Goal: Use online tool/utility: Utilize a website feature to perform a specific function

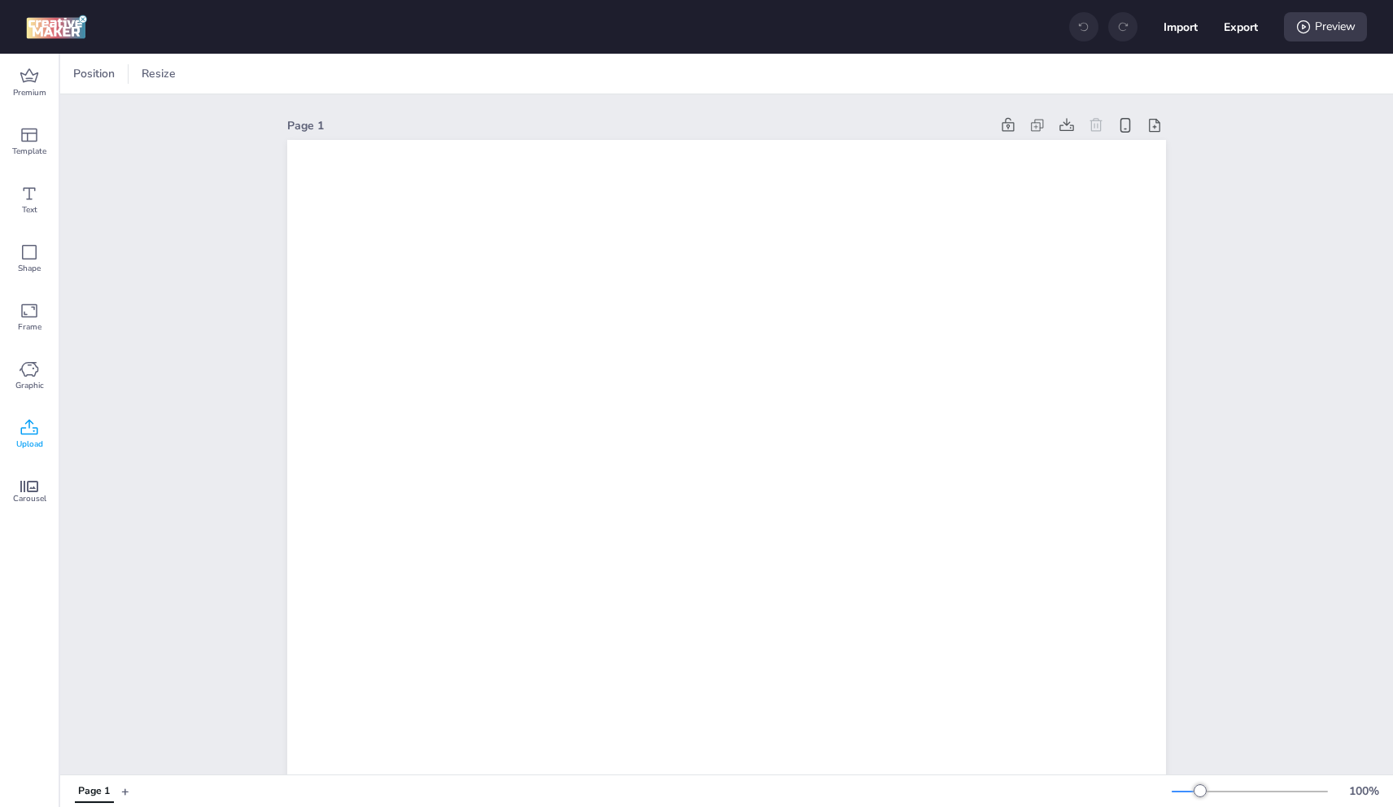
click at [18, 435] on div "Upload" at bounding box center [29, 434] width 59 height 59
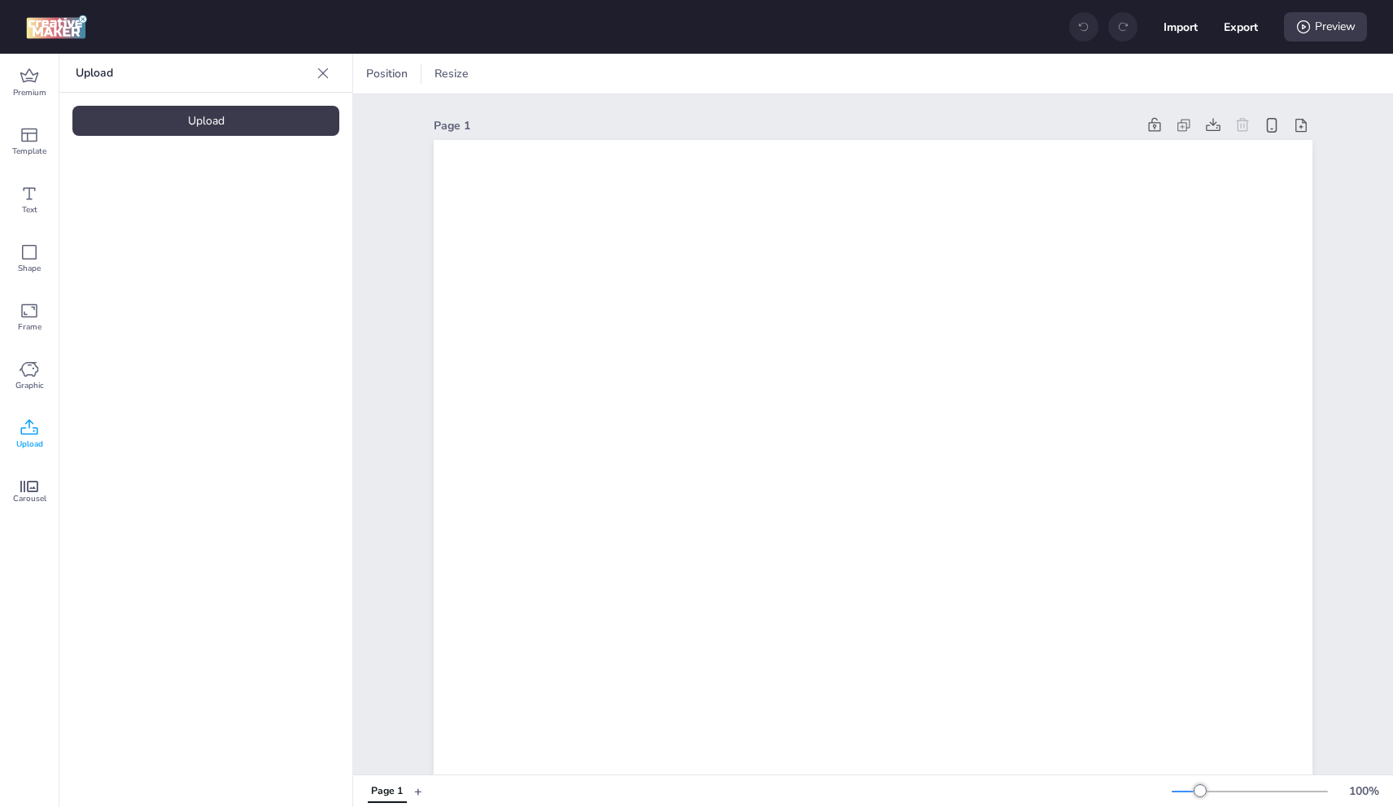
click at [301, 133] on div "Upload" at bounding box center [205, 121] width 267 height 30
drag, startPoint x: 142, startPoint y: 220, endPoint x: 160, endPoint y: 227, distance: 20.1
click at [153, 225] on img at bounding box center [137, 227] width 99 height 17
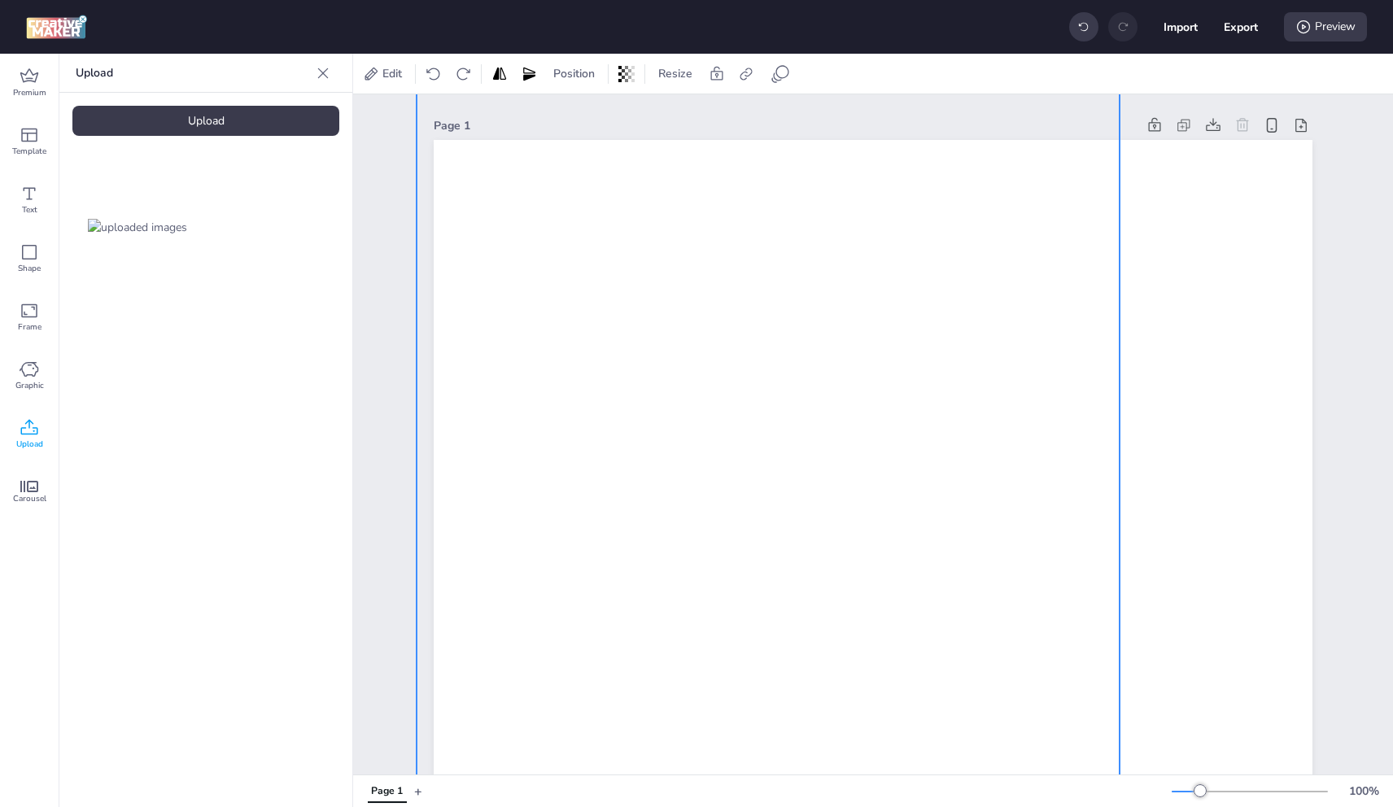
drag, startPoint x: 921, startPoint y: 410, endPoint x: 832, endPoint y: 260, distance: 174.4
click at [836, 220] on div at bounding box center [768, 696] width 703 height 1218
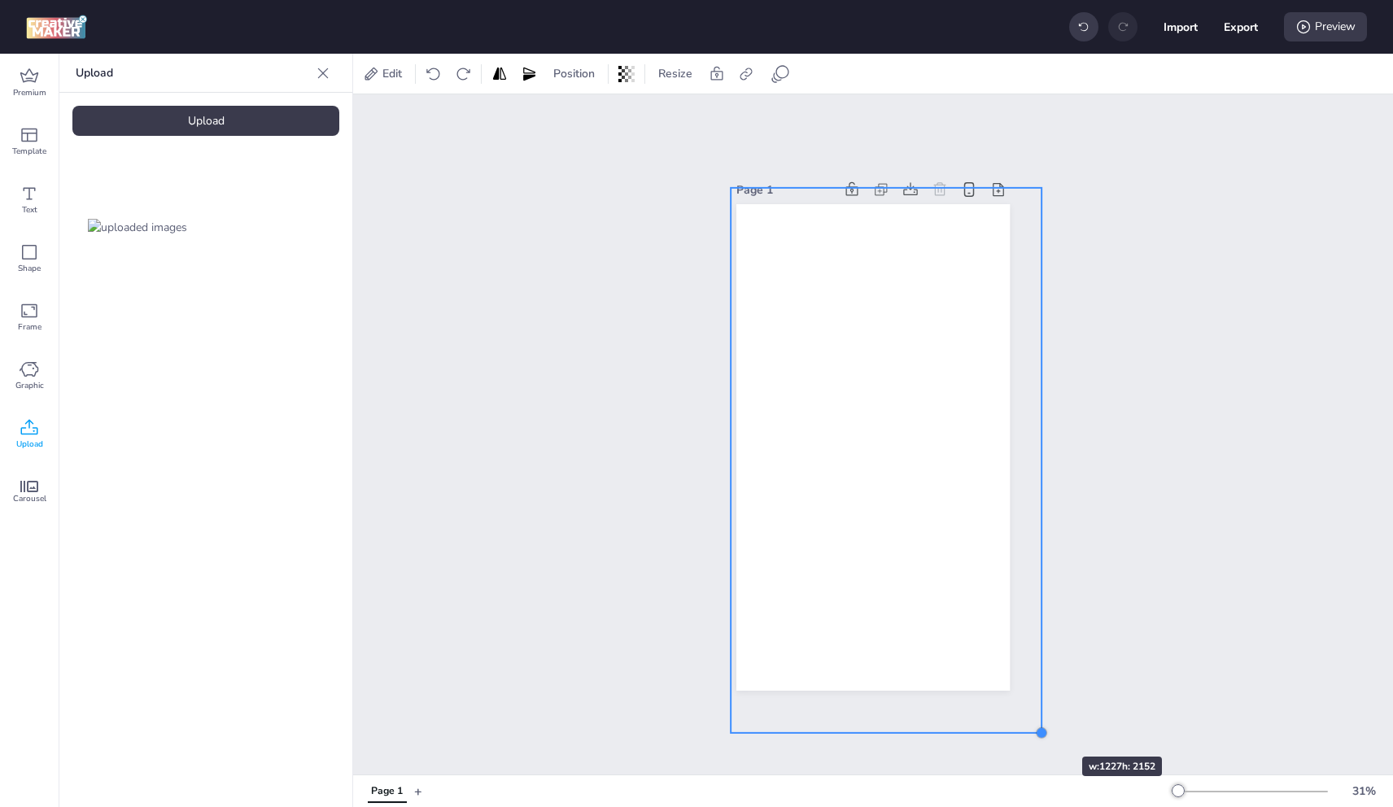
drag, startPoint x: 950, startPoint y: 571, endPoint x: 1007, endPoint y: 666, distance: 110.2
click at [1035, 728] on div at bounding box center [1041, 733] width 13 height 13
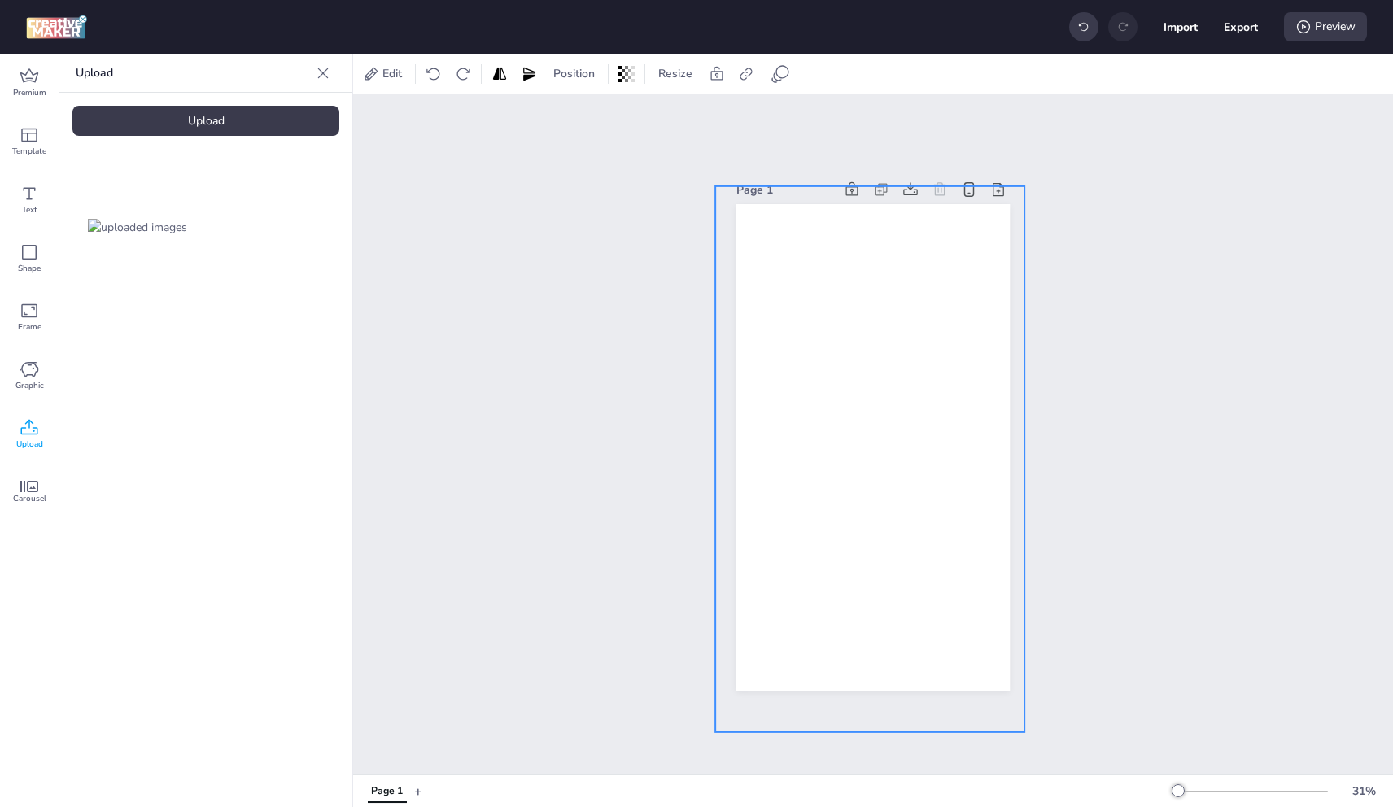
click at [968, 589] on div at bounding box center [869, 454] width 309 height 536
click at [212, 120] on div "Upload" at bounding box center [205, 121] width 267 height 30
click at [273, 216] on video at bounding box center [274, 226] width 130 height 65
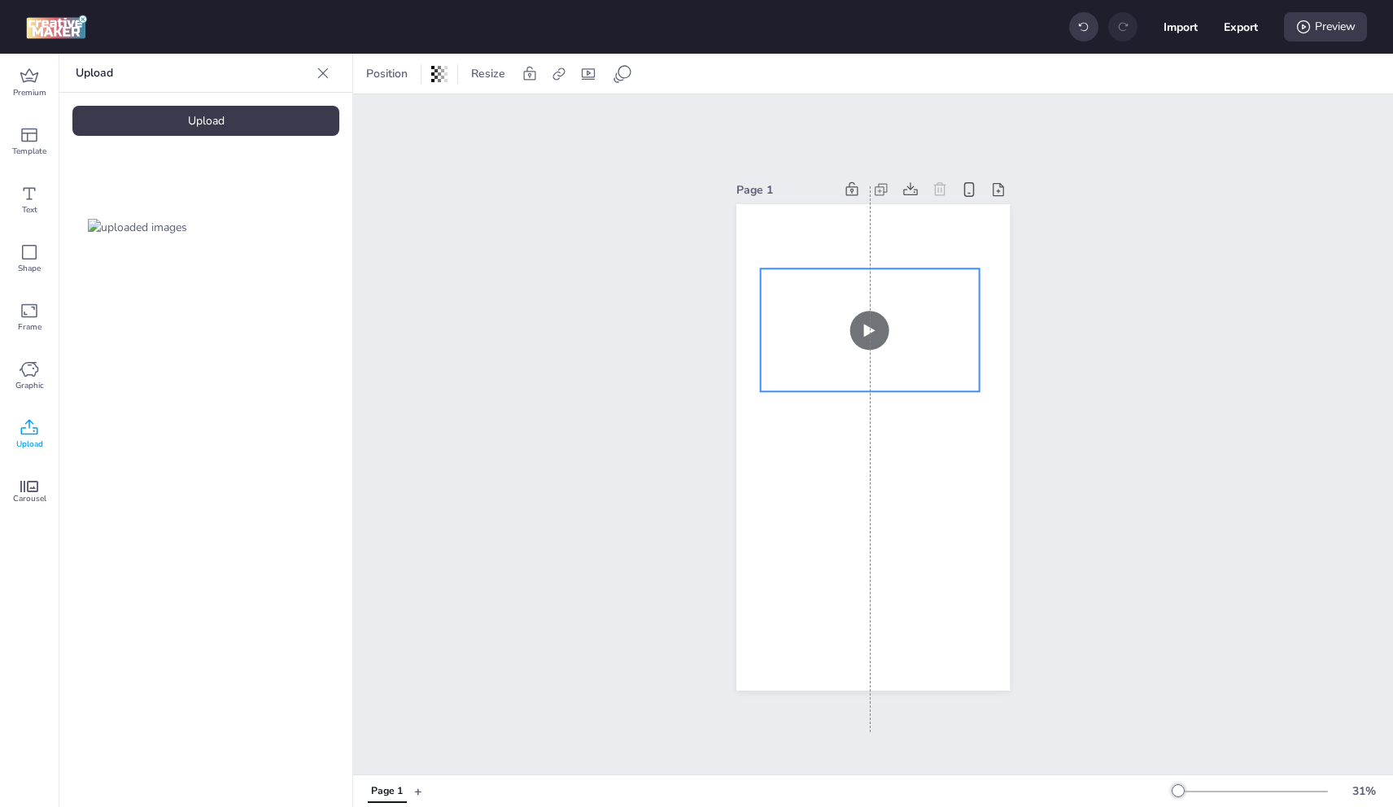
drag, startPoint x: 889, startPoint y: 405, endPoint x: 885, endPoint y: 321, distance: 83.9
click at [889, 307] on video at bounding box center [869, 330] width 219 height 123
drag, startPoint x: 757, startPoint y: 384, endPoint x: 734, endPoint y: 395, distance: 25.5
click at [734, 396] on div at bounding box center [740, 402] width 13 height 13
drag, startPoint x: 753, startPoint y: 379, endPoint x: 743, endPoint y: 391, distance: 15.6
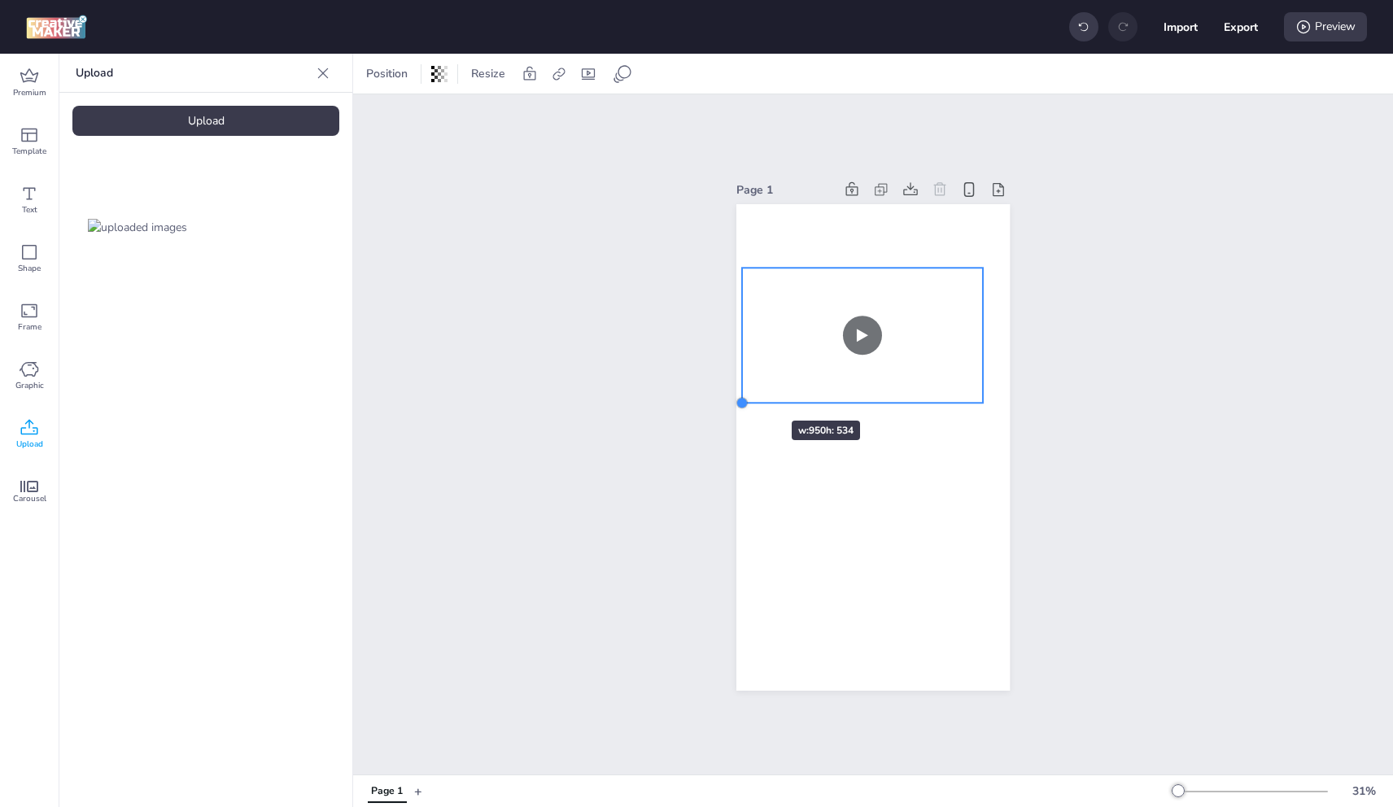
click at [743, 391] on div at bounding box center [872, 447] width 273 height 487
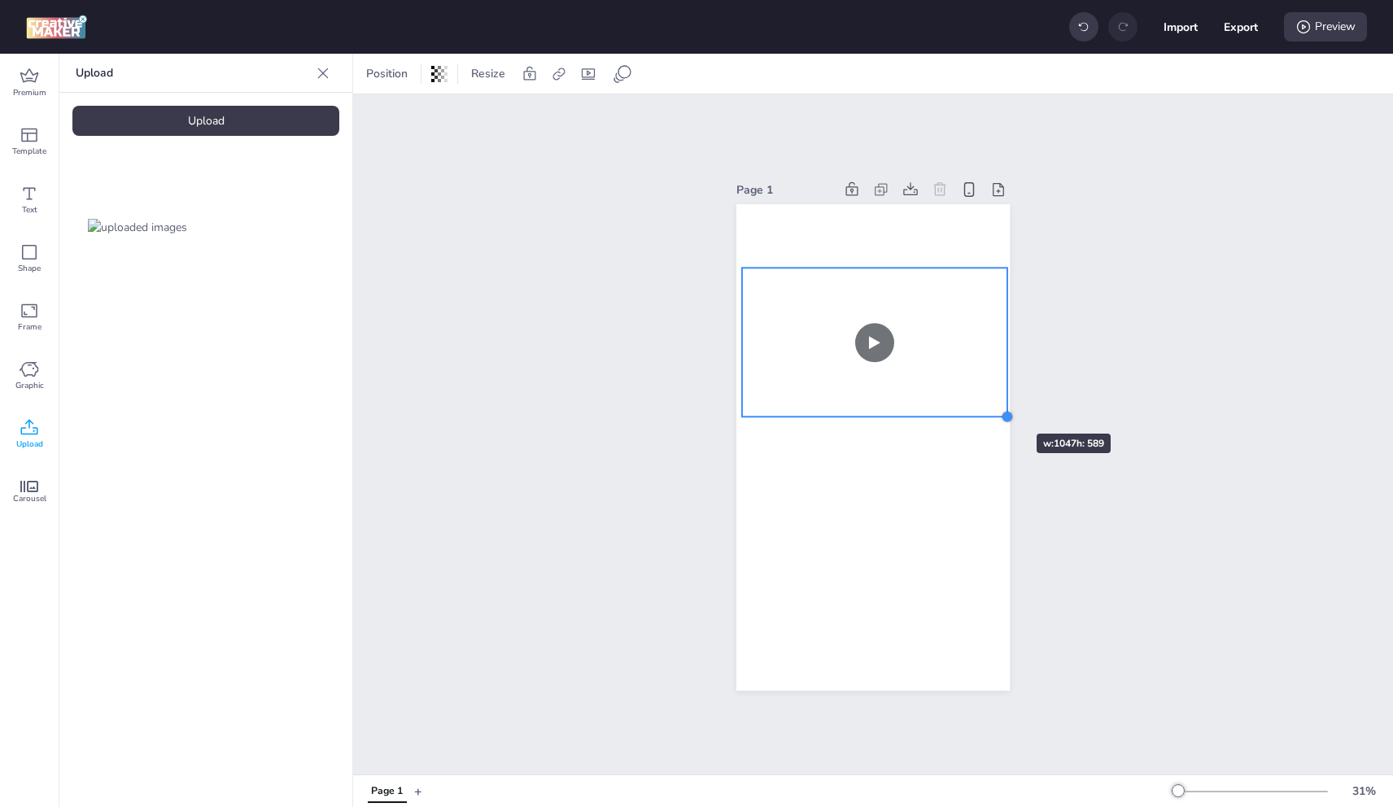
drag, startPoint x: 973, startPoint y: 391, endPoint x: 988, endPoint y: 404, distance: 19.6
click at [988, 404] on div at bounding box center [872, 447] width 273 height 487
click at [954, 358] on video at bounding box center [869, 341] width 265 height 149
drag, startPoint x: 997, startPoint y: 410, endPoint x: 985, endPoint y: 400, distance: 16.2
click at [993, 408] on div at bounding box center [999, 414] width 13 height 13
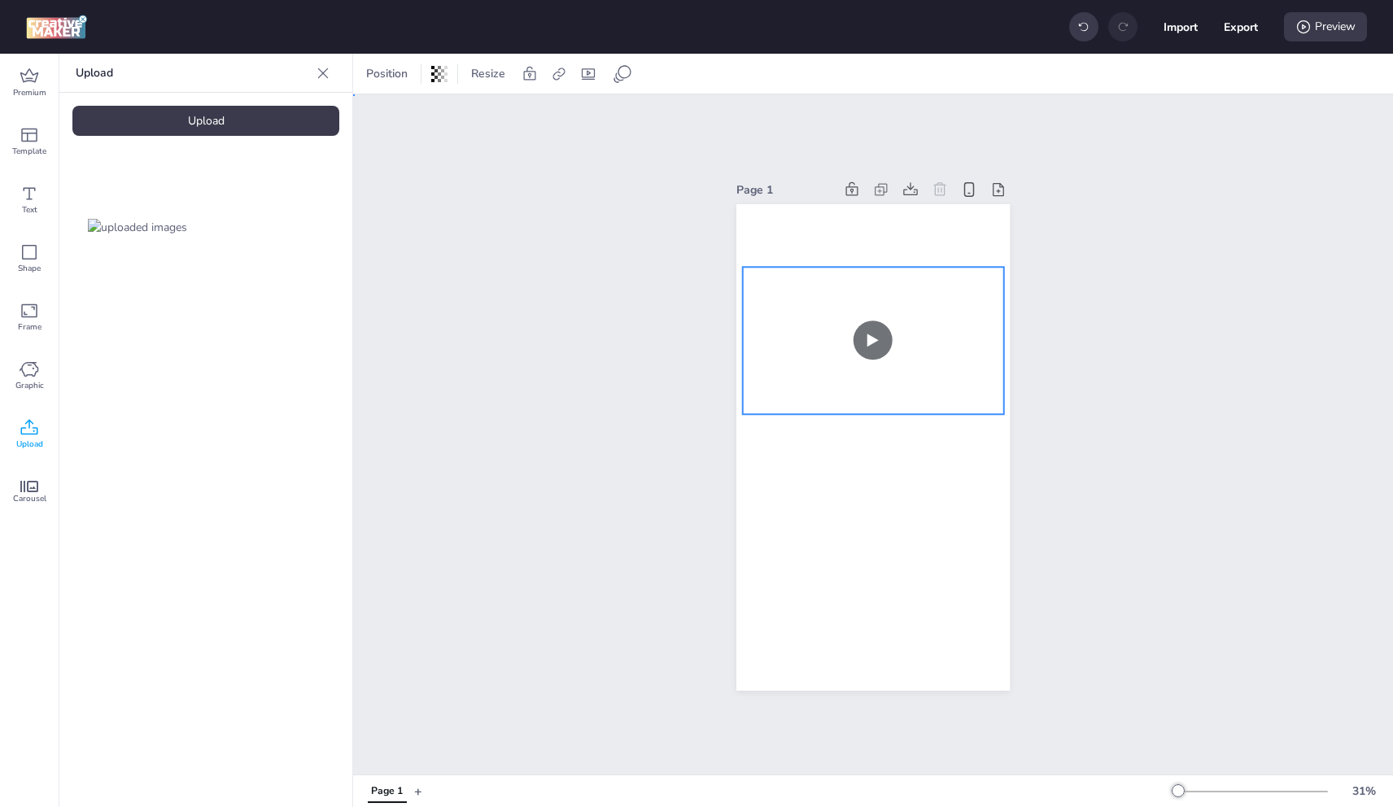
drag, startPoint x: 1096, startPoint y: 288, endPoint x: 1111, endPoint y: 297, distance: 17.9
click at [963, 354] on video at bounding box center [873, 341] width 261 height 147
click at [730, 412] on div at bounding box center [736, 418] width 13 height 13
click at [1007, 415] on div at bounding box center [1010, 421] width 13 height 13
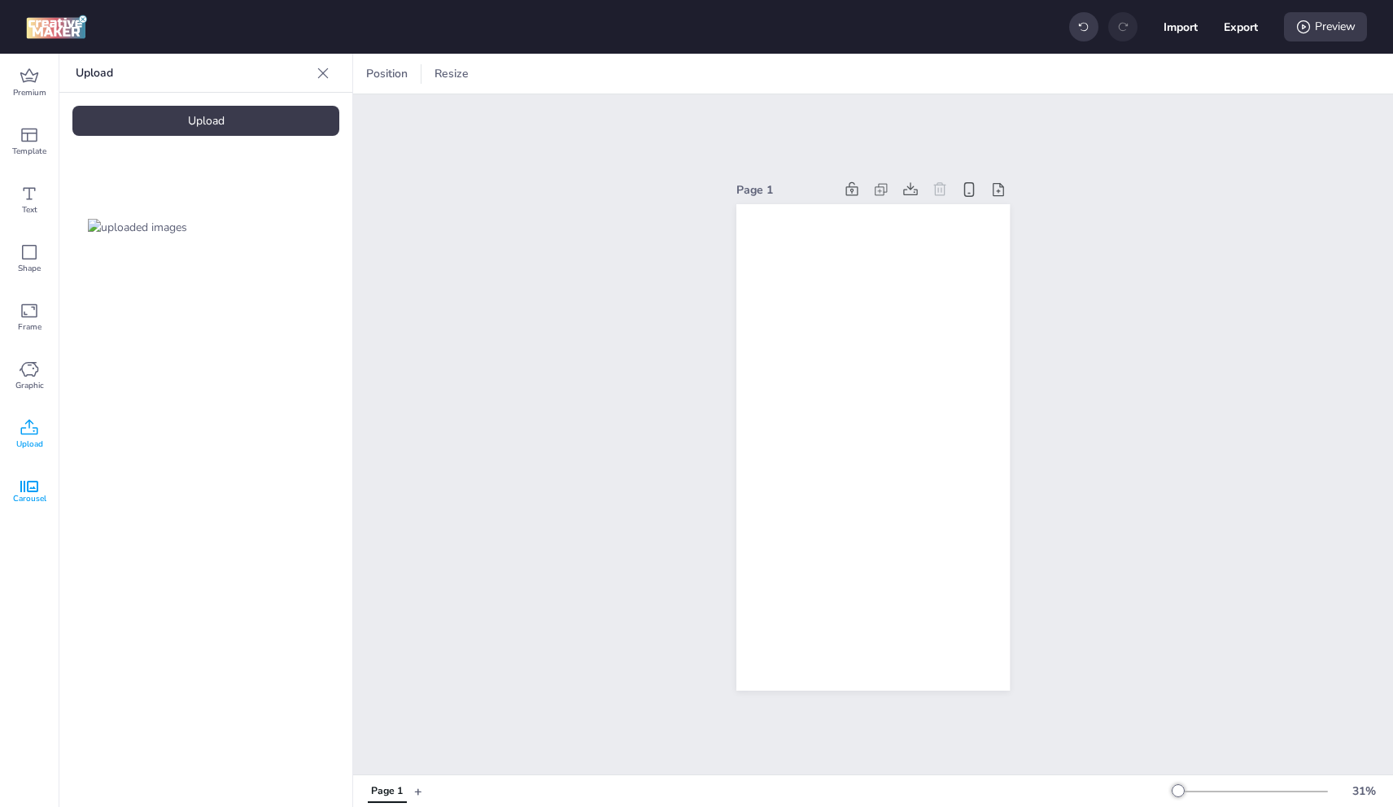
click at [35, 490] on icon at bounding box center [29, 486] width 18 height 11
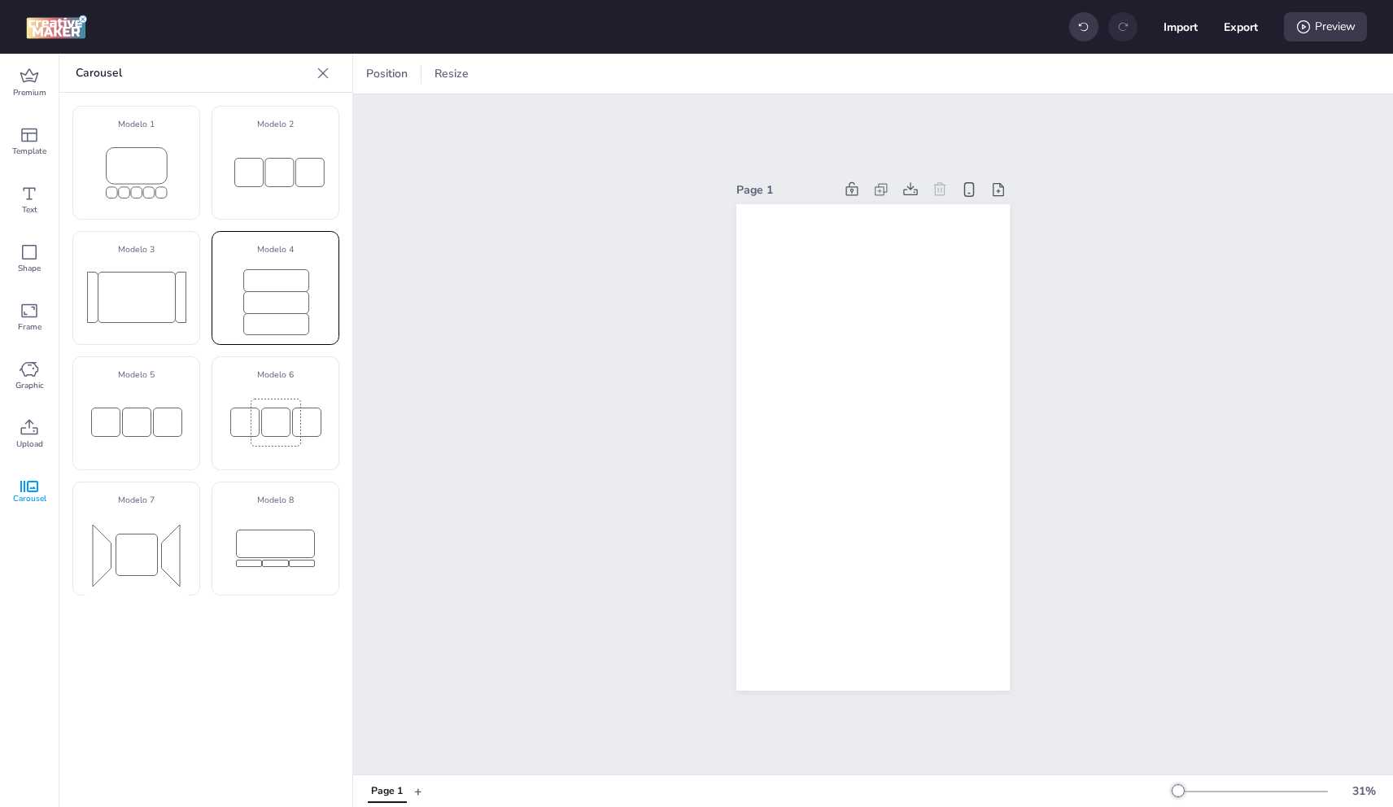
click at [313, 245] on p "Modelo 4" at bounding box center [275, 249] width 115 height 13
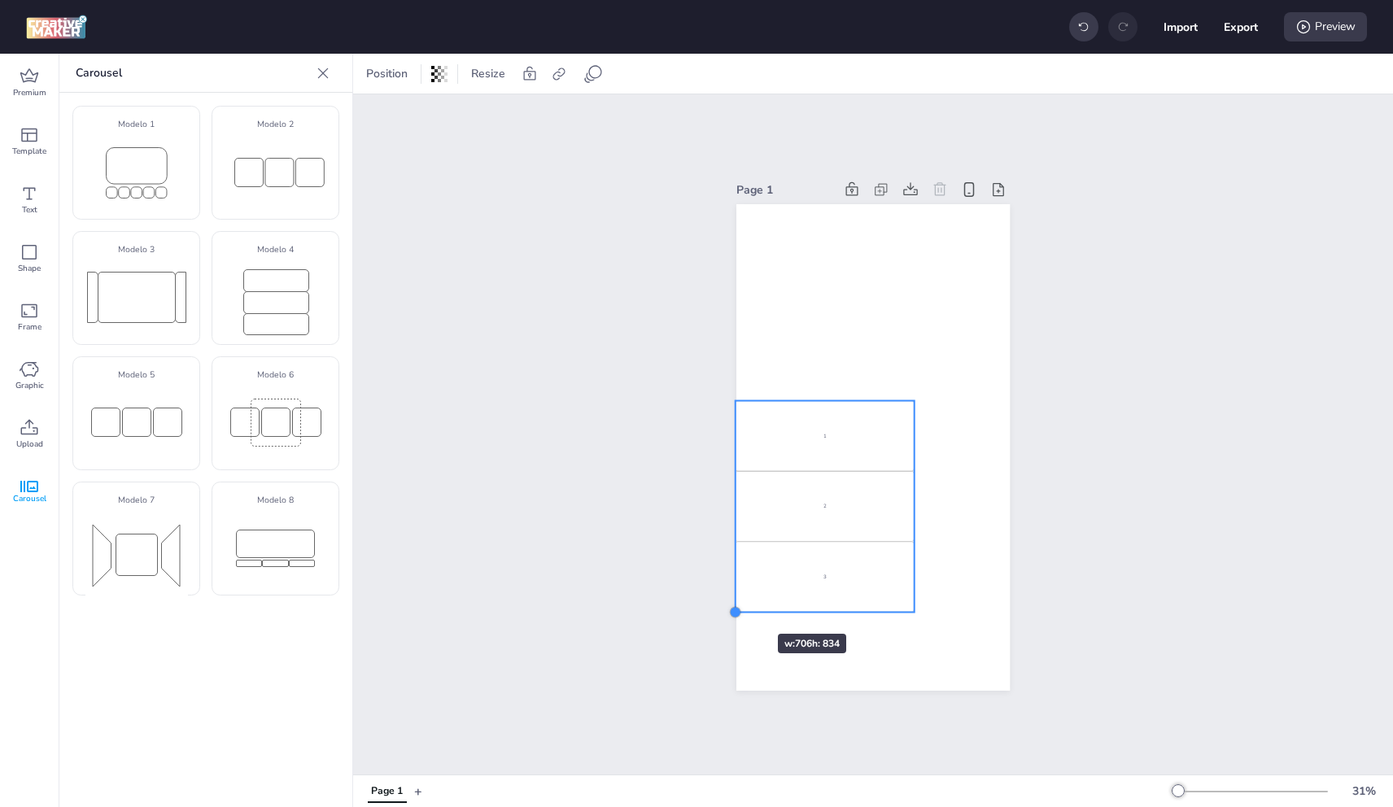
drag, startPoint x: 826, startPoint y: 487, endPoint x: 729, endPoint y: 605, distance: 152.6
click at [729, 605] on div at bounding box center [735, 611] width 13 height 13
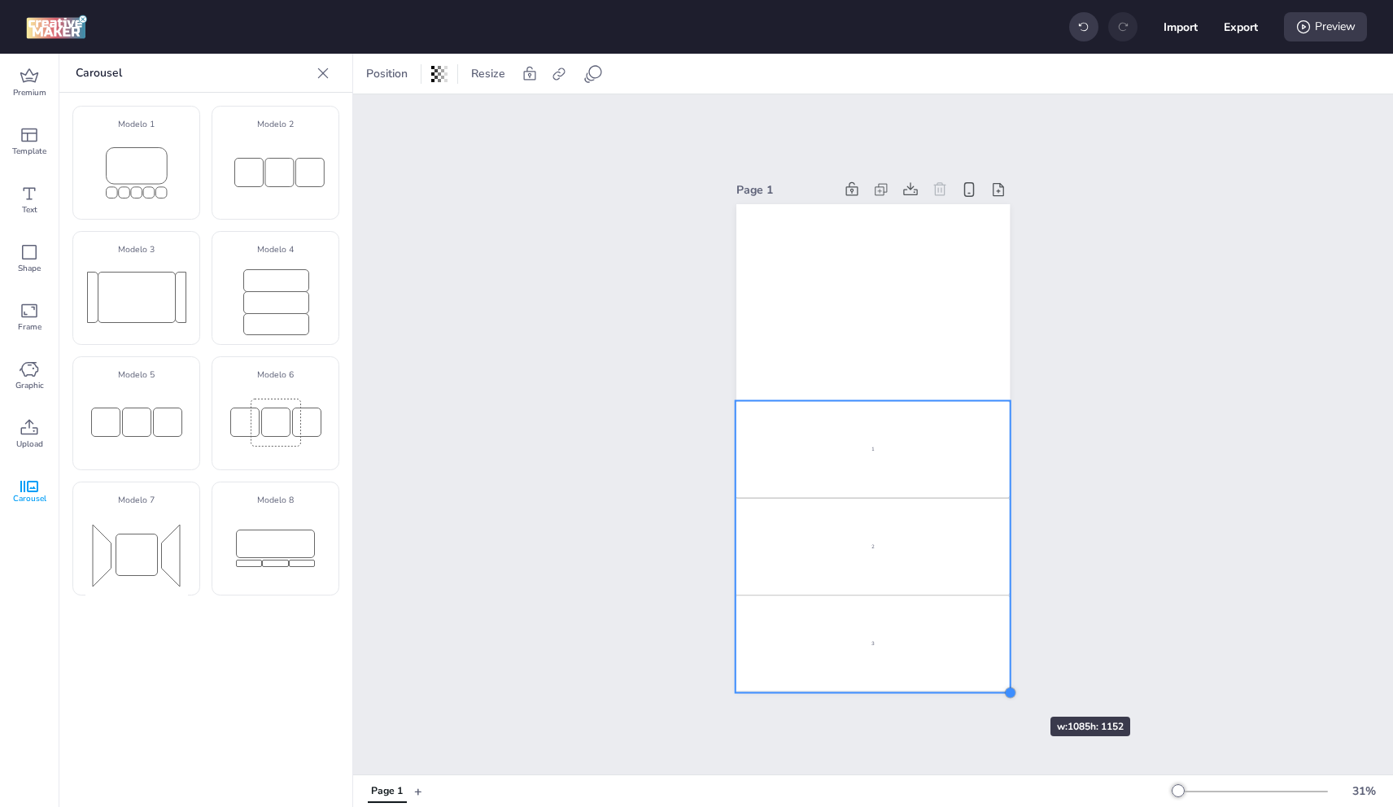
drag, startPoint x: 911, startPoint y: 612, endPoint x: 1002, endPoint y: 688, distance: 118.5
click at [1003, 688] on div at bounding box center [1009, 692] width 13 height 13
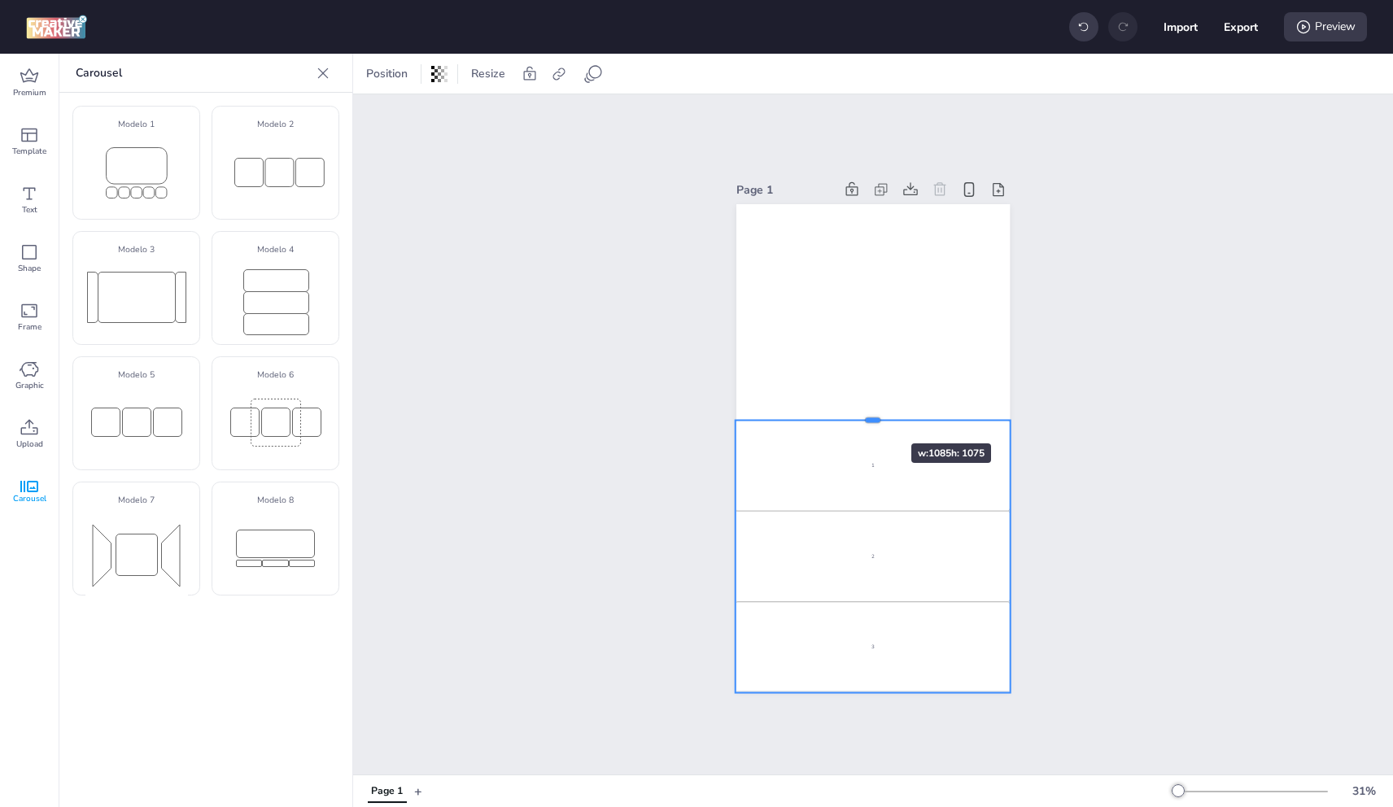
drag, startPoint x: 864, startPoint y: 395, endPoint x: 863, endPoint y: 414, distance: 19.6
click at [863, 414] on div at bounding box center [873, 414] width 275 height 13
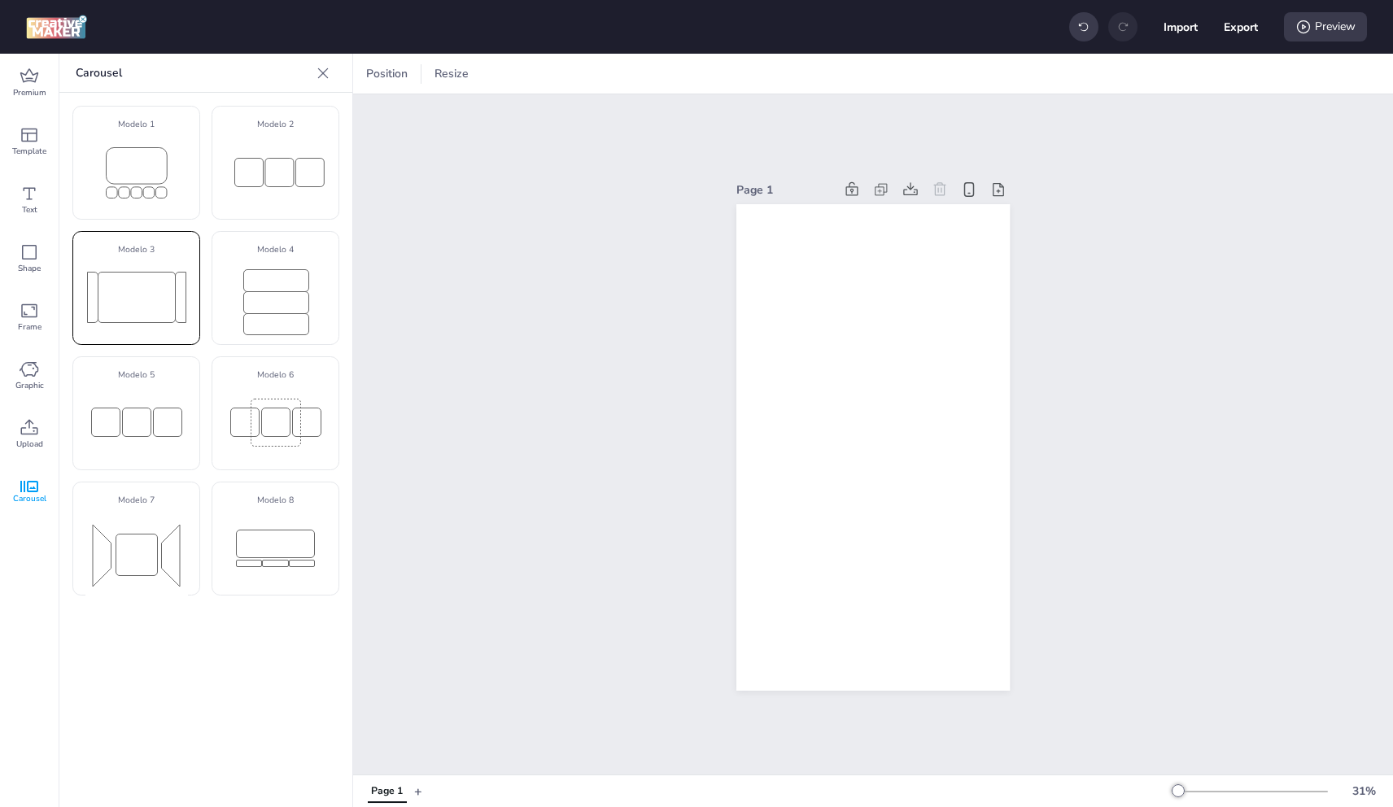
click at [153, 315] on rect at bounding box center [136, 297] width 77 height 50
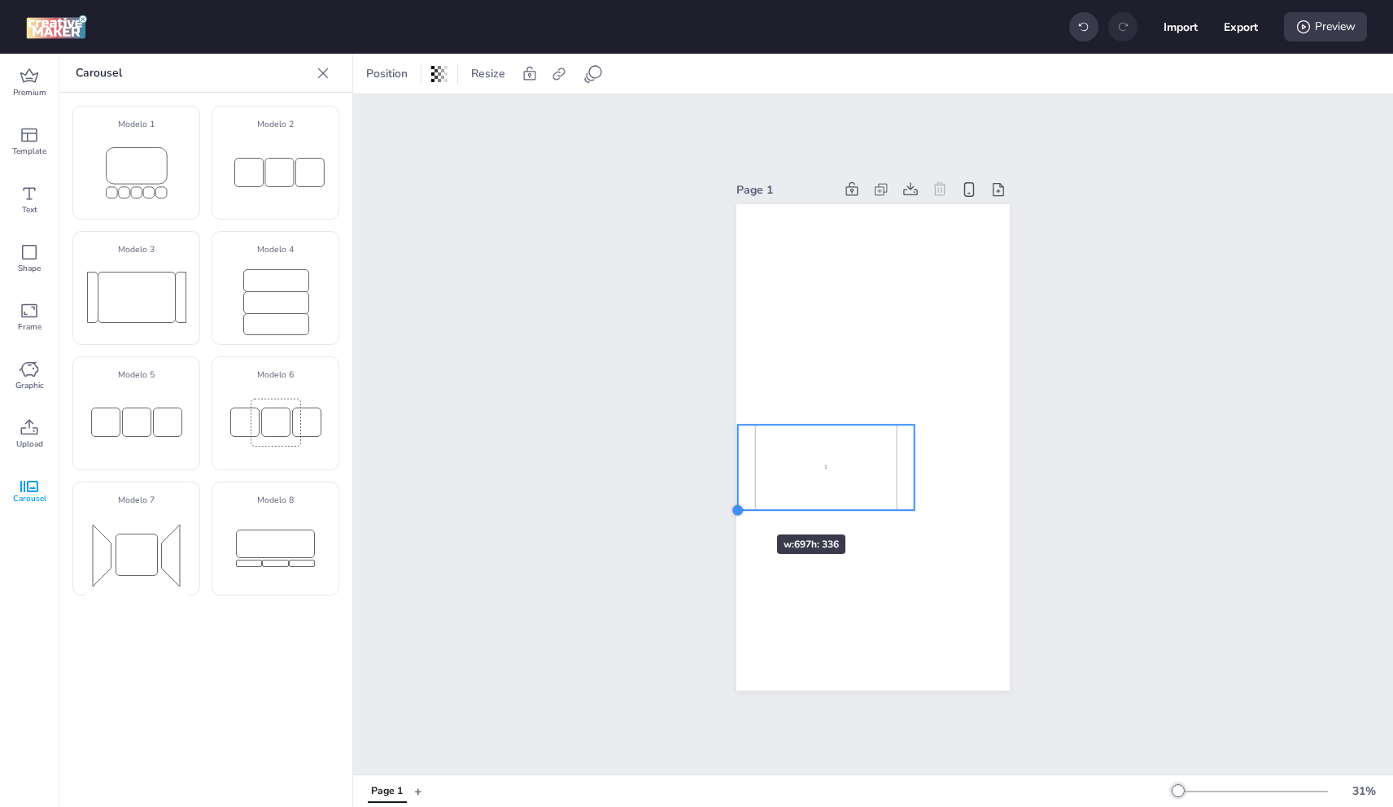
drag, startPoint x: 823, startPoint y: 465, endPoint x: 758, endPoint y: 487, distance: 68.4
click at [732, 507] on div at bounding box center [738, 510] width 13 height 13
click at [810, 439] on div "1" at bounding box center [824, 468] width 143 height 86
select select "cover"
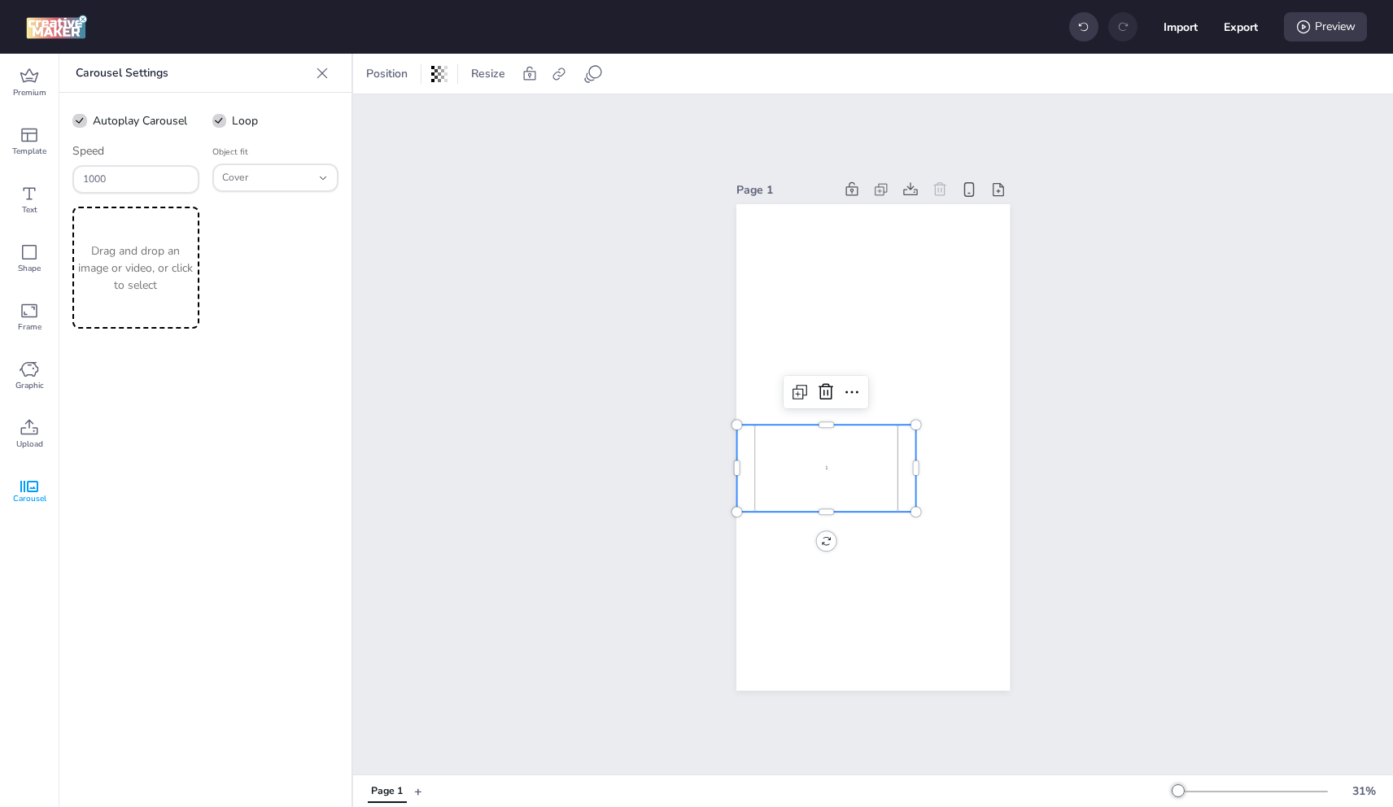
click at [810, 439] on div "1" at bounding box center [825, 468] width 143 height 86
click at [108, 265] on p "Drag and drop an image or video, or click to select" at bounding box center [136, 267] width 120 height 51
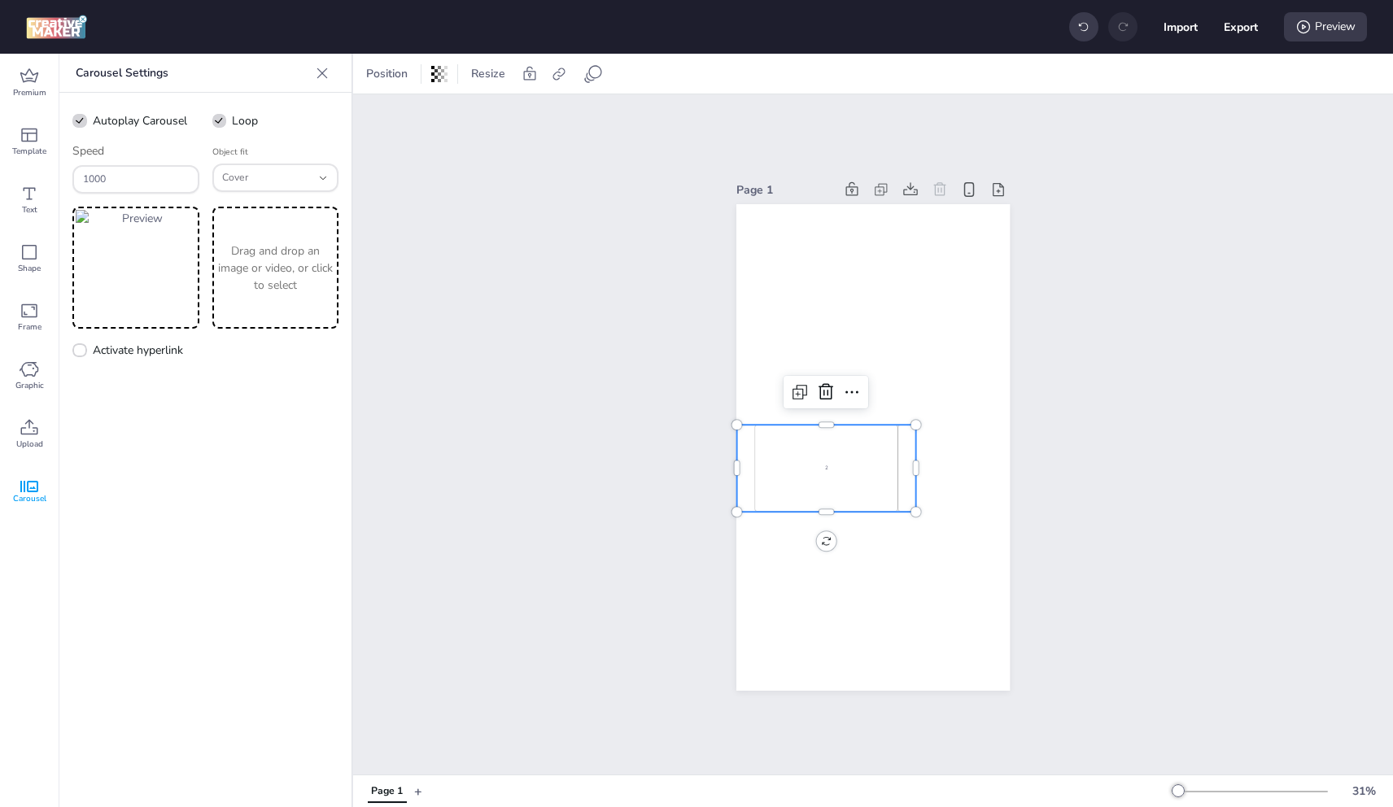
click at [257, 285] on p "Drag and drop an image or video, or click to select" at bounding box center [276, 267] width 120 height 51
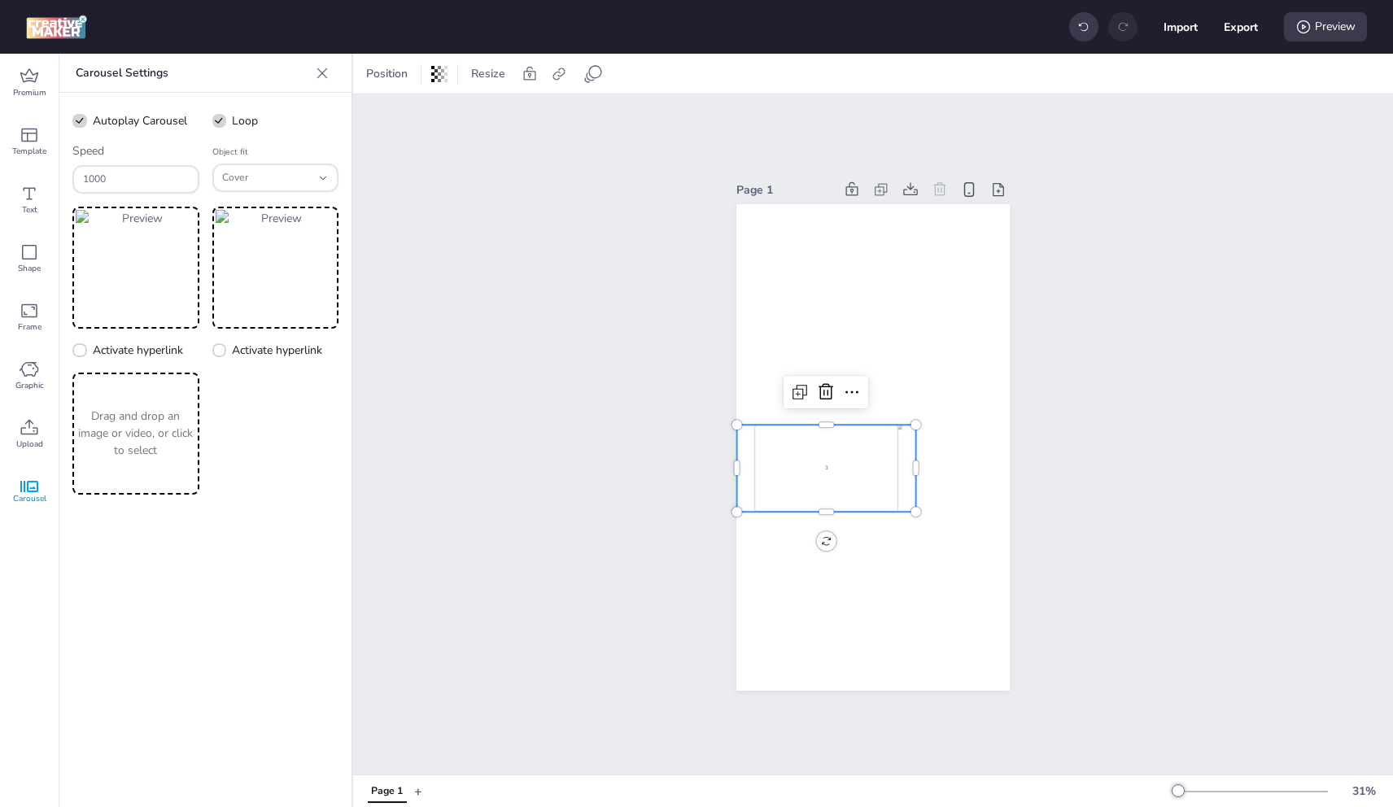
click at [142, 413] on p "Drag and drop an image or video, or click to select" at bounding box center [136, 433] width 120 height 51
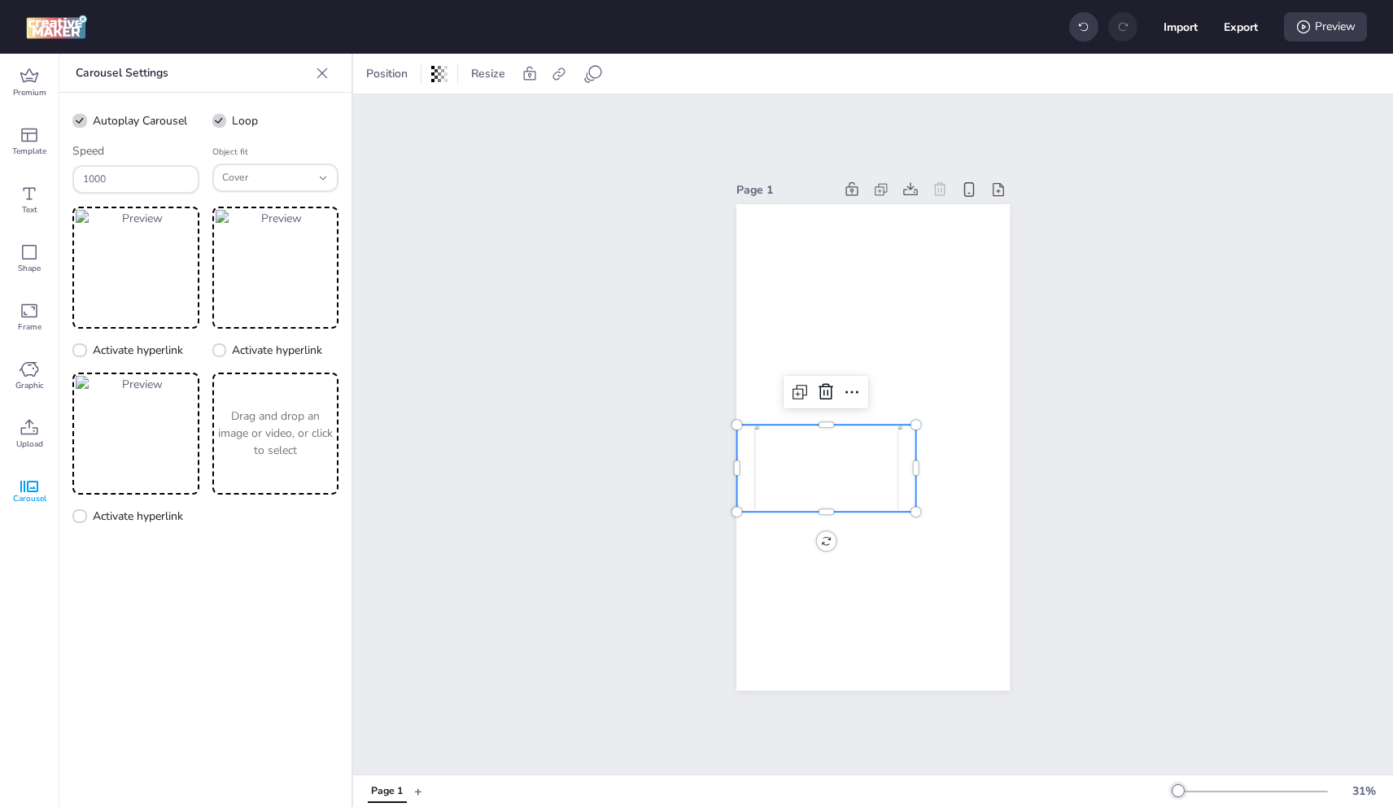
click at [290, 427] on p "Drag and drop an image or video, or click to select" at bounding box center [276, 433] width 120 height 51
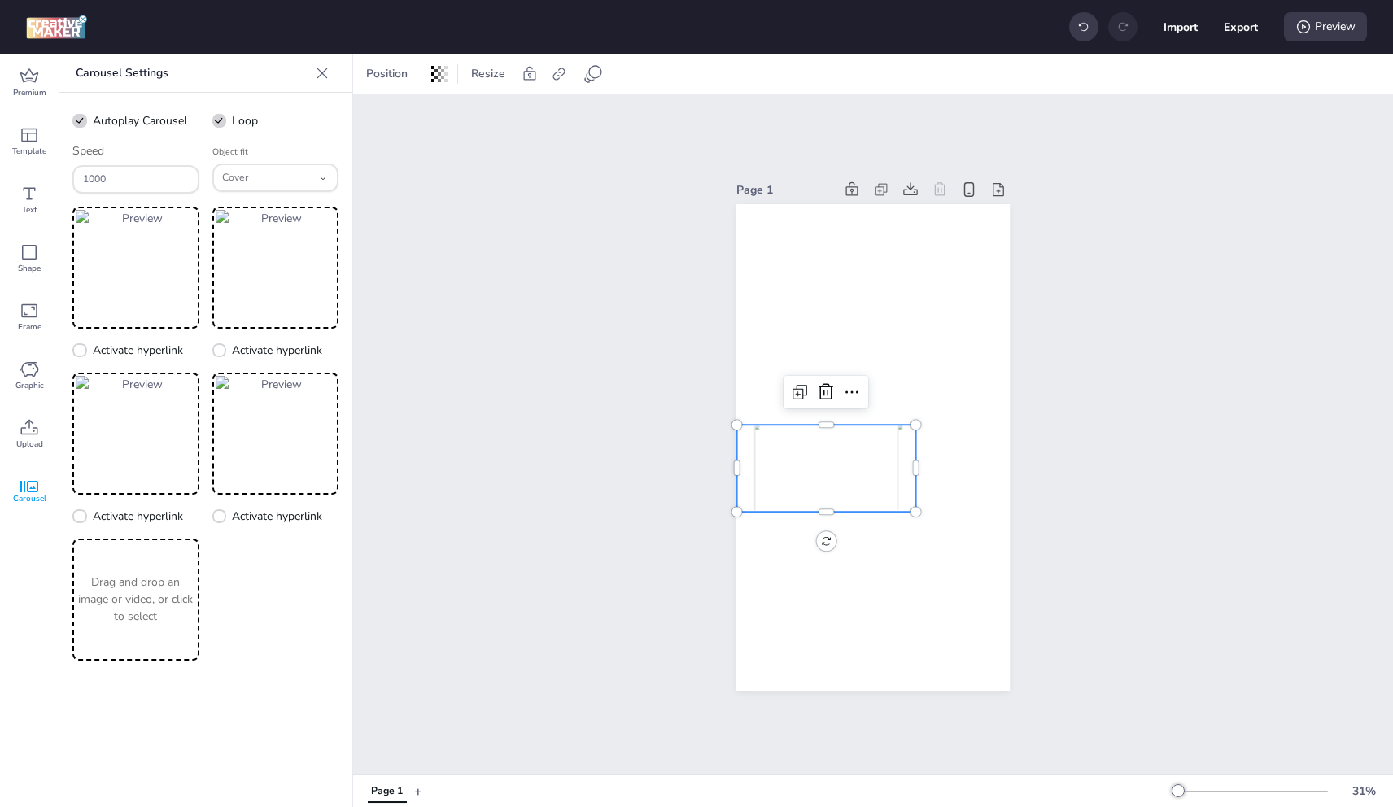
click at [143, 595] on p "Drag and drop an image or video, or click to select" at bounding box center [136, 599] width 120 height 51
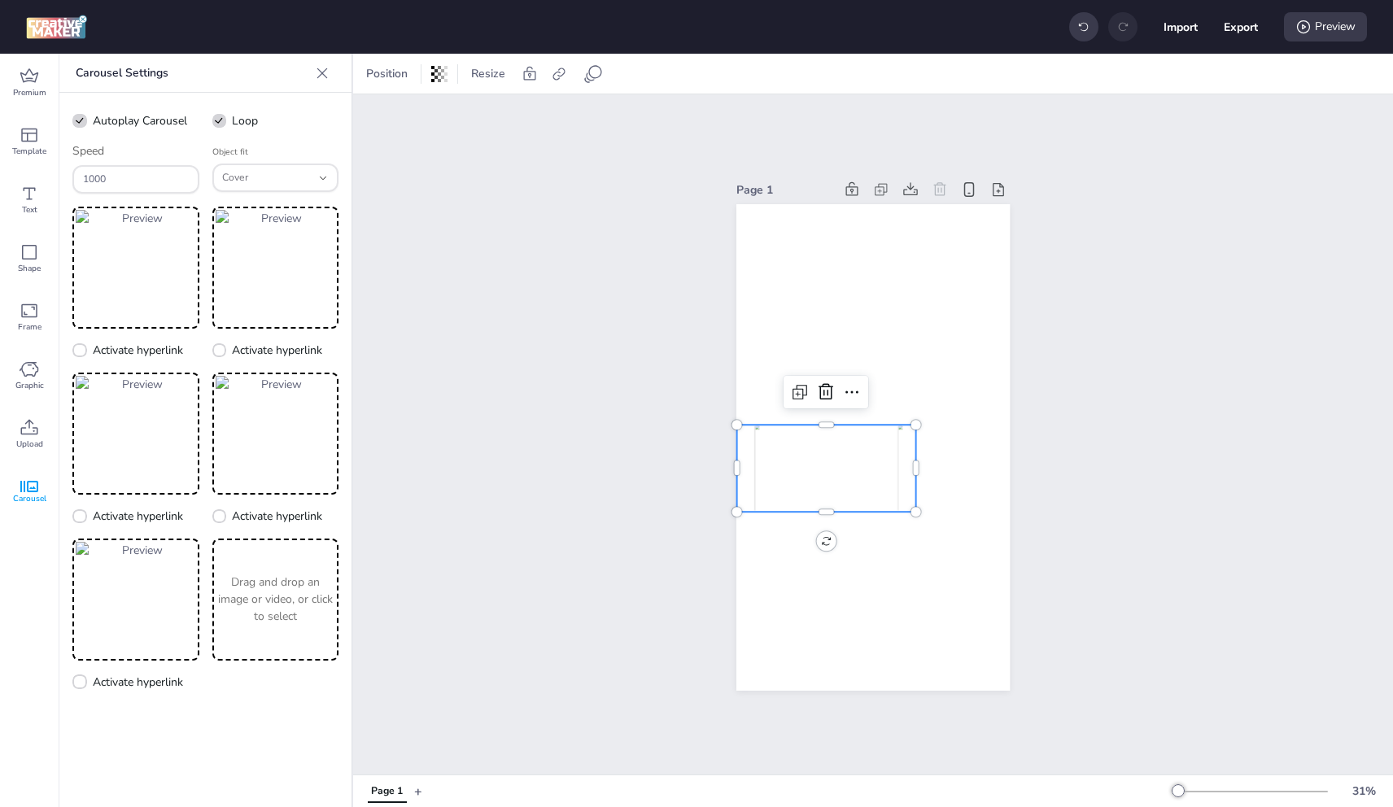
click at [263, 589] on p "Drag and drop an image or video, or click to select" at bounding box center [276, 599] width 120 height 51
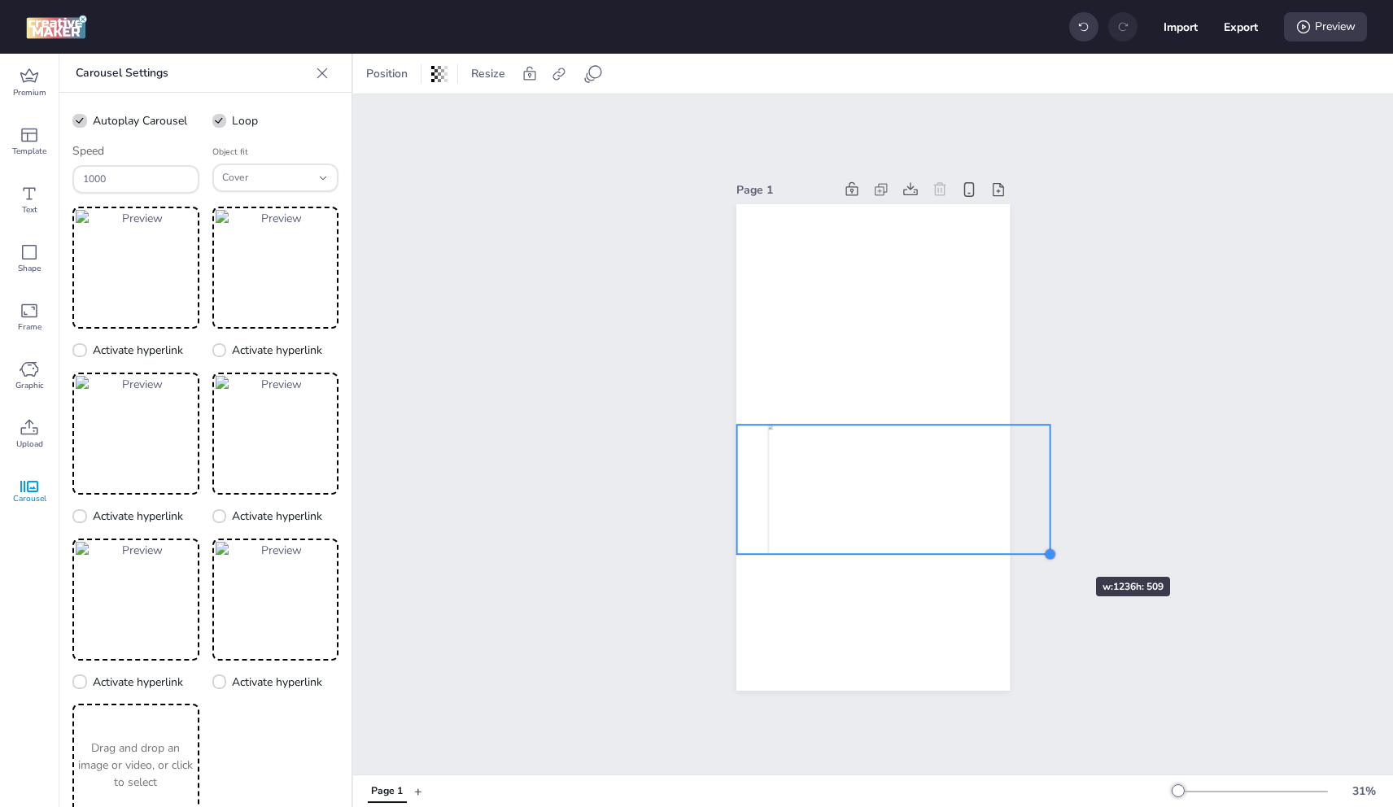
drag, startPoint x: 947, startPoint y: 546, endPoint x: 1047, endPoint y: 548, distance: 100.1
click at [1047, 548] on div at bounding box center [1049, 554] width 13 height 13
drag, startPoint x: 910, startPoint y: 496, endPoint x: 878, endPoint y: 495, distance: 31.7
click at [878, 495] on img at bounding box center [861, 485] width 251 height 129
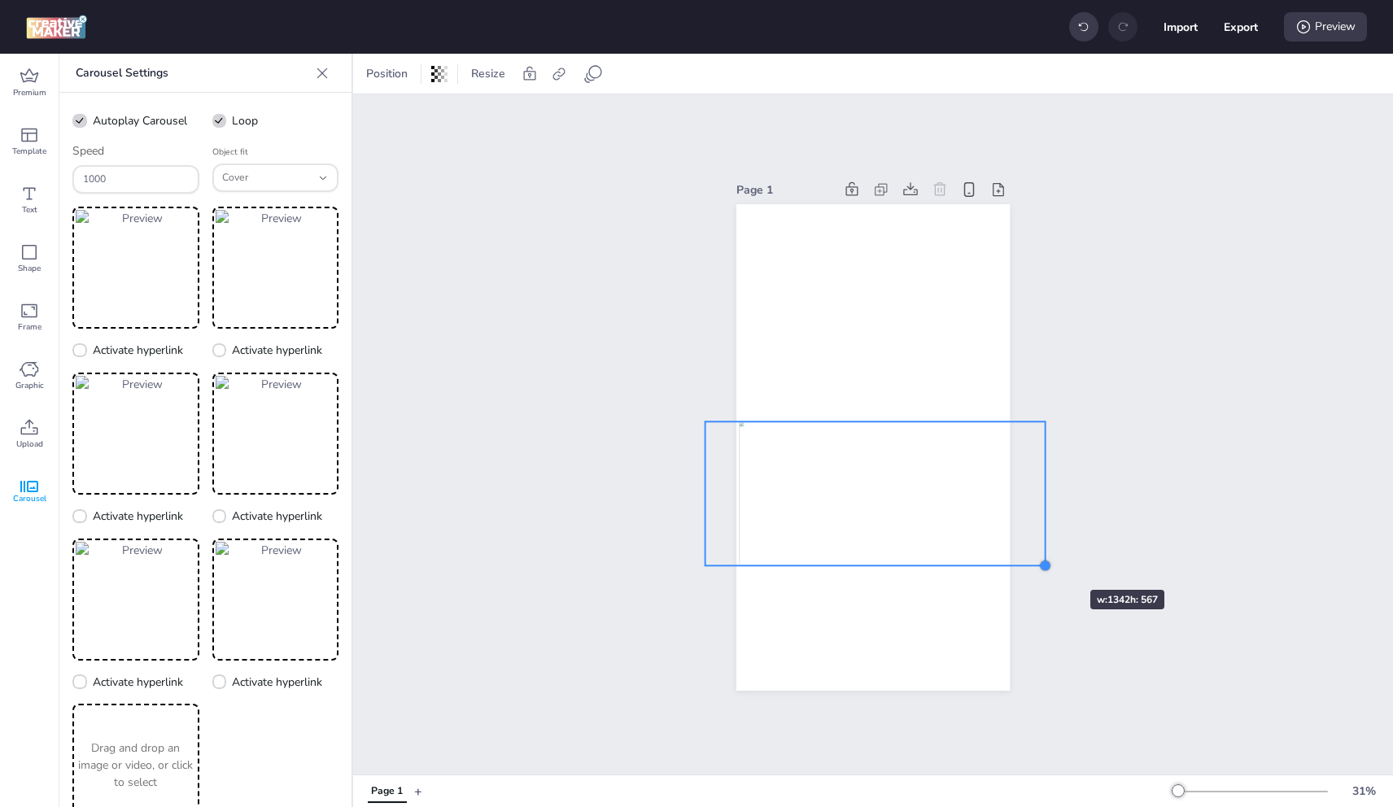
drag, startPoint x: 1016, startPoint y: 545, endPoint x: 1042, endPoint y: 561, distance: 29.6
click at [1042, 561] on div at bounding box center [1044, 565] width 13 height 13
click at [692, 561] on div at bounding box center [695, 567] width 13 height 13
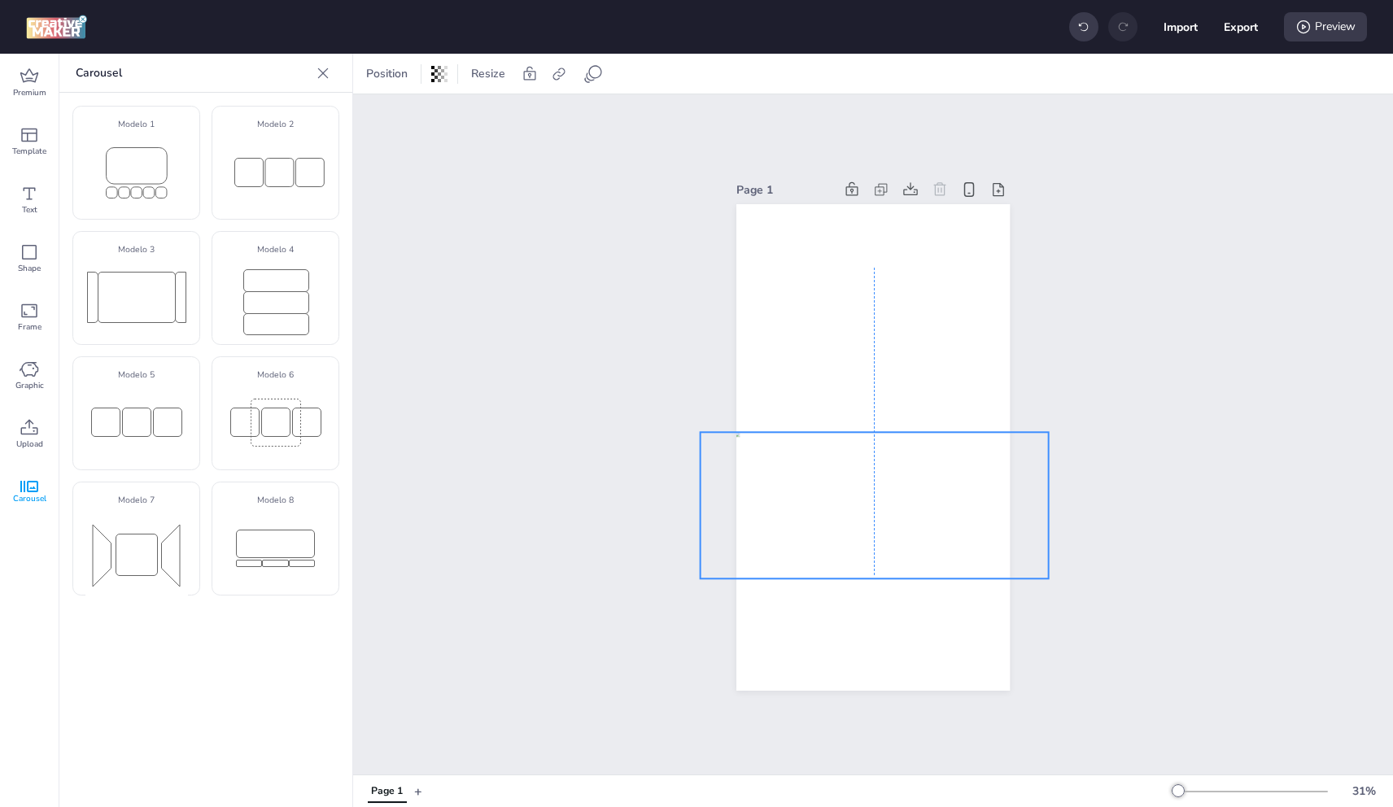
drag, startPoint x: 878, startPoint y: 487, endPoint x: 878, endPoint y: 497, distance: 9.8
click at [247, 497] on div at bounding box center [73, 505] width 348 height 146
select select "cover"
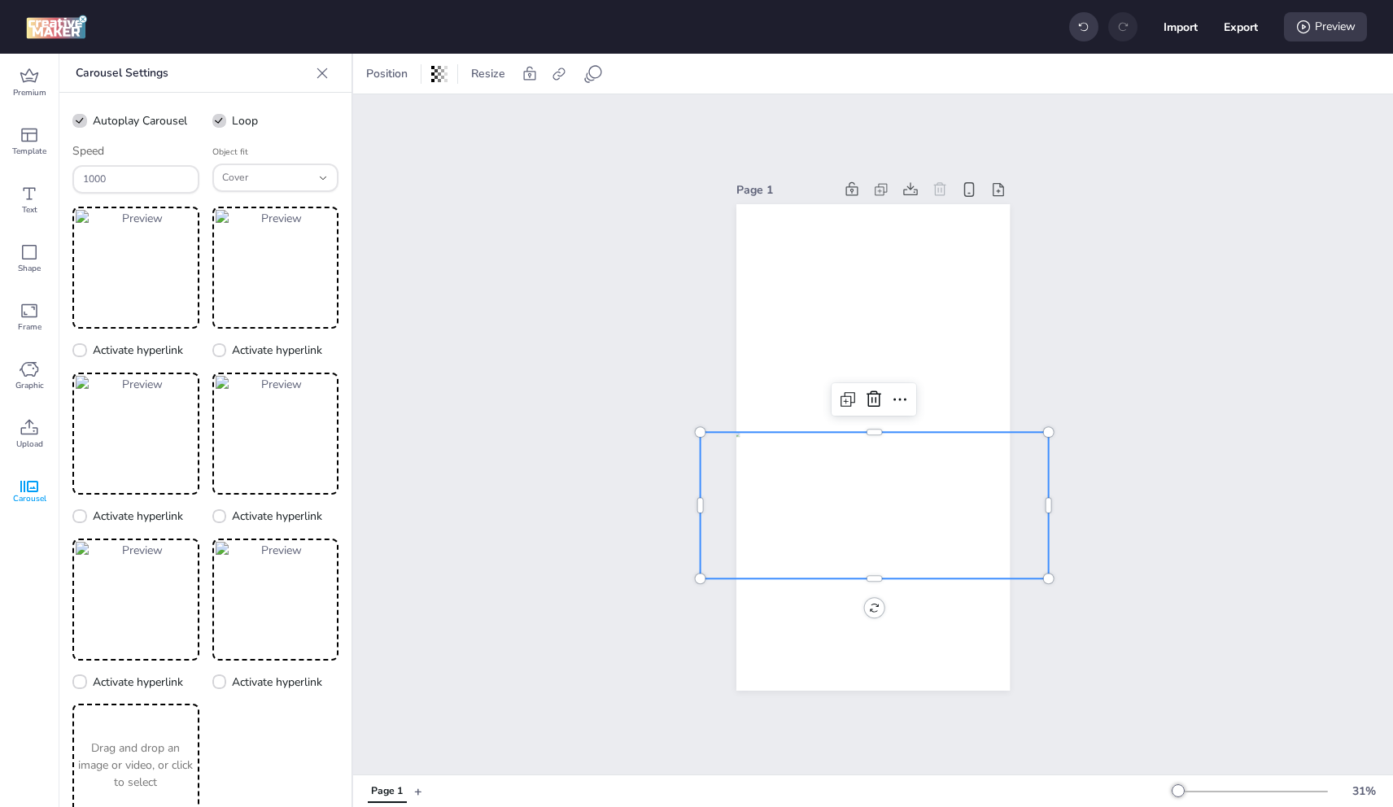
click at [1164, 354] on div "Page 1" at bounding box center [873, 434] width 1040 height 680
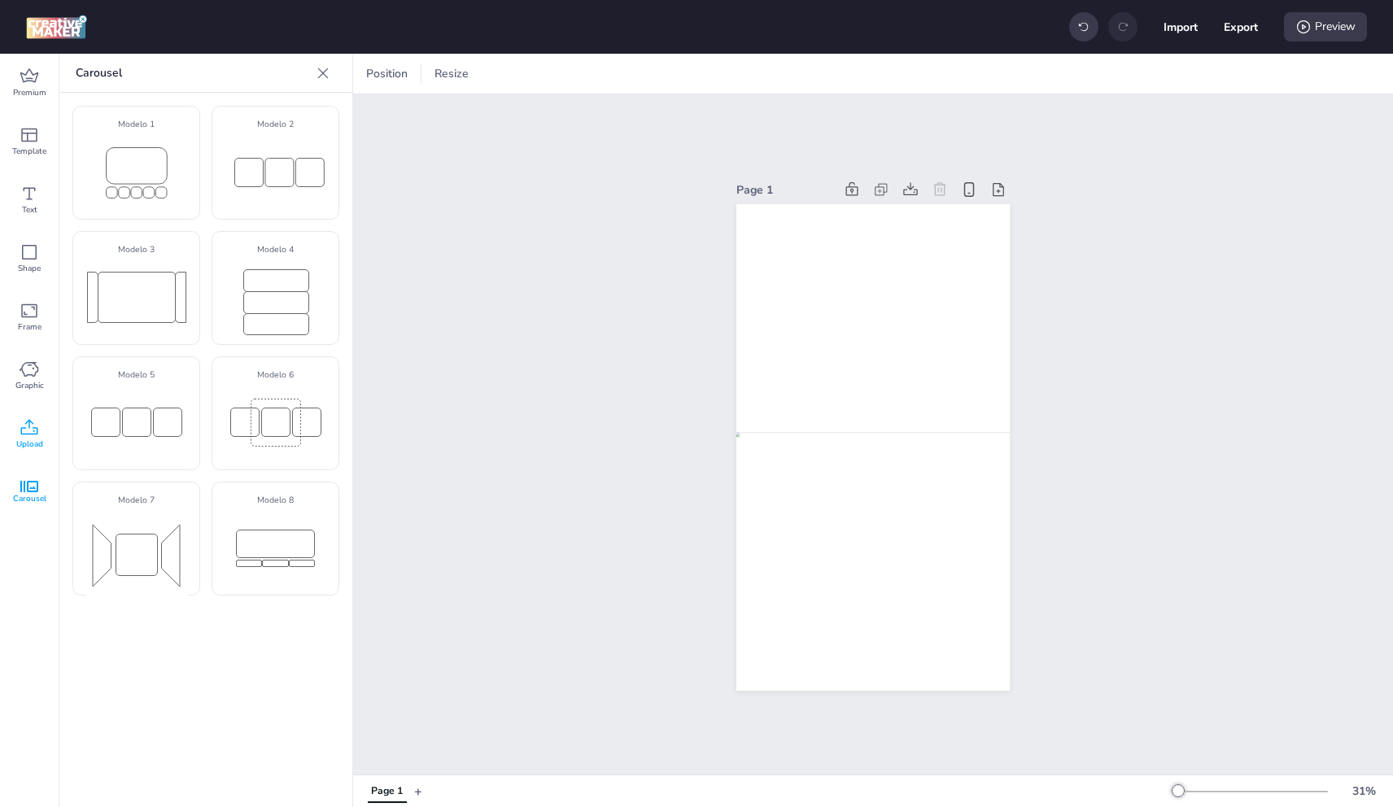
click at [37, 422] on icon at bounding box center [30, 428] width 20 height 20
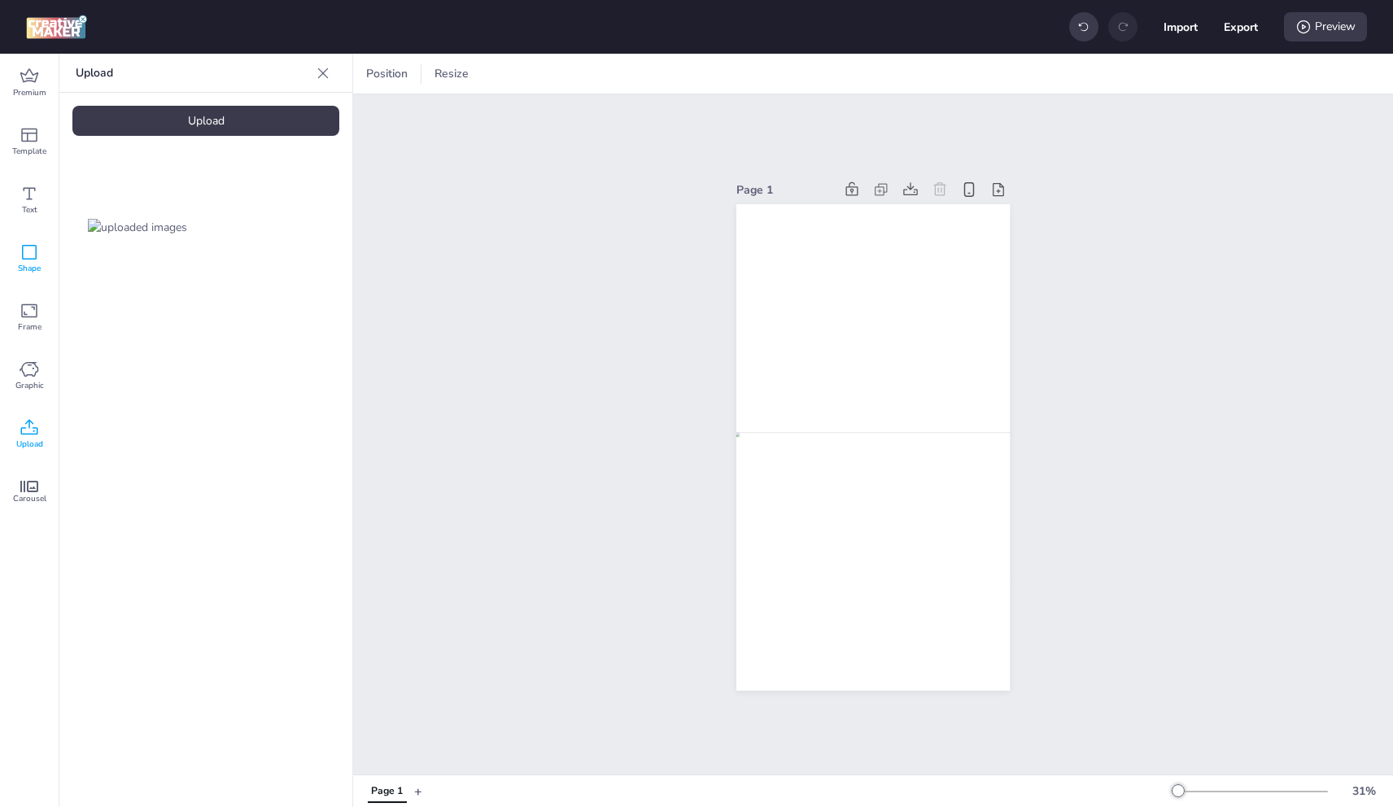
click at [41, 250] on div "Shape" at bounding box center [29, 258] width 59 height 59
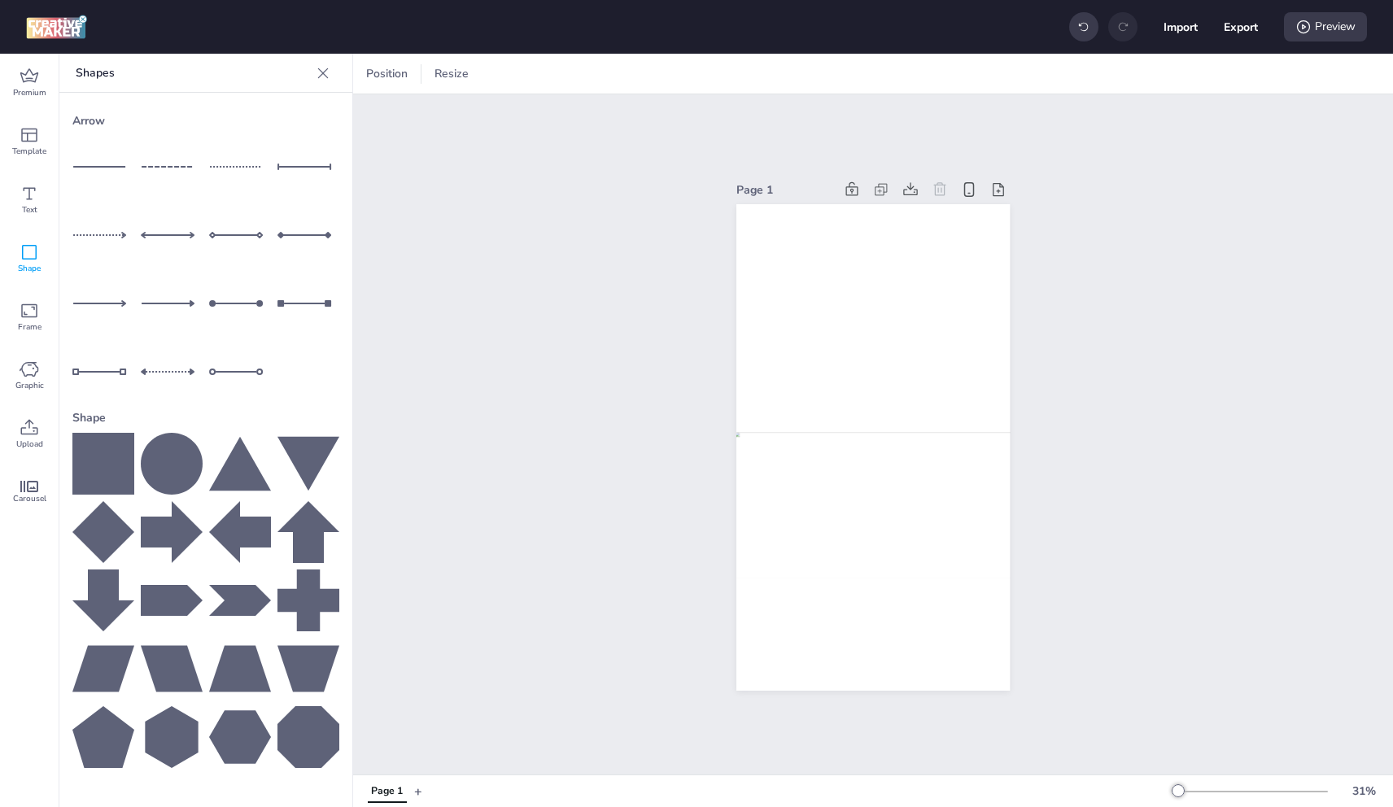
click at [107, 463] on icon at bounding box center [103, 464] width 62 height 62
drag, startPoint x: 831, startPoint y: 373, endPoint x: 780, endPoint y: 247, distance: 135.8
click at [780, 247] on div at bounding box center [777, 238] width 82 height 82
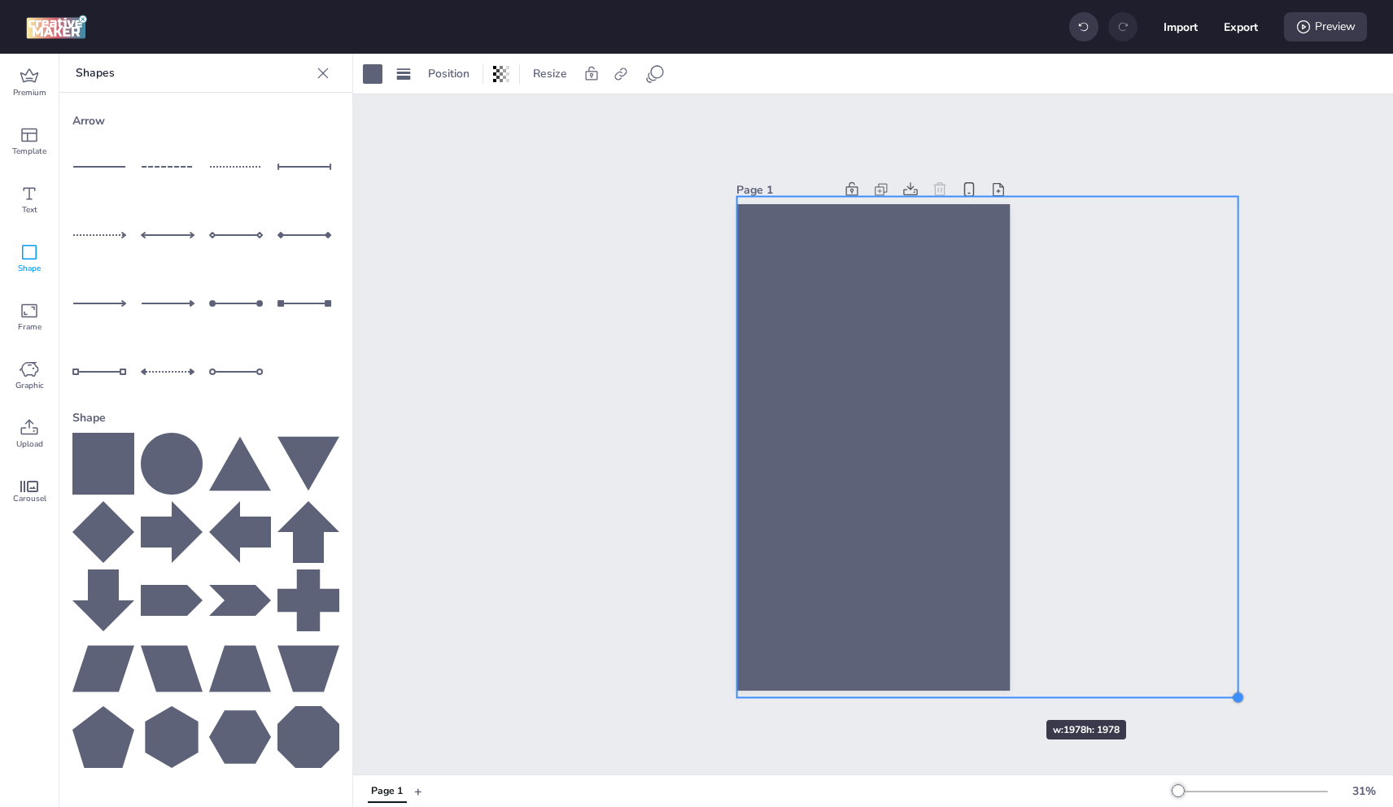
drag, startPoint x: 813, startPoint y: 302, endPoint x: 1186, endPoint y: 531, distance: 438.3
click at [998, 691] on div "Page 1" at bounding box center [872, 435] width 273 height 552
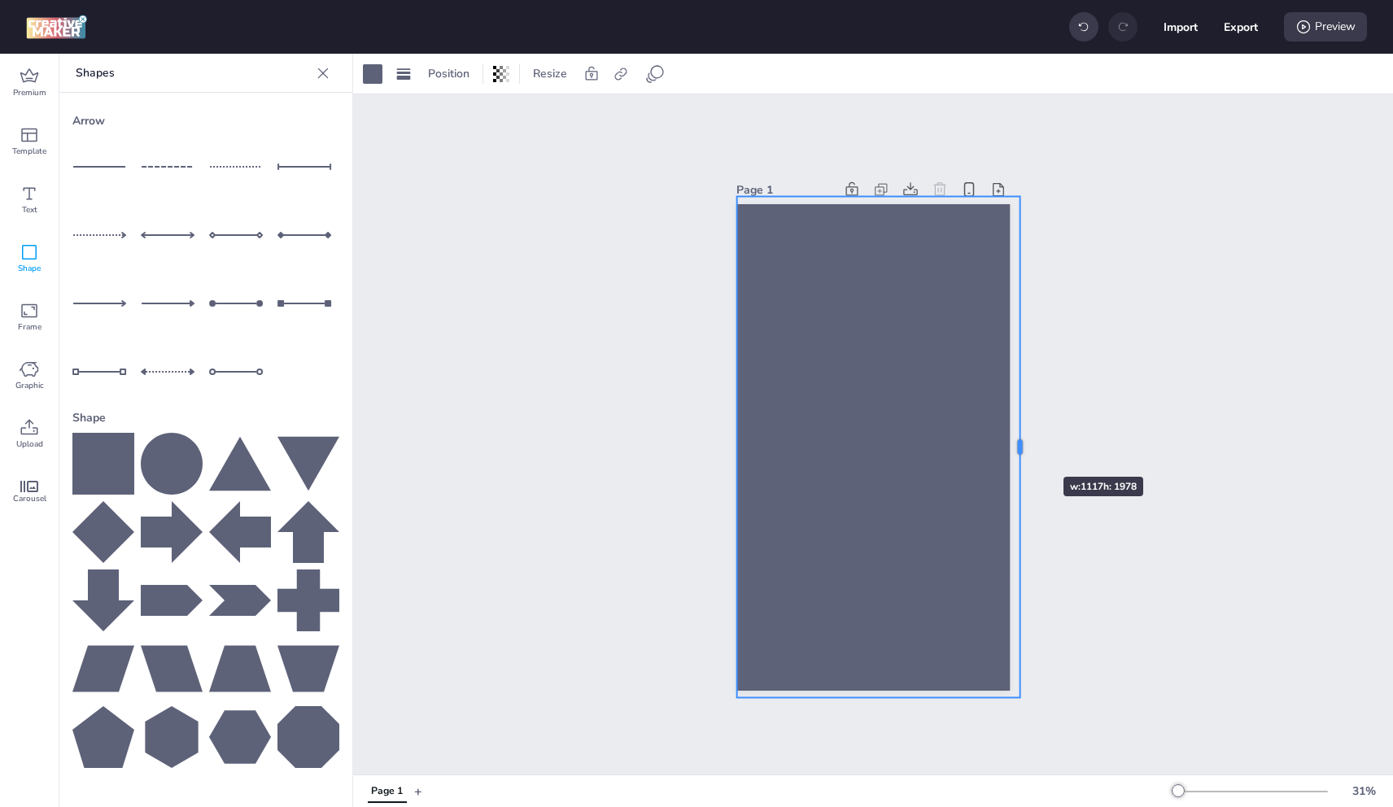
drag, startPoint x: 1228, startPoint y: 443, endPoint x: 1015, endPoint y: 448, distance: 213.2
click at [1020, 448] on div at bounding box center [1026, 447] width 13 height 501
drag, startPoint x: 825, startPoint y: 379, endPoint x: 816, endPoint y: 380, distance: 9.0
click at [816, 380] on div at bounding box center [869, 448] width 283 height 501
click at [379, 76] on div at bounding box center [373, 74] width 20 height 20
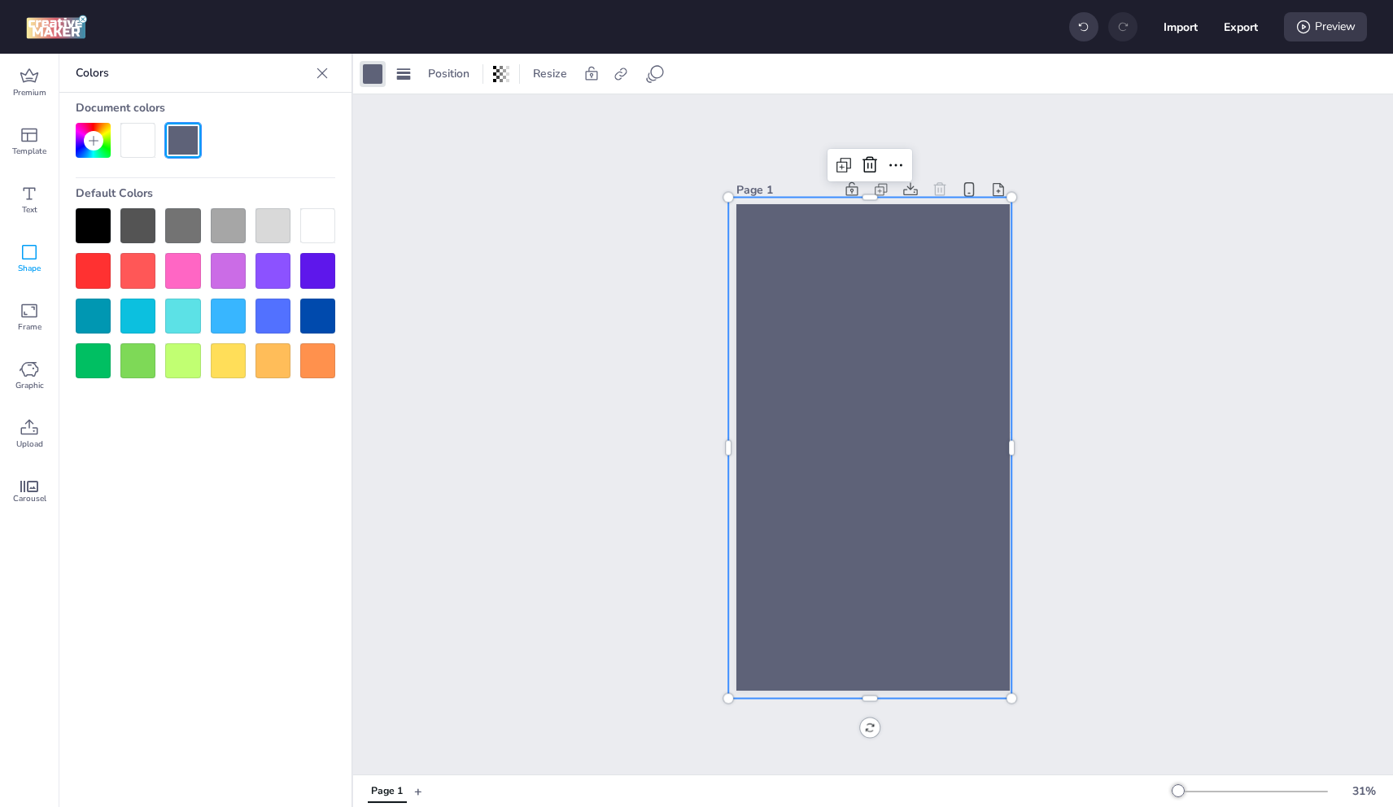
click at [93, 229] on div at bounding box center [93, 225] width 35 height 35
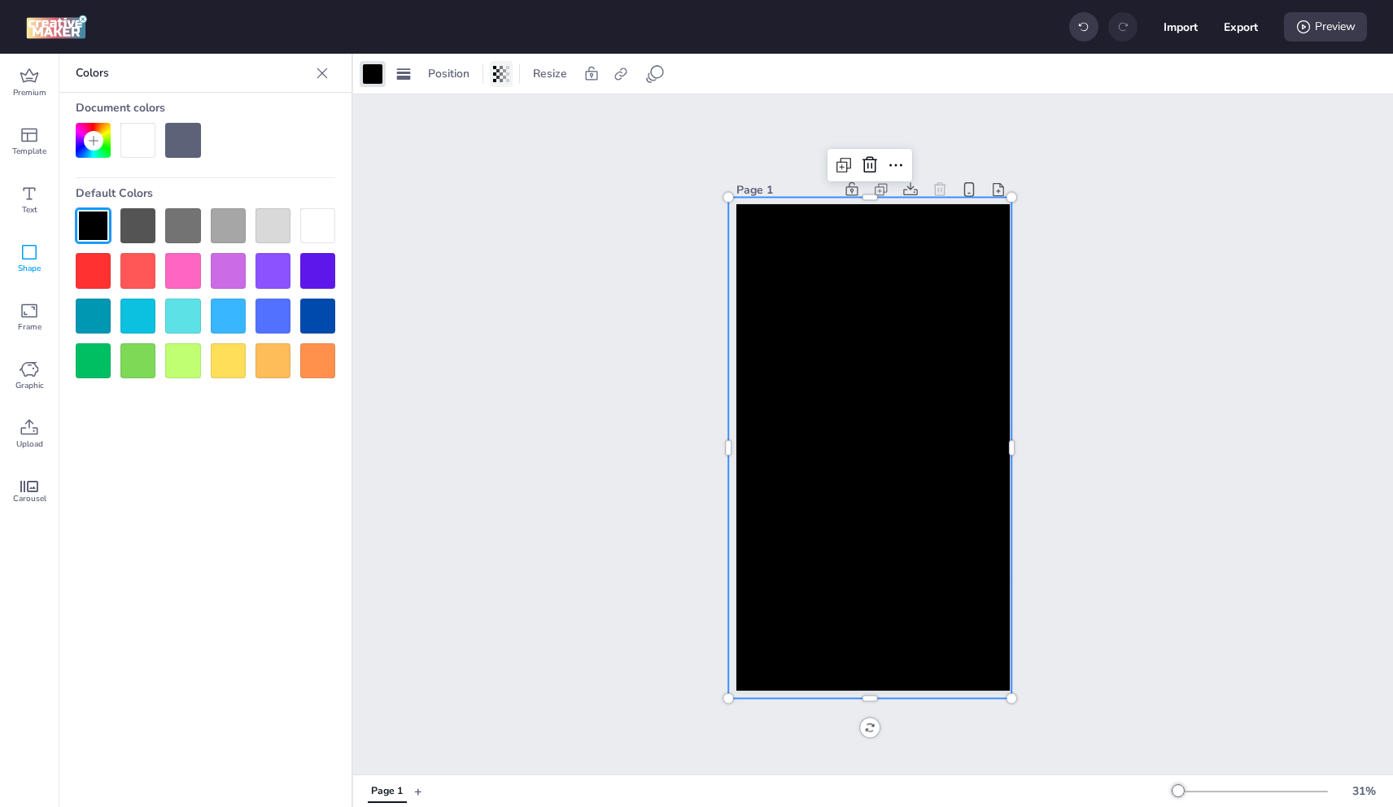
click at [507, 70] on icon at bounding box center [501, 74] width 16 height 16
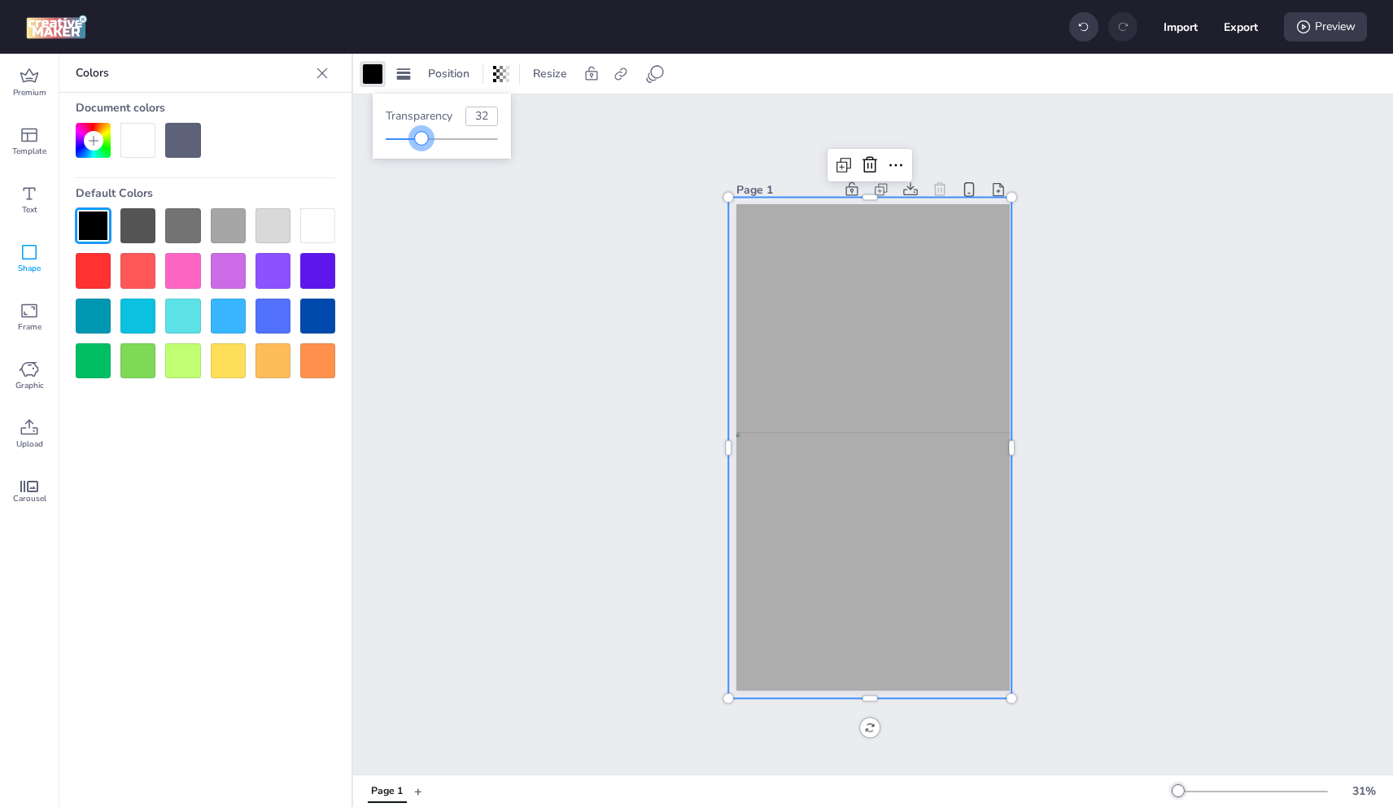
type input "33"
drag, startPoint x: 504, startPoint y: 138, endPoint x: 424, endPoint y: 150, distance: 80.6
click at [424, 150] on div "Transparency 33" at bounding box center [442, 126] width 138 height 65
click at [461, 68] on span "Position" at bounding box center [449, 73] width 48 height 17
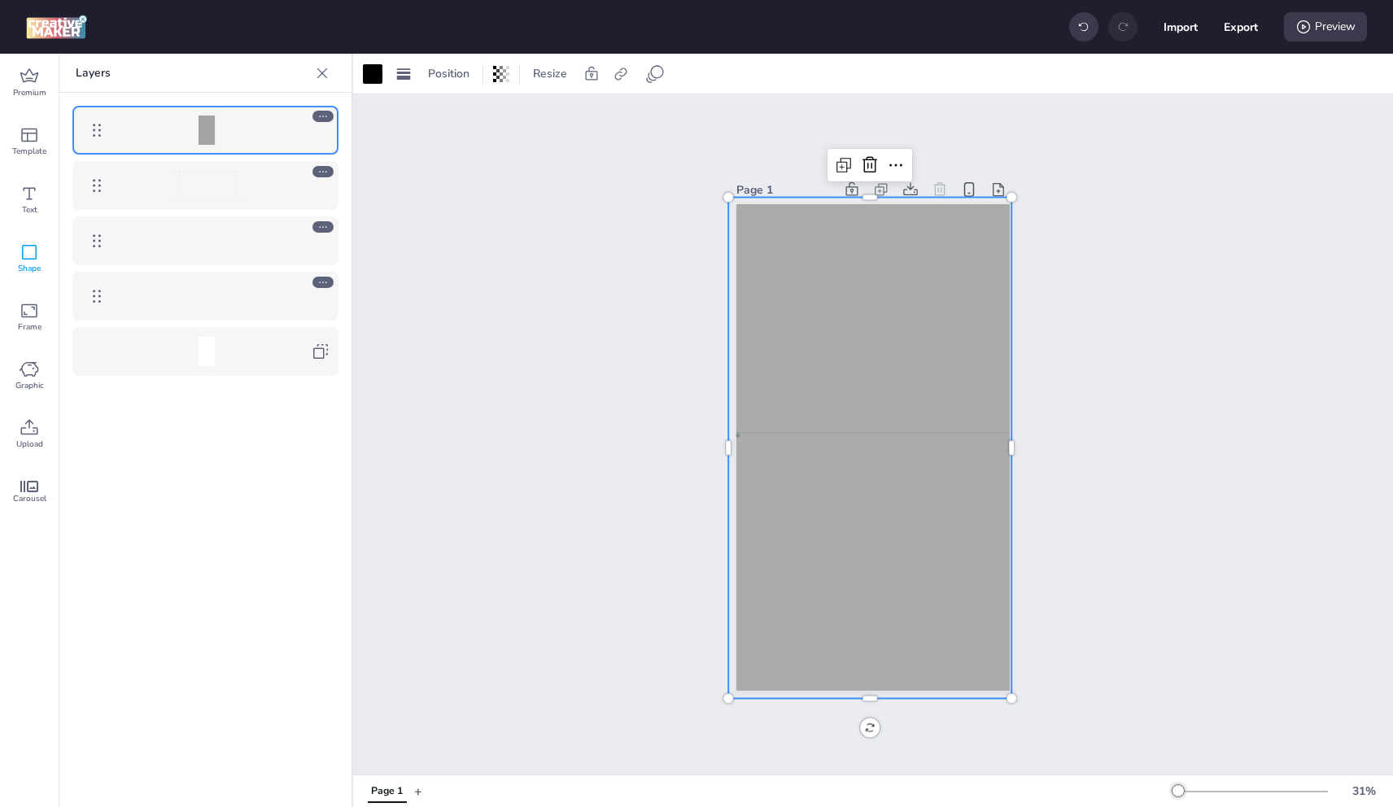
drag, startPoint x: 253, startPoint y: 161, endPoint x: 76, endPoint y: 181, distance: 178.5
click at [163, 271] on div at bounding box center [205, 241] width 292 height 296
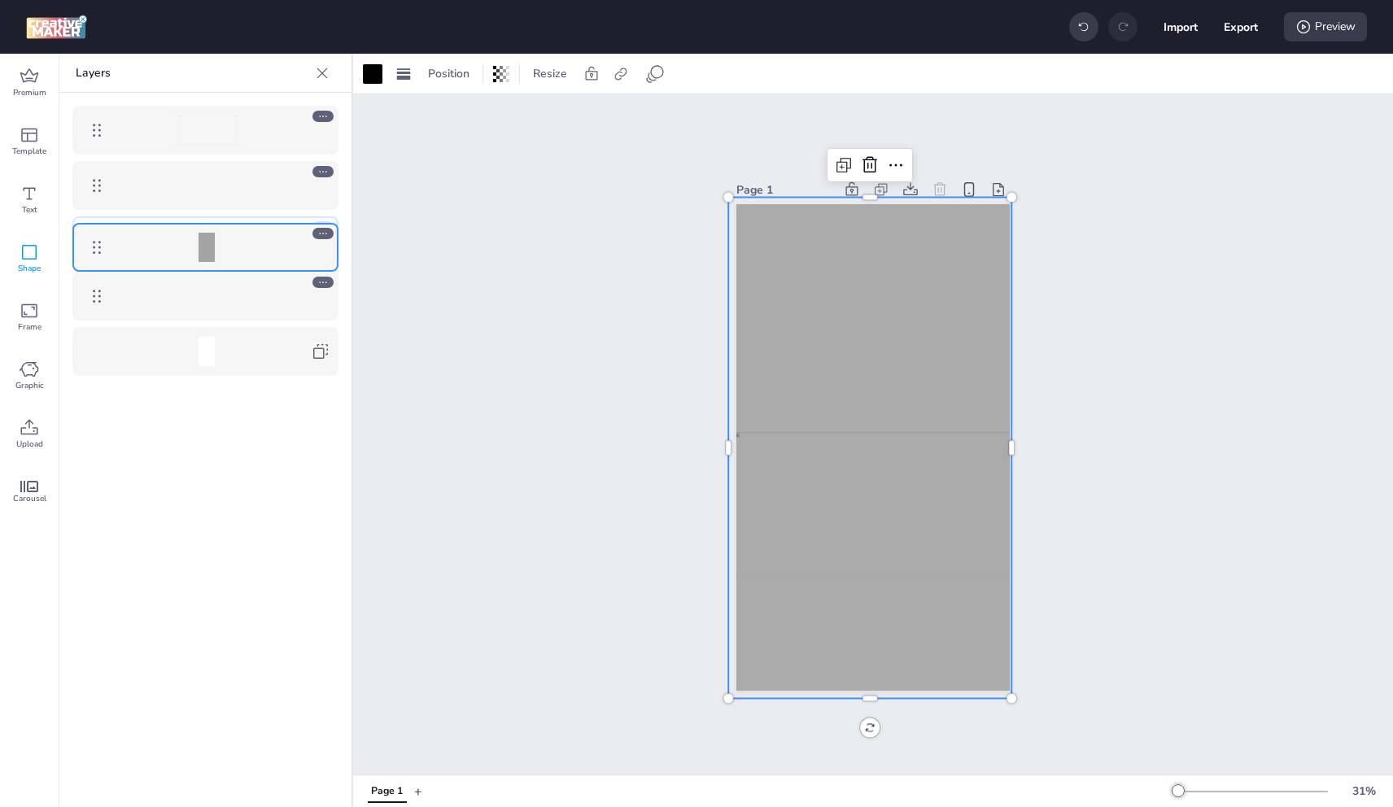
drag, startPoint x: 94, startPoint y: 129, endPoint x: 373, endPoint y: 268, distance: 311.1
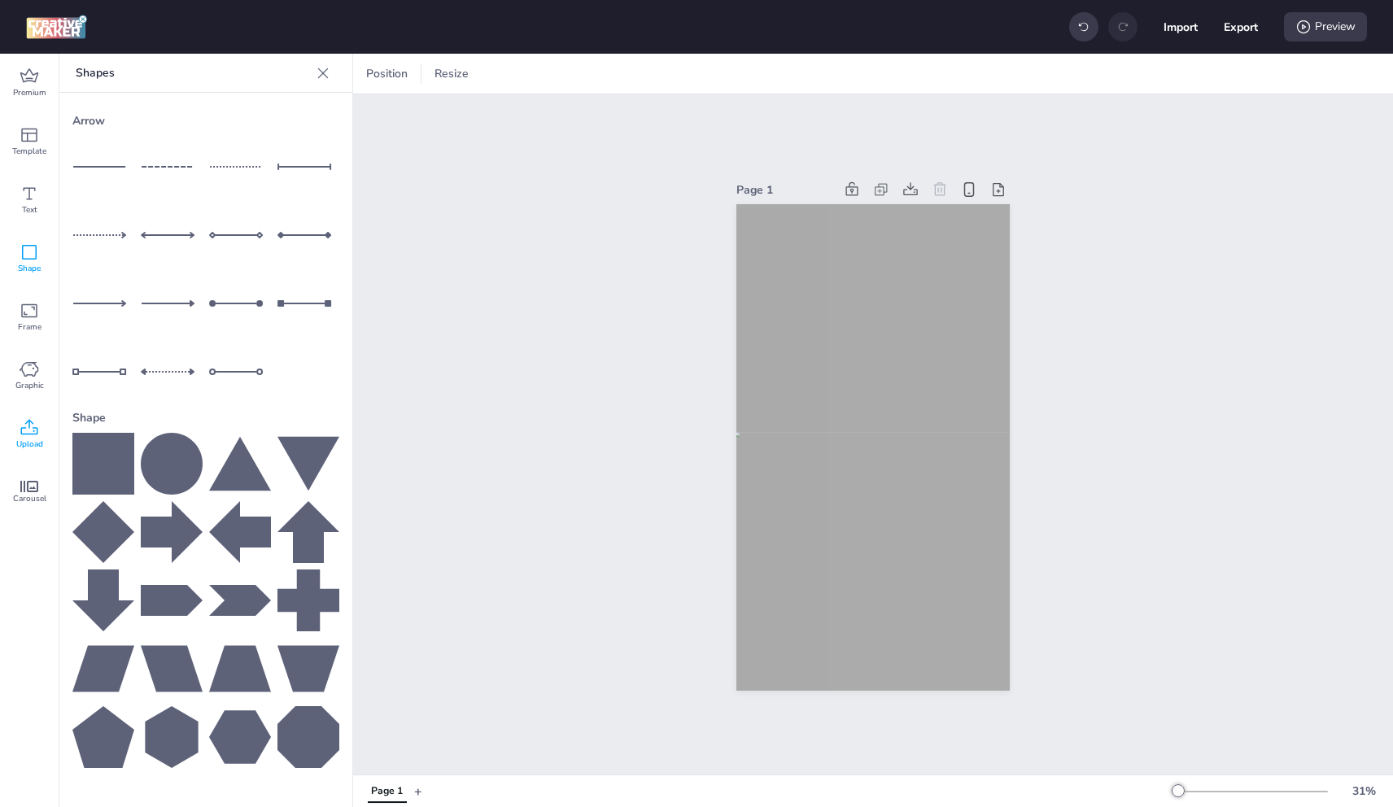
click at [31, 423] on icon at bounding box center [30, 428] width 20 height 20
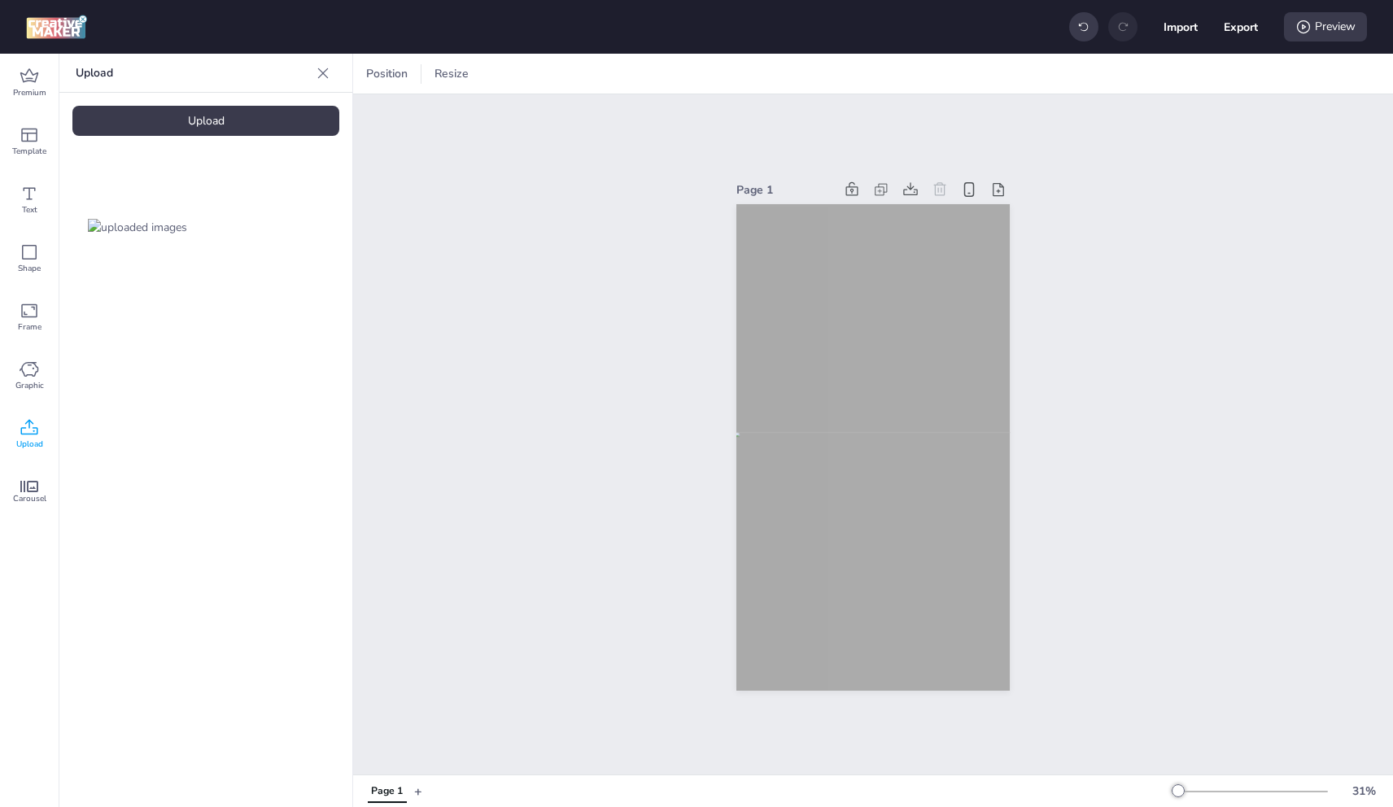
click at [173, 120] on div "Upload" at bounding box center [205, 121] width 267 height 30
click at [124, 362] on img at bounding box center [137, 364] width 99 height 17
drag, startPoint x: 828, startPoint y: 565, endPoint x: 862, endPoint y: 626, distance: 69.9
click at [862, 626] on div at bounding box center [874, 636] width 219 height 123
drag, startPoint x: 764, startPoint y: 688, endPoint x: 823, endPoint y: 643, distance: 74.4
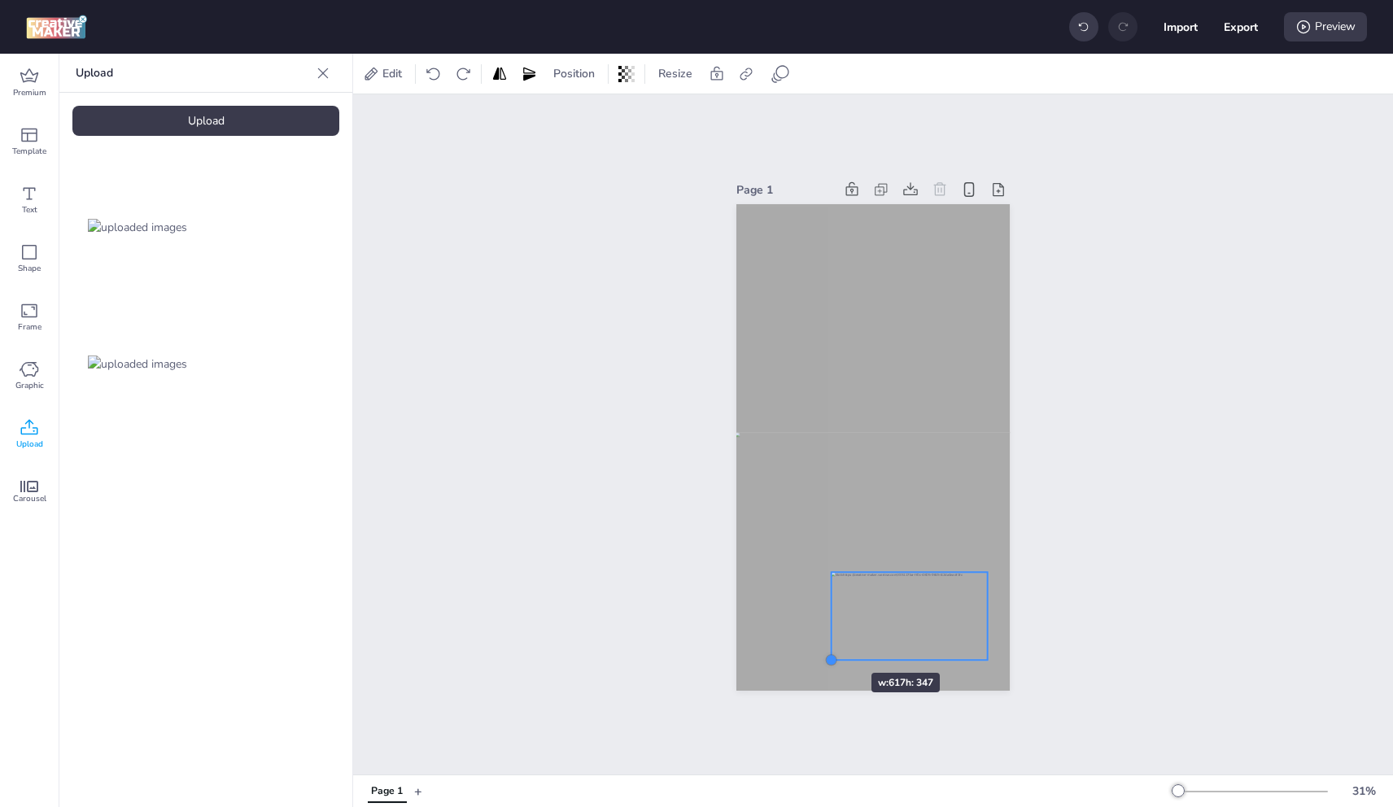
click at [823, 643] on div at bounding box center [872, 447] width 273 height 487
drag, startPoint x: 903, startPoint y: 613, endPoint x: 893, endPoint y: 628, distance: 18.7
click at [893, 628] on div at bounding box center [896, 635] width 155 height 87
drag, startPoint x: 908, startPoint y: 628, endPoint x: 885, endPoint y: 628, distance: 22.8
click at [885, 628] on div at bounding box center [874, 634] width 155 height 87
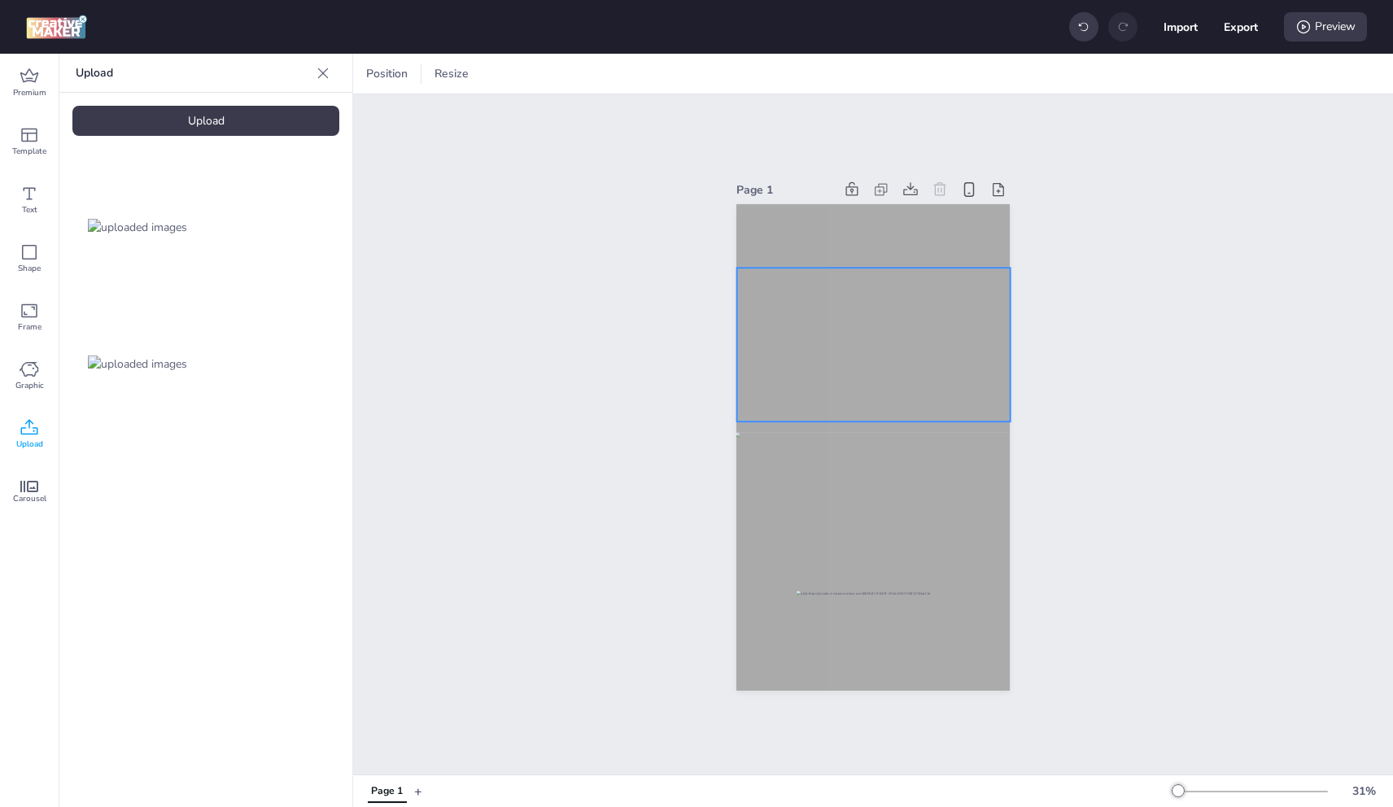
click at [890, 328] on video at bounding box center [872, 345] width 273 height 154
drag, startPoint x: 913, startPoint y: 299, endPoint x: 903, endPoint y: 299, distance: 9.8
click at [903, 299] on video at bounding box center [864, 345] width 273 height 154
drag, startPoint x: 990, startPoint y: 262, endPoint x: 1005, endPoint y: 255, distance: 16.0
click at [1011, 255] on div at bounding box center [1017, 258] width 13 height 13
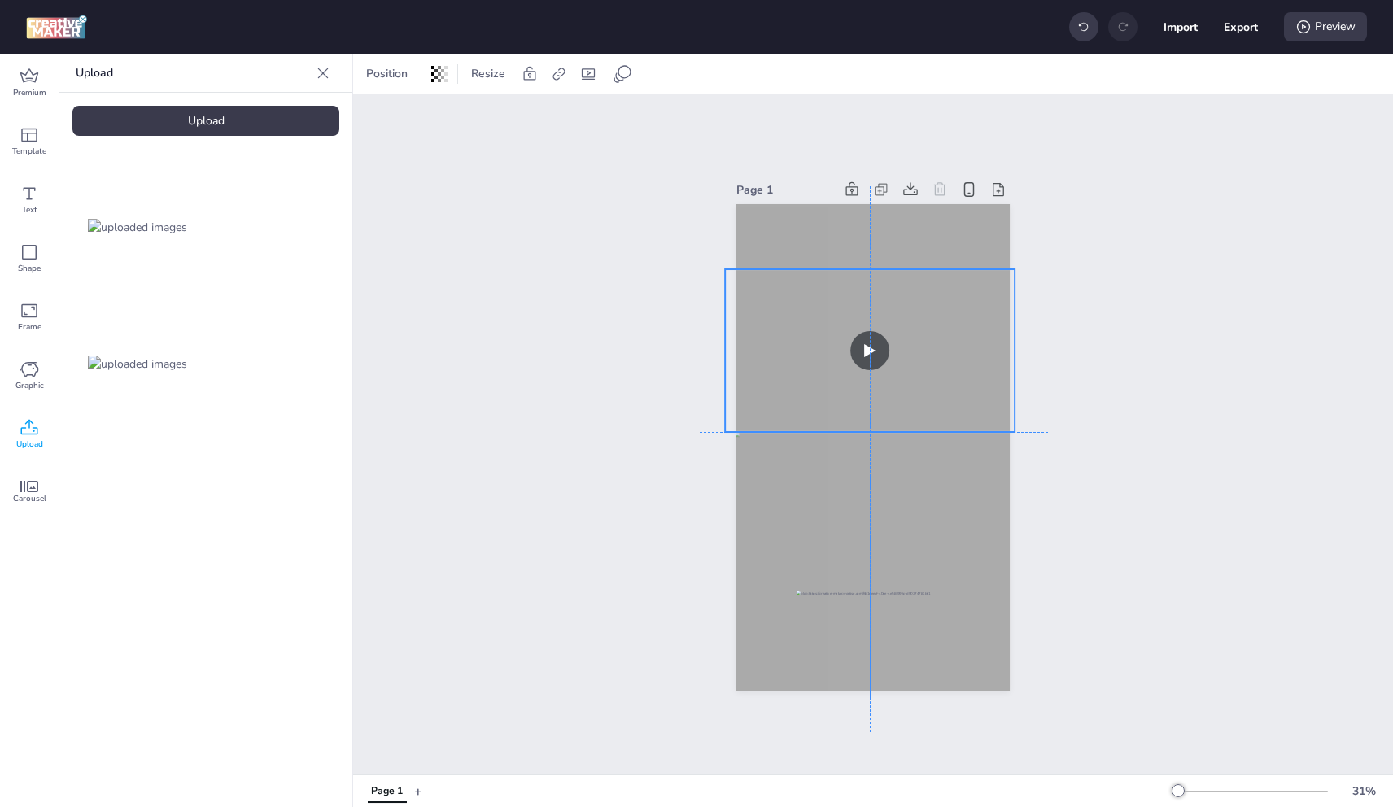
drag, startPoint x: 957, startPoint y: 307, endPoint x: 954, endPoint y: 317, distance: 11.1
click at [954, 317] on video at bounding box center [870, 350] width 290 height 163
click at [955, 317] on video at bounding box center [873, 350] width 290 height 163
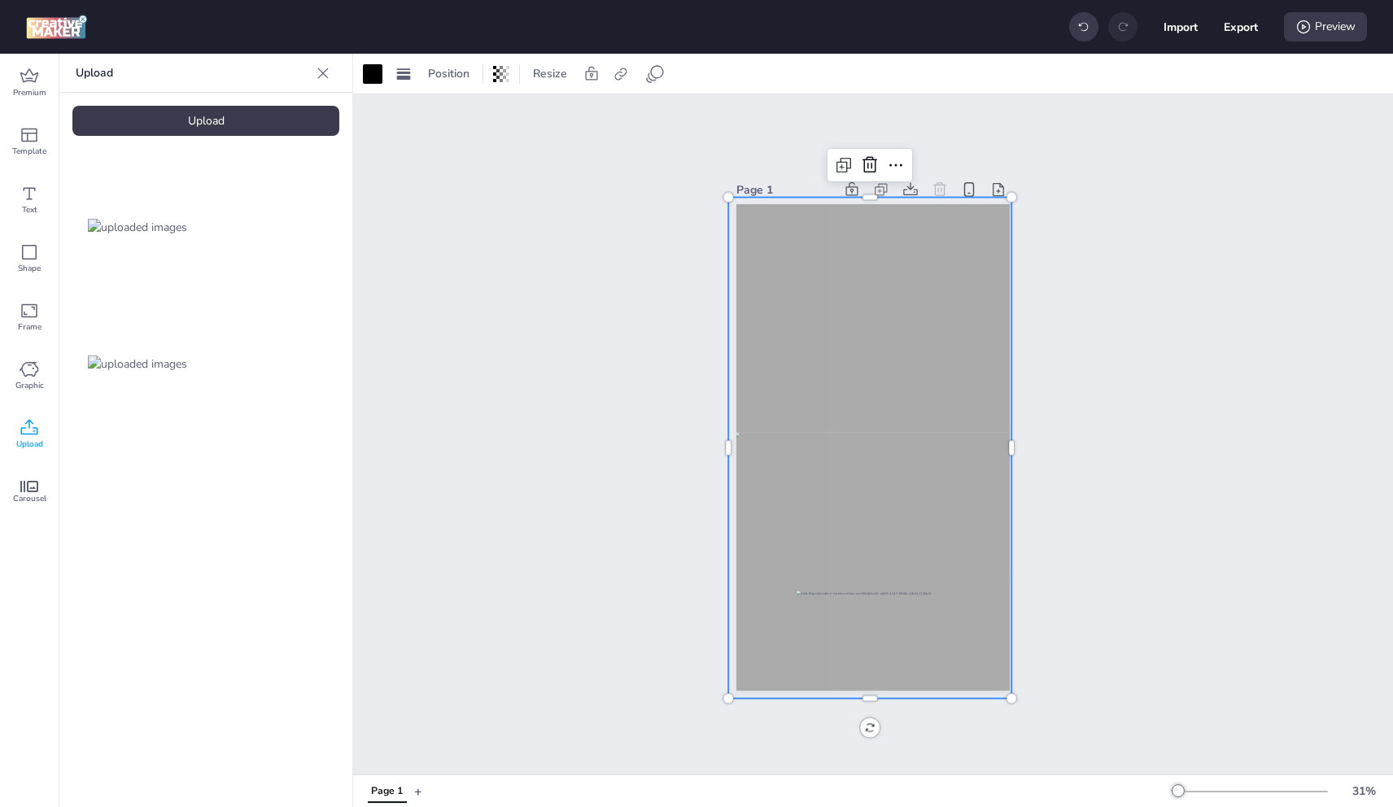
click at [901, 240] on div at bounding box center [869, 448] width 283 height 501
click at [496, 70] on icon at bounding box center [501, 74] width 16 height 16
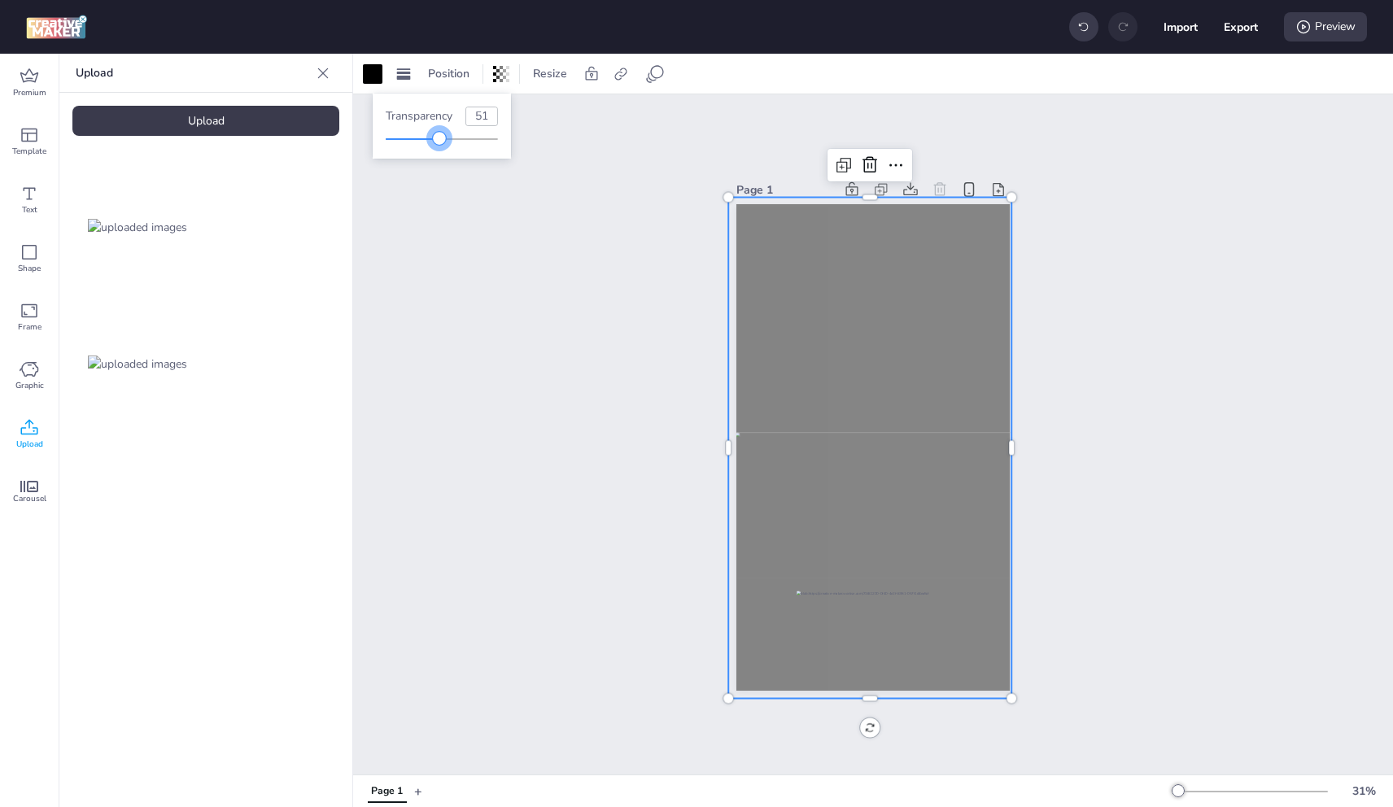
type input "52"
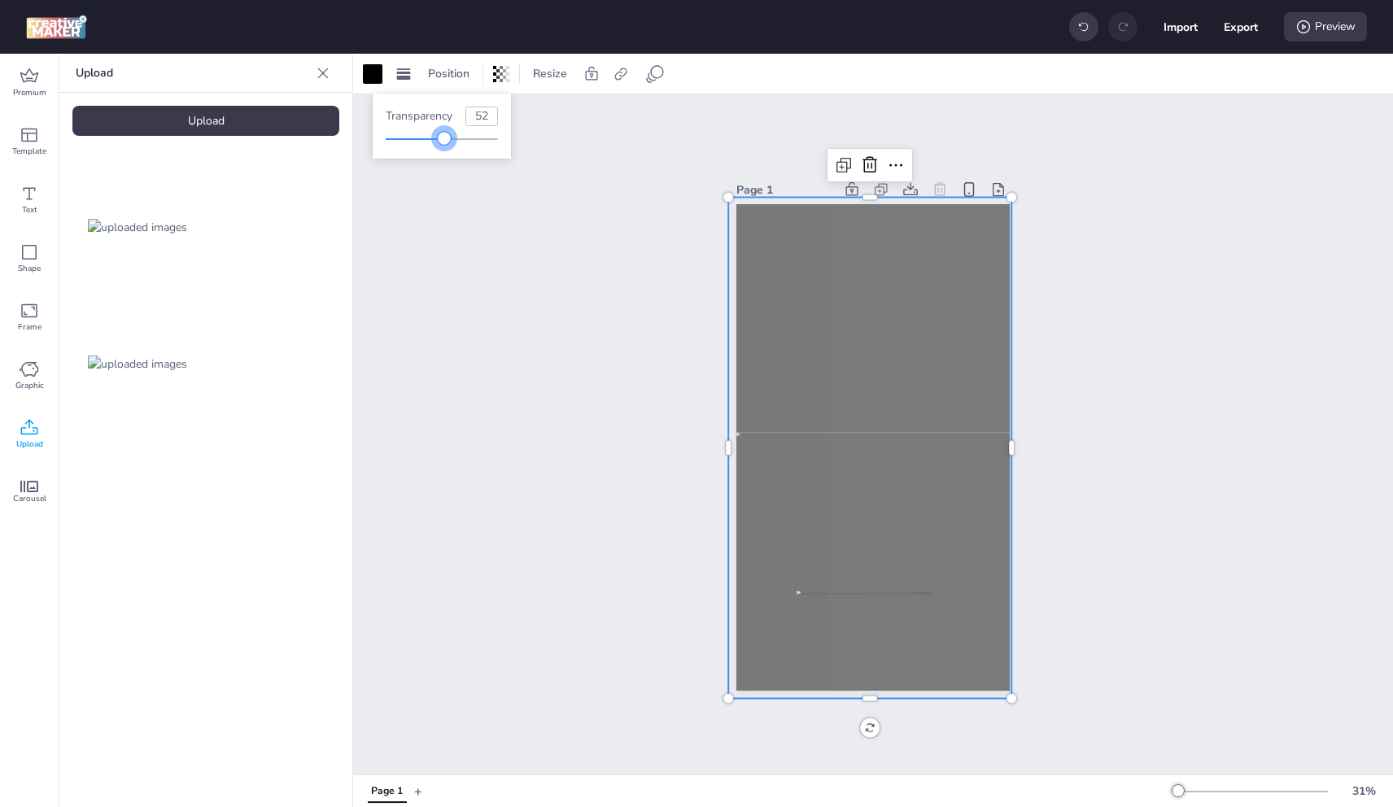
click at [445, 134] on div at bounding box center [442, 139] width 112 height 13
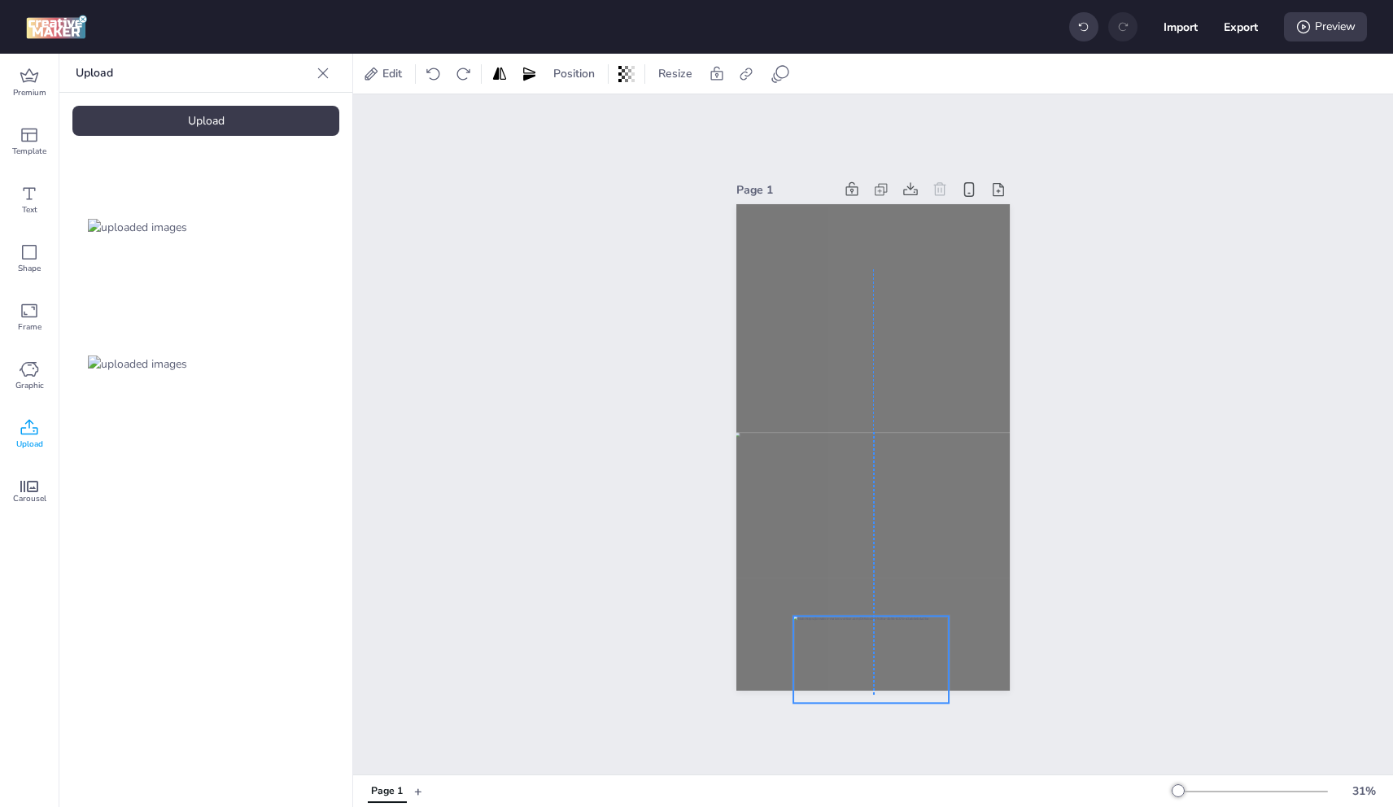
drag, startPoint x: 895, startPoint y: 622, endPoint x: 892, endPoint y: 647, distance: 25.4
click at [892, 647] on div at bounding box center [870, 659] width 155 height 87
click at [920, 526] on img at bounding box center [874, 505] width 278 height 146
select select "cover"
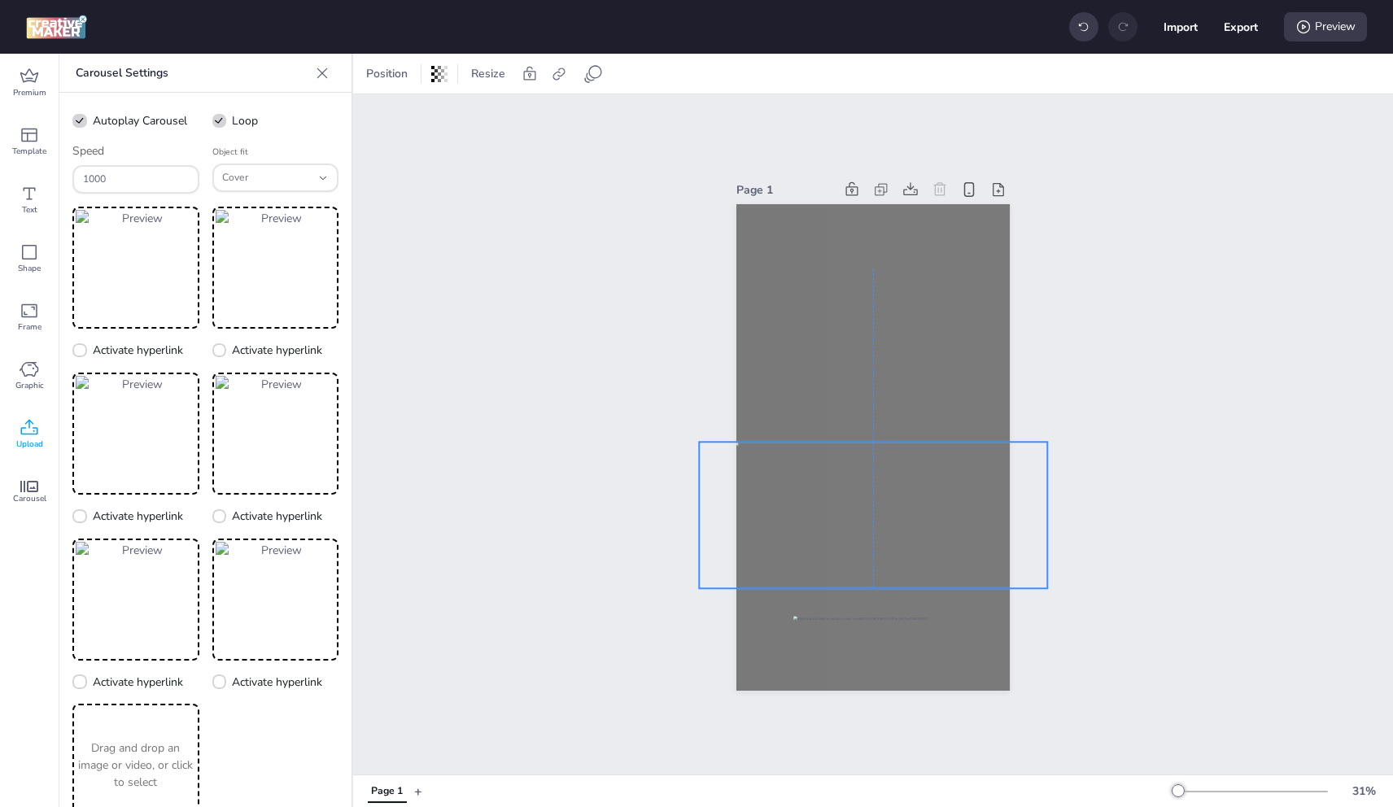
drag, startPoint x: 946, startPoint y: 492, endPoint x: 946, endPoint y: 502, distance: 9.8
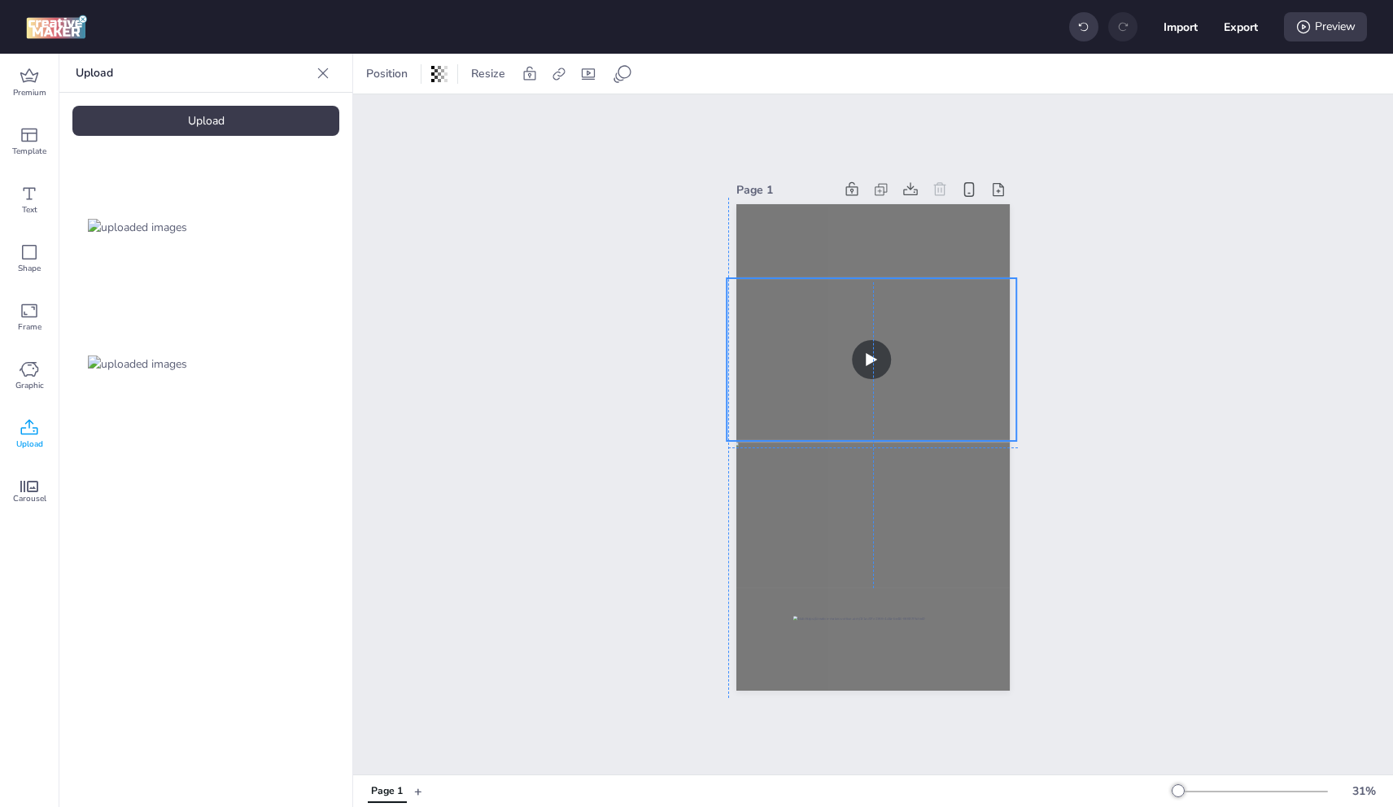
drag, startPoint x: 970, startPoint y: 342, endPoint x: 968, endPoint y: 351, distance: 9.1
click at [968, 351] on video at bounding box center [872, 359] width 290 height 163
click at [1042, 356] on div "Page 1" at bounding box center [873, 435] width 365 height 552
click at [989, 358] on video at bounding box center [872, 359] width 290 height 163
click at [802, 344] on video at bounding box center [873, 361] width 290 height 163
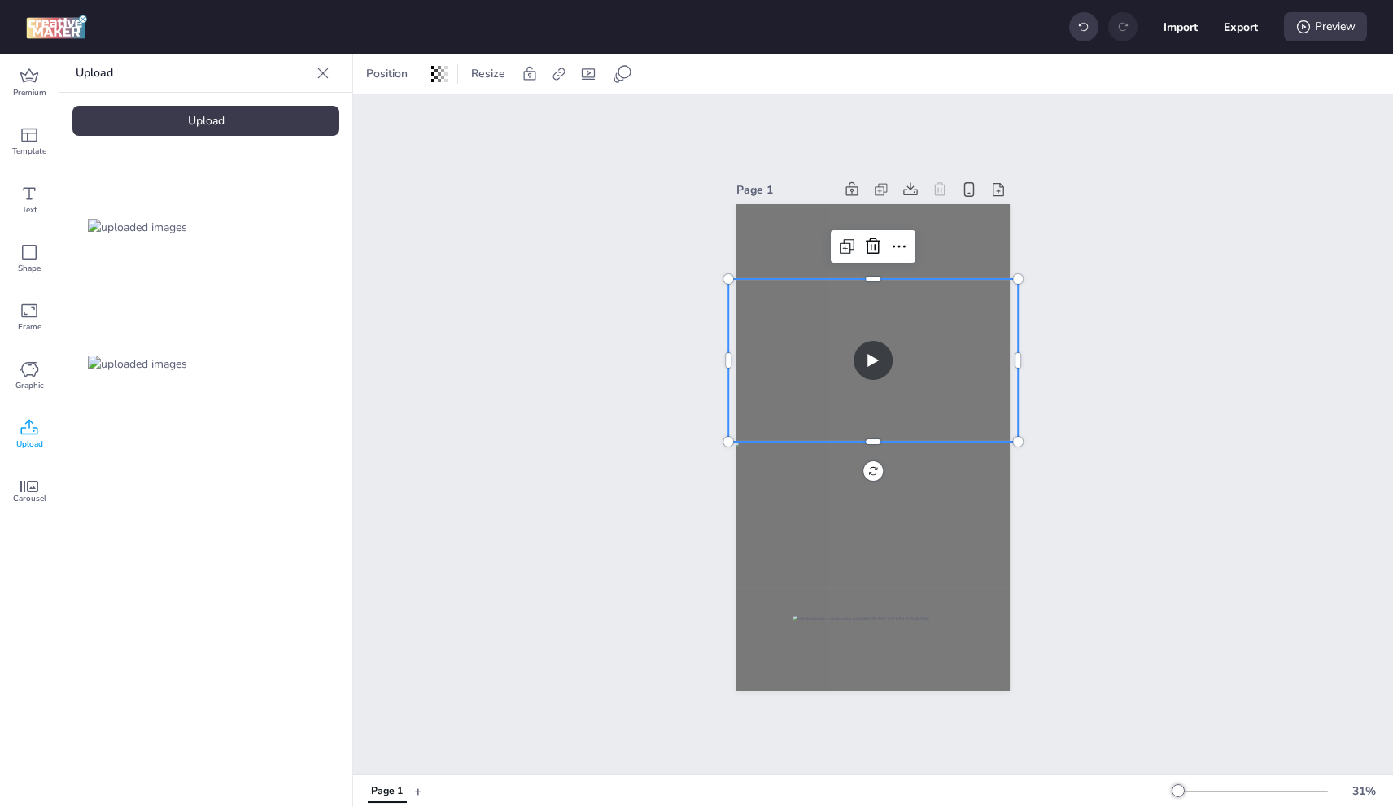
click at [591, 59] on div "Position Resize" at bounding box center [873, 74] width 1040 height 40
drag, startPoint x: 591, startPoint y: 68, endPoint x: 561, endPoint y: 90, distance: 37.1
click at [591, 70] on icon at bounding box center [588, 74] width 16 height 16
select select "contain"
click at [463, 145] on span "Controls" at bounding box center [479, 141] width 44 height 17
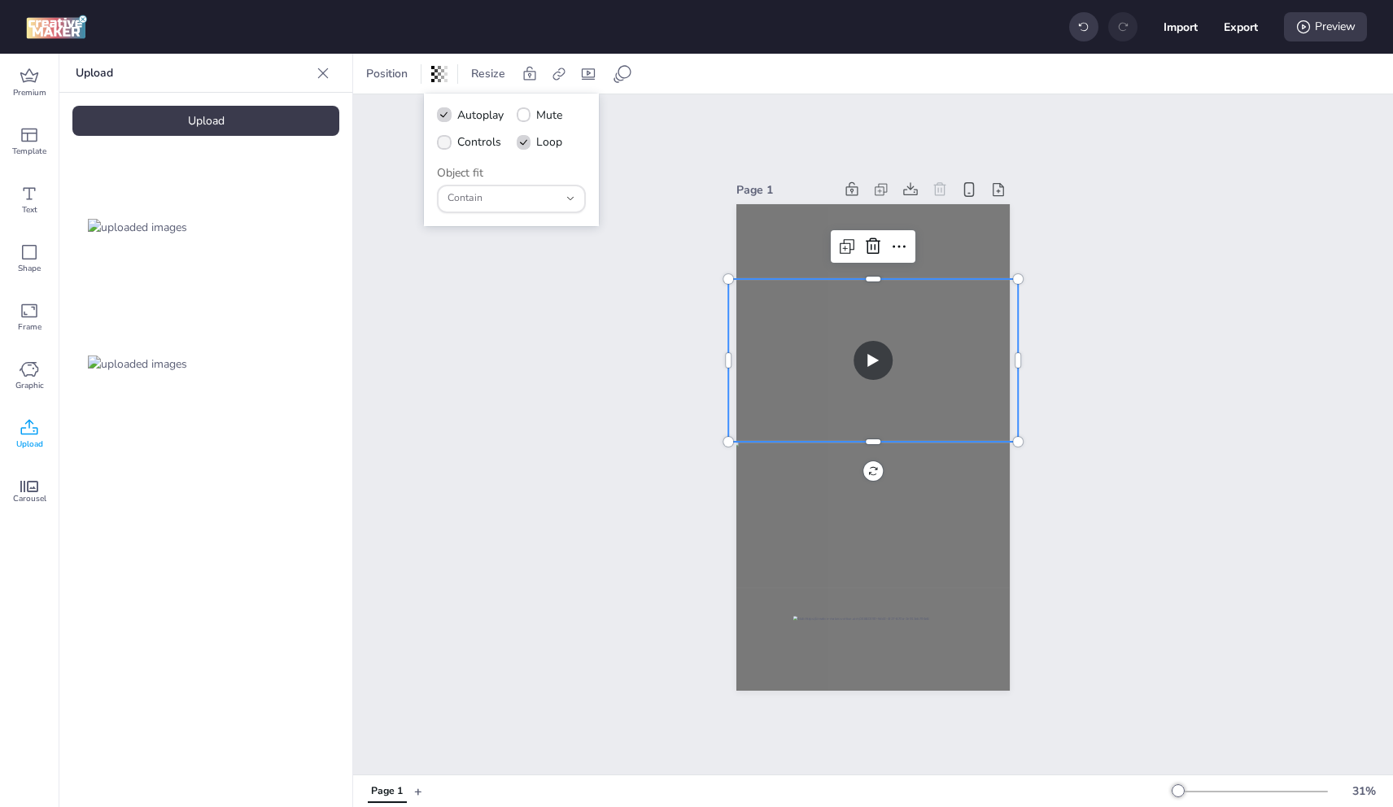
click at [447, 145] on input "Controls" at bounding box center [441, 148] width 11 height 11
checkbox input "true"
click at [536, 111] on label "Mute" at bounding box center [540, 115] width 58 height 28
click at [526, 116] on input "Mute" at bounding box center [521, 121] width 11 height 11
checkbox input "true"
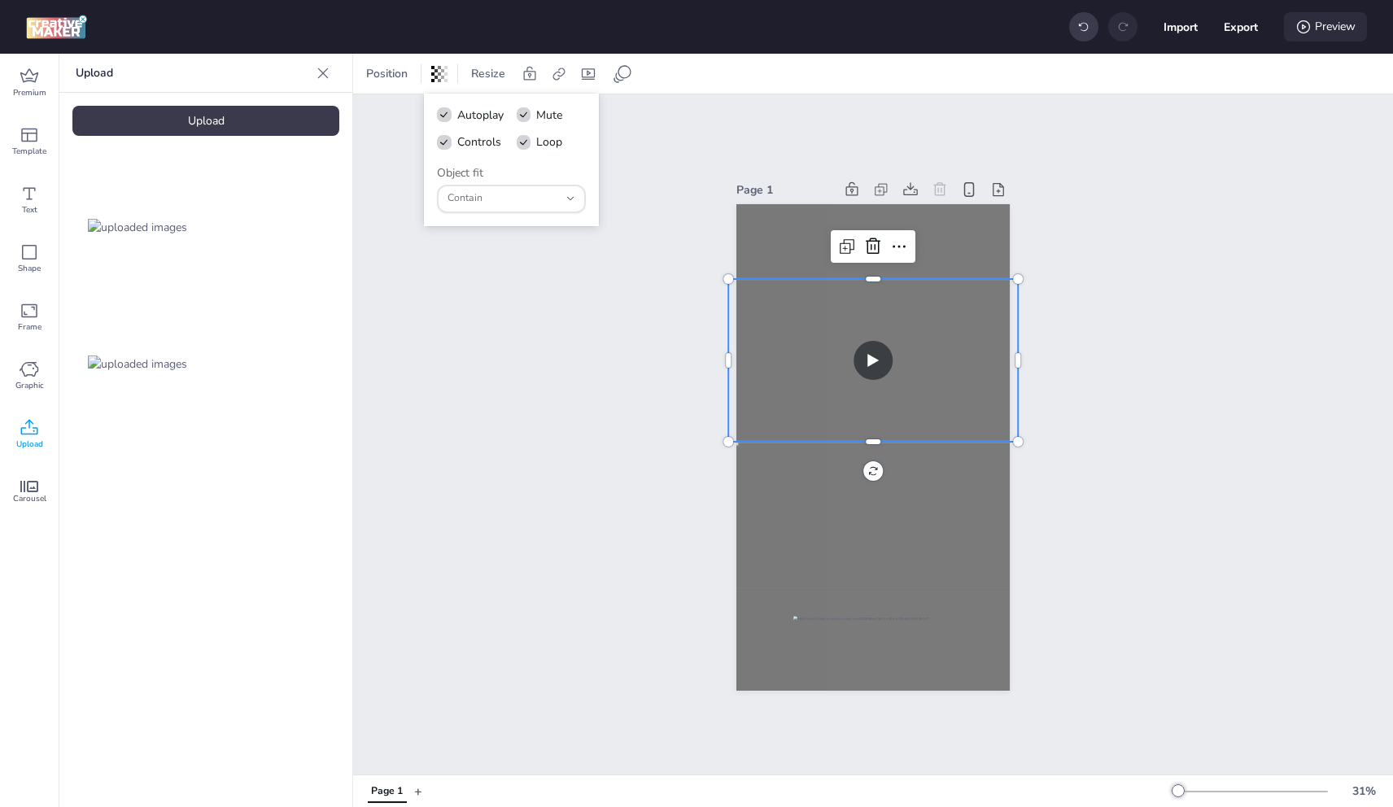
click at [1312, 27] on div "Preview" at bounding box center [1325, 26] width 83 height 29
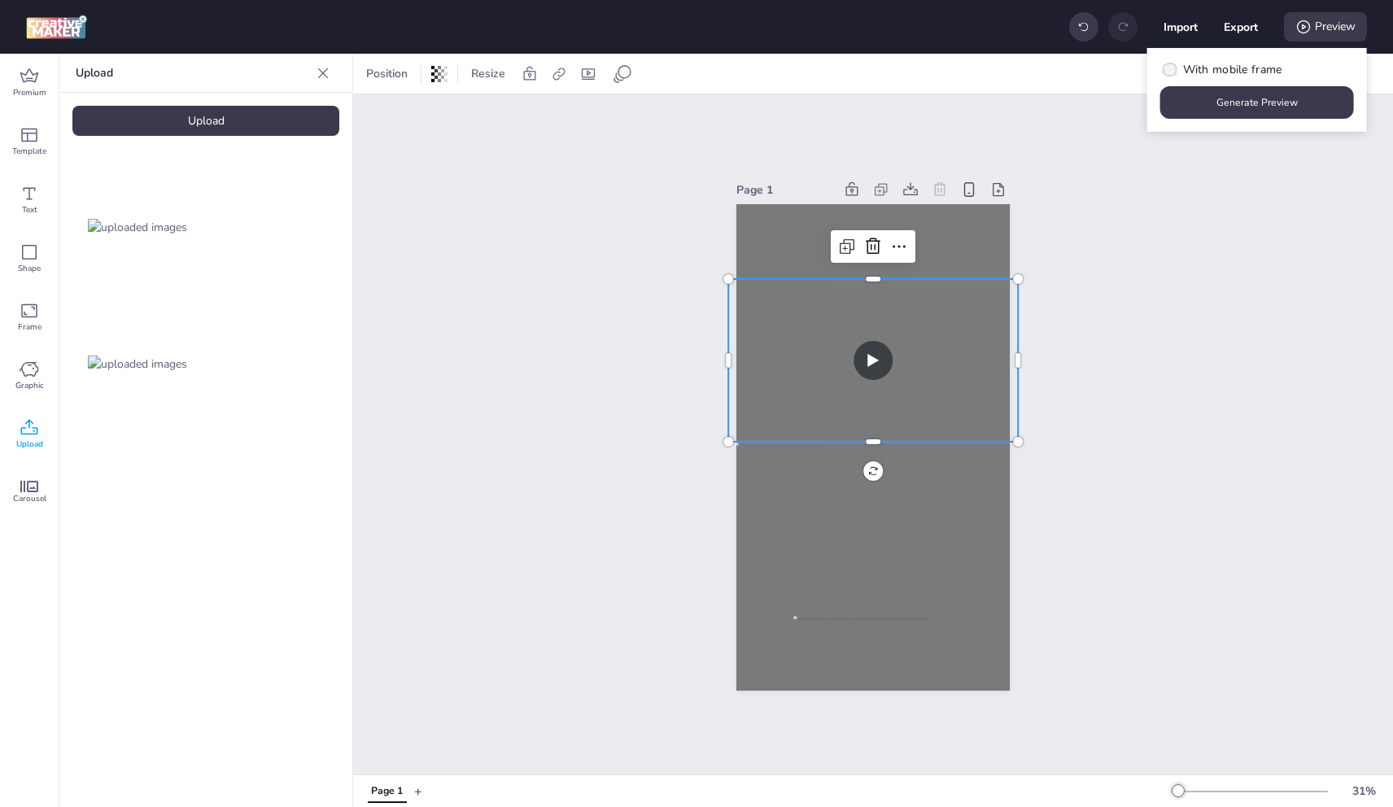
click at [1272, 69] on span "With mobile frame" at bounding box center [1232, 69] width 99 height 17
click at [1173, 71] on input "With mobile frame" at bounding box center [1167, 76] width 11 height 11
checkbox input "true"
click at [1268, 90] on button "Generate Preview" at bounding box center [1258, 103] width 188 height 32
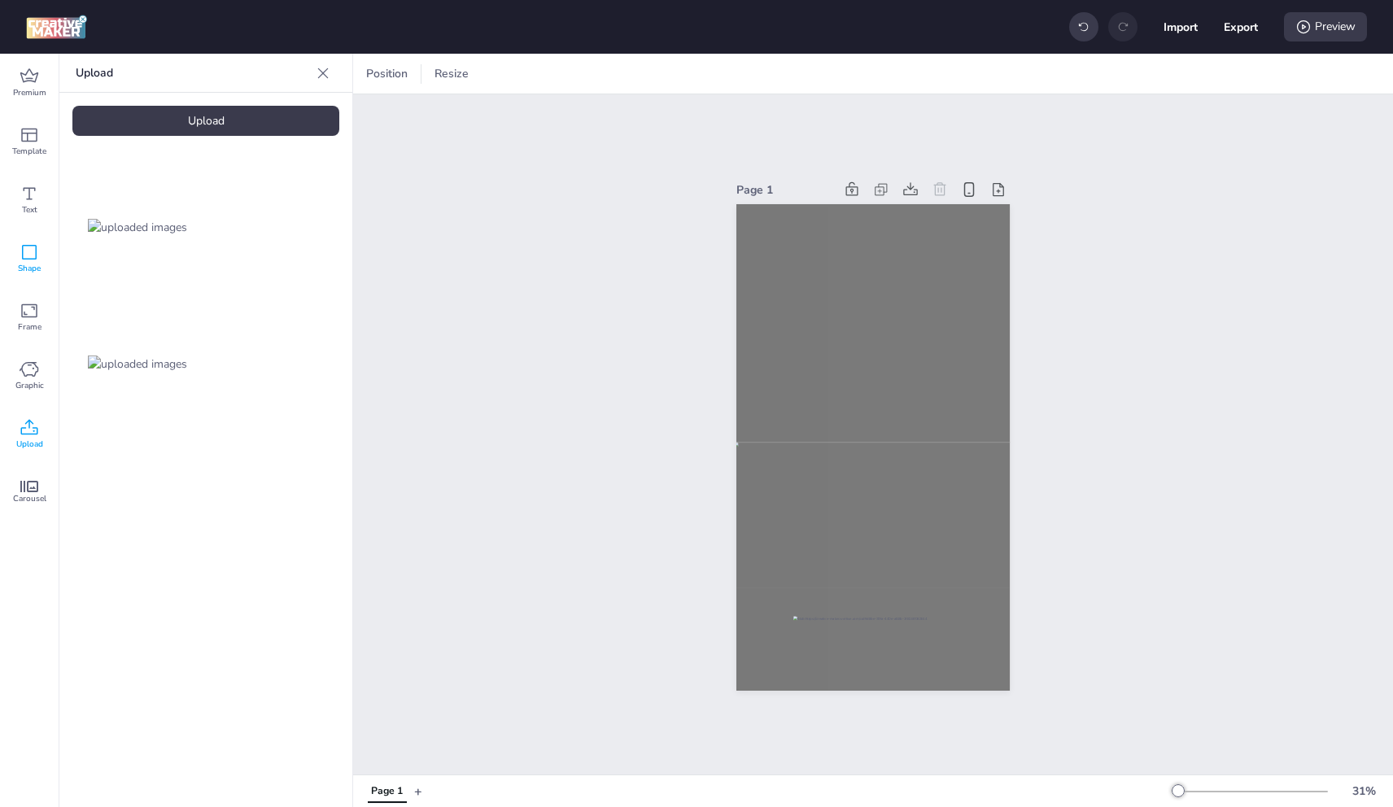
click at [37, 253] on icon at bounding box center [29, 252] width 15 height 15
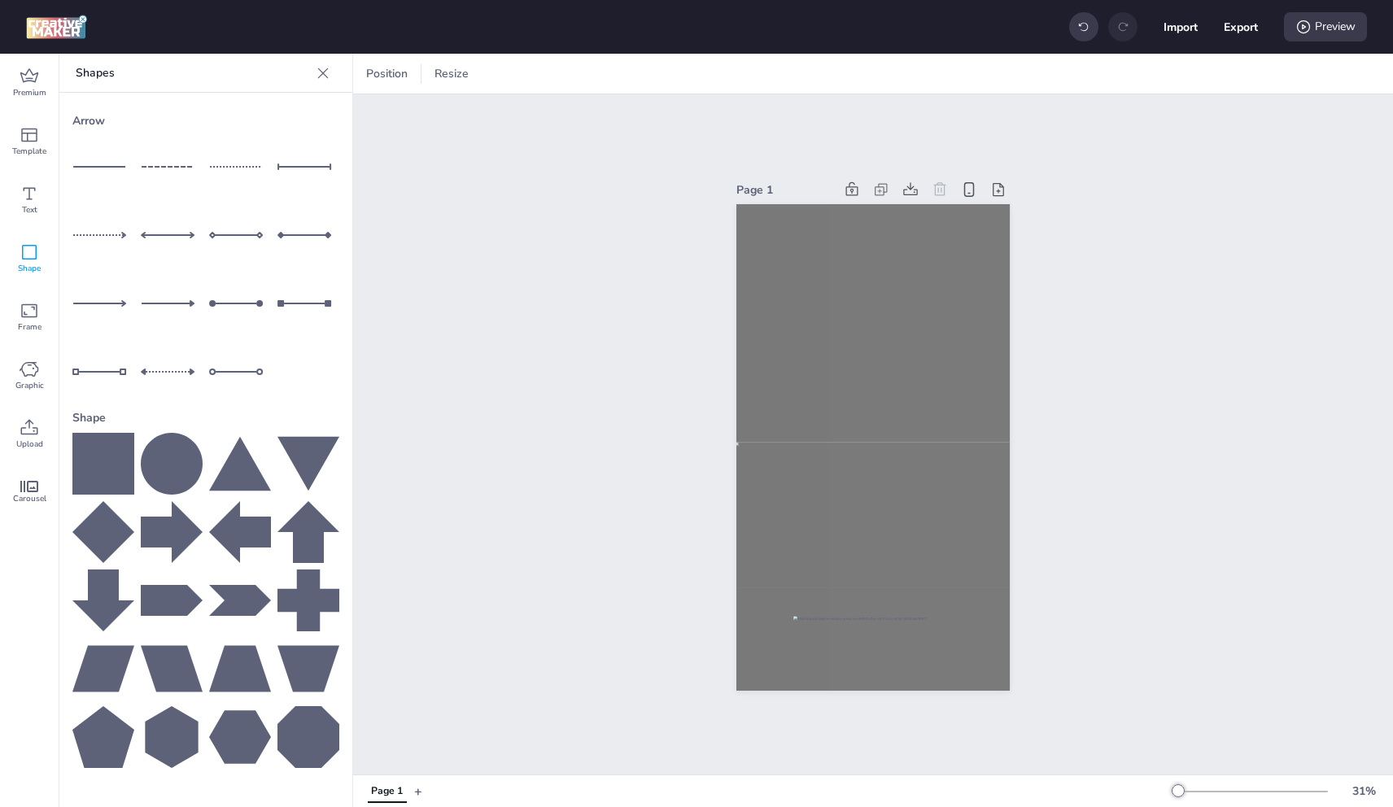
drag, startPoint x: 159, startPoint y: 658, endPoint x: 167, endPoint y: 662, distance: 9.1
click at [159, 658] on icon at bounding box center [172, 669] width 62 height 46
drag, startPoint x: 863, startPoint y: 446, endPoint x: 738, endPoint y: 668, distance: 254.6
click at [757, 689] on div "Page 1" at bounding box center [872, 435] width 273 height 552
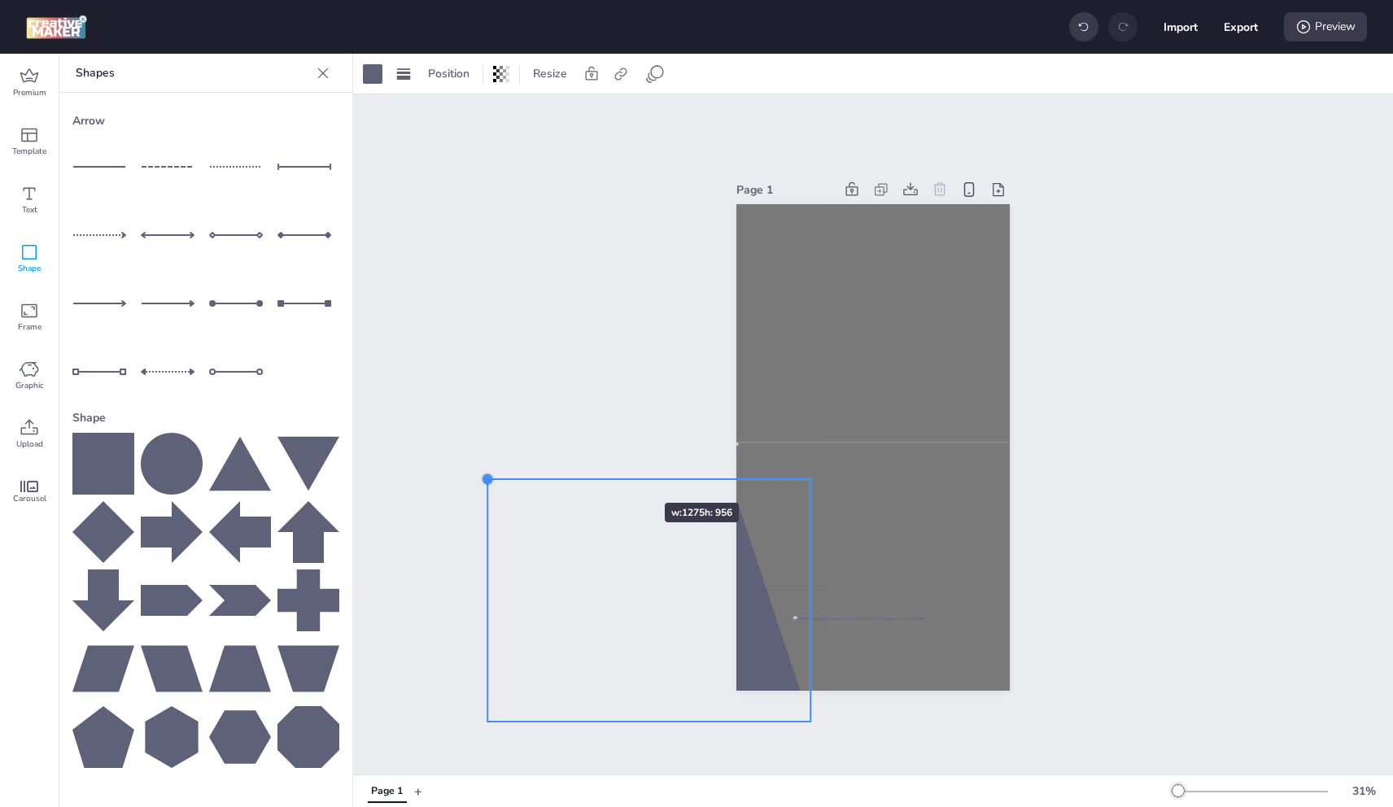
drag, startPoint x: 721, startPoint y: 654, endPoint x: 616, endPoint y: 474, distance: 208.9
click at [616, 474] on div "Page 1" at bounding box center [873, 434] width 1040 height 680
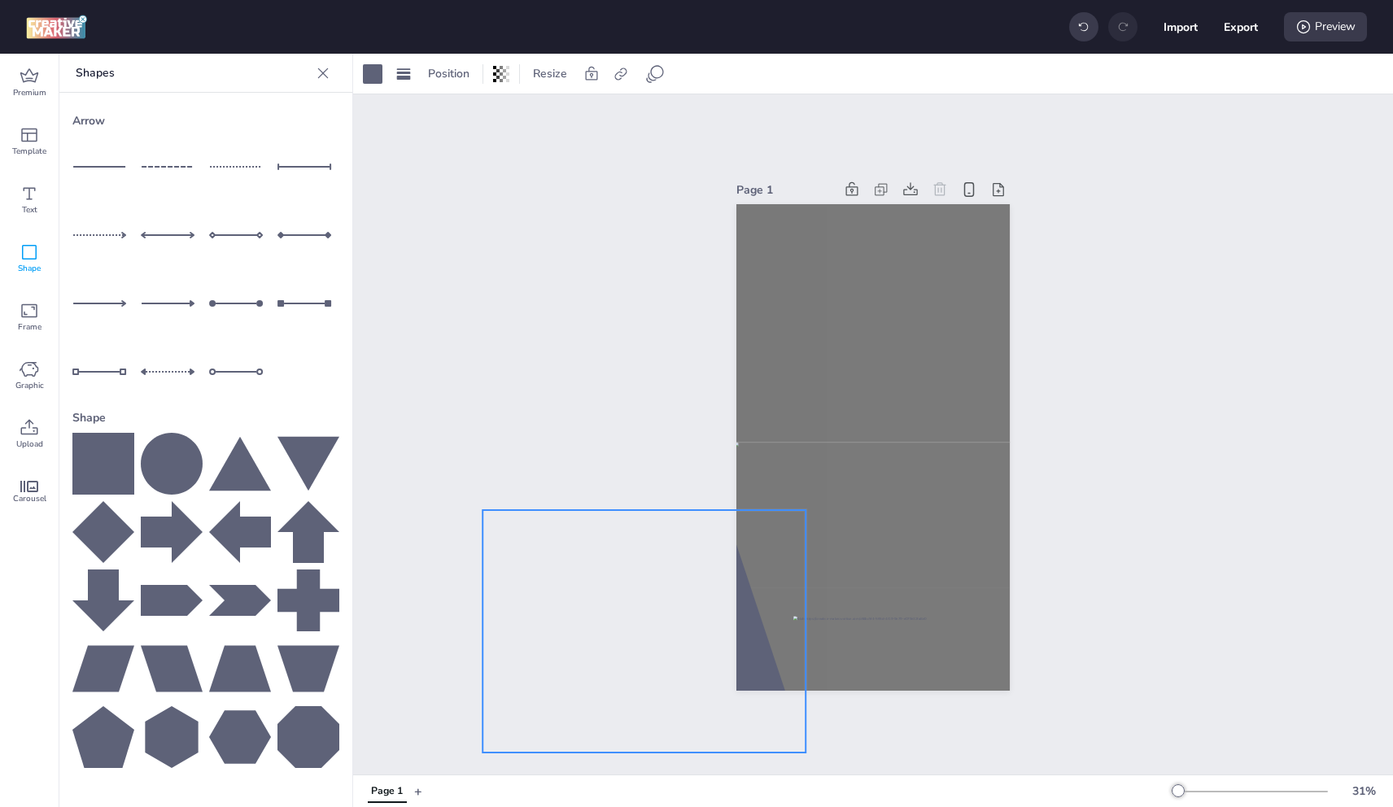
drag, startPoint x: 745, startPoint y: 652, endPoint x: 731, endPoint y: 652, distance: 14.6
click at [745, 652] on div at bounding box center [644, 631] width 323 height 242
click at [372, 72] on div at bounding box center [373, 74] width 20 height 20
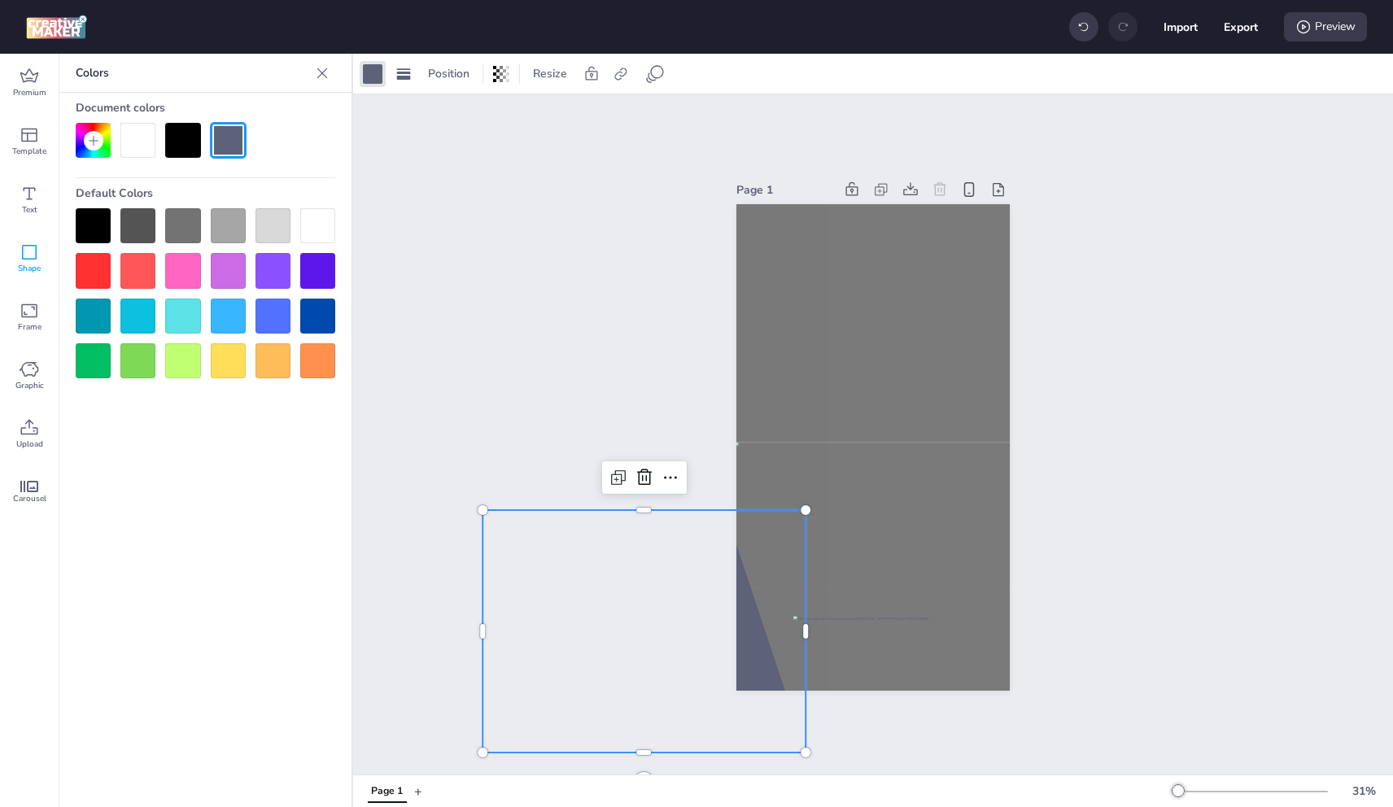
click at [88, 144] on icon at bounding box center [93, 140] width 13 height 13
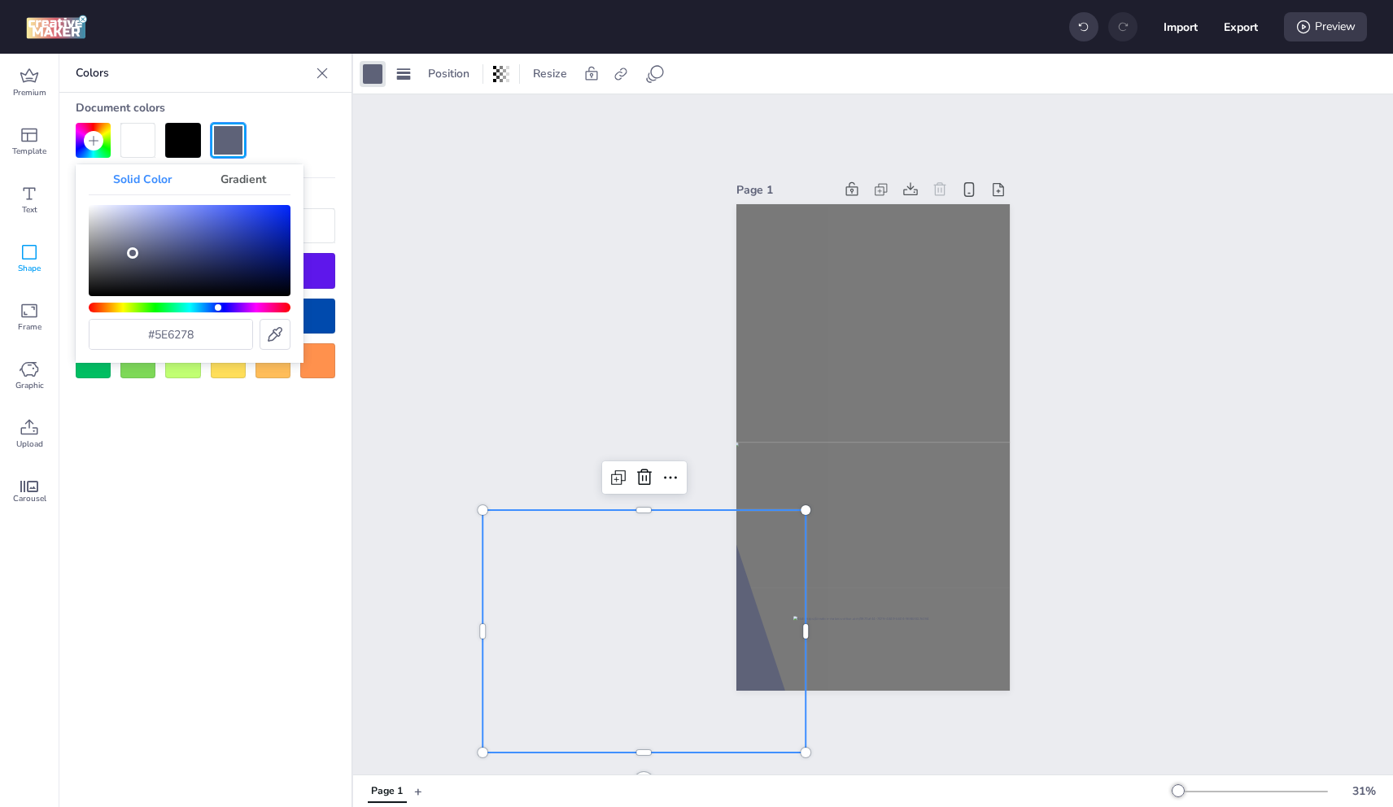
click at [282, 325] on div at bounding box center [275, 334] width 31 height 31
type input "#002bff"
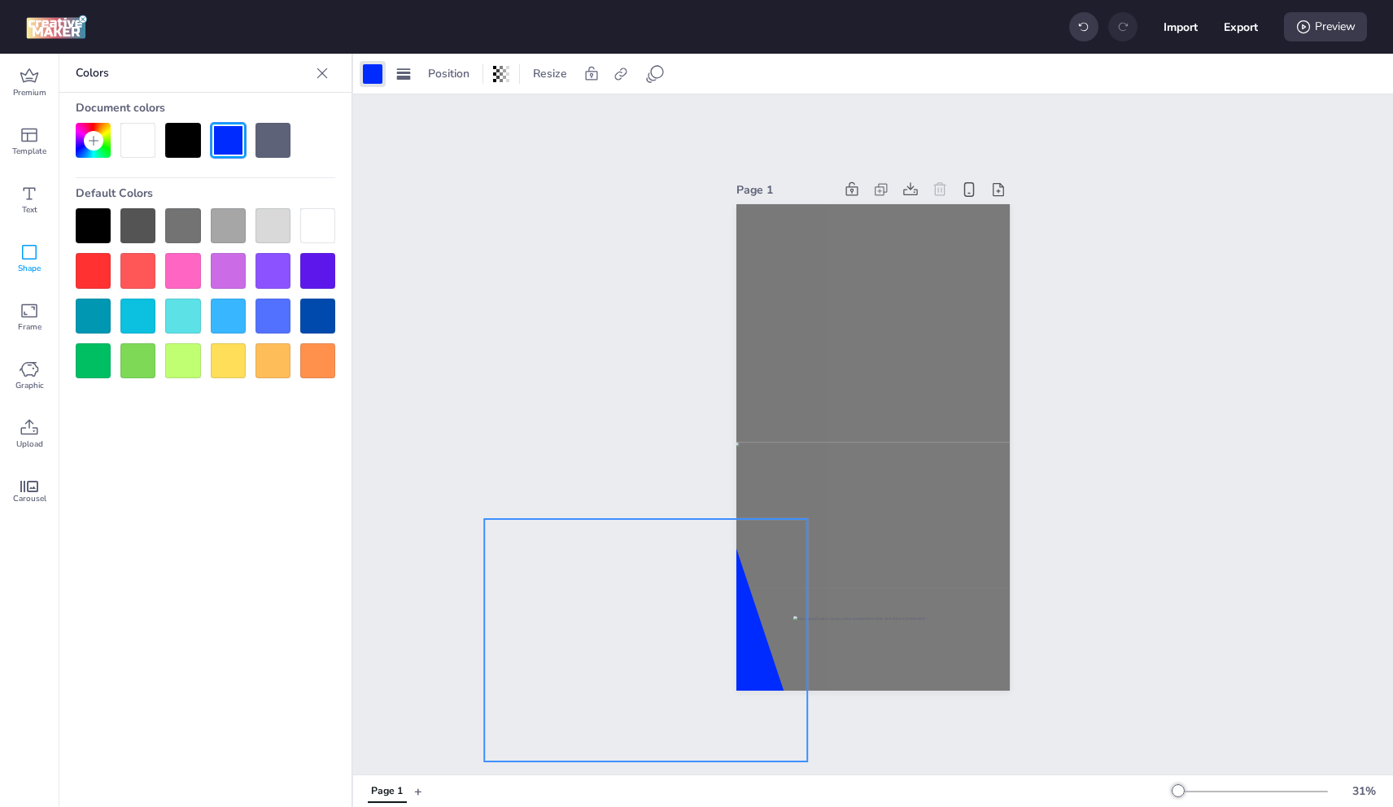
drag, startPoint x: 749, startPoint y: 652, endPoint x: 751, endPoint y: 661, distance: 9.1
click at [751, 661] on div at bounding box center [645, 640] width 323 height 242
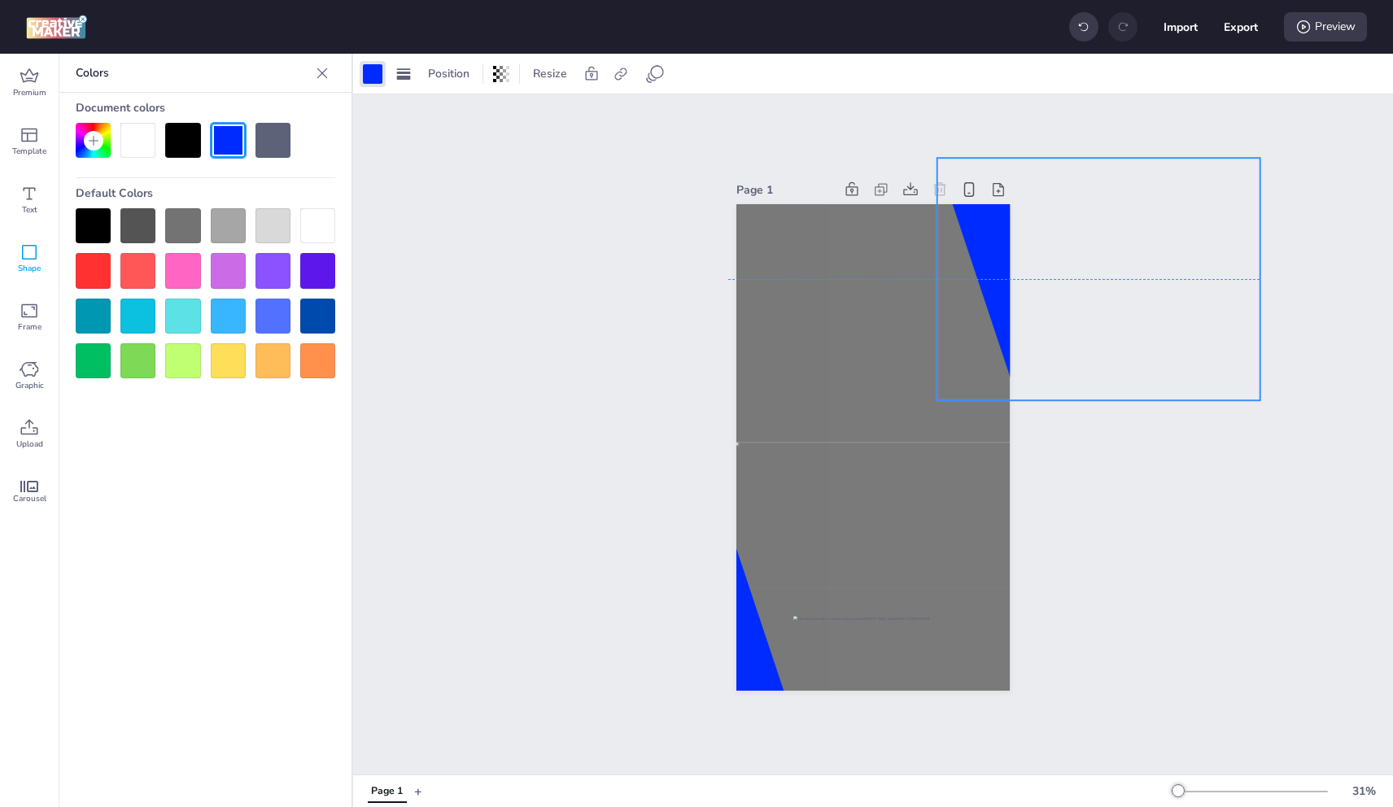
drag, startPoint x: 963, startPoint y: 382, endPoint x: 1102, endPoint y: 325, distance: 149.6
click at [1102, 325] on div "Page 1" at bounding box center [873, 434] width 1040 height 680
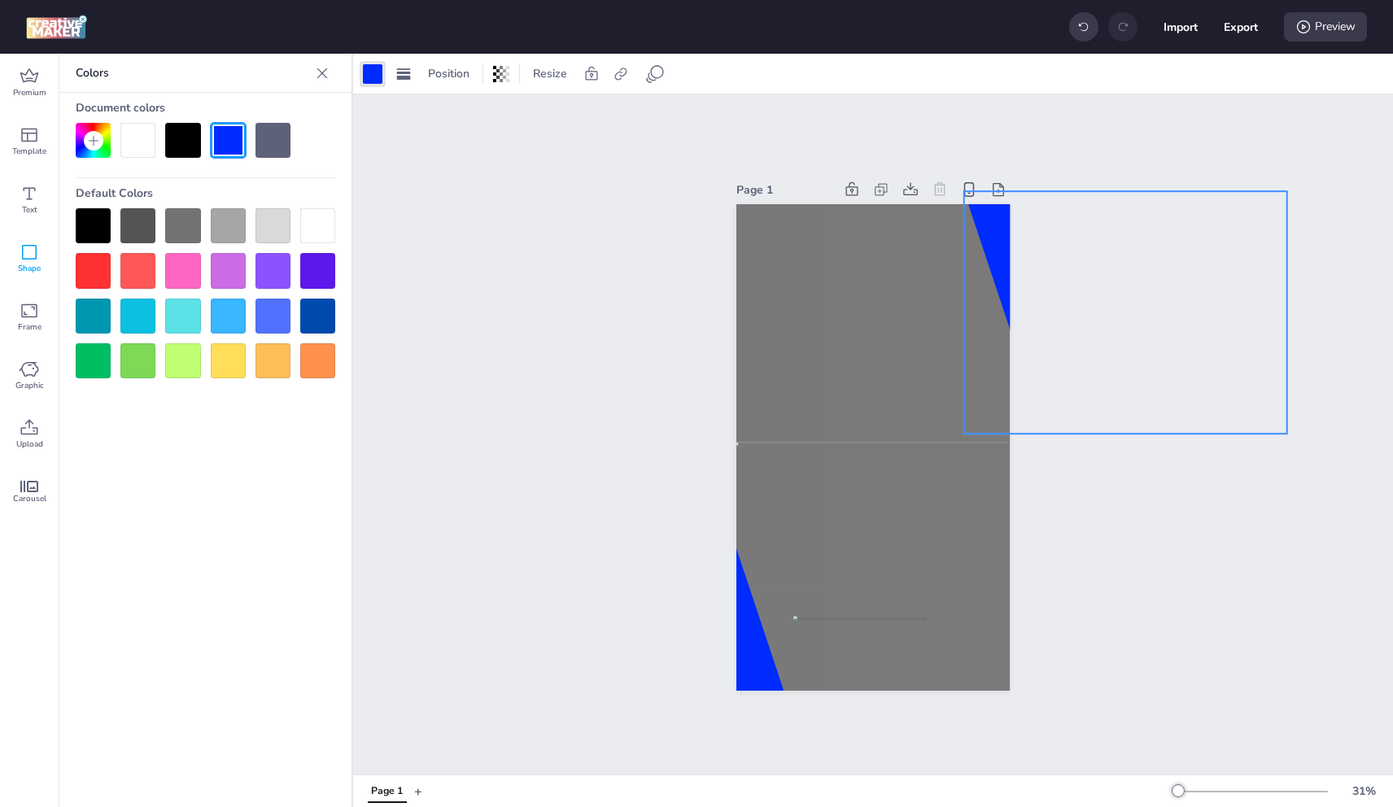
drag, startPoint x: 997, startPoint y: 230, endPoint x: 1024, endPoint y: 264, distance: 42.8
click at [1024, 264] on div "Page 1" at bounding box center [873, 435] width 365 height 552
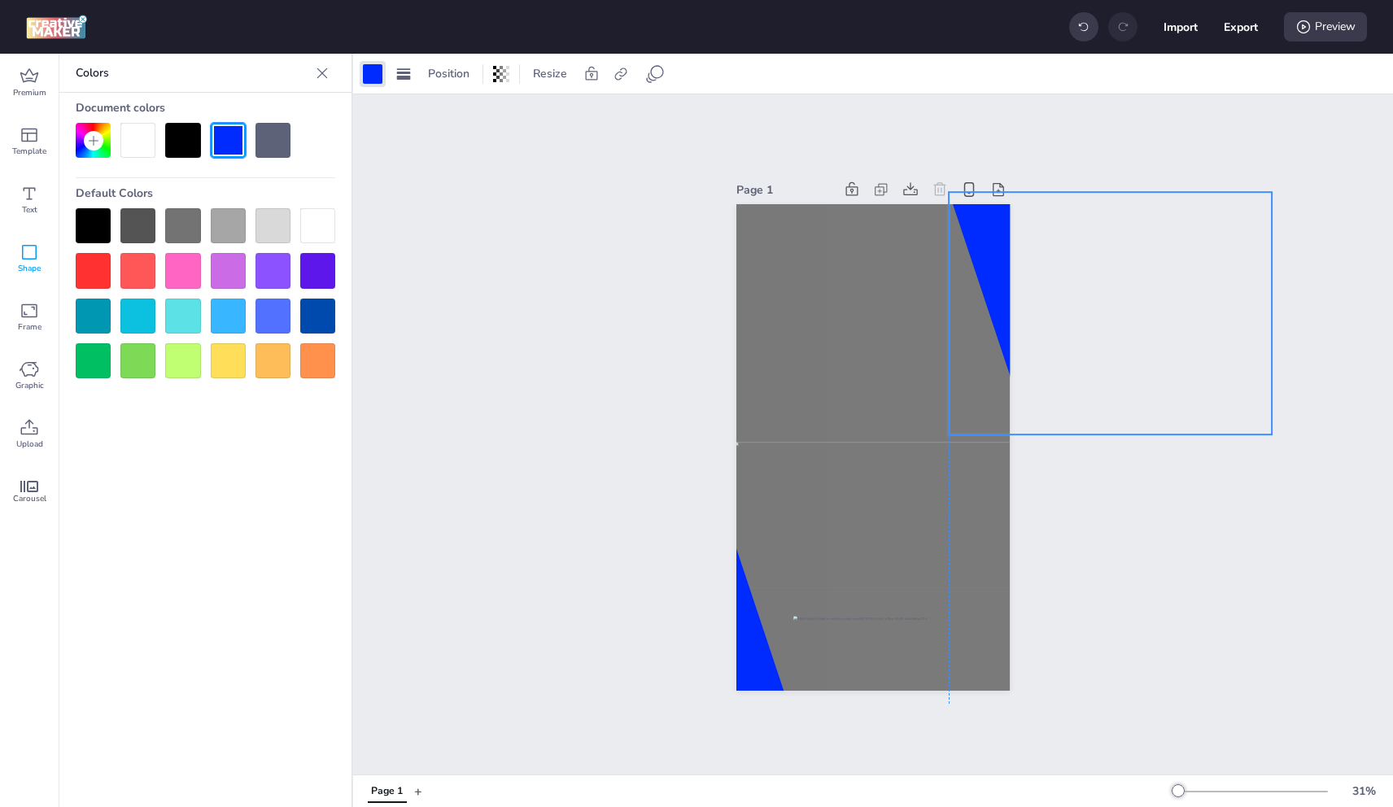
drag, startPoint x: 980, startPoint y: 223, endPoint x: 963, endPoint y: 224, distance: 17.1
click at [963, 224] on div at bounding box center [1110, 313] width 323 height 242
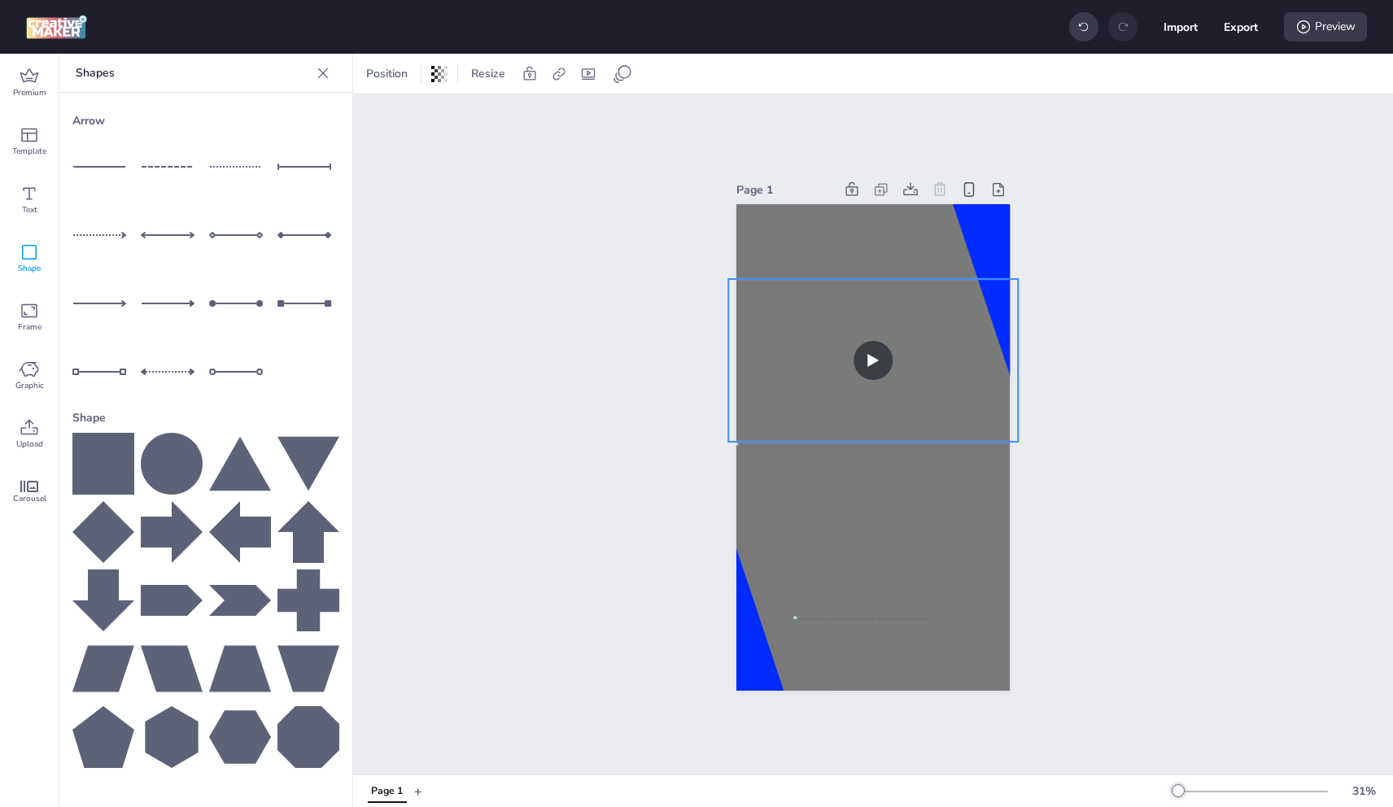
click at [860, 296] on video at bounding box center [873, 360] width 290 height 163
click at [386, 60] on div "Position Resize" at bounding box center [873, 74] width 1040 height 40
click at [393, 69] on span "Position" at bounding box center [387, 73] width 48 height 17
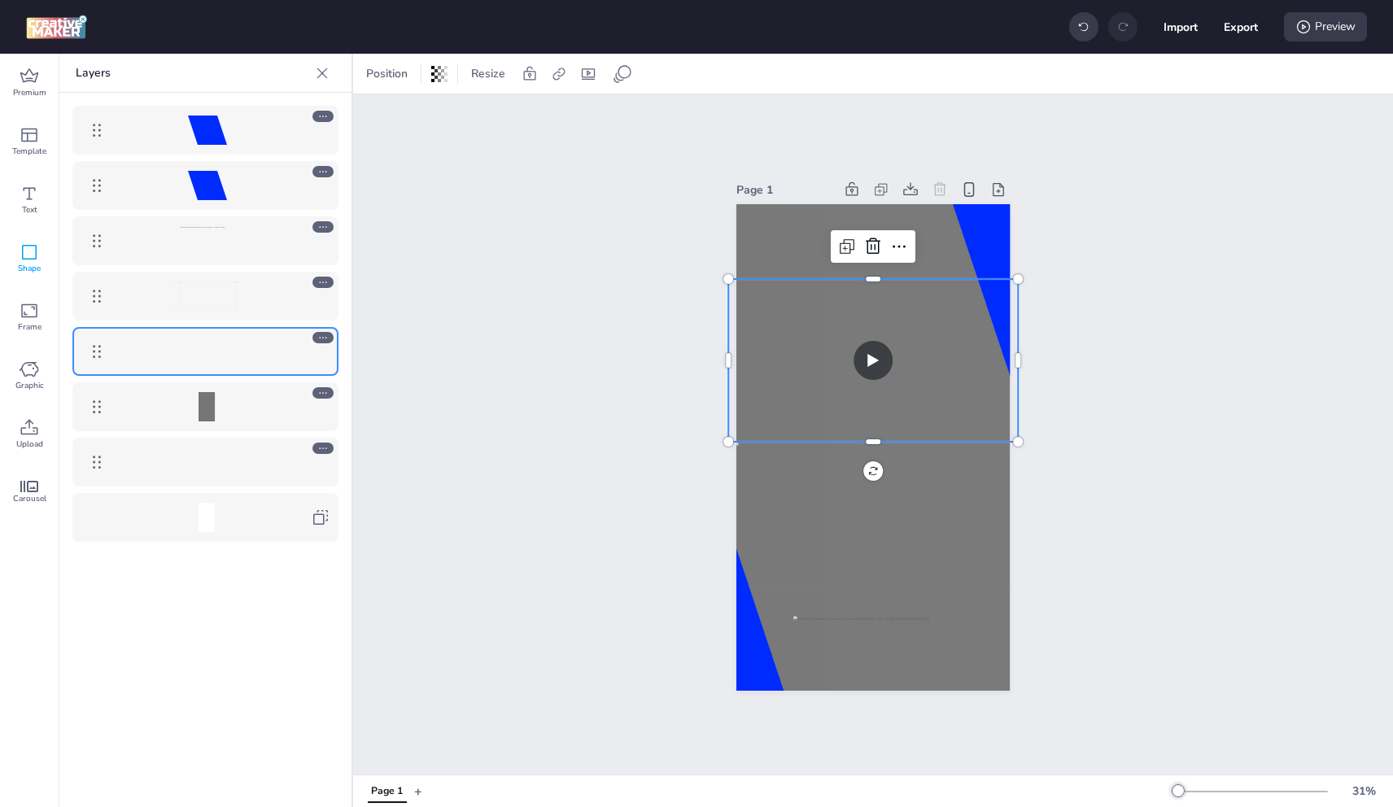
drag, startPoint x: 235, startPoint y: 311, endPoint x: 247, endPoint y: 147, distance: 164.0
click at [247, 147] on div at bounding box center [205, 324] width 292 height 462
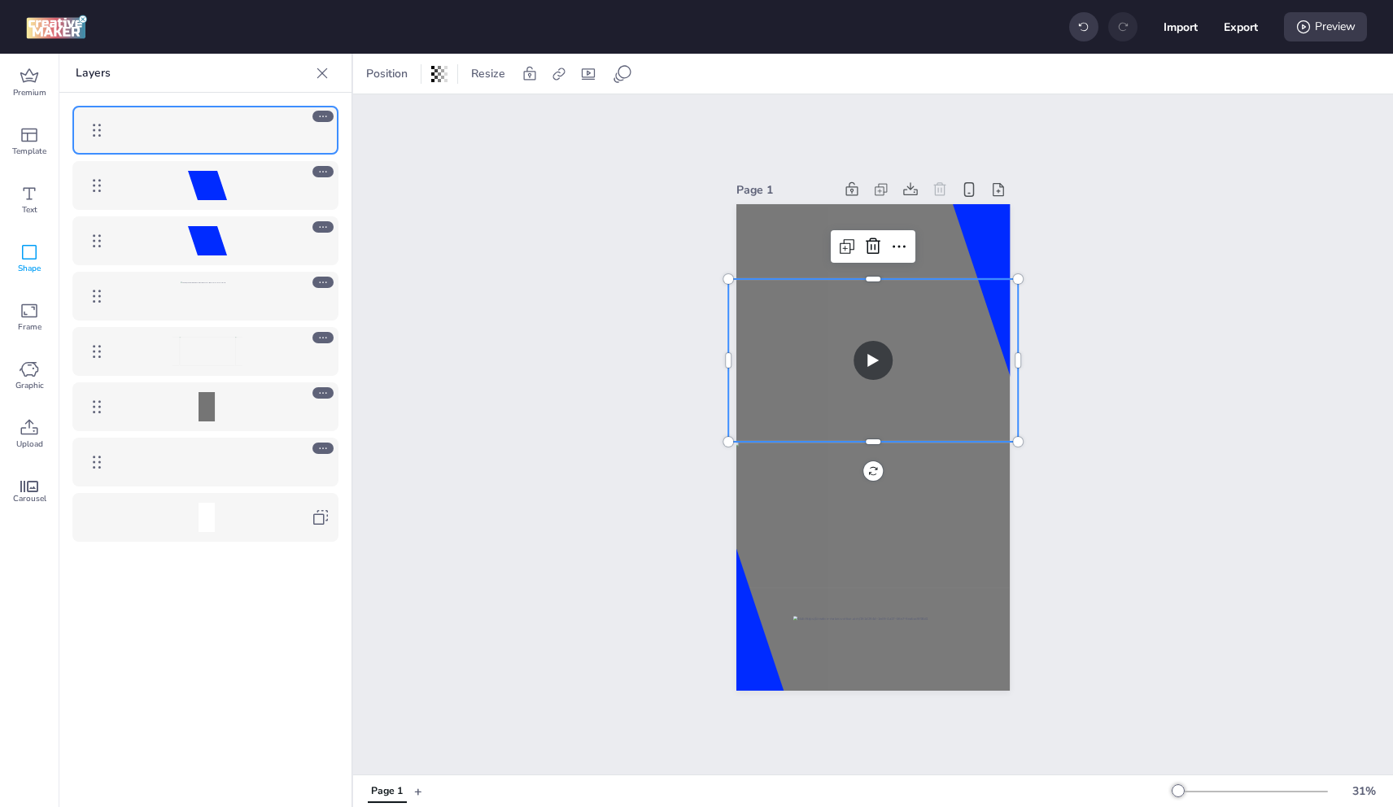
drag, startPoint x: 103, startPoint y: 346, endPoint x: 106, endPoint y: 124, distance: 221.3
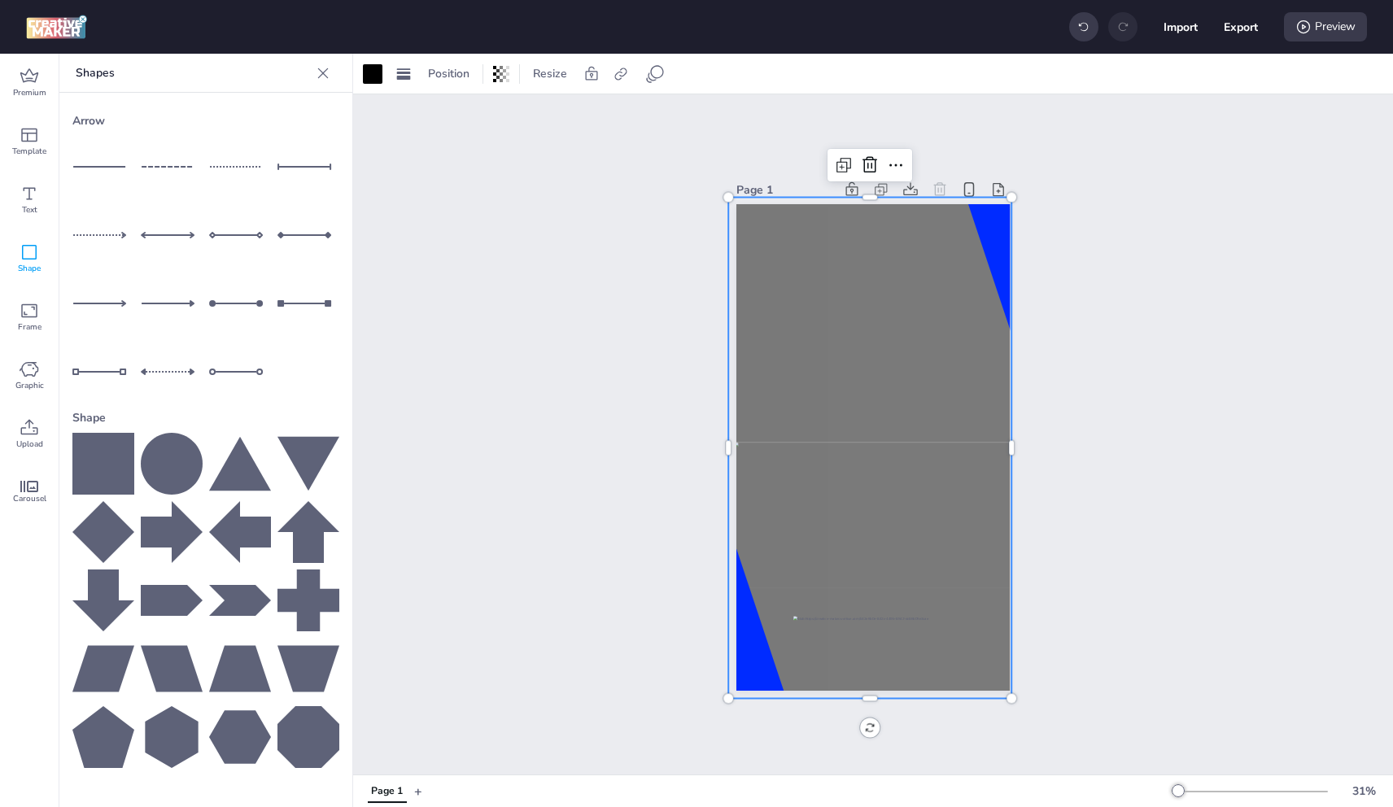
click at [880, 235] on div at bounding box center [869, 448] width 283 height 501
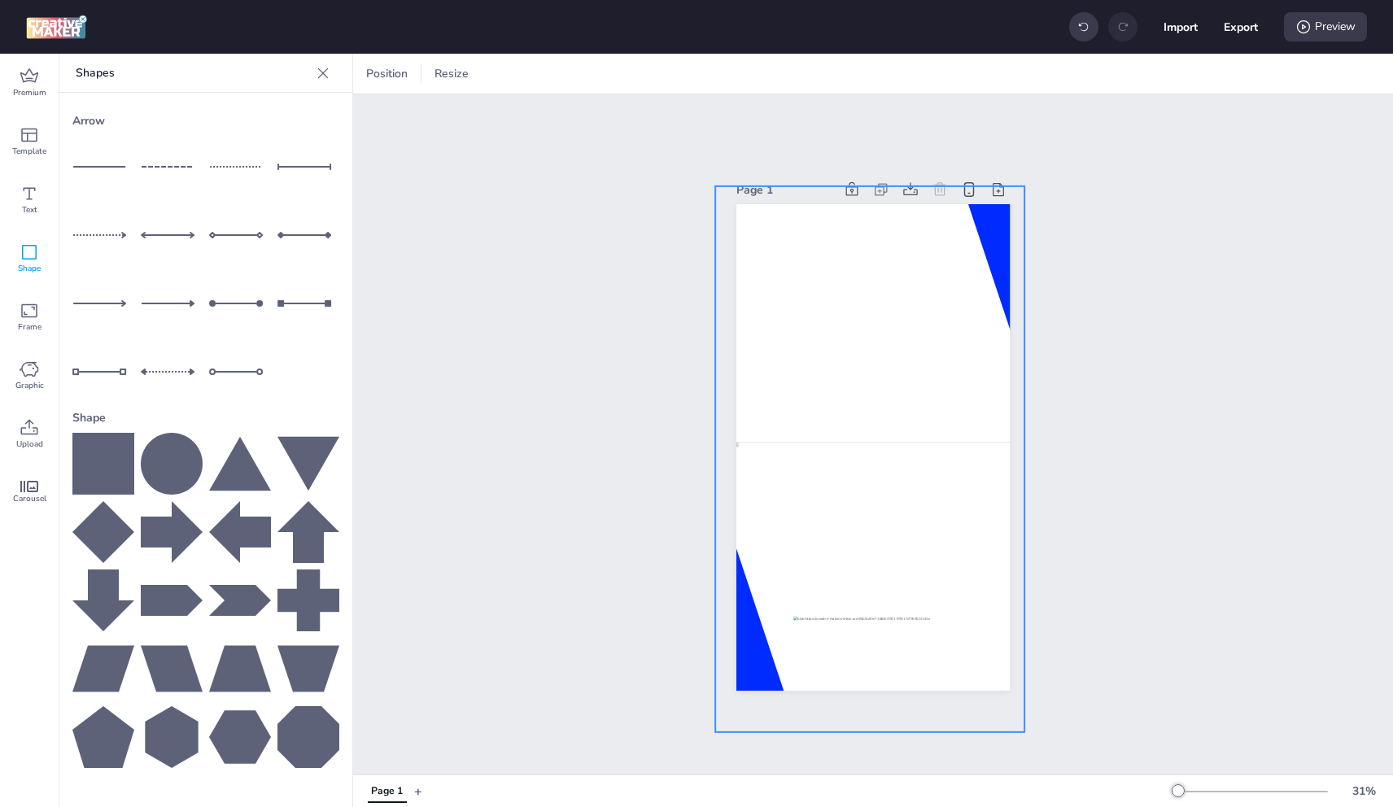
click at [820, 230] on div at bounding box center [869, 454] width 309 height 536
click at [31, 426] on icon at bounding box center [30, 428] width 20 height 20
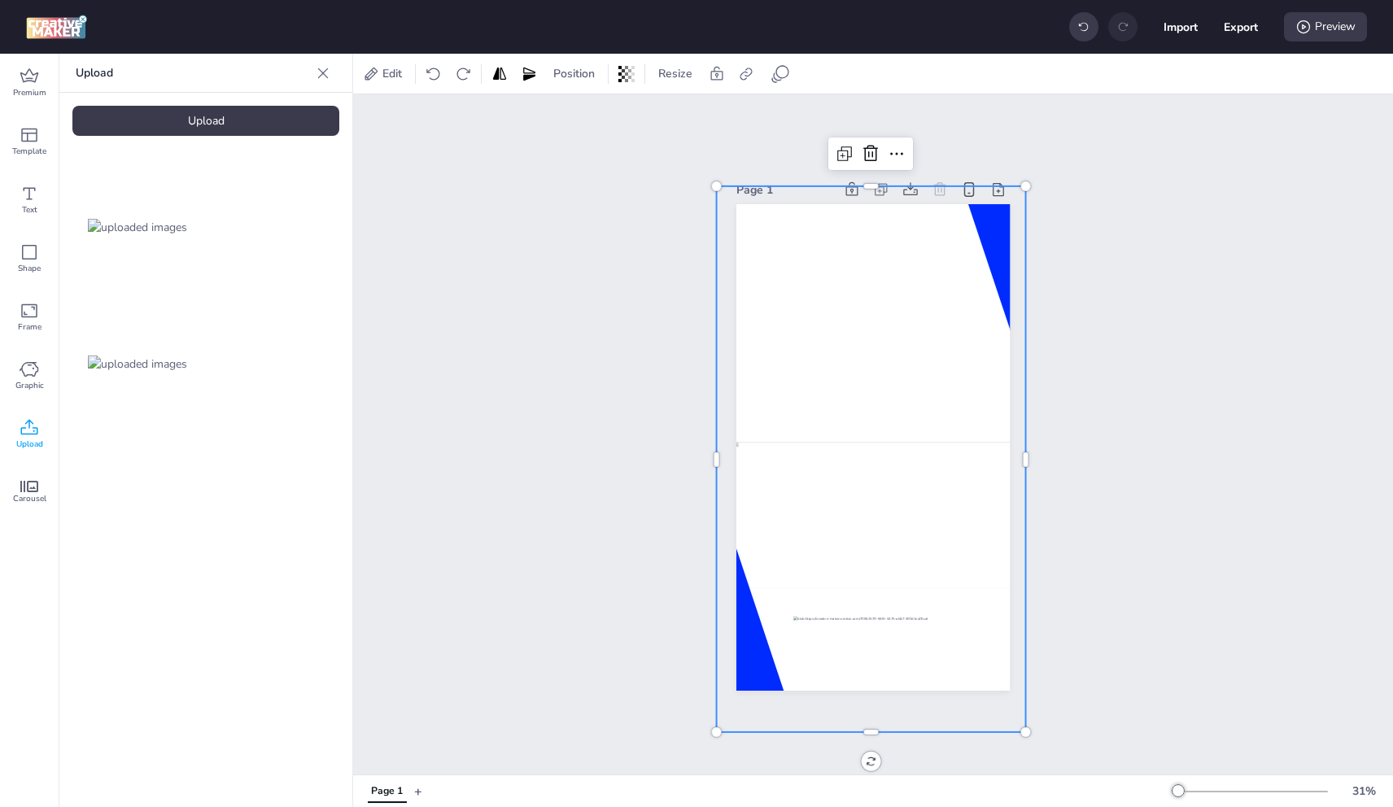
click at [158, 219] on img at bounding box center [137, 227] width 99 height 17
click at [196, 133] on div "Upload" at bounding box center [205, 121] width 267 height 30
click at [292, 356] on img at bounding box center [274, 364] width 99 height 17
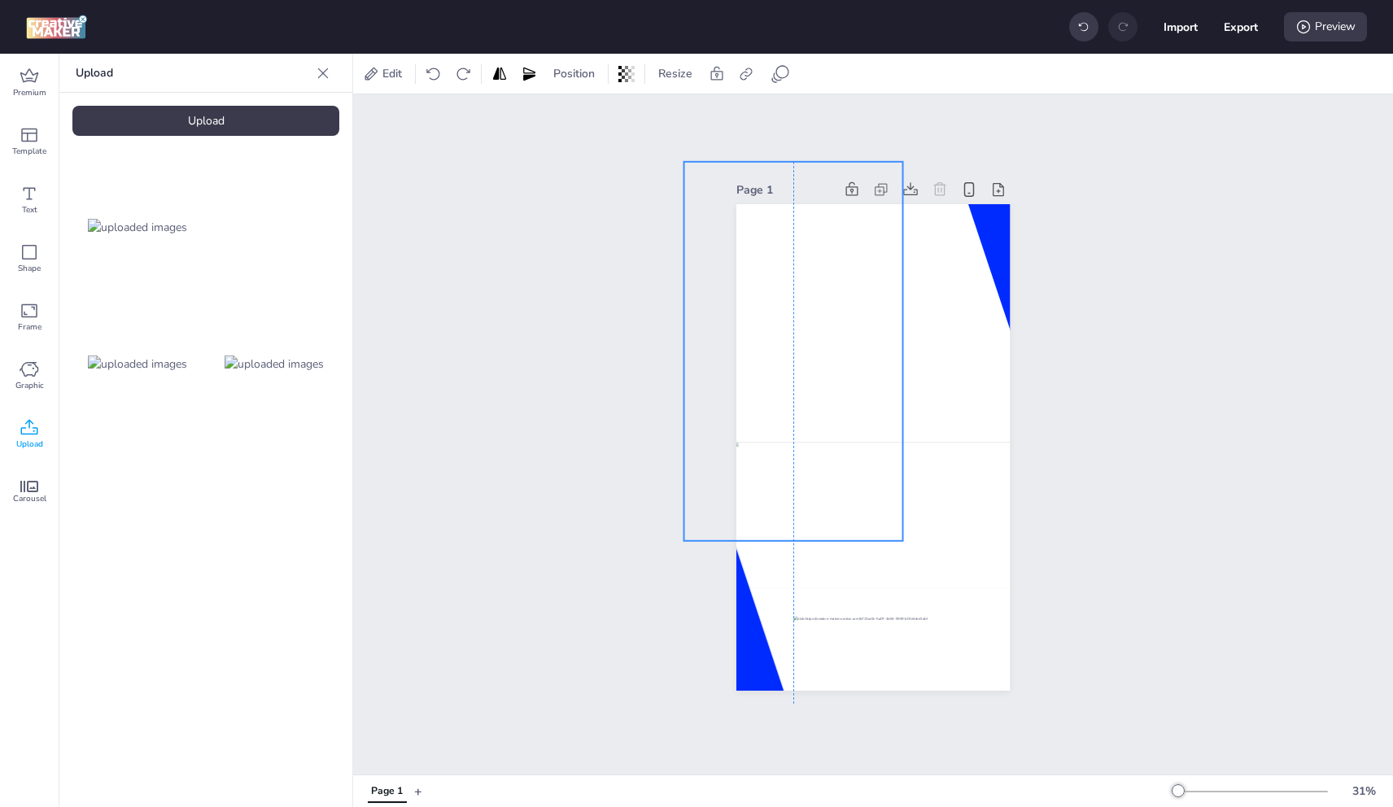
drag, startPoint x: 846, startPoint y: 324, endPoint x: 803, endPoint y: 321, distance: 43.2
click at [797, 258] on div at bounding box center [792, 351] width 219 height 379
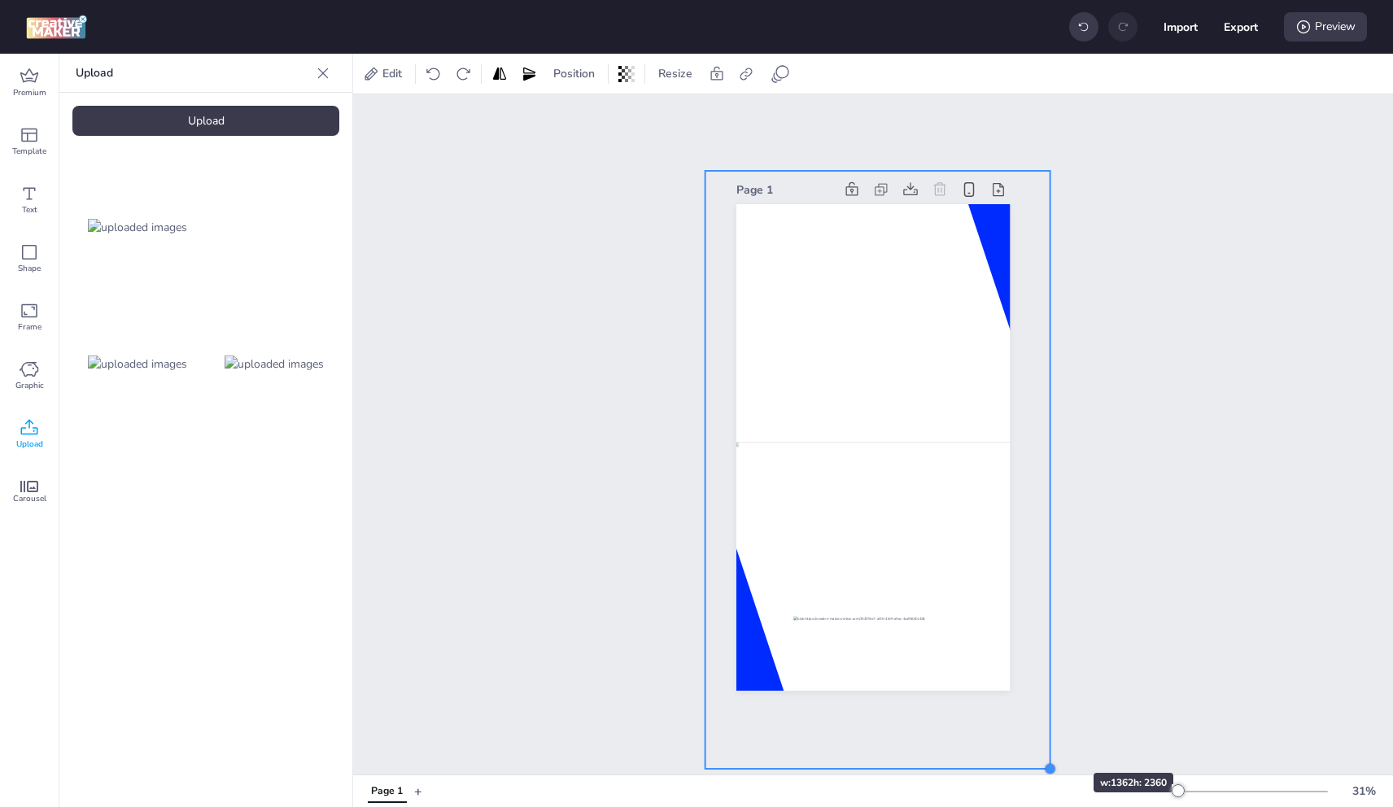
drag, startPoint x: 919, startPoint y: 542, endPoint x: 1050, endPoint y: 749, distance: 245.1
click at [1050, 749] on div "Page 1" at bounding box center [873, 434] width 1040 height 680
click at [558, 80] on span "Position" at bounding box center [574, 73] width 48 height 17
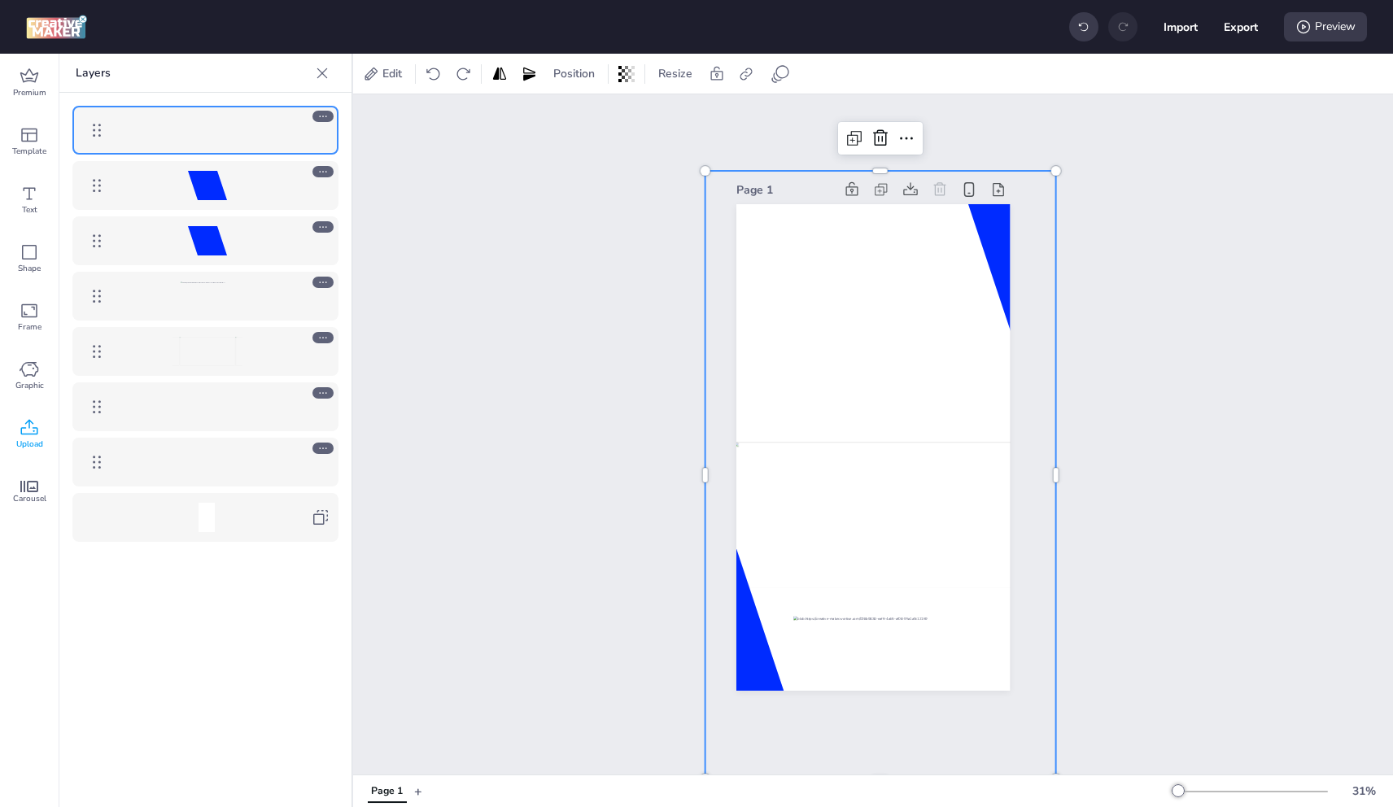
drag, startPoint x: 78, startPoint y: 129, endPoint x: 94, endPoint y: 219, distance: 91.6
click at [90, 272] on div at bounding box center [205, 324] width 292 height 462
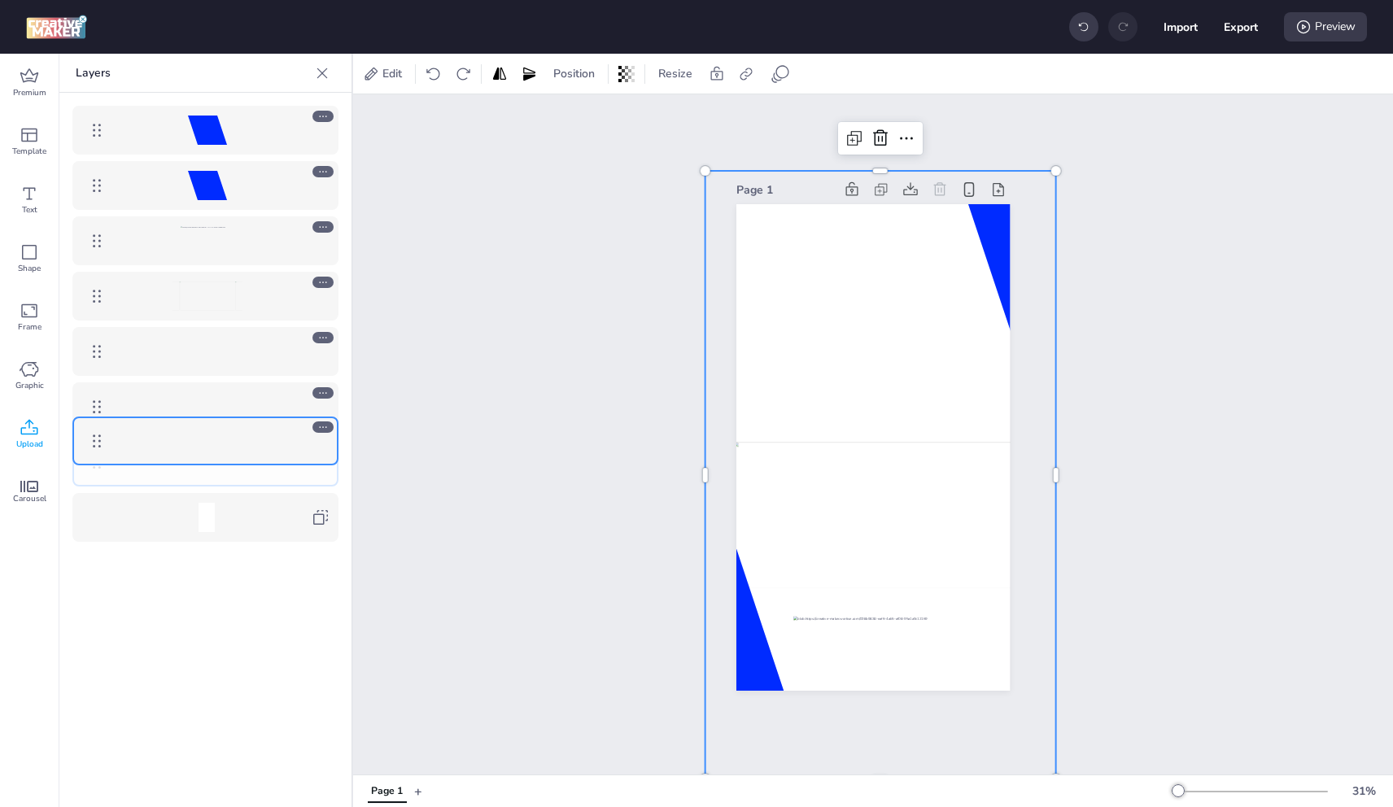
drag, startPoint x: 93, startPoint y: 133, endPoint x: 117, endPoint y: 439, distance: 307.7
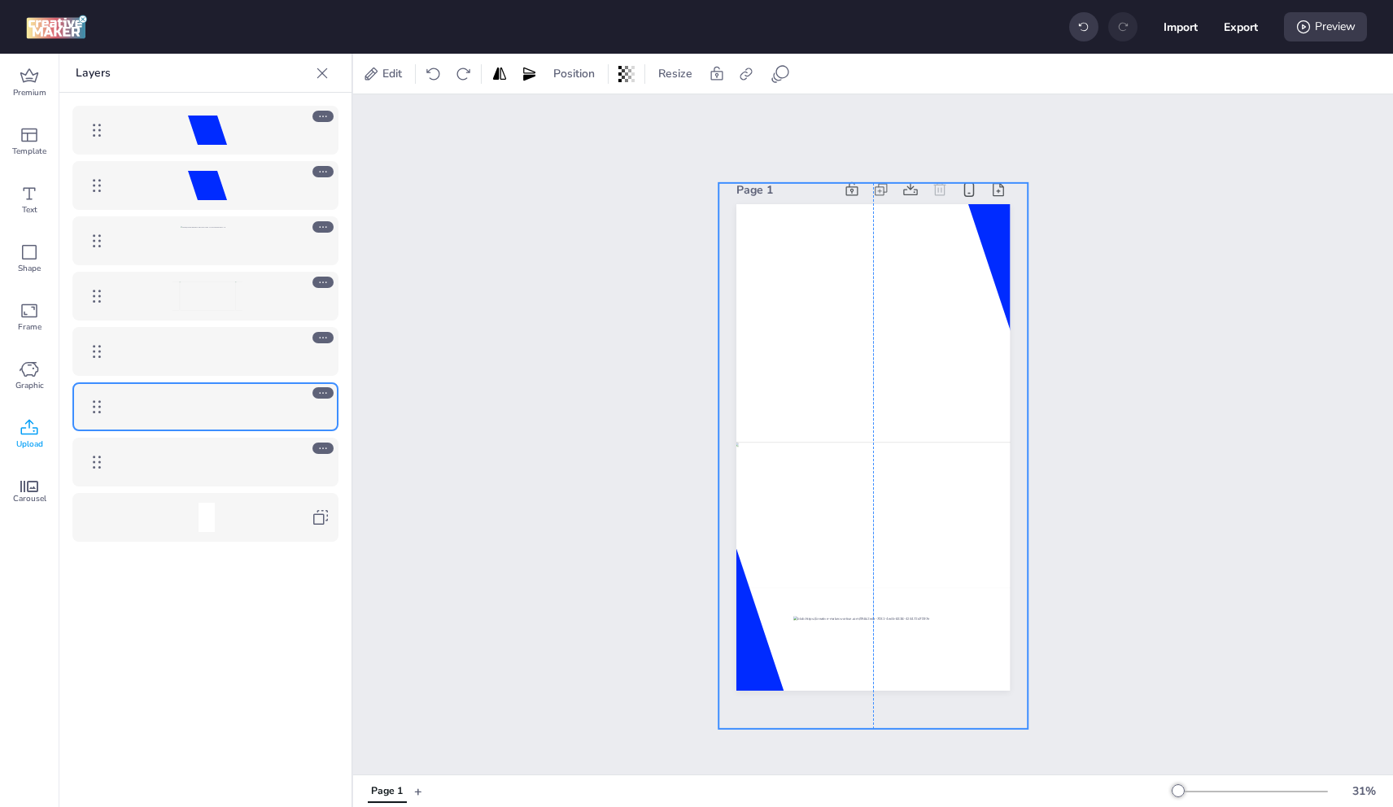
click at [841, 221] on div at bounding box center [872, 451] width 309 height 536
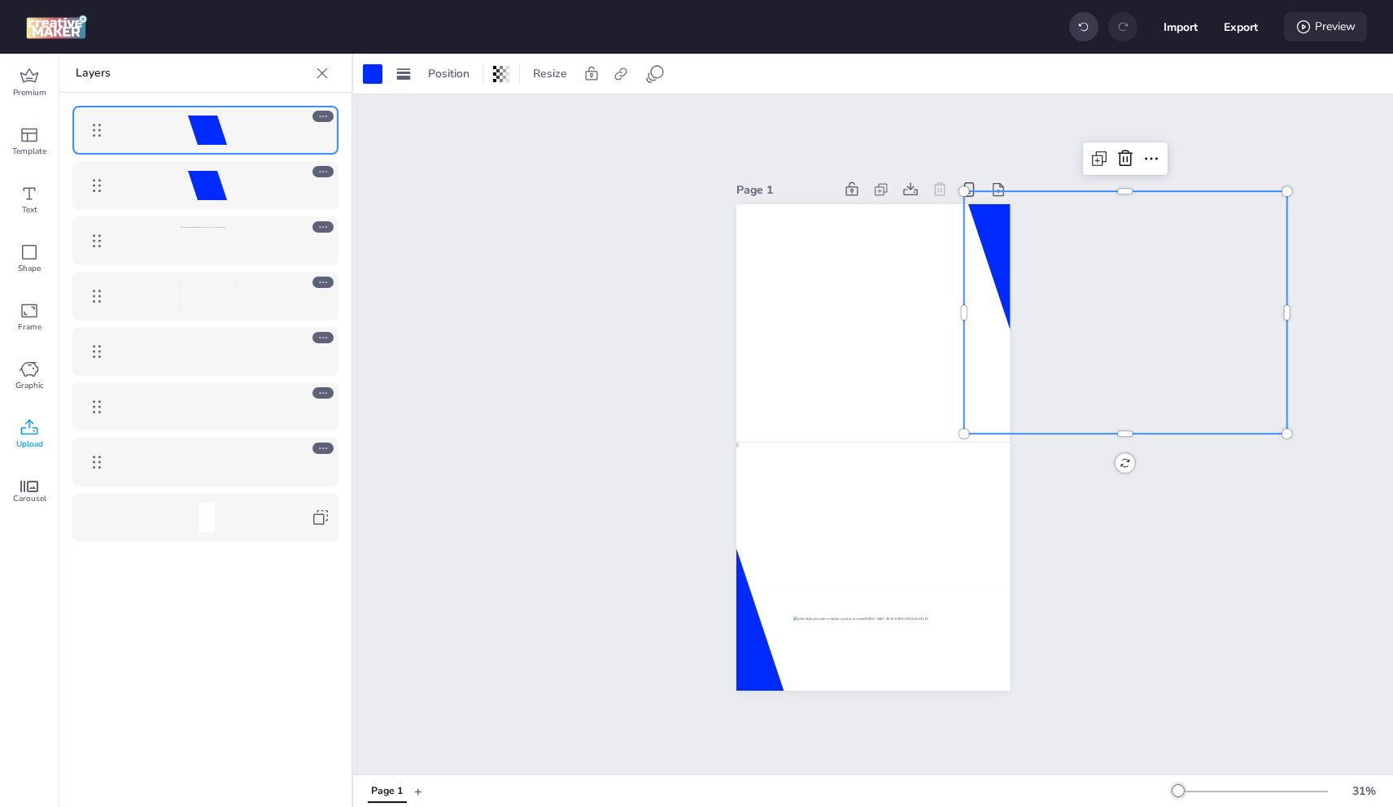
click at [1308, 22] on icon at bounding box center [1303, 27] width 16 height 16
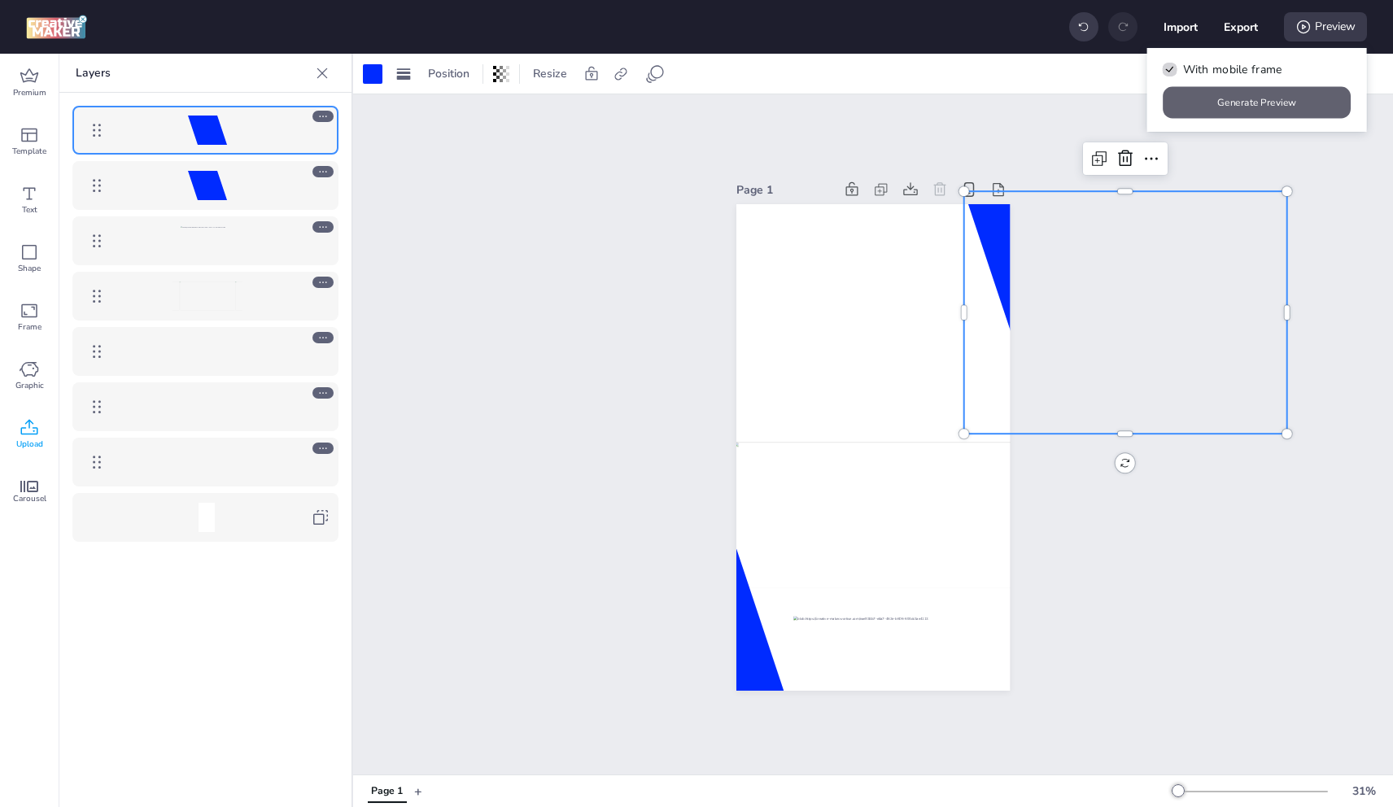
click at [1247, 96] on button "Generate Preview" at bounding box center [1258, 103] width 188 height 32
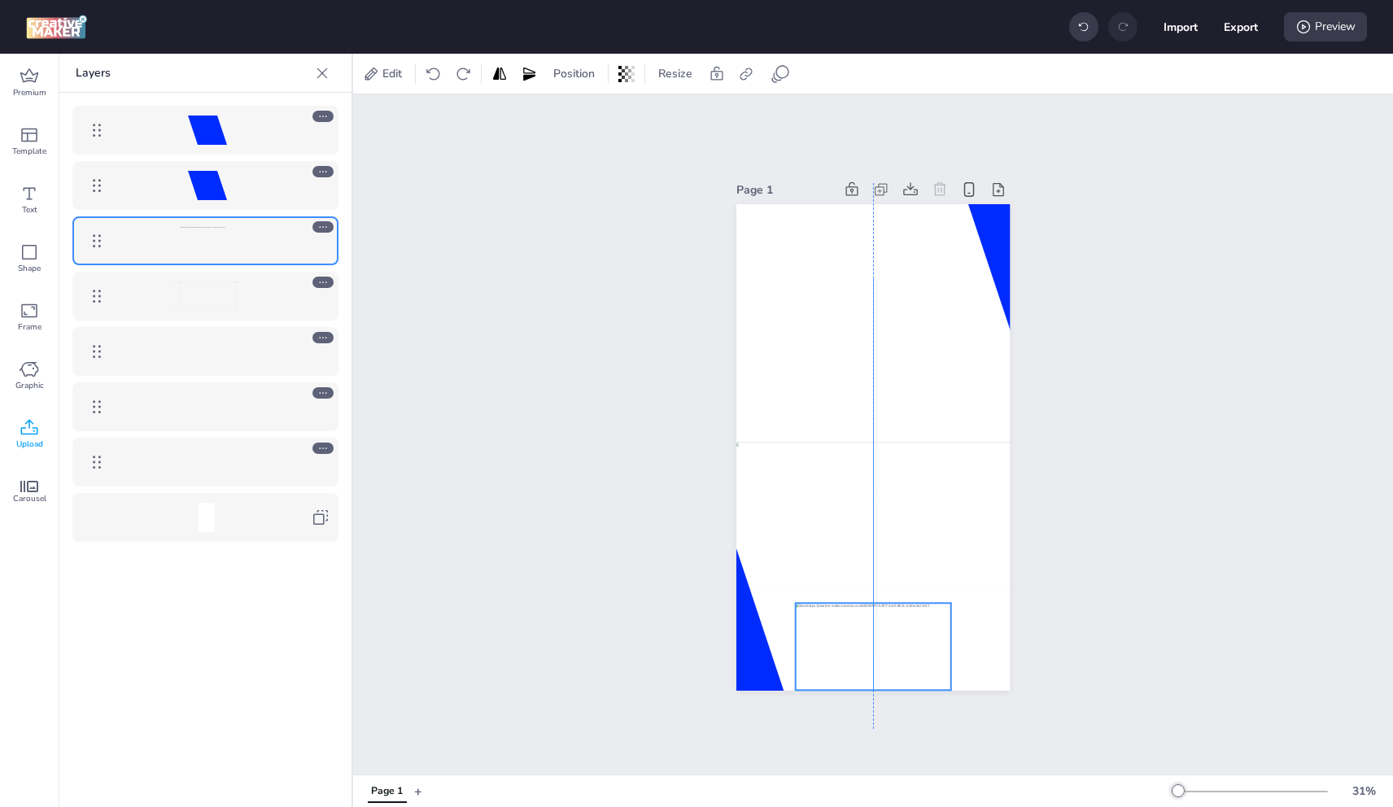
drag, startPoint x: 876, startPoint y: 662, endPoint x: 879, endPoint y: 649, distance: 13.2
click at [879, 649] on div at bounding box center [873, 646] width 155 height 87
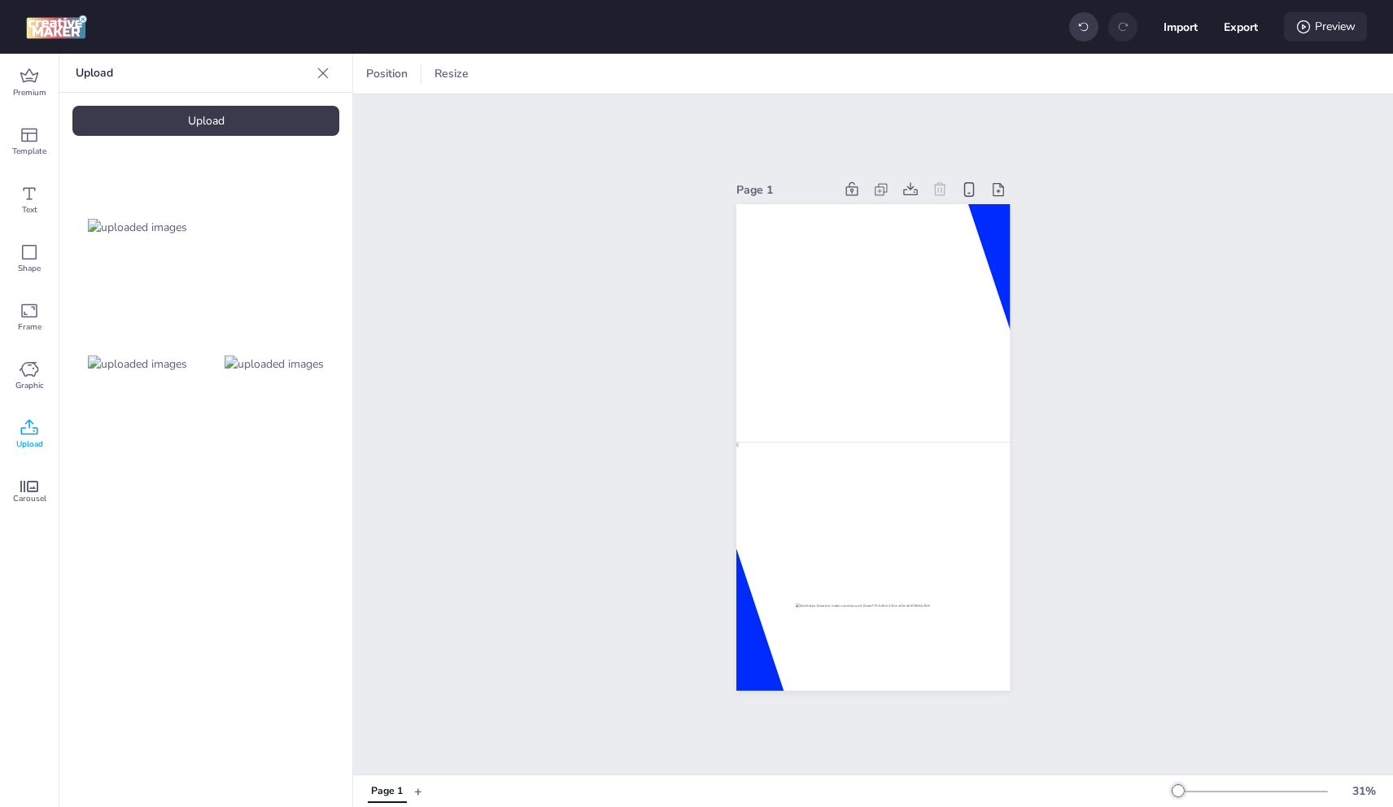
click at [1324, 24] on div "Preview" at bounding box center [1325, 26] width 83 height 29
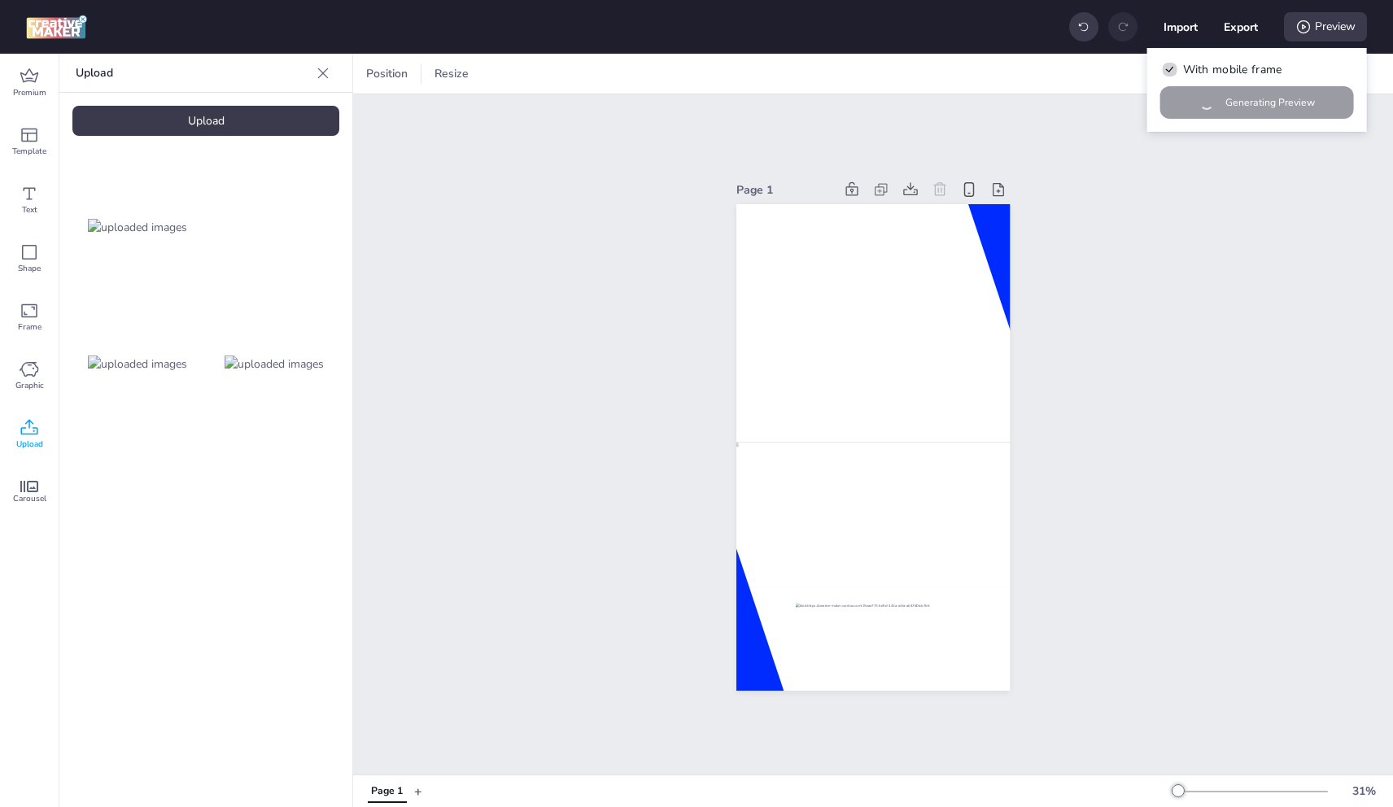
click at [1257, 99] on div "With mobile frame Generating Preview" at bounding box center [1257, 90] width 220 height 84
click at [1236, 22] on button "Export" at bounding box center [1241, 27] width 34 height 34
select select "html"
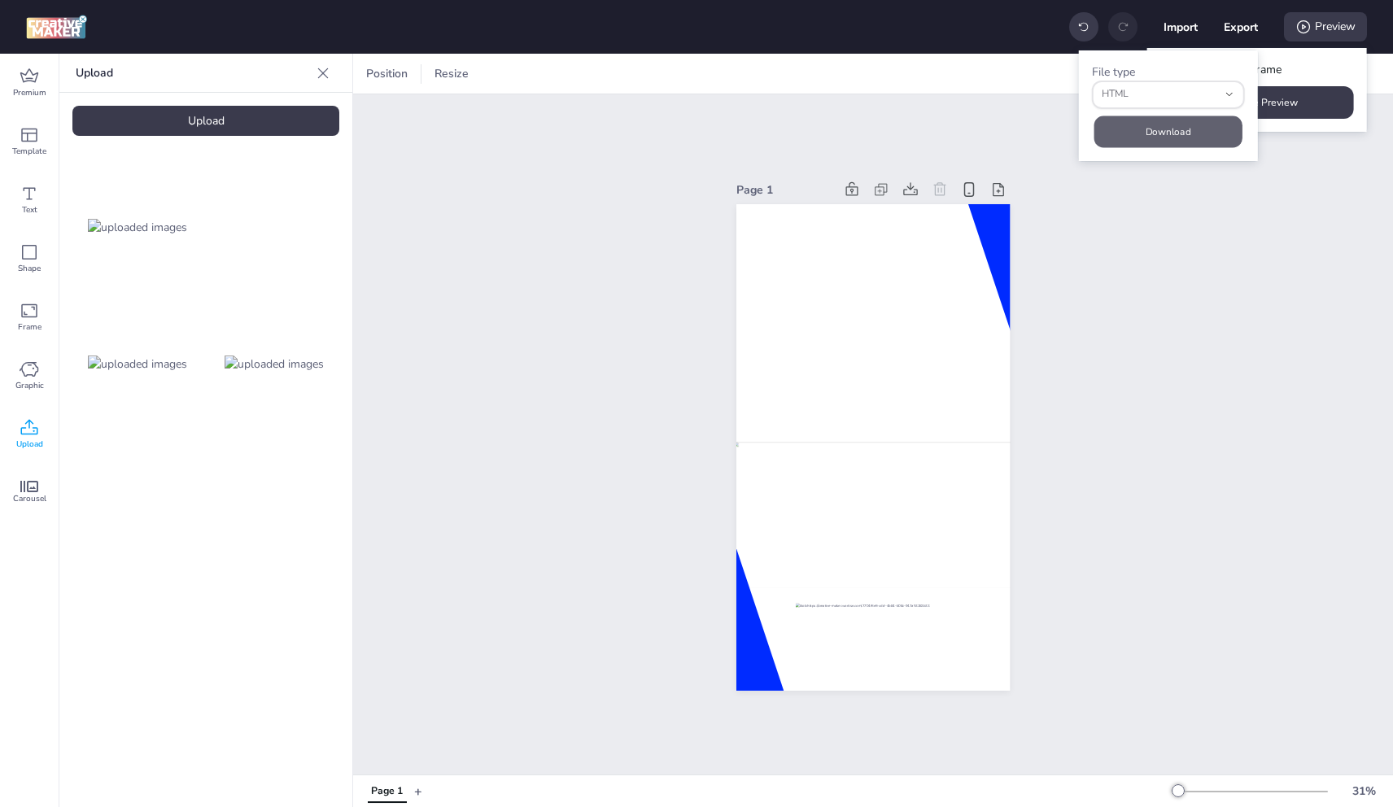
click at [1192, 125] on button "Download" at bounding box center [1168, 132] width 148 height 32
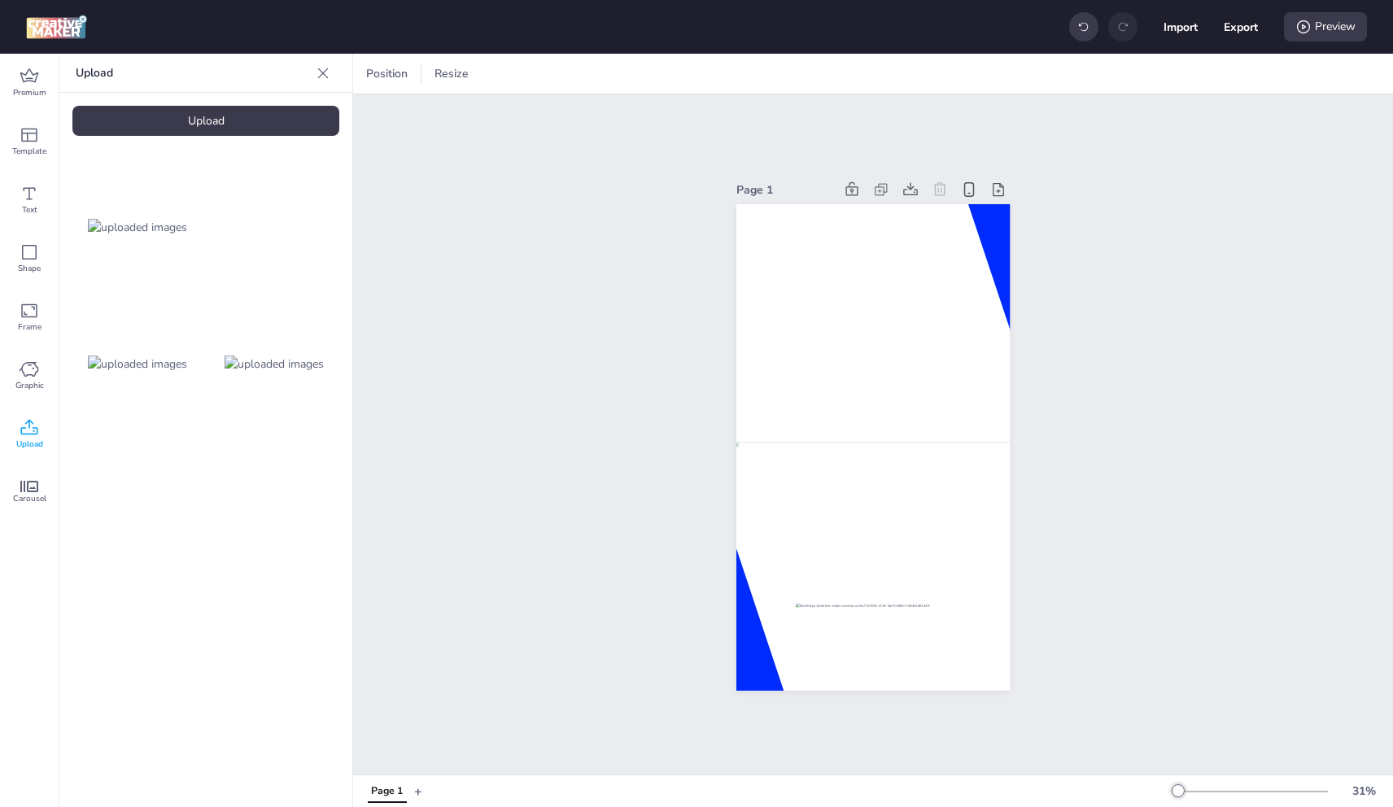
click at [417, 790] on button "+" at bounding box center [418, 791] width 8 height 28
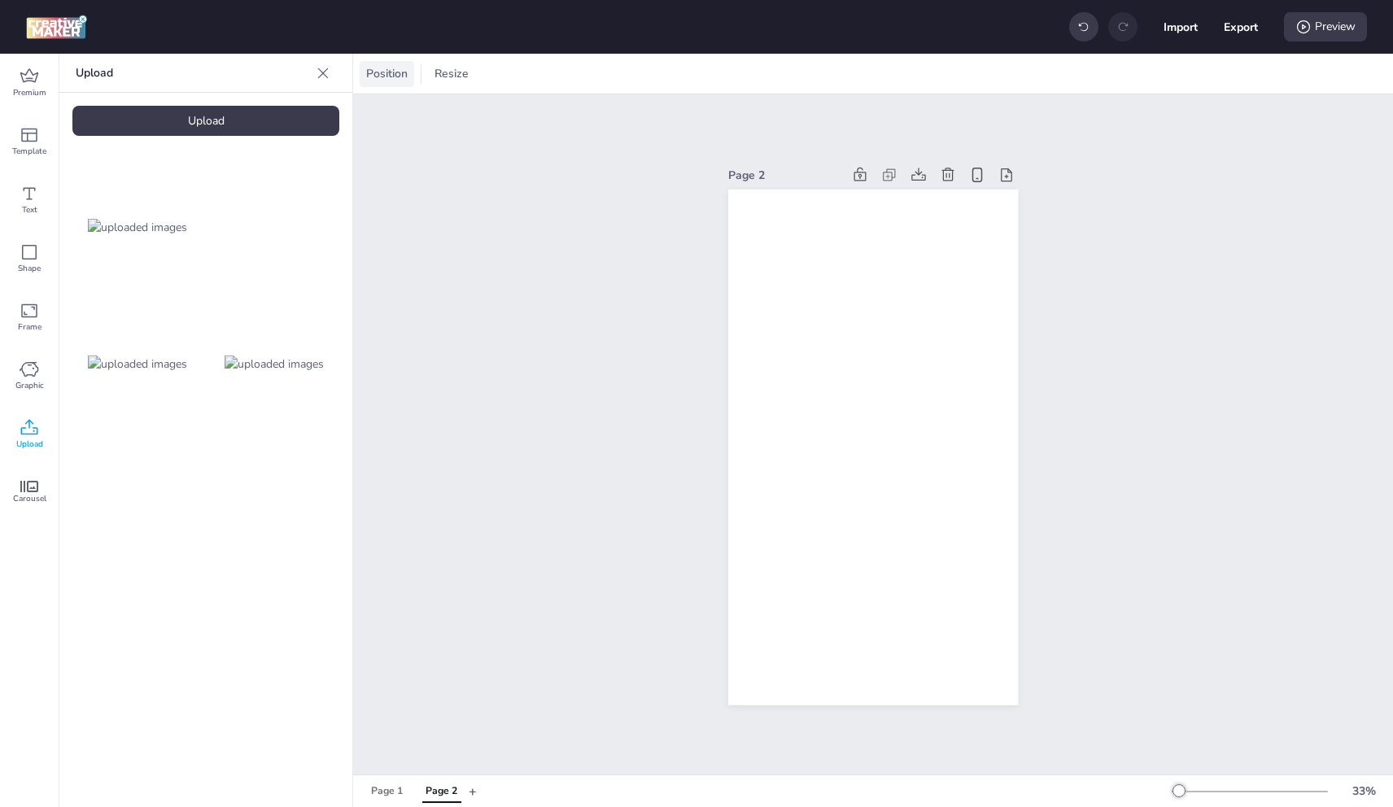
click at [407, 68] on span "Position" at bounding box center [387, 73] width 48 height 17
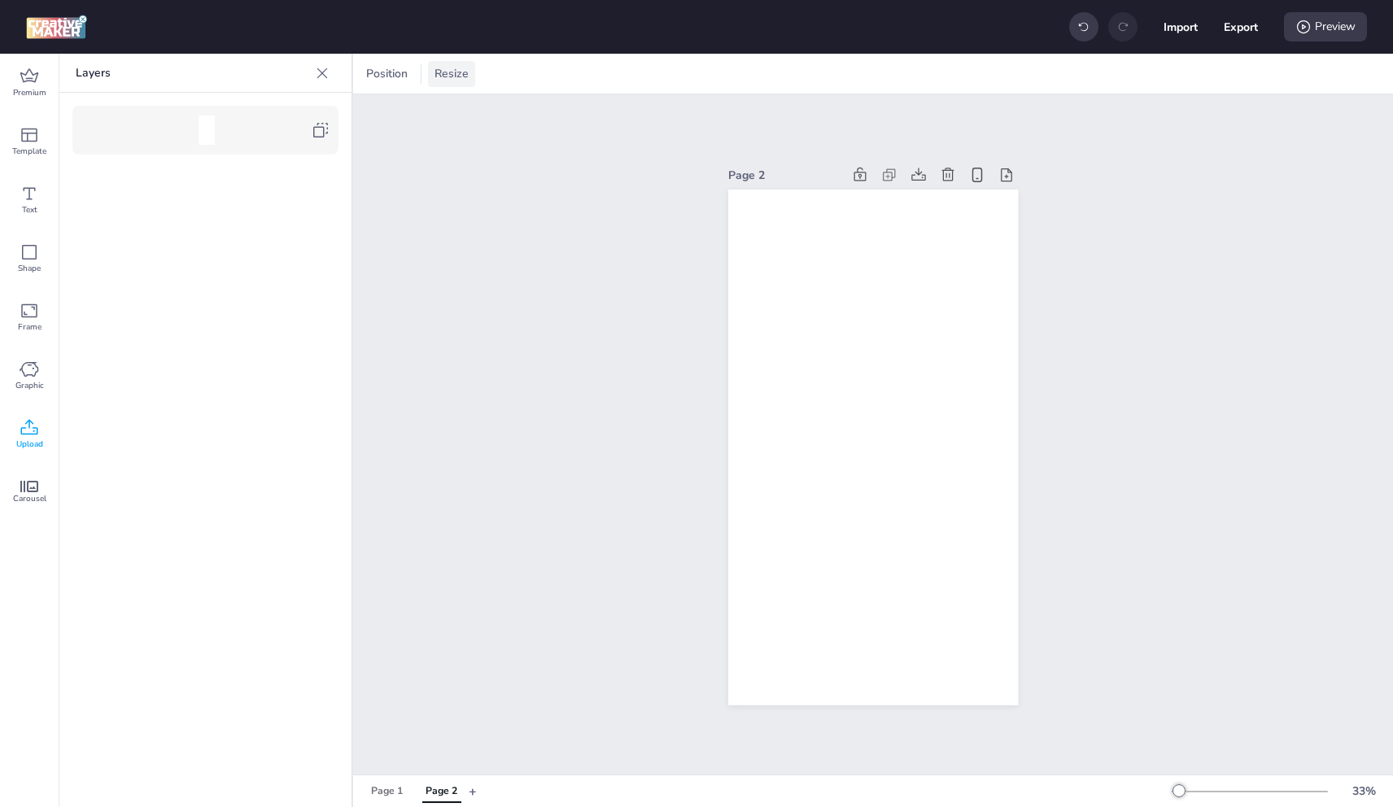
click at [446, 64] on div "Resize" at bounding box center [451, 74] width 47 height 26
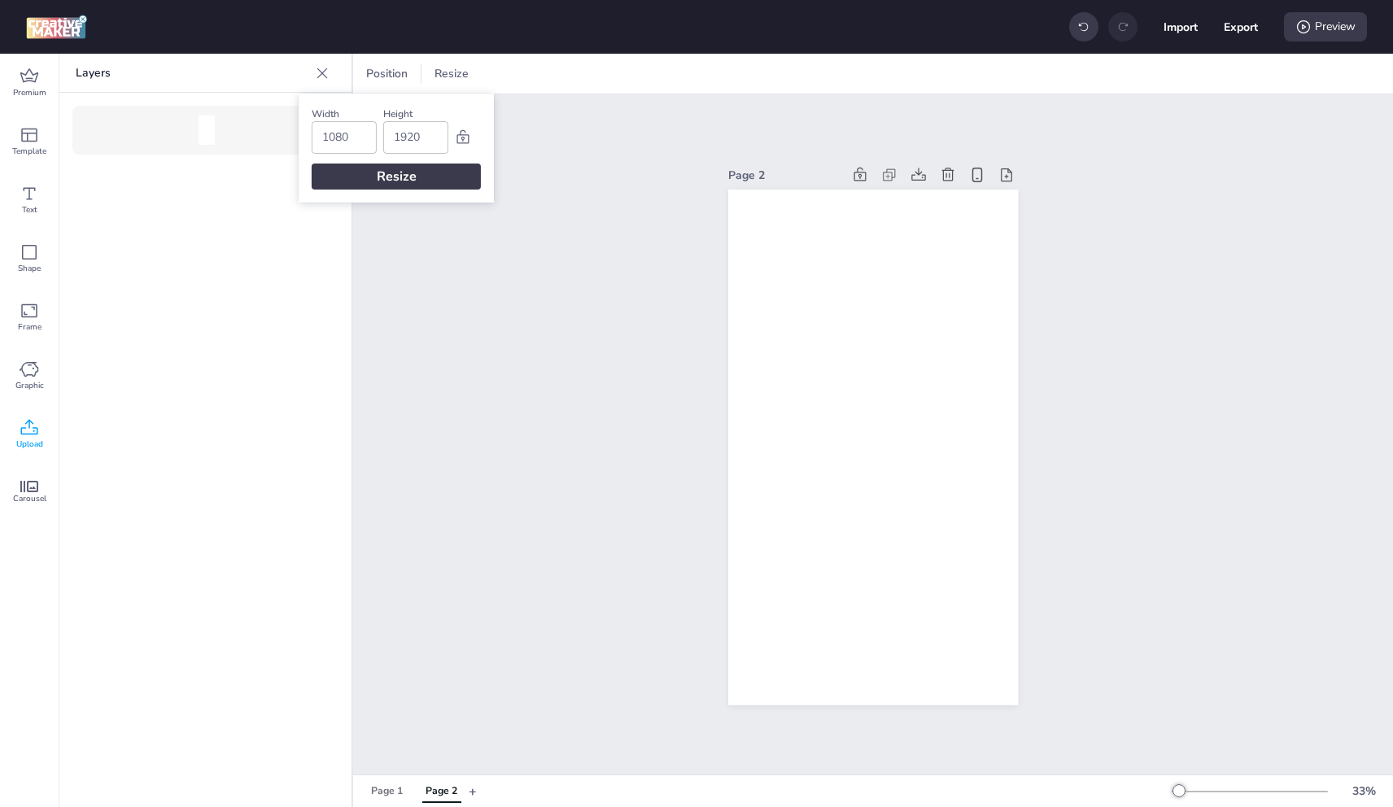
click at [411, 141] on input "1920" at bounding box center [416, 137] width 44 height 31
click at [411, 140] on input "1920" at bounding box center [416, 137] width 44 height 31
click at [357, 131] on input "1080" at bounding box center [344, 137] width 44 height 31
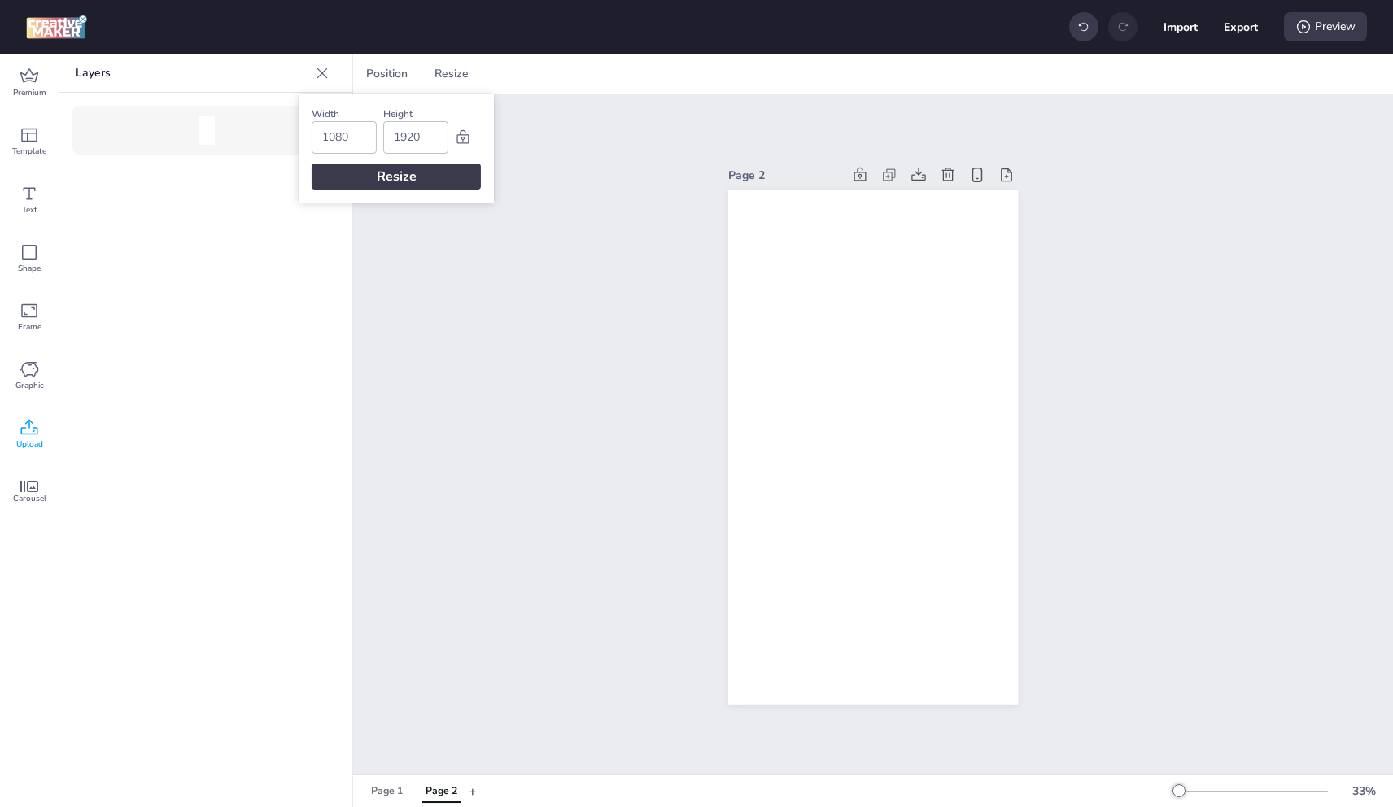
click at [357, 131] on input "1080" at bounding box center [344, 137] width 44 height 31
click at [344, 143] on input "1080" at bounding box center [344, 137] width 44 height 31
type input "1920"
click at [408, 145] on input "1920" at bounding box center [416, 137] width 44 height 31
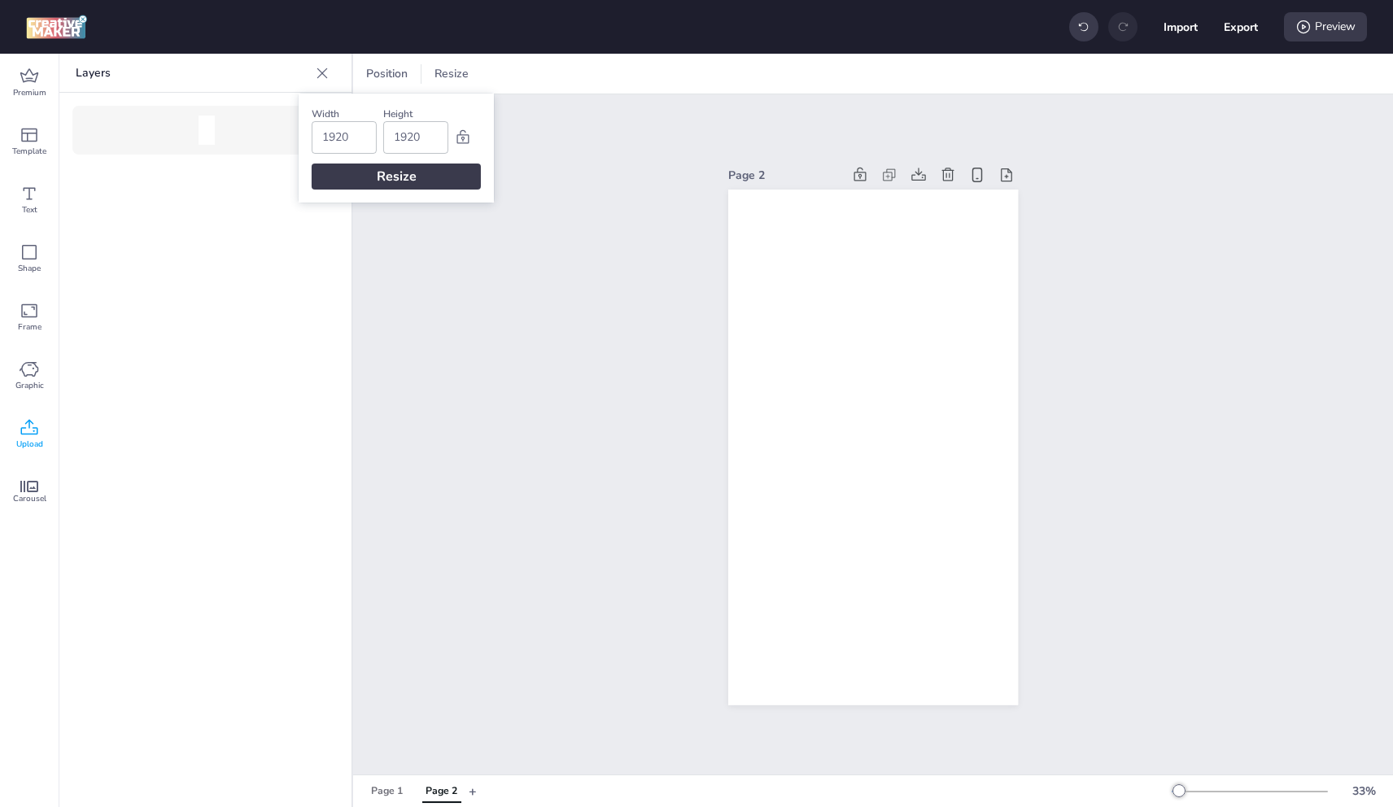
click at [408, 145] on input "1920" at bounding box center [416, 137] width 44 height 31
type input "1080"
click at [409, 172] on div "Resize" at bounding box center [396, 177] width 169 height 26
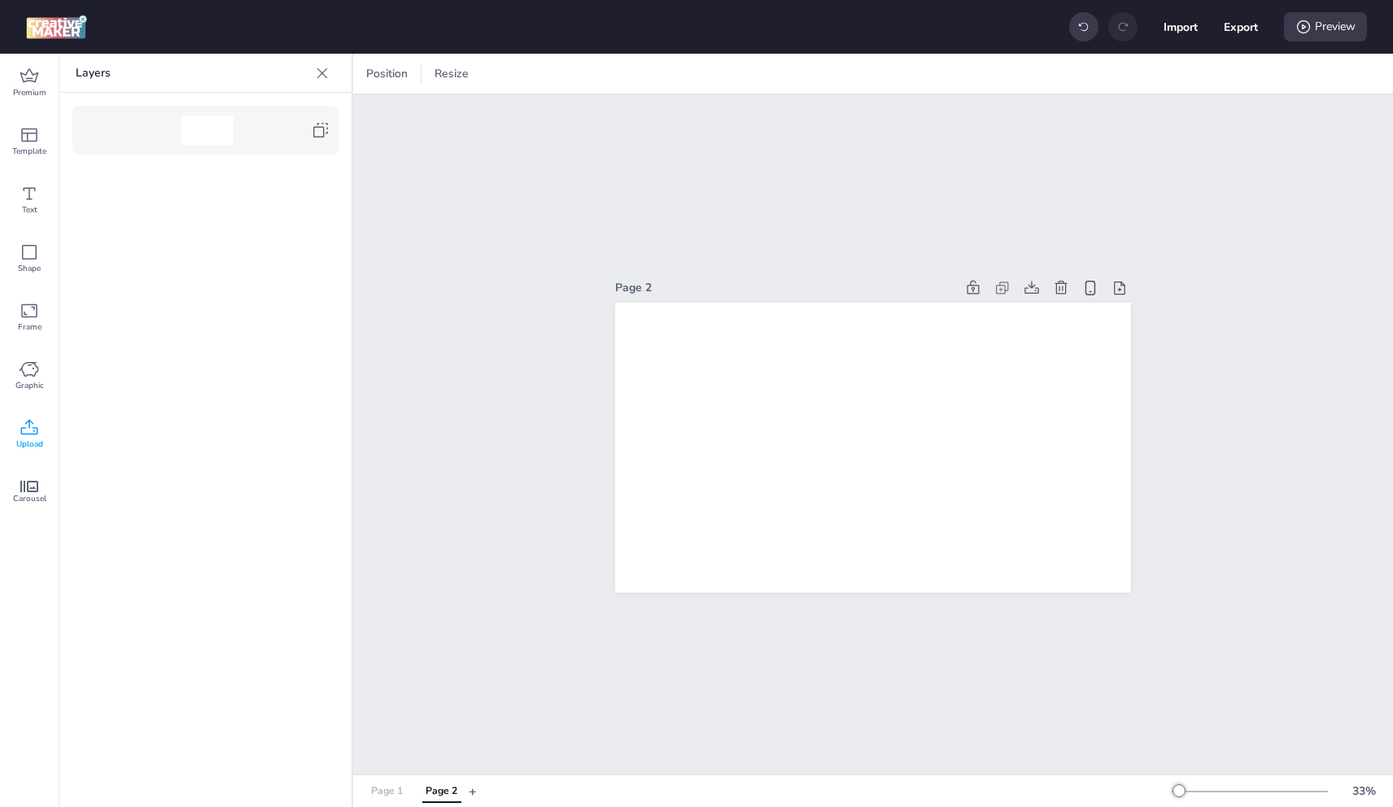
click at [391, 790] on div "Page 1" at bounding box center [387, 791] width 32 height 15
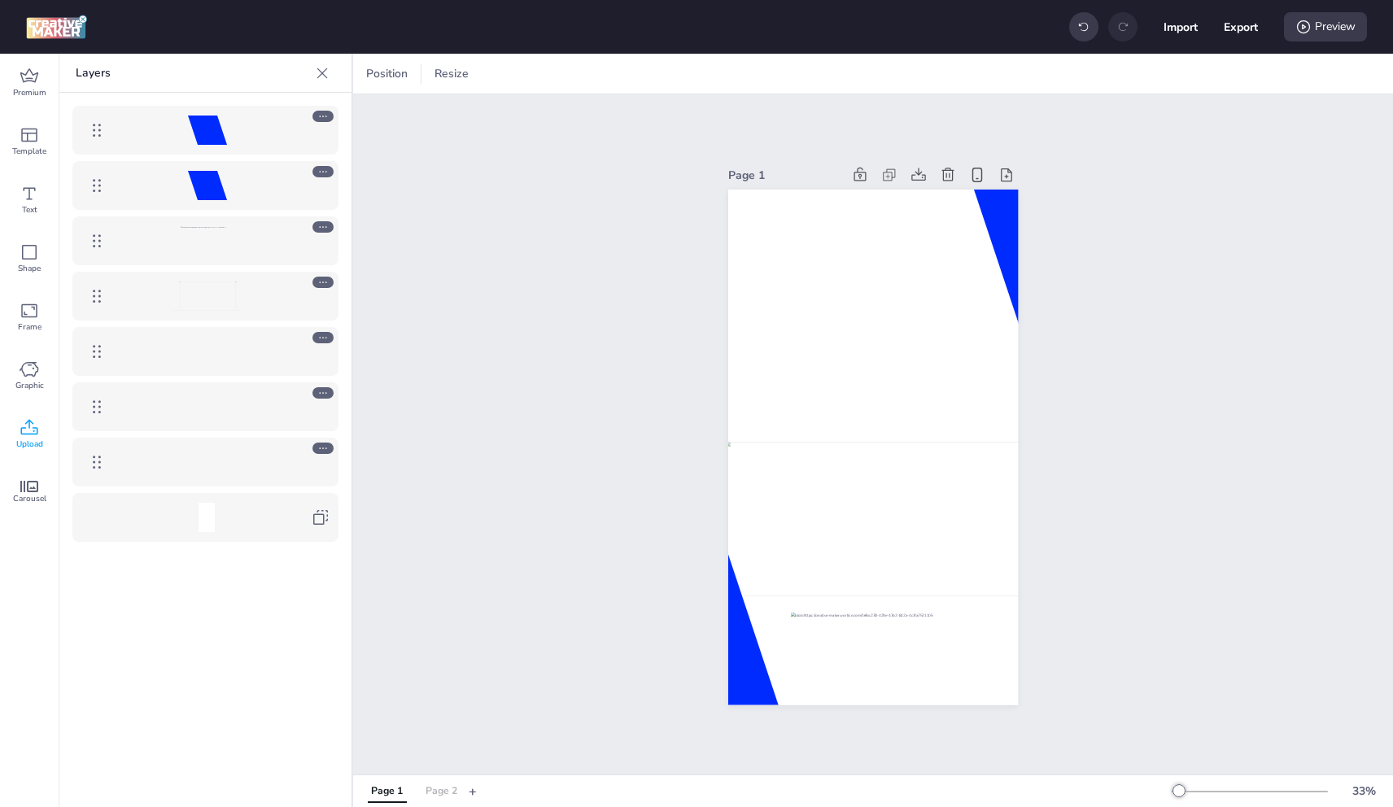
click at [443, 795] on div "Page 2" at bounding box center [442, 791] width 32 height 15
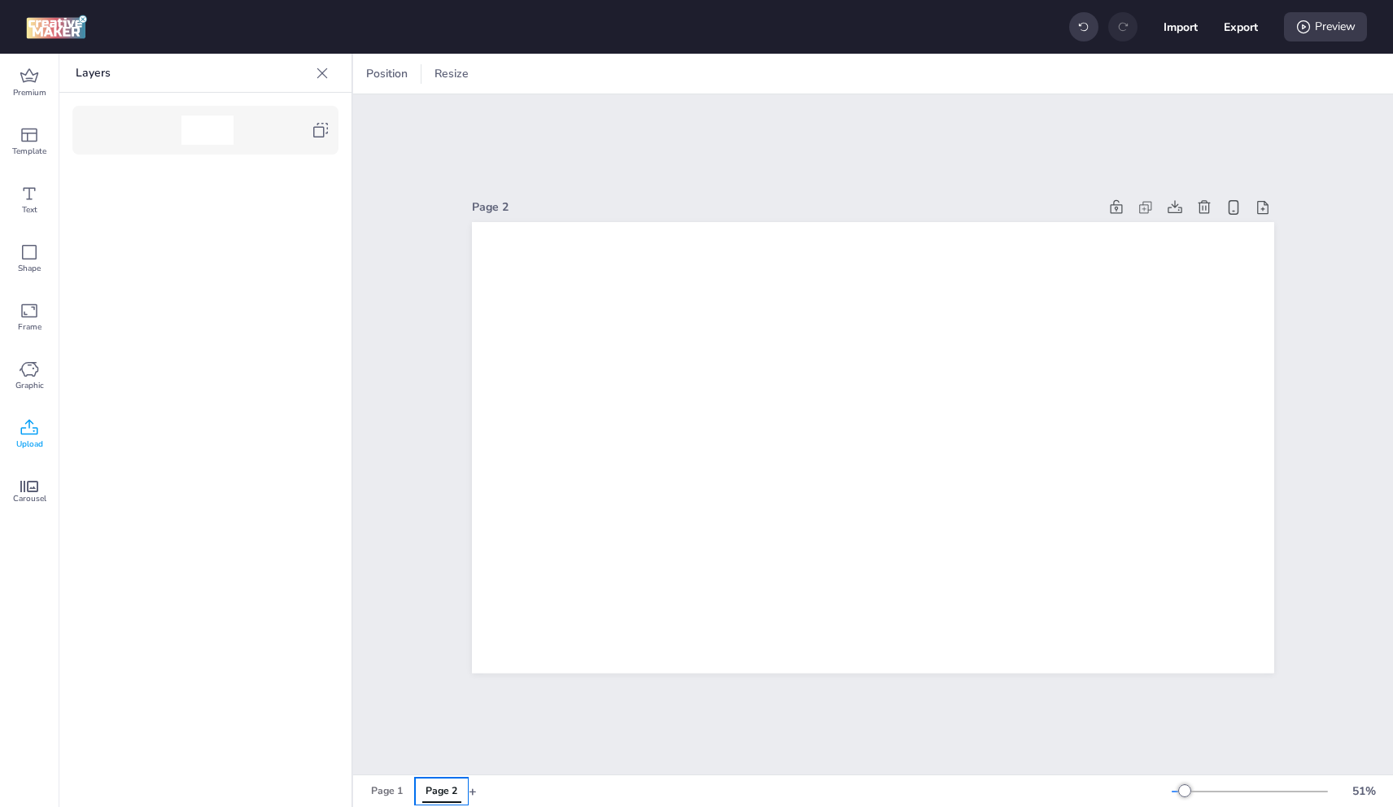
click at [39, 428] on div "Upload" at bounding box center [29, 434] width 59 height 59
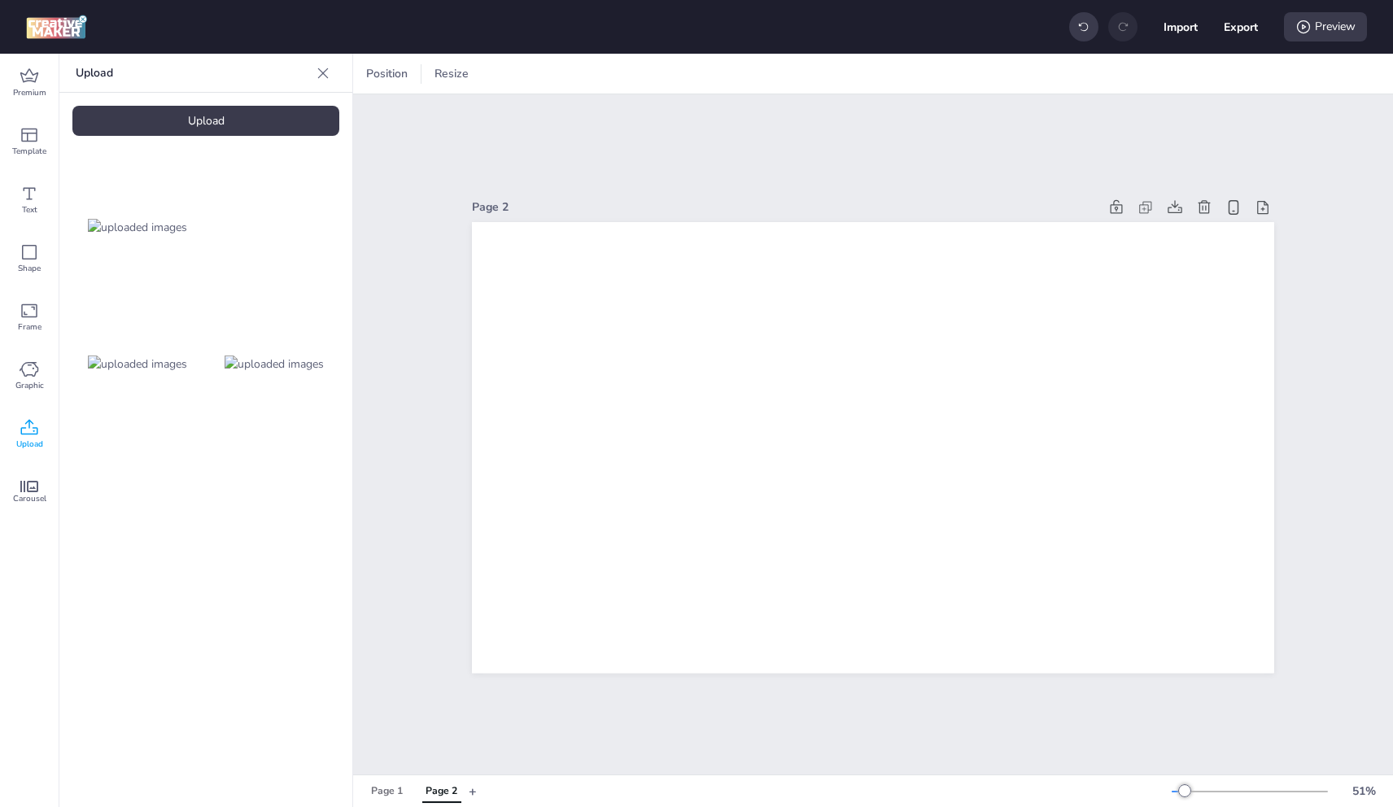
click at [271, 241] on video at bounding box center [274, 226] width 130 height 65
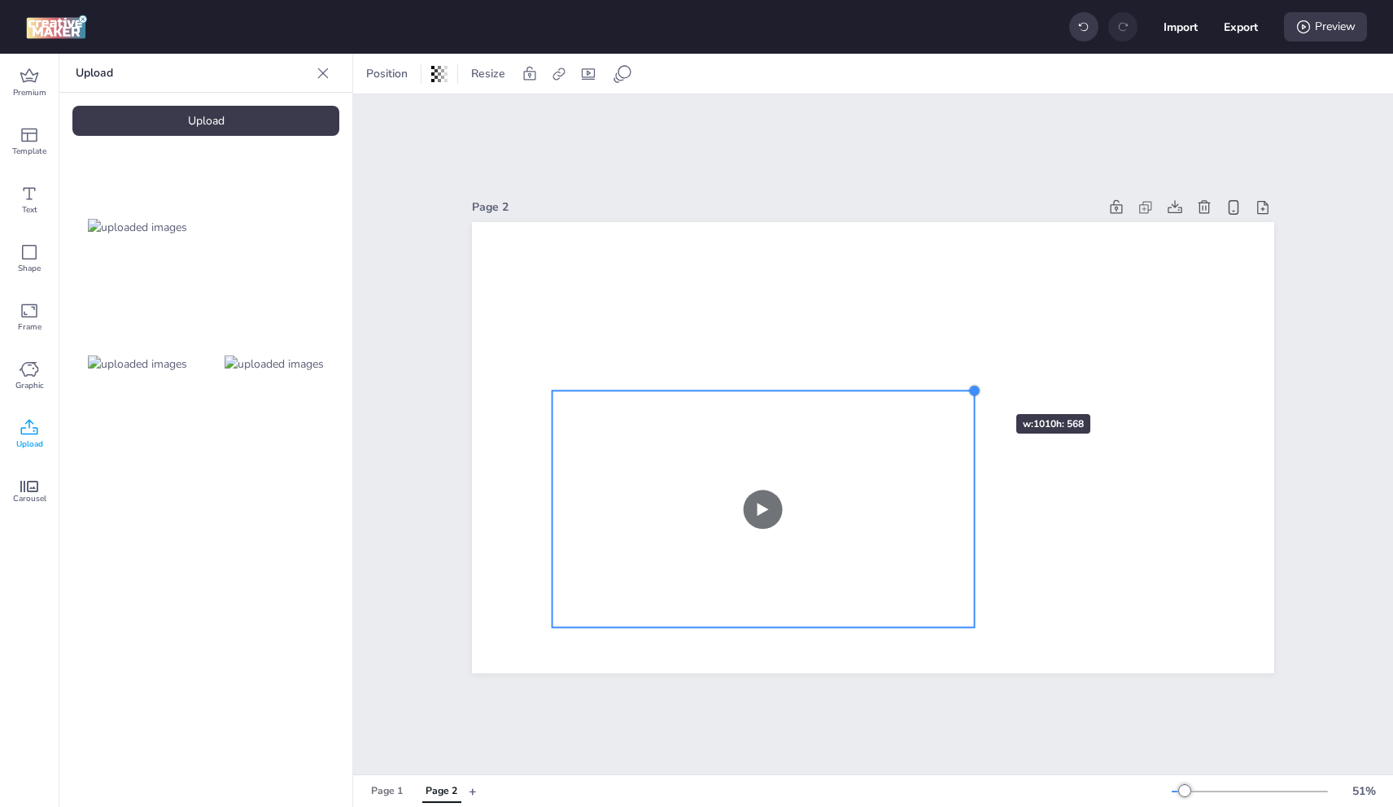
drag, startPoint x: 1187, startPoint y: 261, endPoint x: 932, endPoint y: 527, distance: 368.3
click at [967, 387] on div at bounding box center [973, 390] width 13 height 13
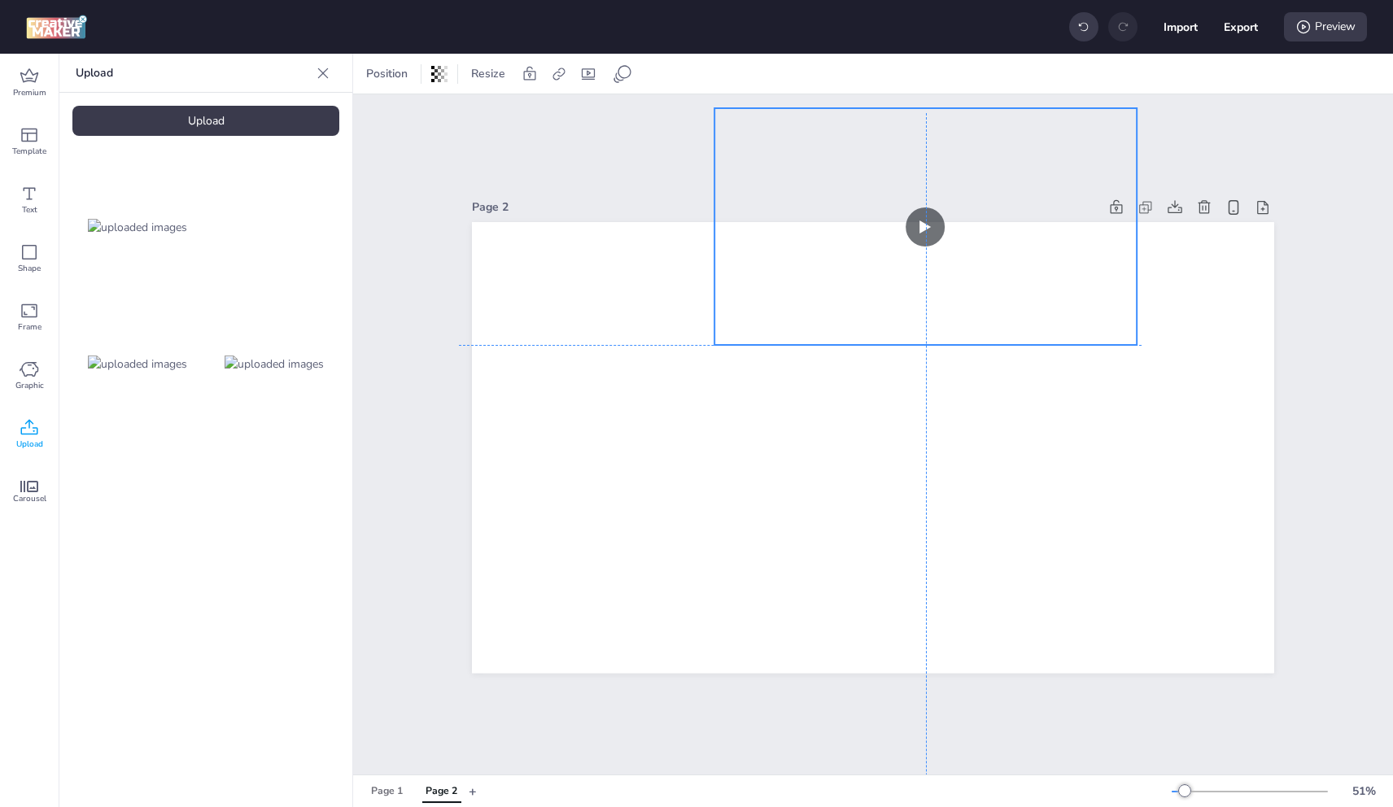
drag, startPoint x: 948, startPoint y: 496, endPoint x: 996, endPoint y: 364, distance: 140.3
click at [1040, 346] on video at bounding box center [925, 227] width 422 height 238
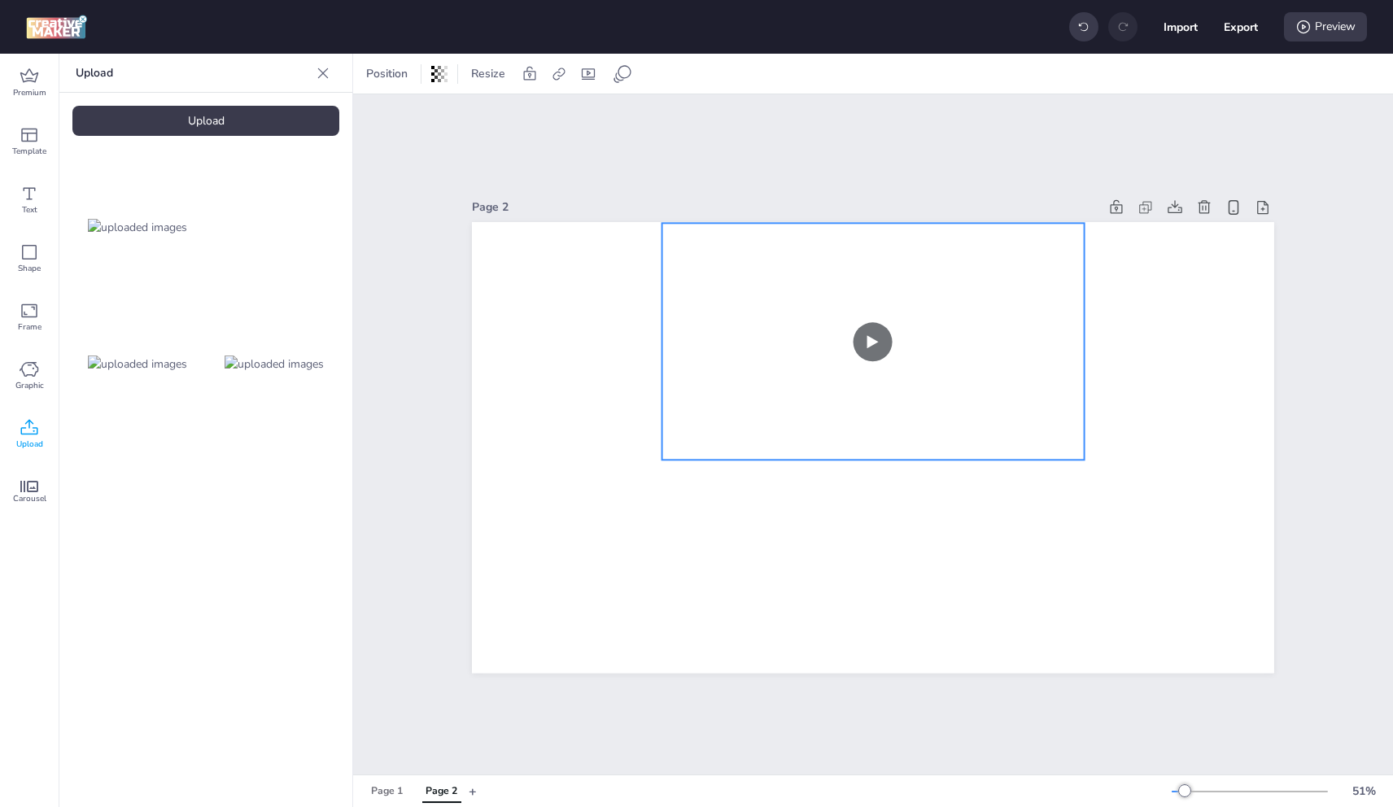
drag, startPoint x: 1013, startPoint y: 360, endPoint x: 1017, endPoint y: 369, distance: 9.8
click at [1017, 369] on video at bounding box center [873, 342] width 422 height 238
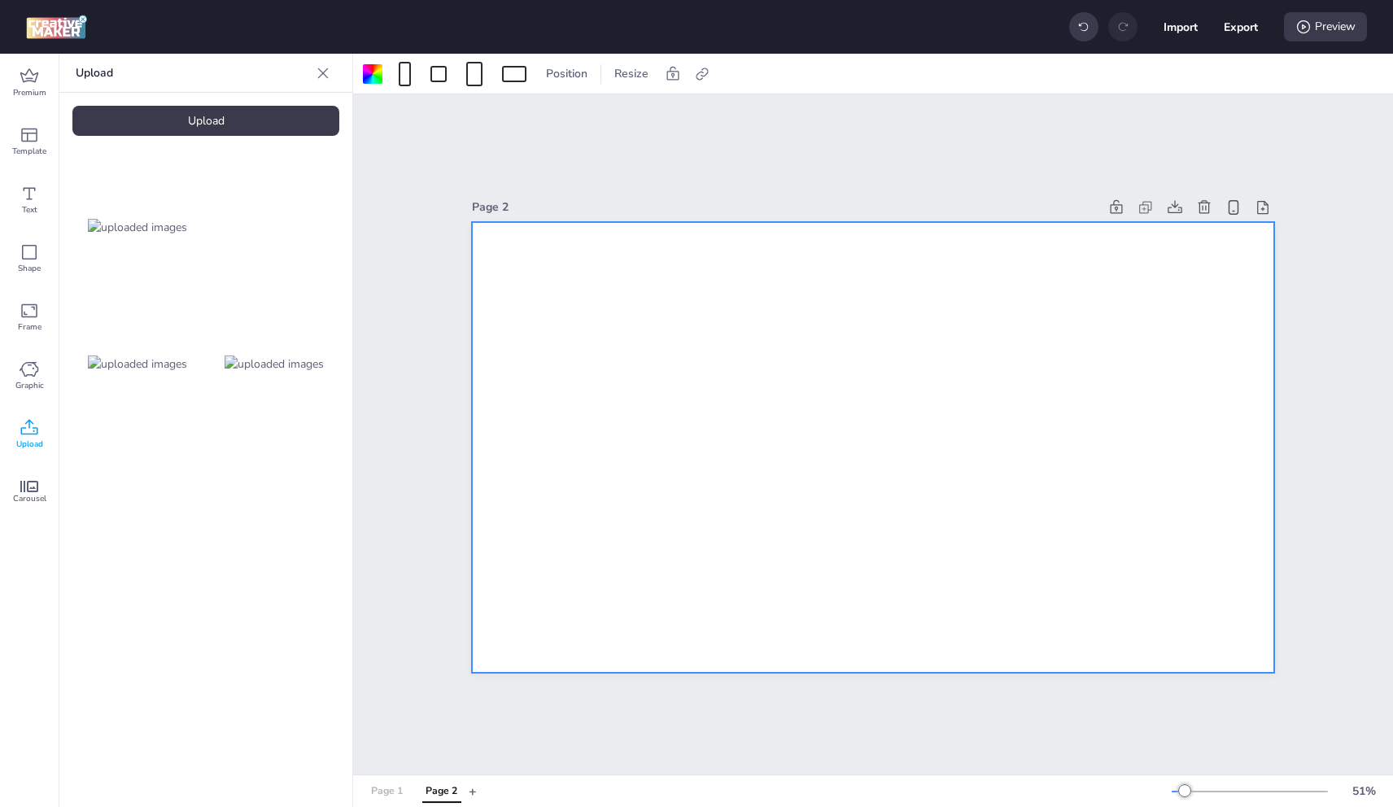
click at [382, 786] on div "Page 1" at bounding box center [387, 791] width 32 height 15
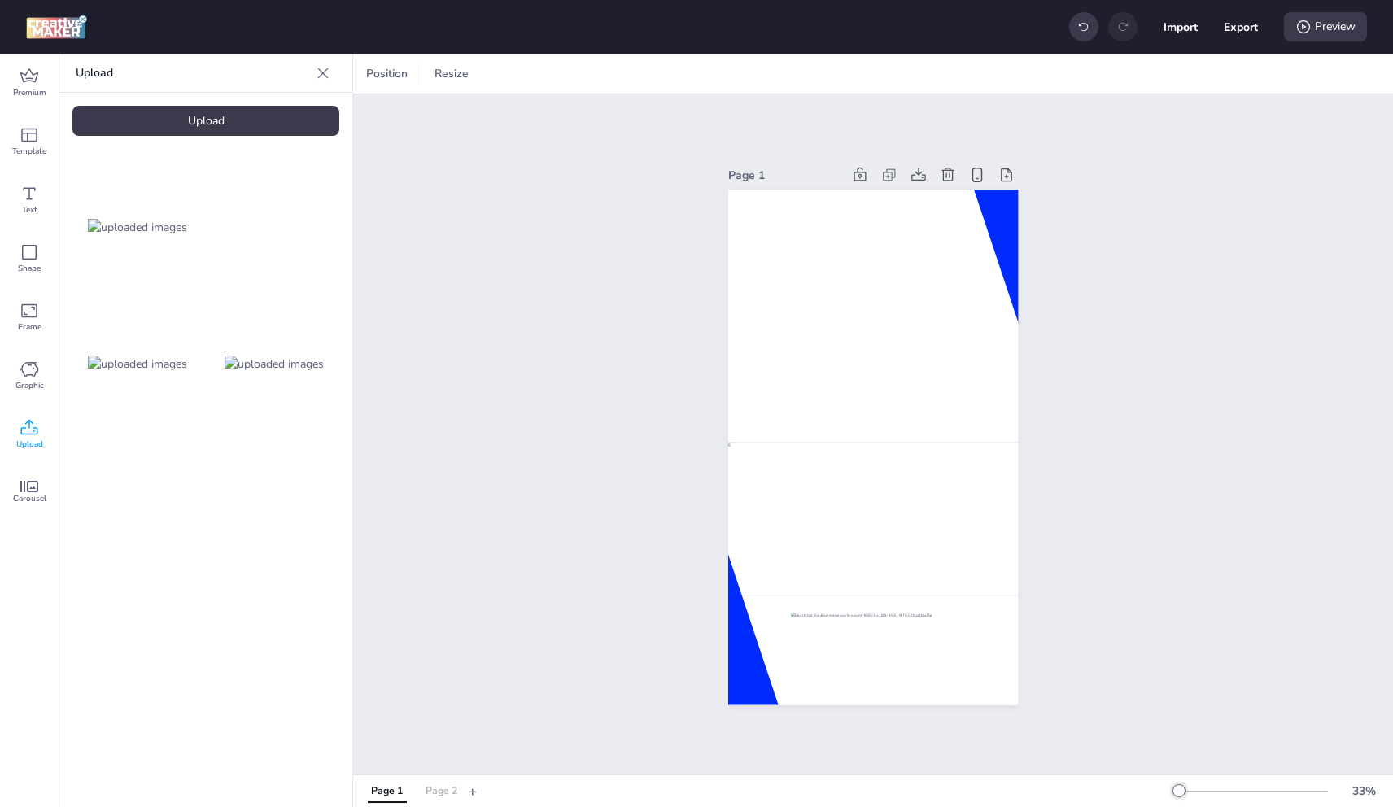
click at [430, 791] on div "Page 2" at bounding box center [442, 791] width 32 height 15
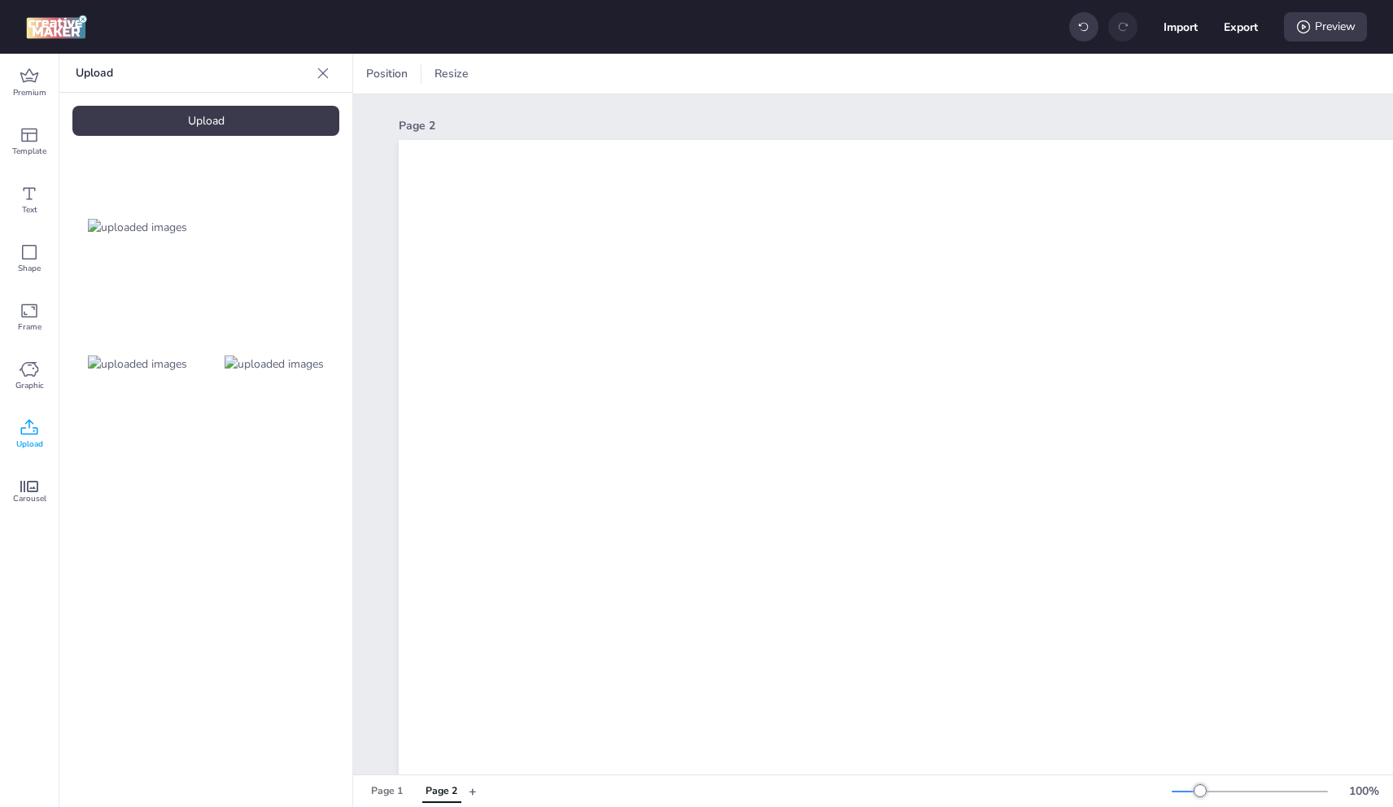
click at [274, 115] on div "Upload" at bounding box center [205, 121] width 267 height 30
click at [165, 497] on img at bounding box center [137, 500] width 99 height 17
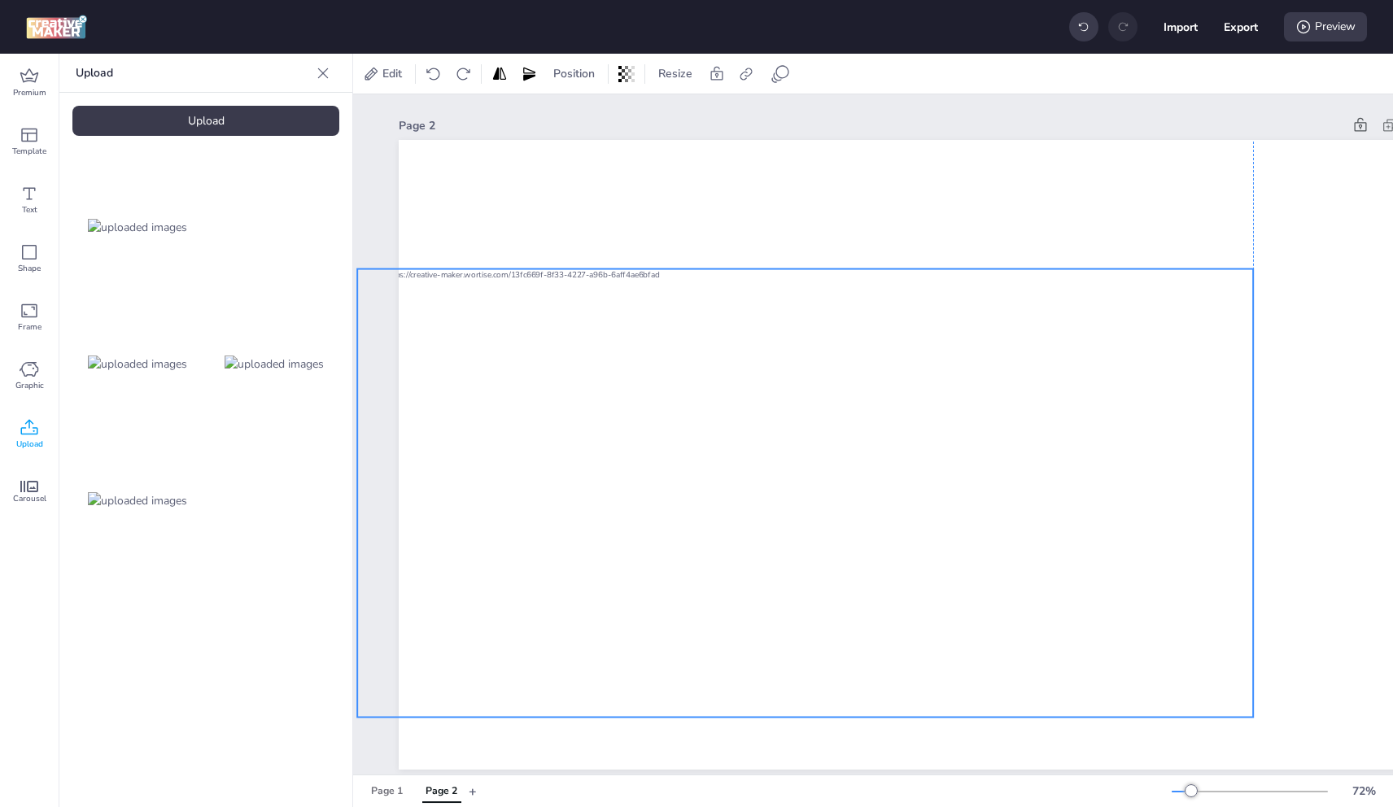
drag, startPoint x: 1011, startPoint y: 465, endPoint x: 902, endPoint y: 375, distance: 140.4
click at [888, 448] on div at bounding box center [805, 493] width 896 height 448
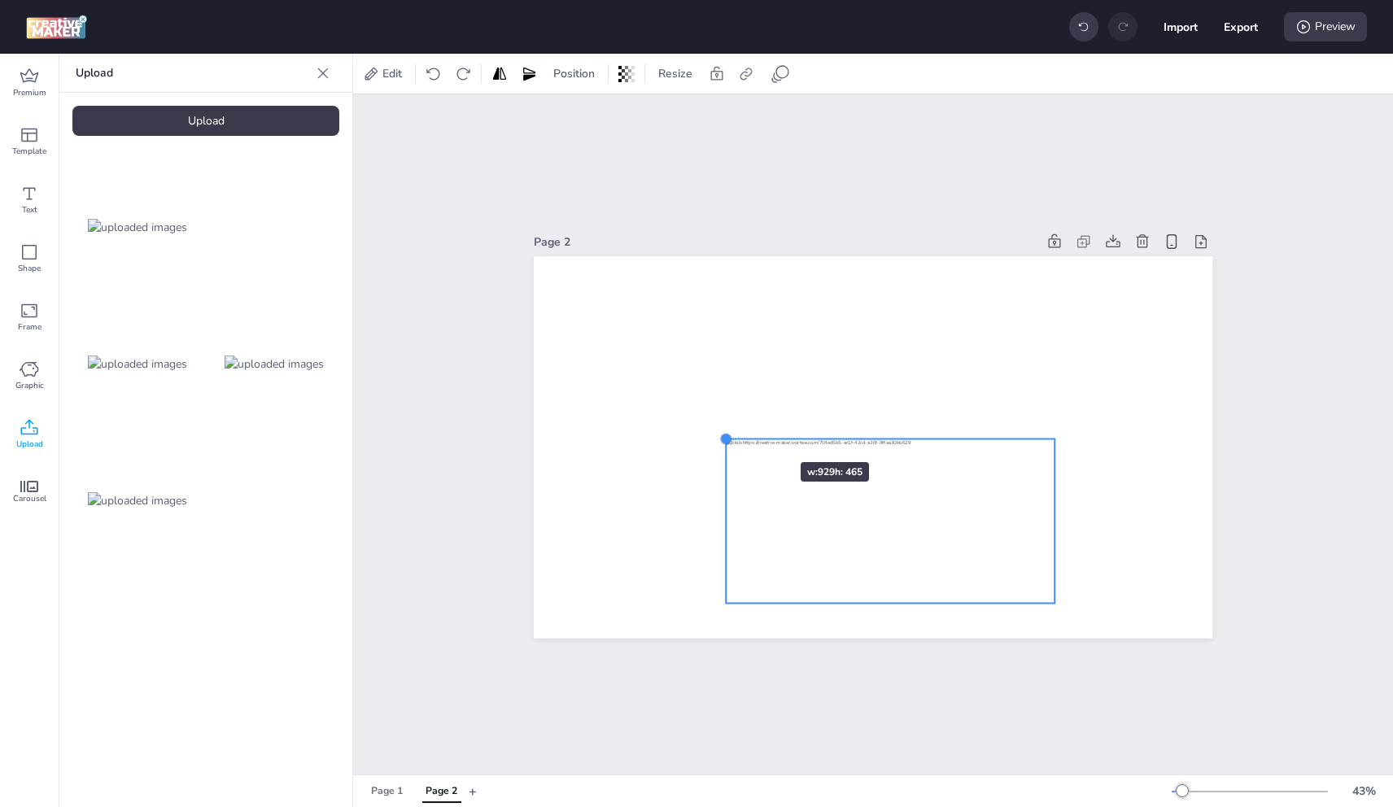
drag, startPoint x: 508, startPoint y: 325, endPoint x: 819, endPoint y: 484, distance: 349.0
click at [758, 434] on div at bounding box center [873, 447] width 679 height 382
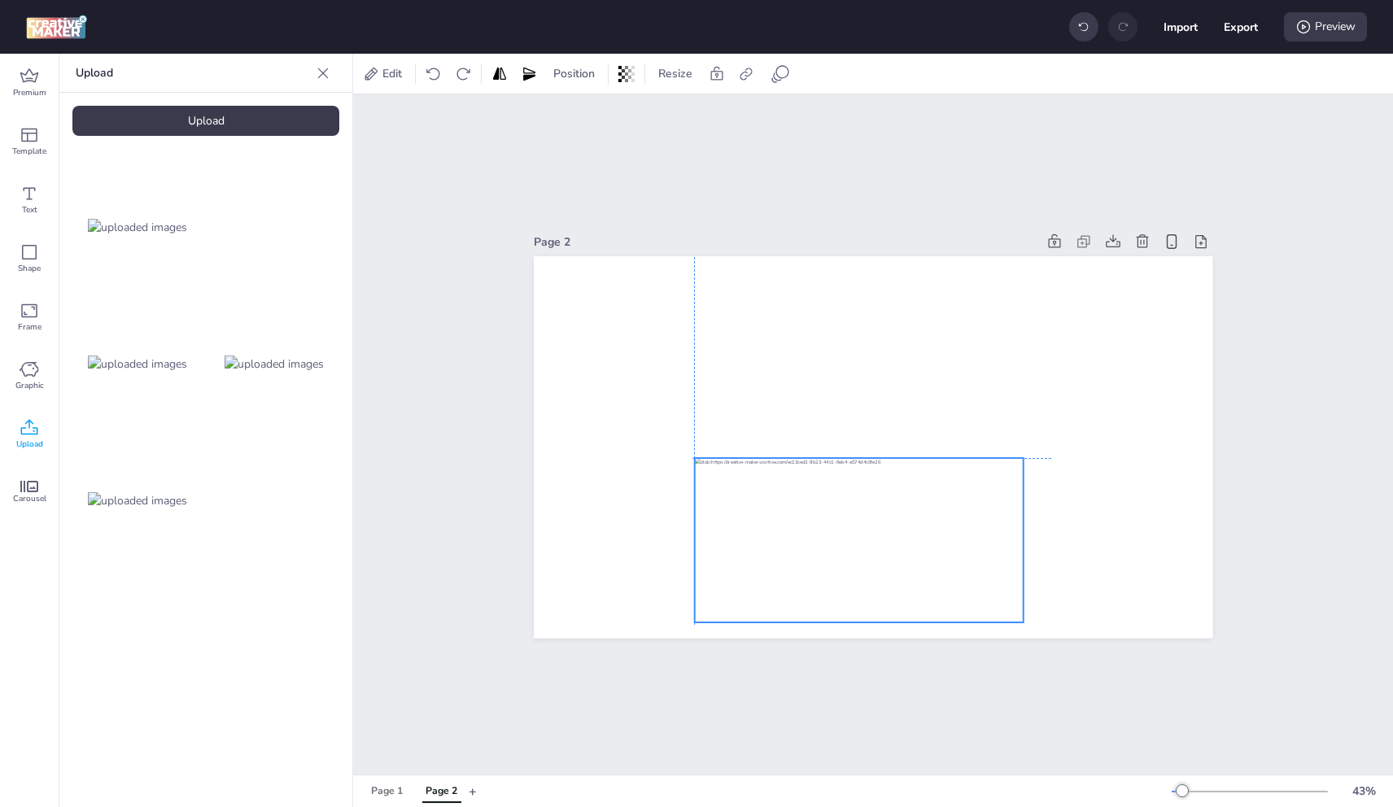
drag, startPoint x: 826, startPoint y: 491, endPoint x: 796, endPoint y: 509, distance: 34.6
click at [796, 509] on div at bounding box center [858, 540] width 329 height 164
drag, startPoint x: 1013, startPoint y: 620, endPoint x: 1036, endPoint y: 634, distance: 26.7
click at [1036, 634] on div "Page 2" at bounding box center [873, 434] width 679 height 447
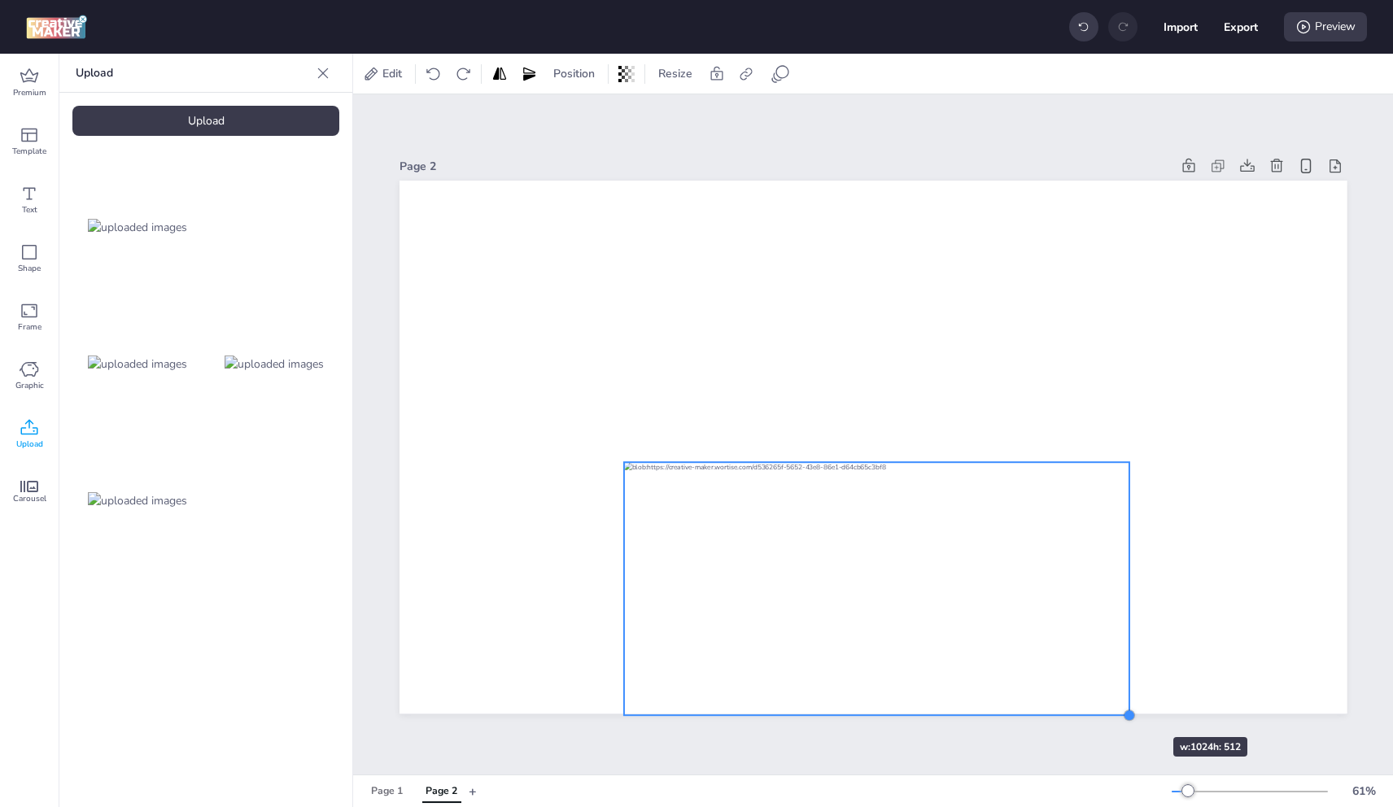
click at [1125, 709] on div at bounding box center [1129, 715] width 13 height 13
click at [1094, 653] on div at bounding box center [873, 589] width 505 height 253
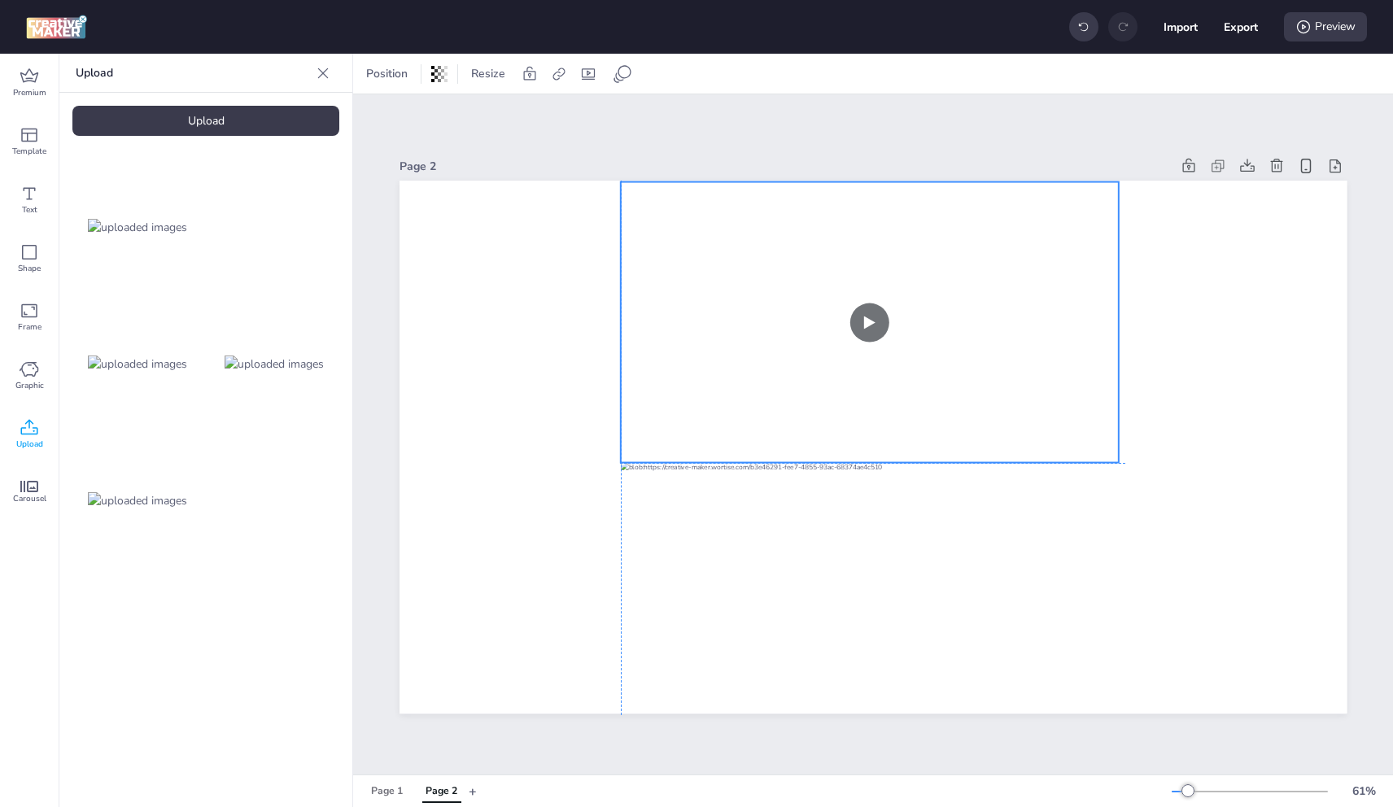
click at [742, 353] on video at bounding box center [870, 322] width 499 height 281
drag, startPoint x: 1116, startPoint y: 173, endPoint x: 1135, endPoint y: 224, distance: 54.9
click at [1122, 172] on div at bounding box center [1126, 178] width 13 height 13
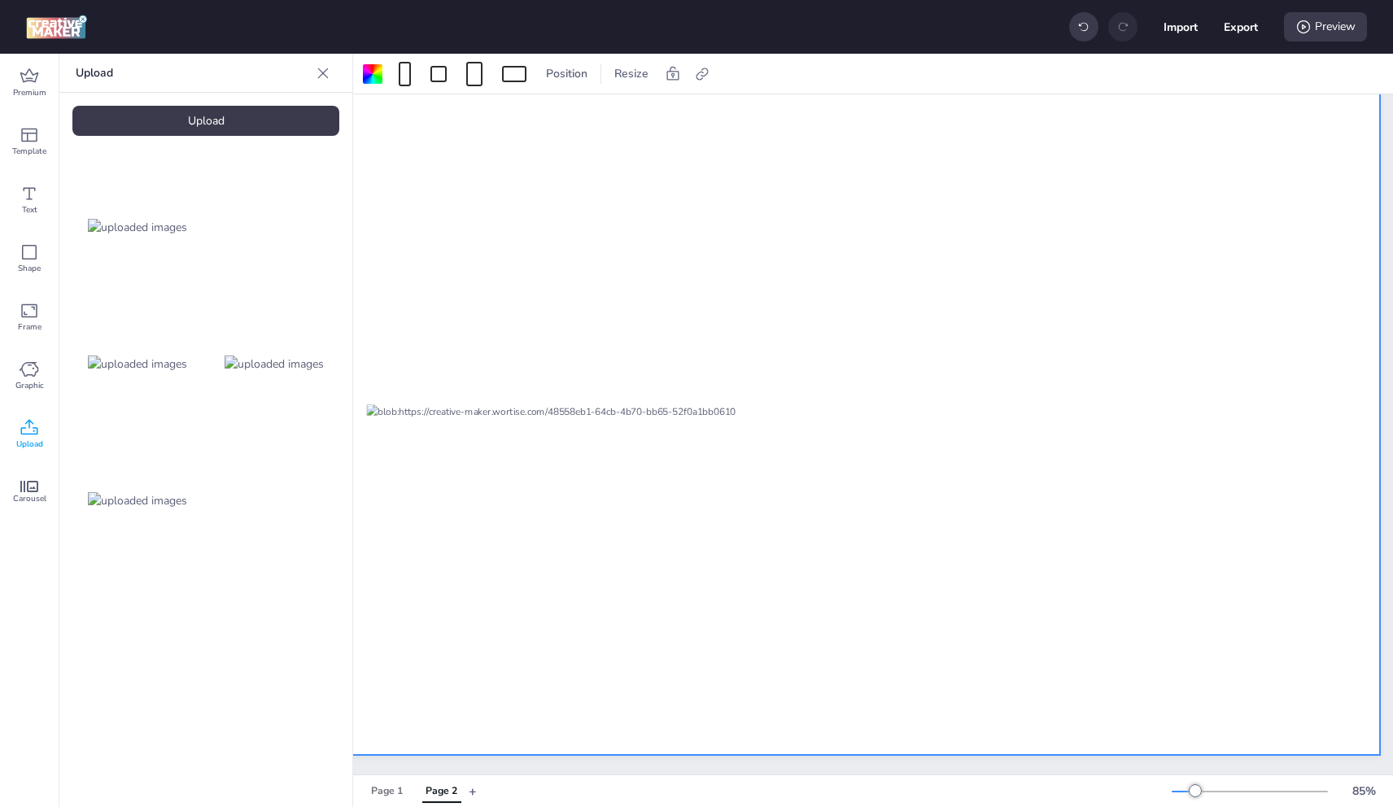
scroll to position [141, 342]
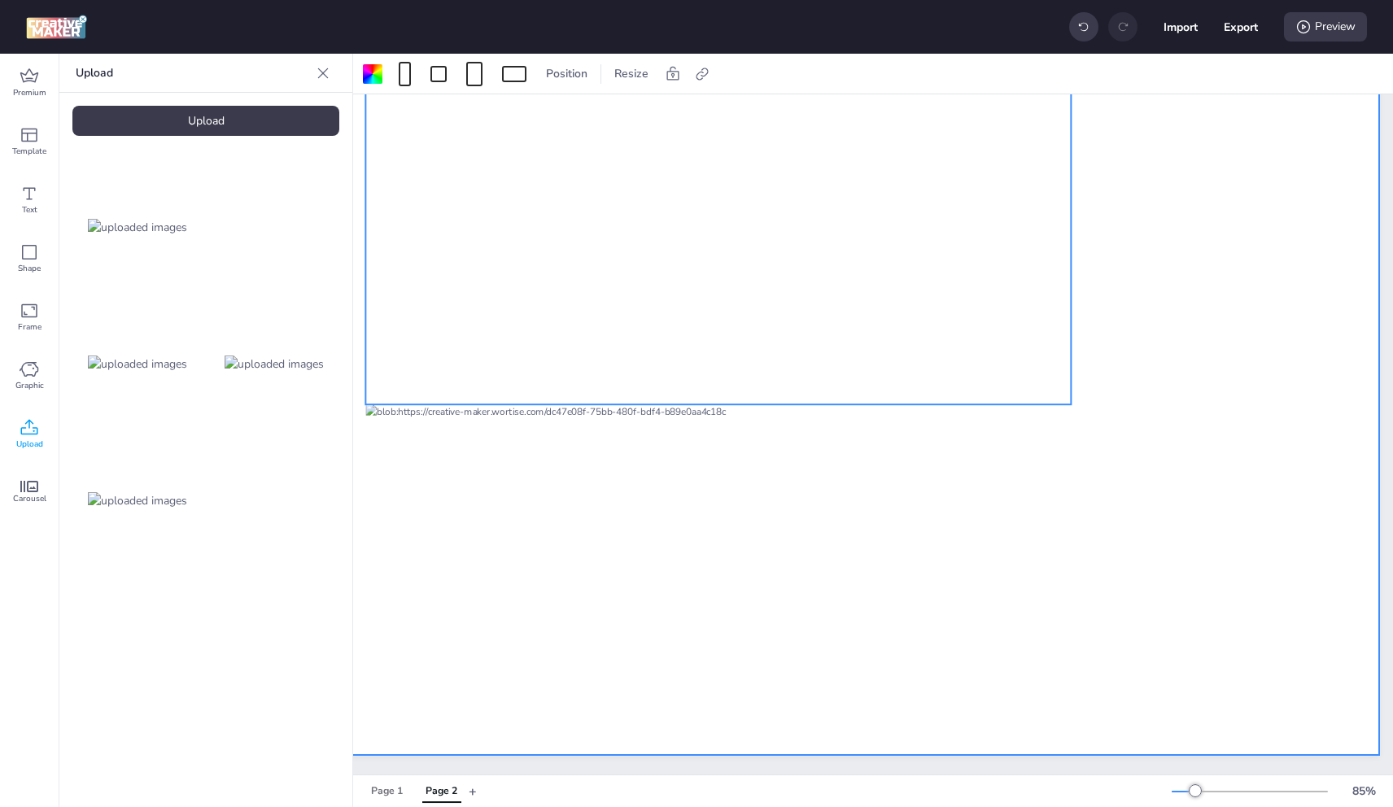
drag, startPoint x: 1032, startPoint y: 317, endPoint x: 1053, endPoint y: 312, distance: 21.5
click at [1047, 314] on video at bounding box center [717, 205] width 705 height 397
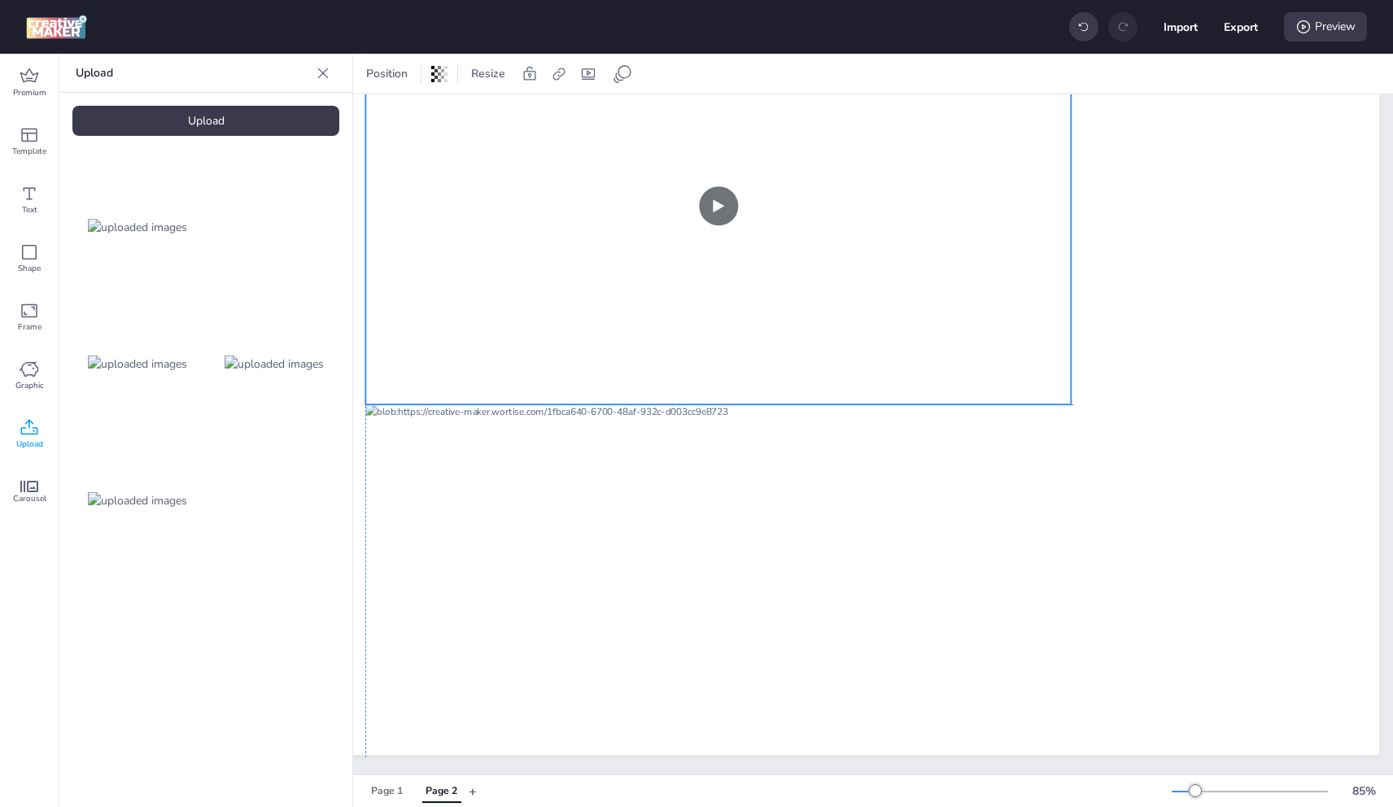
drag, startPoint x: 1062, startPoint y: 237, endPoint x: 1051, endPoint y: 238, distance: 10.7
click at [1051, 238] on video at bounding box center [717, 205] width 705 height 397
drag, startPoint x: 1072, startPoint y: 194, endPoint x: 1076, endPoint y: 207, distance: 14.2
click at [1073, 203] on div at bounding box center [1077, 205] width 13 height 397
drag, startPoint x: 1053, startPoint y: 315, endPoint x: 1057, endPoint y: 252, distance: 62.8
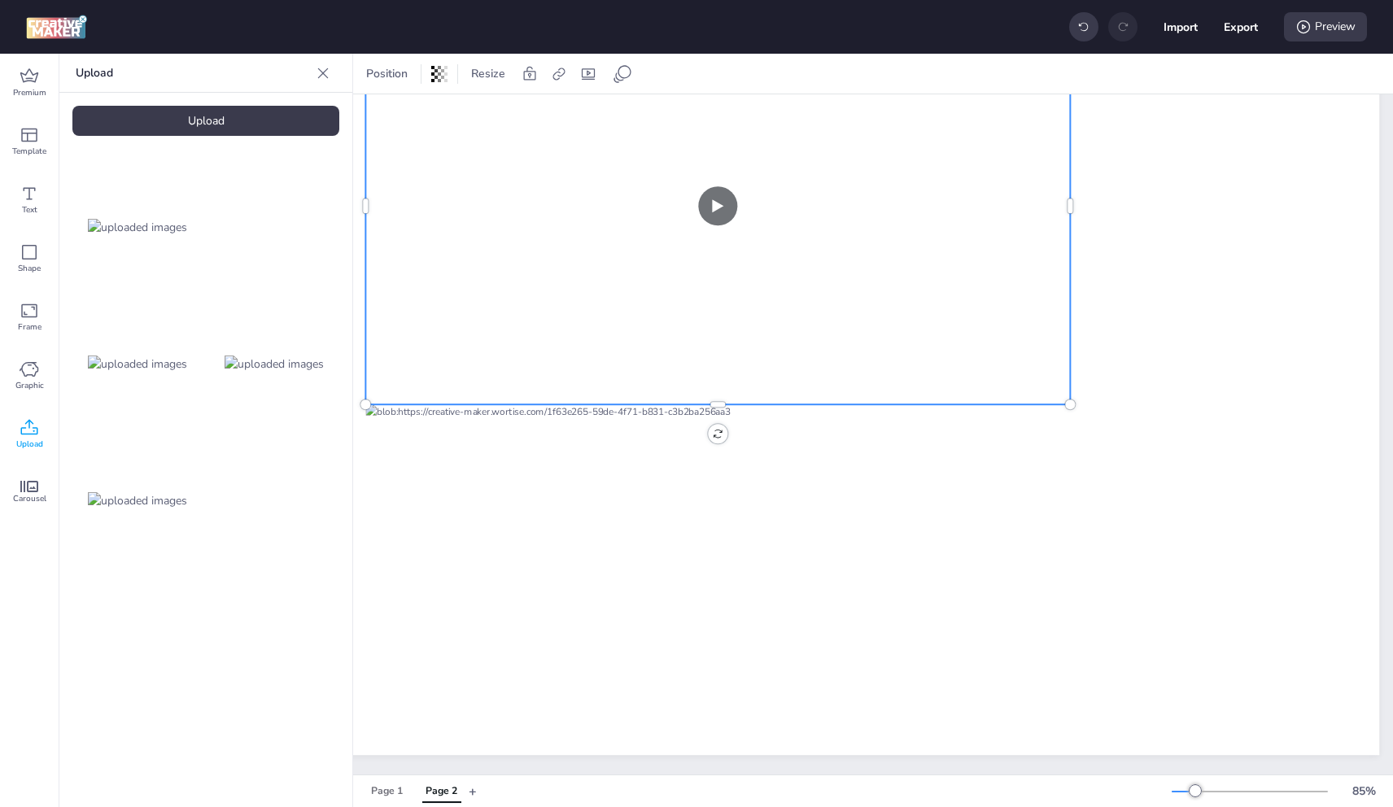
click at [1053, 316] on video at bounding box center [717, 205] width 705 height 397
drag, startPoint x: 1069, startPoint y: 194, endPoint x: 1113, endPoint y: 228, distance: 55.7
click at [1076, 204] on div at bounding box center [1076, 205] width 13 height 397
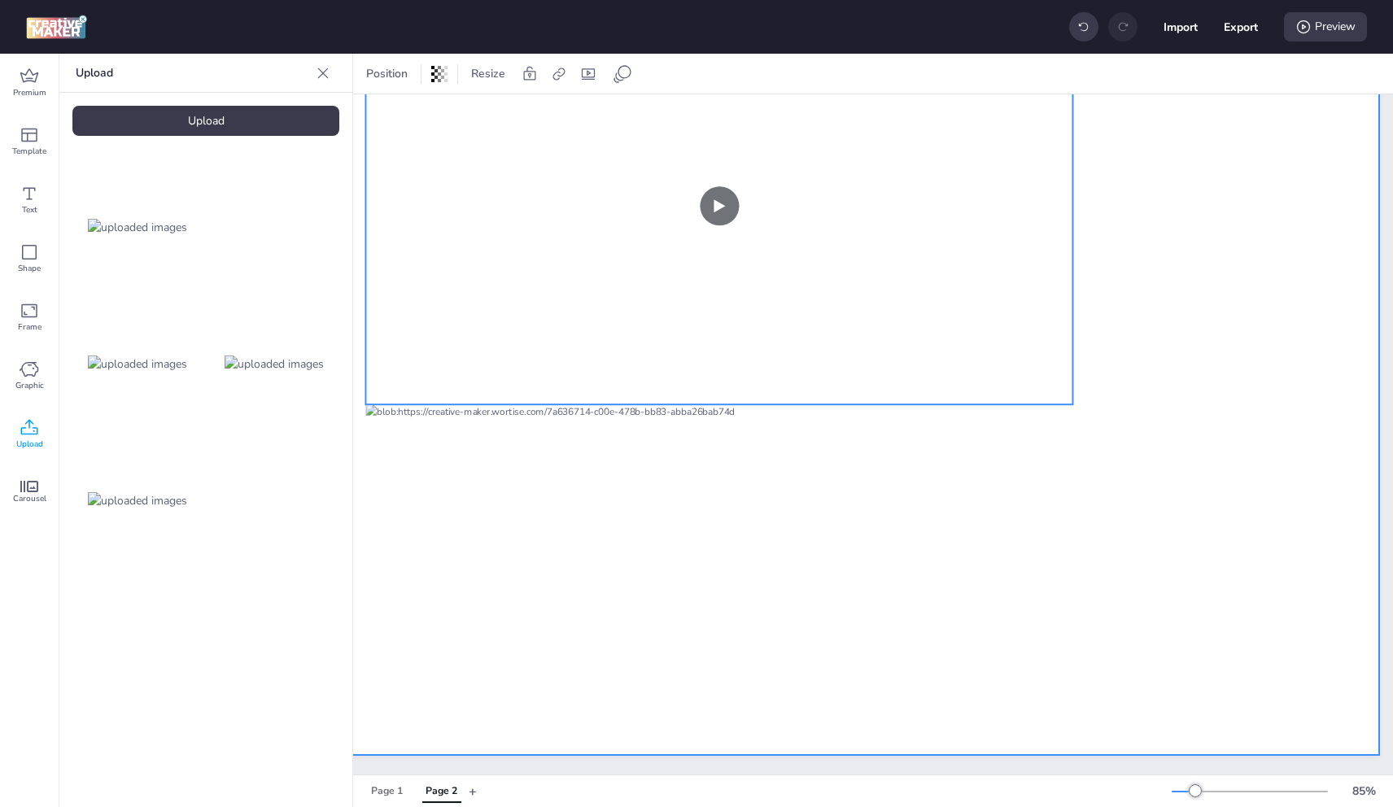
click at [1118, 229] on div at bounding box center [718, 383] width 1322 height 744
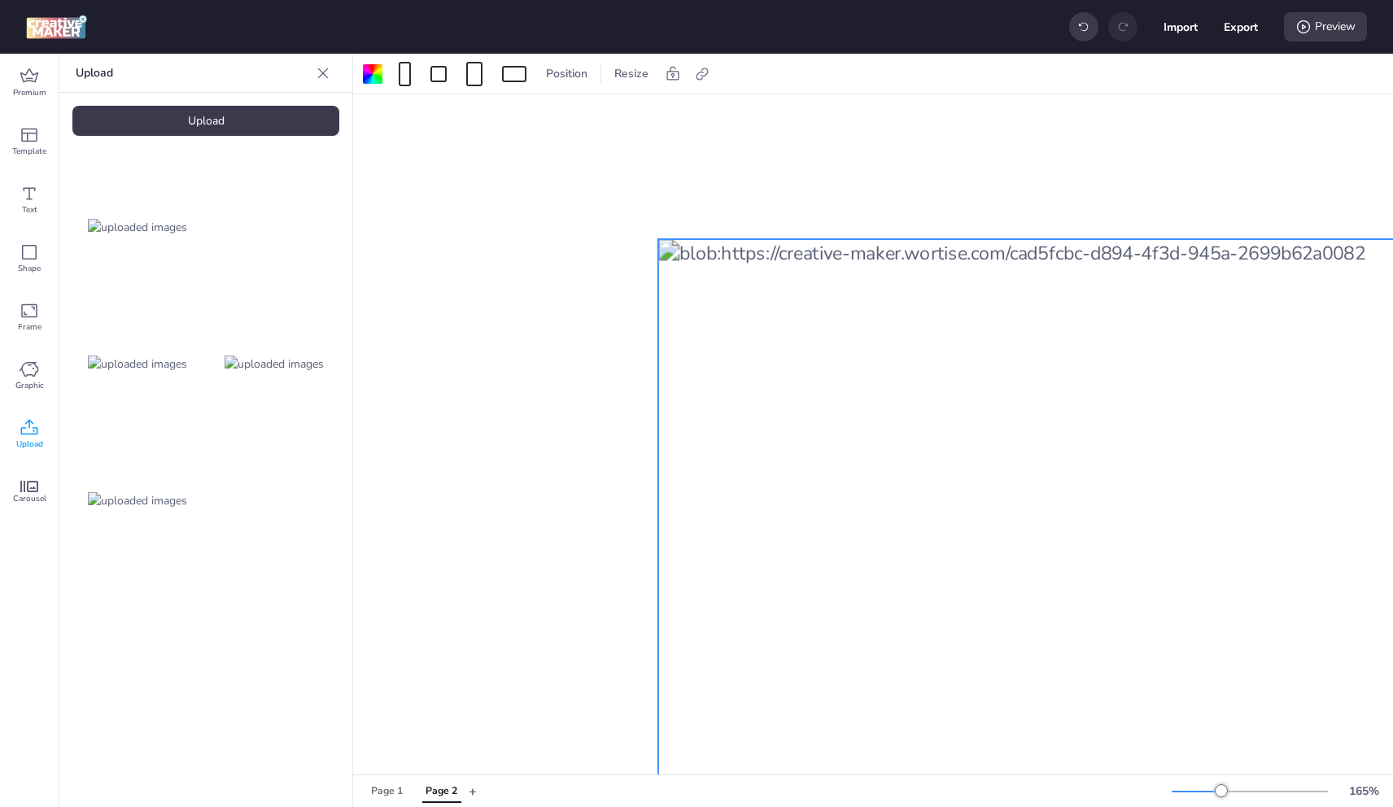
scroll to position [725, 342]
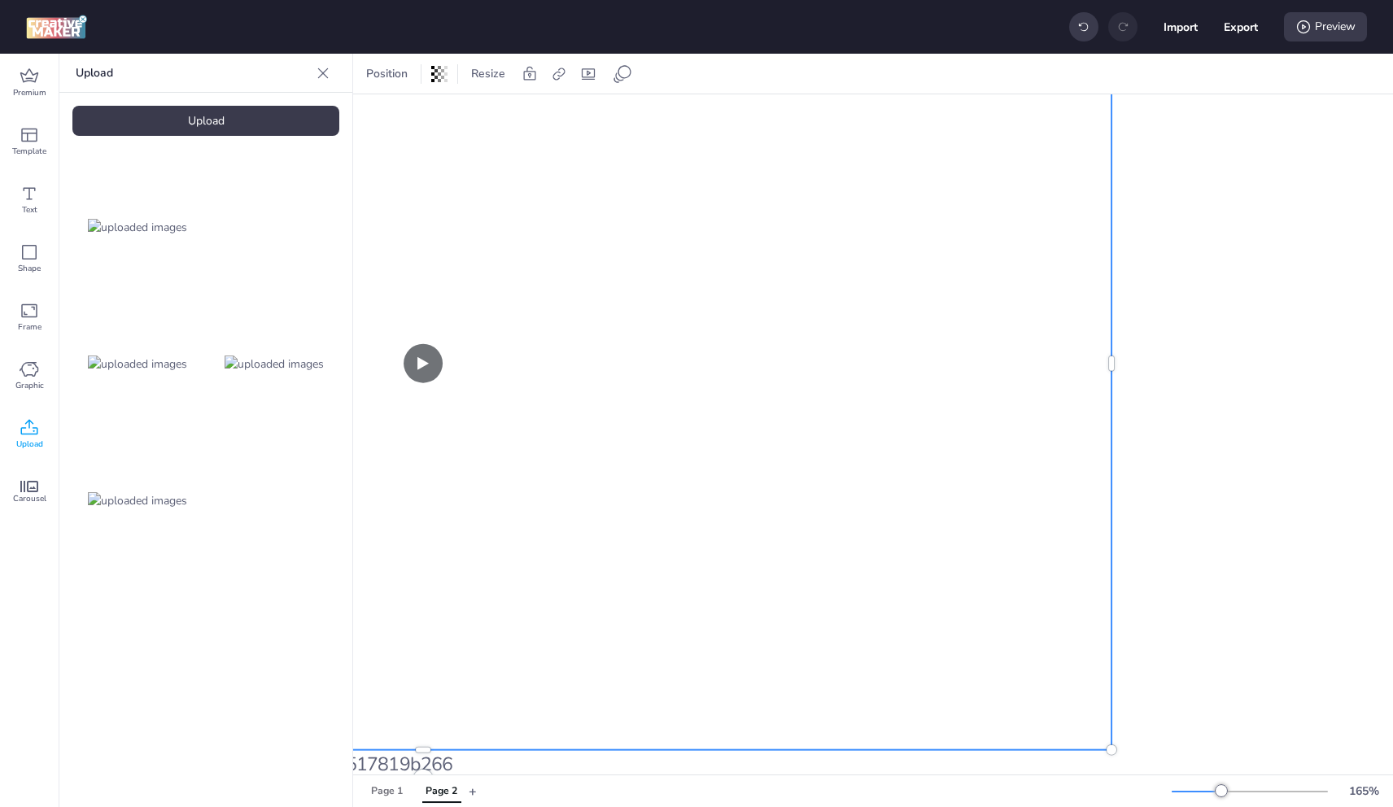
click at [1090, 434] on video at bounding box center [423, 366] width 1378 height 779
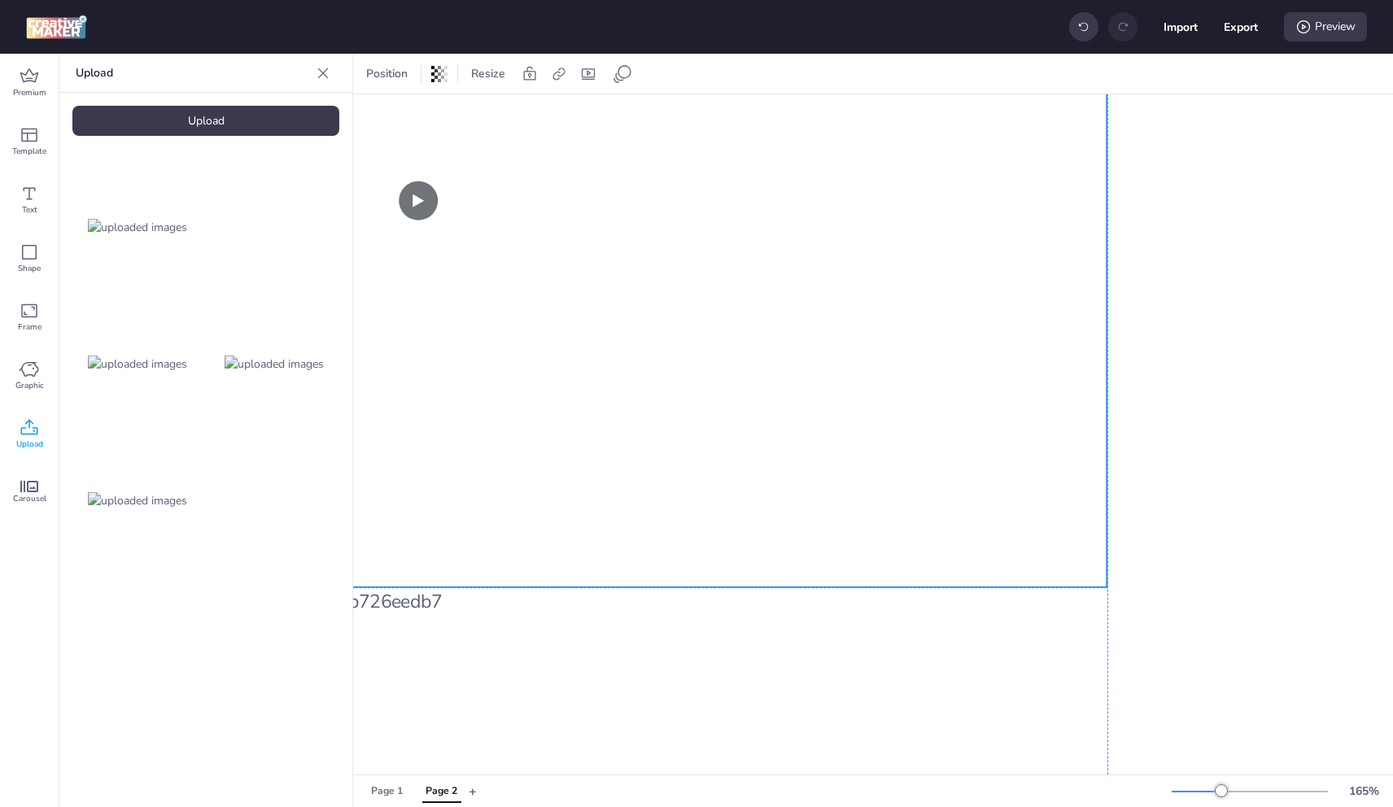
click at [1104, 201] on video at bounding box center [418, 203] width 1378 height 779
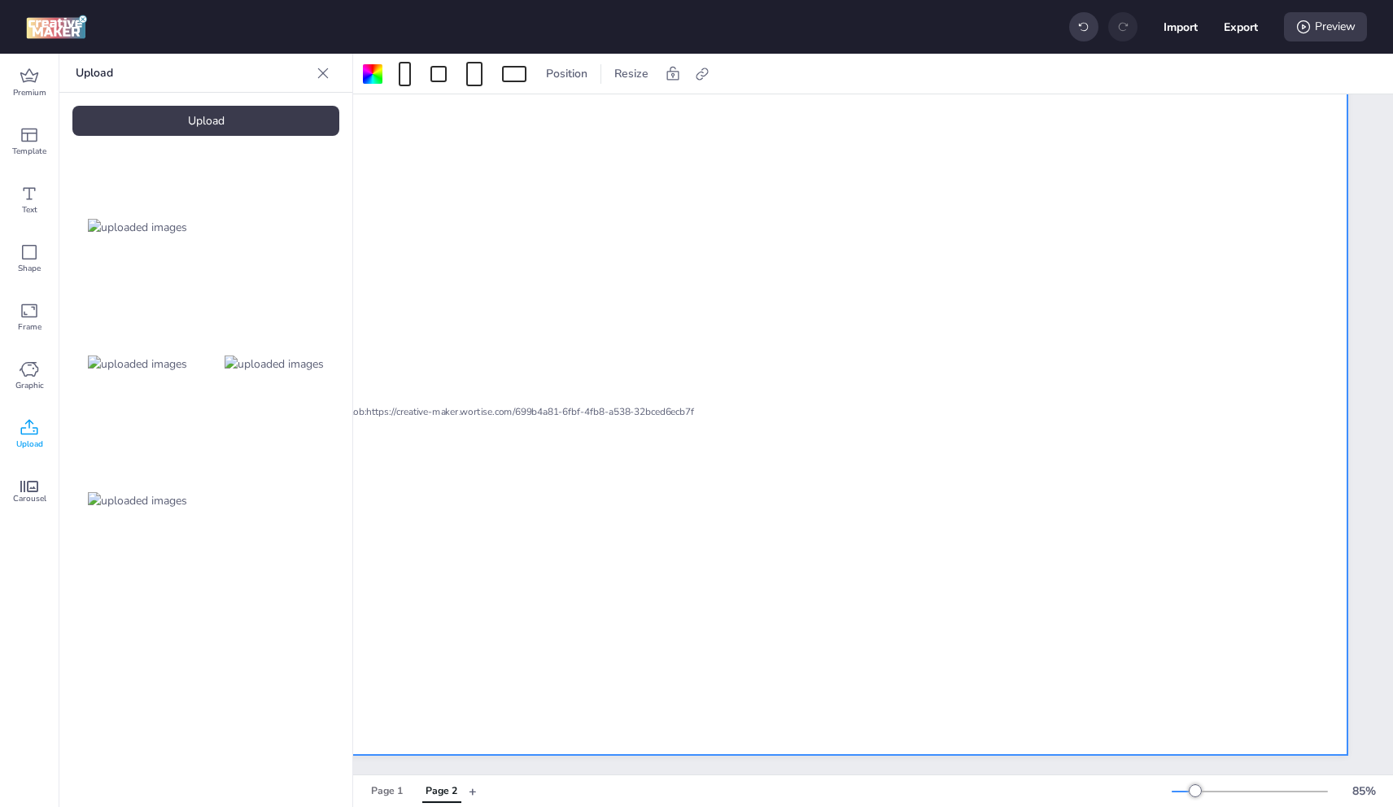
scroll to position [27, 183]
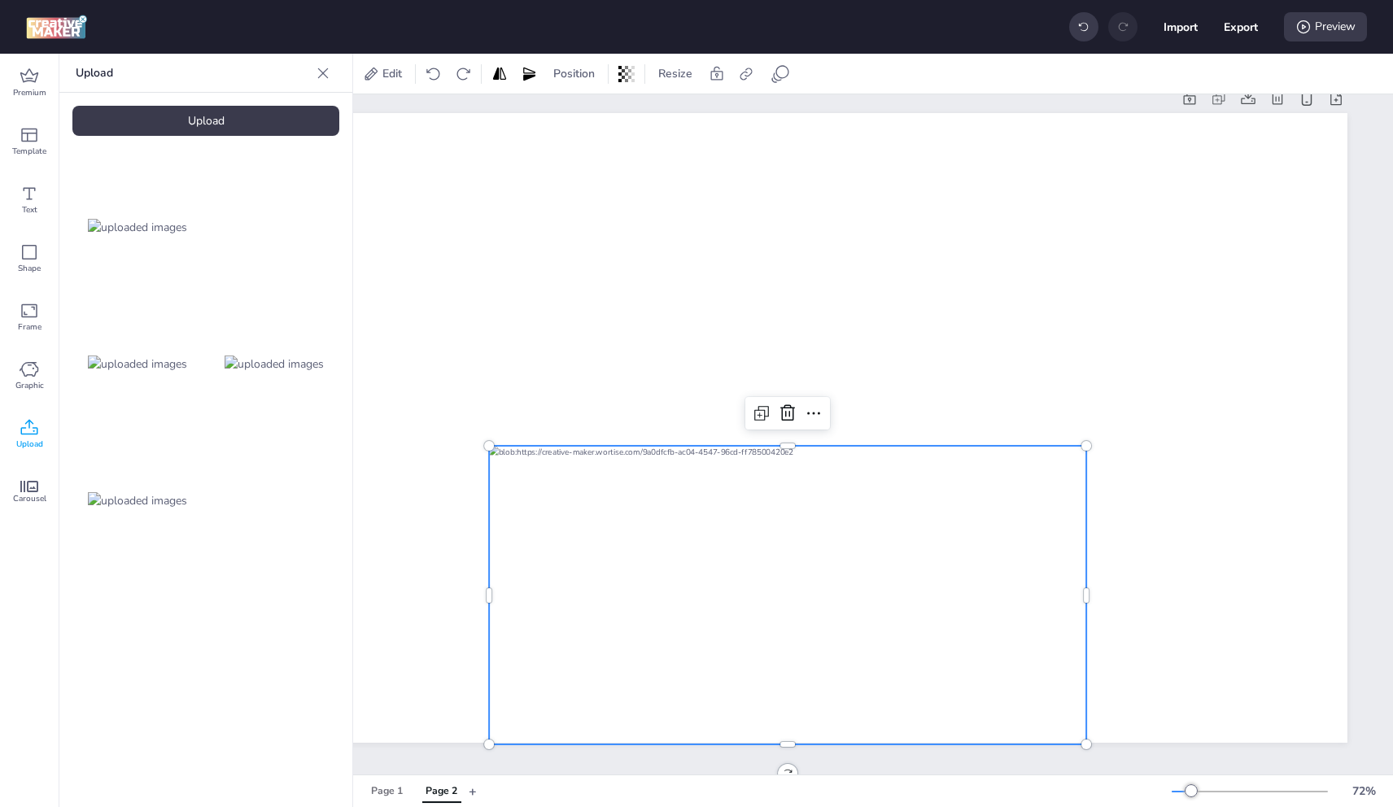
click at [930, 539] on div at bounding box center [787, 595] width 597 height 299
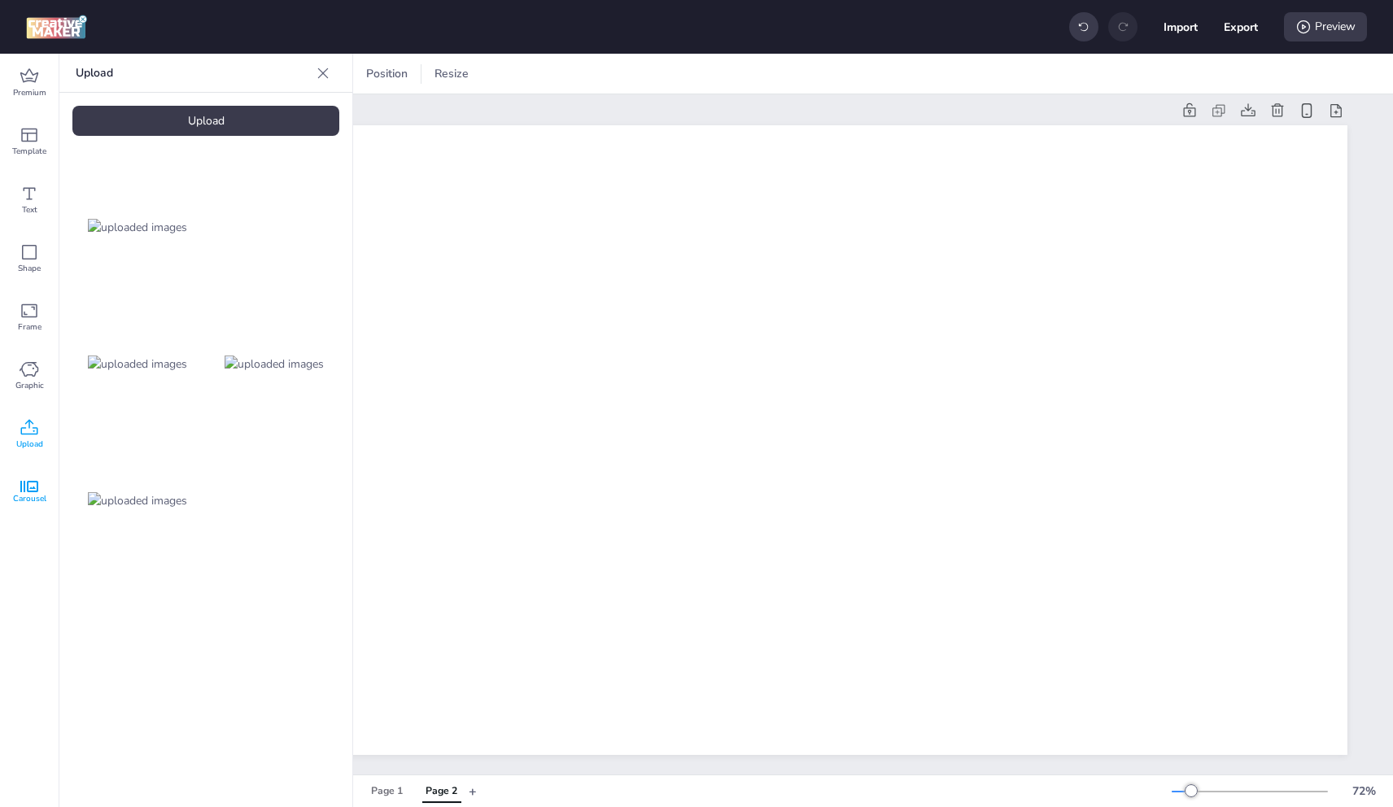
click at [25, 494] on span "Carousel" at bounding box center [29, 498] width 33 height 13
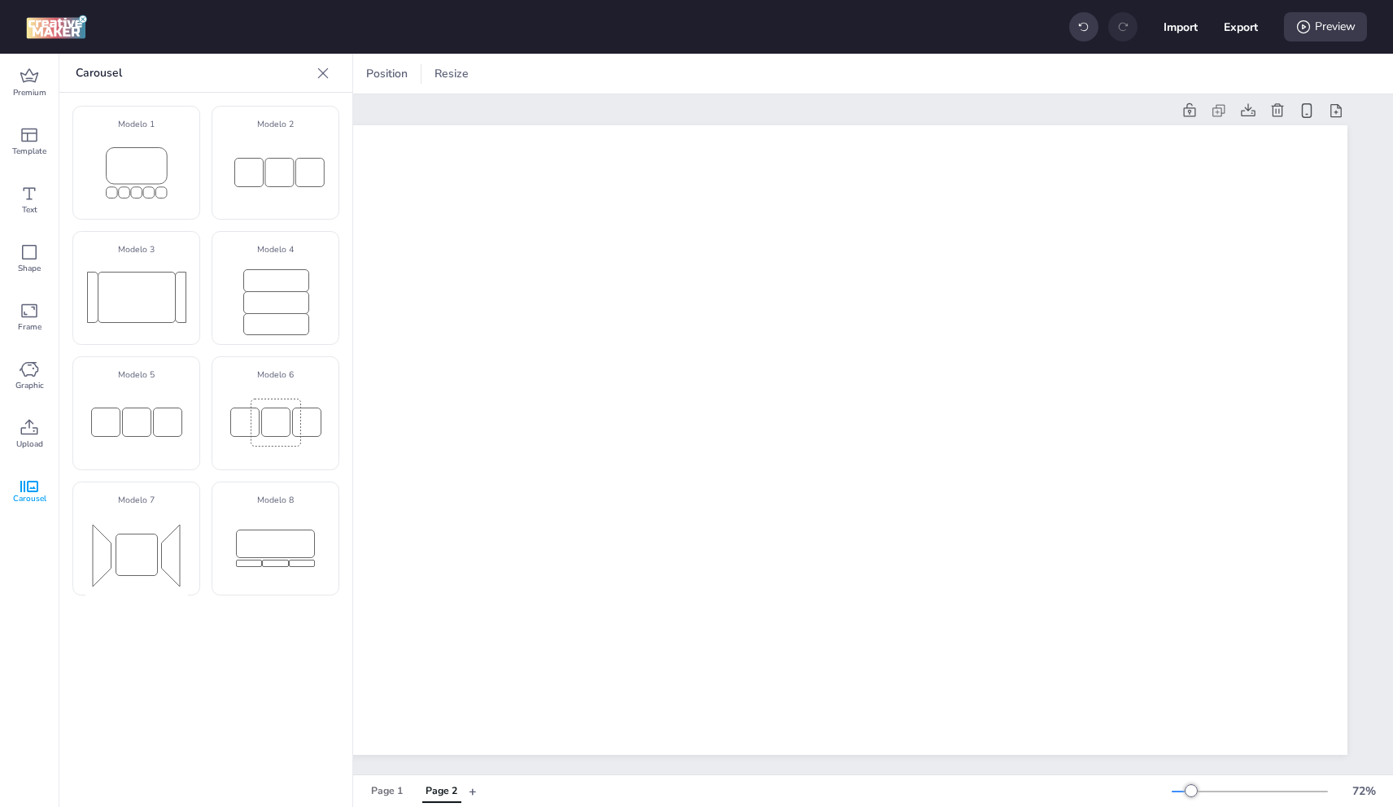
drag, startPoint x: 146, startPoint y: 311, endPoint x: 200, endPoint y: 334, distance: 59.1
click at [146, 311] on rect at bounding box center [136, 297] width 77 height 50
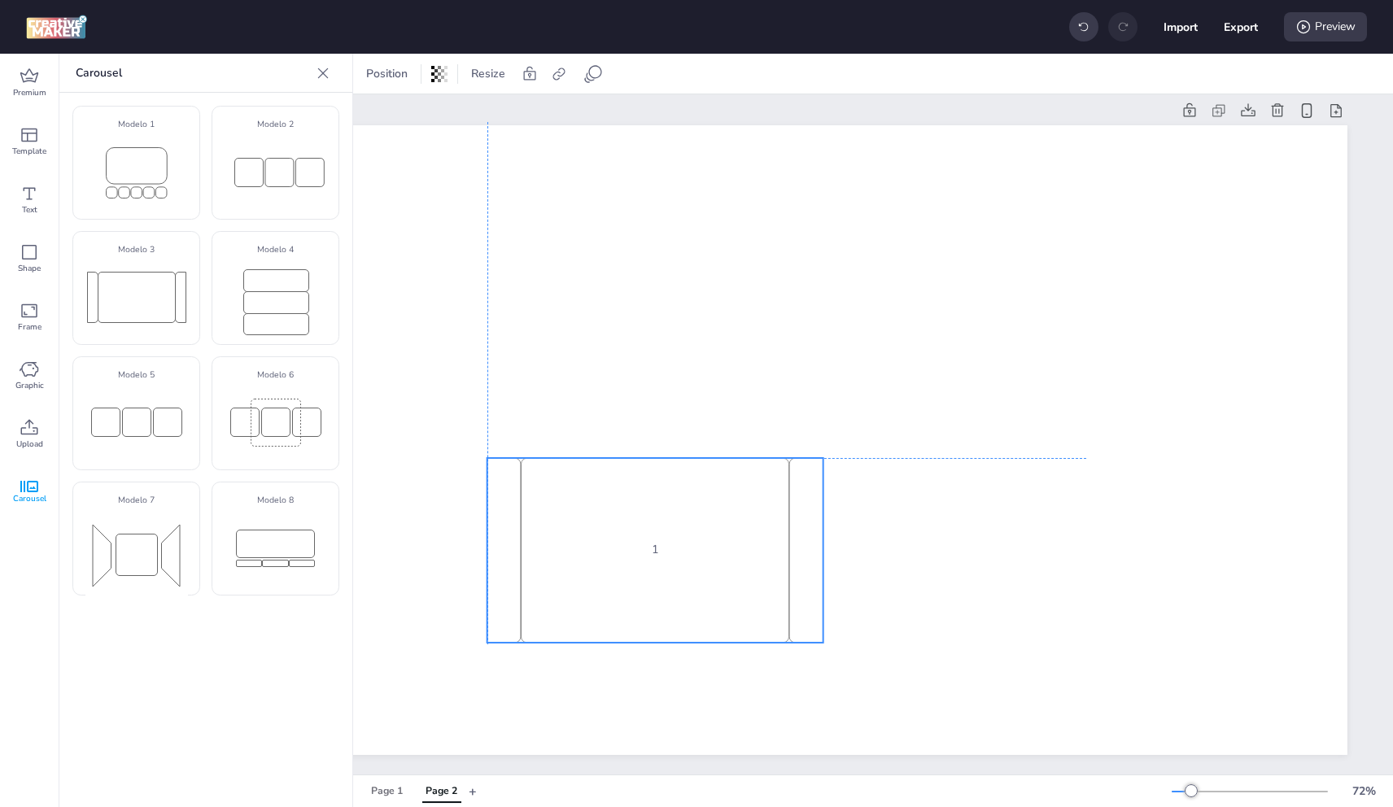
drag, startPoint x: 783, startPoint y: 520, endPoint x: 660, endPoint y: 552, distance: 127.1
click at [660, 552] on div "1" at bounding box center [655, 550] width 269 height 185
select select "cover"
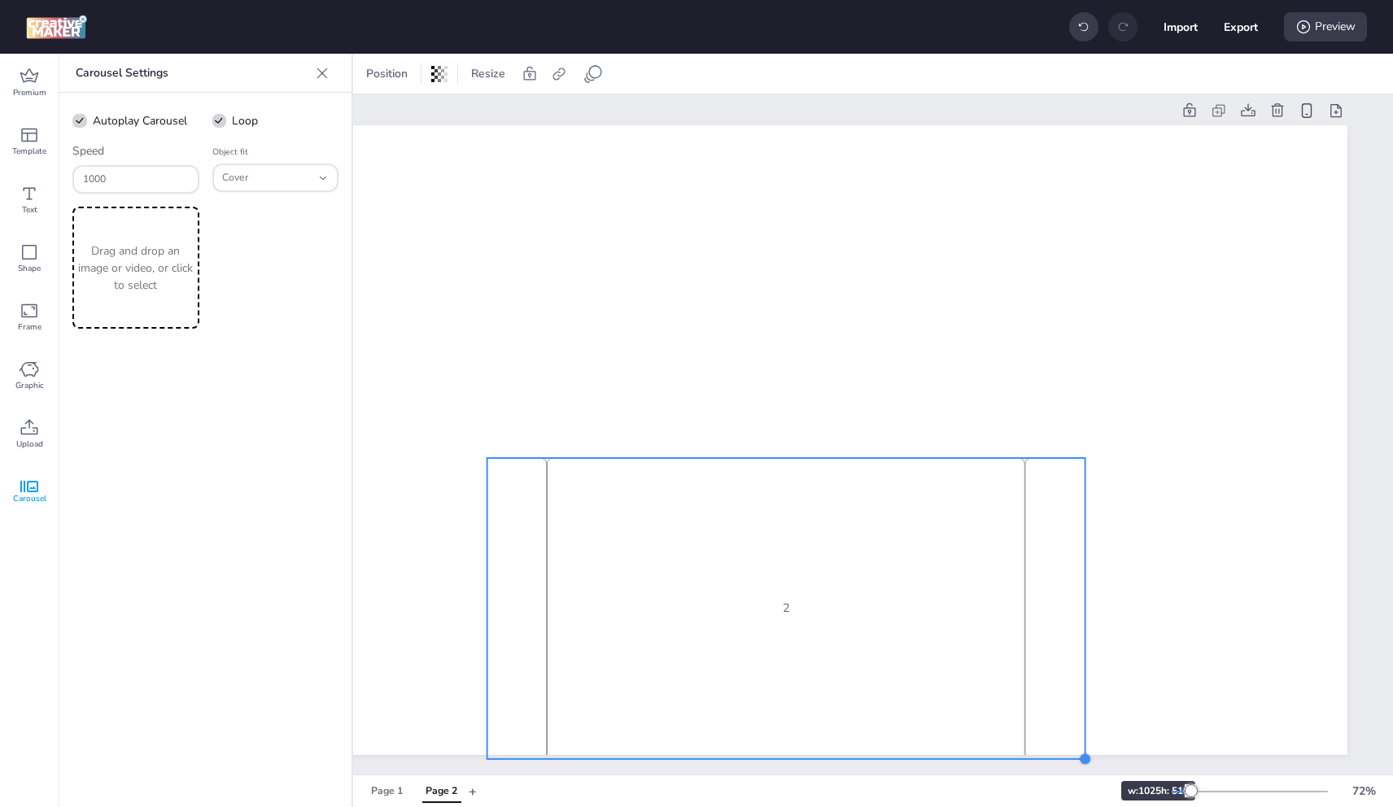
drag, startPoint x: 812, startPoint y: 635, endPoint x: 1072, endPoint y: 752, distance: 285.2
click at [1078, 753] on div at bounding box center [1084, 759] width 13 height 13
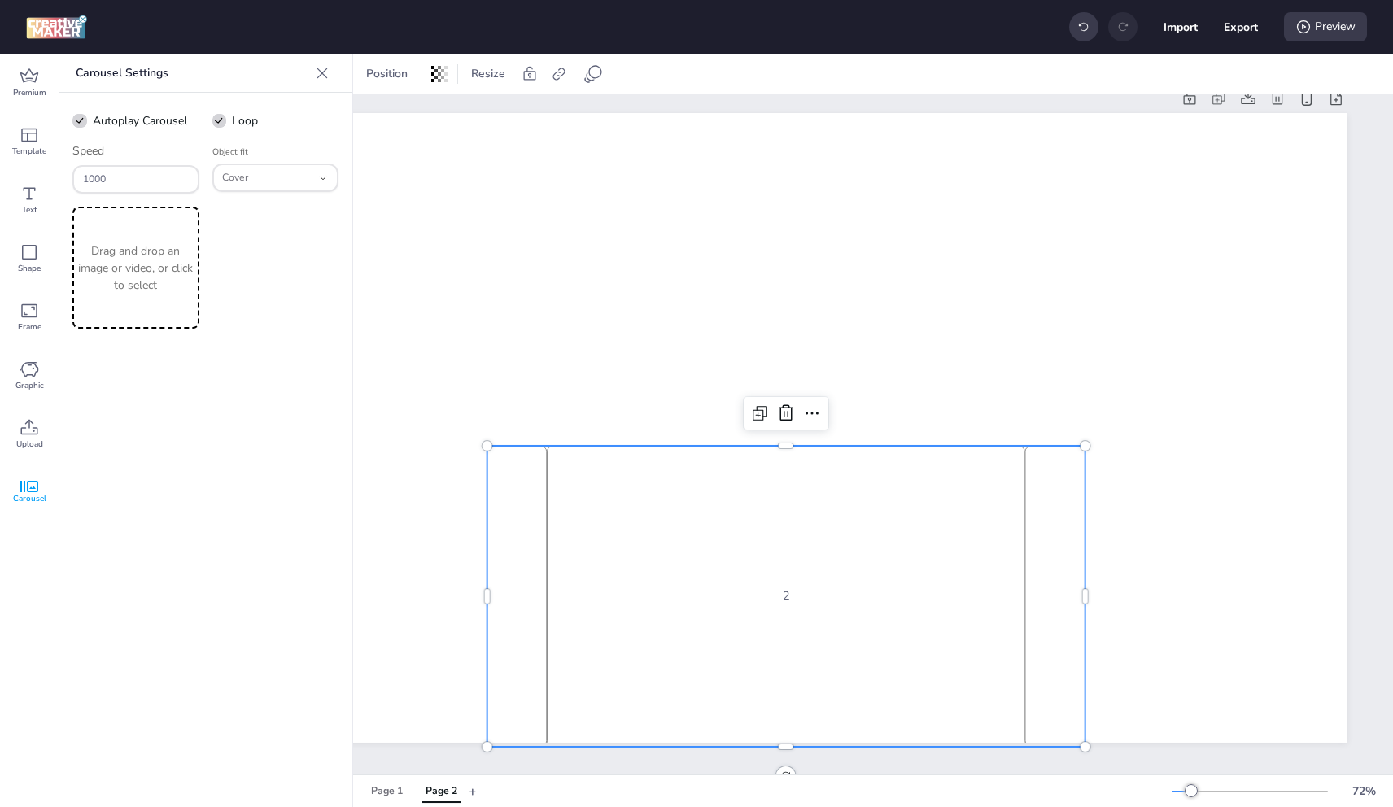
click at [837, 609] on div "2" at bounding box center [786, 596] width 478 height 301
click at [84, 238] on div "Drag and drop an image or video, or click to select" at bounding box center [135, 268] width 127 height 122
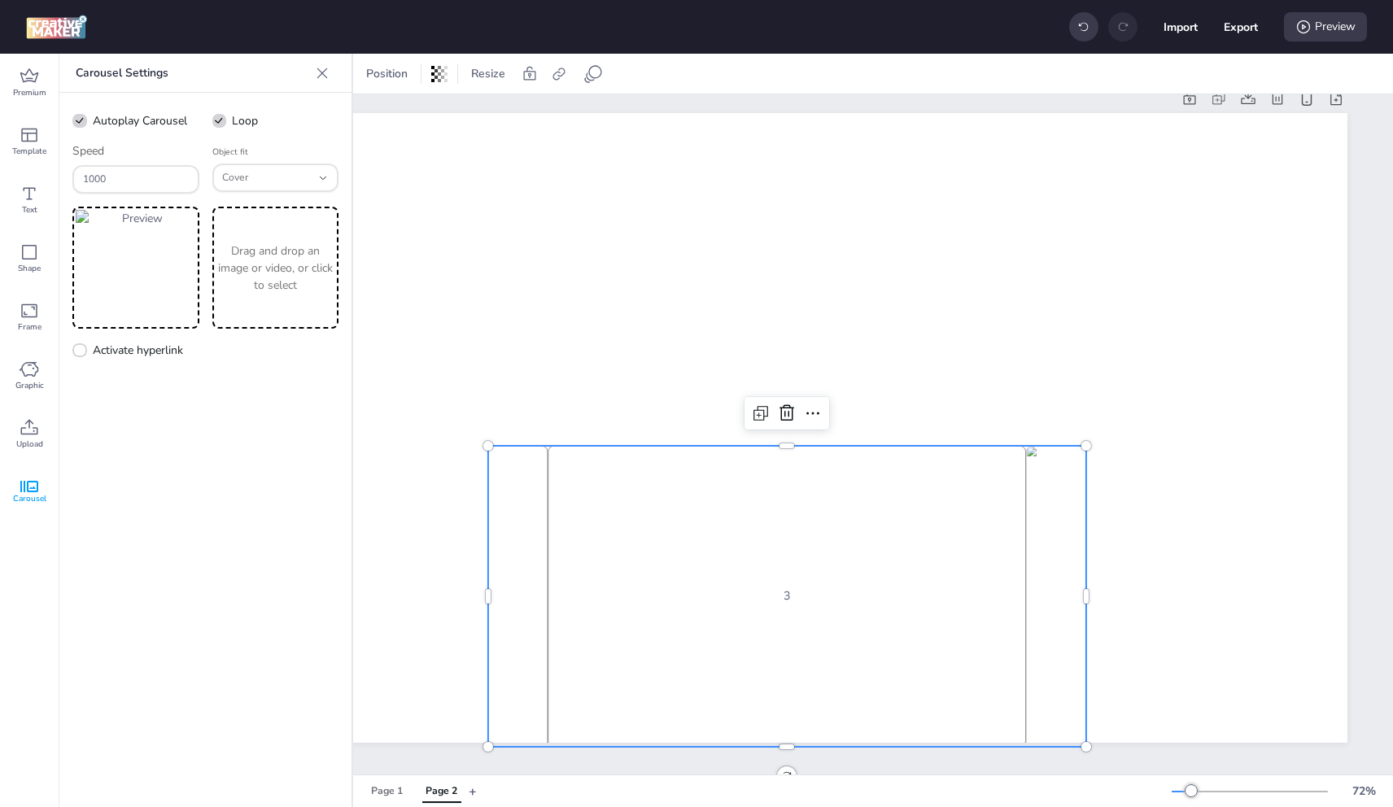
click at [234, 286] on p "Drag and drop an image or video, or click to select" at bounding box center [276, 267] width 120 height 51
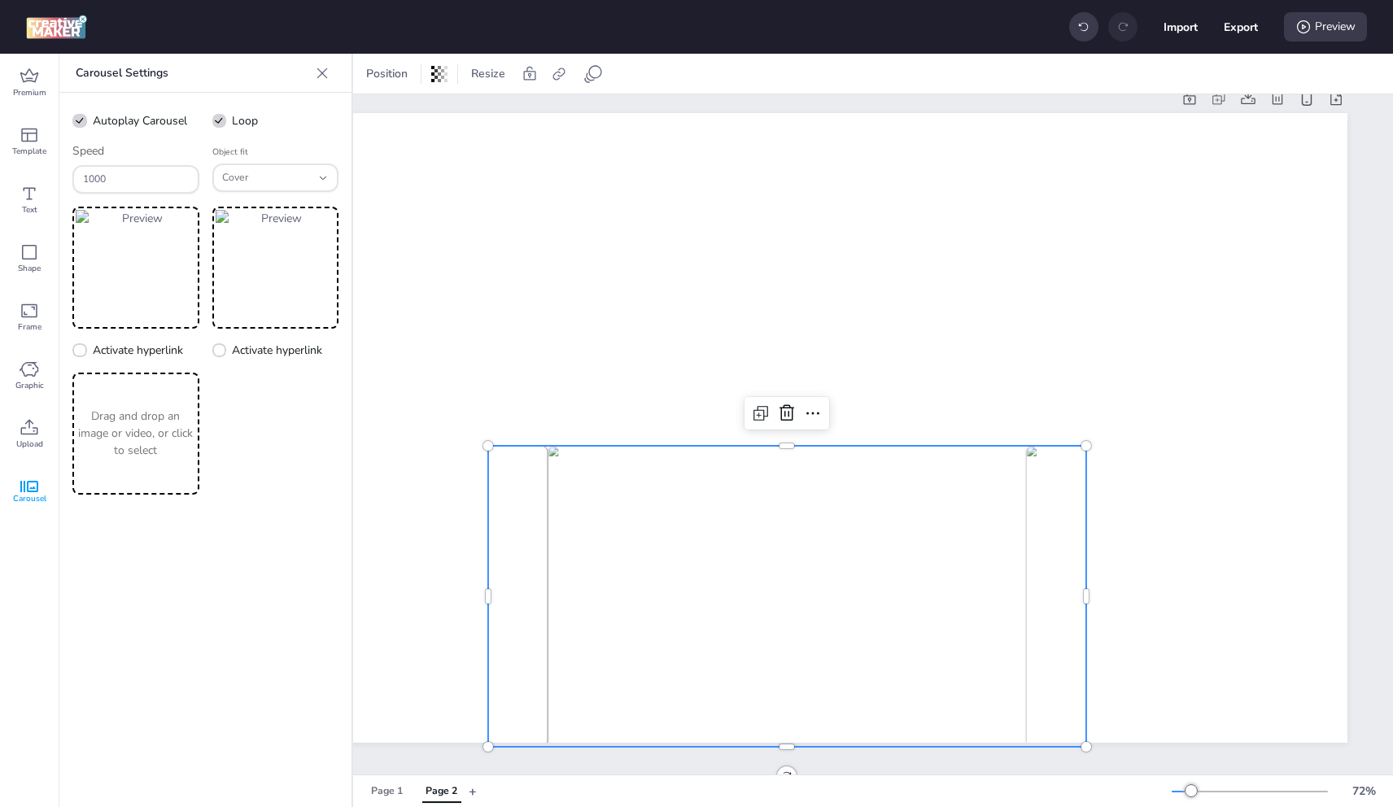
click at [165, 384] on div "Drag and drop an image or video, or click to select" at bounding box center [135, 434] width 127 height 122
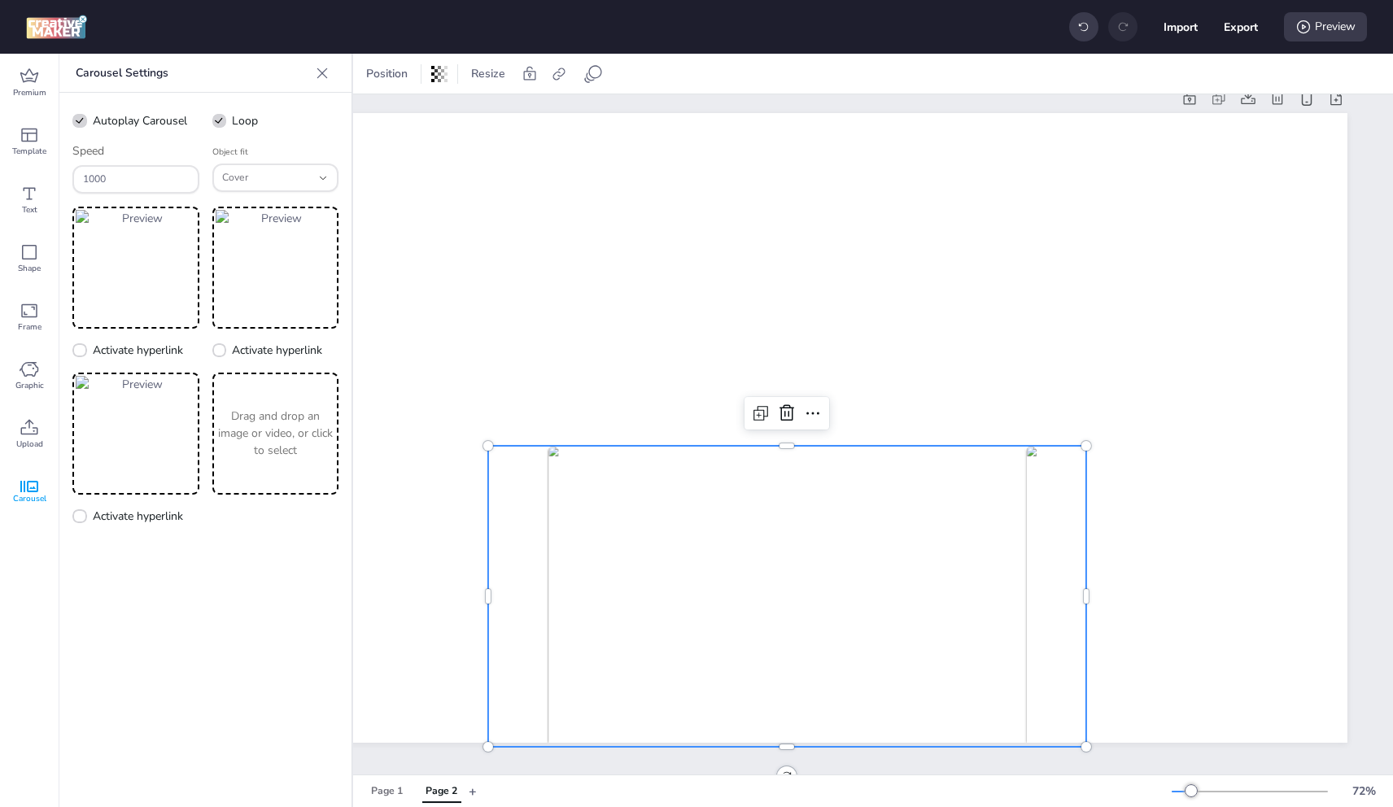
click at [269, 454] on p "Drag and drop an image or video, or click to select" at bounding box center [276, 433] width 120 height 51
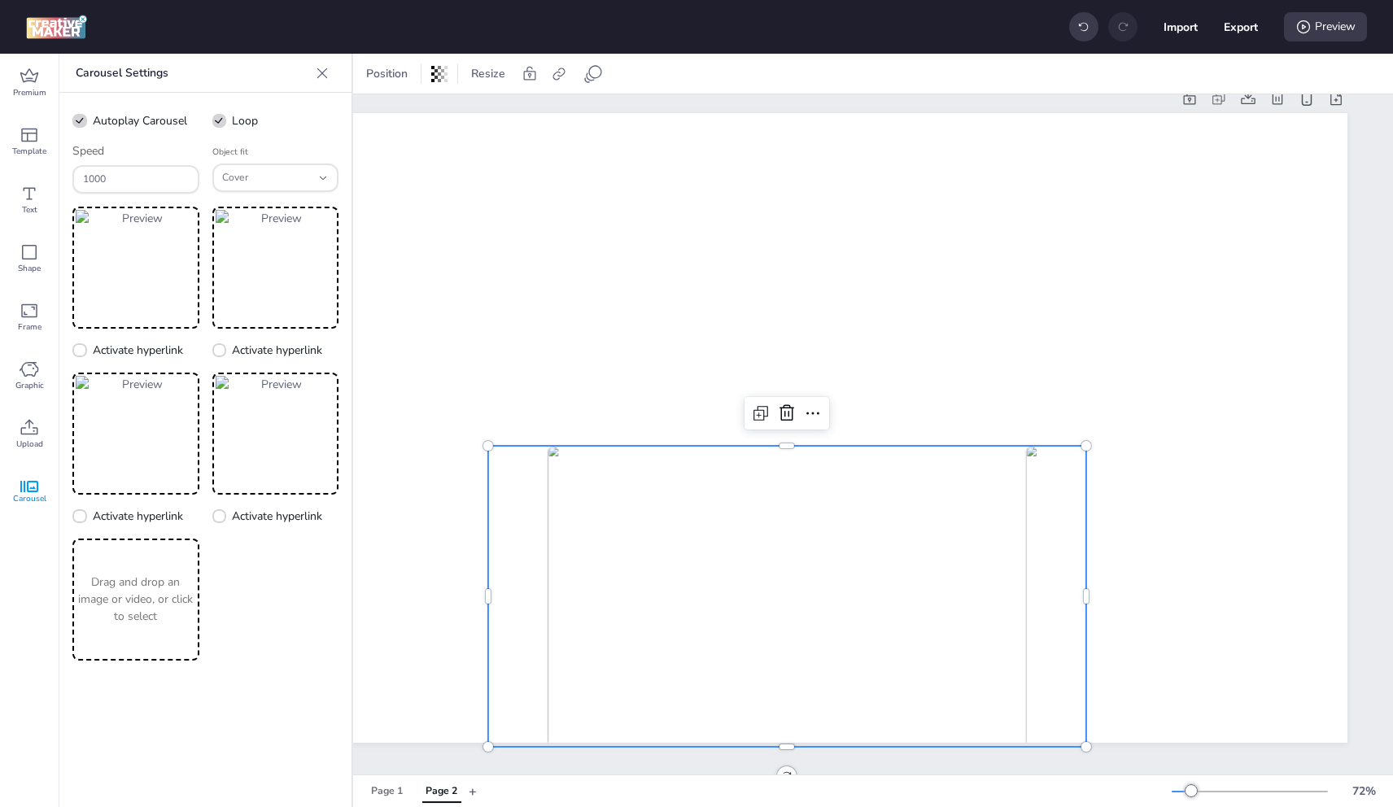
click at [152, 590] on p "Drag and drop an image or video, or click to select" at bounding box center [136, 599] width 120 height 51
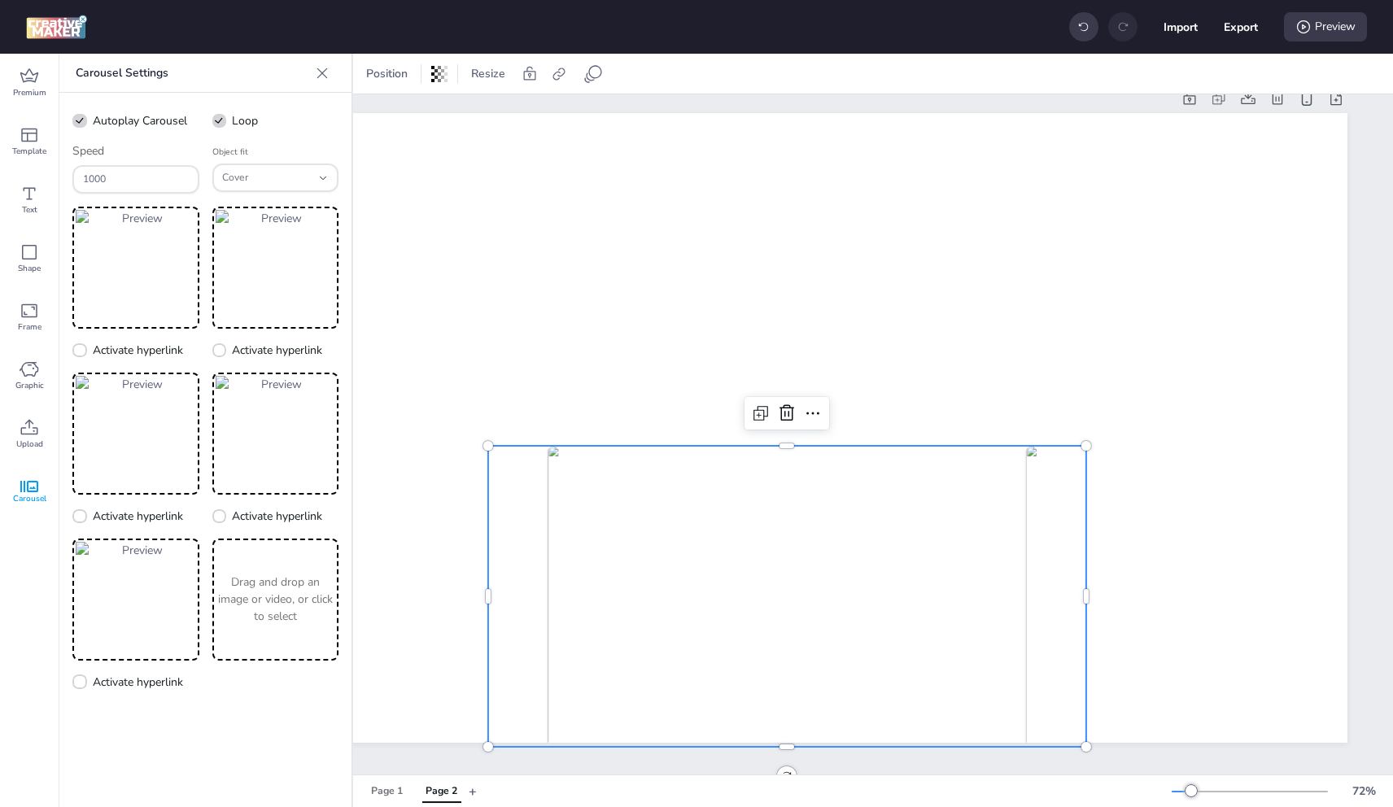
click at [299, 609] on p "Drag and drop an image or video, or click to select" at bounding box center [276, 599] width 120 height 51
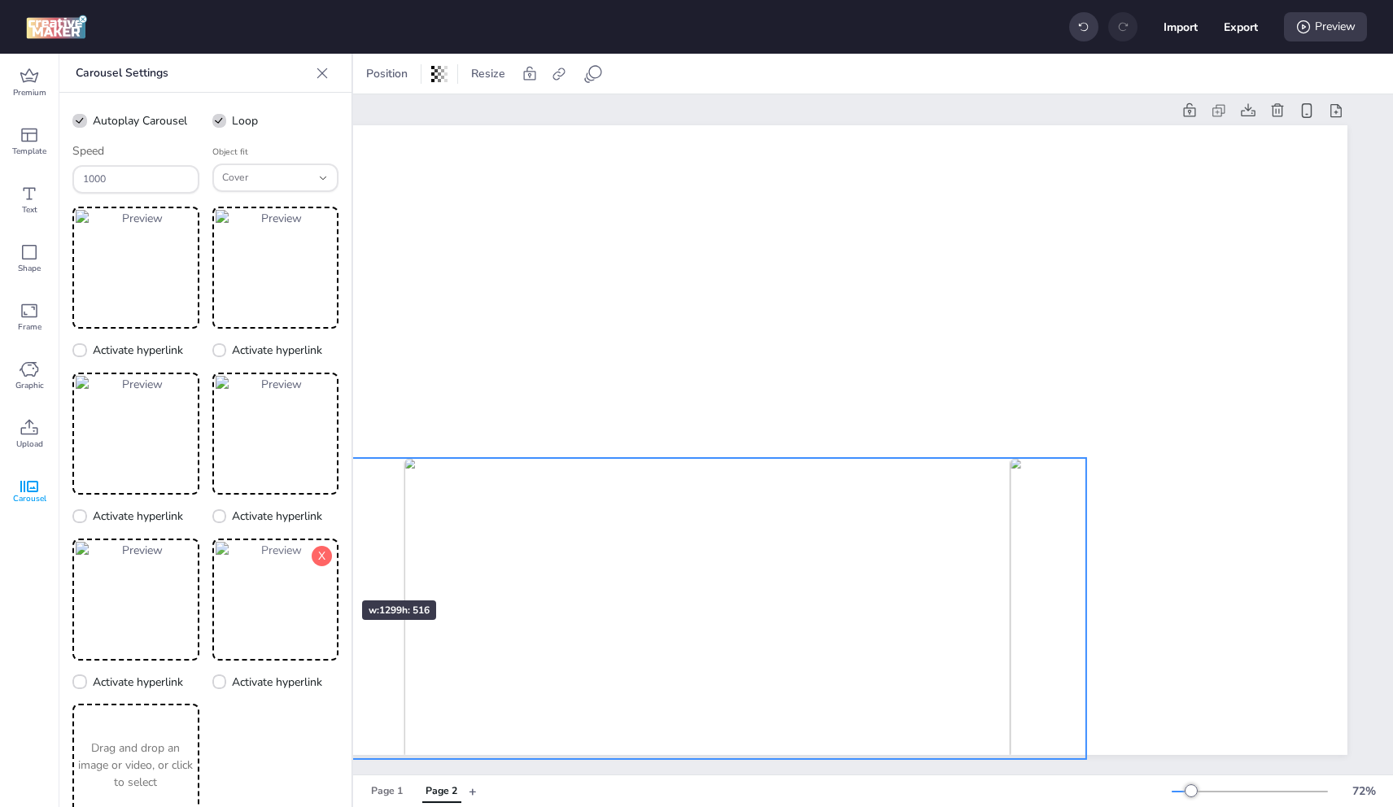
drag, startPoint x: 465, startPoint y: 573, endPoint x: 315, endPoint y: 571, distance: 149.7
click at [315, 571] on div "Premium Template Text Shape Frame Graphic Upload Carousel Carousel Modelo 1 Mod…" at bounding box center [696, 430] width 1393 height 753
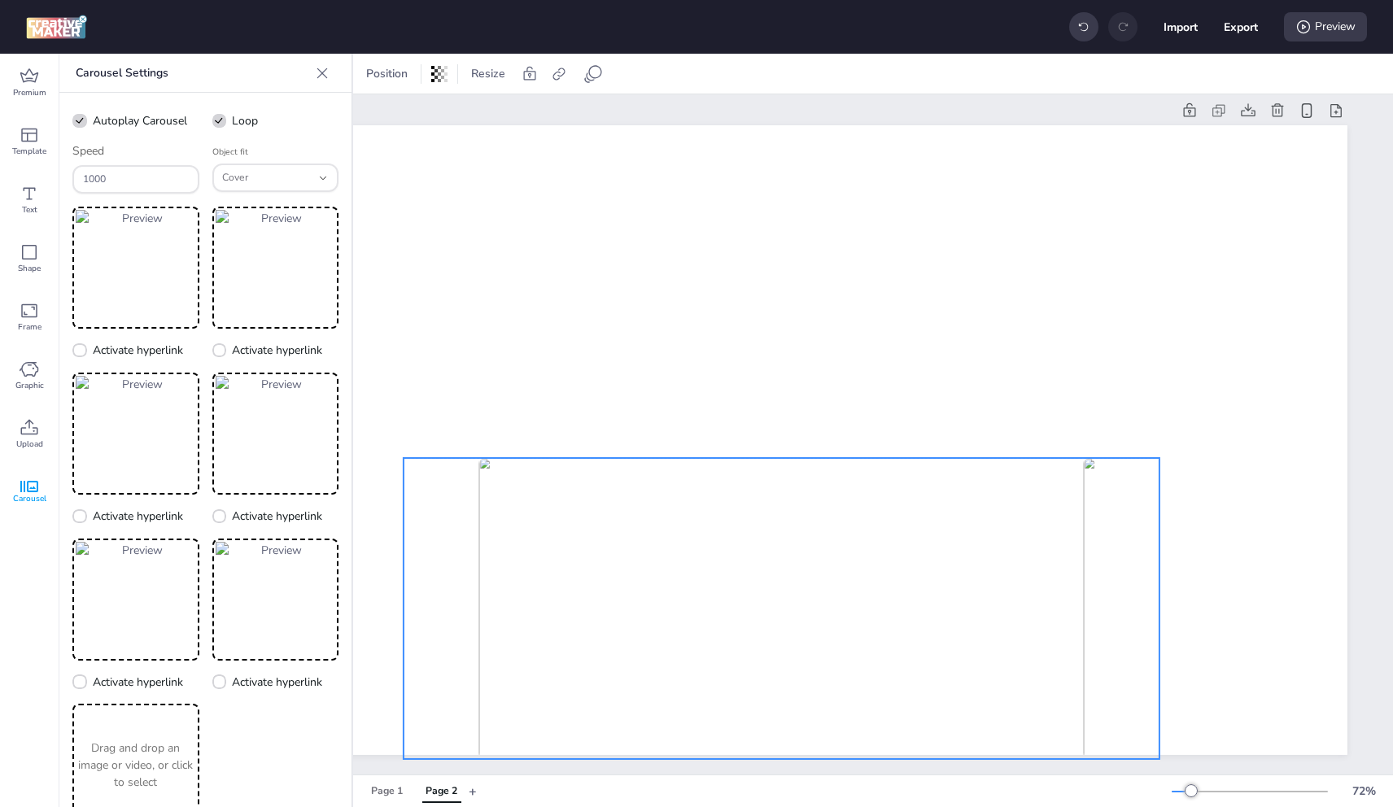
drag, startPoint x: 891, startPoint y: 545, endPoint x: 915, endPoint y: 581, distance: 42.9
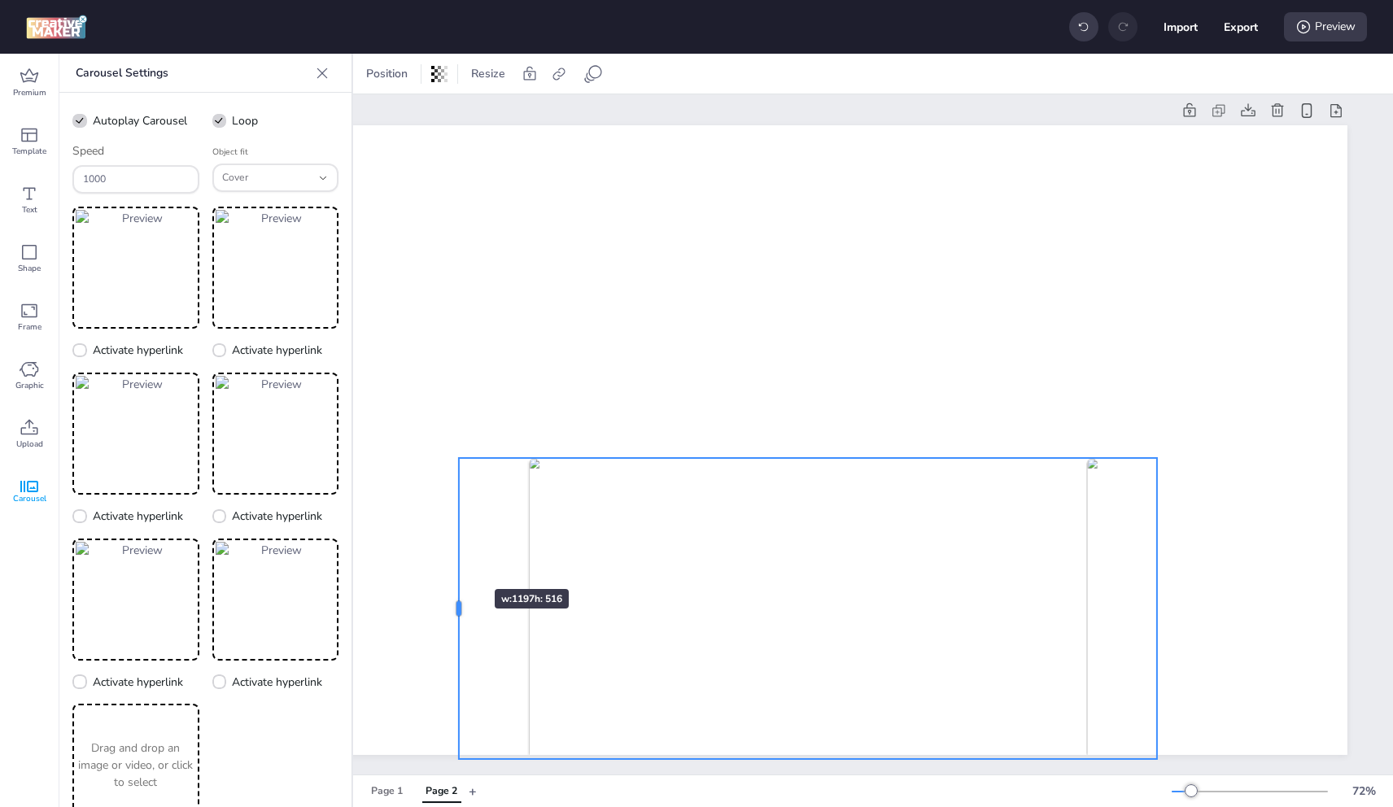
drag, startPoint x: 388, startPoint y: 572, endPoint x: 446, endPoint y: 560, distance: 59.0
click at [446, 560] on div at bounding box center [452, 608] width 13 height 301
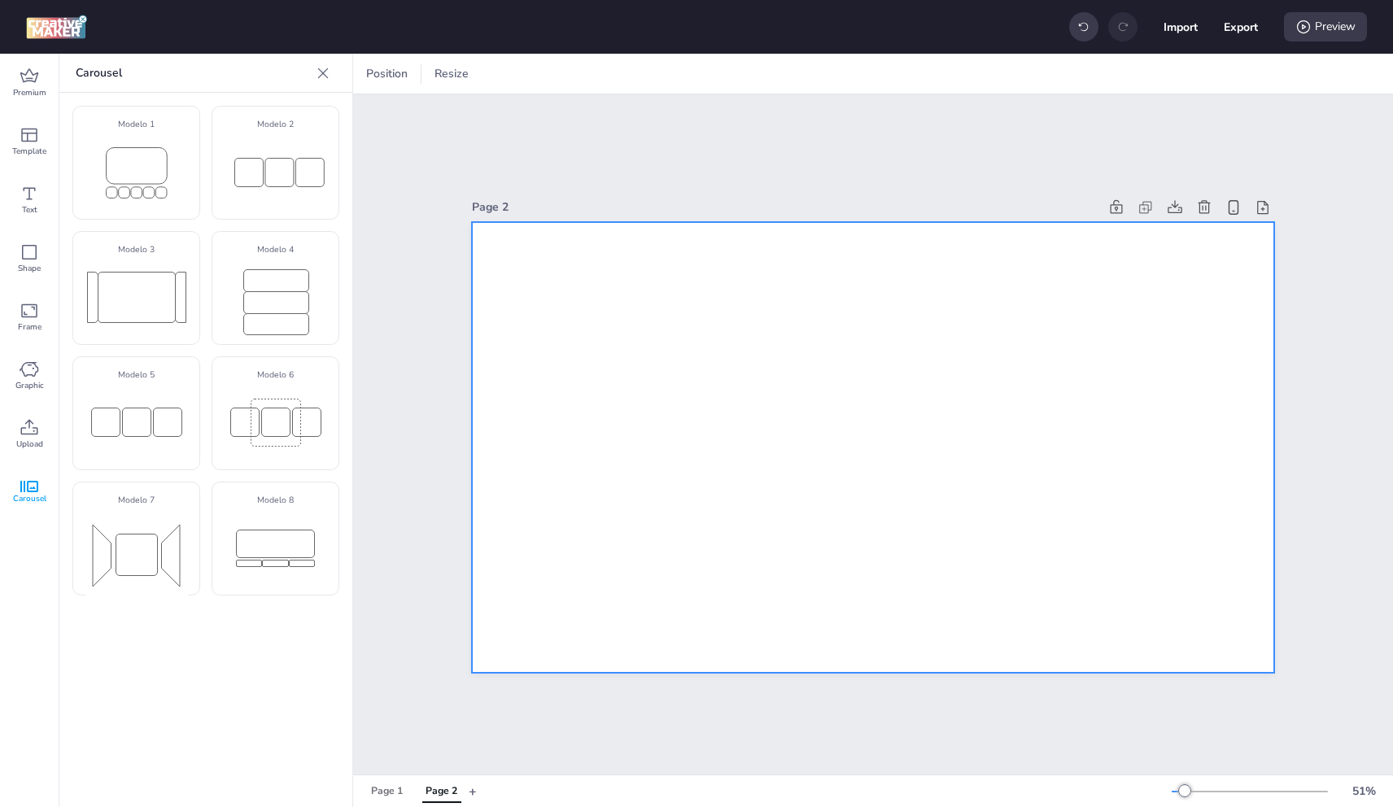
scroll to position [0, 0]
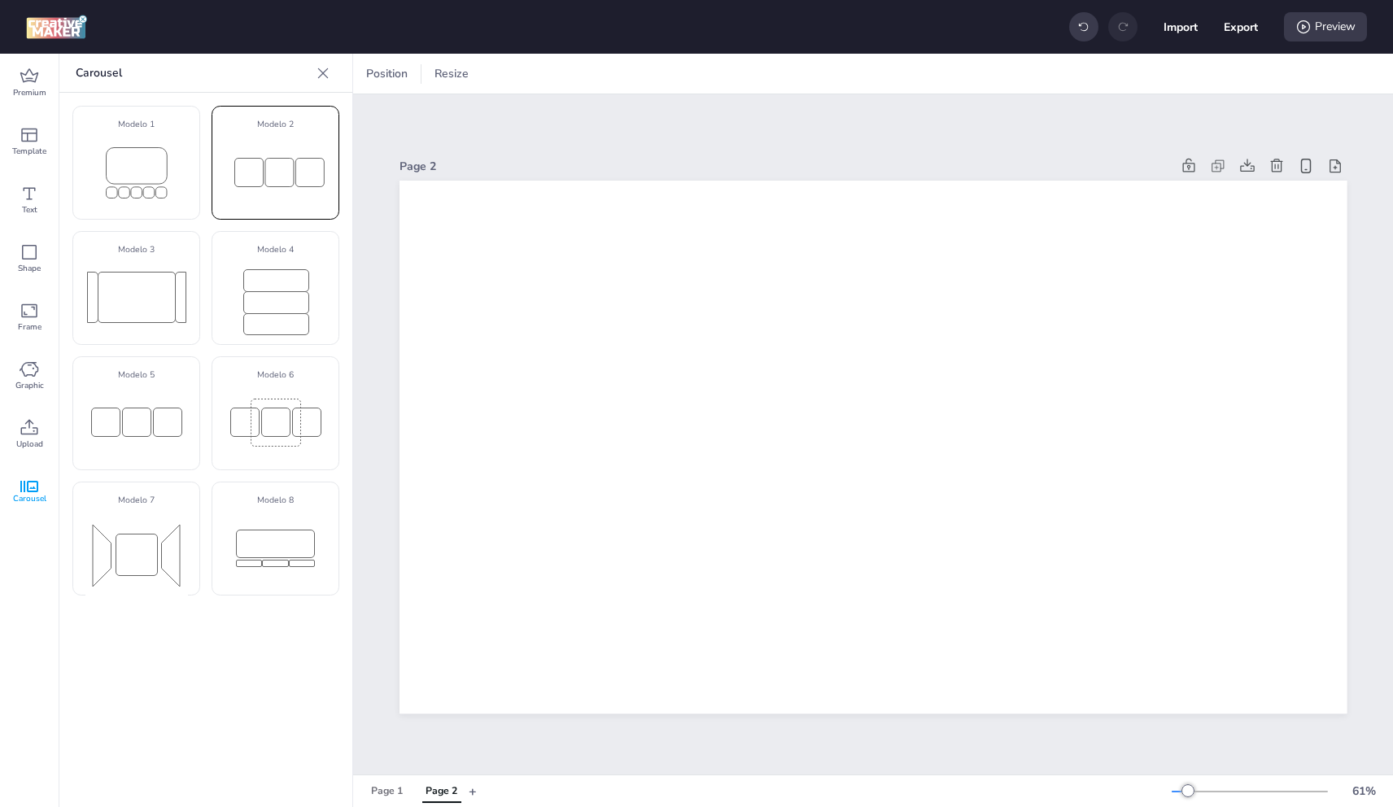
drag, startPoint x: 265, startPoint y: 183, endPoint x: 366, endPoint y: 242, distance: 117.1
click at [268, 183] on rect at bounding box center [278, 172] width 28 height 28
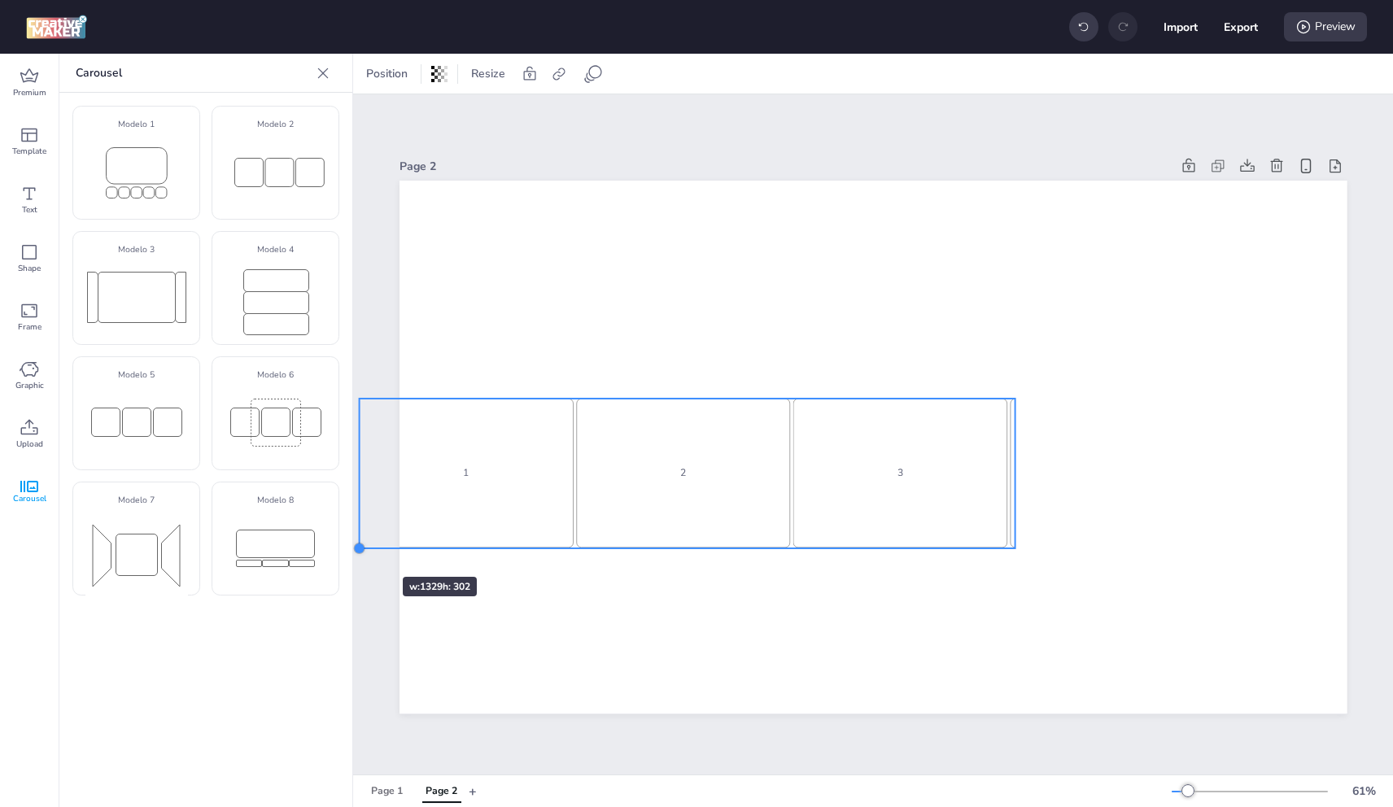
drag, startPoint x: 715, startPoint y: 501, endPoint x: 356, endPoint y: 546, distance: 361.6
click at [353, 546] on div at bounding box center [358, 548] width 13 height 13
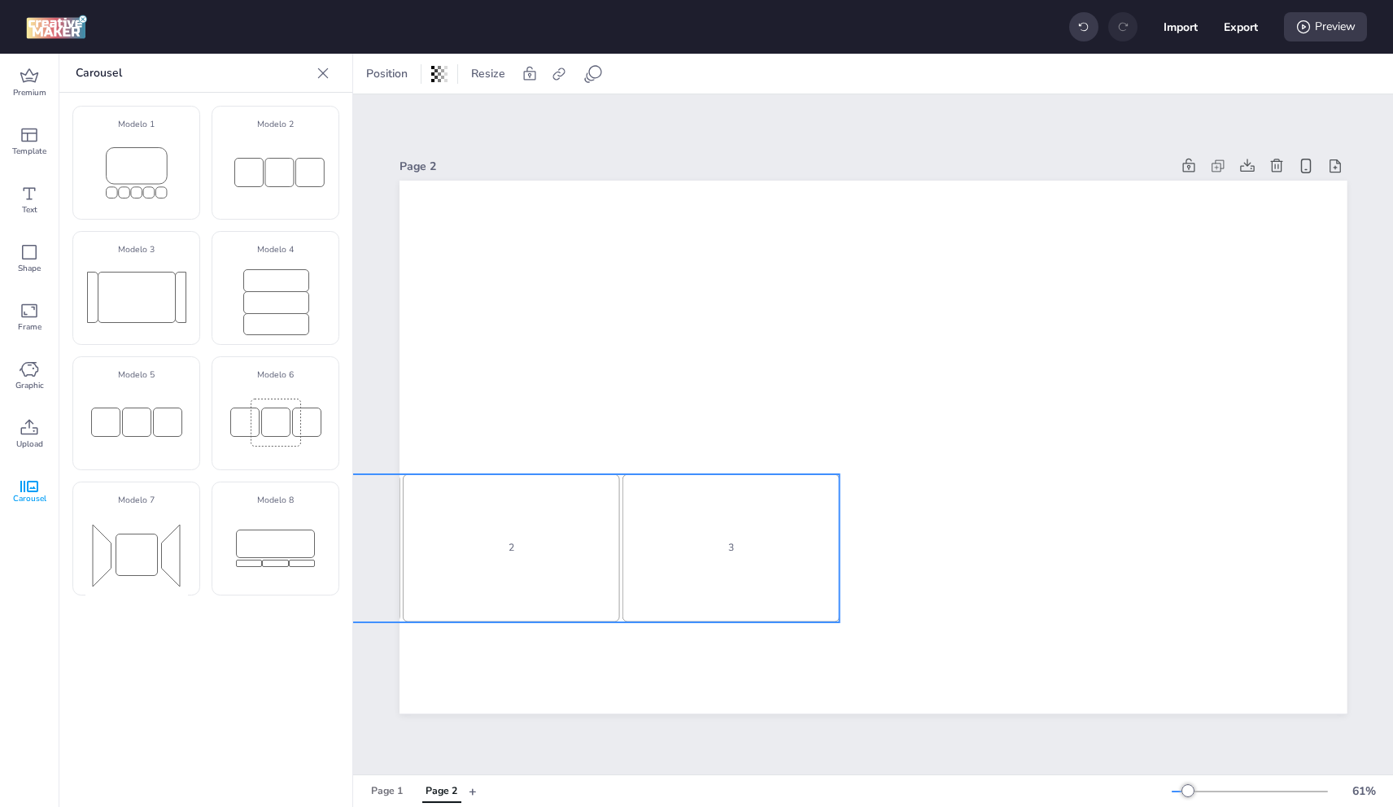
drag, startPoint x: 641, startPoint y: 577, endPoint x: 598, endPoint y: 584, distance: 43.7
click at [598, 584] on div "2" at bounding box center [511, 547] width 217 height 147
select select "cover"
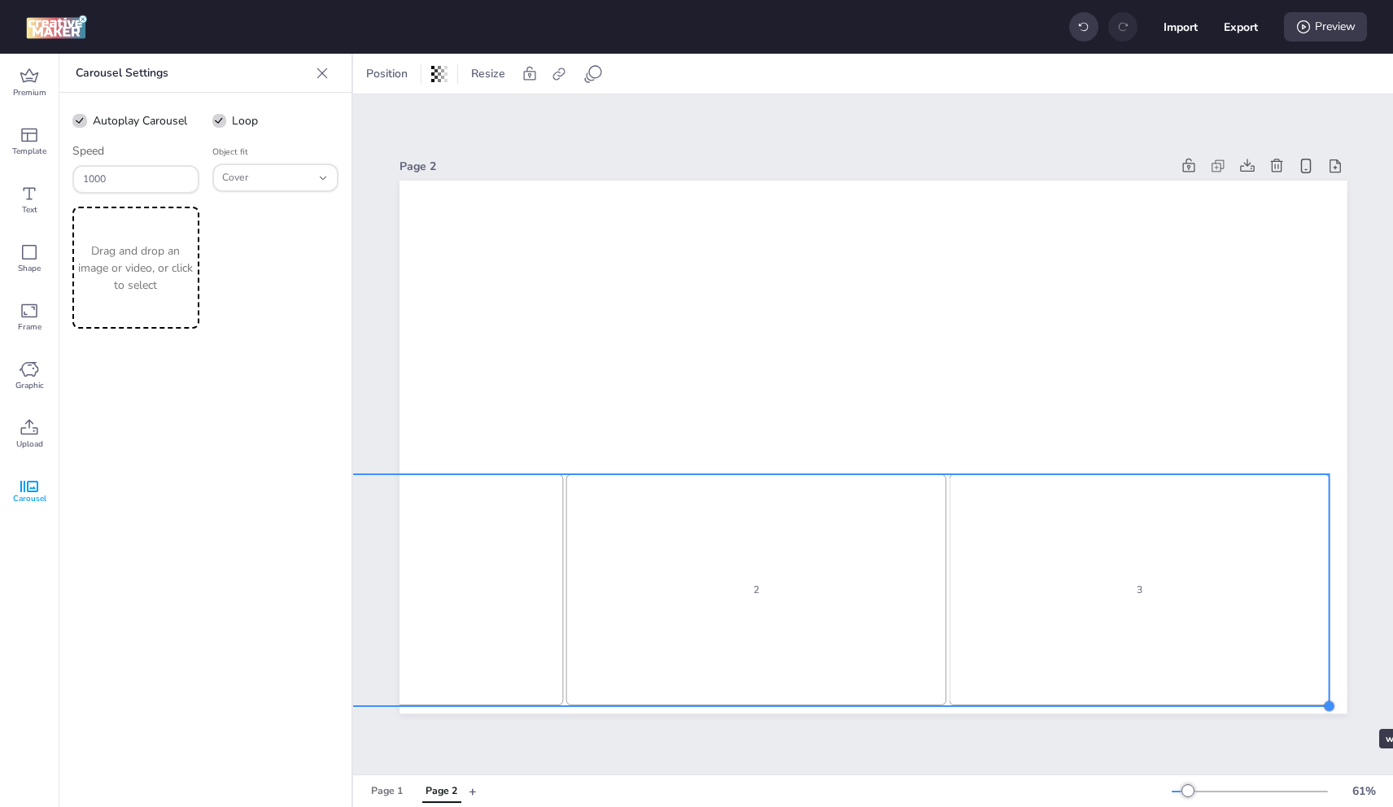
drag, startPoint x: 841, startPoint y: 615, endPoint x: 1330, endPoint y: 700, distance: 497.1
click at [1330, 700] on div at bounding box center [1329, 706] width 13 height 13
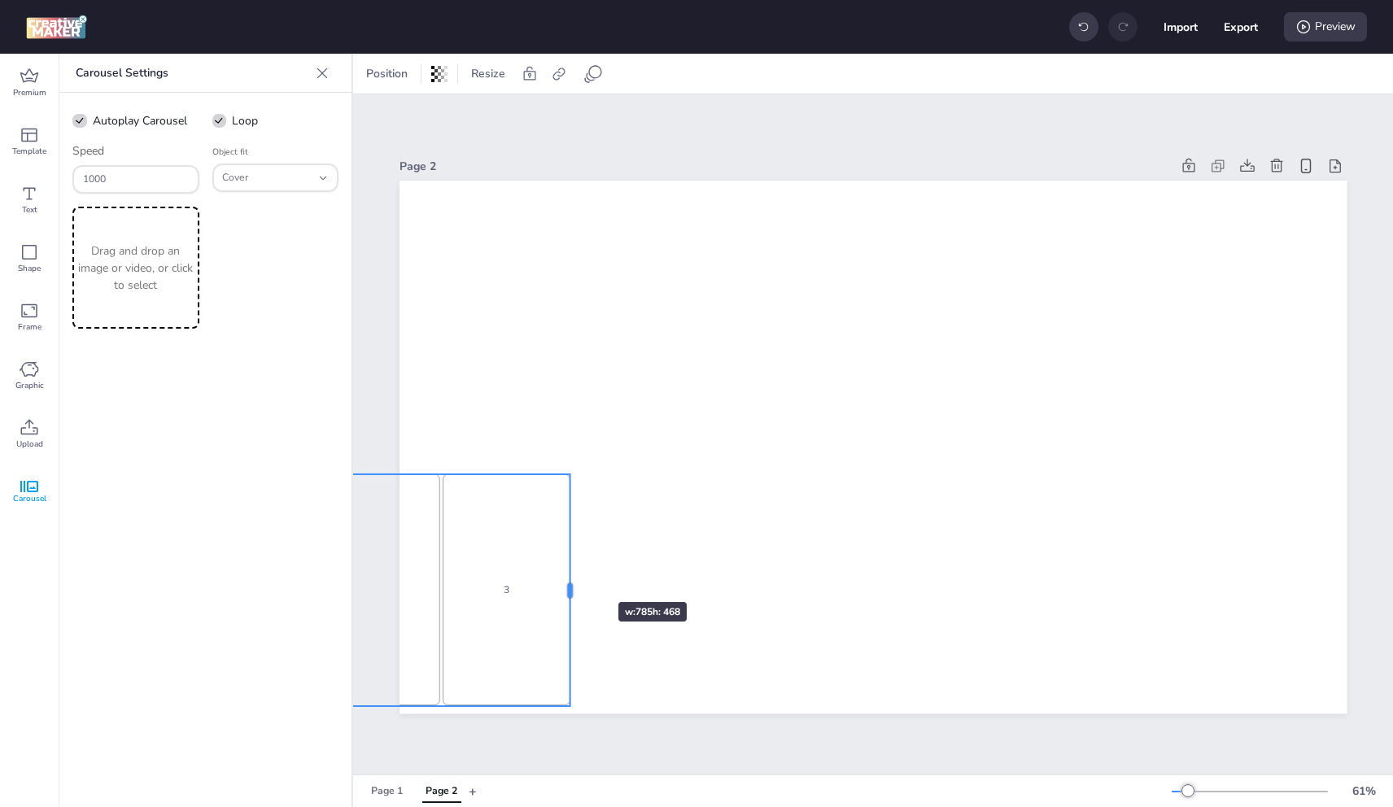
drag, startPoint x: 1329, startPoint y: 582, endPoint x: 569, endPoint y: 573, distance: 760.0
click at [570, 573] on div at bounding box center [576, 589] width 13 height 231
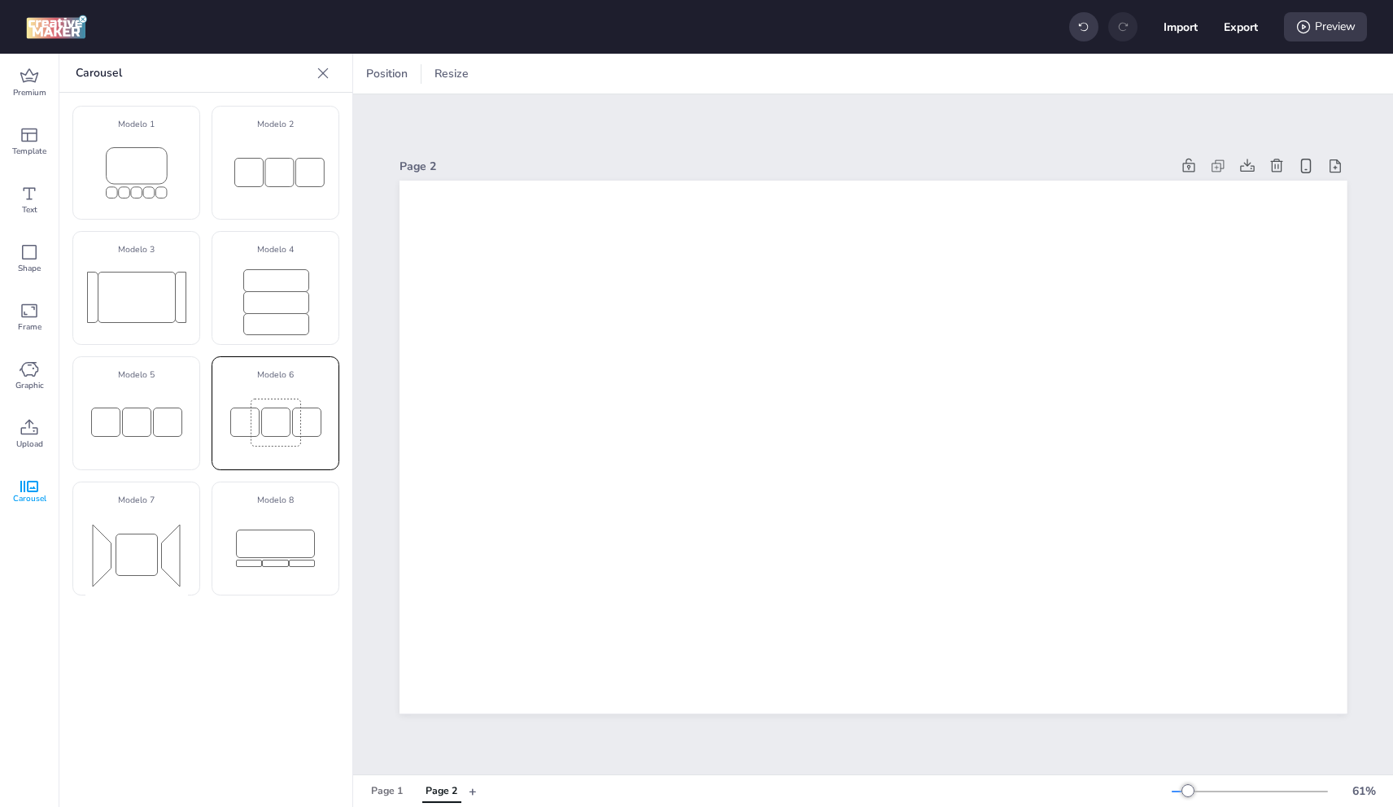
drag, startPoint x: 300, startPoint y: 431, endPoint x: 308, endPoint y: 439, distance: 11.5
click at [300, 435] on rect at bounding box center [306, 422] width 28 height 28
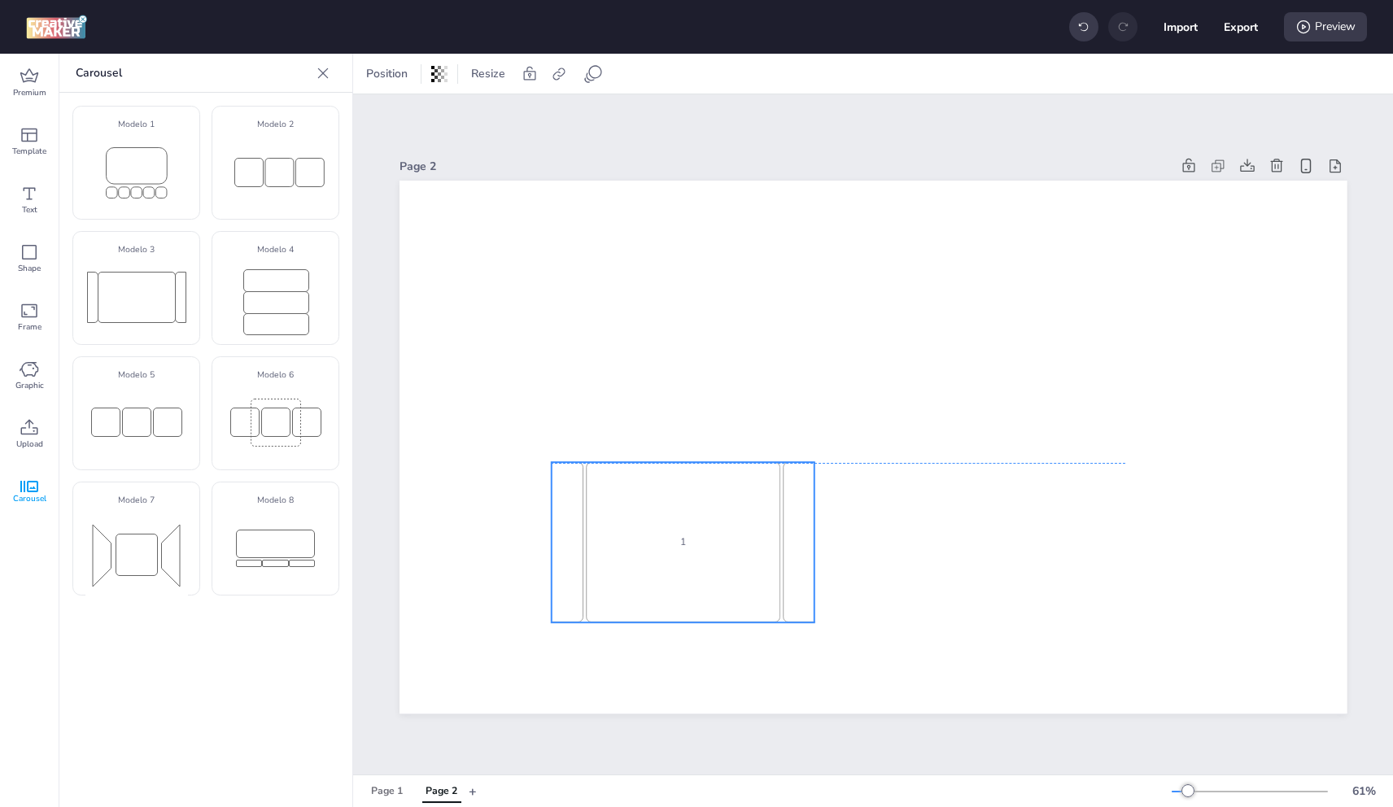
drag, startPoint x: 823, startPoint y: 545, endPoint x: 649, endPoint y: 601, distance: 183.0
click at [701, 605] on div "1" at bounding box center [683, 543] width 194 height 160
select select "cover"
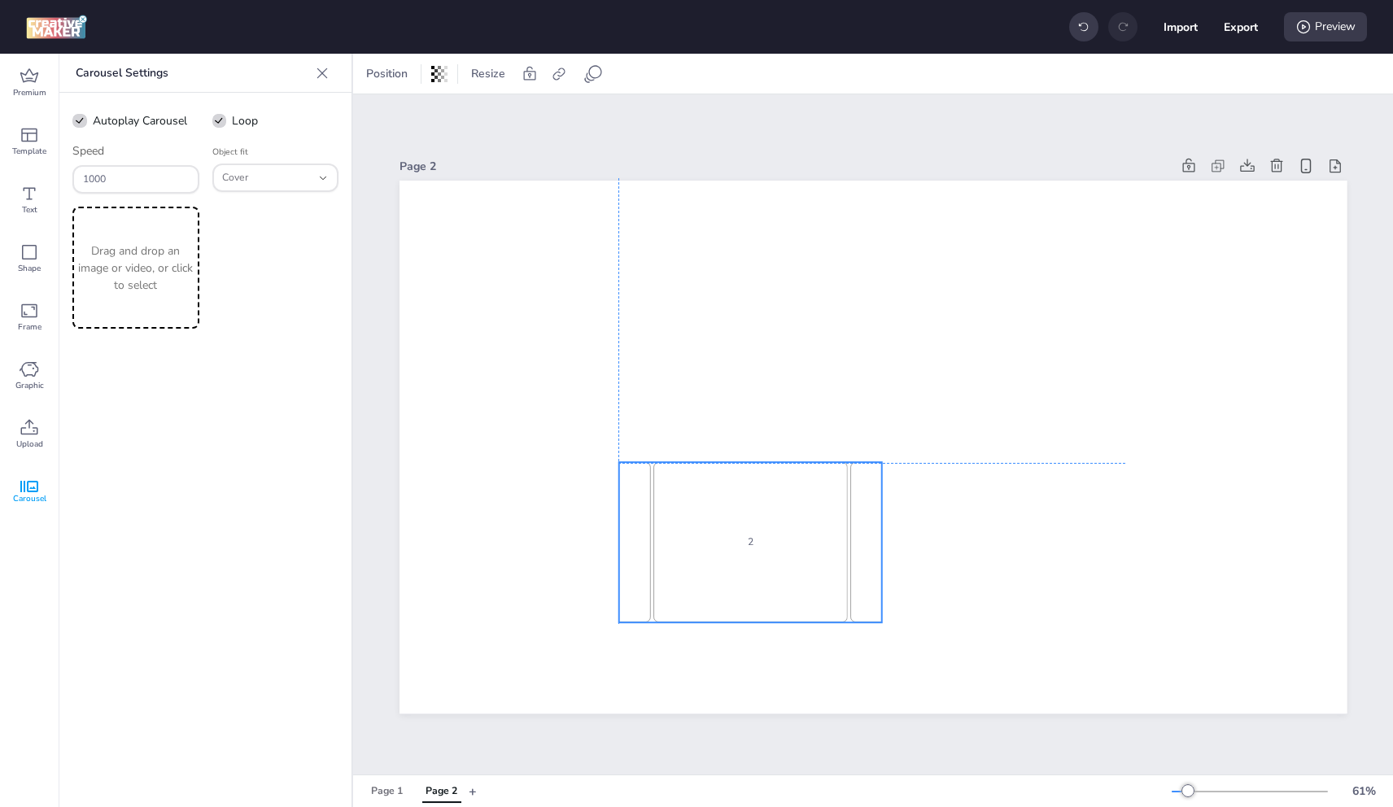
drag, startPoint x: 730, startPoint y: 555, endPoint x: 806, endPoint y: 551, distance: 75.8
click at [325, 551] on div "2 3 1 2 3 1 2" at bounding box center [193, 543] width 263 height 160
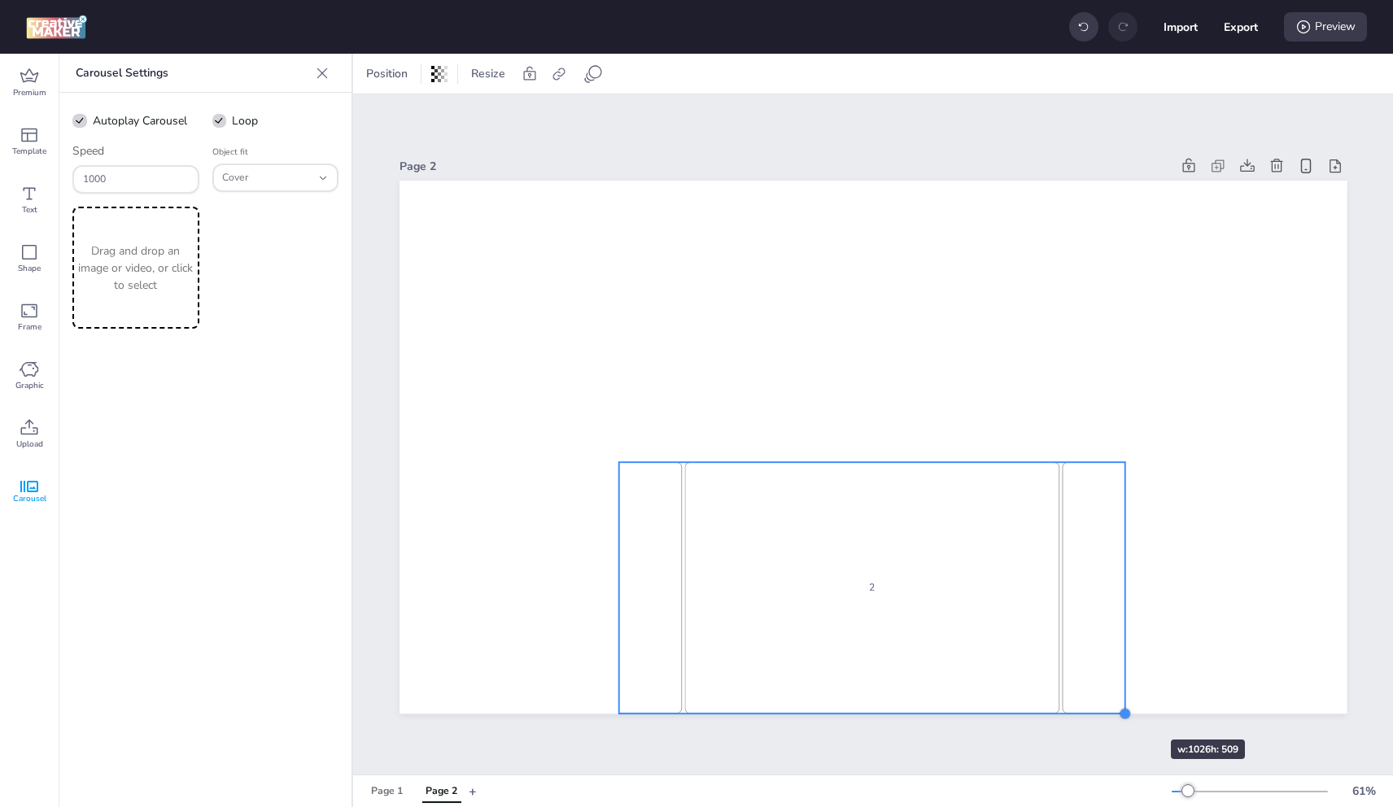
drag, startPoint x: 879, startPoint y: 619, endPoint x: 1122, endPoint y: 710, distance: 259.8
click at [1122, 710] on div at bounding box center [1124, 713] width 13 height 13
drag, startPoint x: 209, startPoint y: 283, endPoint x: 198, endPoint y: 281, distance: 11.7
click at [205, 281] on div "Drag and drop an image or video, or click to select" at bounding box center [205, 268] width 266 height 122
click at [147, 270] on p "Drag and drop an image or video, or click to select" at bounding box center [136, 267] width 120 height 51
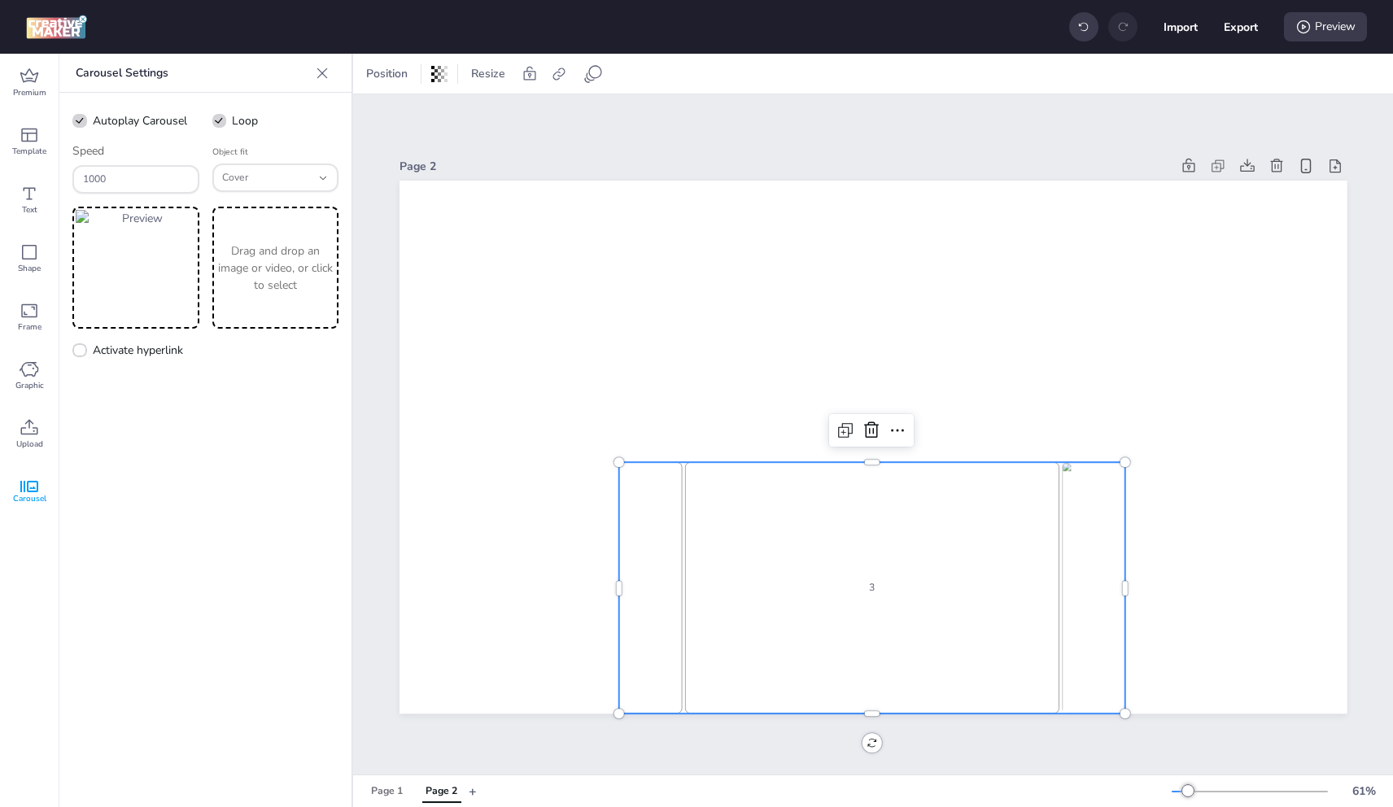
click at [229, 275] on p "Drag and drop an image or video, or click to select" at bounding box center [276, 267] width 120 height 51
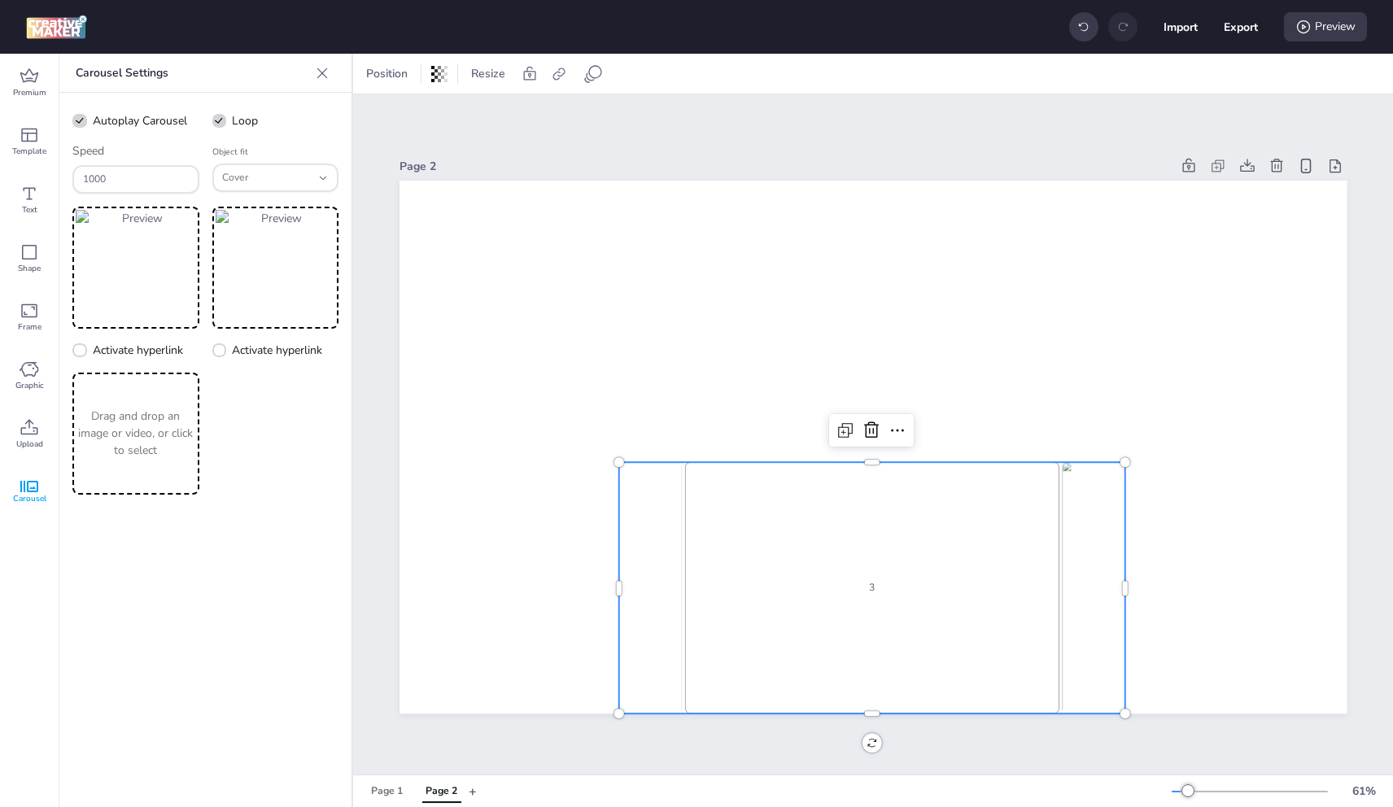
click at [128, 405] on div "Drag and drop an image or video, or click to select" at bounding box center [135, 434] width 127 height 122
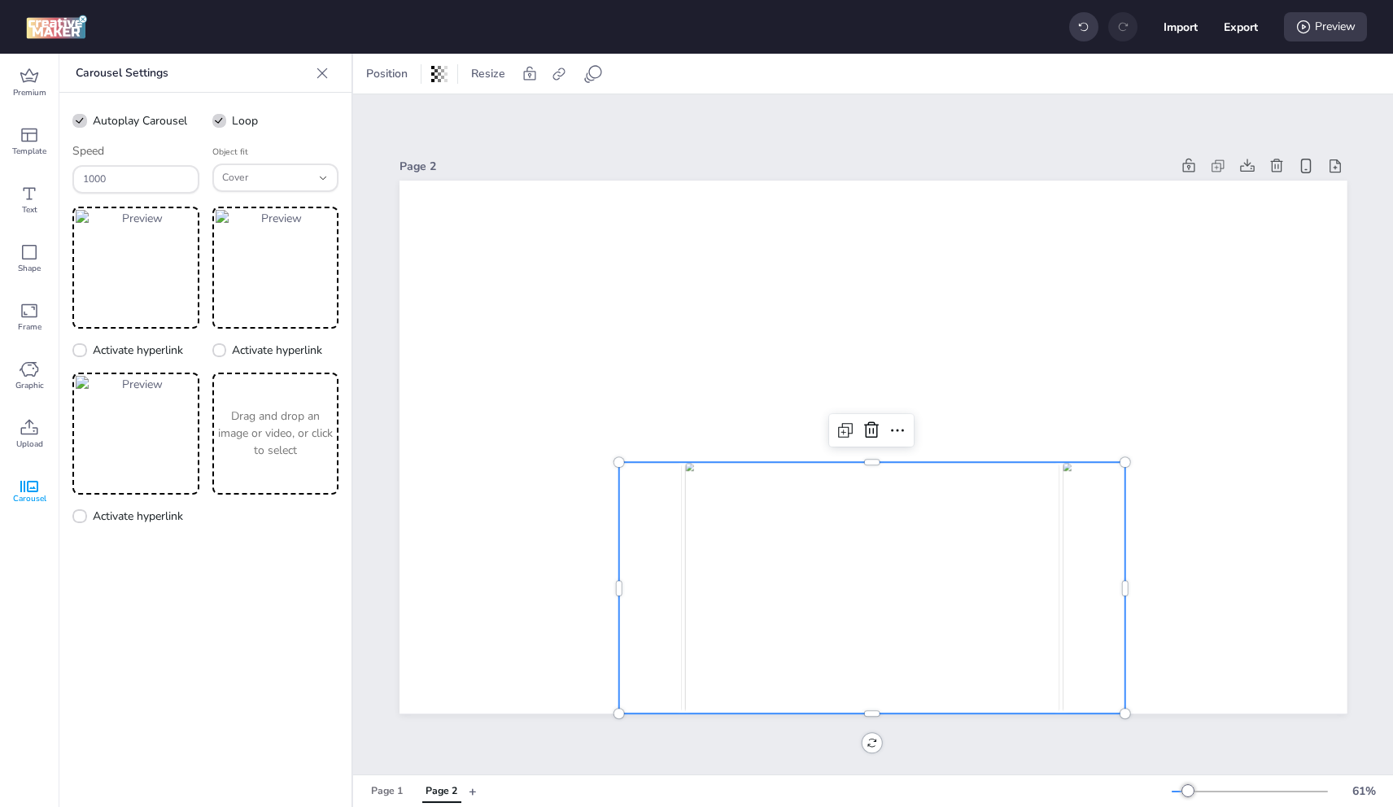
click at [273, 446] on p "Drag and drop an image or video, or click to select" at bounding box center [276, 433] width 120 height 51
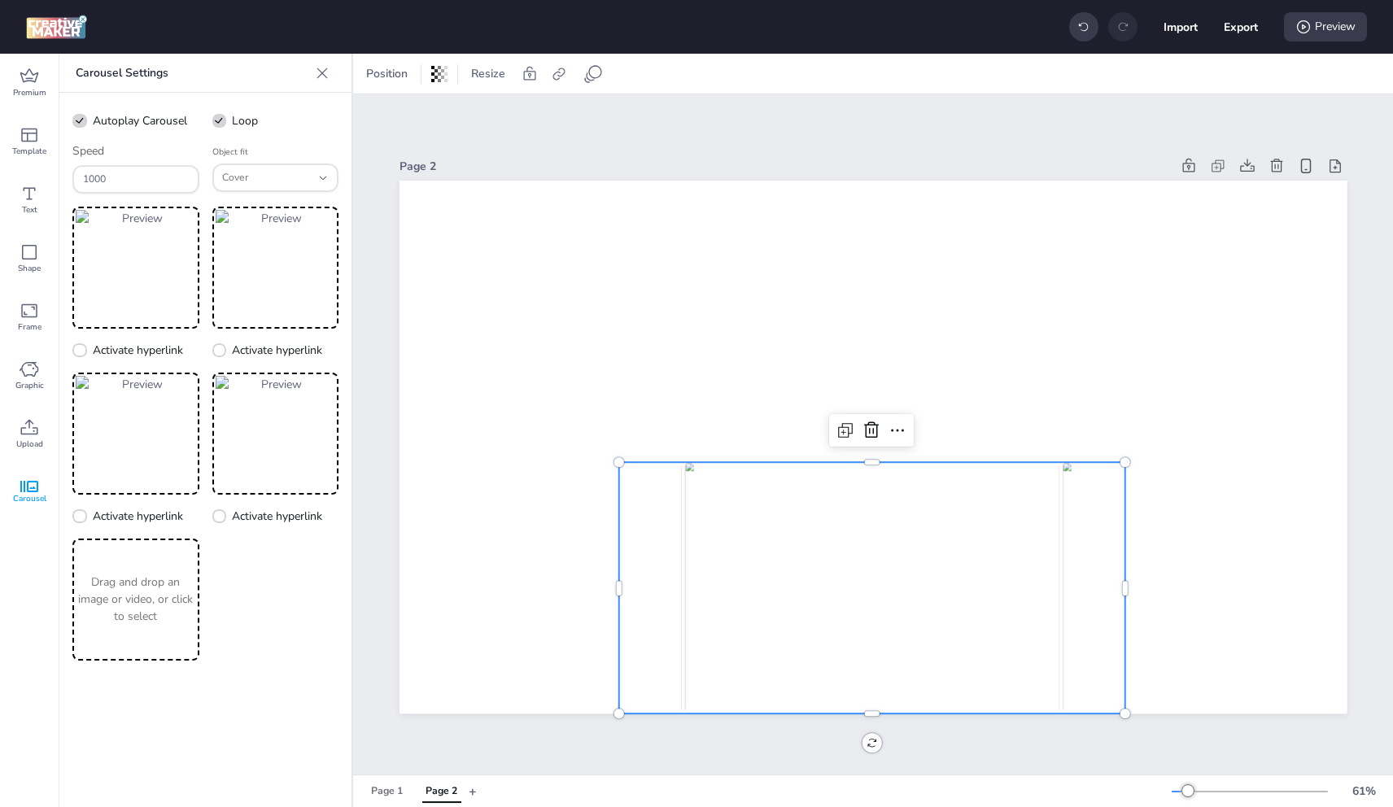
click at [146, 575] on p "Drag and drop an image or video, or click to select" at bounding box center [136, 599] width 120 height 51
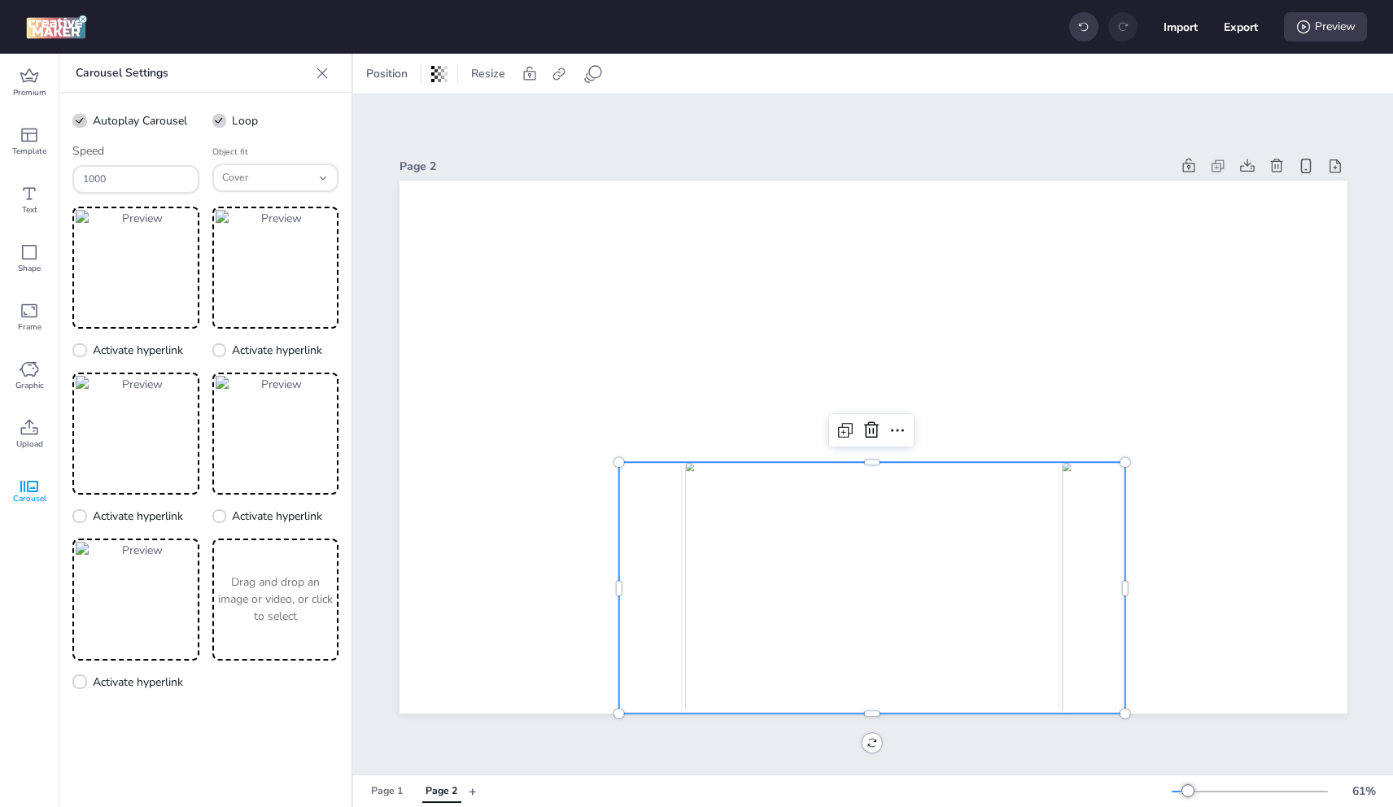
click at [248, 607] on p "Drag and drop an image or video, or click to select" at bounding box center [276, 599] width 120 height 51
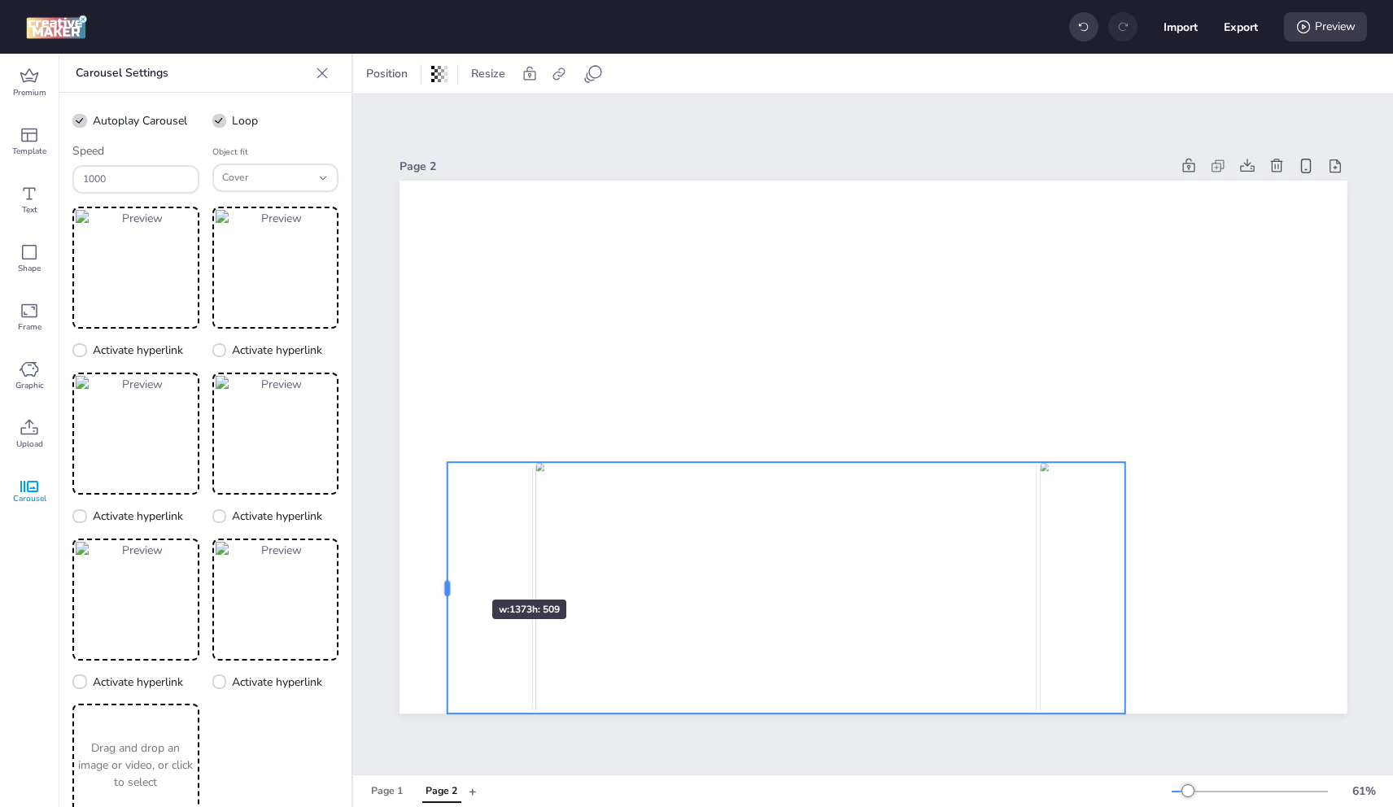
drag, startPoint x: 615, startPoint y: 581, endPoint x: 446, endPoint y: 630, distance: 176.1
click at [447, 574] on div at bounding box center [440, 588] width 13 height 251
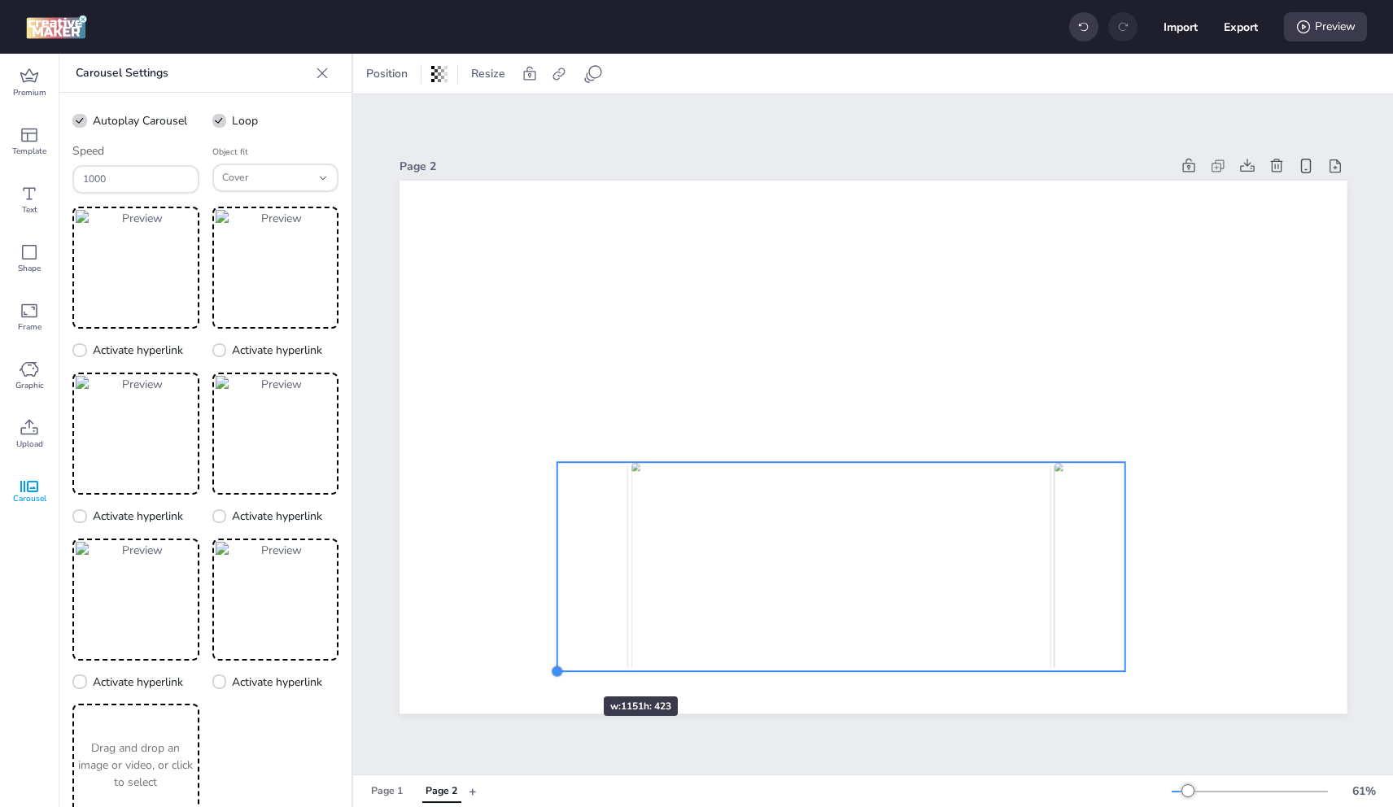
drag, startPoint x: 448, startPoint y: 710, endPoint x: 555, endPoint y: 667, distance: 114.7
click at [555, 667] on div at bounding box center [556, 671] width 13 height 13
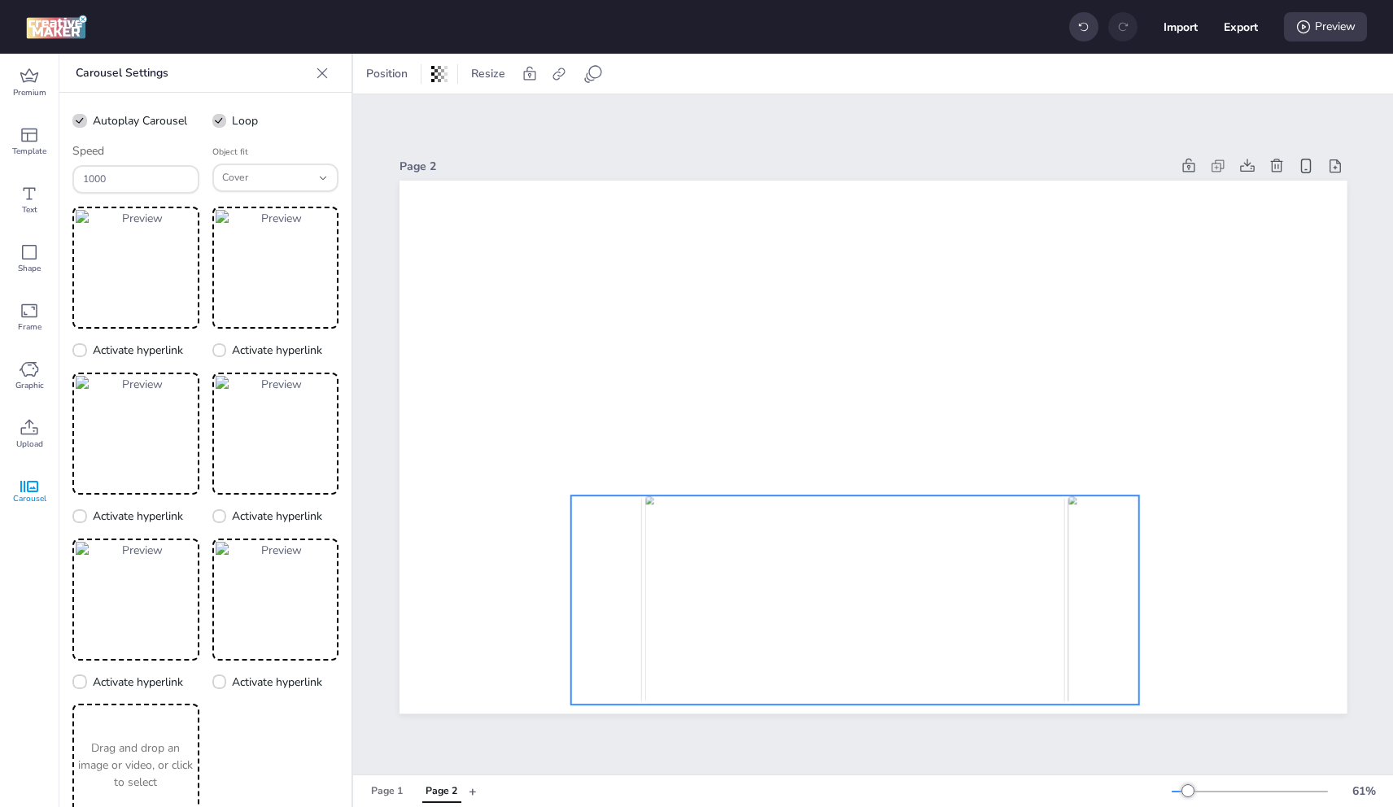
drag, startPoint x: 832, startPoint y: 603, endPoint x: 778, endPoint y: 465, distance: 148.4
click at [845, 636] on img at bounding box center [854, 600] width 420 height 209
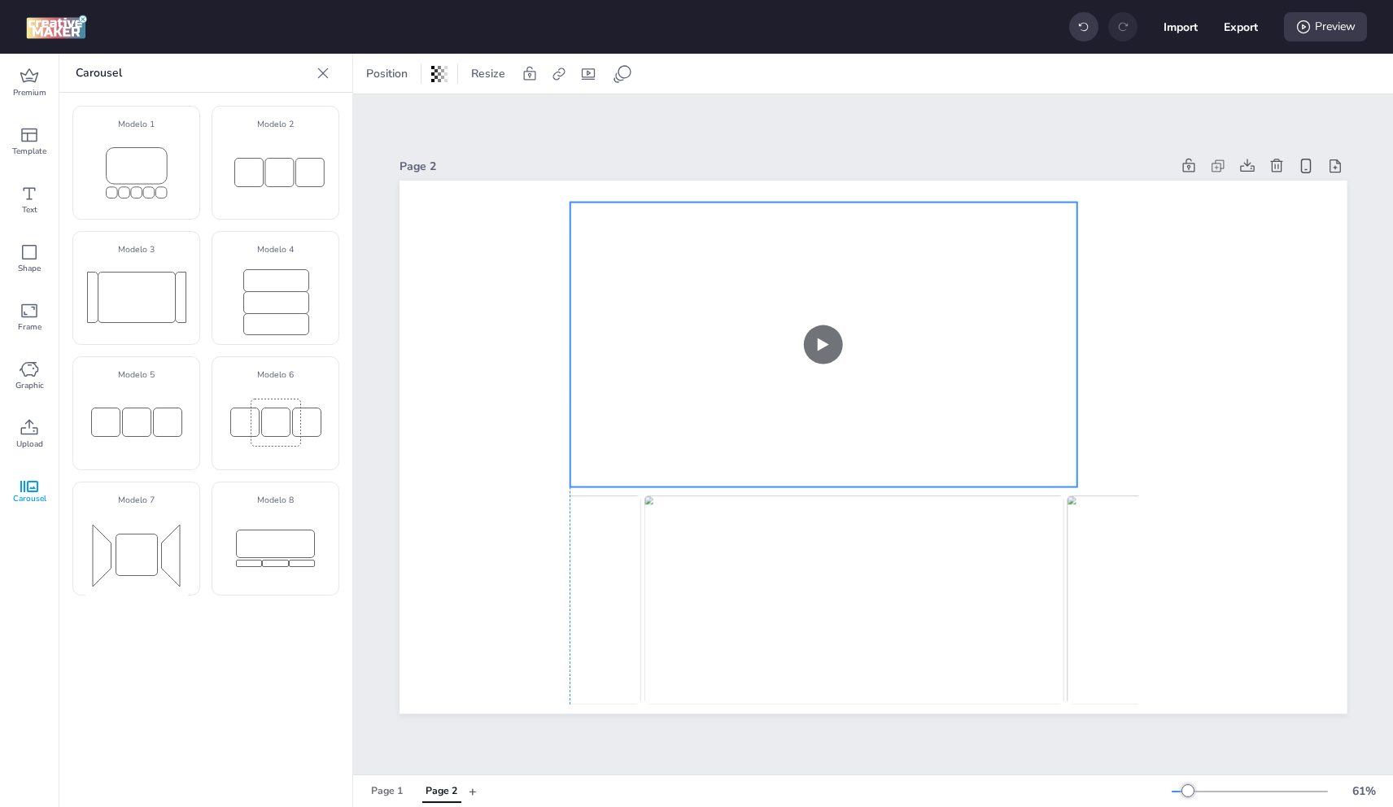
drag, startPoint x: 797, startPoint y: 368, endPoint x: 750, endPoint y: 392, distance: 53.1
click at [750, 392] on video at bounding box center [823, 346] width 507 height 286
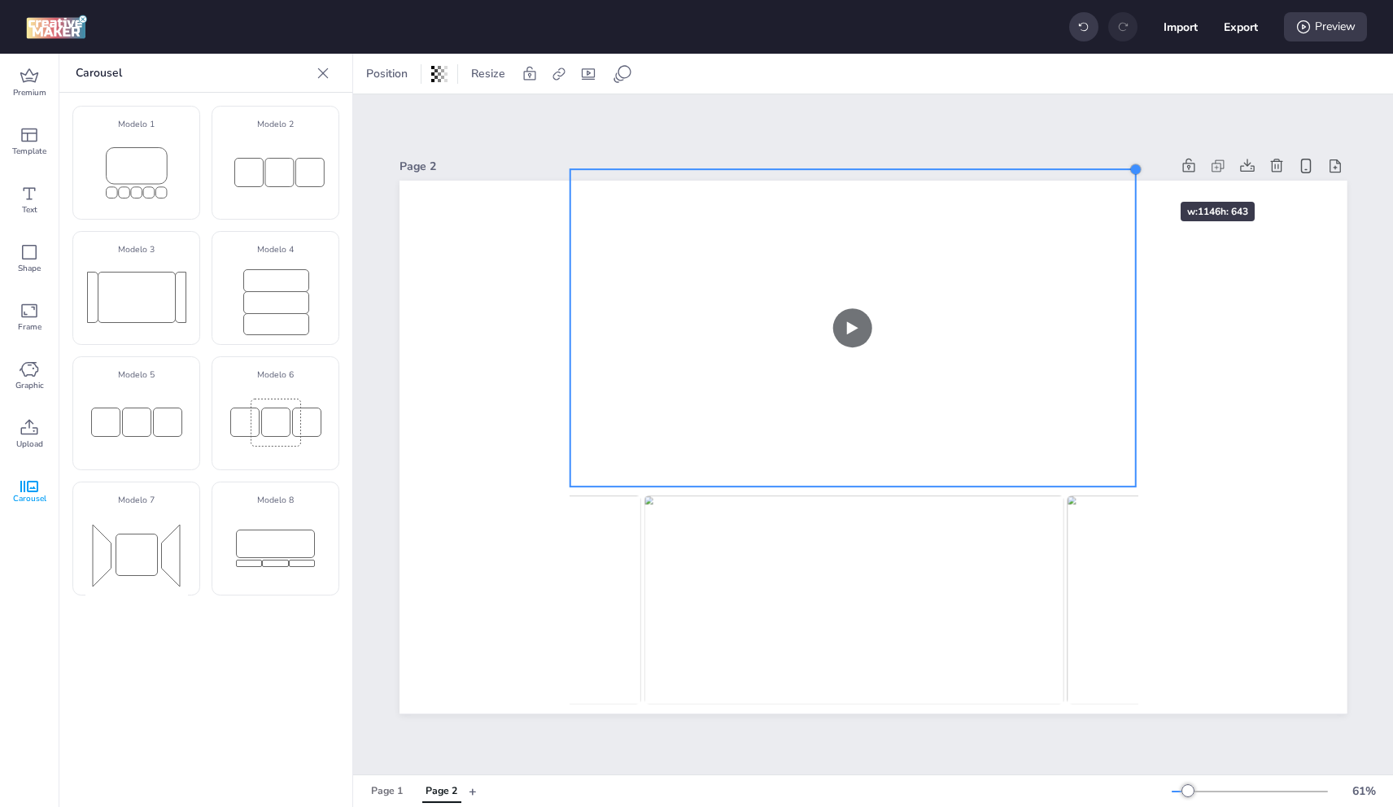
drag, startPoint x: 1094, startPoint y: 184, endPoint x: 1132, endPoint y: 173, distance: 39.1
click at [1132, 173] on div "Page 2" at bounding box center [874, 434] width 948 height 598
click at [1109, 189] on video at bounding box center [856, 332] width 566 height 320
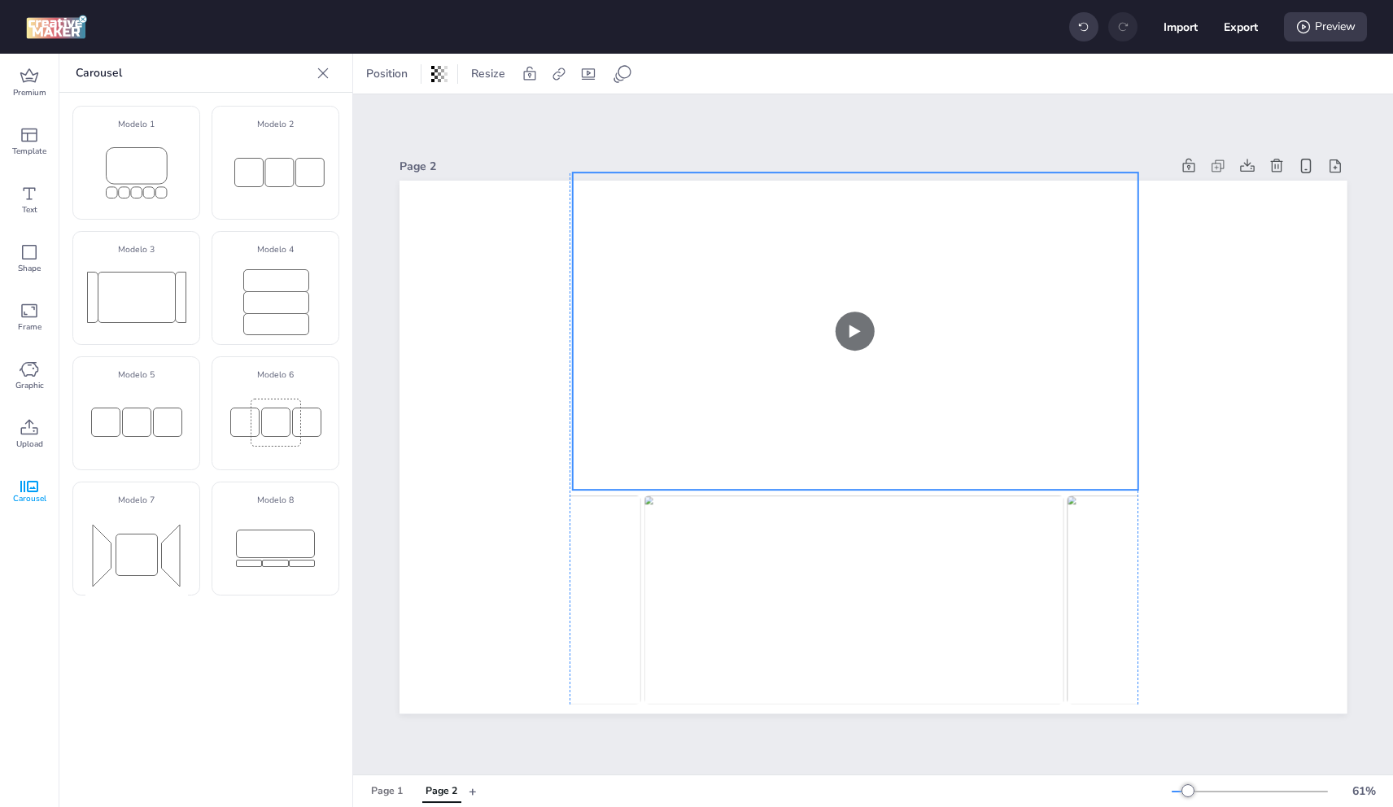
click at [1096, 207] on video at bounding box center [856, 333] width 566 height 320
click at [1050, 289] on video at bounding box center [854, 334] width 566 height 320
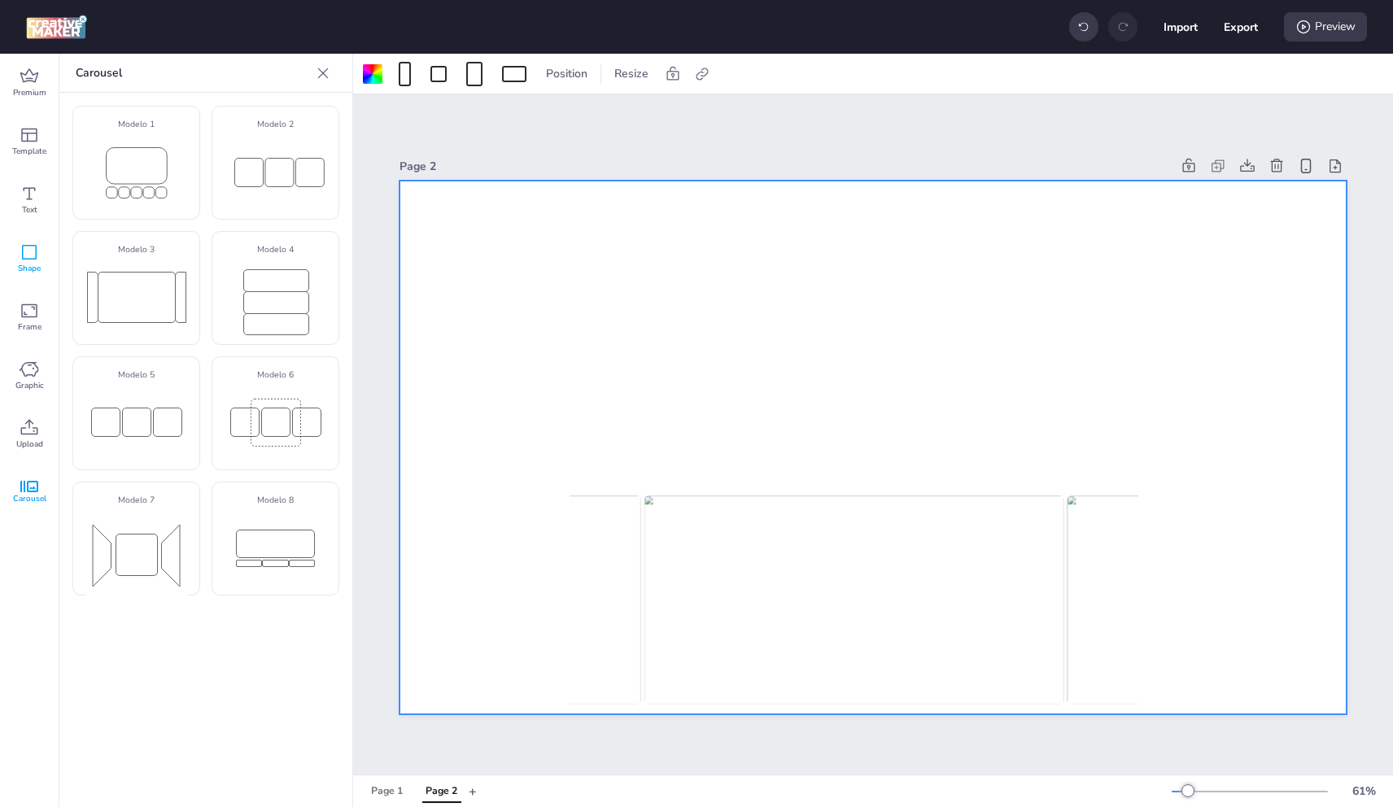
click at [21, 247] on icon at bounding box center [30, 252] width 20 height 20
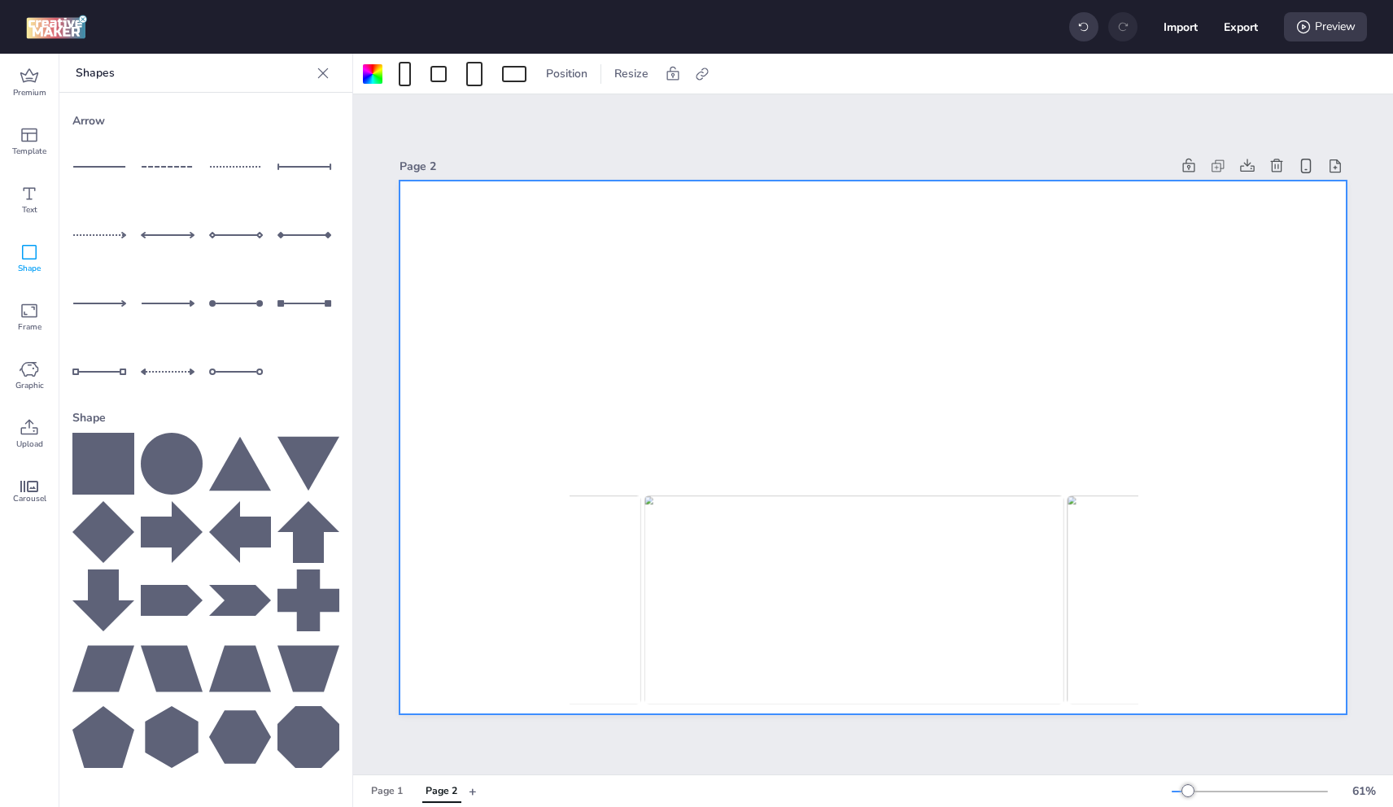
drag, startPoint x: 170, startPoint y: 675, endPoint x: 359, endPoint y: 609, distance: 199.9
click at [171, 675] on icon at bounding box center [172, 669] width 62 height 46
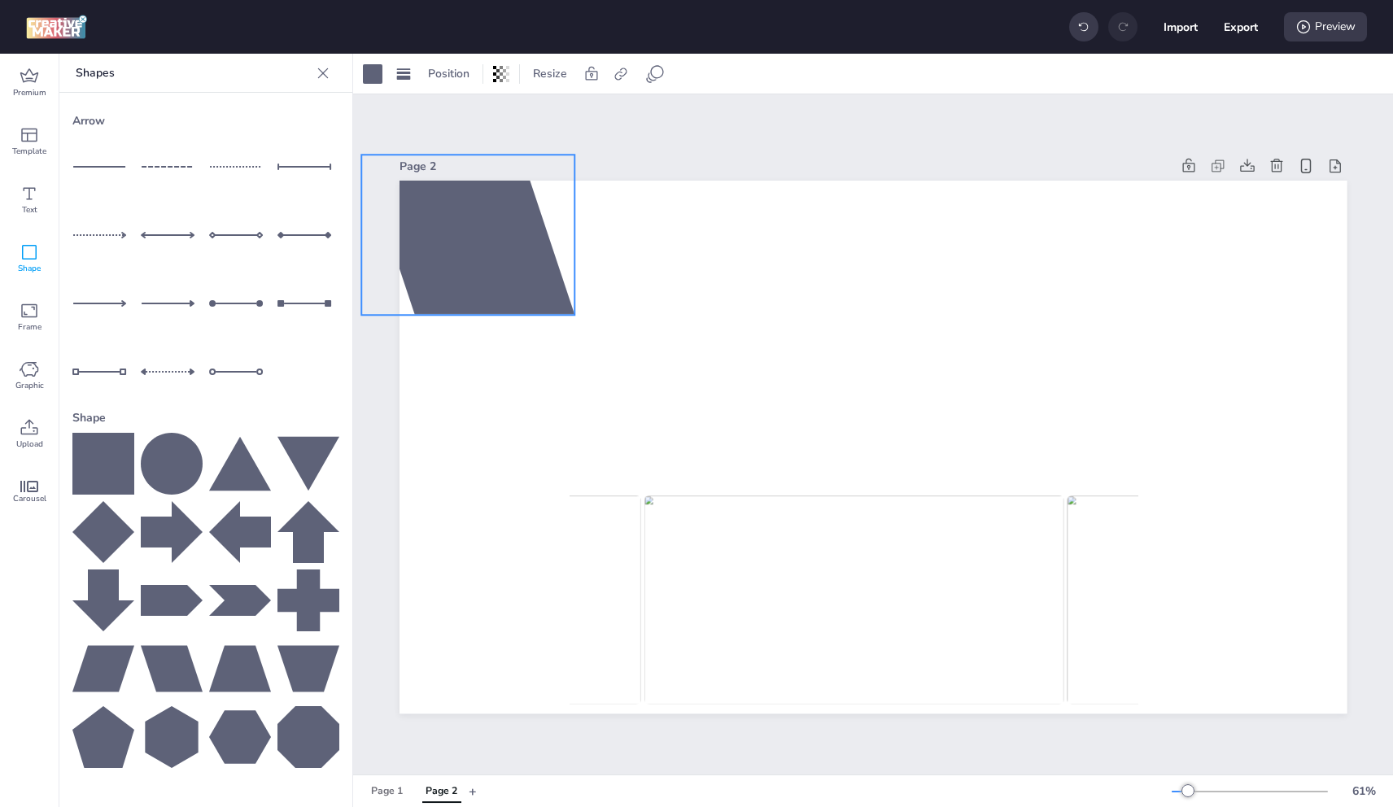
drag, startPoint x: 793, startPoint y: 435, endPoint x: 400, endPoint y: 229, distance: 444.0
click at [400, 229] on div at bounding box center [467, 235] width 213 height 160
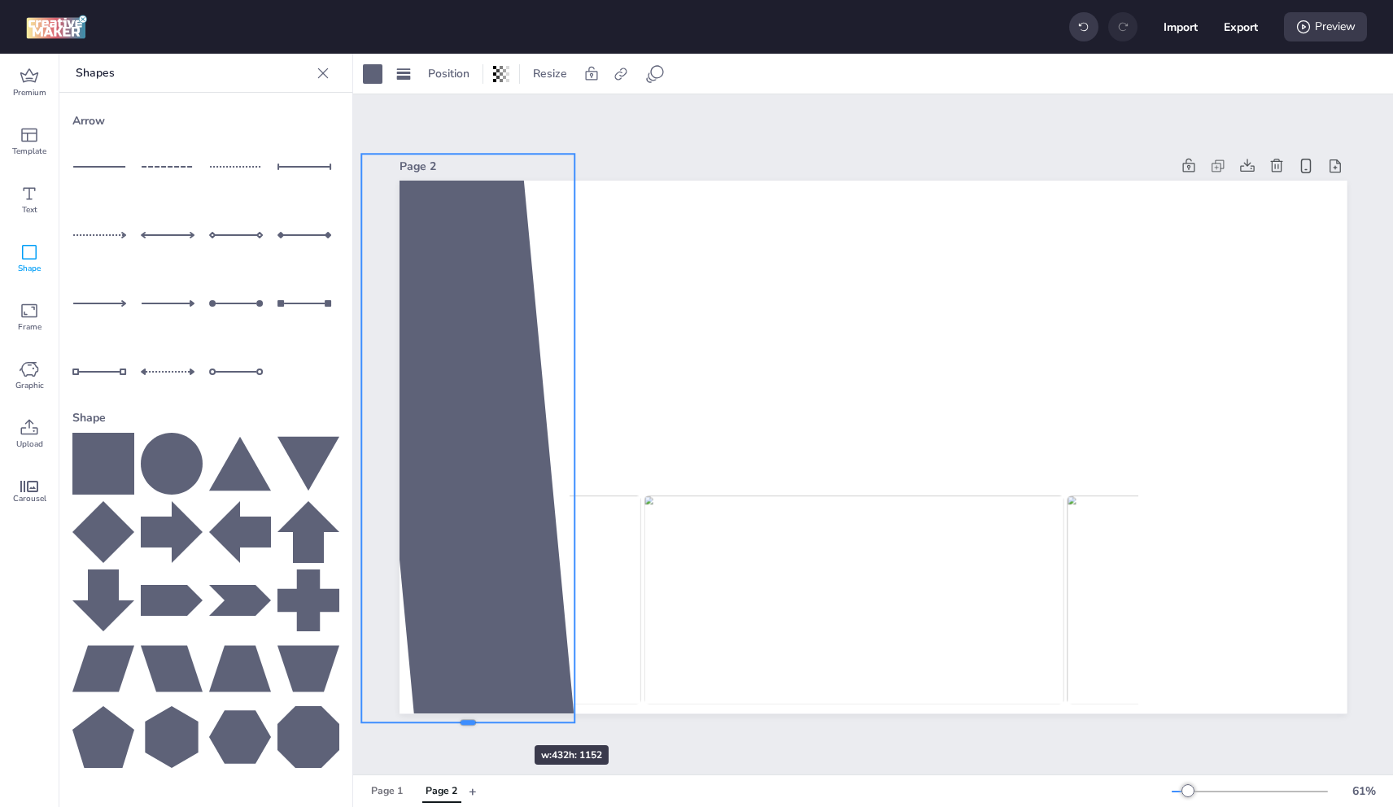
drag, startPoint x: 469, startPoint y: 308, endPoint x: 490, endPoint y: 635, distance: 328.5
click at [487, 719] on div "Page 2" at bounding box center [874, 434] width 948 height 598
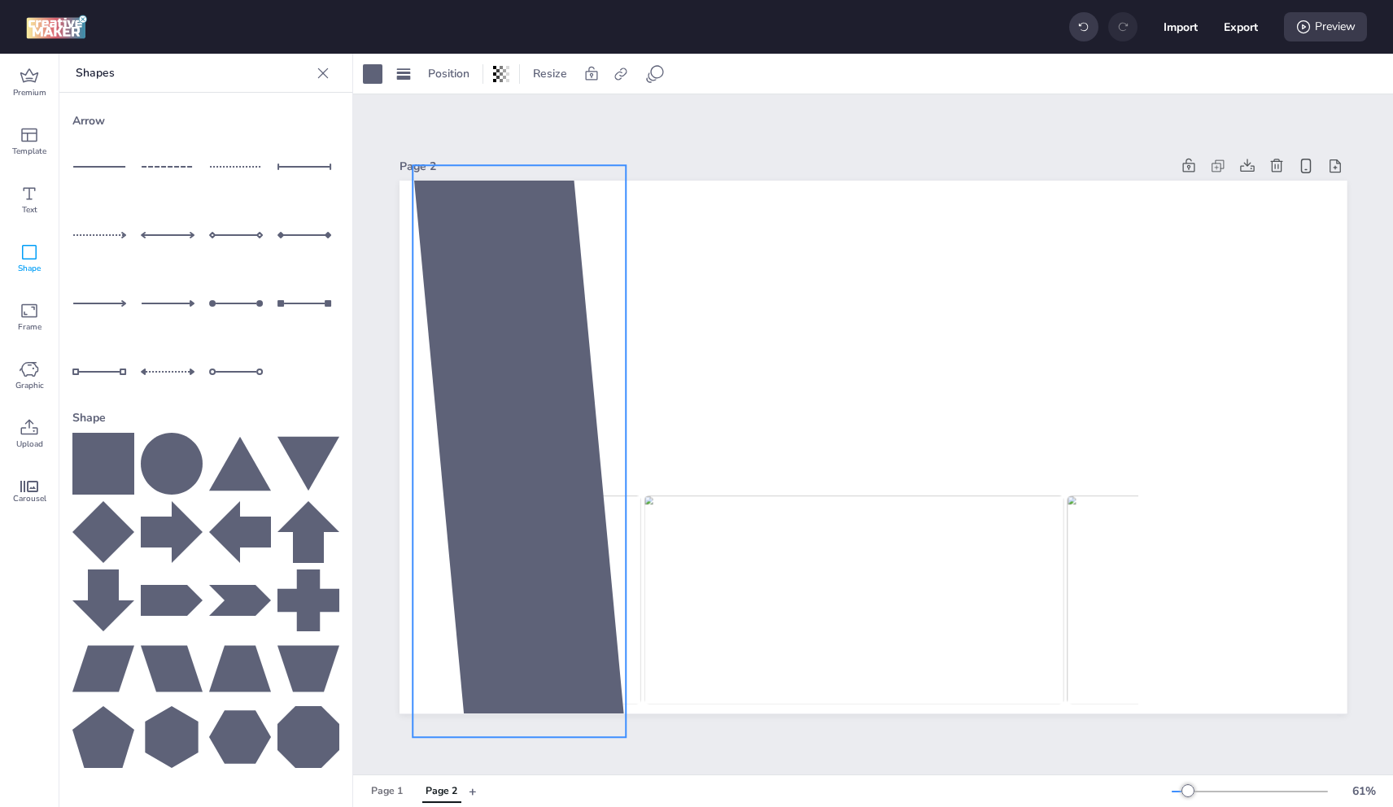
drag, startPoint x: 584, startPoint y: 435, endPoint x: 624, endPoint y: 443, distance: 40.5
click at [624, 443] on div at bounding box center [519, 451] width 213 height 571
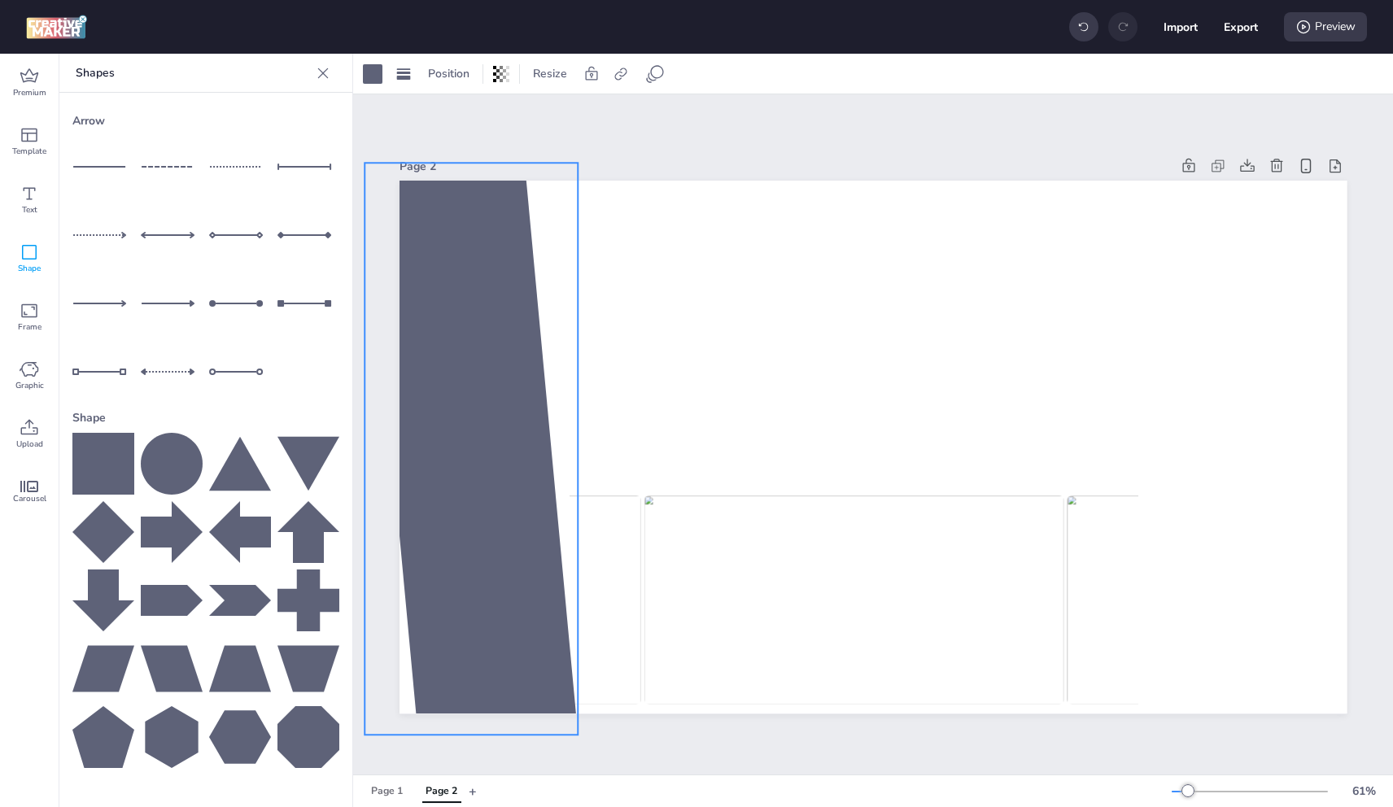
drag, startPoint x: 413, startPoint y: 444, endPoint x: 421, endPoint y: 432, distance: 14.7
click at [365, 441] on div "Page 2" at bounding box center [873, 434] width 1039 height 598
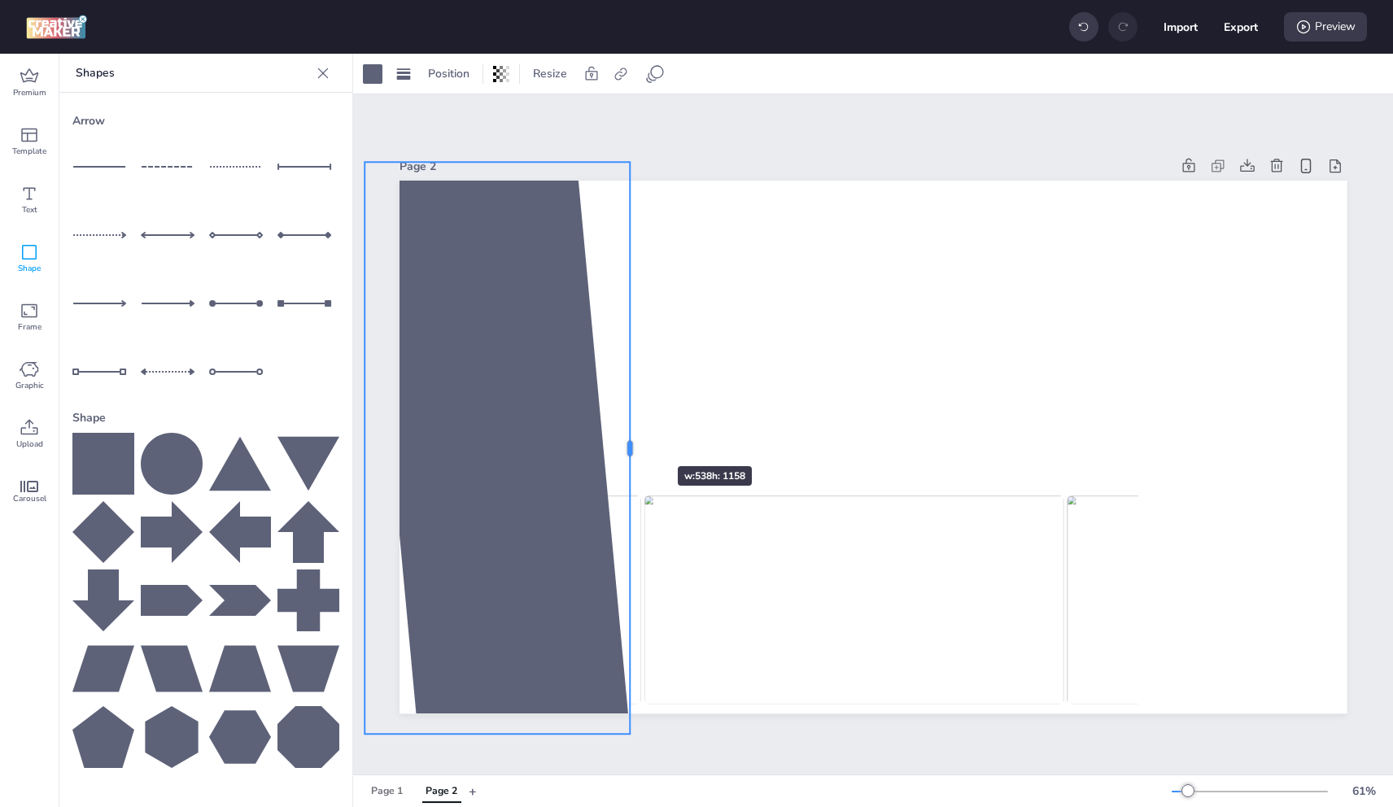
drag, startPoint x: 577, startPoint y: 442, endPoint x: 628, endPoint y: 437, distance: 51.5
click at [630, 437] on div at bounding box center [636, 449] width 13 height 572
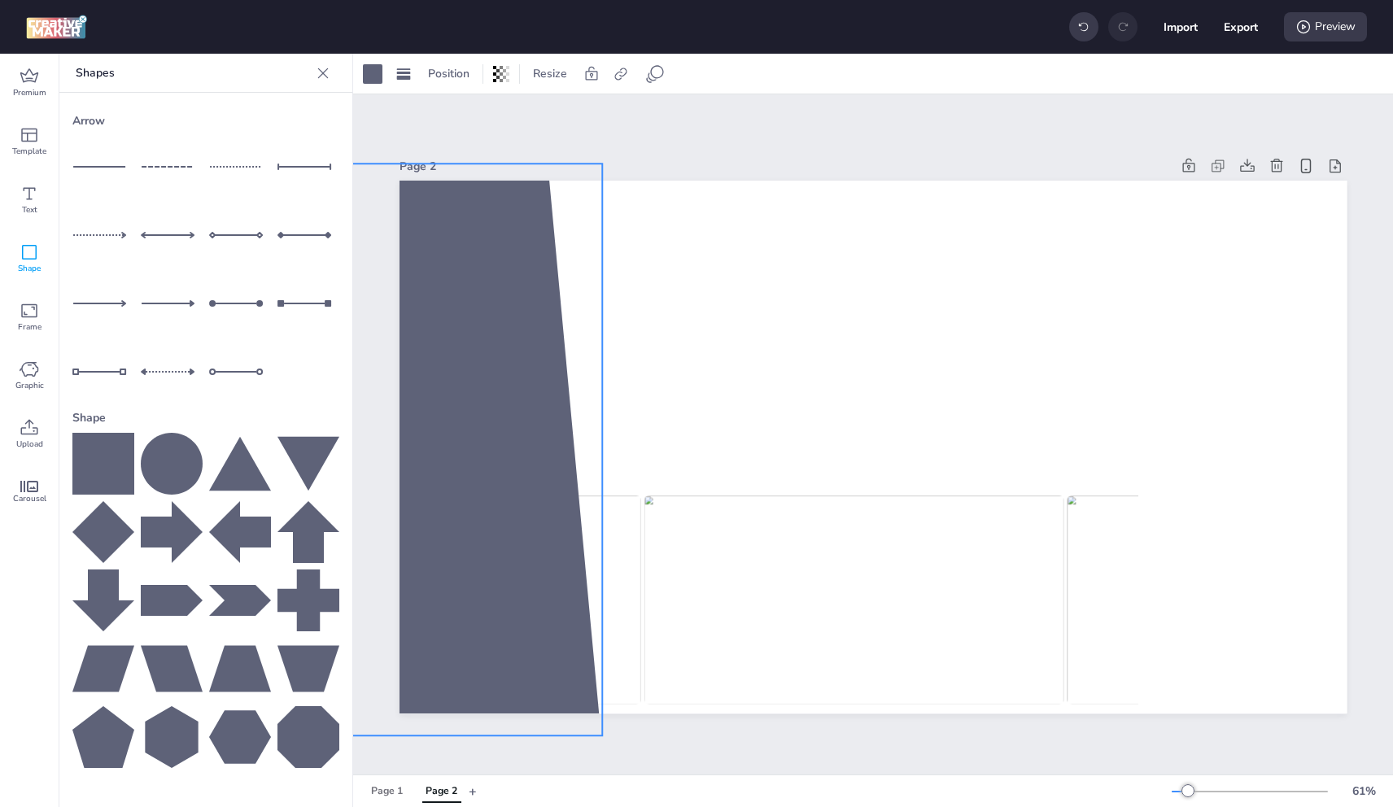
drag, startPoint x: 546, startPoint y: 461, endPoint x: 519, endPoint y: 462, distance: 26.9
click at [519, 462] on div at bounding box center [470, 449] width 264 height 571
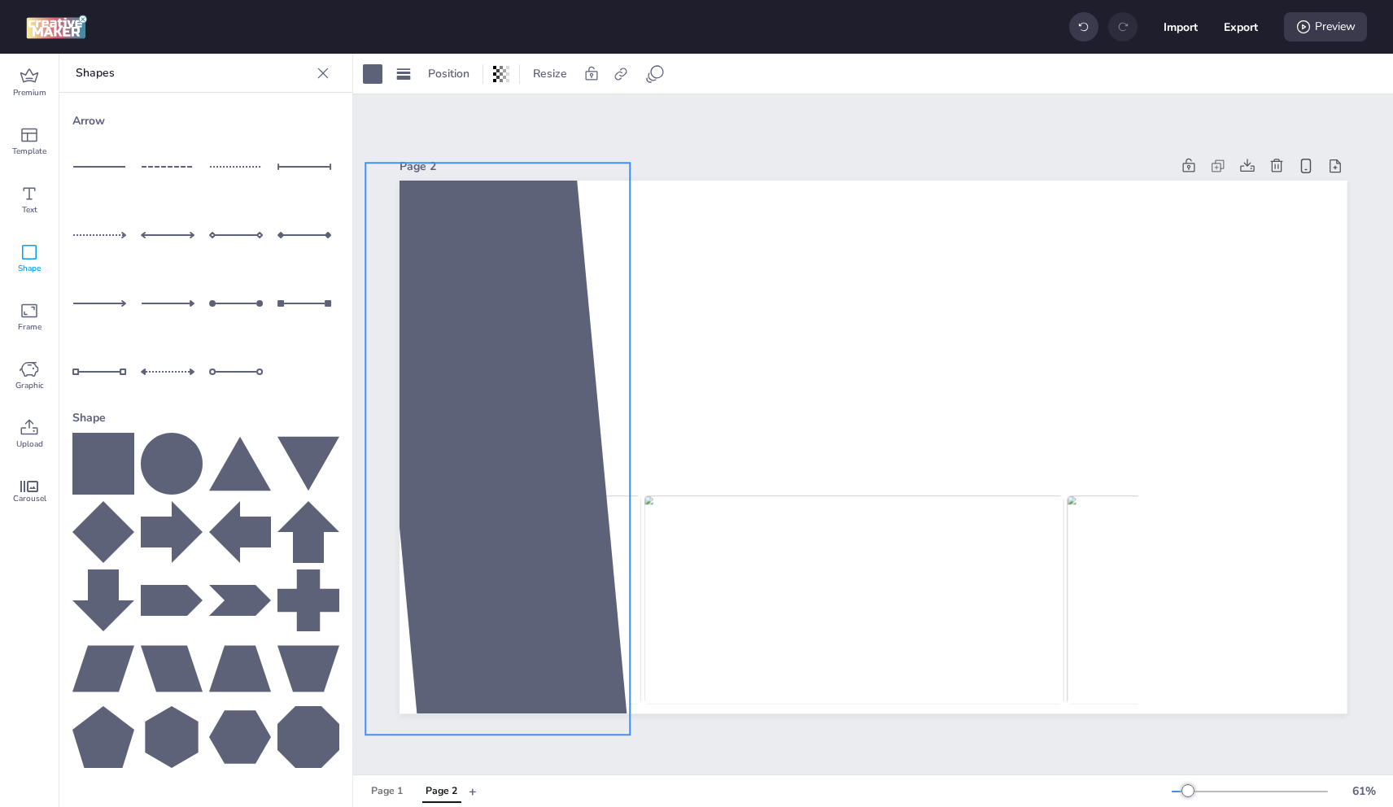
click at [624, 445] on div at bounding box center [497, 449] width 264 height 571
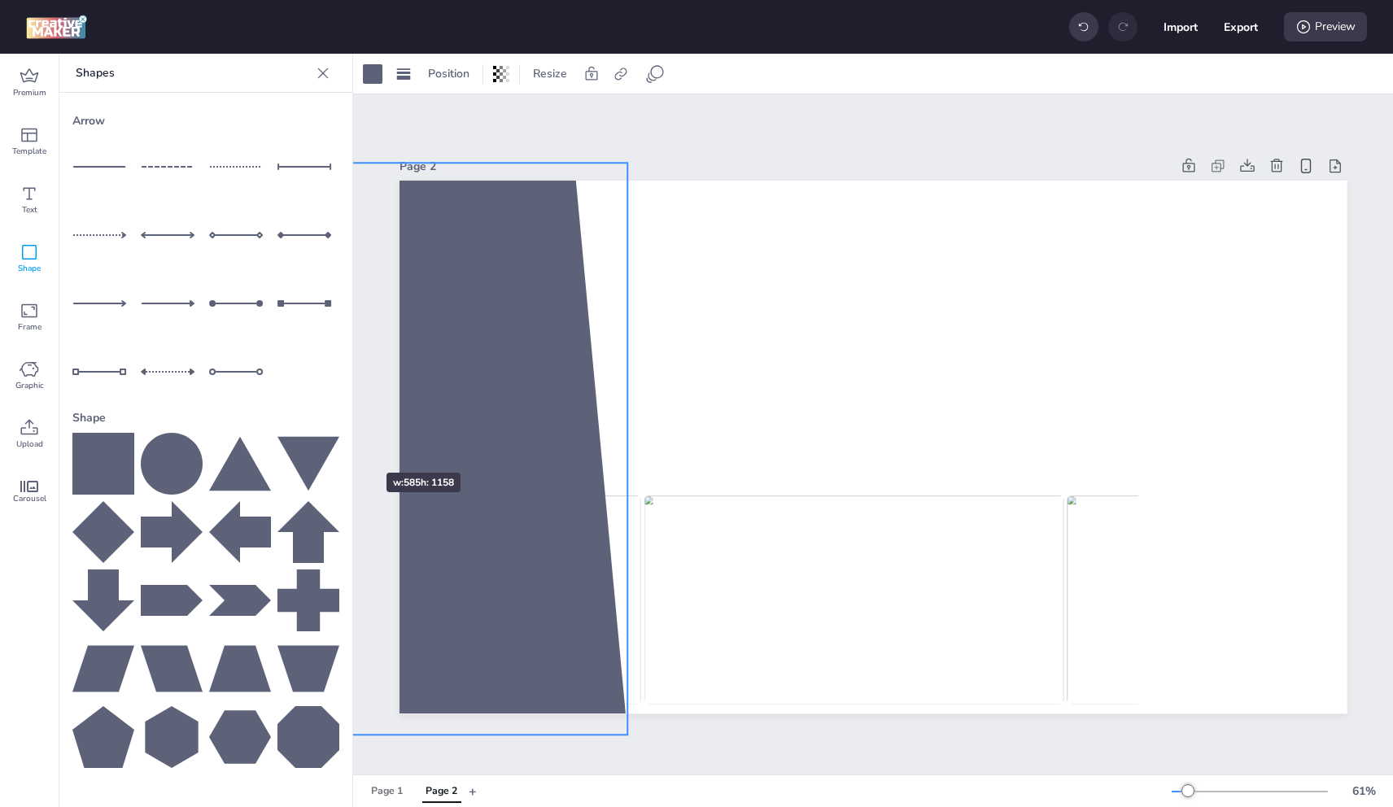
drag, startPoint x: 362, startPoint y: 443, endPoint x: 338, endPoint y: 443, distance: 24.4
click at [338, 443] on div "Premium Template Text Shape Frame Graphic Upload Carousel Shapes Arrow Shape Up…" at bounding box center [696, 430] width 1393 height 753
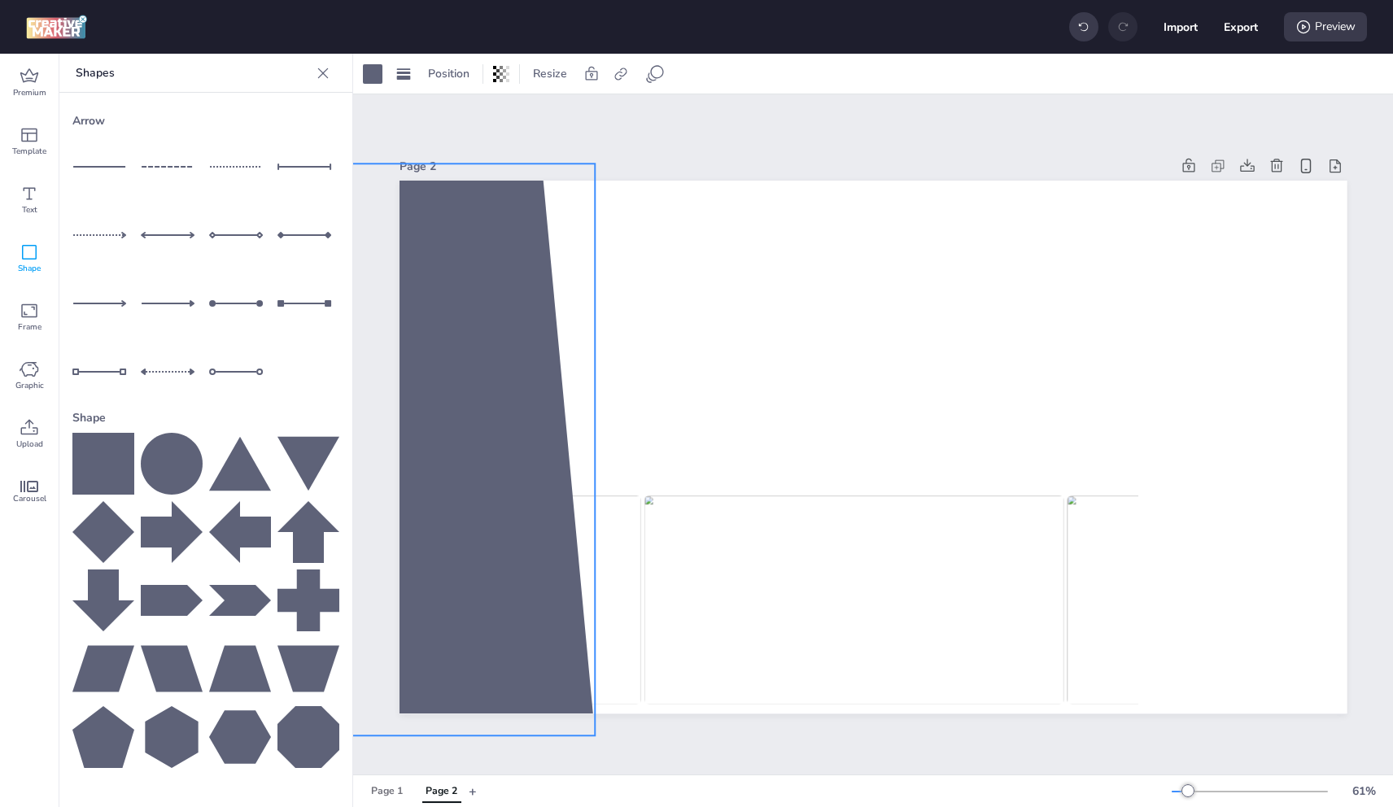
drag, startPoint x: 538, startPoint y: 365, endPoint x: 508, endPoint y: 367, distance: 30.2
click at [508, 367] on div at bounding box center [450, 449] width 289 height 571
click at [379, 73] on div at bounding box center [373, 74] width 20 height 20
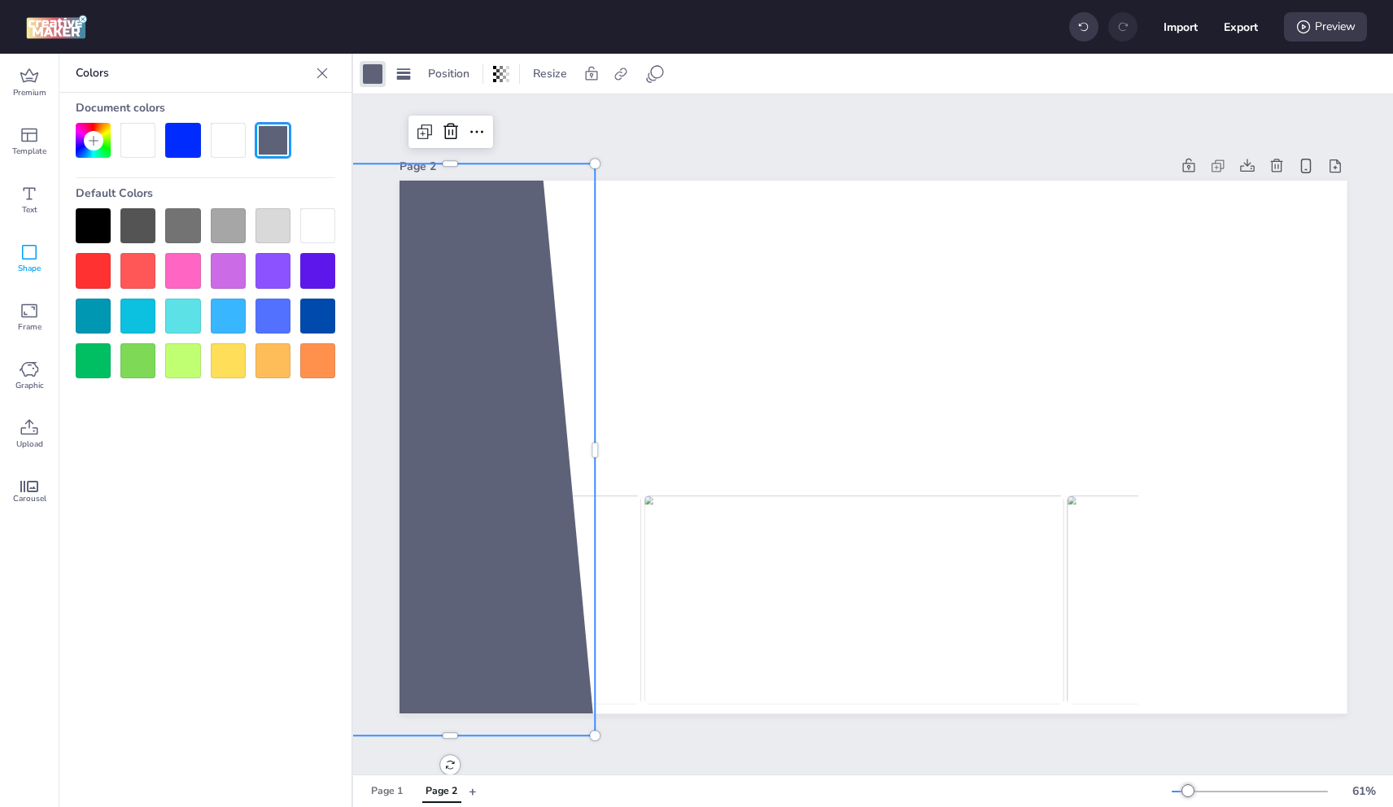
click at [169, 141] on div at bounding box center [182, 140] width 35 height 35
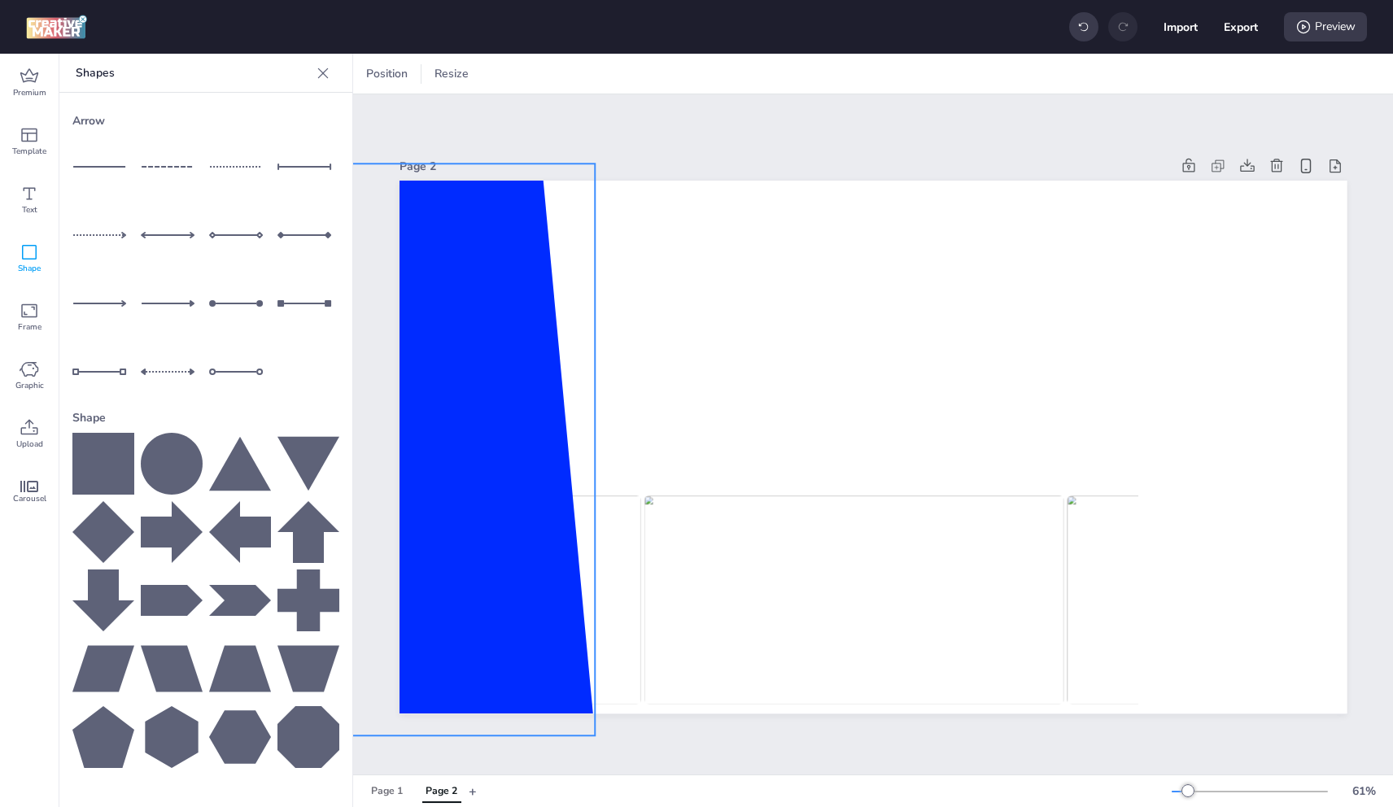
click at [495, 336] on div at bounding box center [450, 449] width 289 height 571
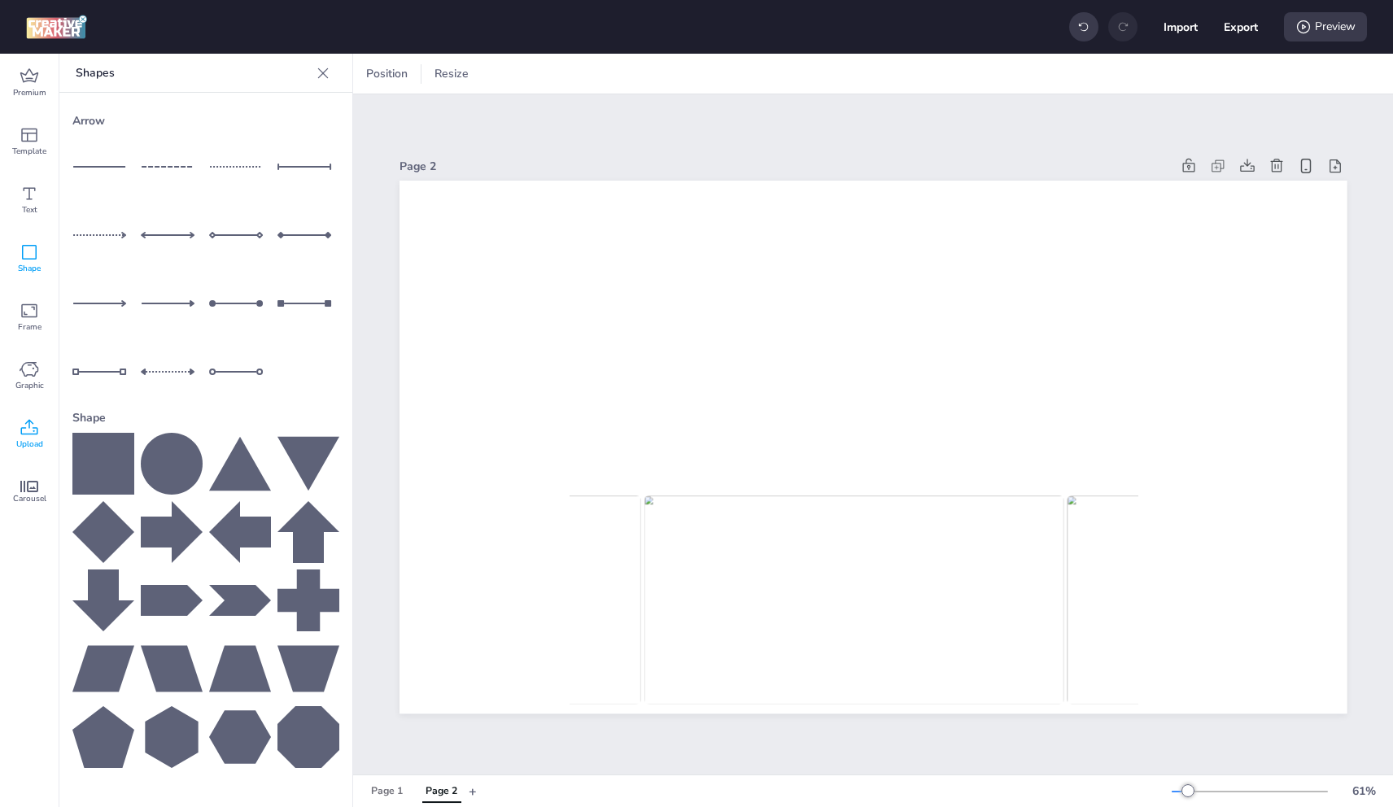
click at [31, 423] on icon at bounding box center [30, 428] width 20 height 20
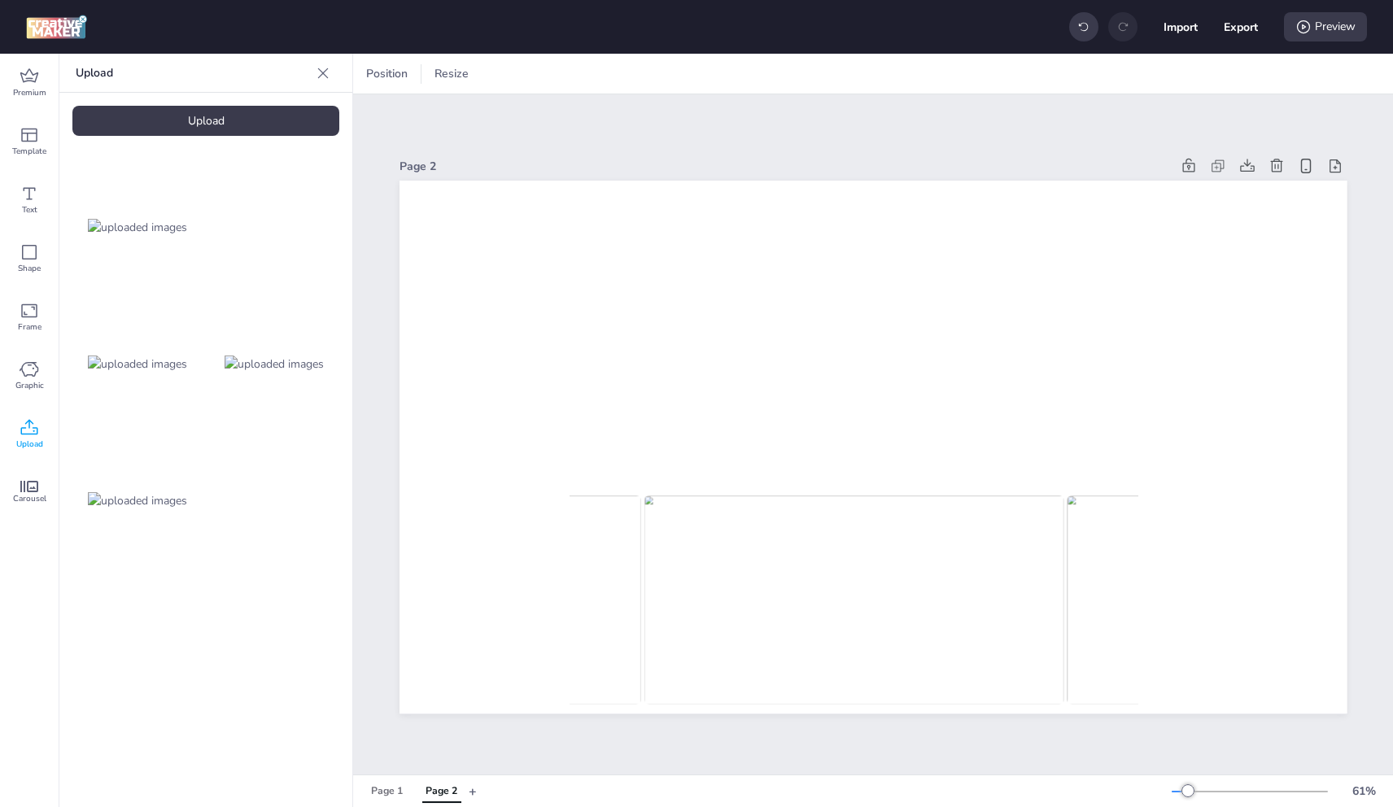
click at [160, 126] on div "Upload" at bounding box center [205, 121] width 267 height 30
drag, startPoint x: 292, startPoint y: 497, endPoint x: 338, endPoint y: 491, distance: 46.7
click at [292, 497] on img at bounding box center [274, 500] width 99 height 17
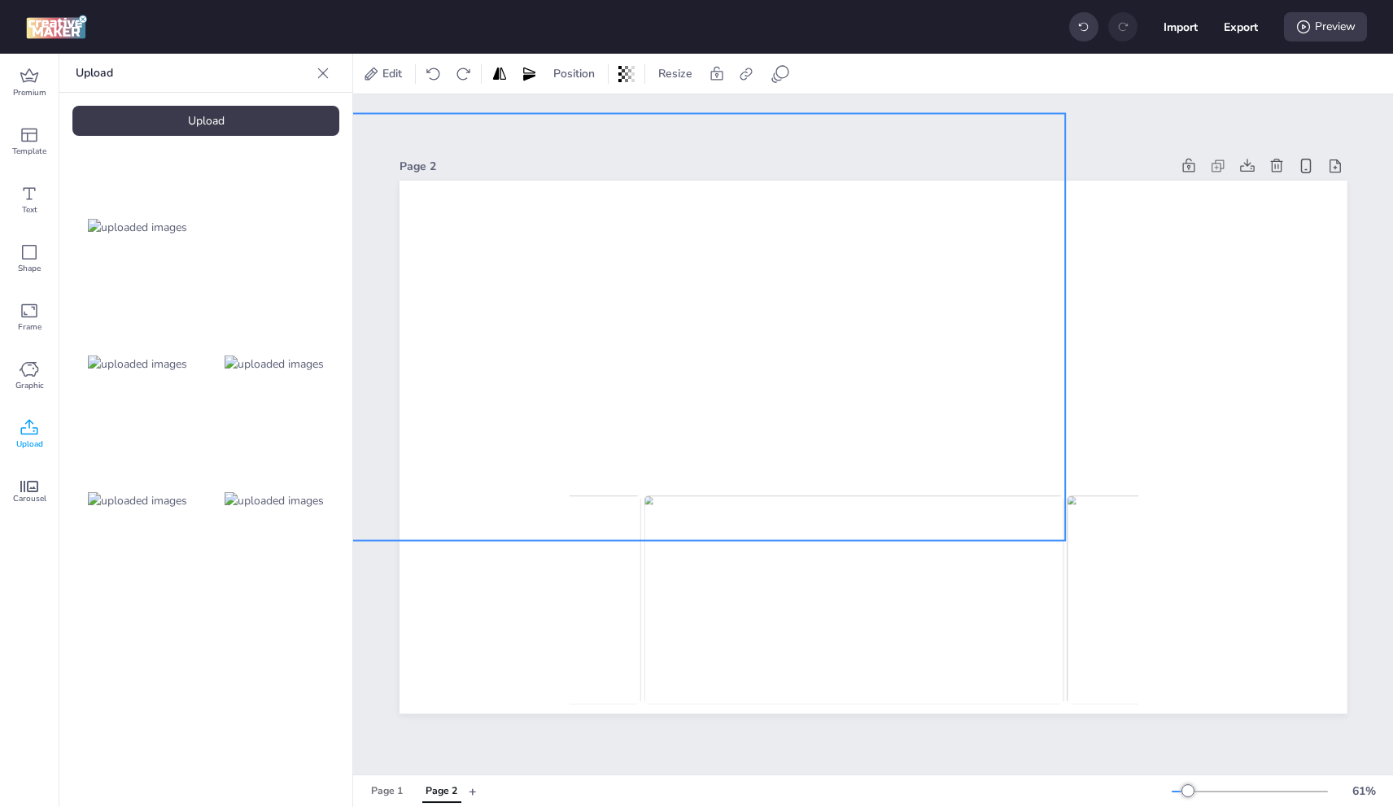
drag, startPoint x: 658, startPoint y: 408, endPoint x: 915, endPoint y: 467, distance: 263.7
click at [573, 366] on div at bounding box center [695, 327] width 739 height 426
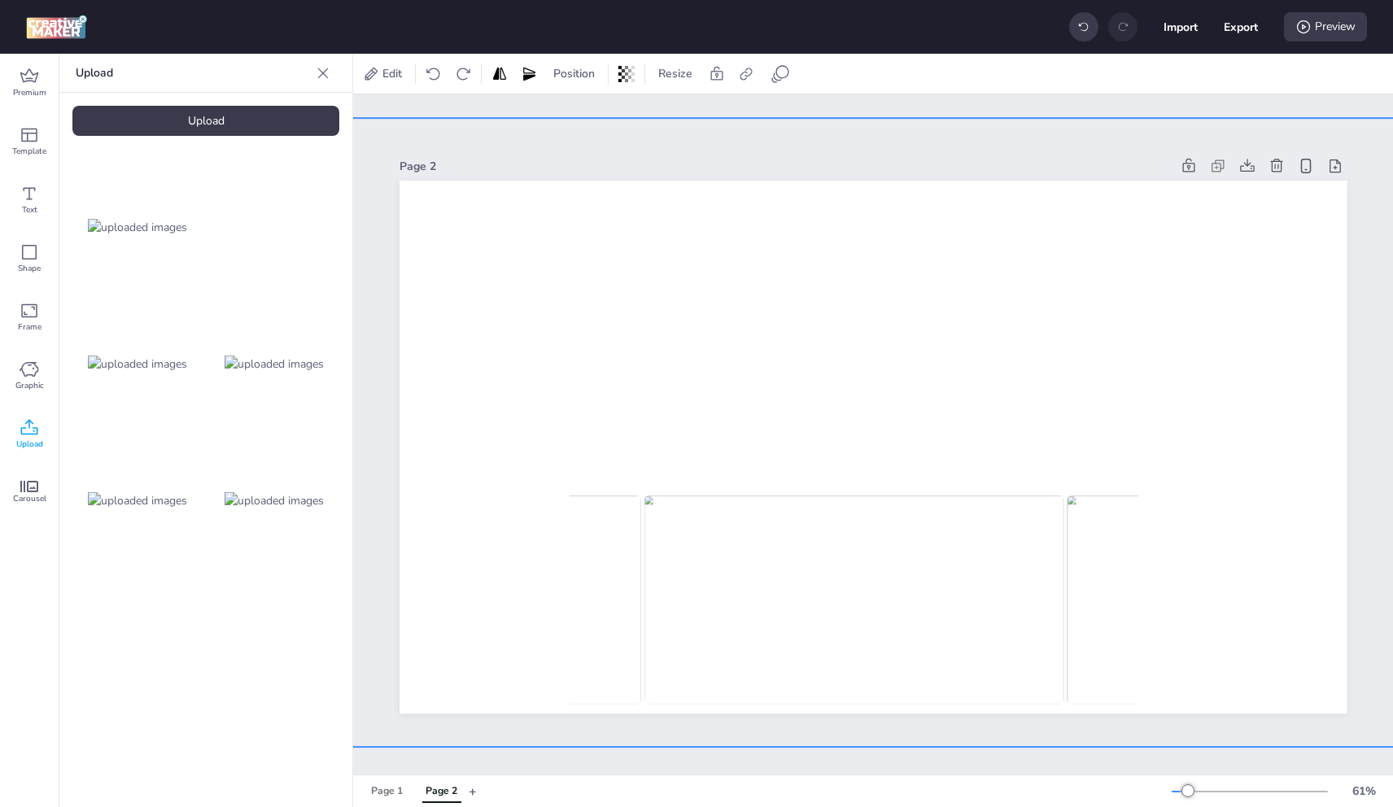
drag, startPoint x: 1143, startPoint y: 598, endPoint x: 1380, endPoint y: 739, distance: 275.5
click at [1380, 739] on div "Page 2" at bounding box center [873, 434] width 1040 height 680
drag, startPoint x: 1211, startPoint y: 542, endPoint x: 1160, endPoint y: 543, distance: 50.5
click at [1160, 543] on div at bounding box center [826, 434] width 1089 height 628
click at [574, 72] on span "Position" at bounding box center [574, 73] width 48 height 17
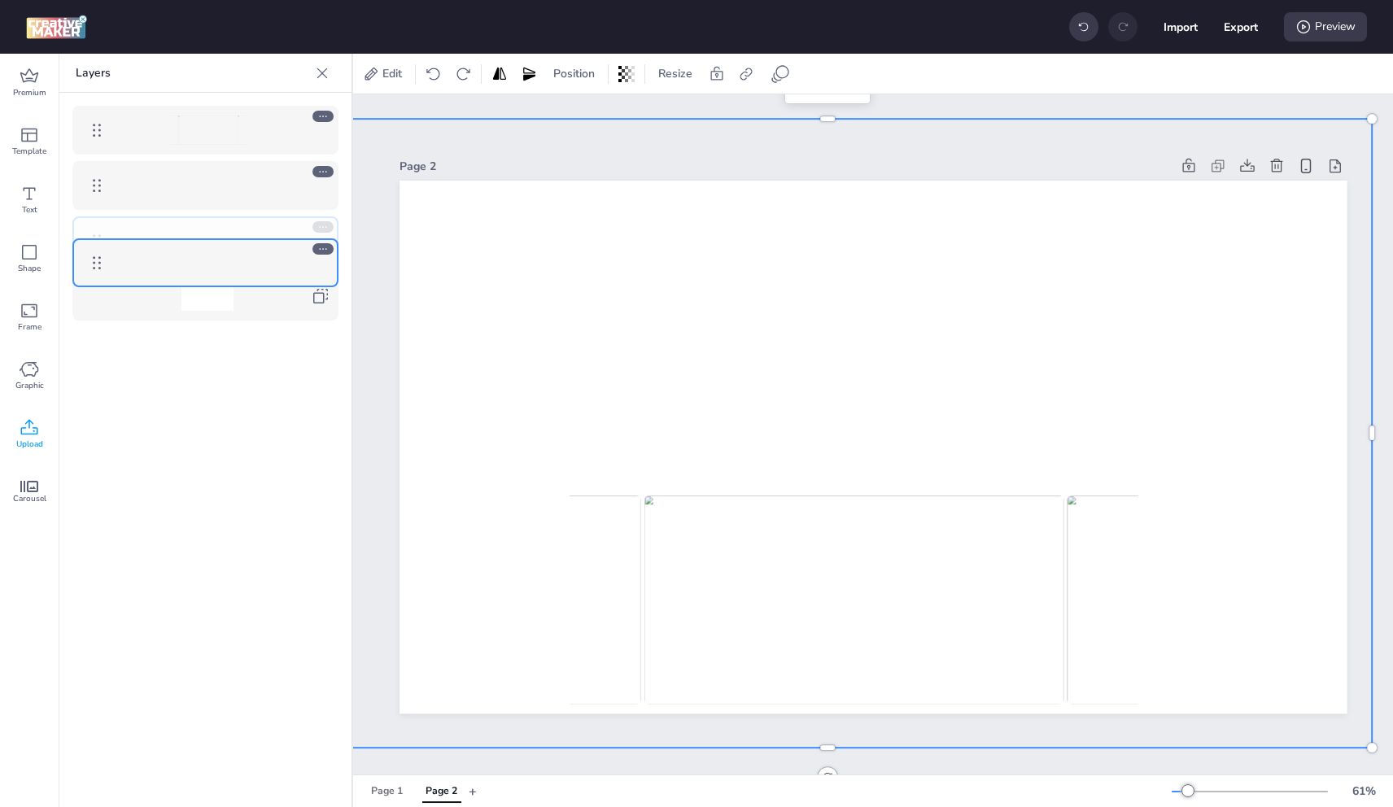
drag, startPoint x: 81, startPoint y: 194, endPoint x: 94, endPoint y: 269, distance: 76.7
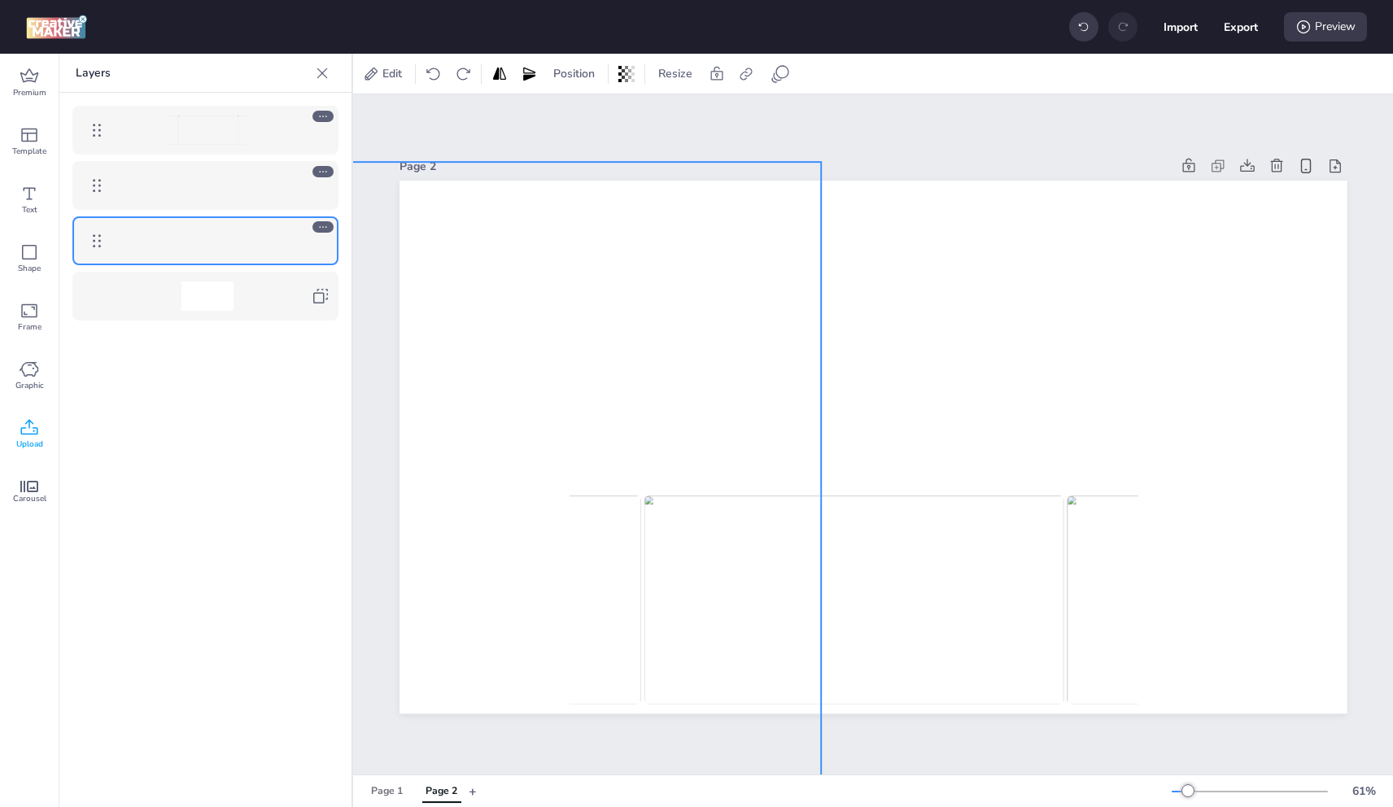
drag, startPoint x: 1258, startPoint y: 361, endPoint x: 707, endPoint y: 404, distance: 552.6
click at [707, 181] on div at bounding box center [874, 181] width 948 height 0
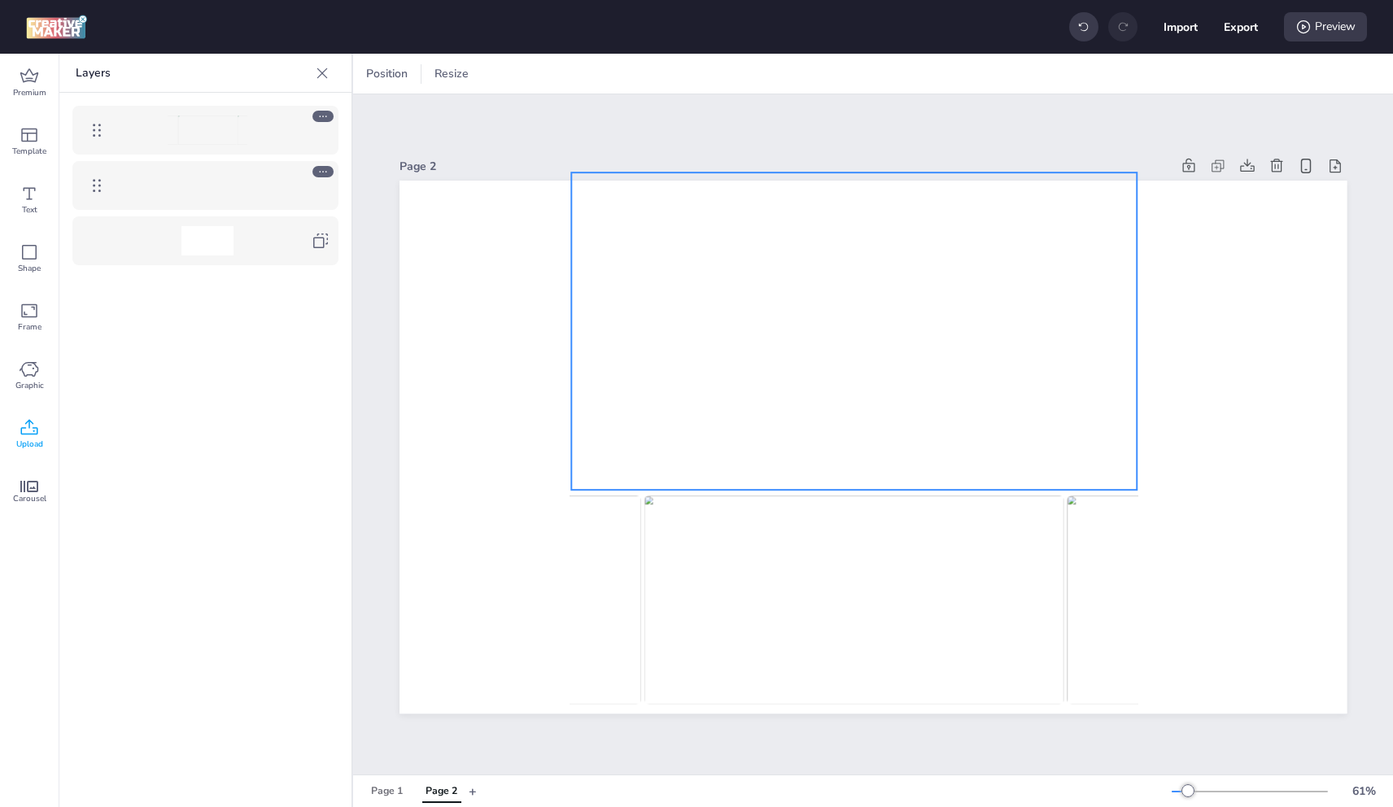
click at [1044, 344] on video at bounding box center [854, 333] width 566 height 320
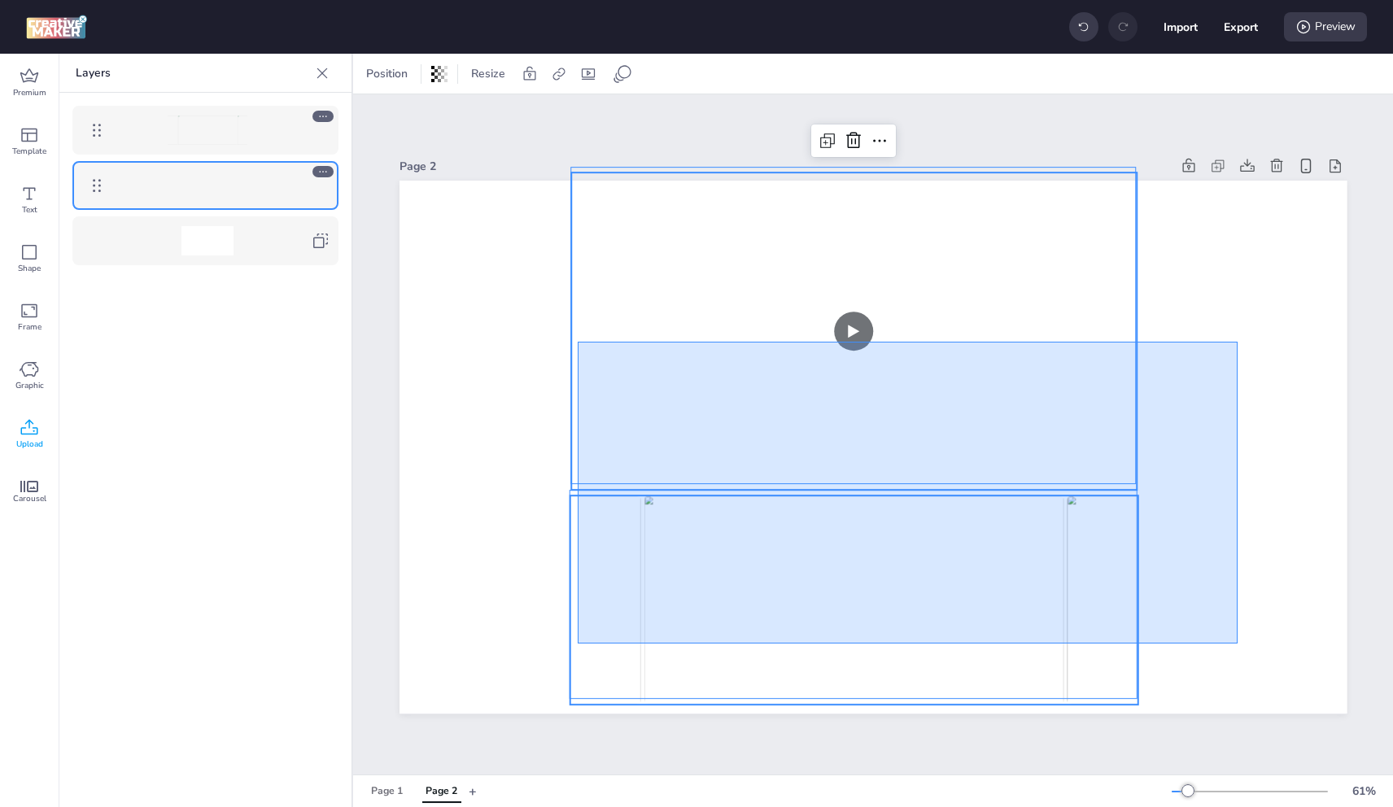
drag, startPoint x: 1238, startPoint y: 342, endPoint x: 692, endPoint y: 569, distance: 591.3
click at [583, 181] on div at bounding box center [874, 181] width 948 height 0
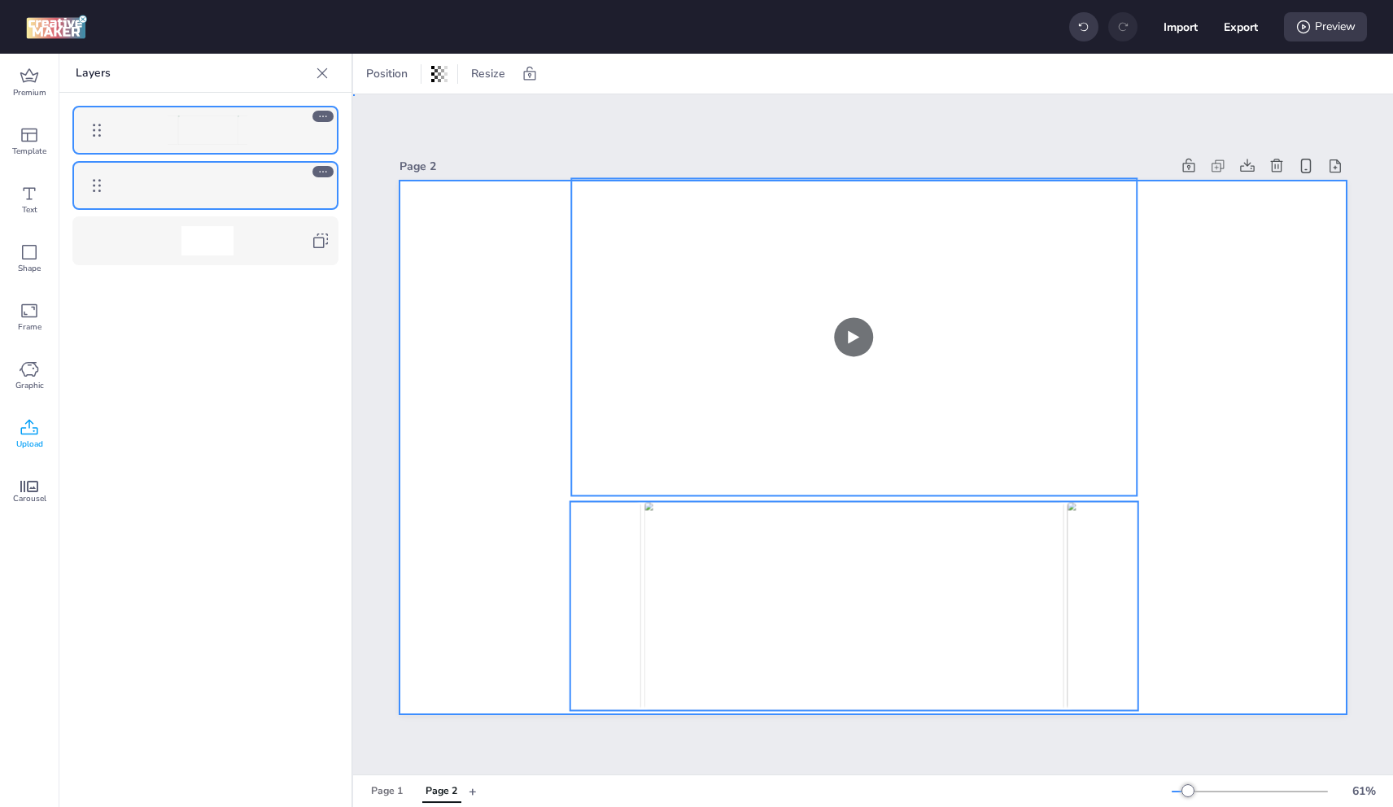
drag, startPoint x: 1277, startPoint y: 436, endPoint x: 1019, endPoint y: 354, distance: 271.5
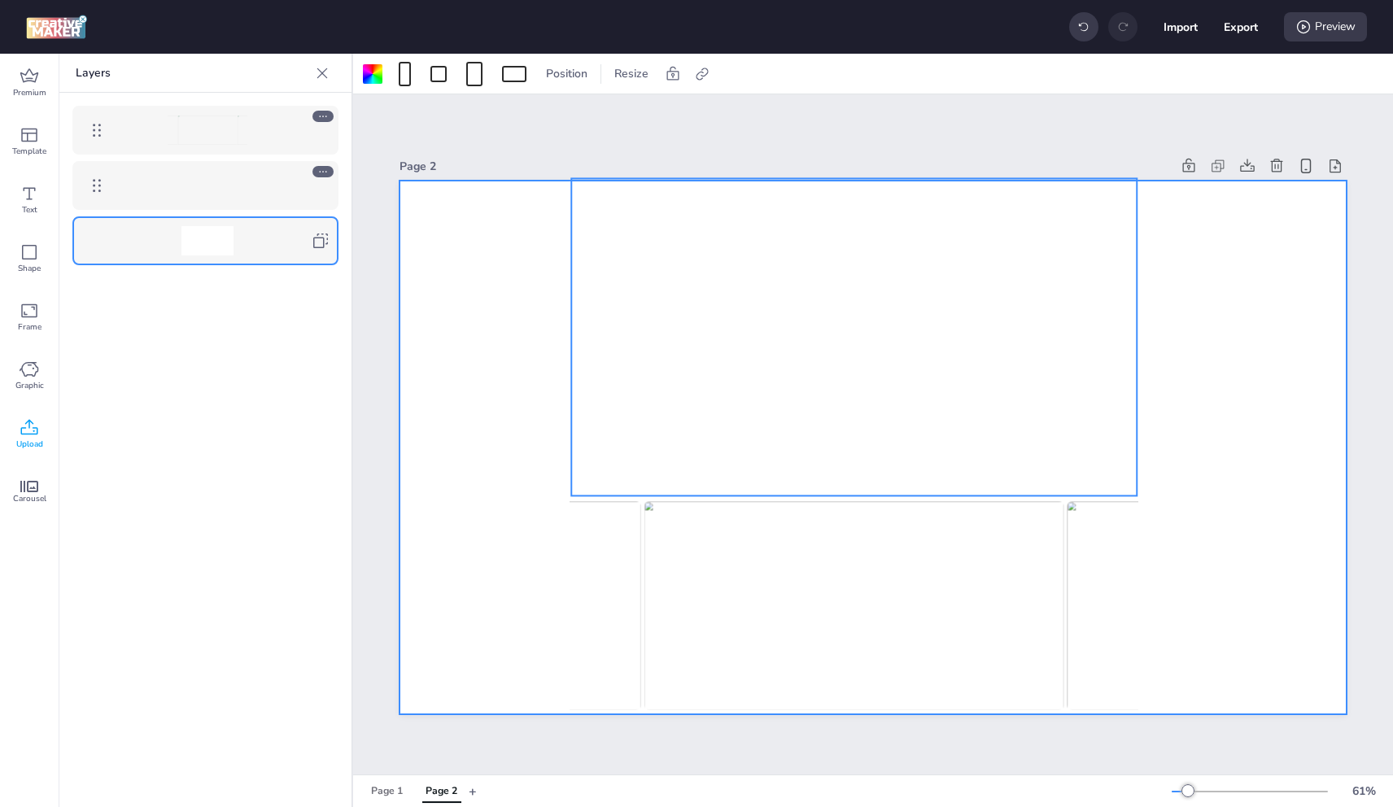
click at [1011, 347] on video at bounding box center [854, 339] width 566 height 320
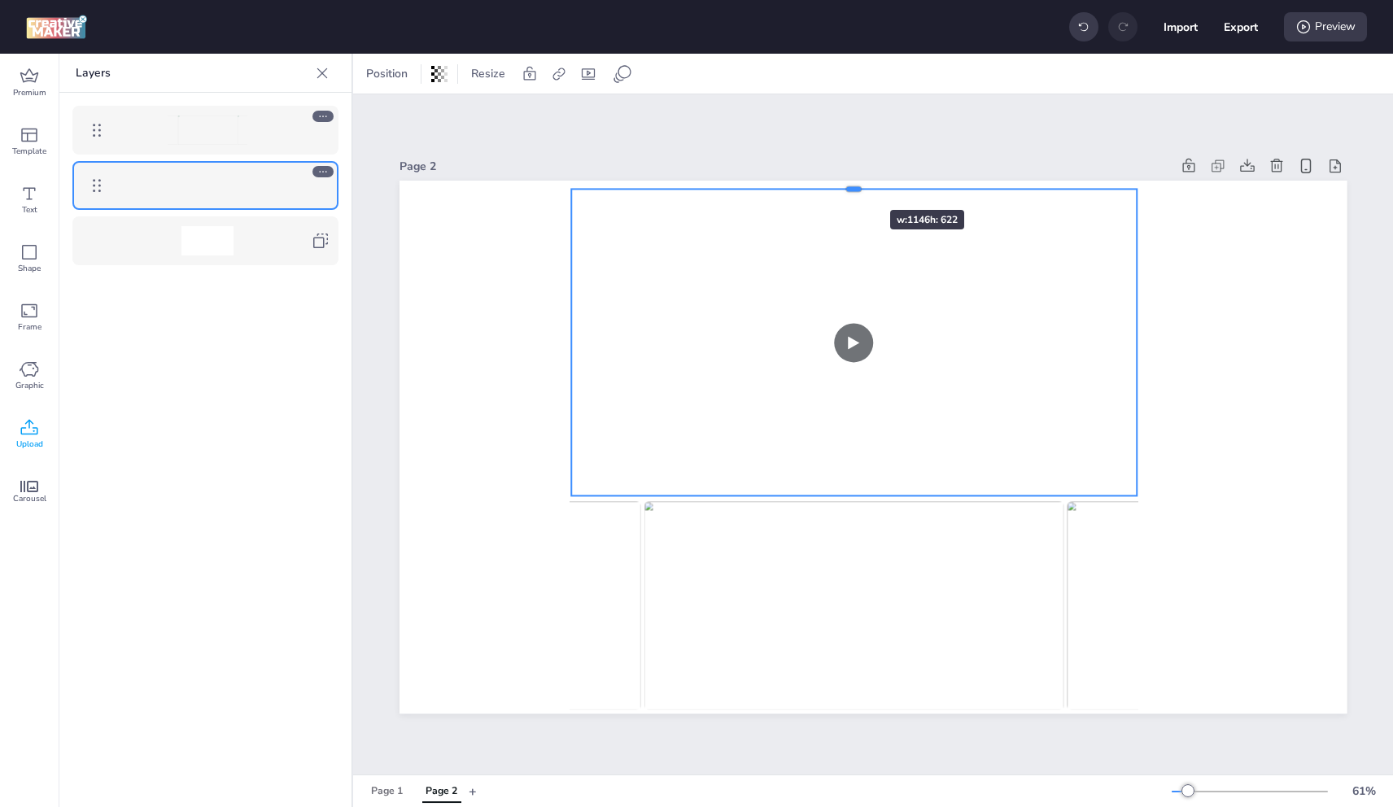
drag, startPoint x: 849, startPoint y: 170, endPoint x: 841, endPoint y: 181, distance: 13.3
click at [841, 181] on div at bounding box center [854, 183] width 566 height 13
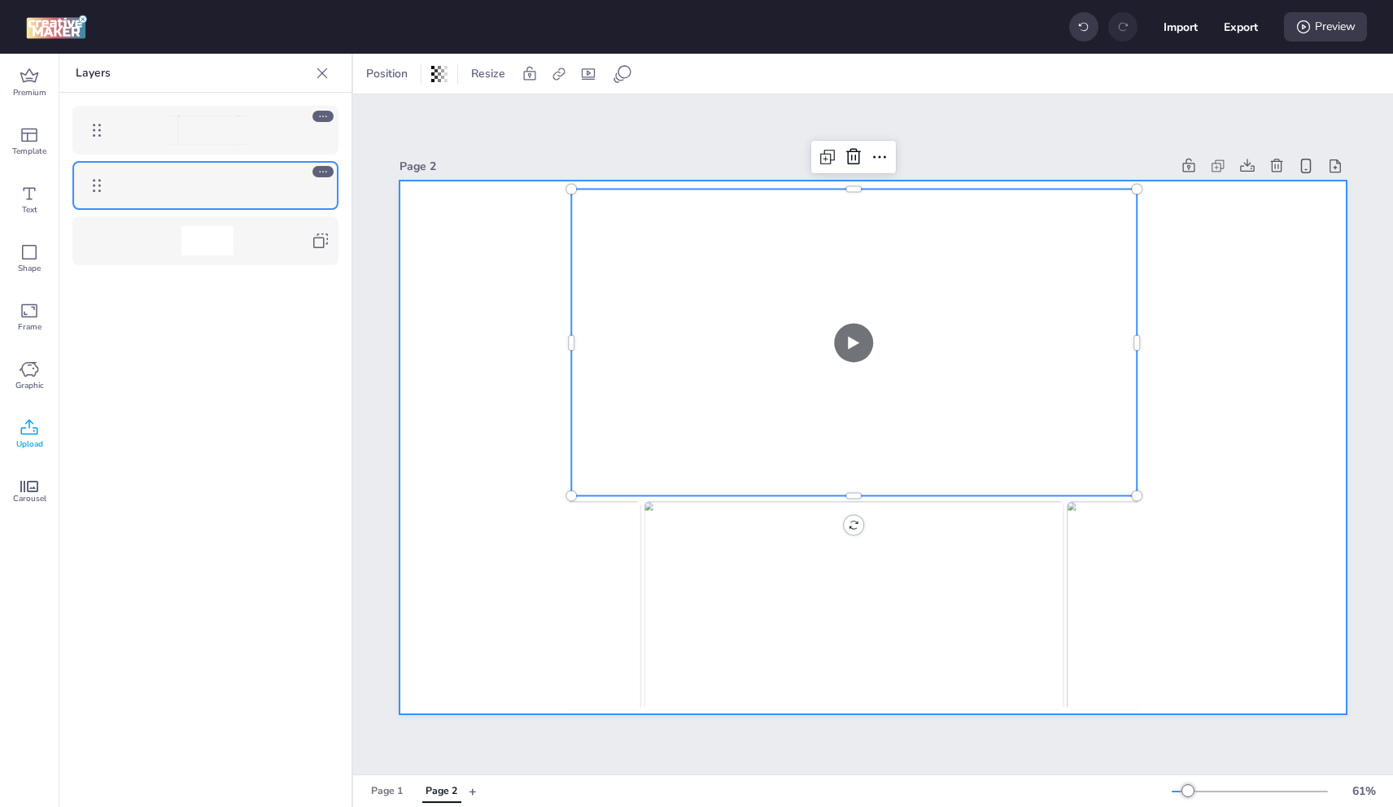
click at [406, 190] on div at bounding box center [874, 447] width 948 height 533
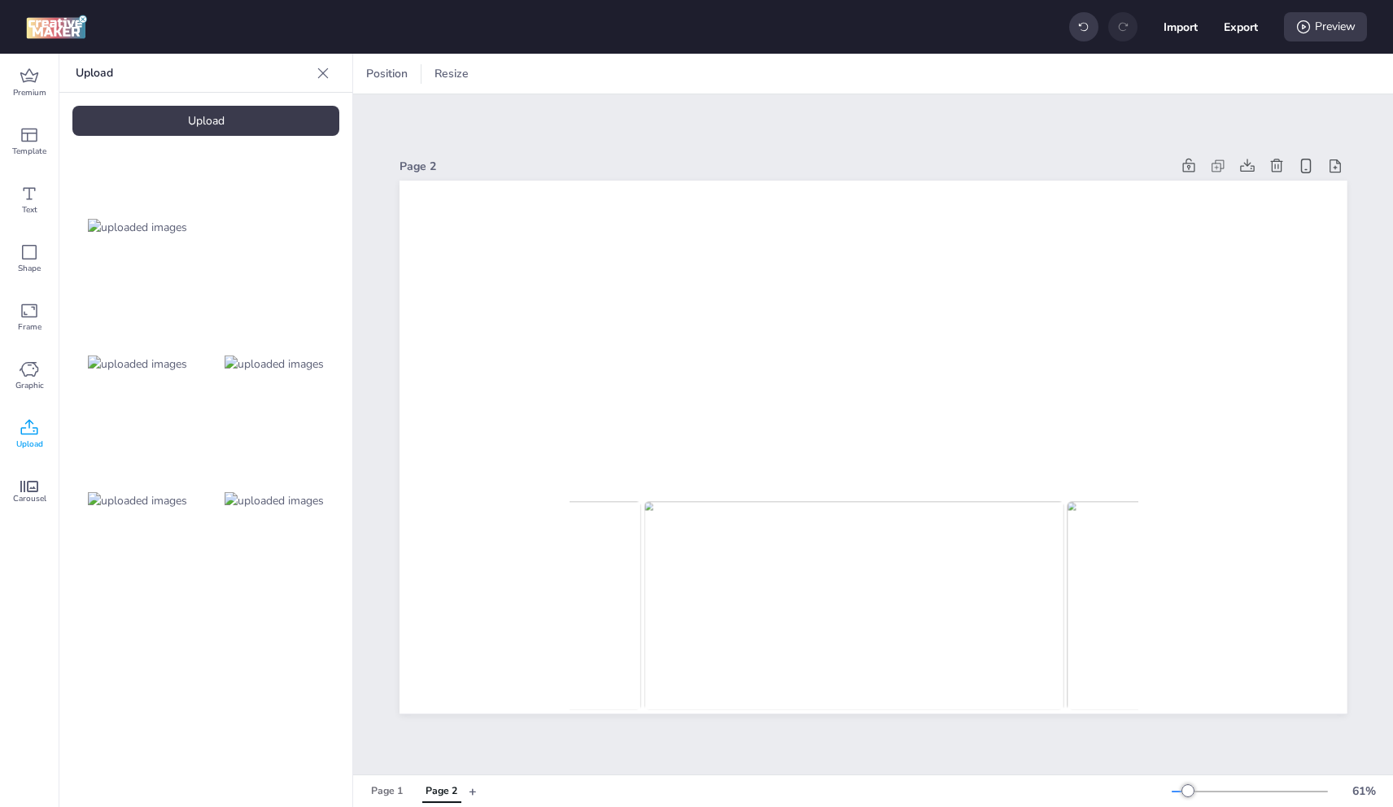
click at [258, 121] on div "Upload" at bounding box center [205, 121] width 267 height 30
click at [34, 255] on icon at bounding box center [30, 252] width 20 height 20
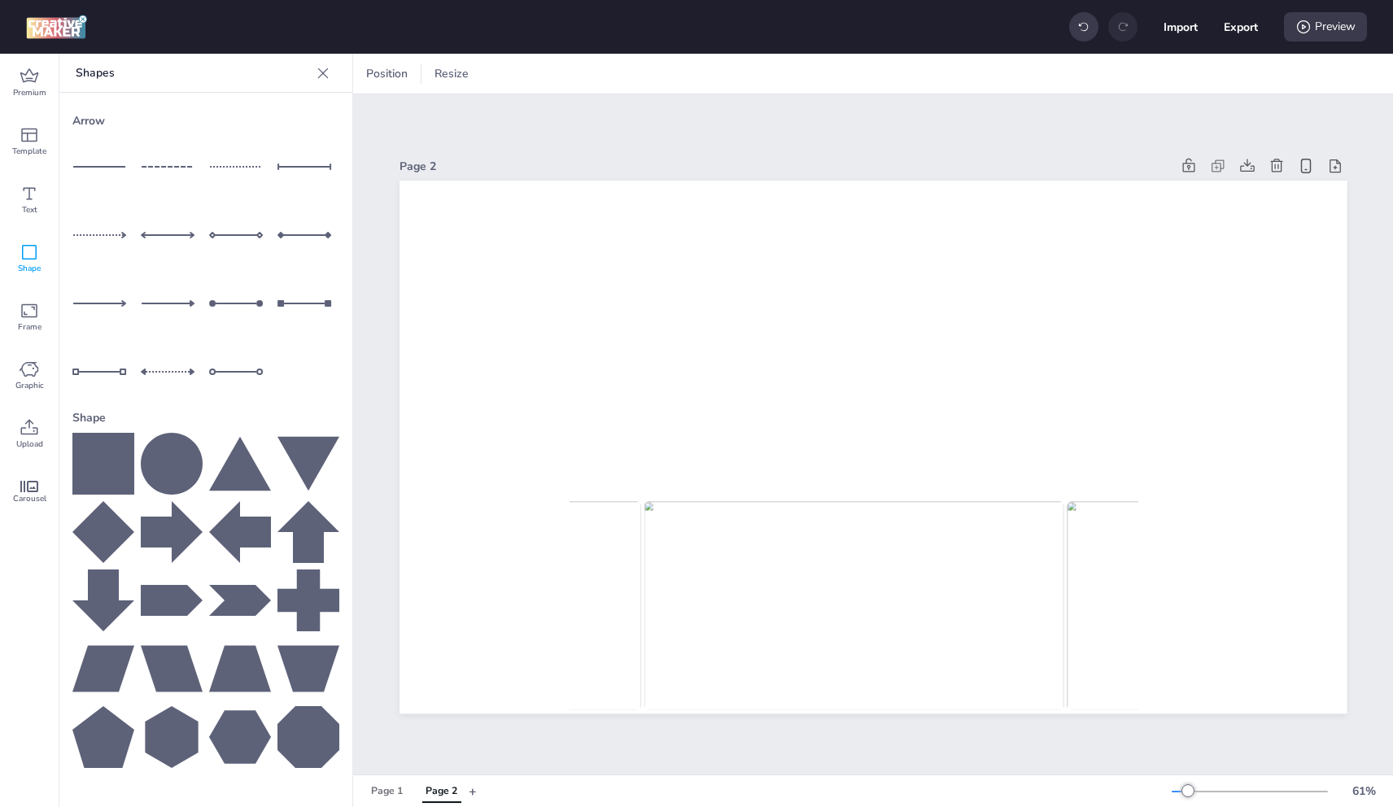
drag, startPoint x: 119, startPoint y: 451, endPoint x: 304, endPoint y: 400, distance: 191.5
click at [123, 452] on icon at bounding box center [103, 464] width 62 height 62
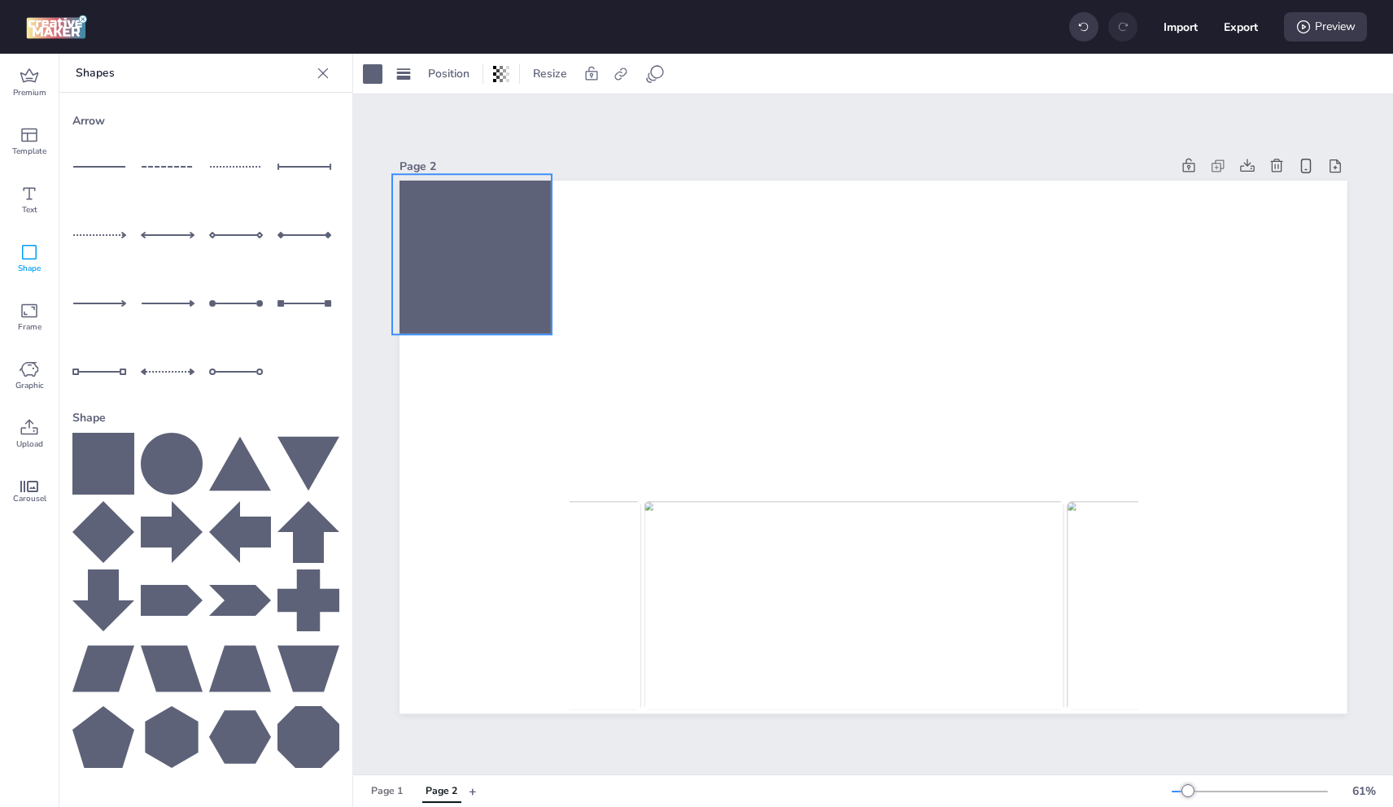
drag, startPoint x: 824, startPoint y: 435, endPoint x: 434, endPoint y: 247, distance: 433.4
click at [429, 245] on div at bounding box center [472, 255] width 160 height 160
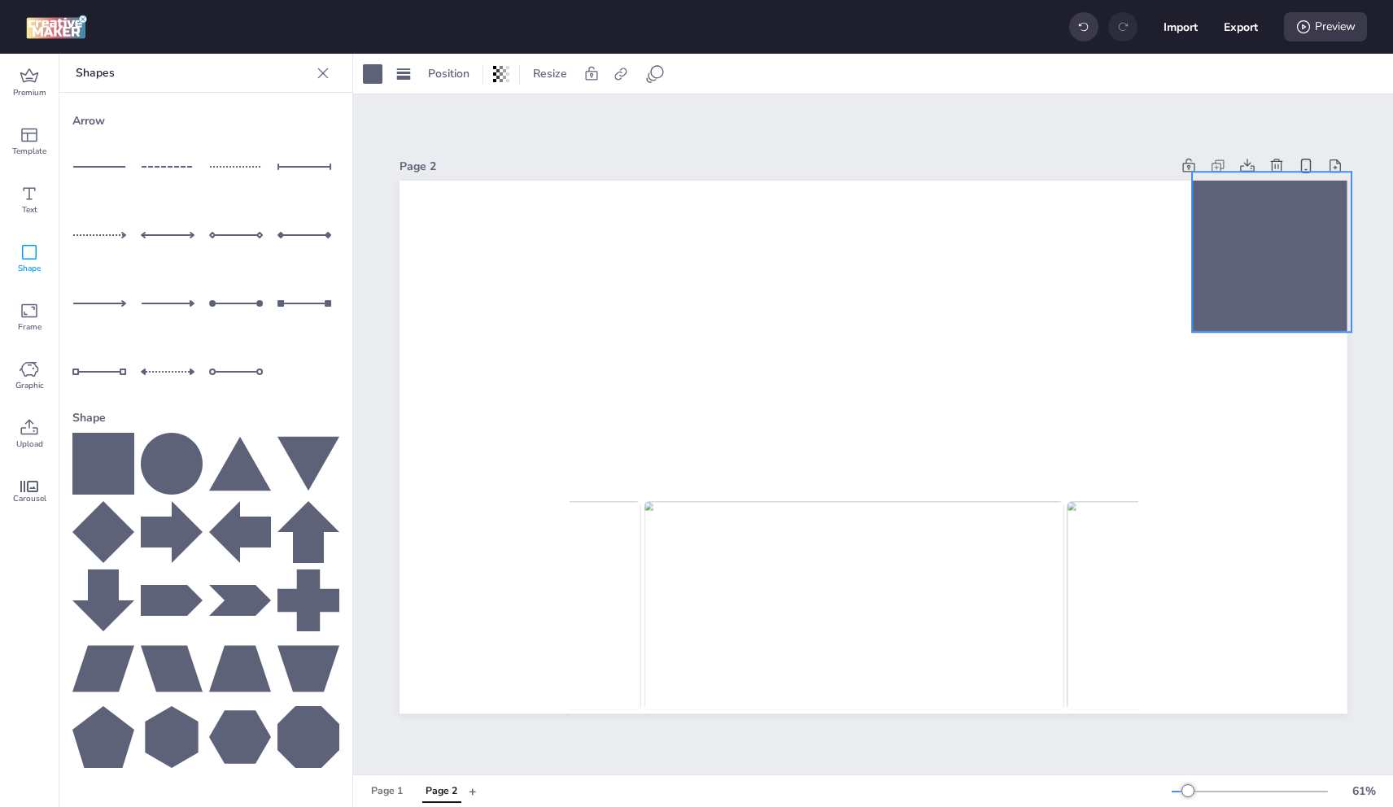
drag, startPoint x: 549, startPoint y: 255, endPoint x: 1312, endPoint y: 261, distance: 763.3
click at [1337, 260] on div at bounding box center [1272, 253] width 160 height 160
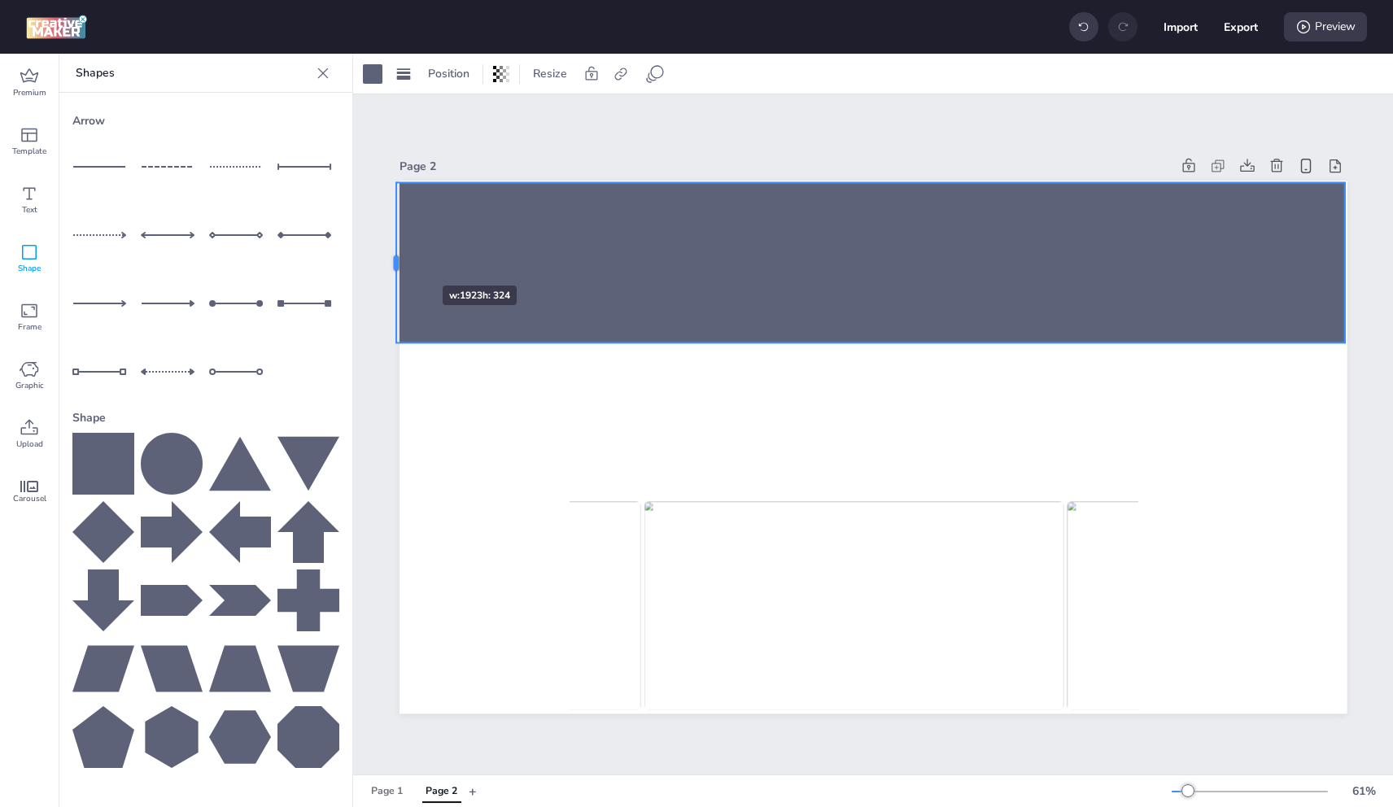
drag, startPoint x: 1183, startPoint y: 255, endPoint x: 402, endPoint y: 251, distance: 781.1
click at [396, 255] on div at bounding box center [389, 263] width 13 height 160
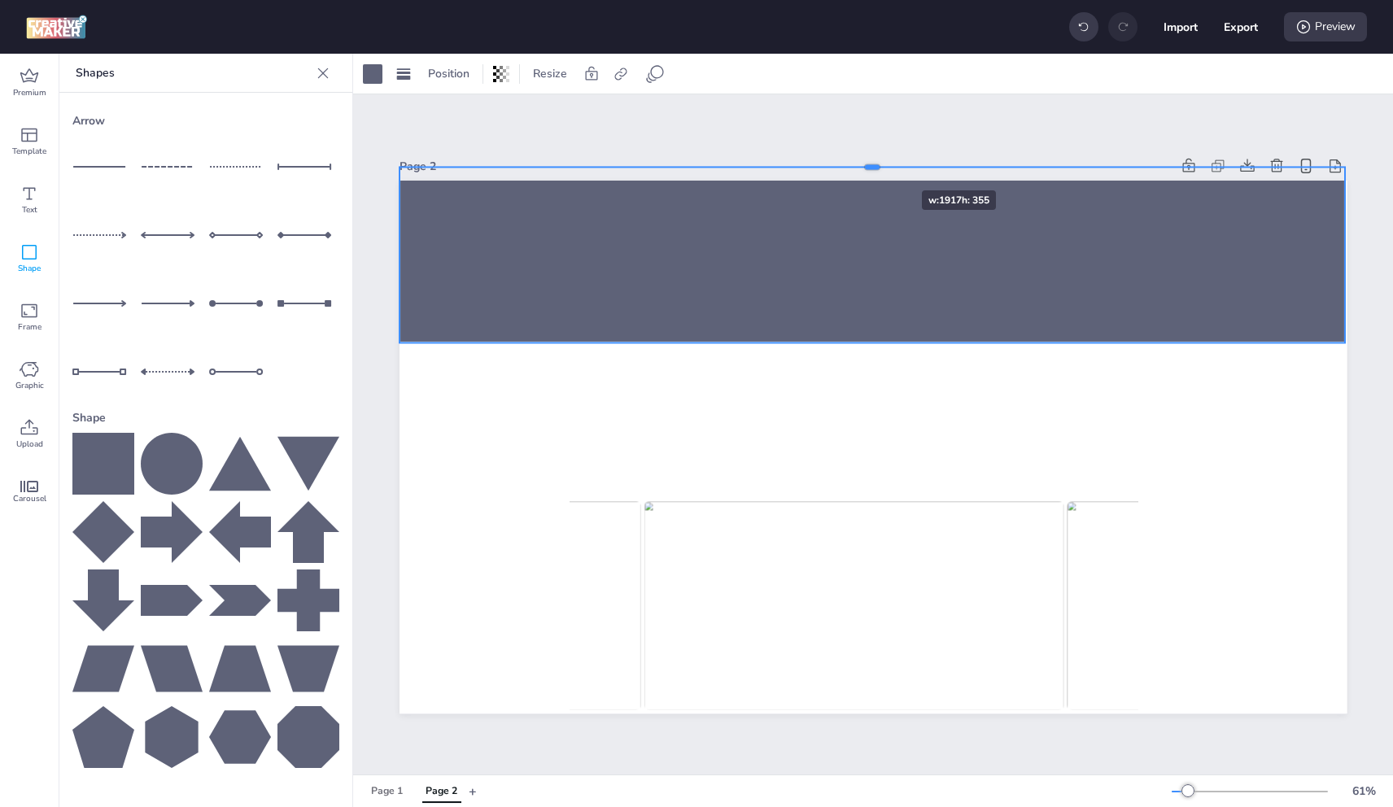
drag, startPoint x: 874, startPoint y: 177, endPoint x: 873, endPoint y: 161, distance: 15.5
click at [873, 161] on div at bounding box center [873, 161] width 946 height 13
click at [392, 251] on div at bounding box center [387, 256] width 13 height 176
drag, startPoint x: 1352, startPoint y: 251, endPoint x: 1247, endPoint y: 286, distance: 110.6
click at [1352, 255] on div at bounding box center [1358, 256] width 13 height 176
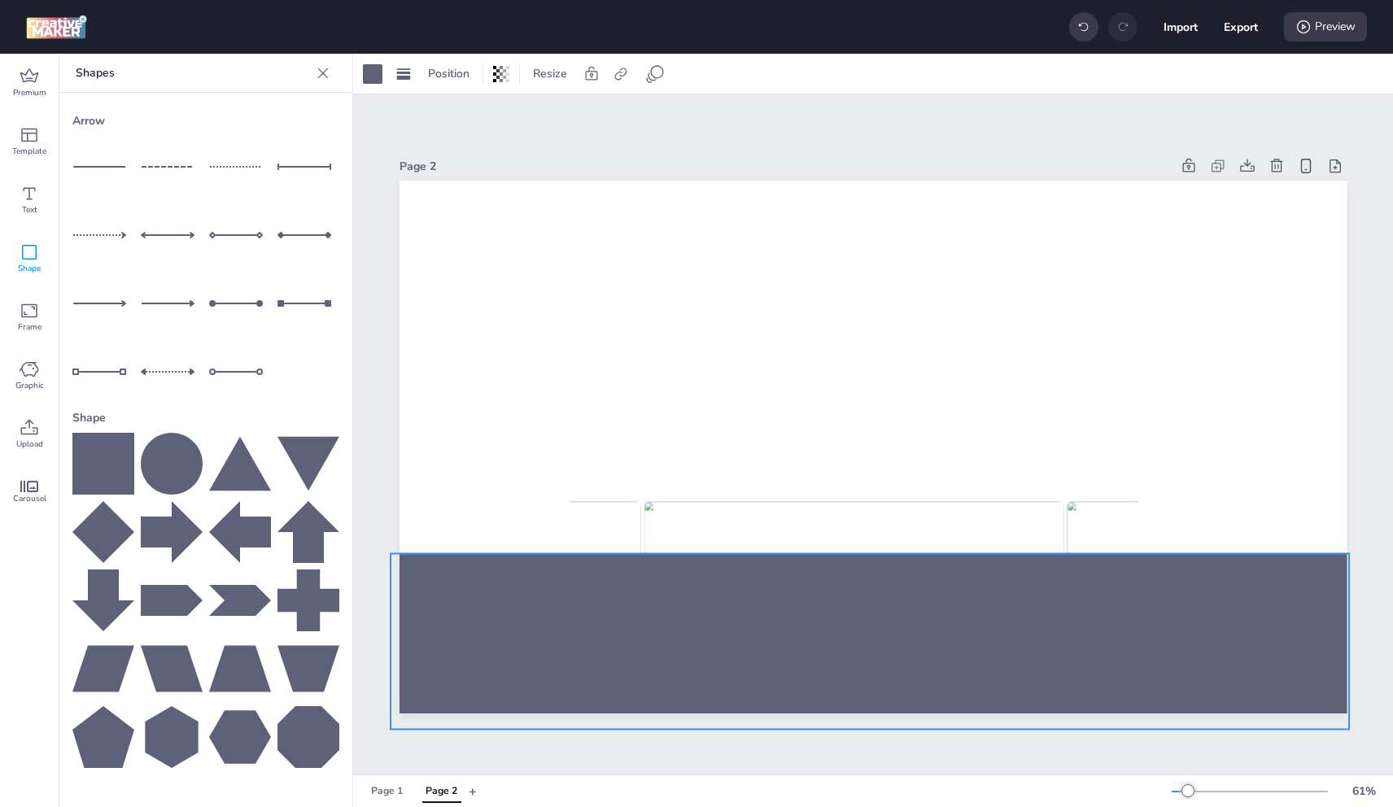
drag, startPoint x: 867, startPoint y: 335, endPoint x: 858, endPoint y: 704, distance: 368.7
click at [864, 721] on div "Page 2" at bounding box center [874, 434] width 948 height 598
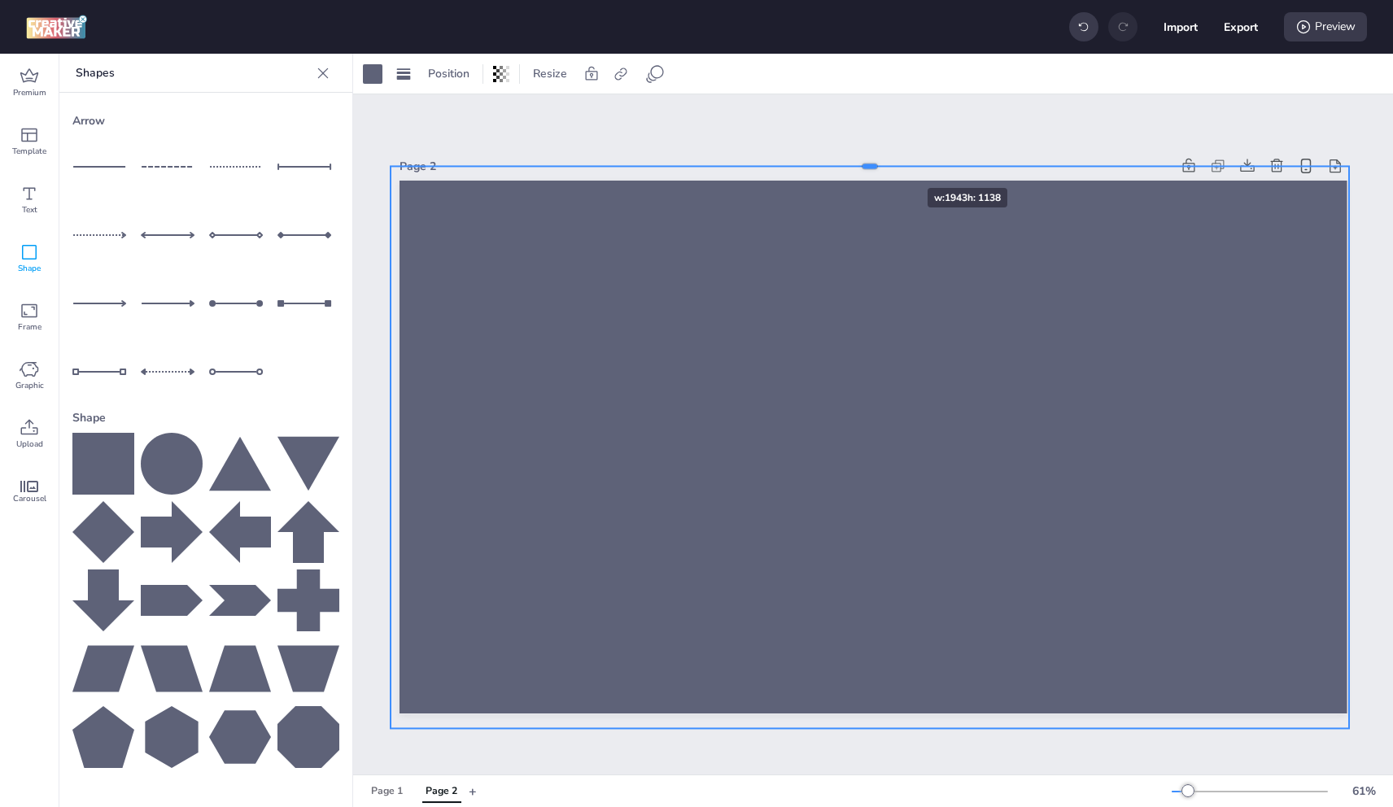
drag, startPoint x: 867, startPoint y: 545, endPoint x: 879, endPoint y: 159, distance: 386.7
click at [879, 159] on div at bounding box center [870, 160] width 959 height 13
click at [376, 74] on div at bounding box center [373, 74] width 20 height 20
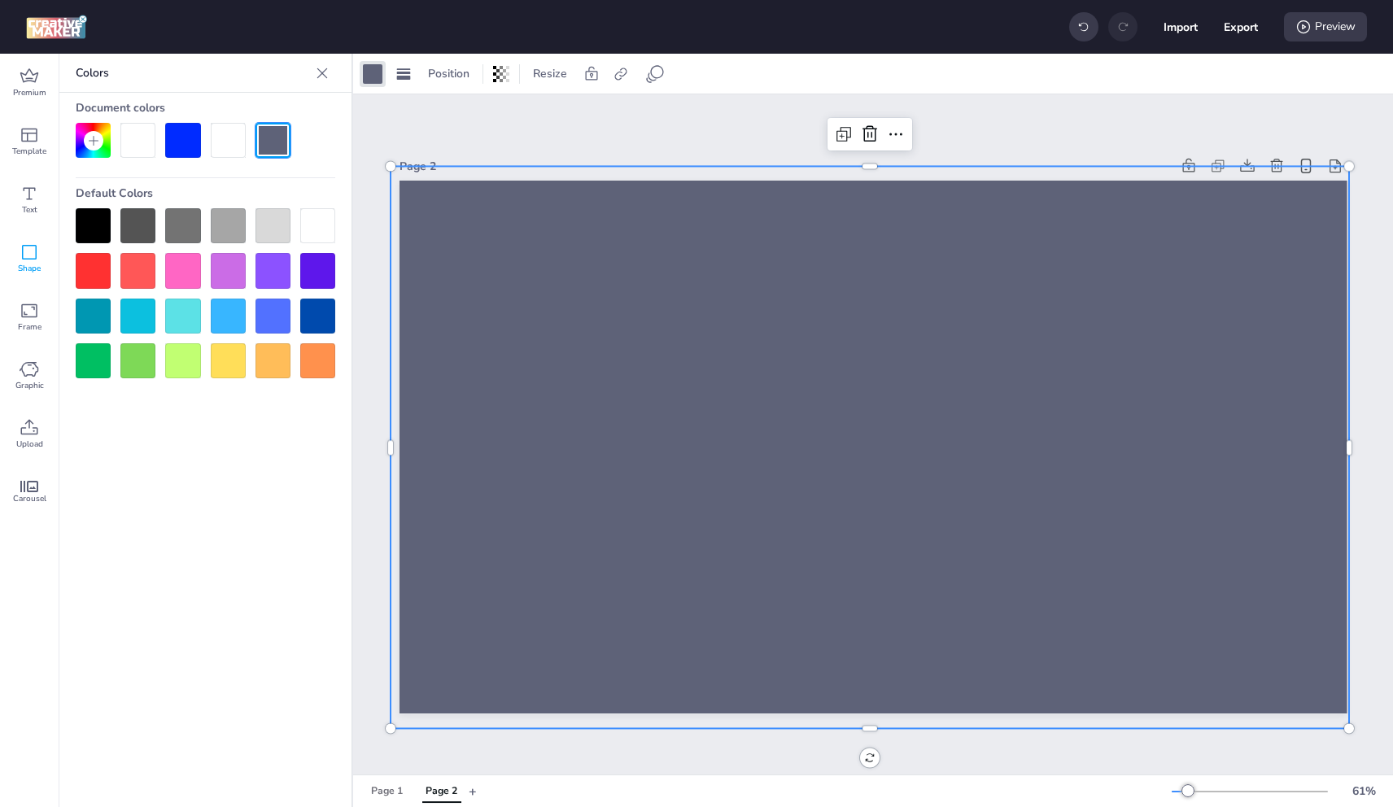
click at [93, 227] on div at bounding box center [93, 225] width 35 height 35
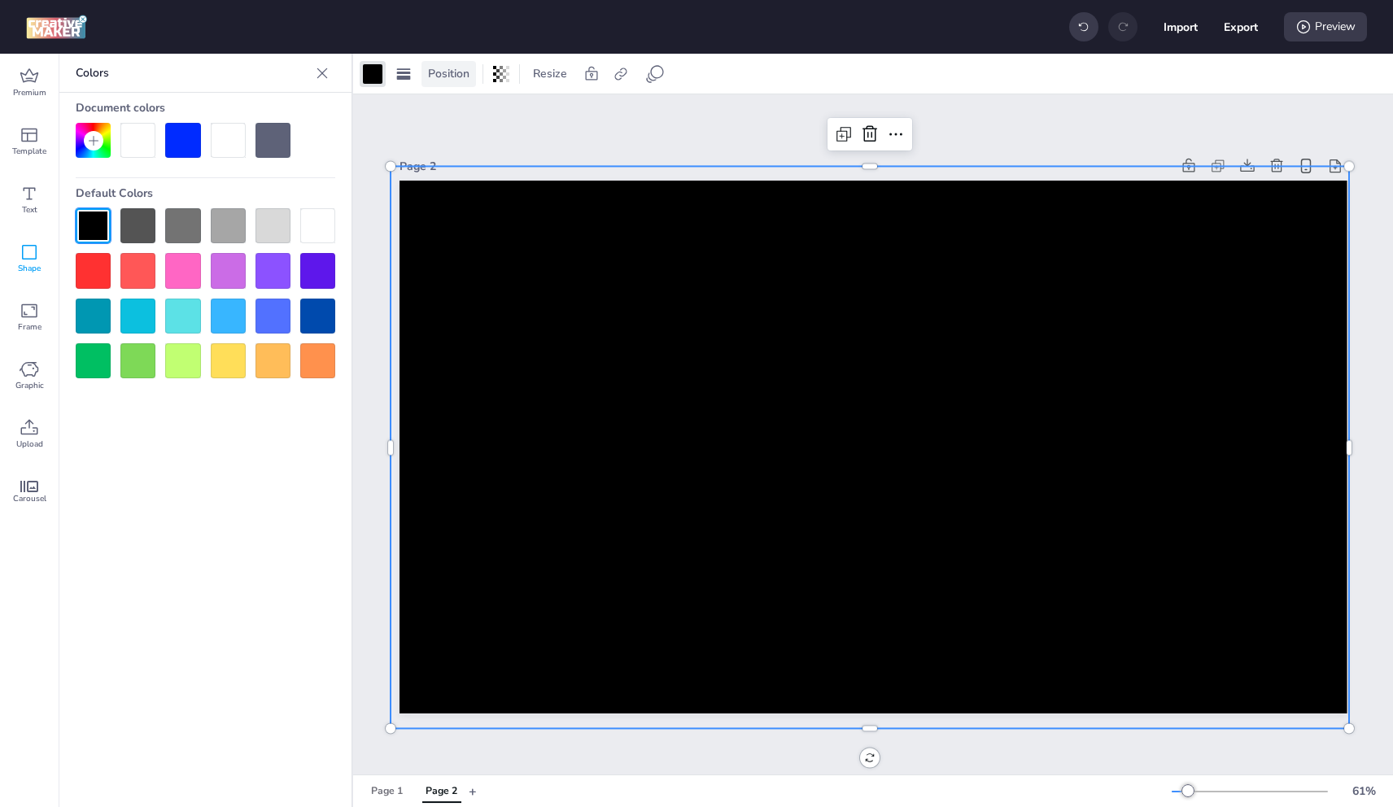
click at [441, 76] on span "Position" at bounding box center [449, 73] width 48 height 17
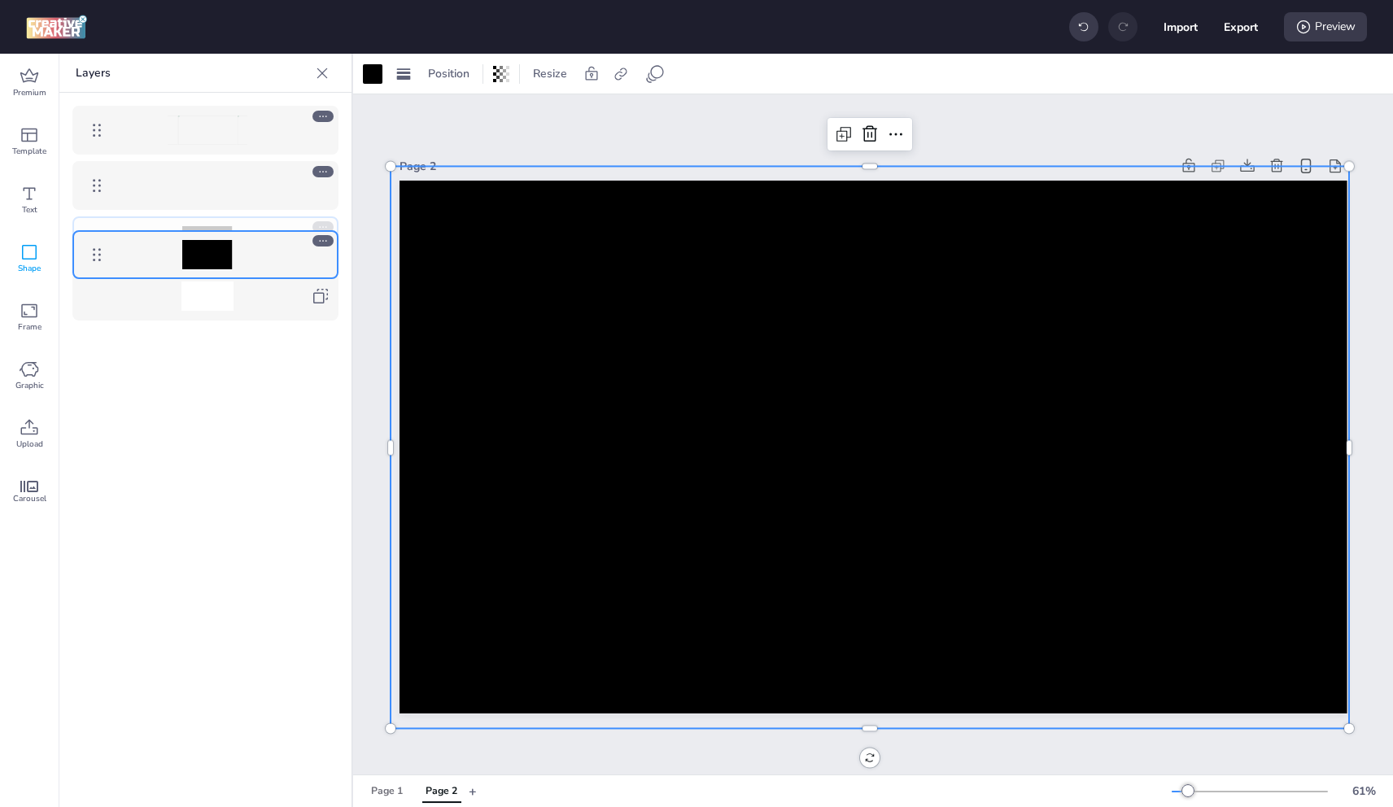
drag, startPoint x: 95, startPoint y: 127, endPoint x: 76, endPoint y: 250, distance: 124.3
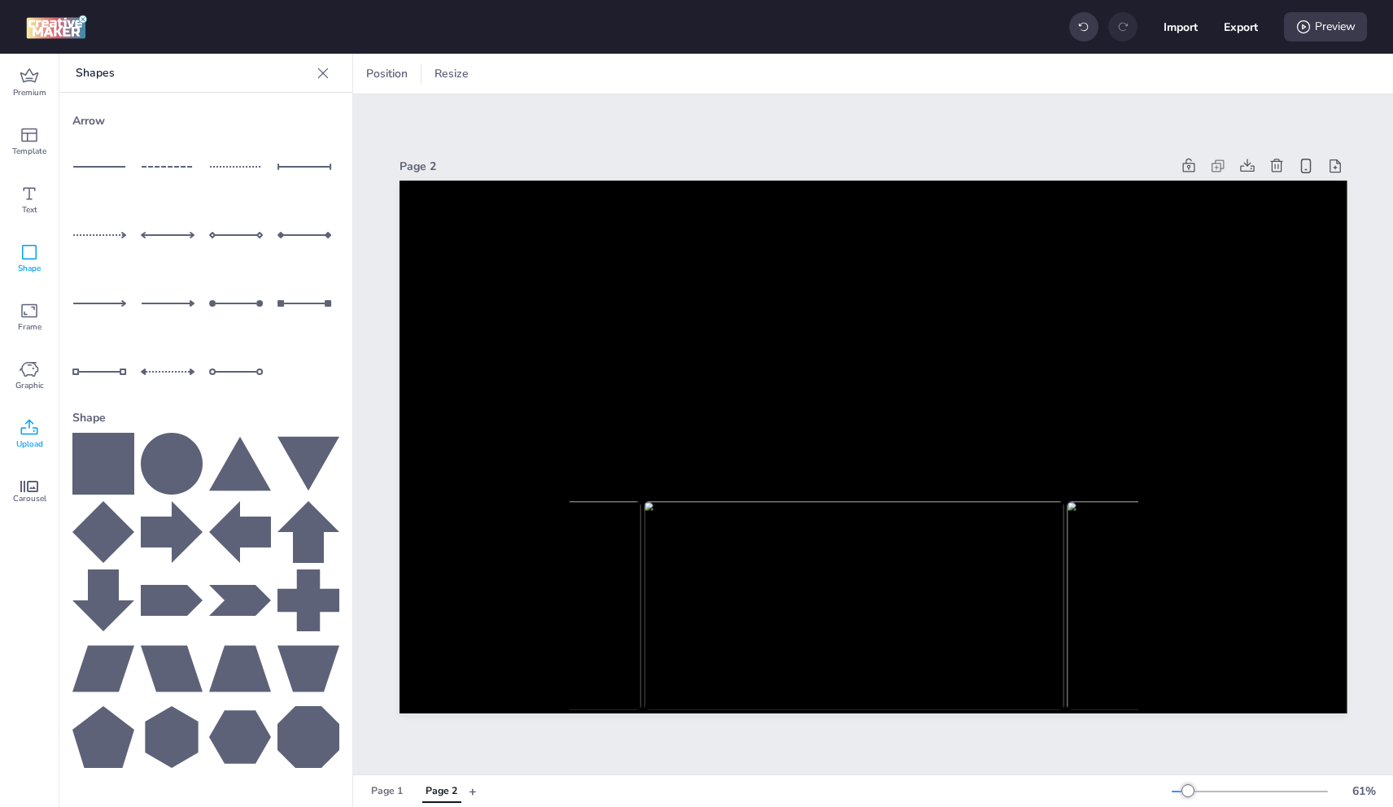
click at [25, 425] on icon at bounding box center [30, 428] width 20 height 20
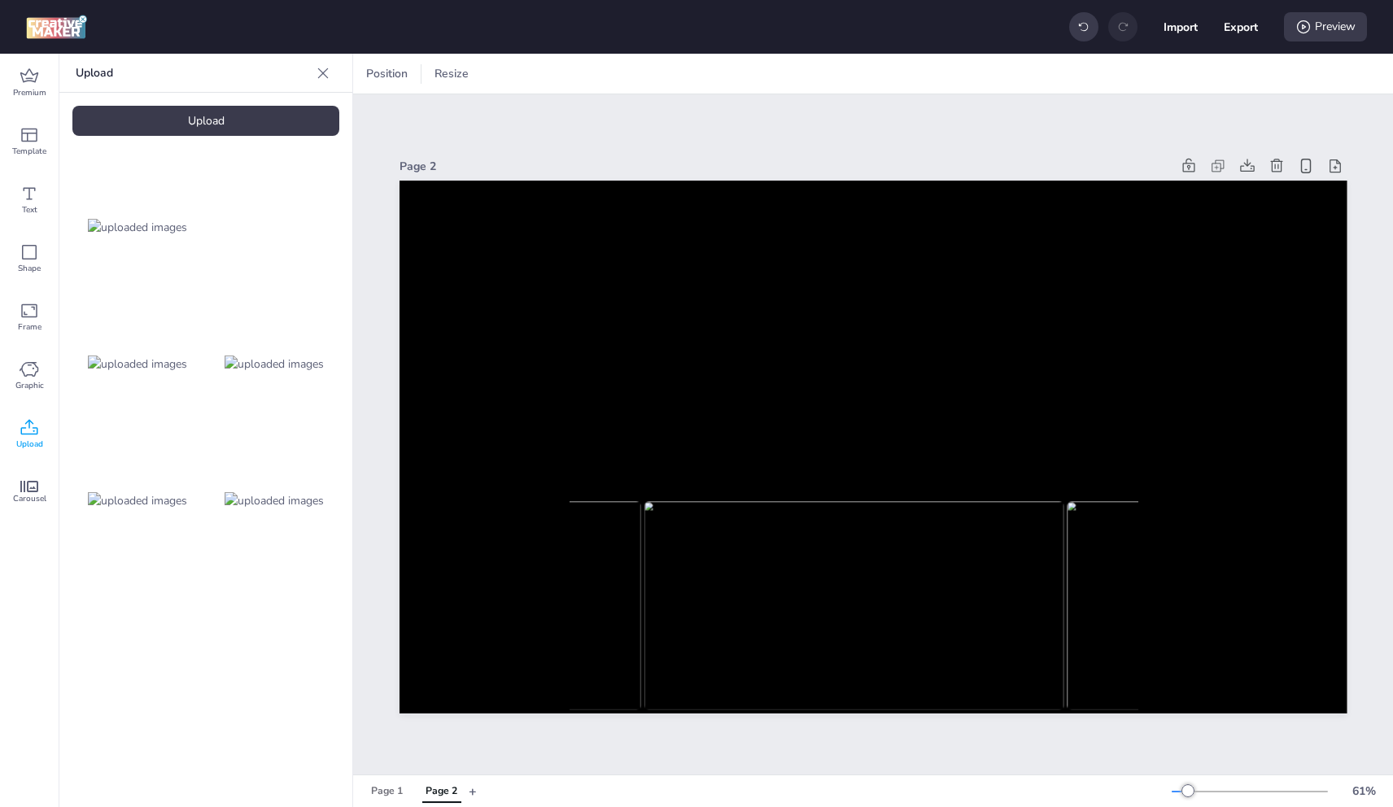
click at [113, 366] on img at bounding box center [137, 364] width 99 height 17
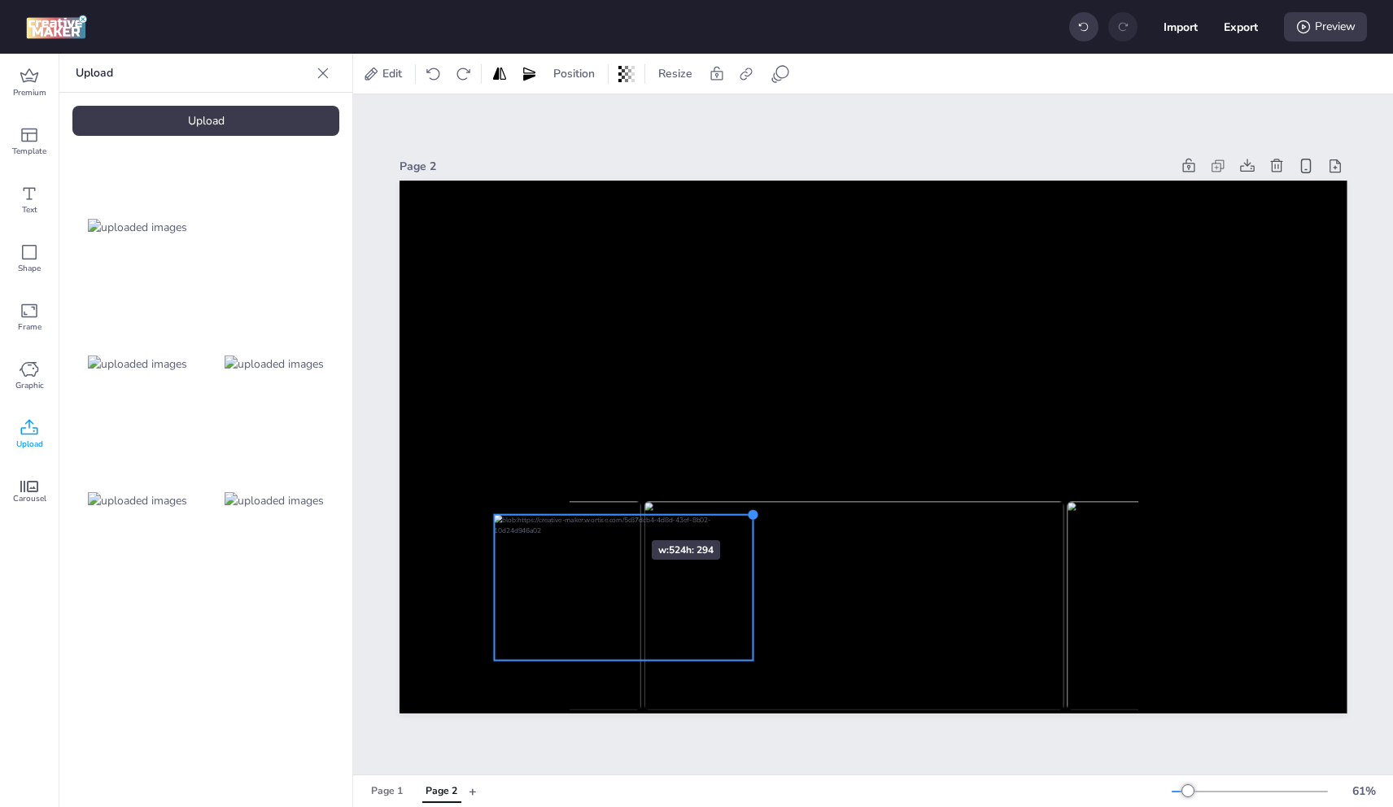
drag, startPoint x: 1248, startPoint y: 230, endPoint x: 593, endPoint y: 515, distance: 714.2
click at [593, 515] on div at bounding box center [874, 447] width 948 height 533
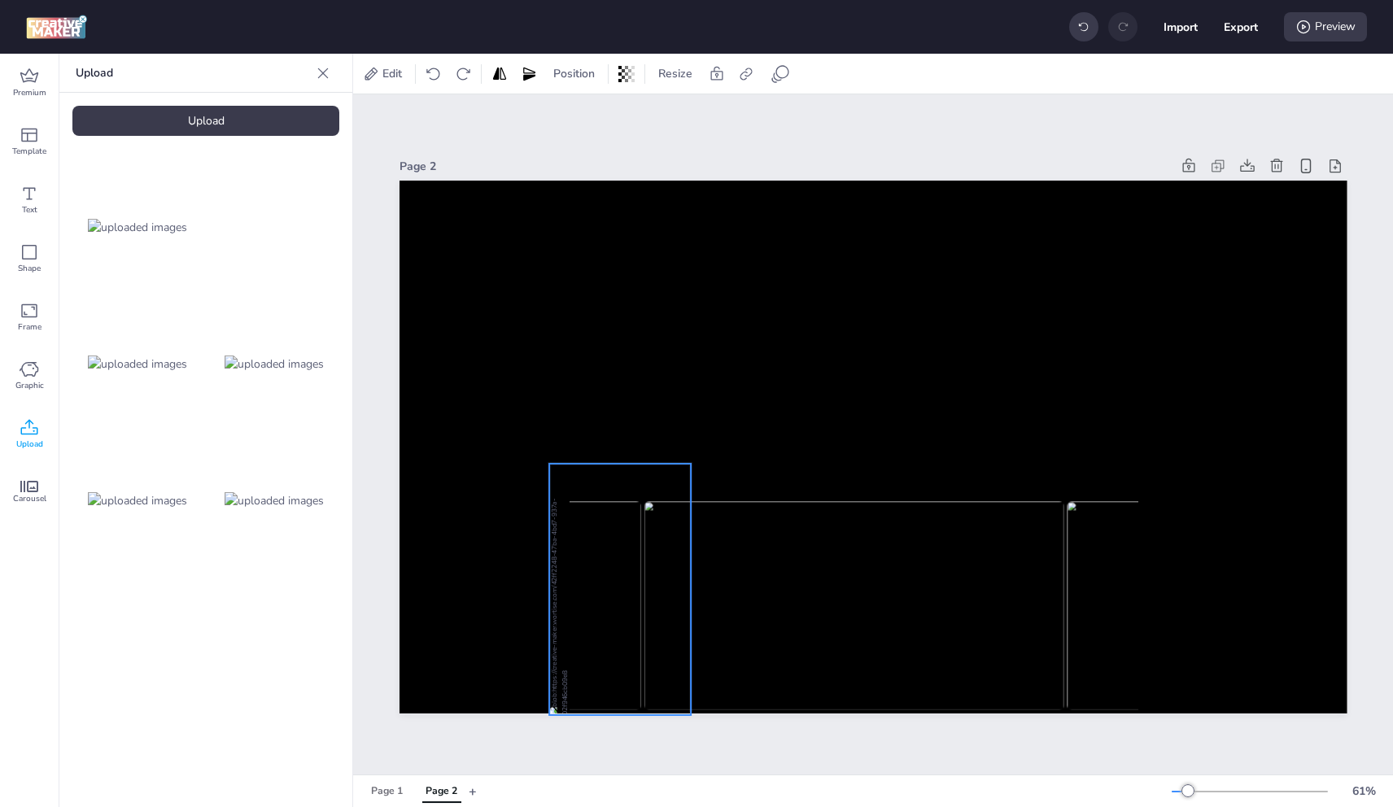
drag, startPoint x: 622, startPoint y: 688, endPoint x: 723, endPoint y: 583, distance: 146.2
click at [723, 583] on div "270 °" at bounding box center [874, 447] width 948 height 533
click at [720, 585] on div "270 °" at bounding box center [874, 447] width 948 height 533
click at [709, 583] on div "270 °" at bounding box center [874, 447] width 948 height 533
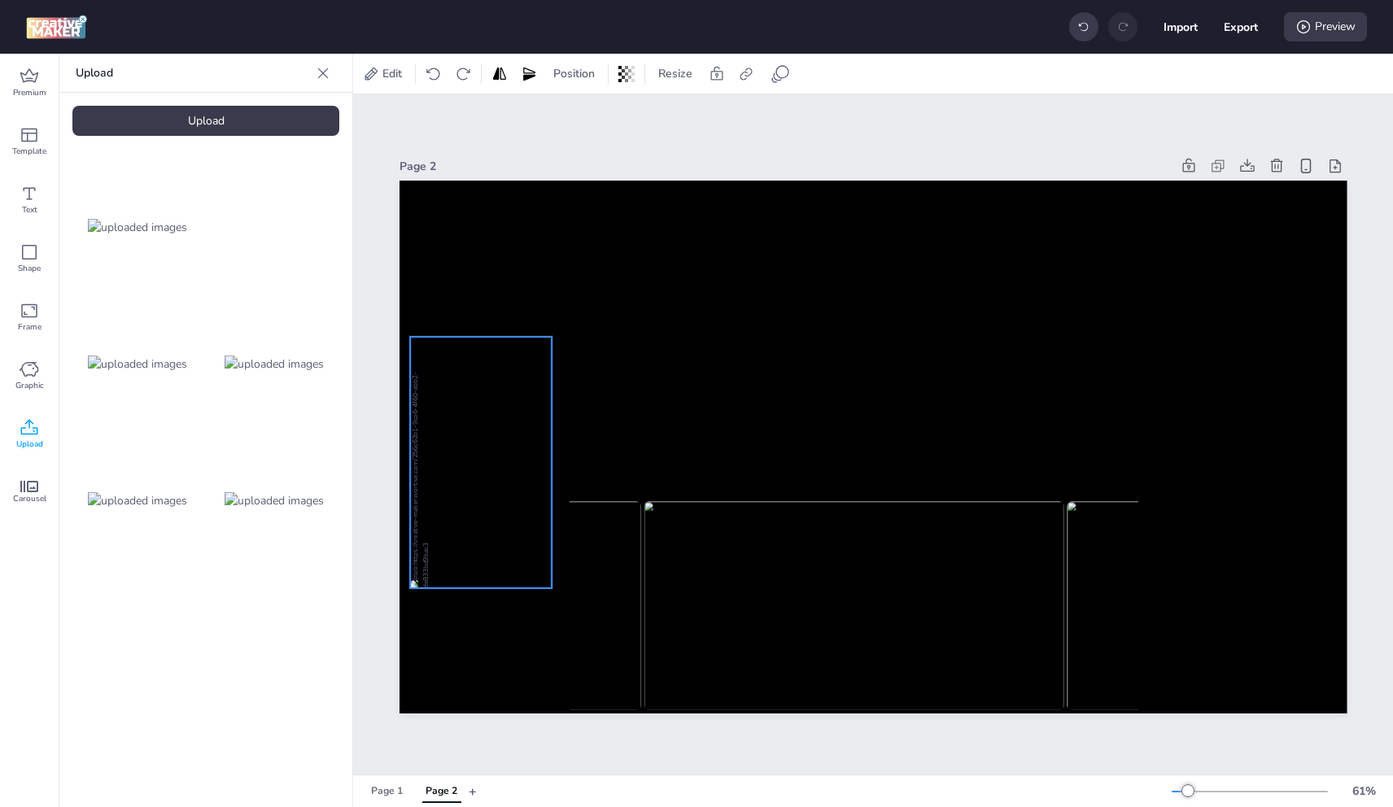
drag, startPoint x: 616, startPoint y: 570, endPoint x: 477, endPoint y: 443, distance: 188.3
click at [477, 443] on div at bounding box center [481, 463] width 142 height 251
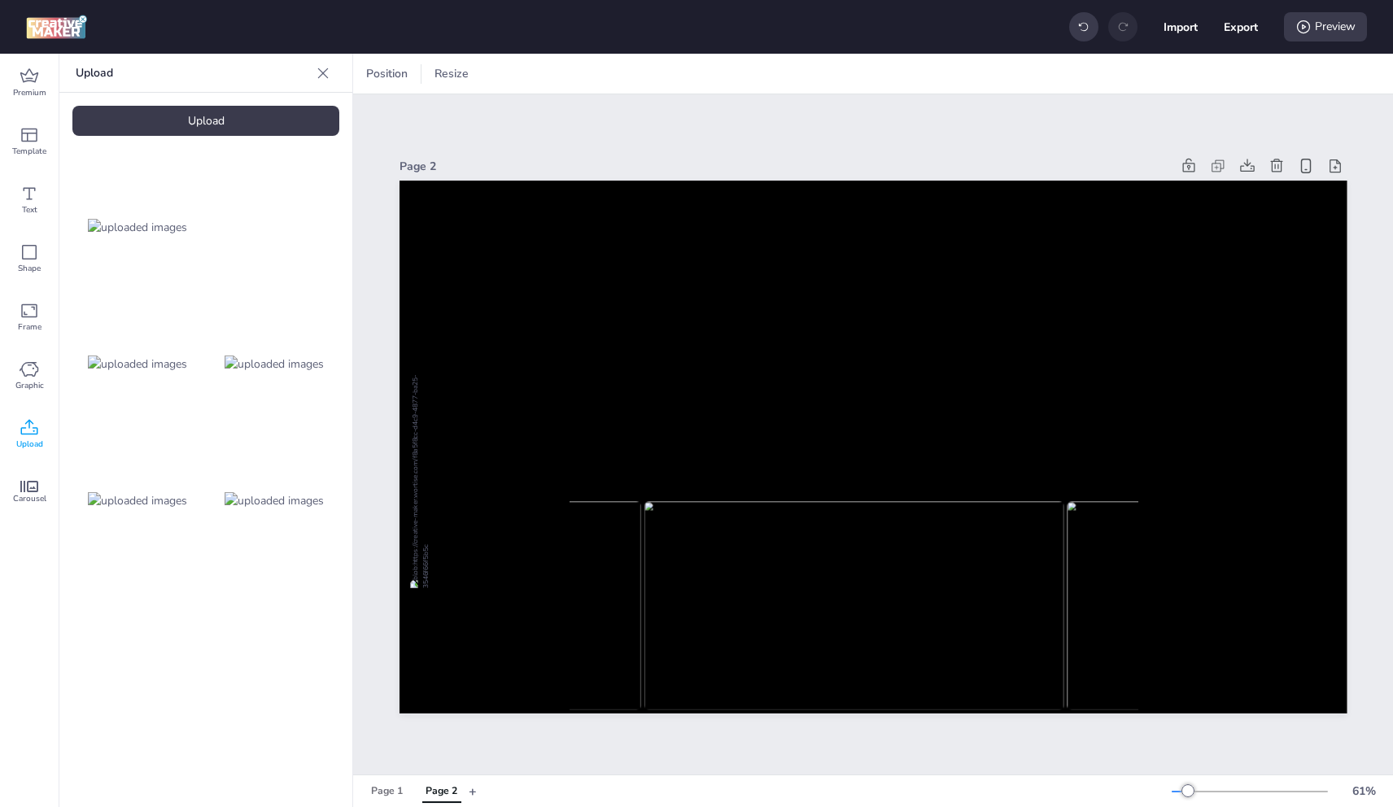
click at [1266, 33] on div "Import Export Preview" at bounding box center [1218, 27] width 298 height 34
click at [1259, 32] on div "Import Export Preview" at bounding box center [1218, 27] width 298 height 34
click at [1244, 28] on button "Export" at bounding box center [1241, 27] width 33 height 33
select select "html"
select select "all"
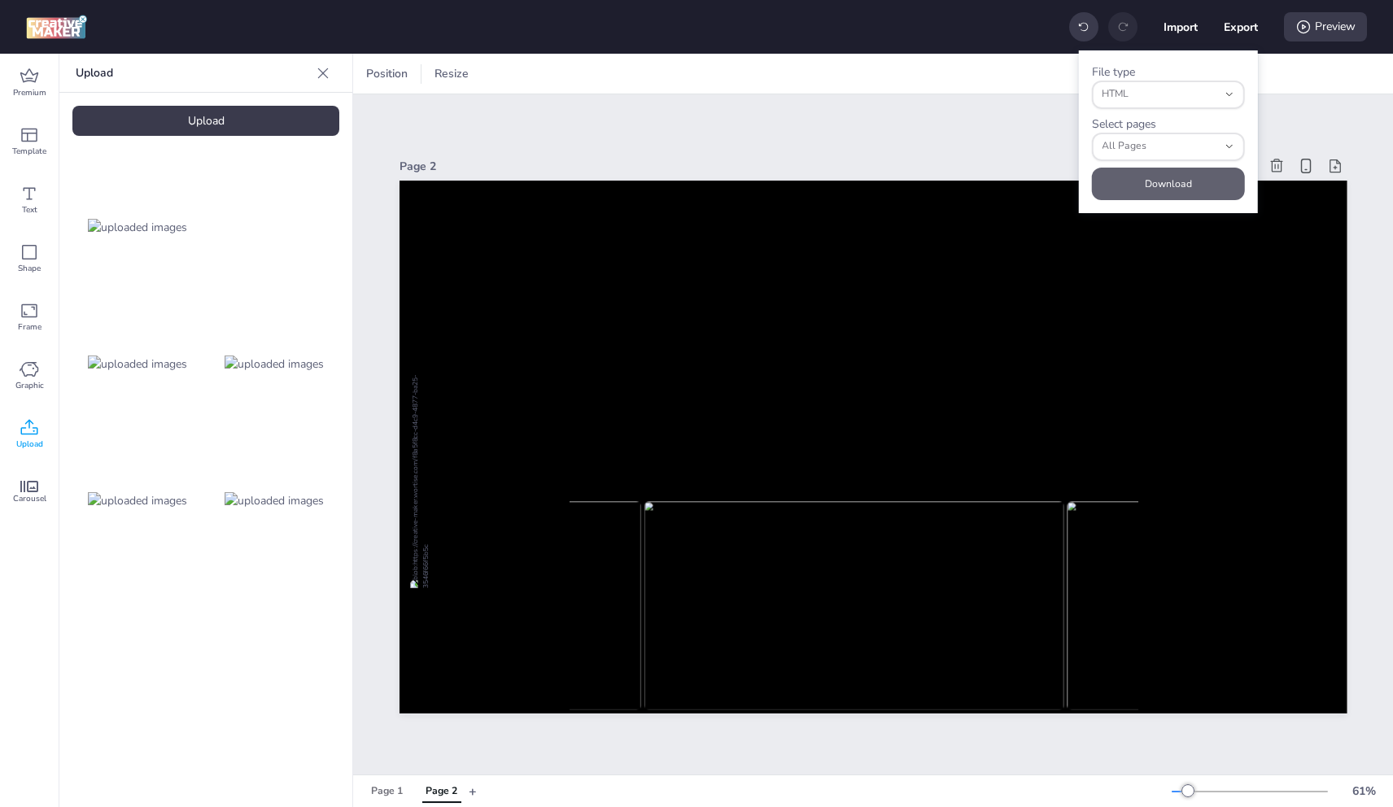
click at [1191, 170] on button "Download" at bounding box center [1168, 184] width 153 height 33
click at [1313, 30] on div "Preview" at bounding box center [1325, 26] width 83 height 29
select select "1"
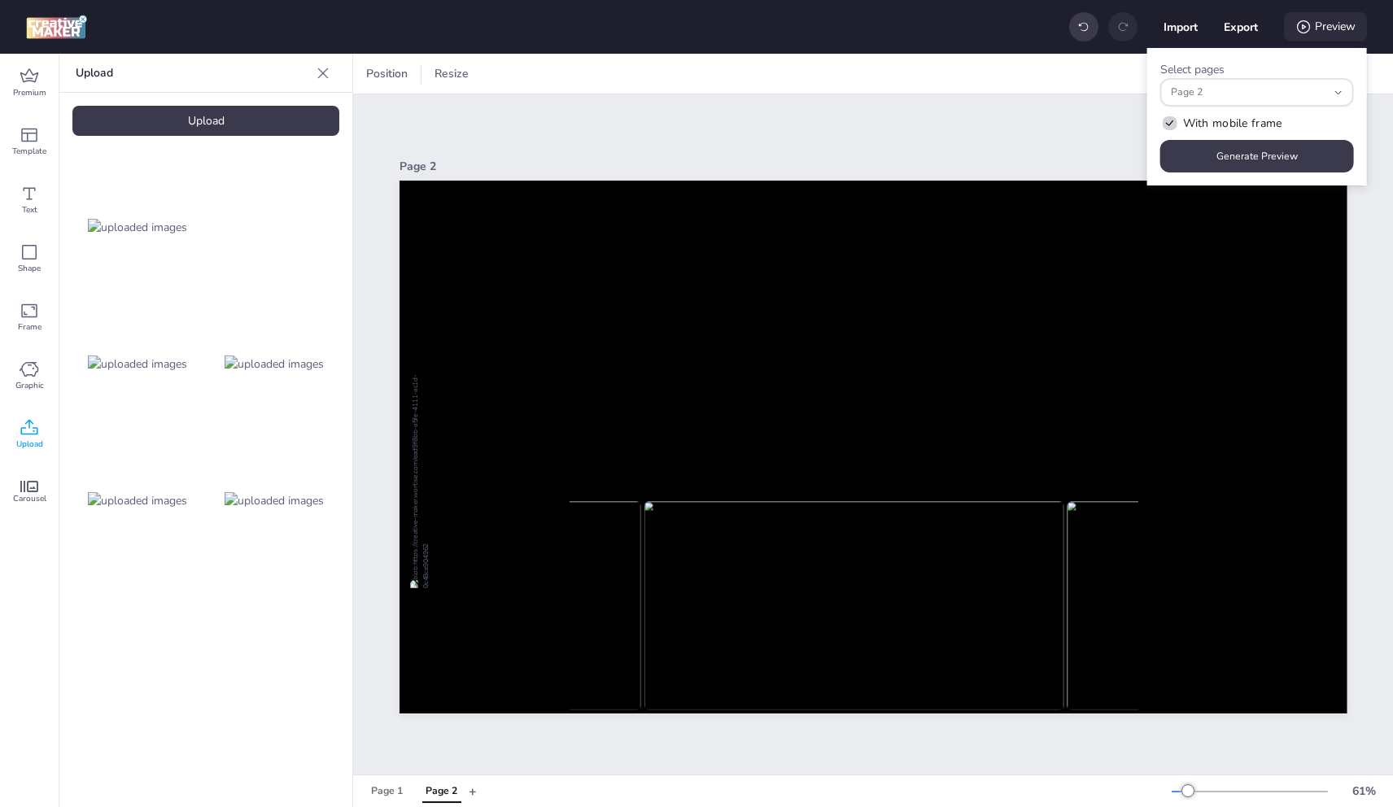
scroll to position [14, 0]
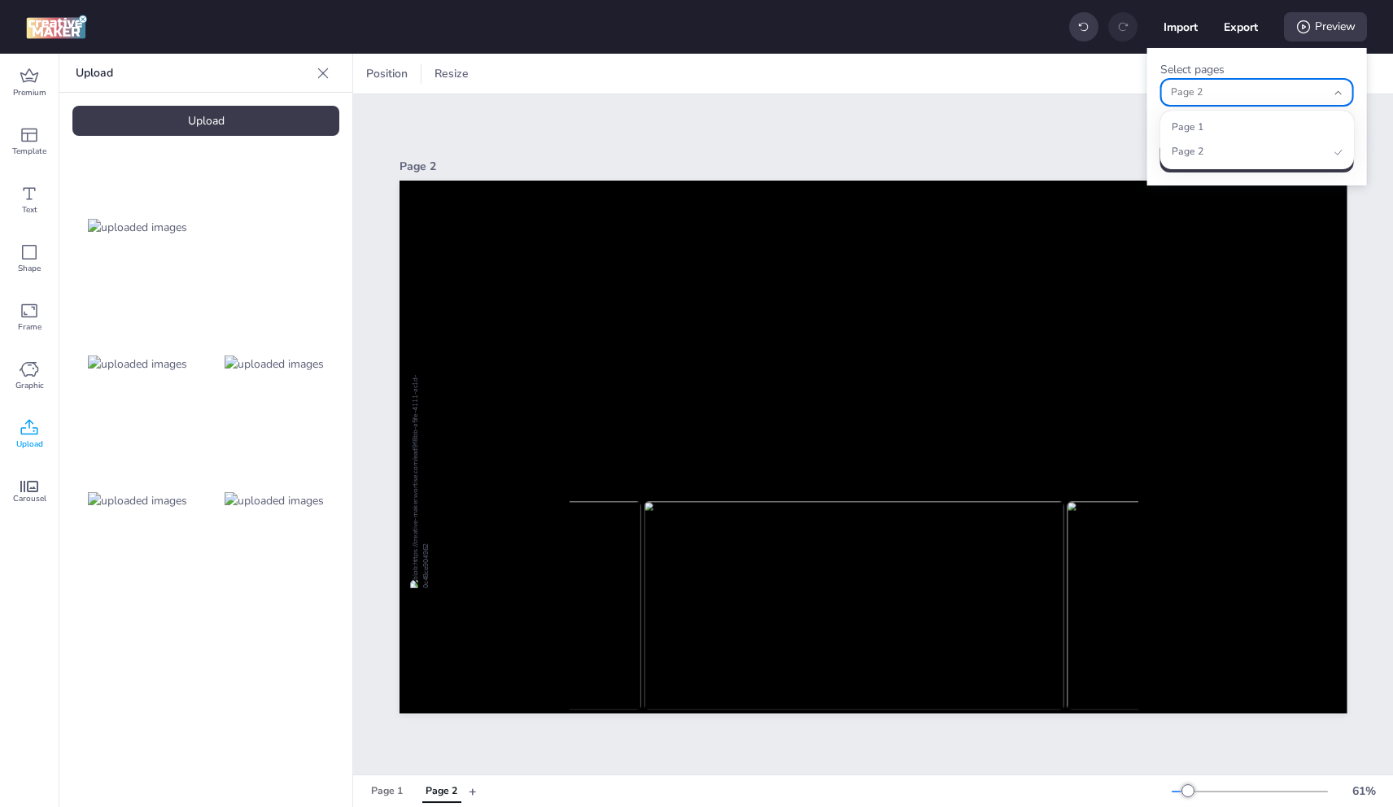
click at [1288, 96] on span "Page 2" at bounding box center [1249, 92] width 156 height 15
click at [1269, 122] on span "Page 1" at bounding box center [1250, 127] width 157 height 15
type input "1,0"
select select "0"
click at [1264, 161] on li "Page 2" at bounding box center [1257, 152] width 182 height 23
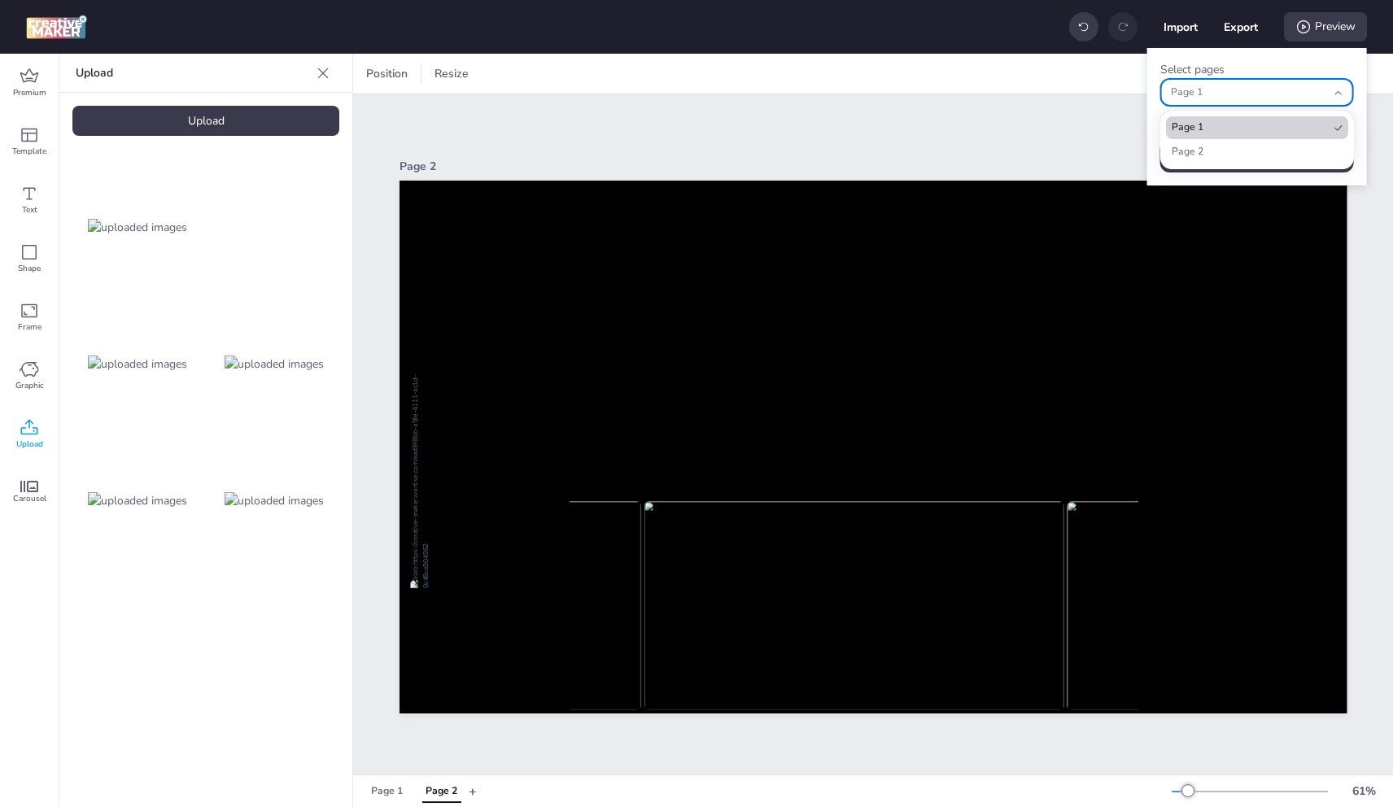
click at [1262, 119] on li "Page 1" at bounding box center [1257, 127] width 182 height 23
click at [1176, 182] on div "Select pages 0 Page 1 Page 2 Page 1 With mobile frame Generate Preview" at bounding box center [1257, 117] width 220 height 138
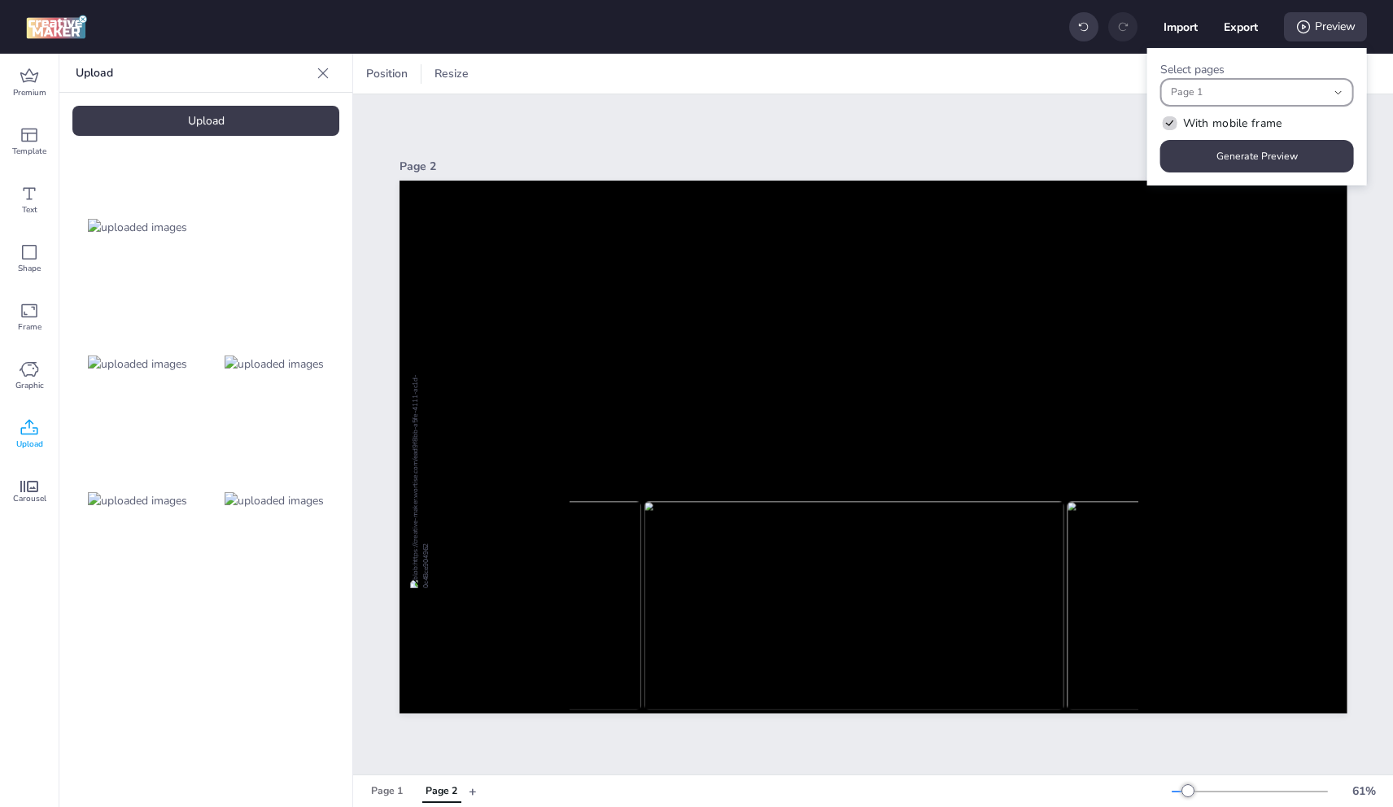
click at [1234, 98] on span "Page 1" at bounding box center [1249, 92] width 156 height 15
click at [1208, 147] on span "Page 2" at bounding box center [1250, 152] width 157 height 15
type input "0,1"
click at [1152, 173] on div "Select pages 0,1 Page 1 Page 2 Page 1, Page 2 With mobile frame Generate Preview" at bounding box center [1257, 117] width 220 height 138
click at [1193, 163] on button "Generate Preview" at bounding box center [1257, 156] width 194 height 33
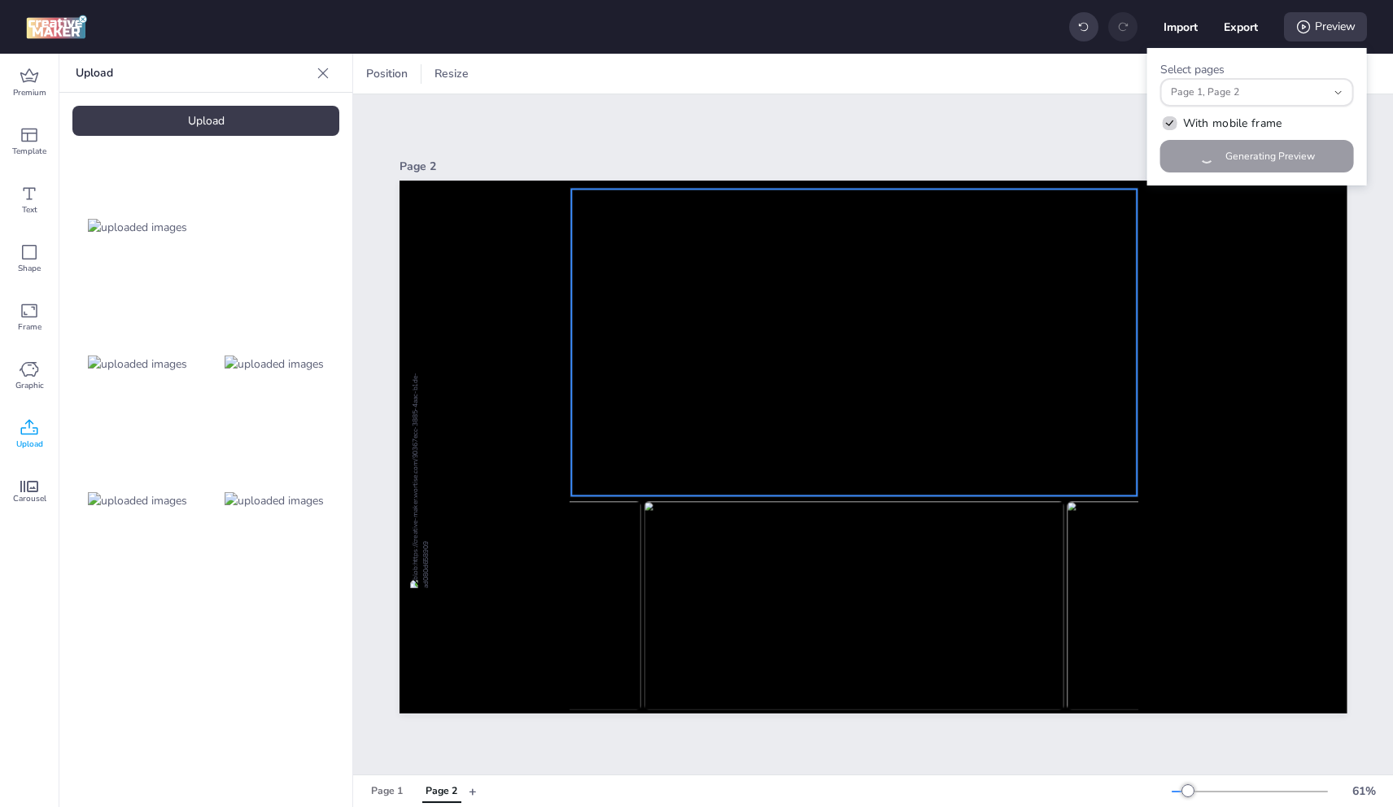
click at [868, 207] on video at bounding box center [854, 339] width 566 height 320
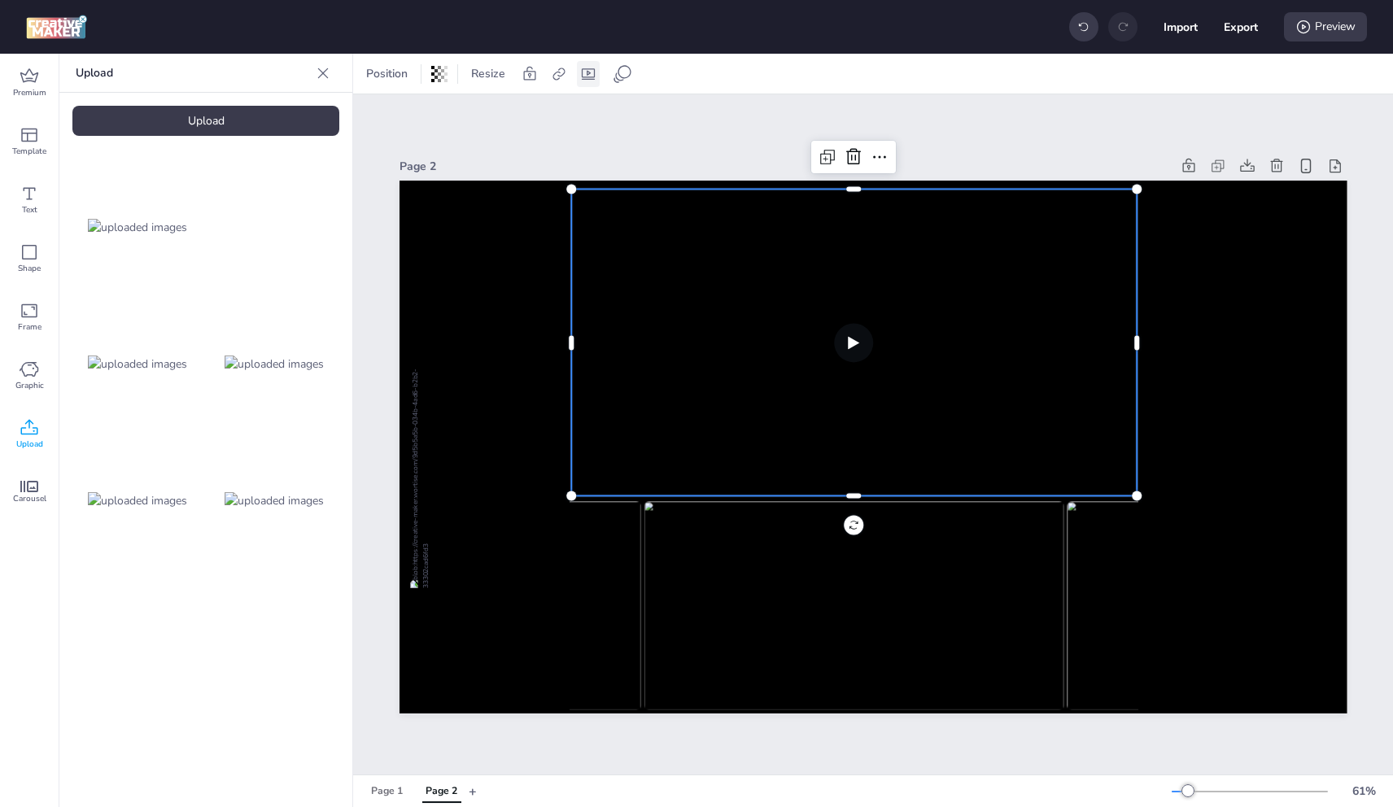
click at [587, 73] on icon at bounding box center [588, 73] width 13 height 11
select select "contain"
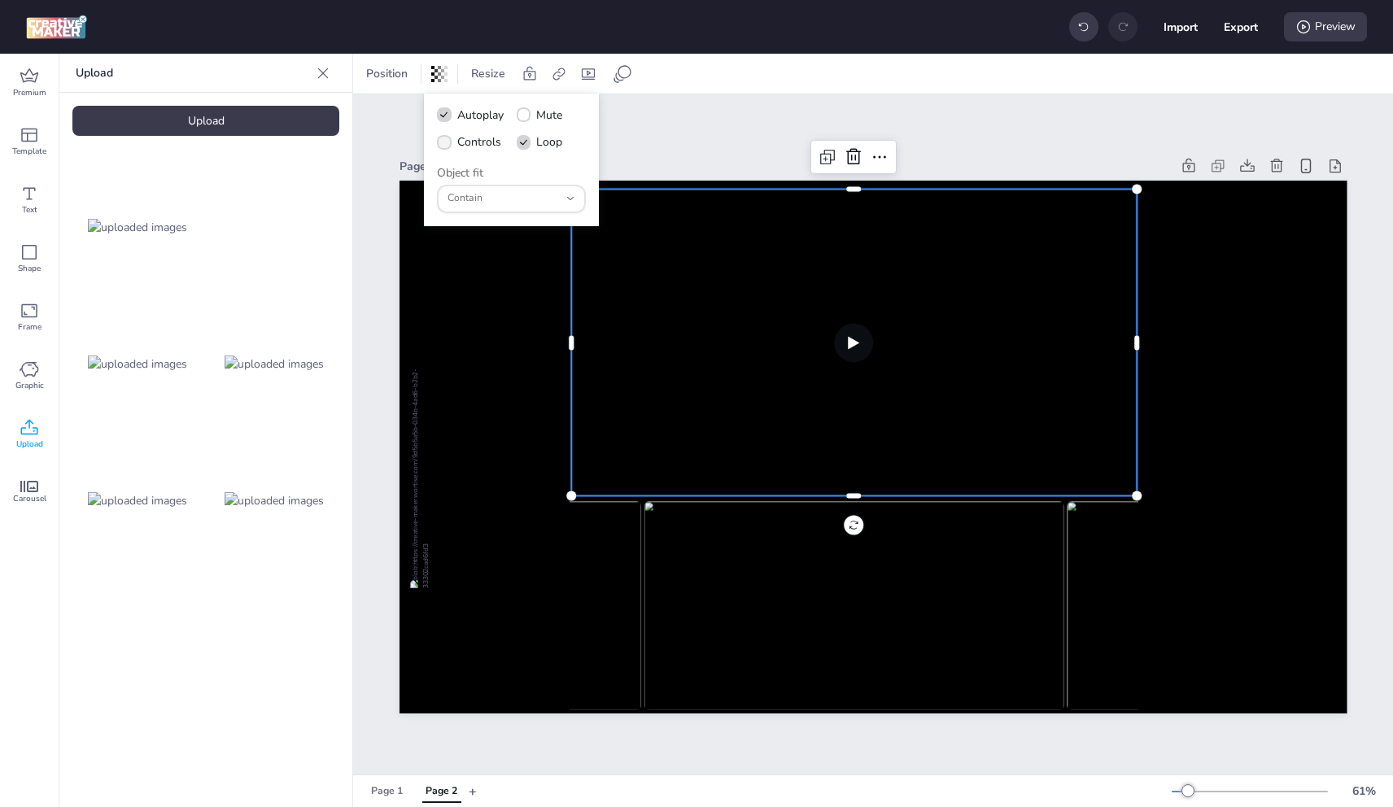
click at [487, 136] on span "Controls" at bounding box center [479, 141] width 44 height 17
click at [447, 143] on input "Controls" at bounding box center [441, 148] width 11 height 11
checkbox input "true"
click at [548, 109] on span "Mute" at bounding box center [549, 115] width 26 height 17
click at [526, 116] on input "Mute" at bounding box center [521, 121] width 11 height 11
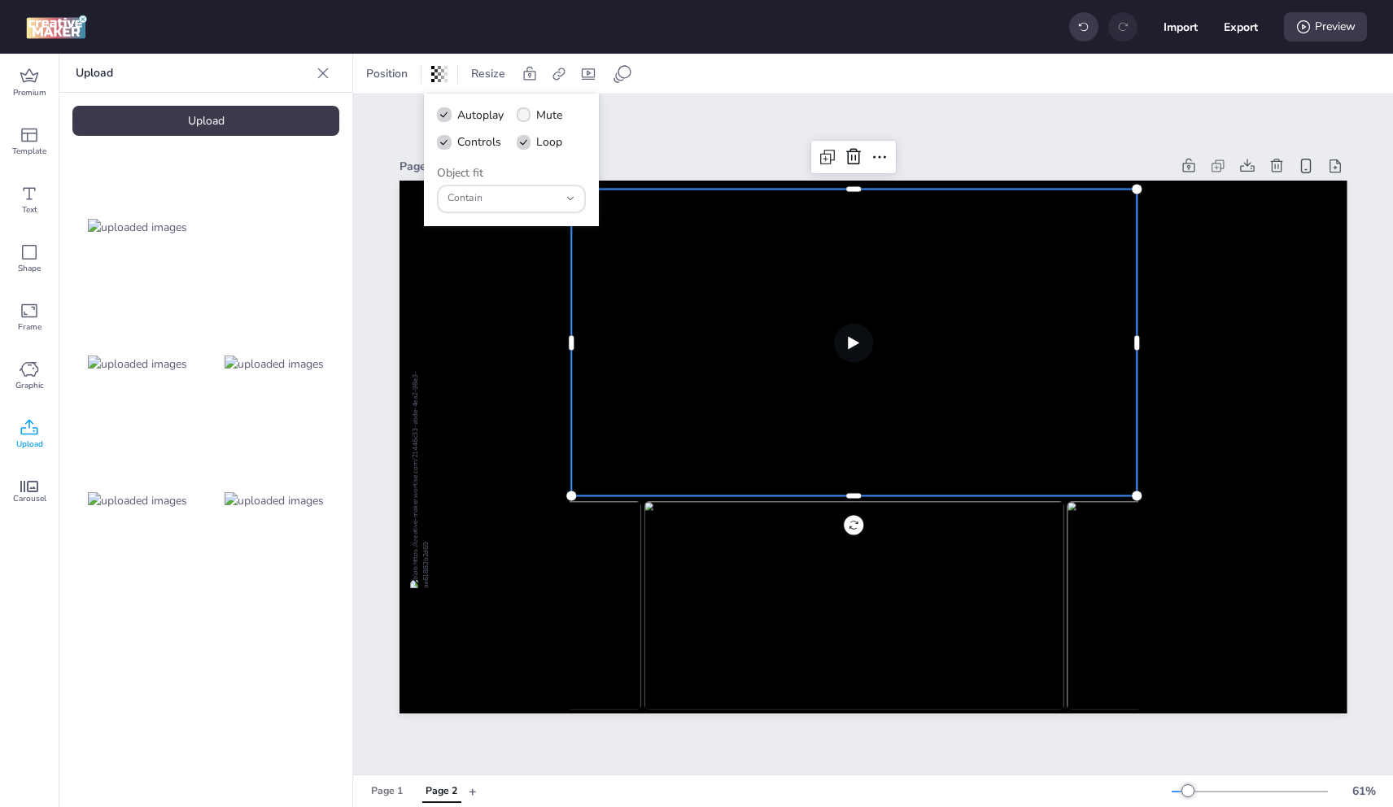
checkbox input "true"
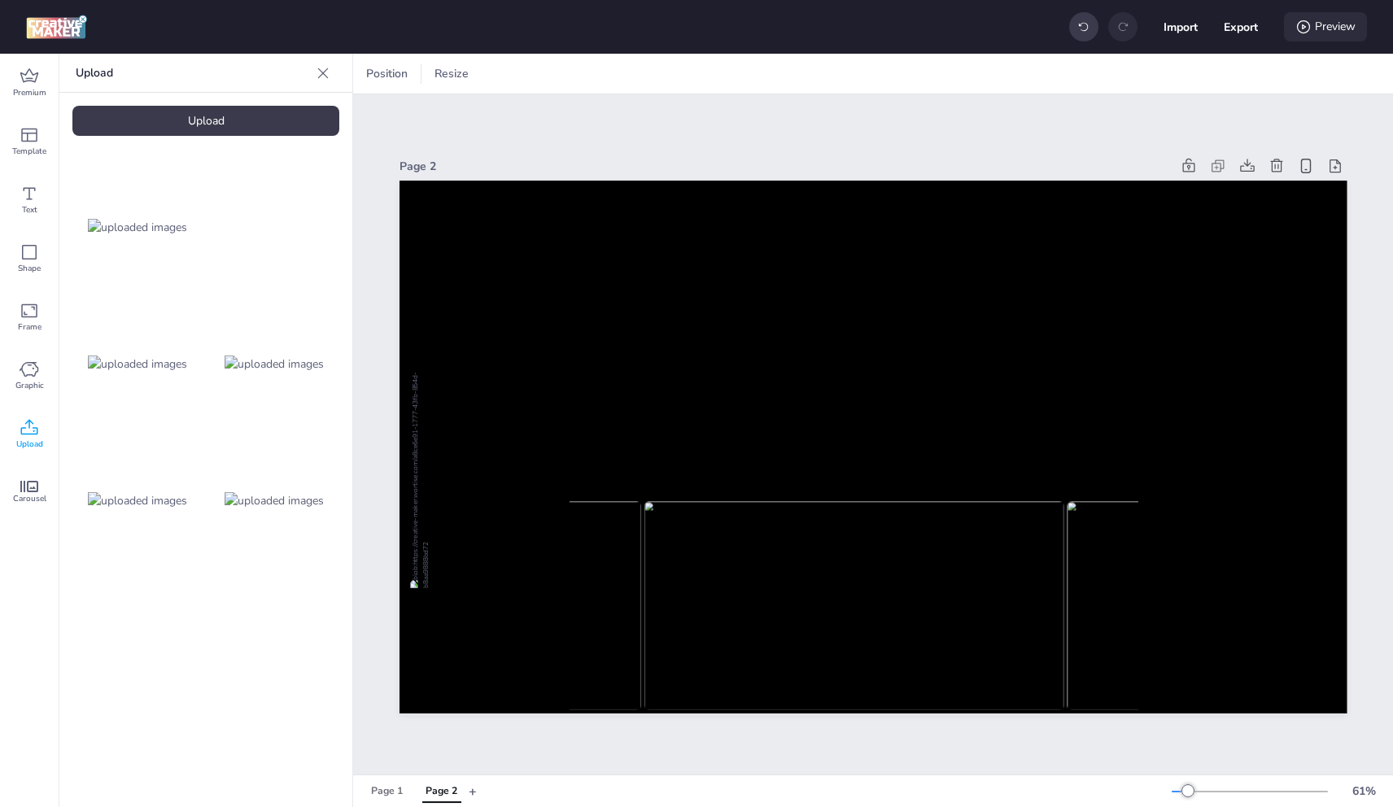
click at [1334, 28] on div "Preview" at bounding box center [1325, 26] width 83 height 29
select select "0"
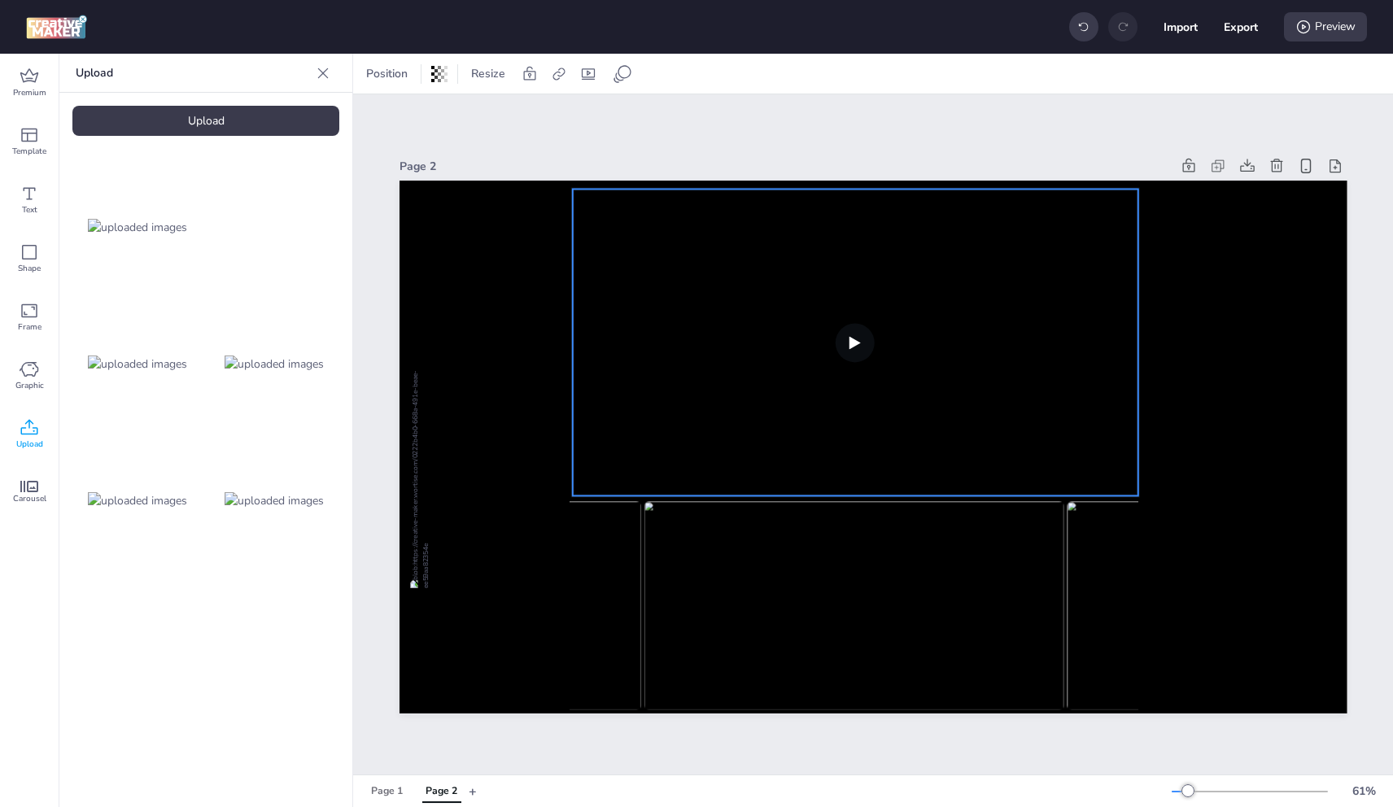
click at [718, 368] on video at bounding box center [856, 339] width 566 height 320
click at [616, 75] on icon at bounding box center [619, 76] width 9 height 9
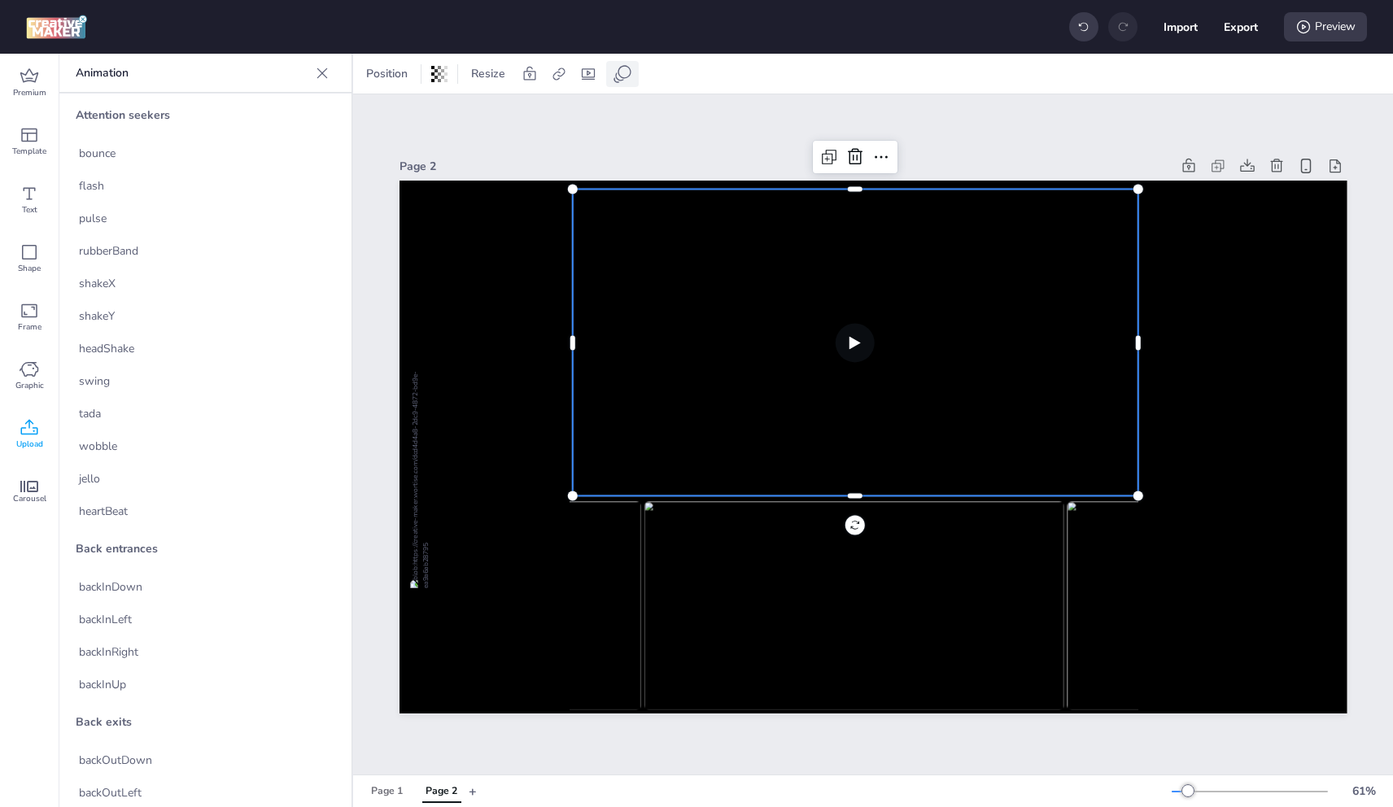
click at [616, 75] on icon at bounding box center [619, 76] width 9 height 9
click at [598, 72] on div "Position Resize" at bounding box center [507, 74] width 295 height 26
click at [592, 72] on icon at bounding box center [588, 74] width 16 height 16
select select "contain"
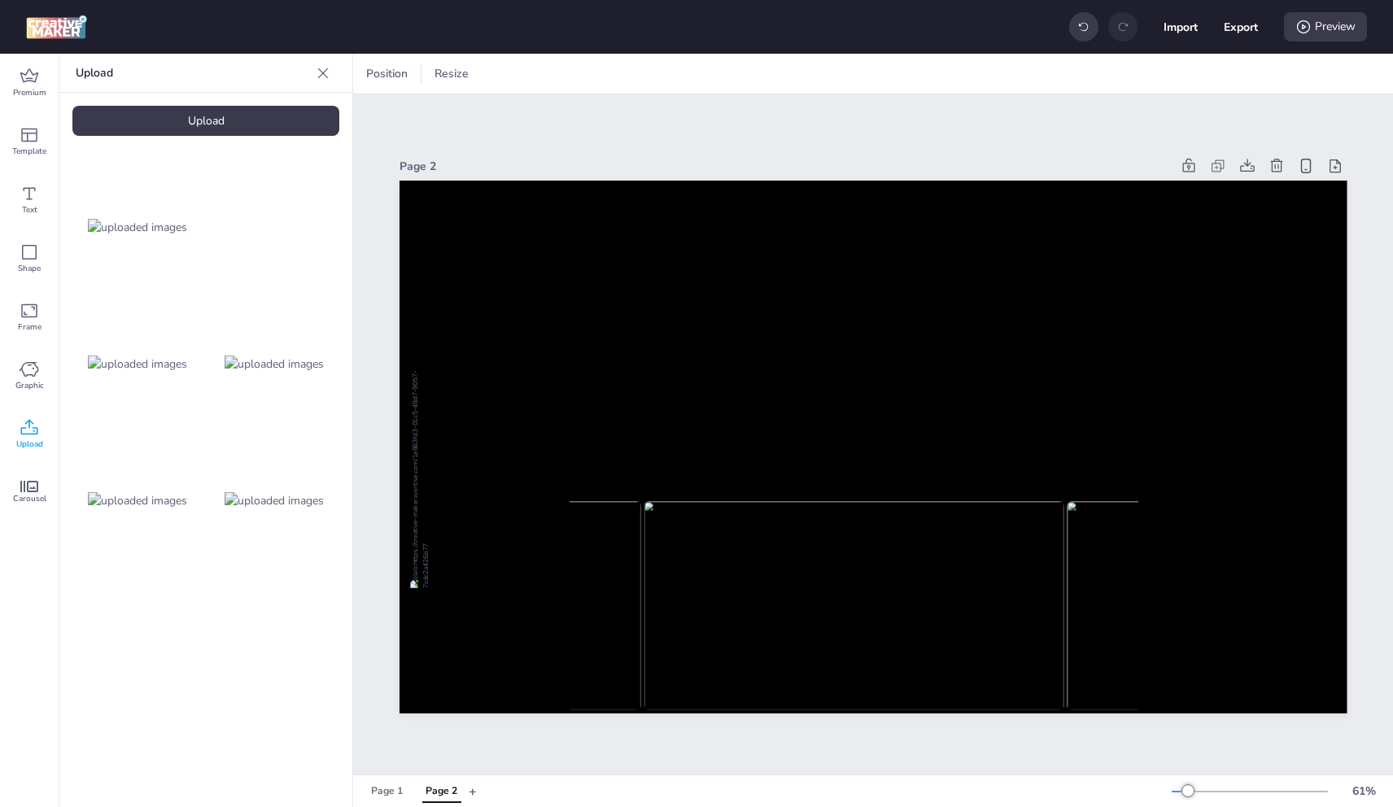
click at [1365, 39] on div "Preview" at bounding box center [1325, 26] width 83 height 29
select select "0"
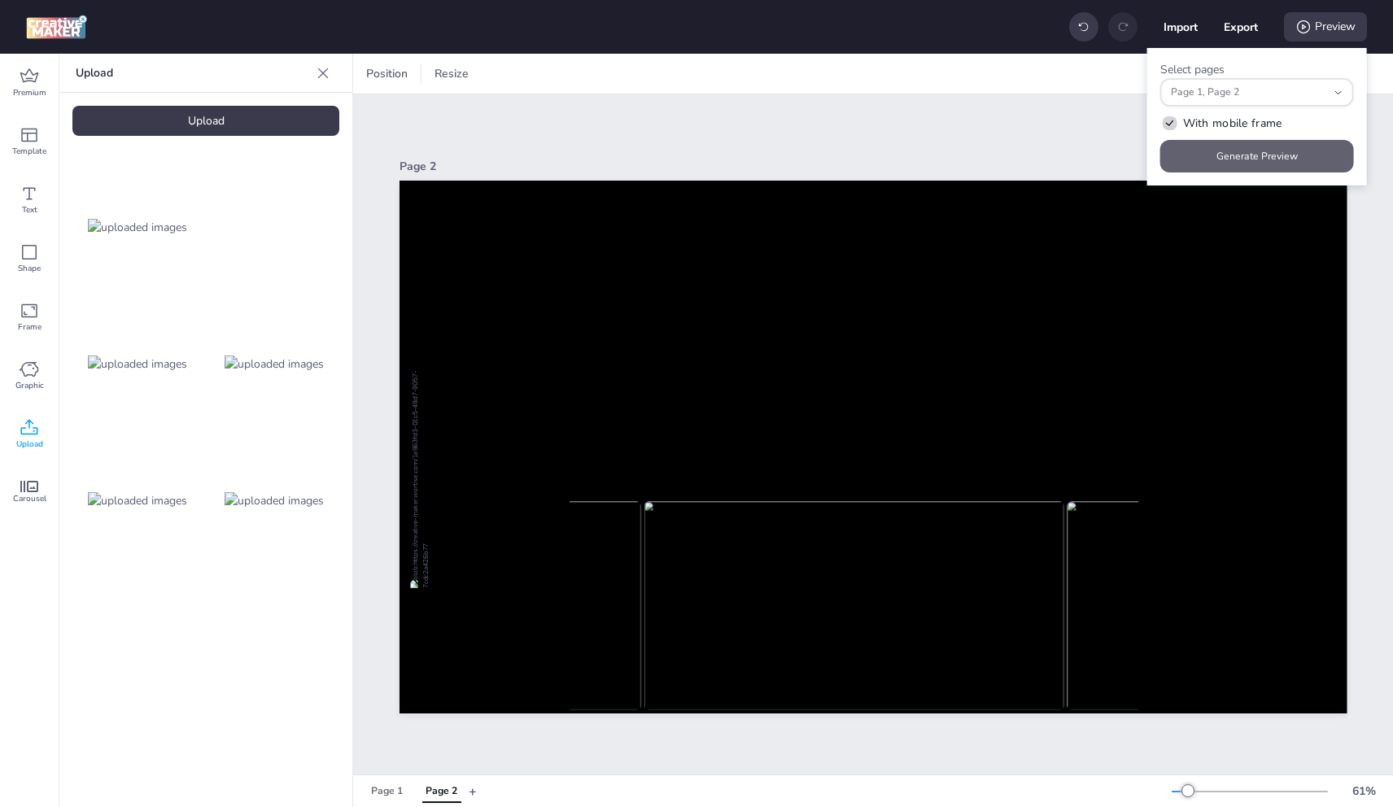
click at [1257, 155] on button "Generate Preview" at bounding box center [1257, 156] width 194 height 33
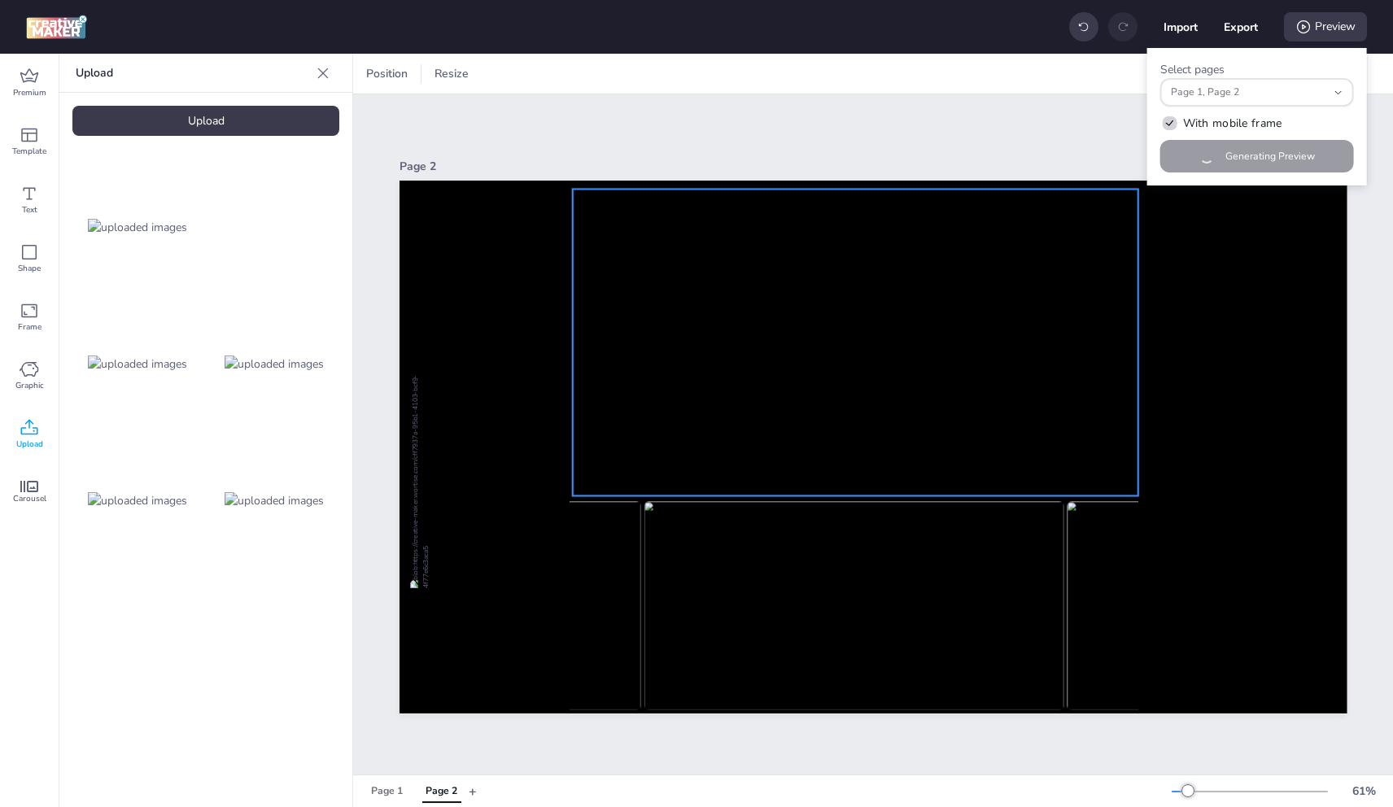
click at [724, 393] on video at bounding box center [856, 339] width 566 height 320
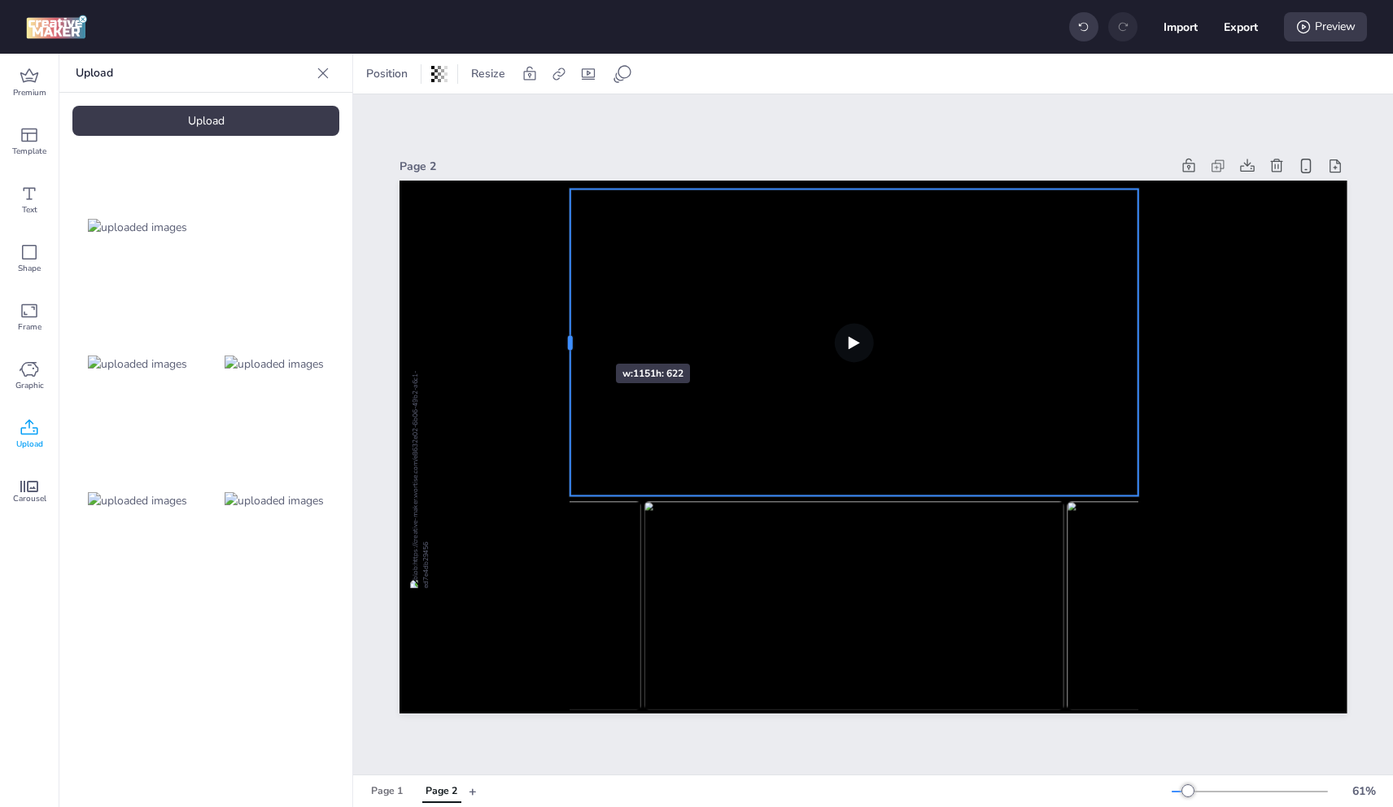
click at [567, 334] on div at bounding box center [563, 343] width 13 height 307
click at [1280, 33] on div "Import Export Preview" at bounding box center [1218, 27] width 298 height 34
click at [1304, 33] on icon at bounding box center [1303, 27] width 16 height 16
select select "0"
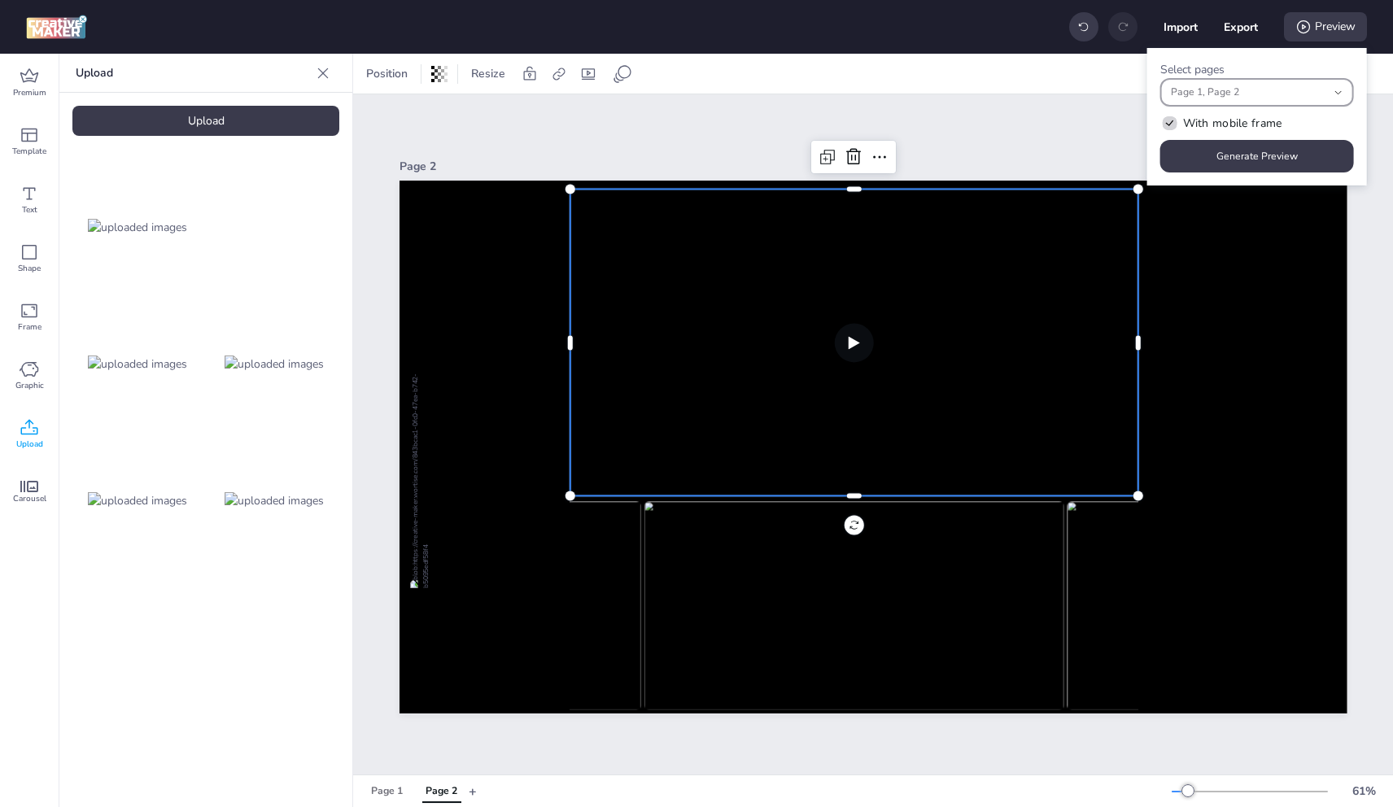
click at [1285, 97] on span "Page 1, Page 2" at bounding box center [1249, 92] width 156 height 15
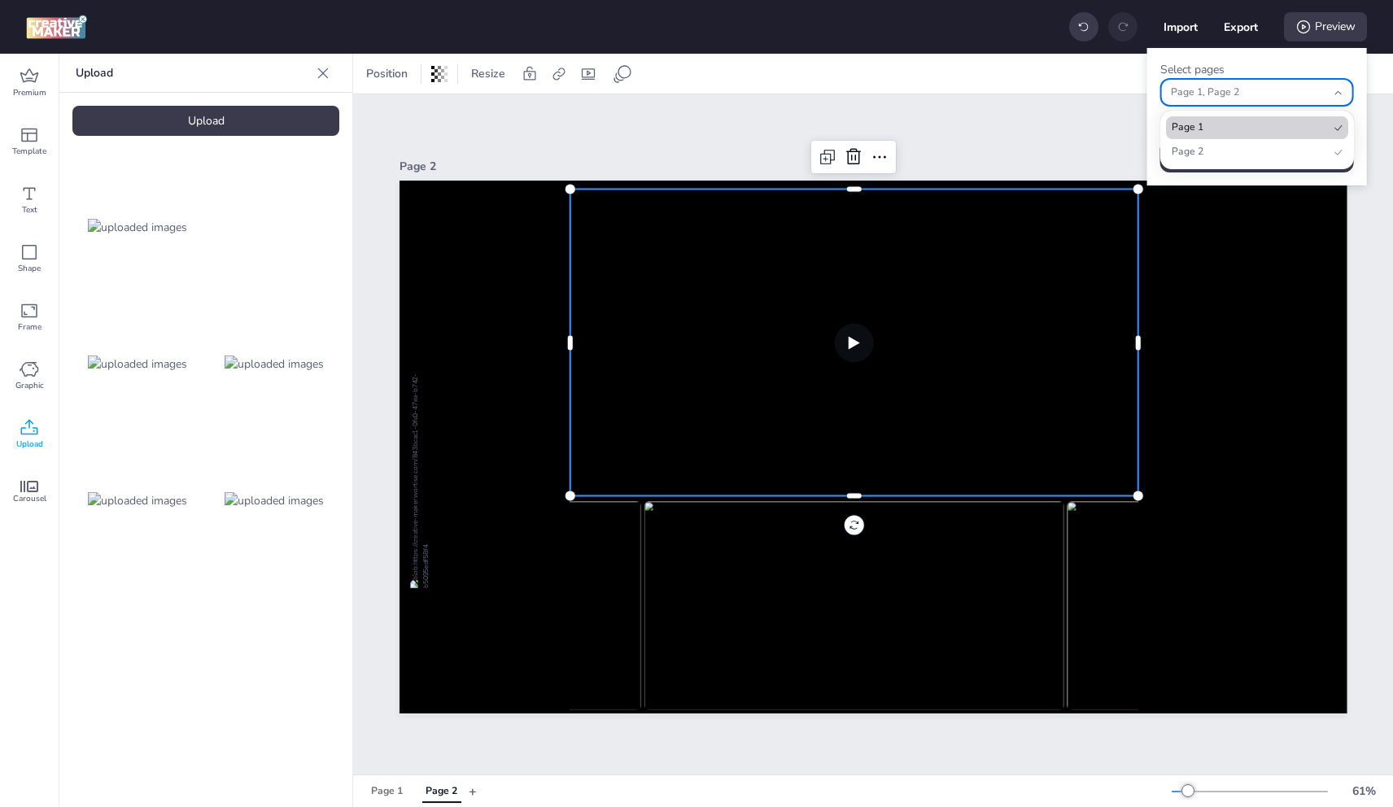
click at [1232, 126] on span "Page 1" at bounding box center [1250, 127] width 157 height 15
type input "1"
select select "1"
click at [1223, 150] on span "Page 2" at bounding box center [1250, 152] width 157 height 15
click at [1230, 157] on span "Page 2" at bounding box center [1250, 152] width 157 height 15
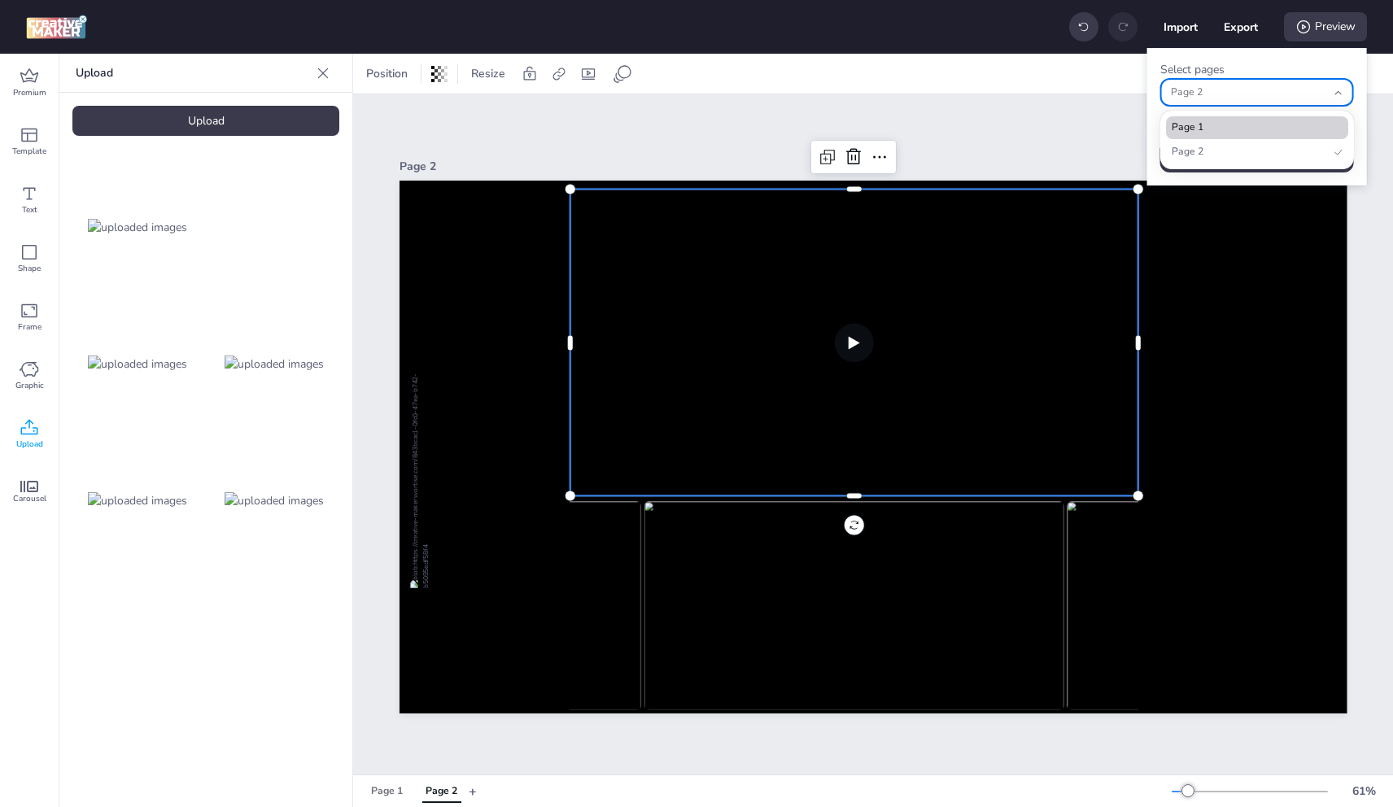
click at [1212, 131] on span "Page 1" at bounding box center [1250, 127] width 157 height 15
type input "1,0"
select select "0"
click at [1230, 142] on li "Page 2" at bounding box center [1257, 152] width 182 height 23
type input "0"
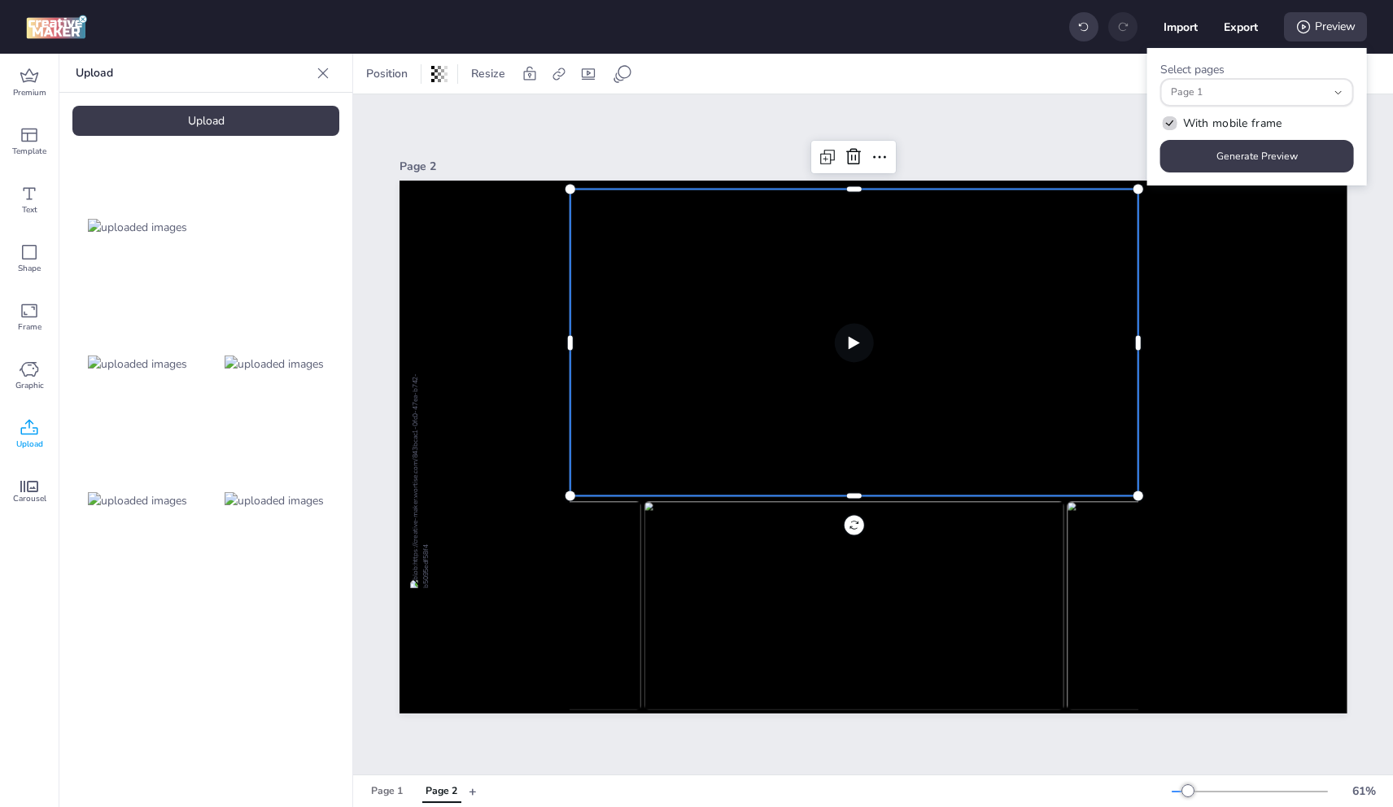
drag, startPoint x: 1152, startPoint y: 171, endPoint x: 1164, endPoint y: 168, distance: 11.7
click at [1151, 172] on div "Select pages 0 Page 1 Page 2 Page 1 With mobile frame Generate Preview" at bounding box center [1257, 117] width 220 height 138
click at [1179, 158] on button "Generate Preview" at bounding box center [1257, 156] width 194 height 33
click at [387, 793] on div "Page 1" at bounding box center [387, 791] width 32 height 15
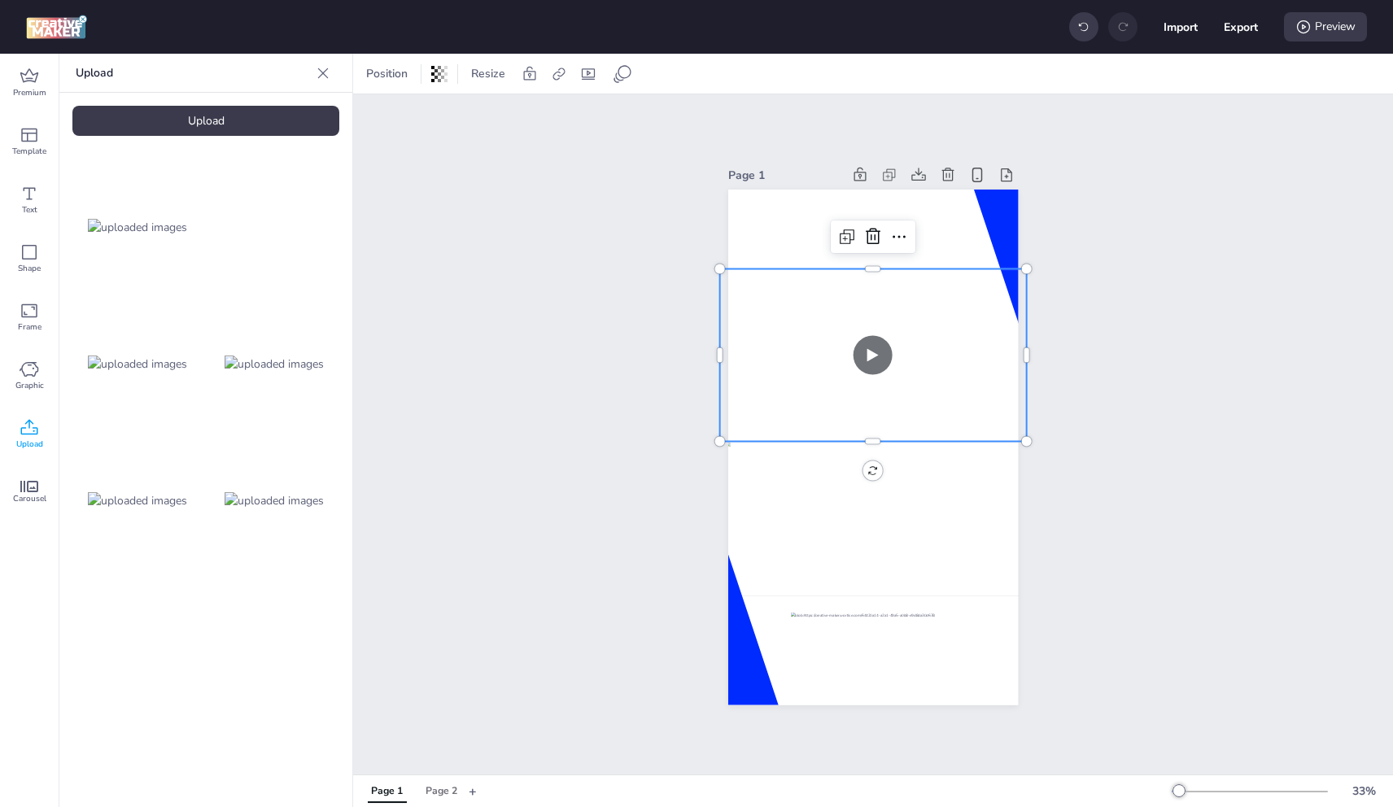
click at [776, 304] on video at bounding box center [872, 355] width 307 height 173
click at [622, 71] on icon at bounding box center [623, 74] width 20 height 20
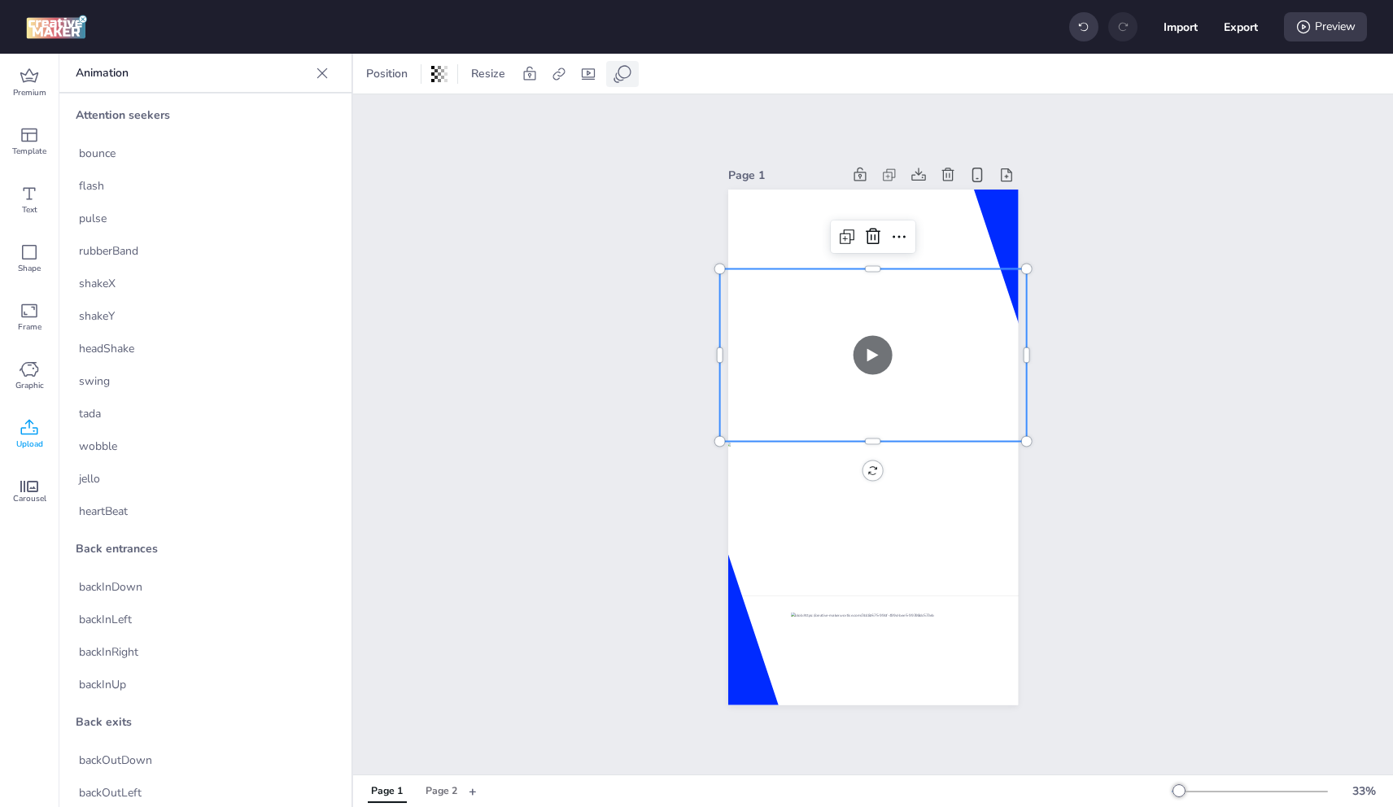
click at [629, 71] on icon at bounding box center [623, 74] width 20 height 20
click at [590, 74] on icon at bounding box center [588, 74] width 16 height 16
select select "contain"
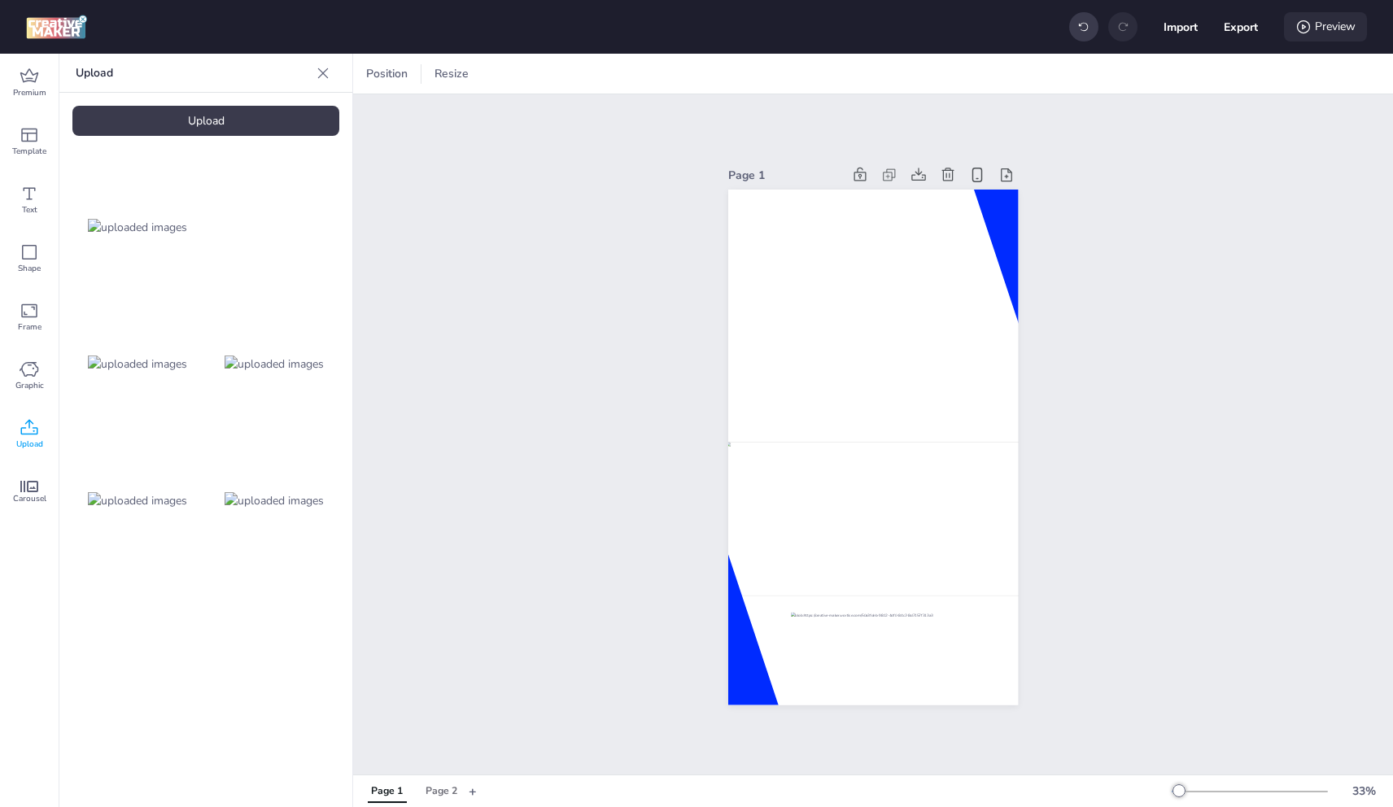
click at [1321, 28] on div "Preview" at bounding box center [1325, 26] width 83 height 29
select select "0"
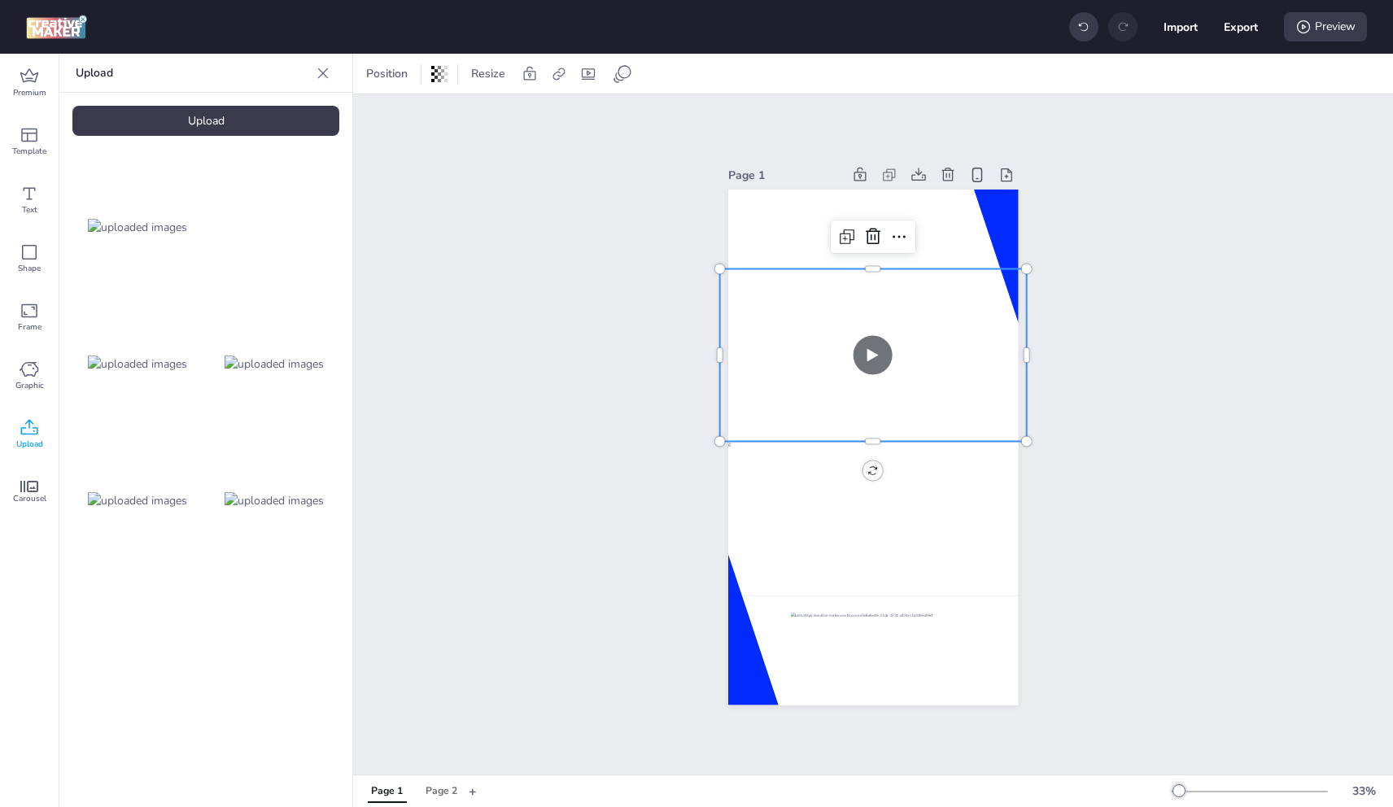
click at [880, 331] on video at bounding box center [872, 355] width 307 height 173
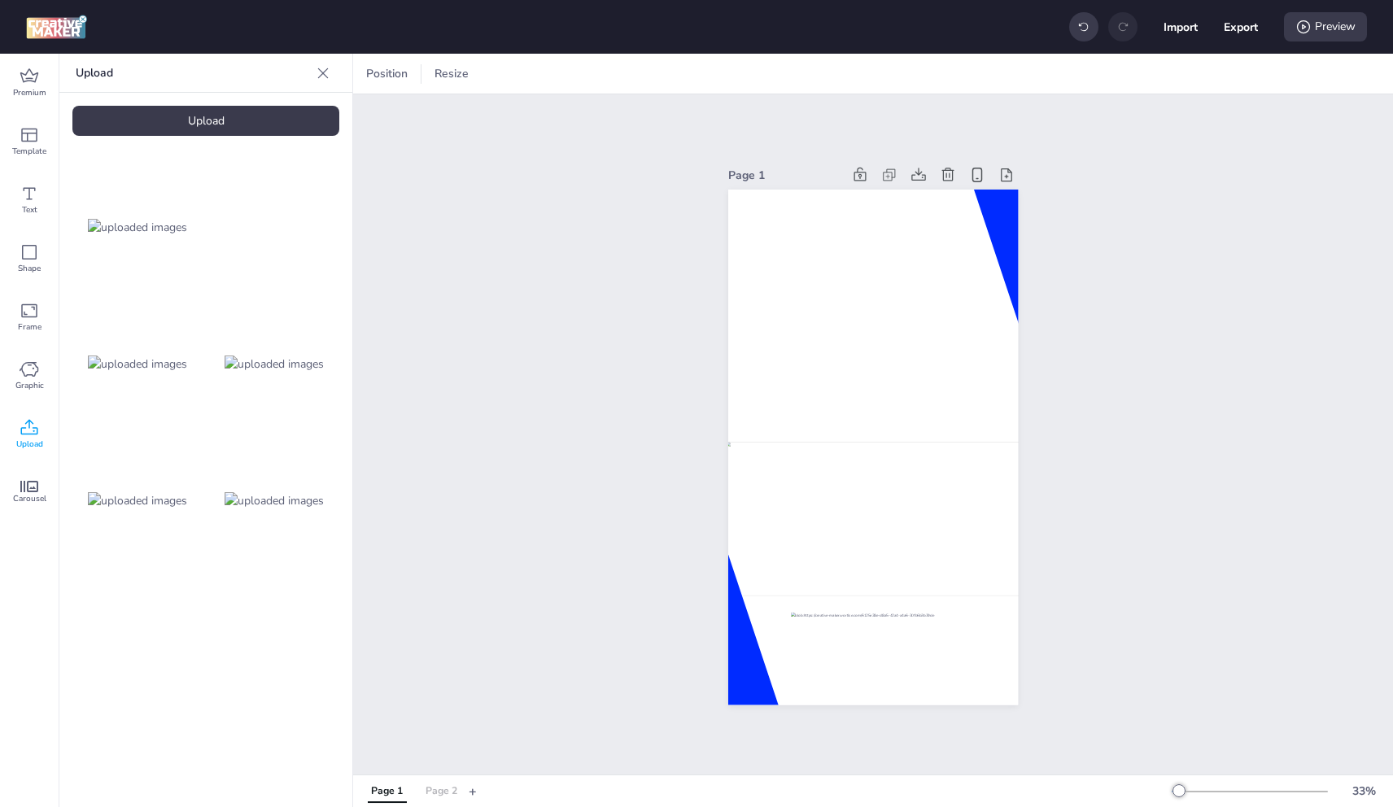
click at [440, 793] on div "Page 2" at bounding box center [442, 791] width 32 height 15
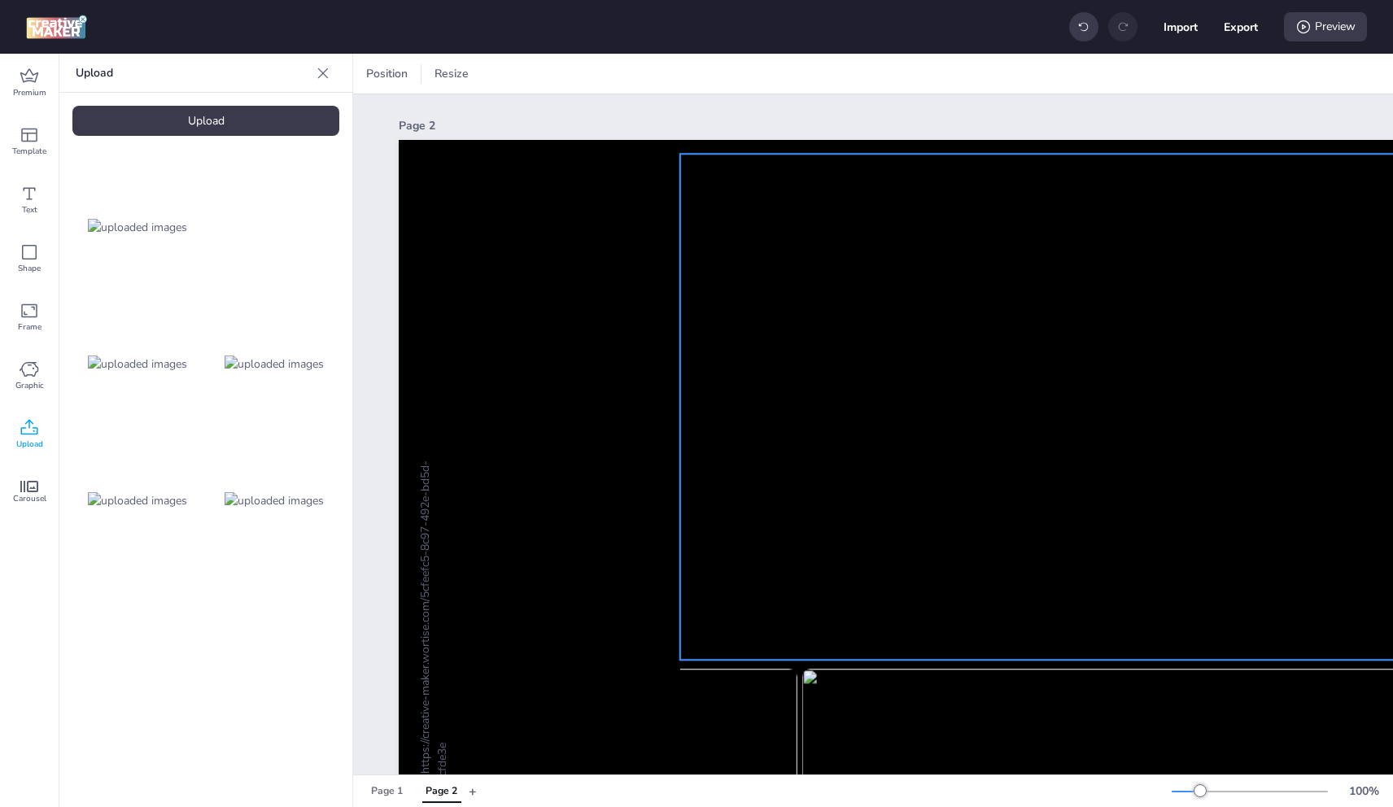
click at [881, 353] on video at bounding box center [1148, 404] width 937 height 534
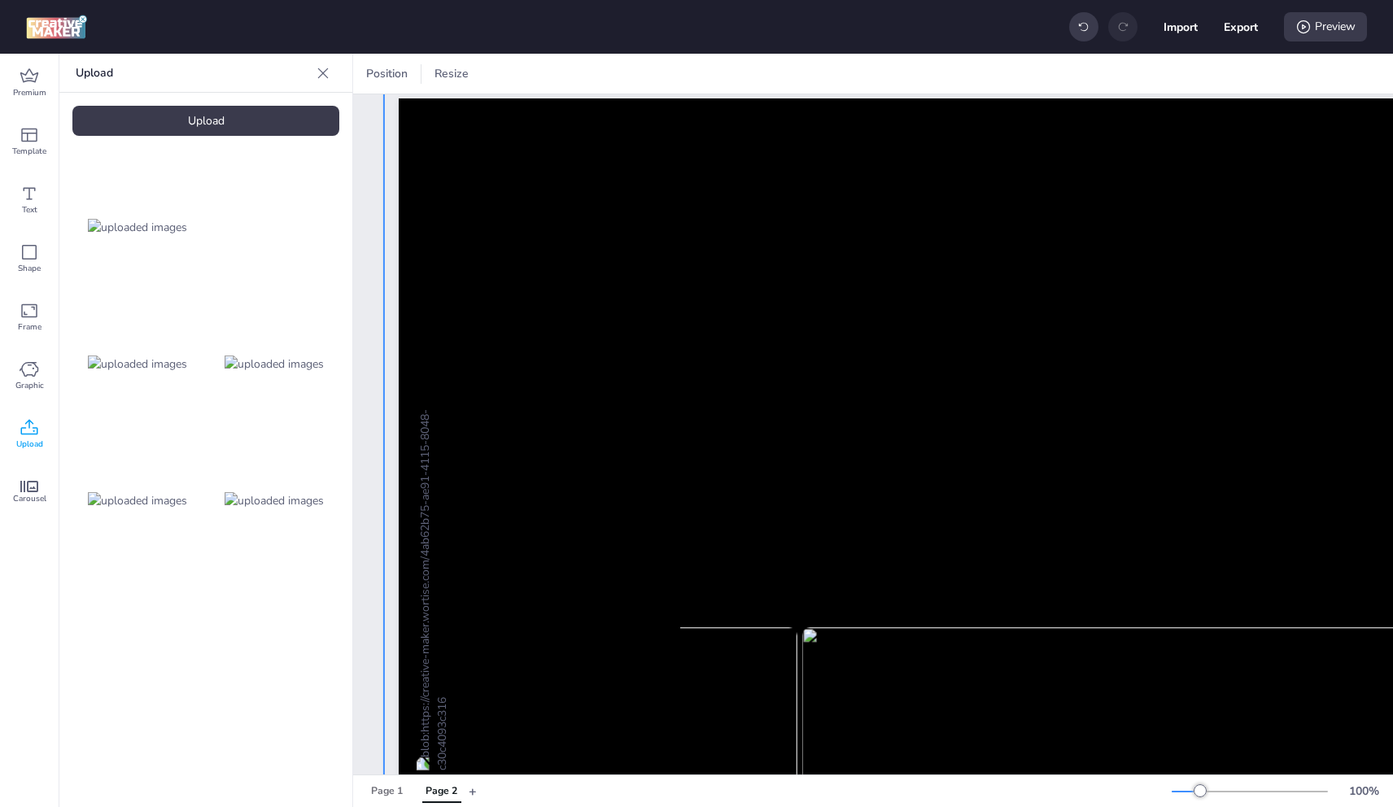
scroll to position [37, 0]
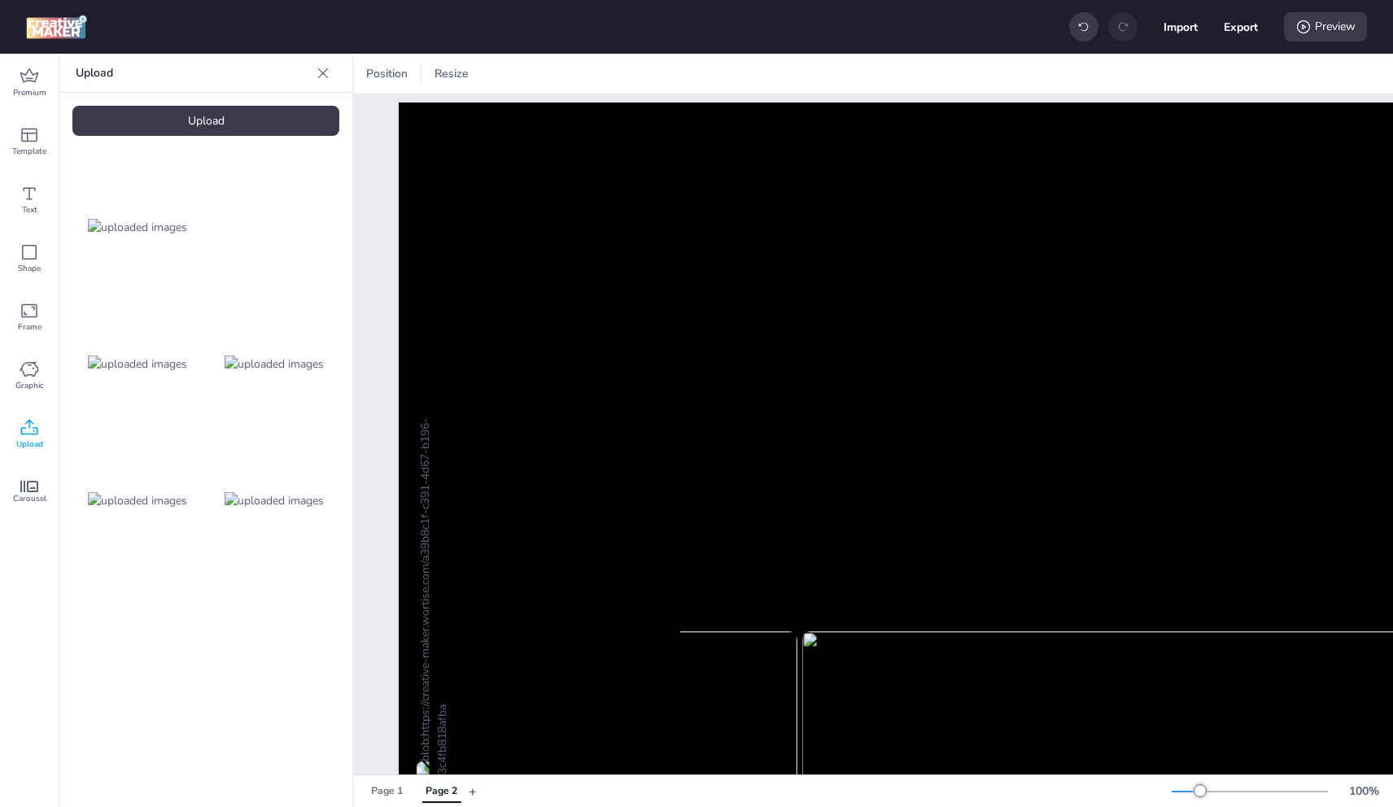
click at [22, 425] on icon at bounding box center [30, 428] width 20 height 20
click at [238, 116] on div "Upload" at bounding box center [205, 121] width 267 height 30
click at [183, 622] on video at bounding box center [137, 637] width 130 height 65
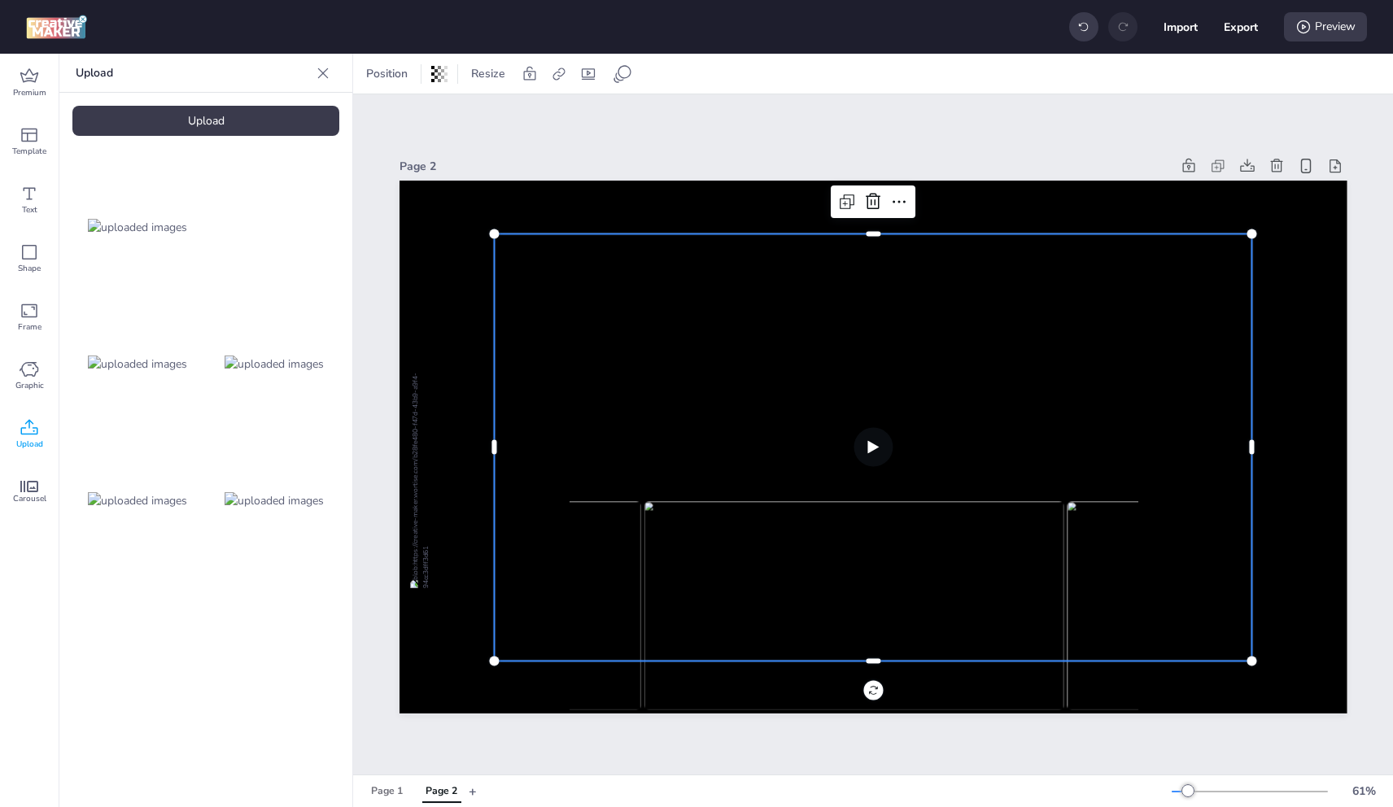
scroll to position [0, 0]
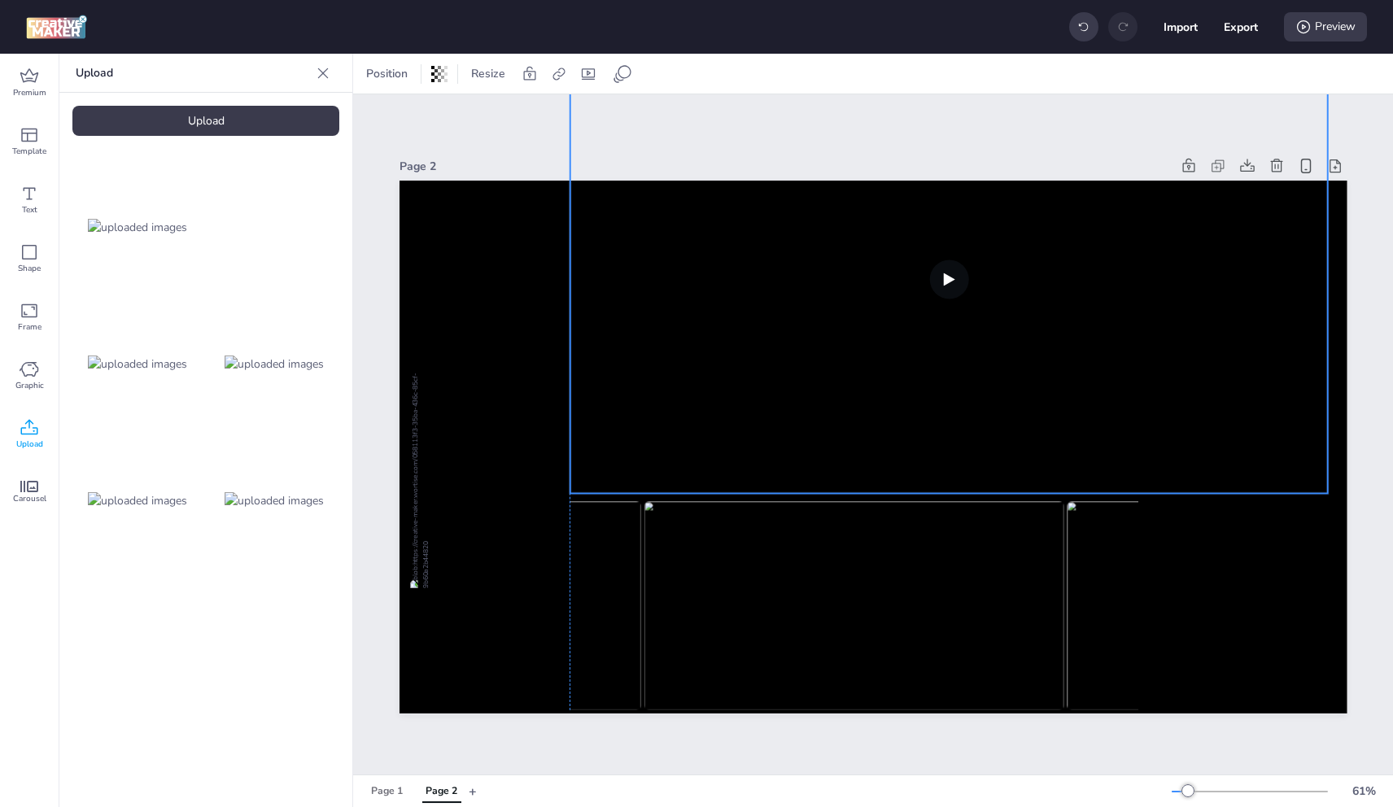
drag, startPoint x: 662, startPoint y: 592, endPoint x: 737, endPoint y: 424, distance: 183.9
click at [737, 424] on video at bounding box center [949, 280] width 758 height 426
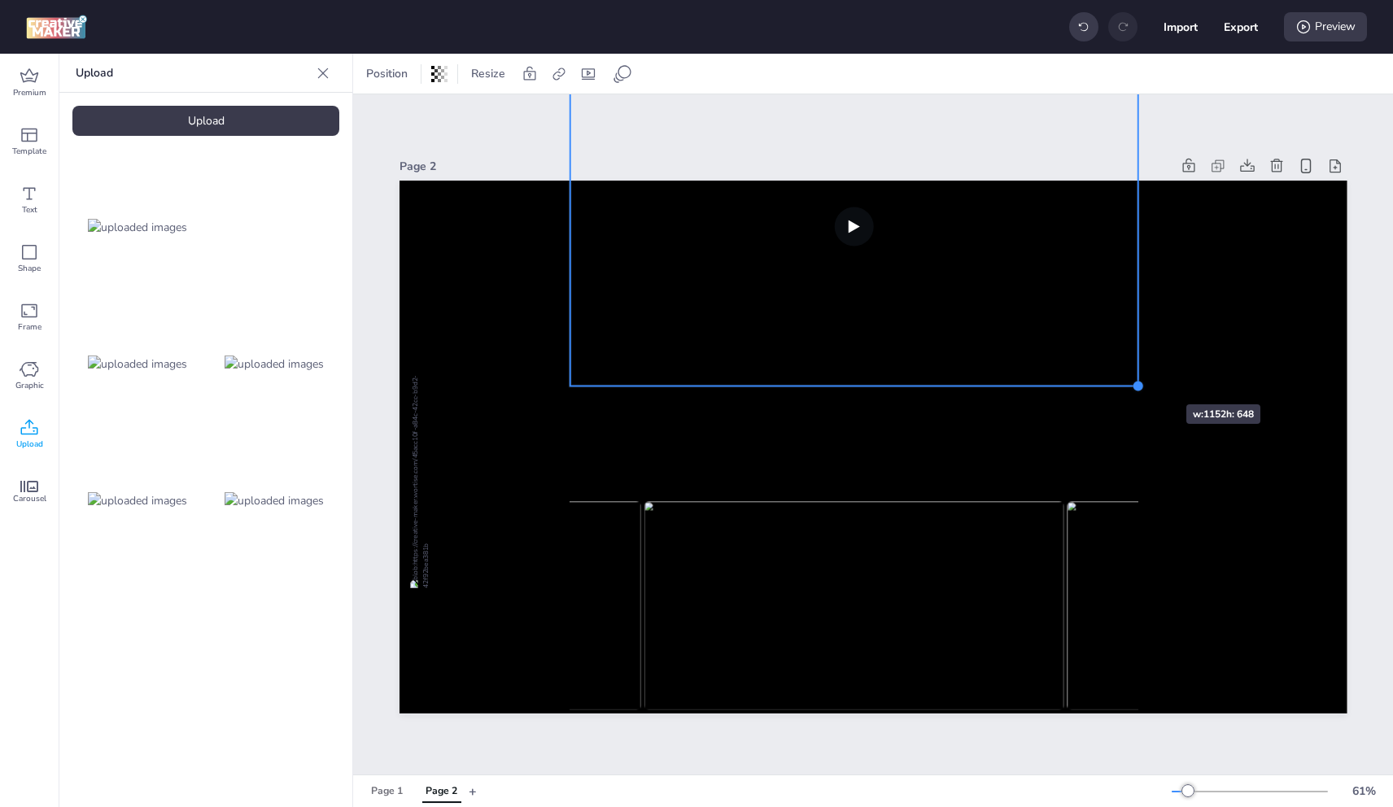
drag, startPoint x: 1327, startPoint y: 484, endPoint x: 1132, endPoint y: 378, distance: 222.5
click at [1134, 380] on div at bounding box center [1138, 386] width 13 height 13
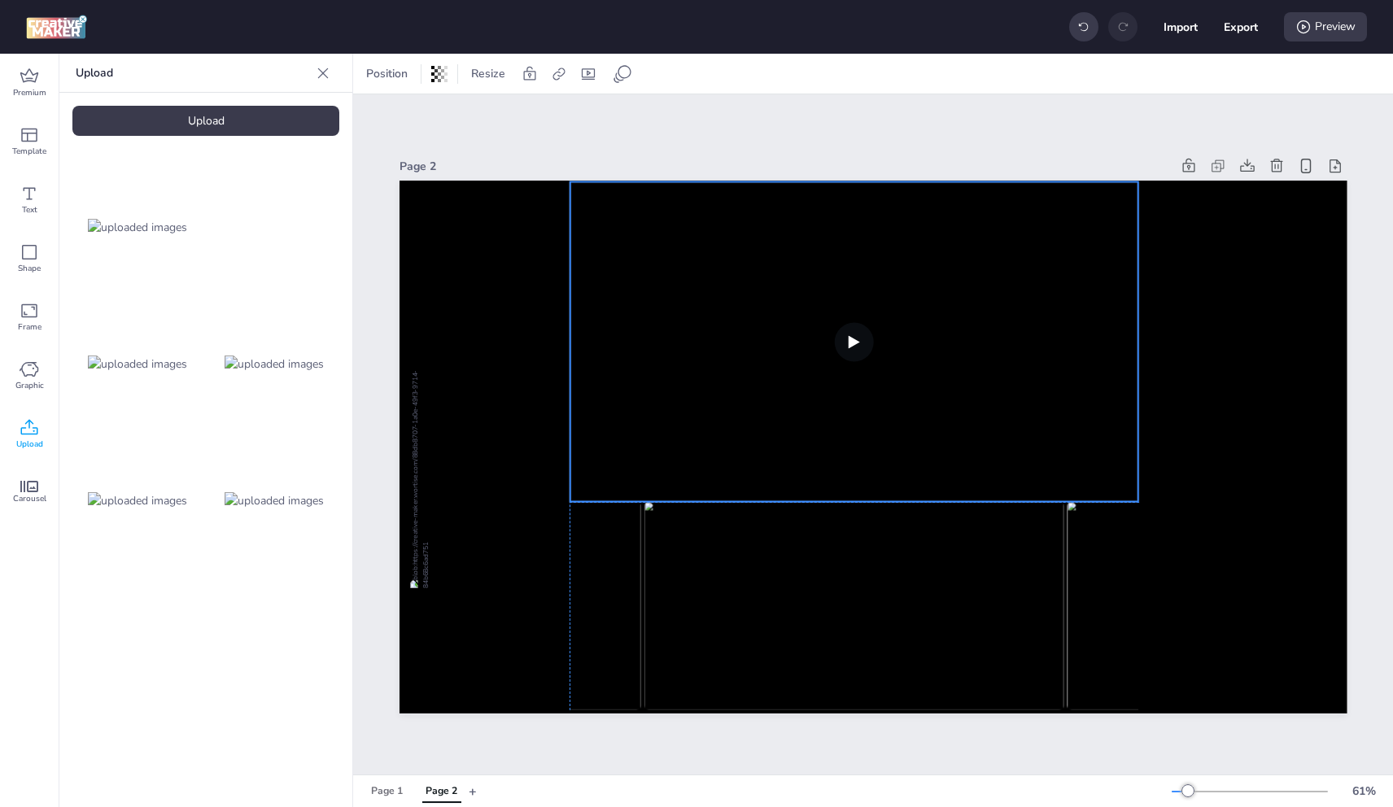
drag, startPoint x: 1063, startPoint y: 312, endPoint x: 1077, endPoint y: 411, distance: 99.4
click at [1063, 430] on video at bounding box center [854, 342] width 569 height 320
click at [1137, 334] on video at bounding box center [854, 342] width 569 height 320
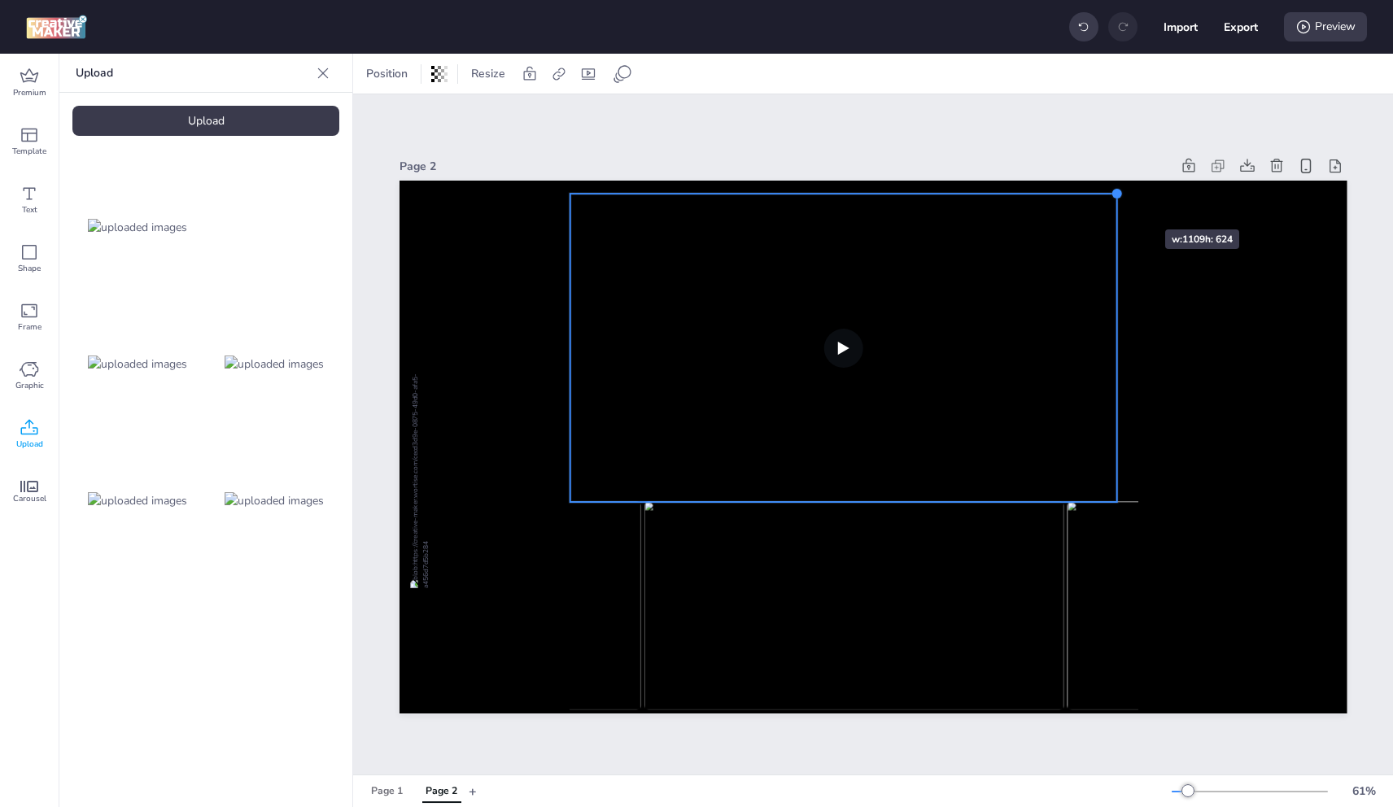
drag, startPoint x: 1138, startPoint y: 173, endPoint x: 1097, endPoint y: 224, distance: 66.0
click at [1116, 203] on div at bounding box center [874, 447] width 948 height 533
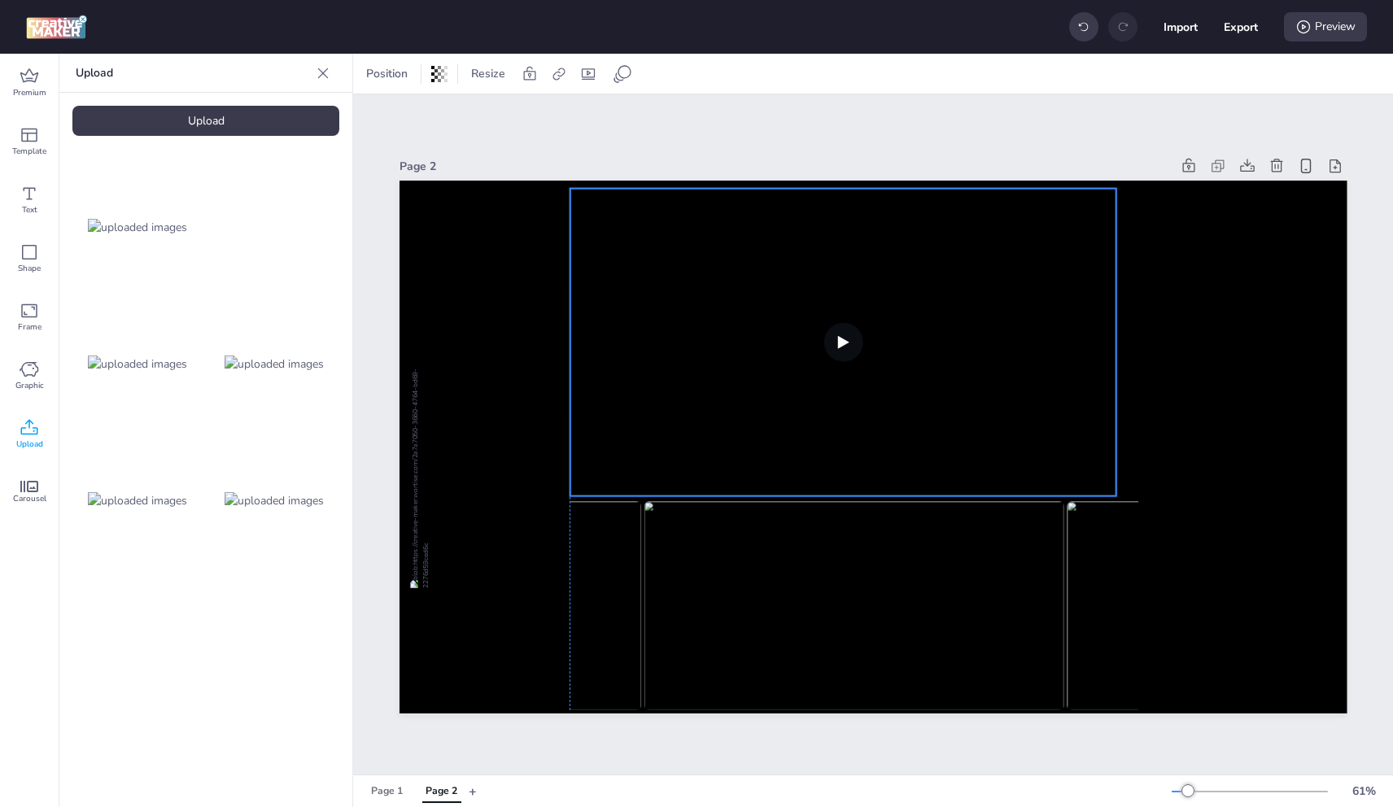
click at [1091, 229] on video at bounding box center [843, 343] width 547 height 308
drag, startPoint x: 1129, startPoint y: 338, endPoint x: 1115, endPoint y: 368, distance: 33.1
click at [1117, 328] on div at bounding box center [1123, 343] width 13 height 308
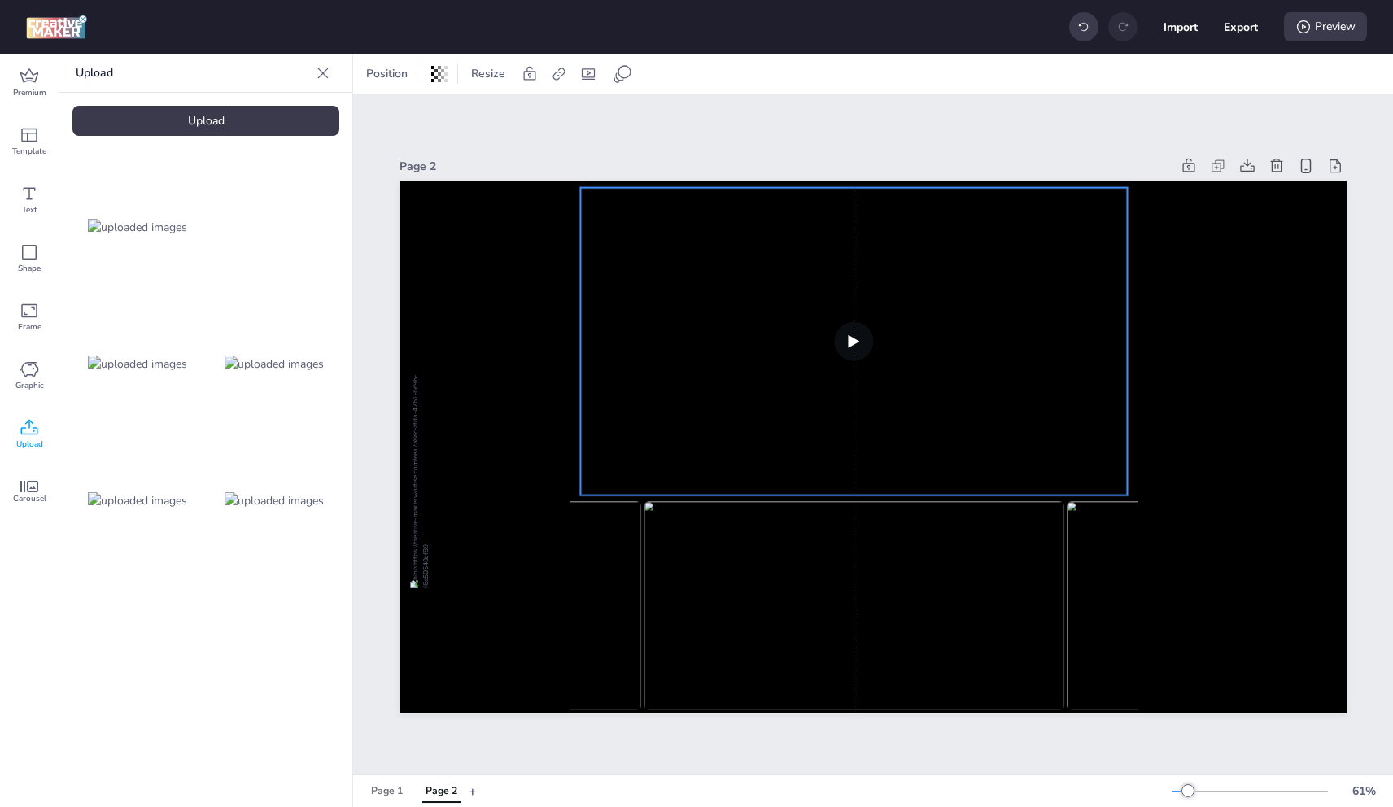
click at [1120, 435] on video at bounding box center [854, 342] width 548 height 309
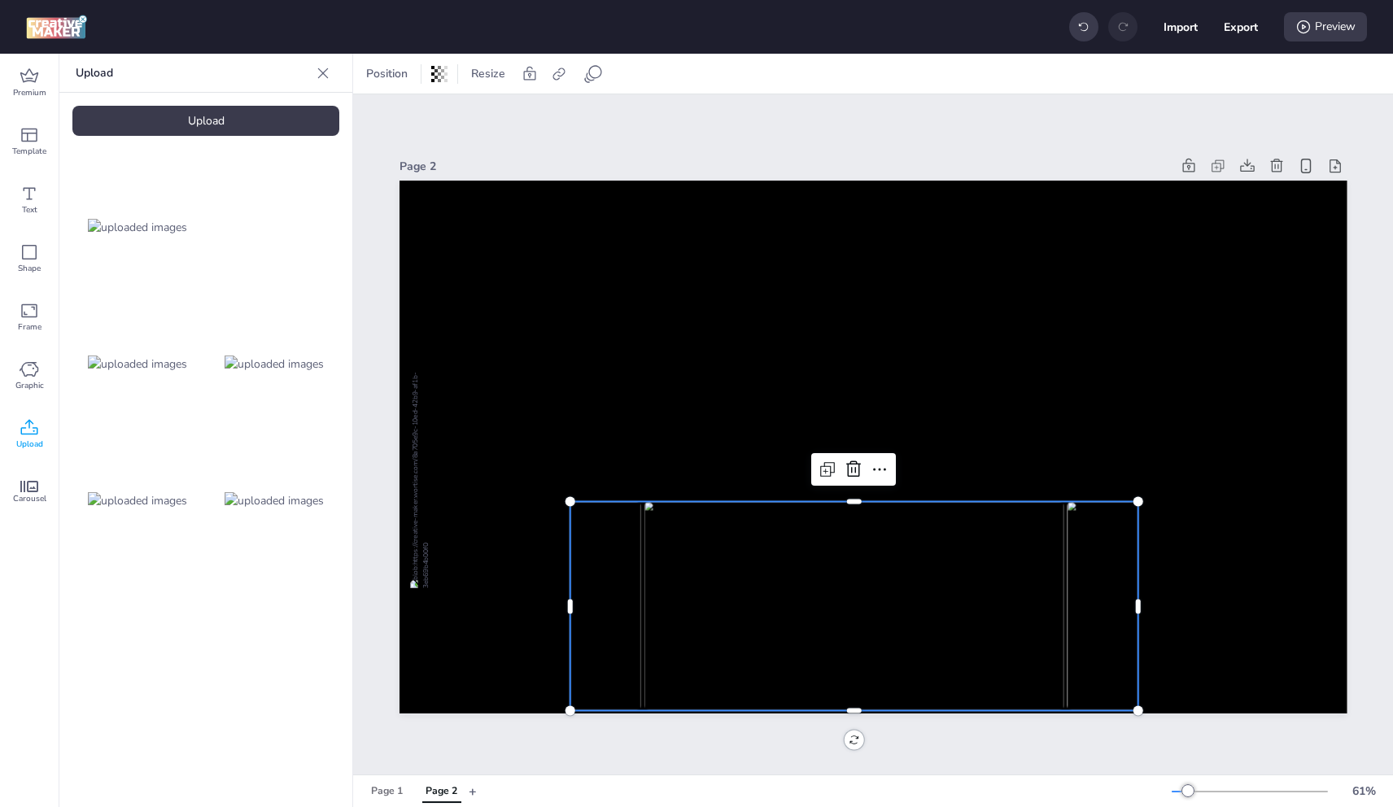
drag, startPoint x: 821, startPoint y: 631, endPoint x: 648, endPoint y: 617, distance: 173.9
click at [820, 631] on img at bounding box center [854, 606] width 420 height 209
select select "cover"
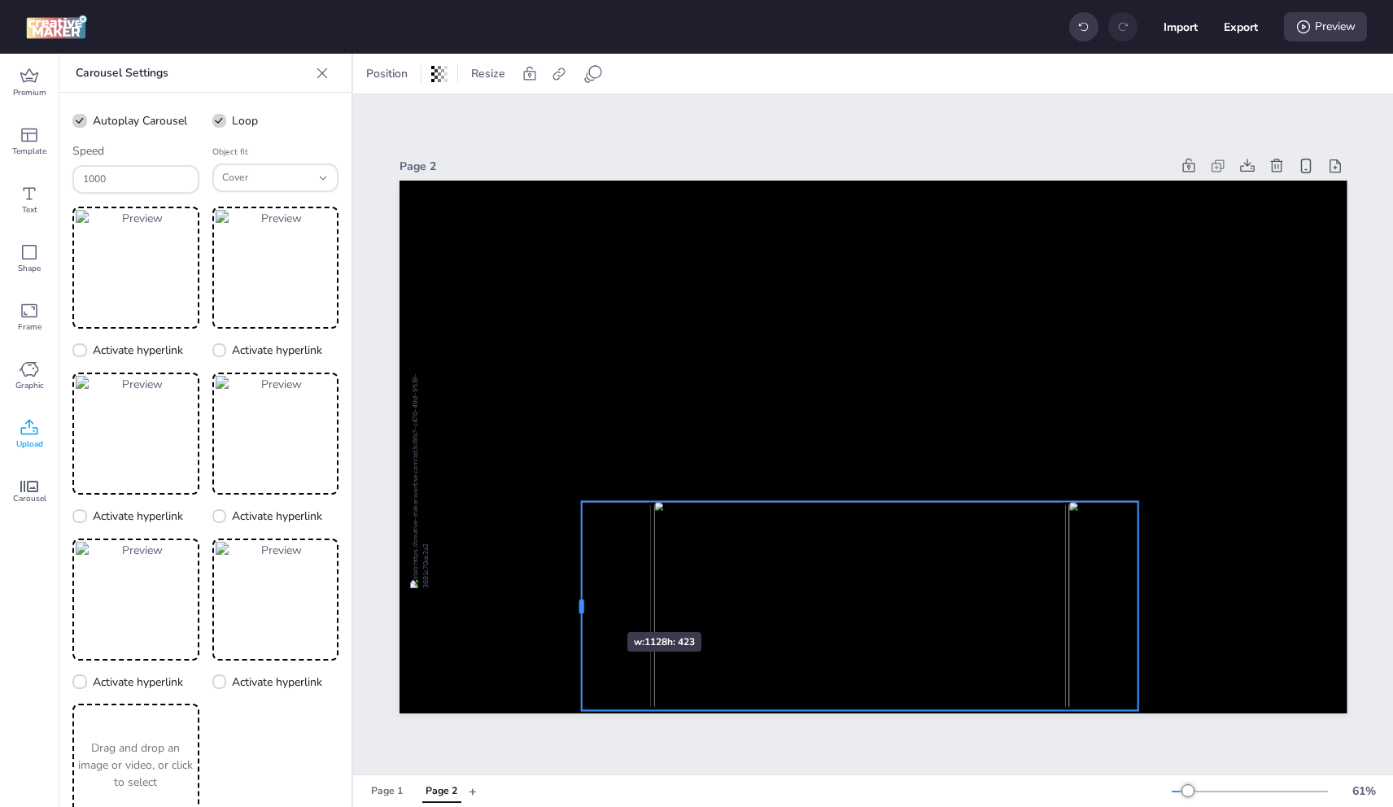
drag, startPoint x: 567, startPoint y: 600, endPoint x: 579, endPoint y: 603, distance: 11.7
click at [579, 603] on div at bounding box center [574, 606] width 13 height 209
drag, startPoint x: 1138, startPoint y: 599, endPoint x: 1129, endPoint y: 602, distance: 10.3
click at [1129, 602] on div at bounding box center [1134, 606] width 13 height 209
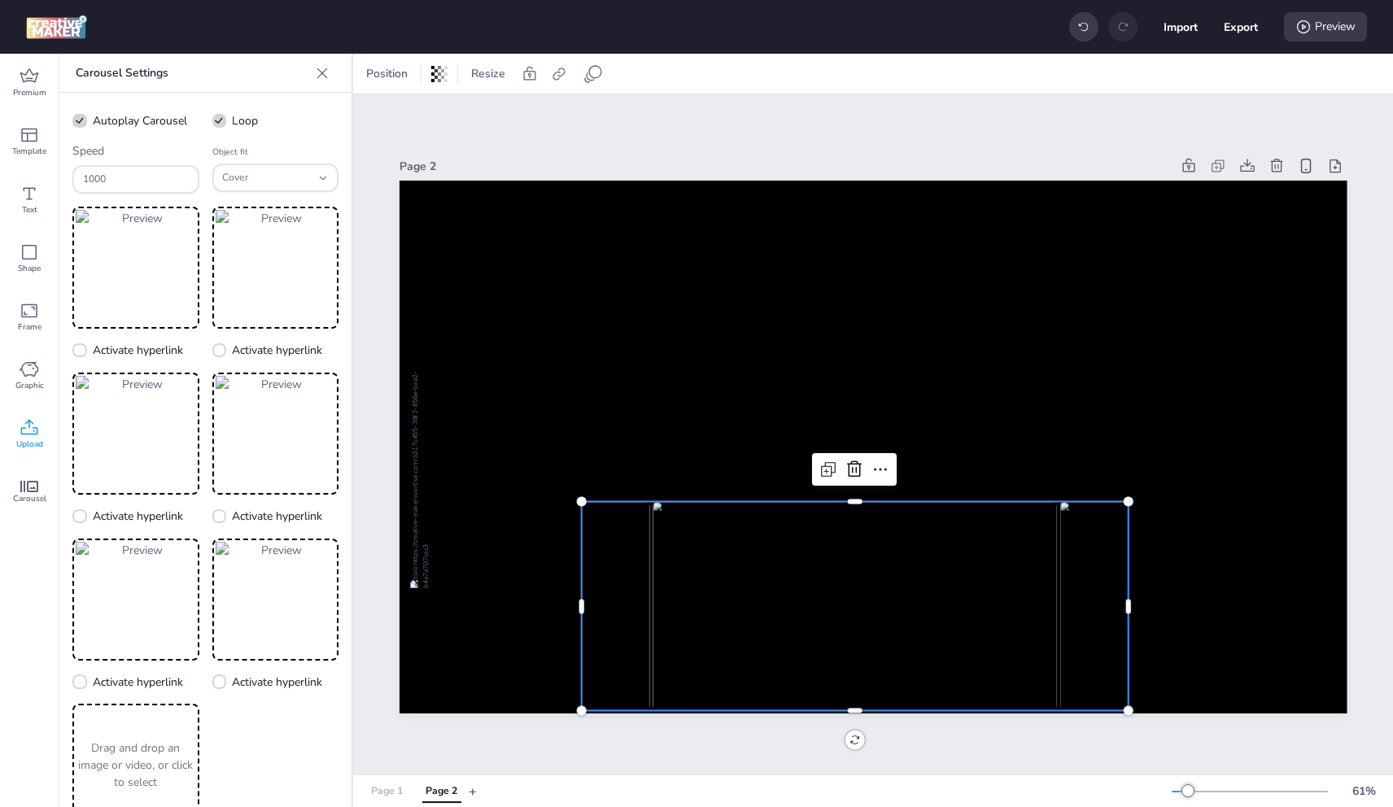
click at [380, 796] on div "Page 1" at bounding box center [387, 791] width 32 height 15
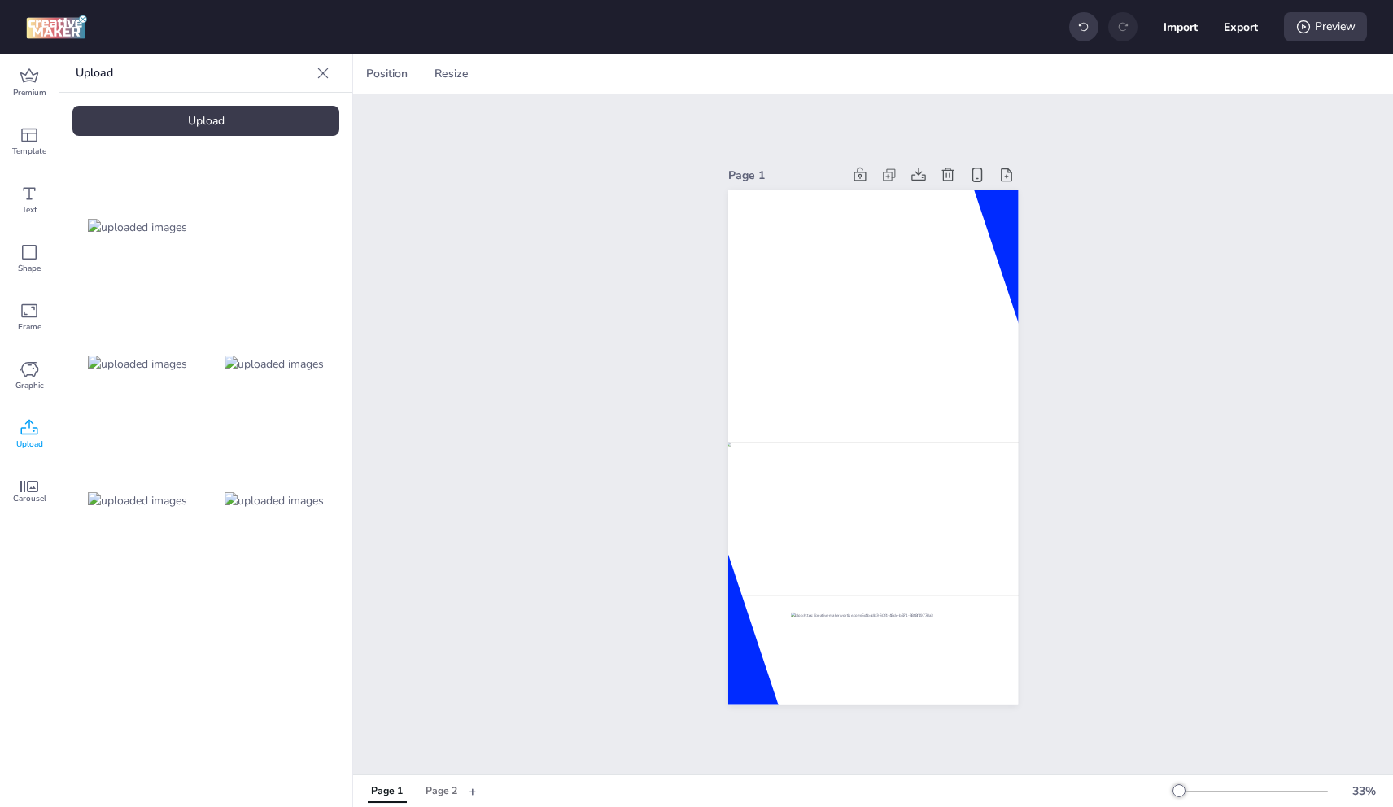
click at [135, 114] on div "Upload" at bounding box center [205, 121] width 267 height 30
click at [302, 654] on video at bounding box center [274, 637] width 130 height 65
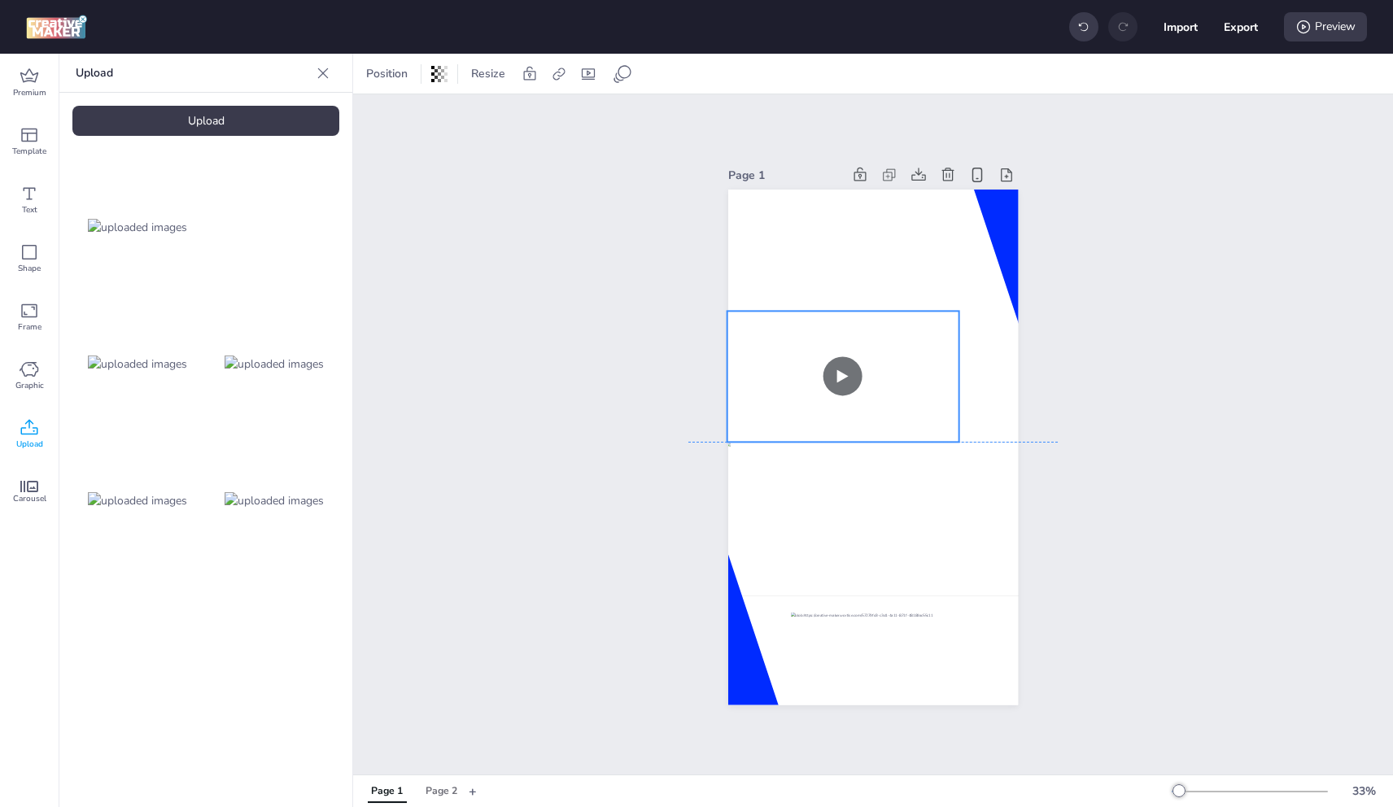
drag, startPoint x: 834, startPoint y: 431, endPoint x: 801, endPoint y: 379, distance: 61.8
click at [801, 379] on video at bounding box center [843, 377] width 232 height 130
click at [809, 380] on video at bounding box center [844, 377] width 232 height 130
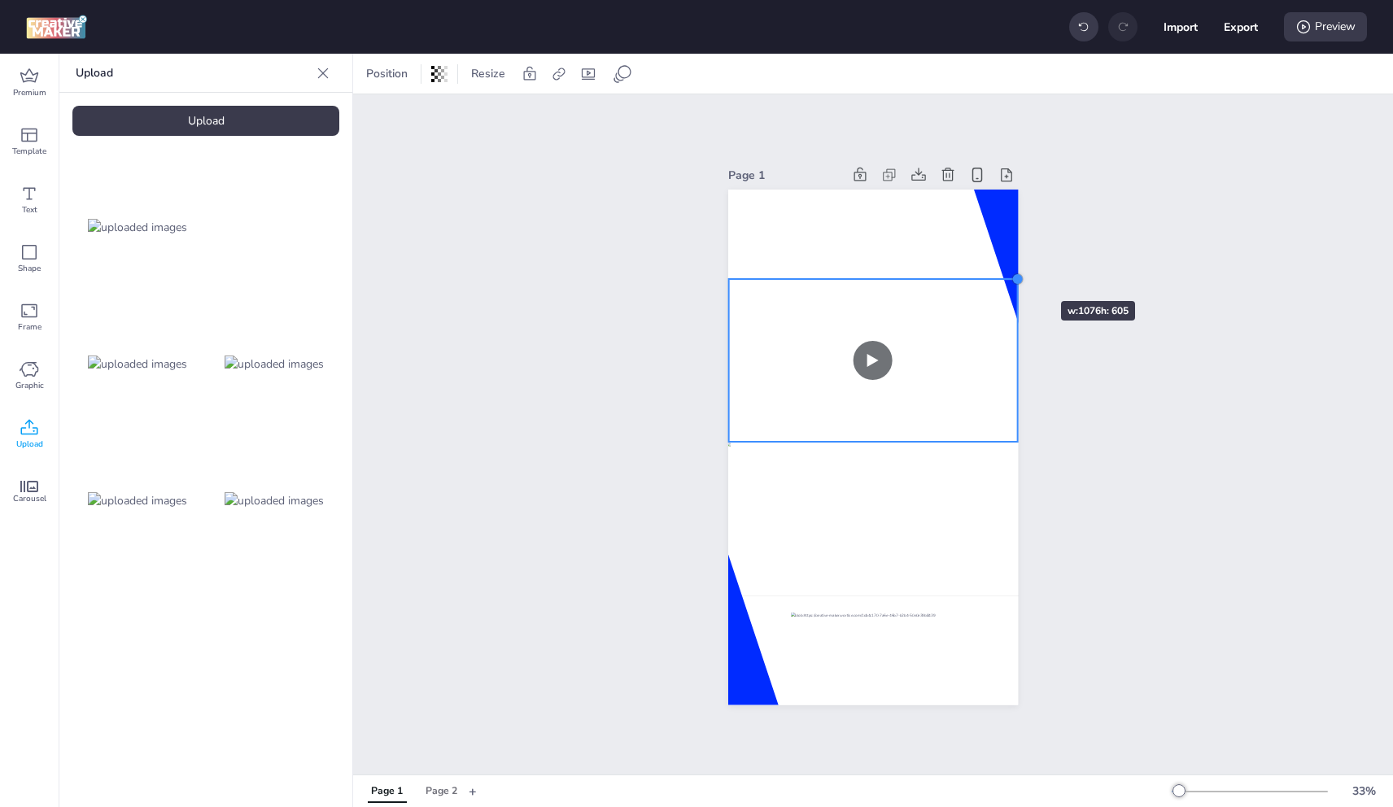
drag, startPoint x: 955, startPoint y: 303, endPoint x: 1012, endPoint y: 272, distance: 64.8
click at [1012, 273] on div at bounding box center [1017, 279] width 13 height 13
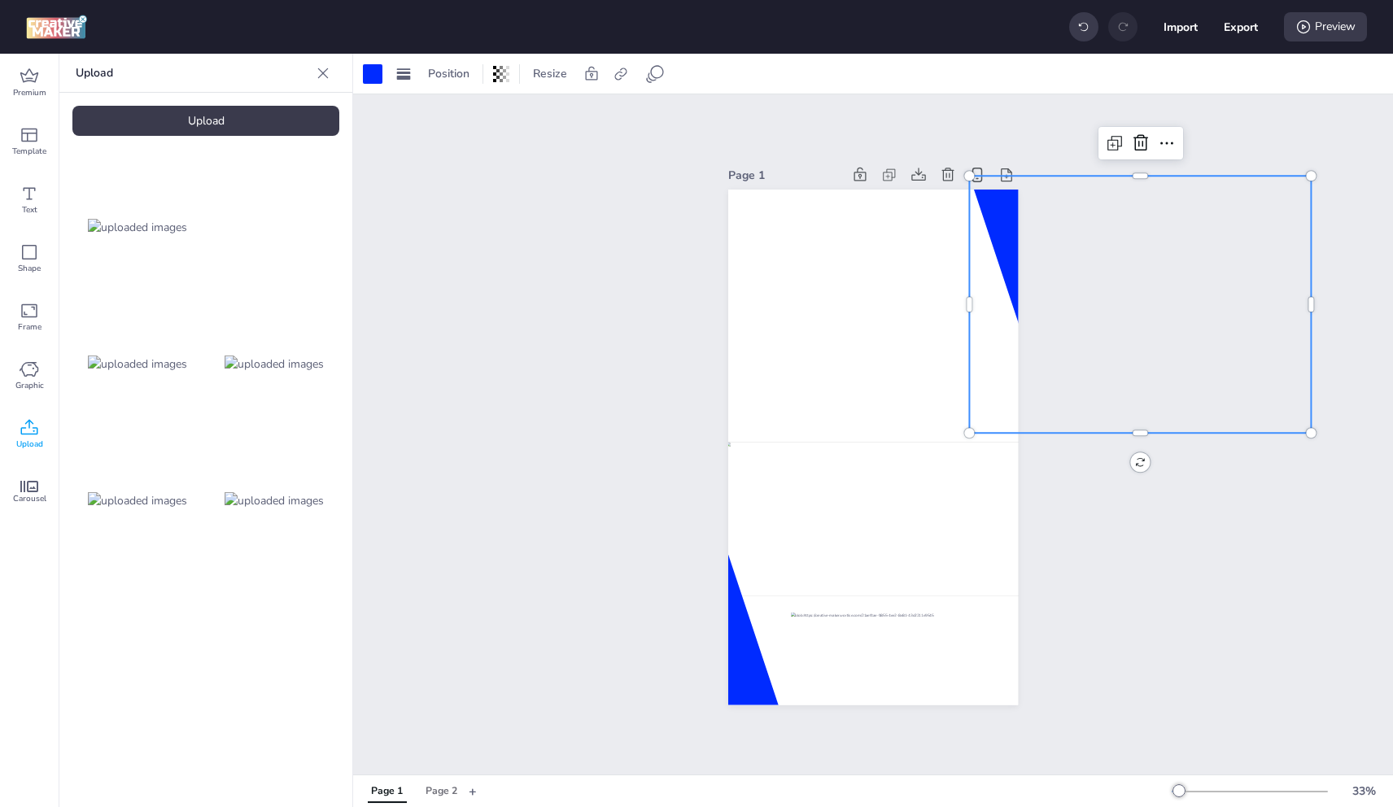
click at [1001, 212] on div at bounding box center [1140, 304] width 343 height 256
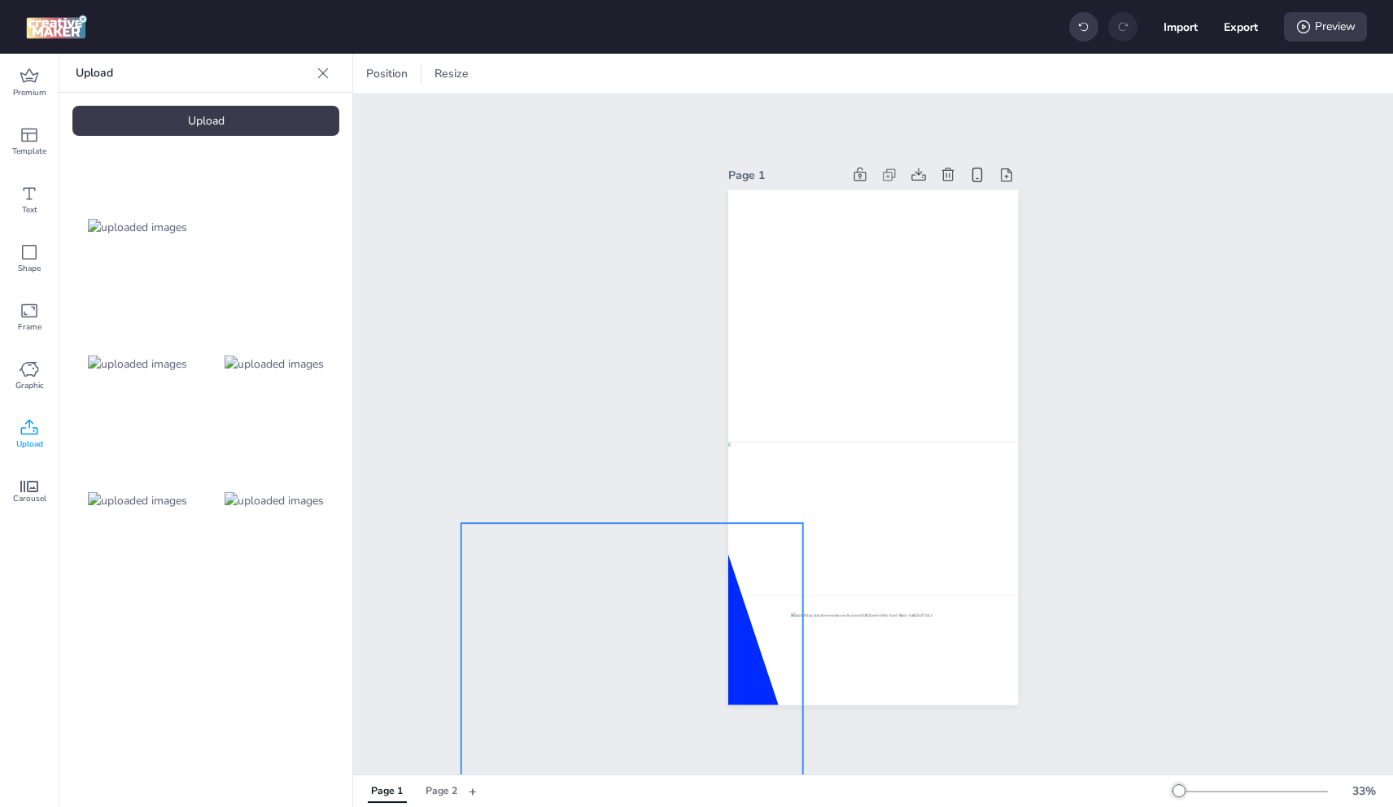
drag, startPoint x: 740, startPoint y: 671, endPoint x: 748, endPoint y: 666, distance: 8.8
click at [741, 670] on div at bounding box center [632, 651] width 343 height 256
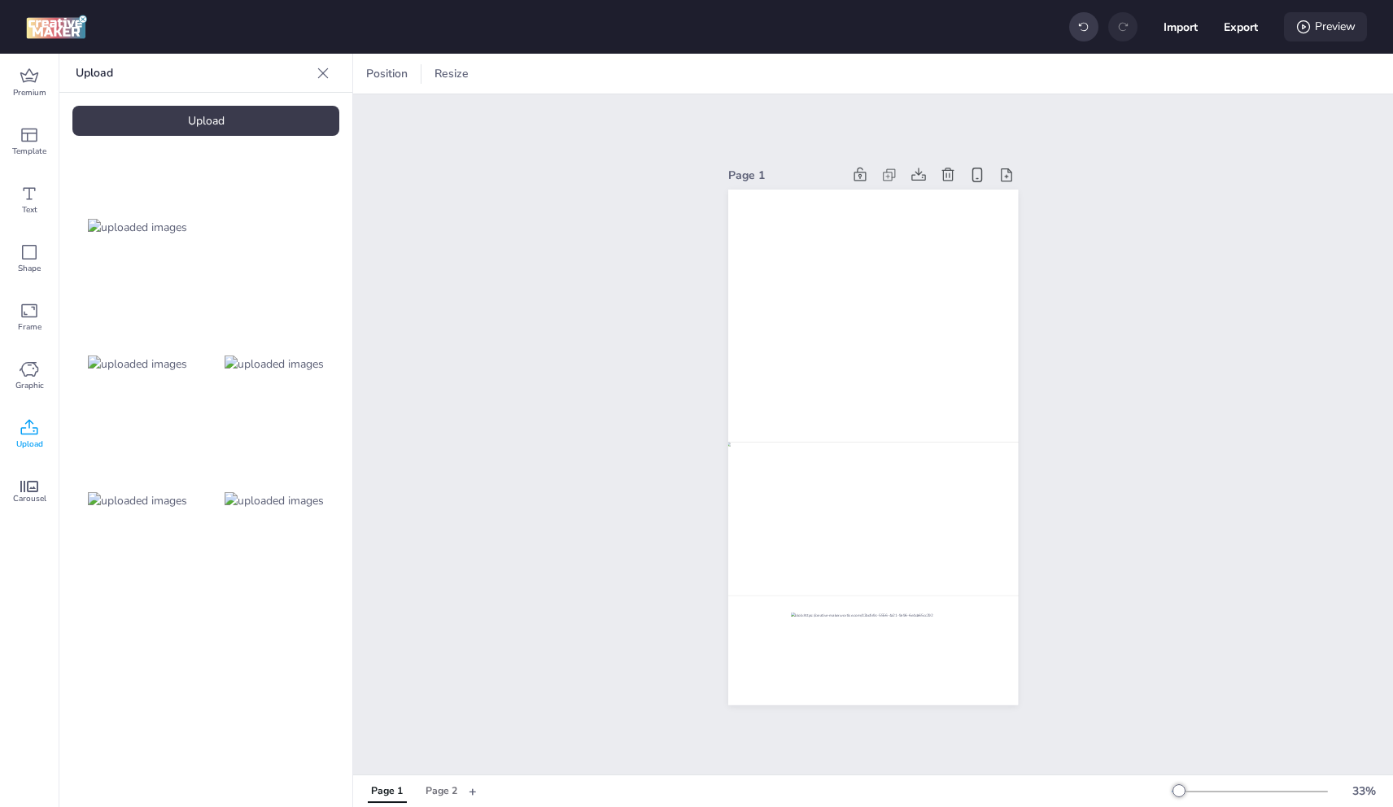
click at [1334, 24] on div "Preview" at bounding box center [1325, 26] width 83 height 29
select select "0"
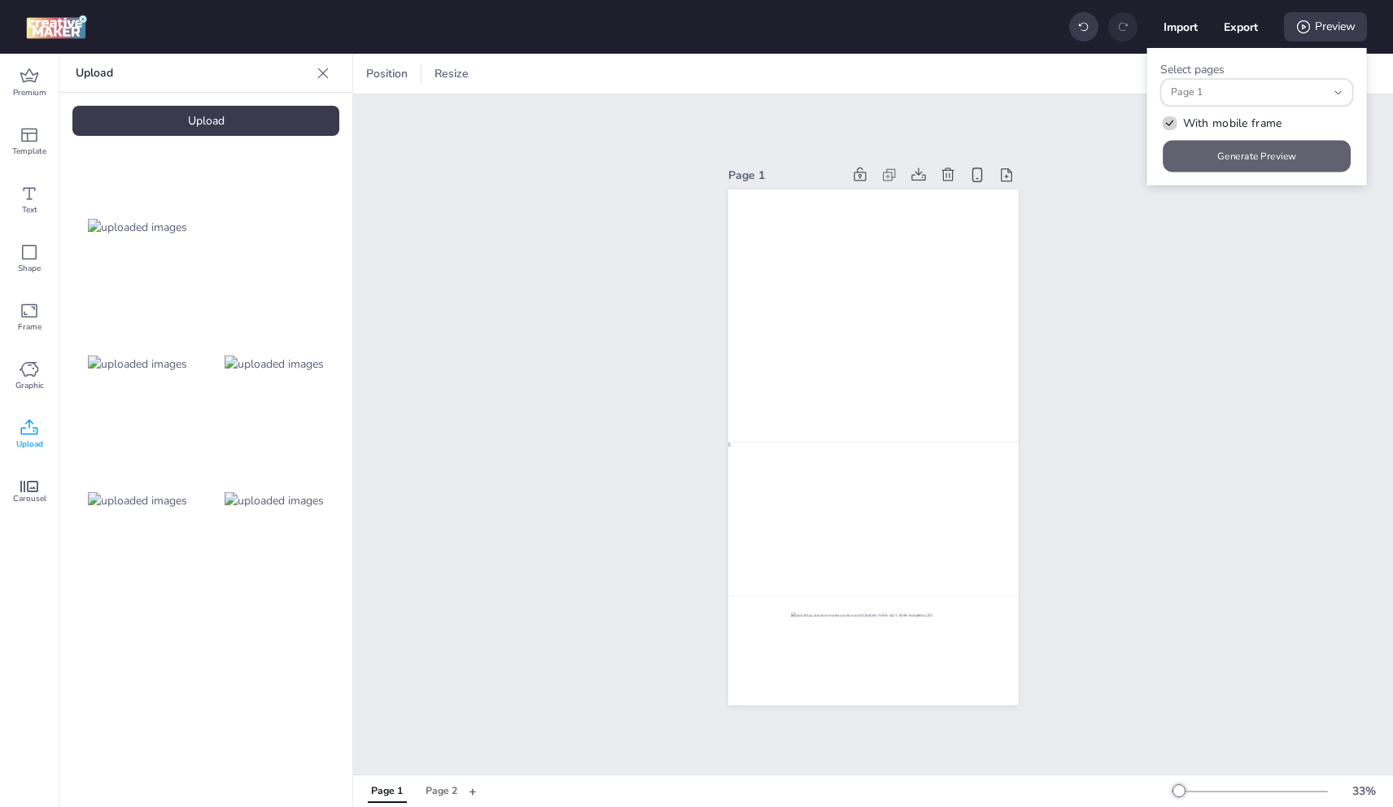
click at [1250, 146] on button "Generate Preview" at bounding box center [1258, 157] width 188 height 32
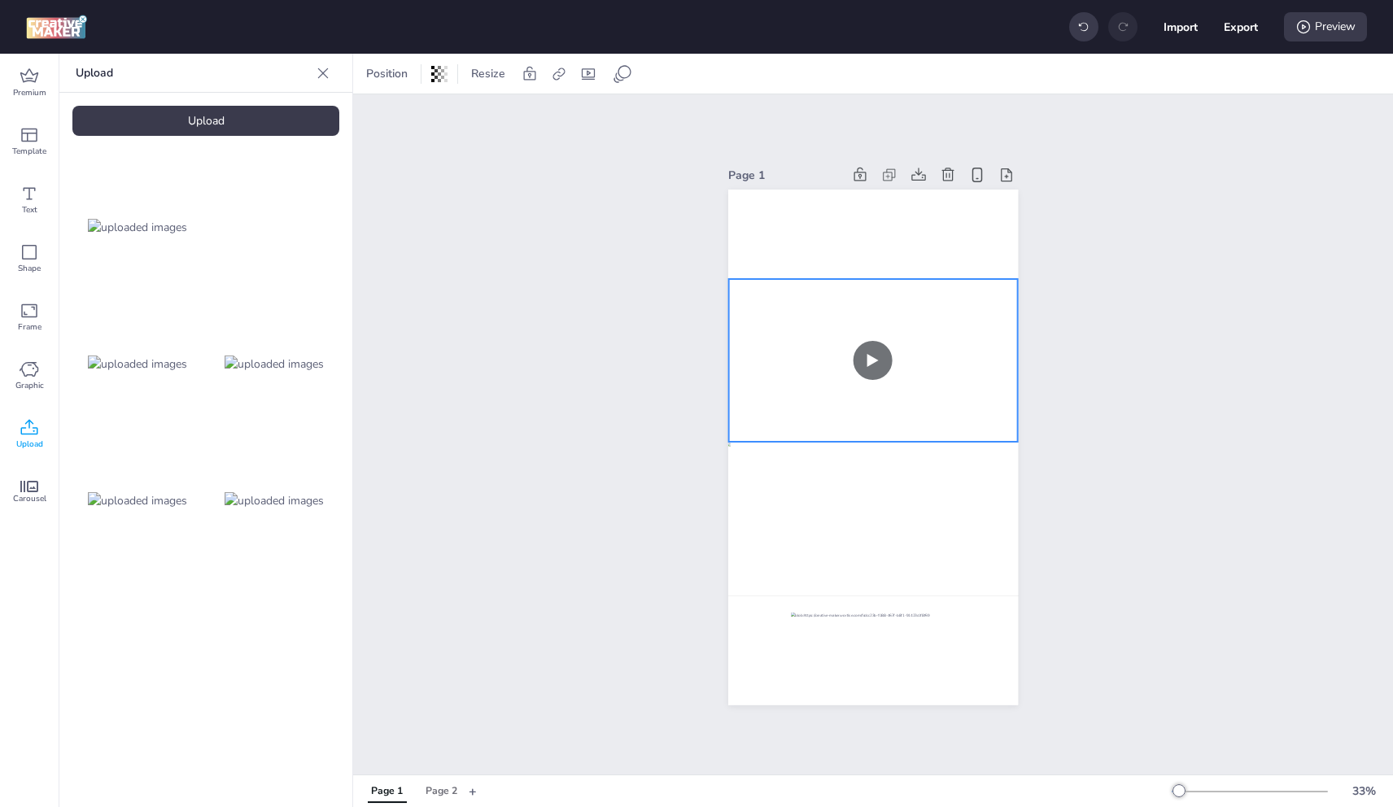
click at [870, 393] on video at bounding box center [872, 360] width 289 height 163
click at [582, 75] on icon at bounding box center [588, 74] width 16 height 16
select select "contain"
click at [478, 139] on span "Controls" at bounding box center [479, 141] width 44 height 17
click at [447, 143] on input "Controls" at bounding box center [441, 148] width 11 height 11
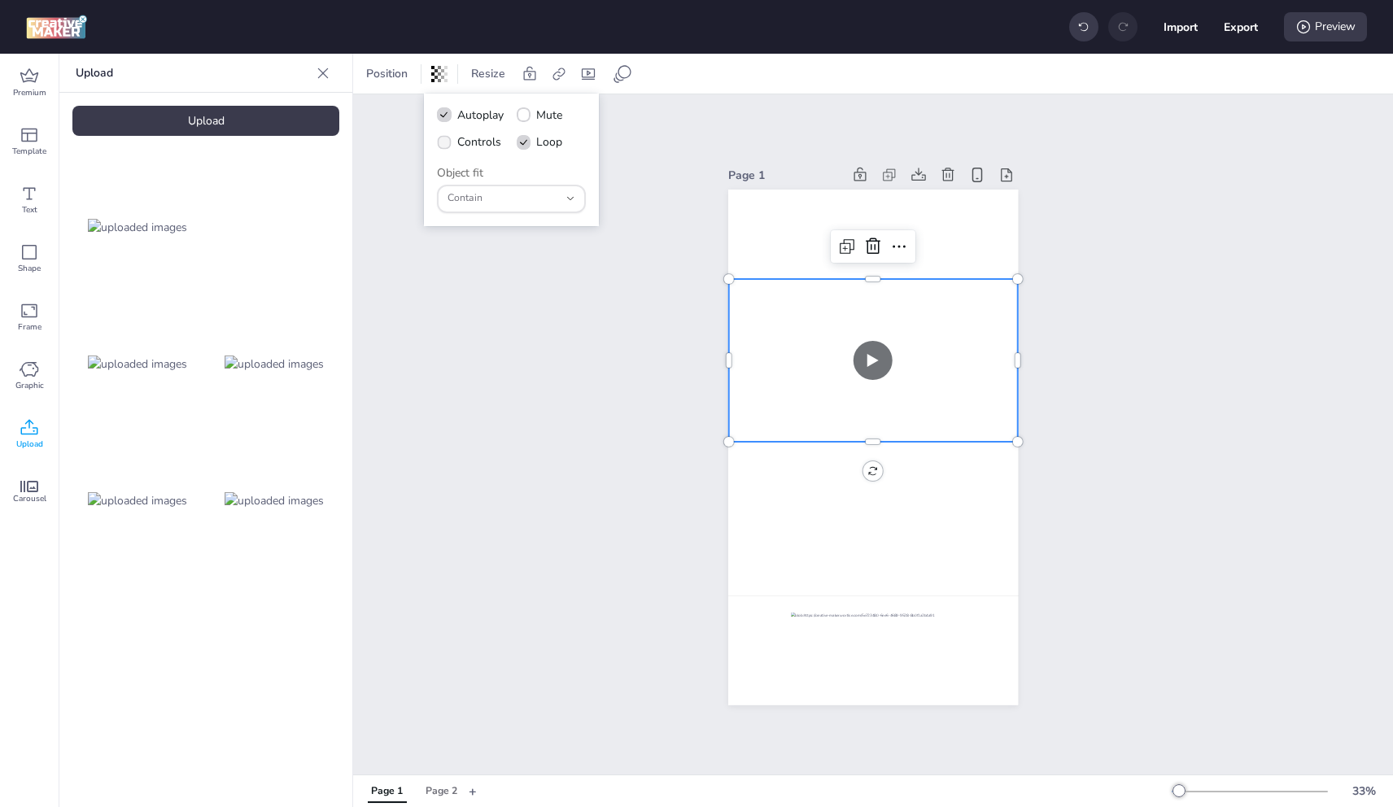
checkbox input "true"
click at [526, 115] on icon at bounding box center [523, 115] width 11 height 9
click at [526, 116] on input "Mute" at bounding box center [521, 121] width 11 height 11
checkbox input "true"
click at [440, 792] on div "Page 2" at bounding box center [442, 791] width 32 height 15
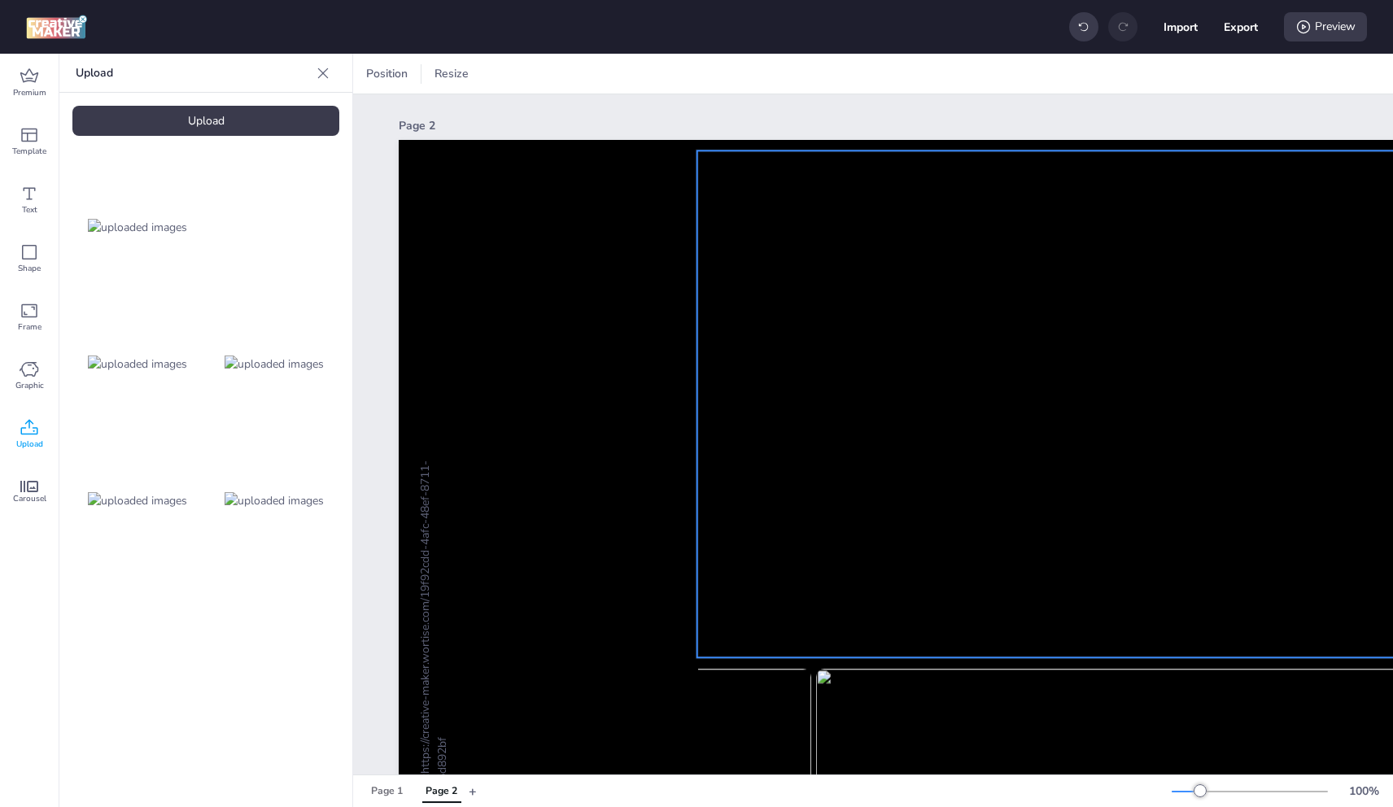
click at [890, 331] on video at bounding box center [1148, 405] width 902 height 509
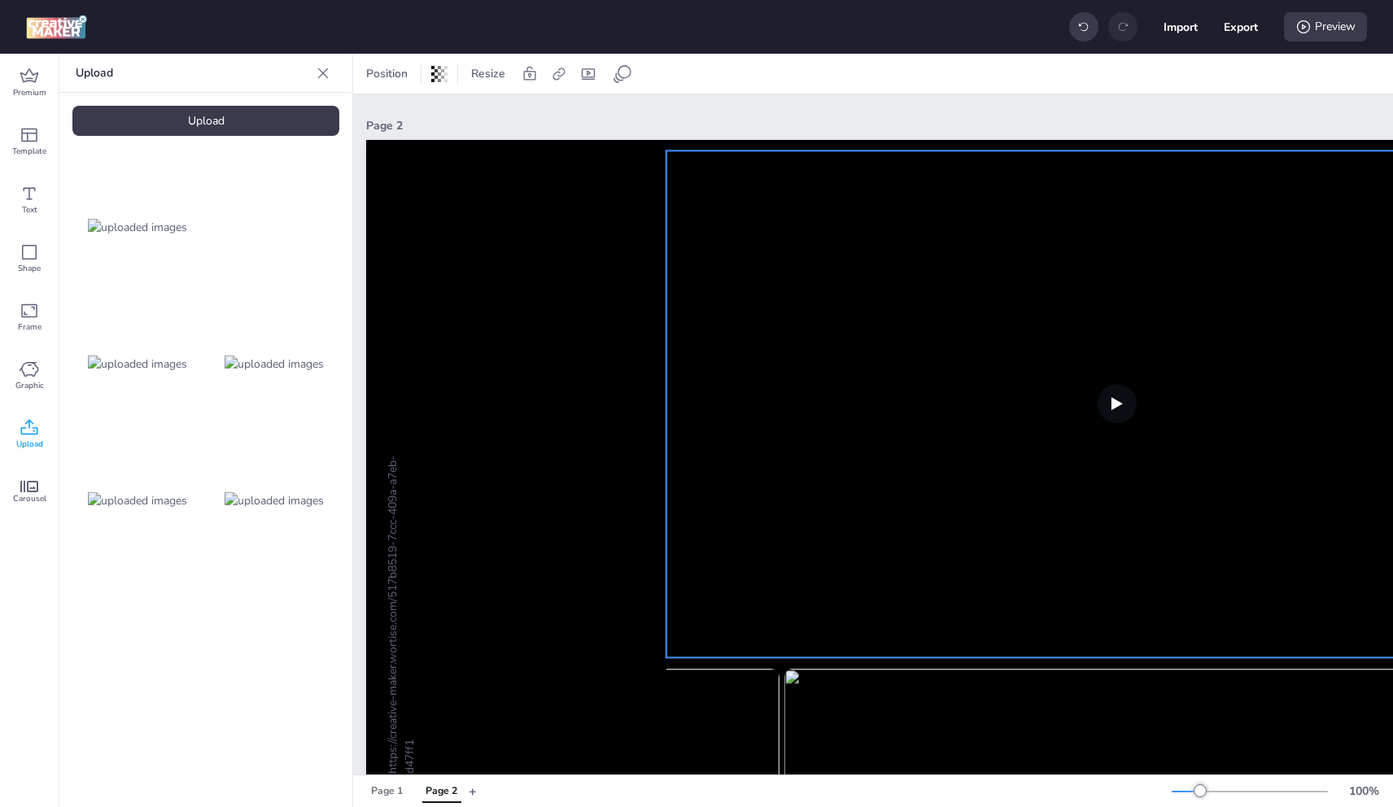
click at [818, 418] on video at bounding box center [1117, 405] width 902 height 509
click at [594, 72] on icon at bounding box center [588, 73] width 13 height 11
select select "contain"
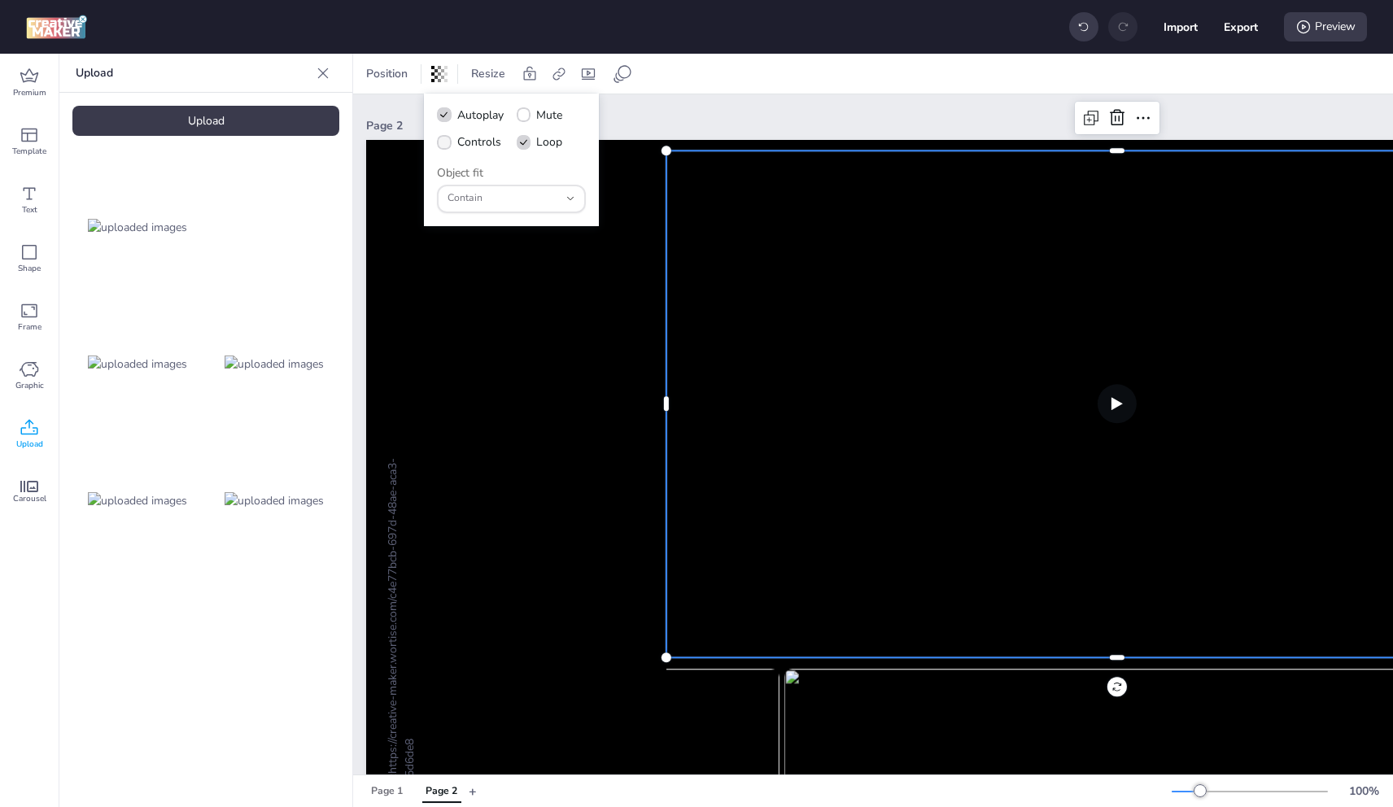
click at [487, 139] on span "Controls" at bounding box center [479, 141] width 44 height 17
click at [447, 143] on input "Controls" at bounding box center [441, 148] width 11 height 11
checkbox input "true"
click at [547, 115] on span "Mute" at bounding box center [549, 115] width 26 height 17
click at [526, 116] on input "Mute" at bounding box center [521, 121] width 11 height 11
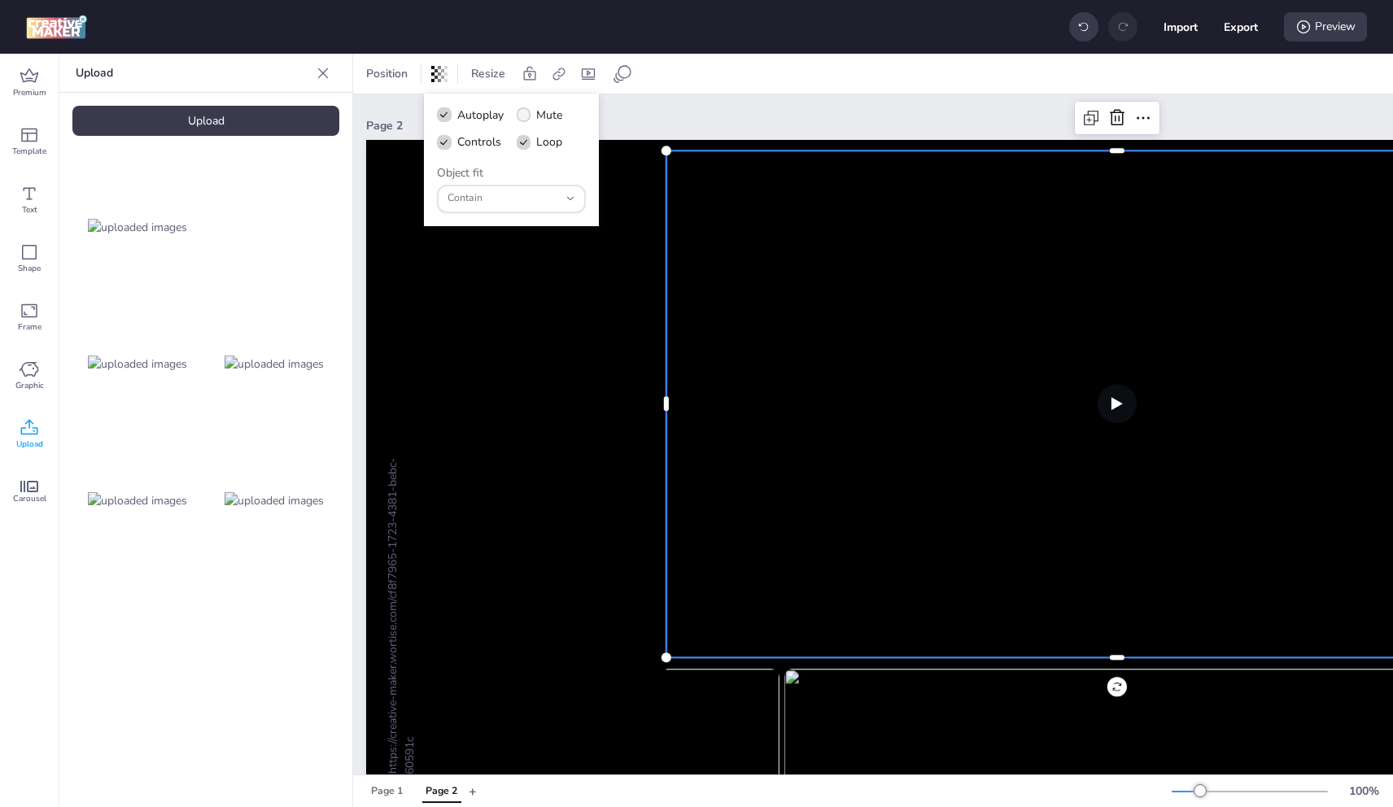
checkbox input "true"
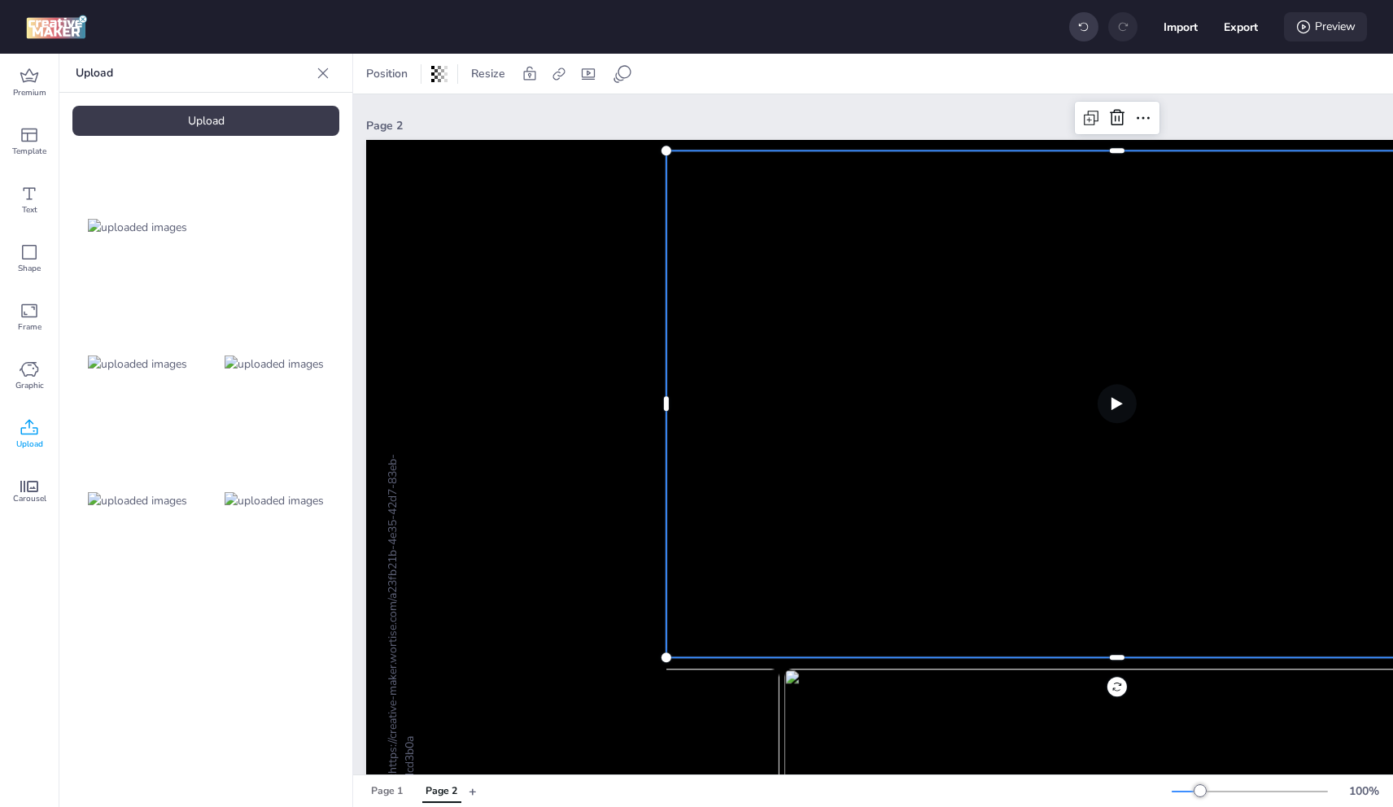
click at [1352, 21] on div "Preview" at bounding box center [1325, 26] width 83 height 29
select select "1"
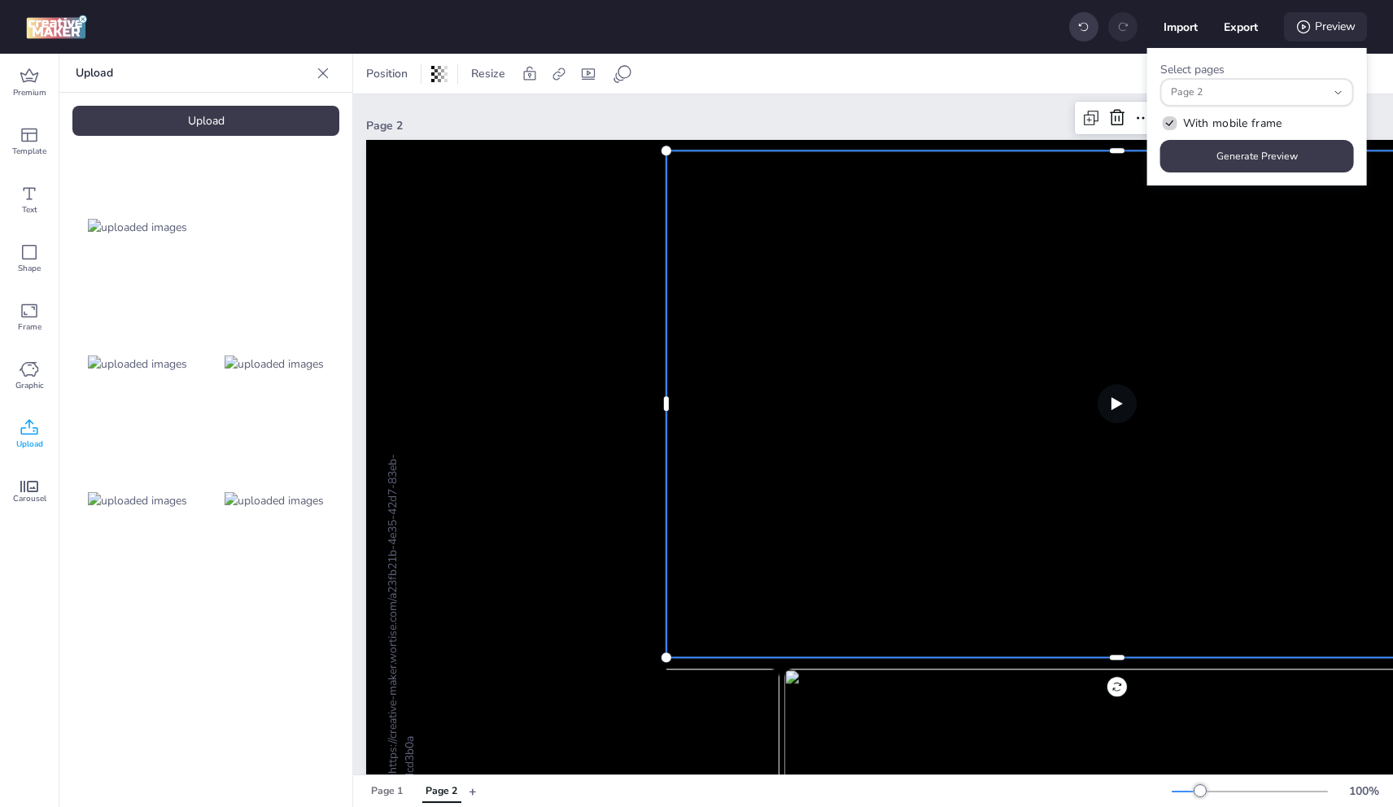
scroll to position [14, 0]
click at [1281, 162] on button "Generate Preview" at bounding box center [1257, 156] width 194 height 33
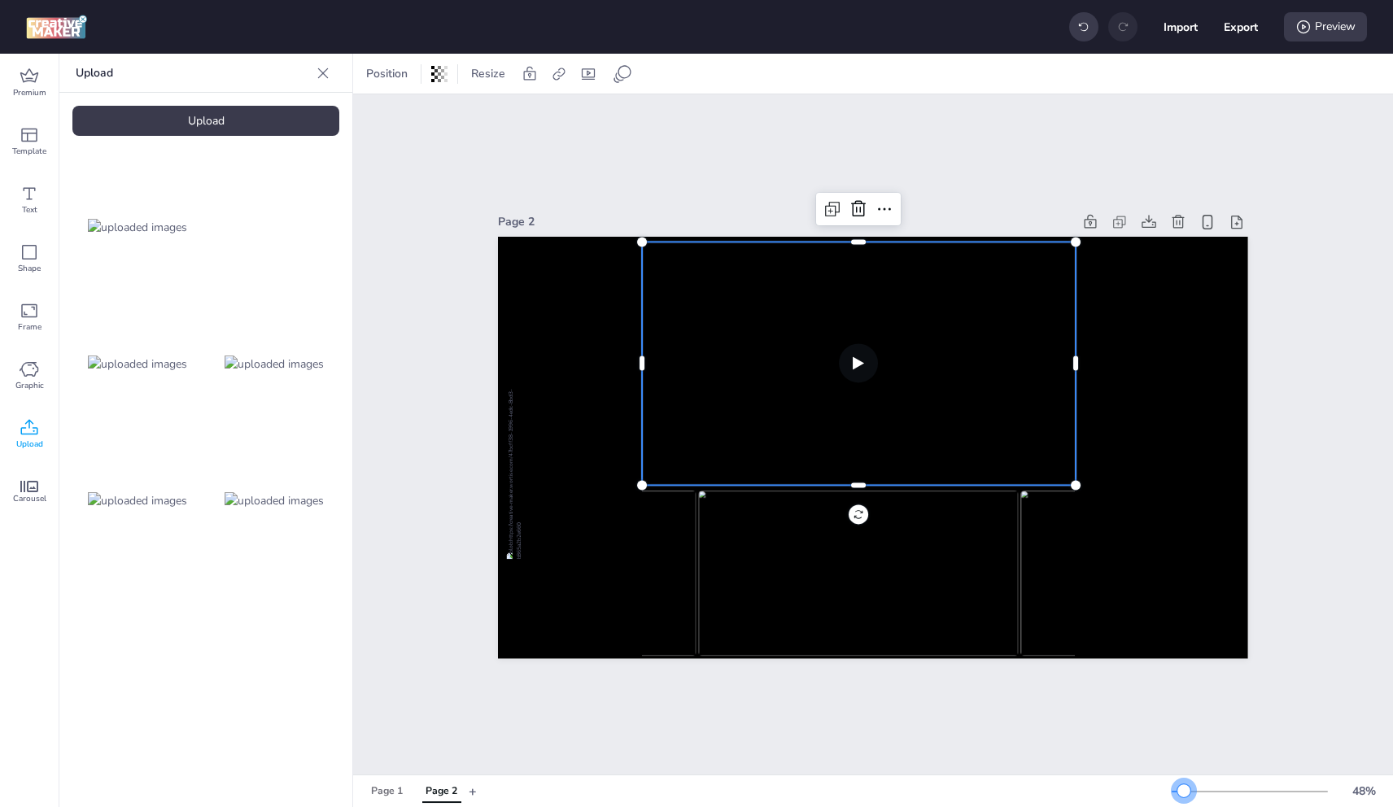
scroll to position [0, 0]
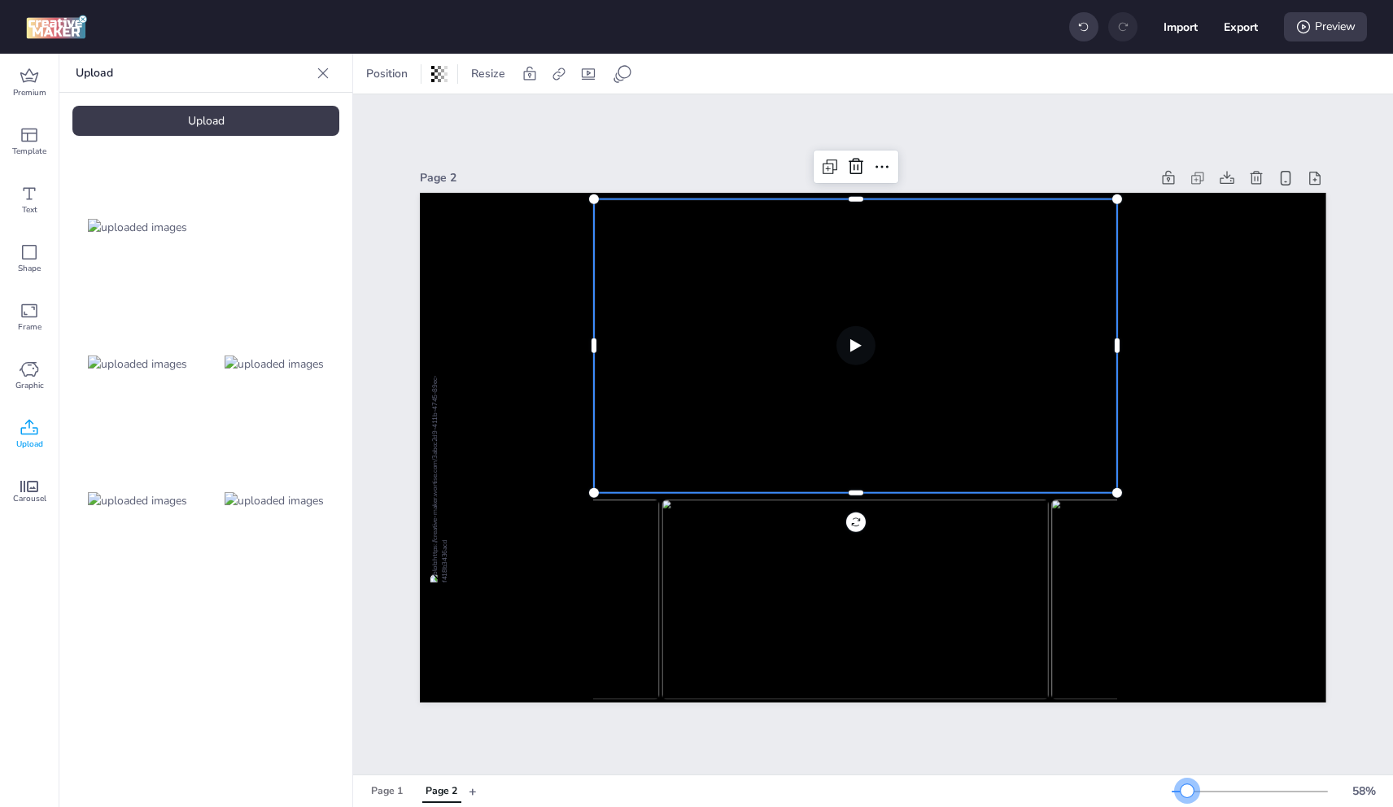
click at [1187, 793] on div at bounding box center [1187, 790] width 13 height 13
click at [1345, 19] on div "Preview" at bounding box center [1325, 26] width 83 height 29
select select "1"
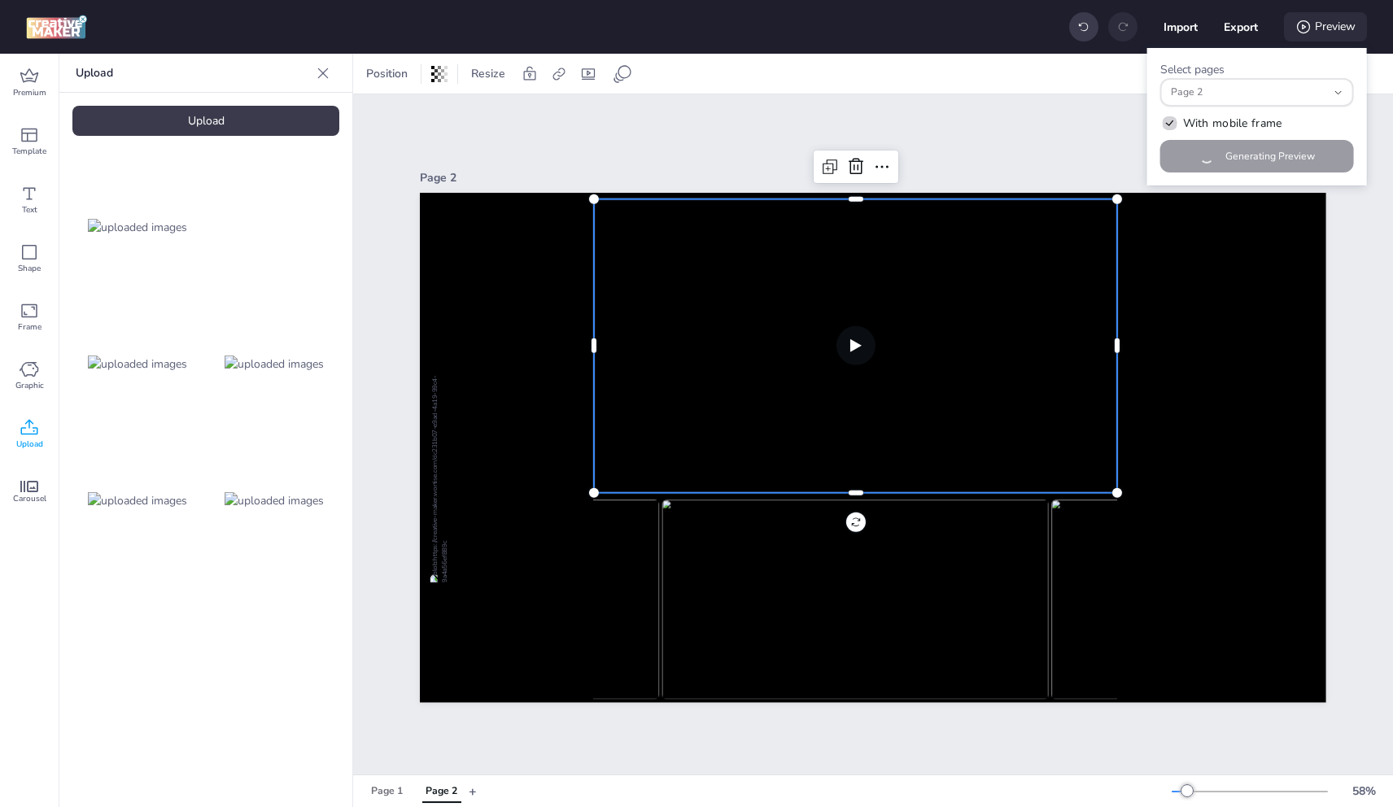
scroll to position [14, 0]
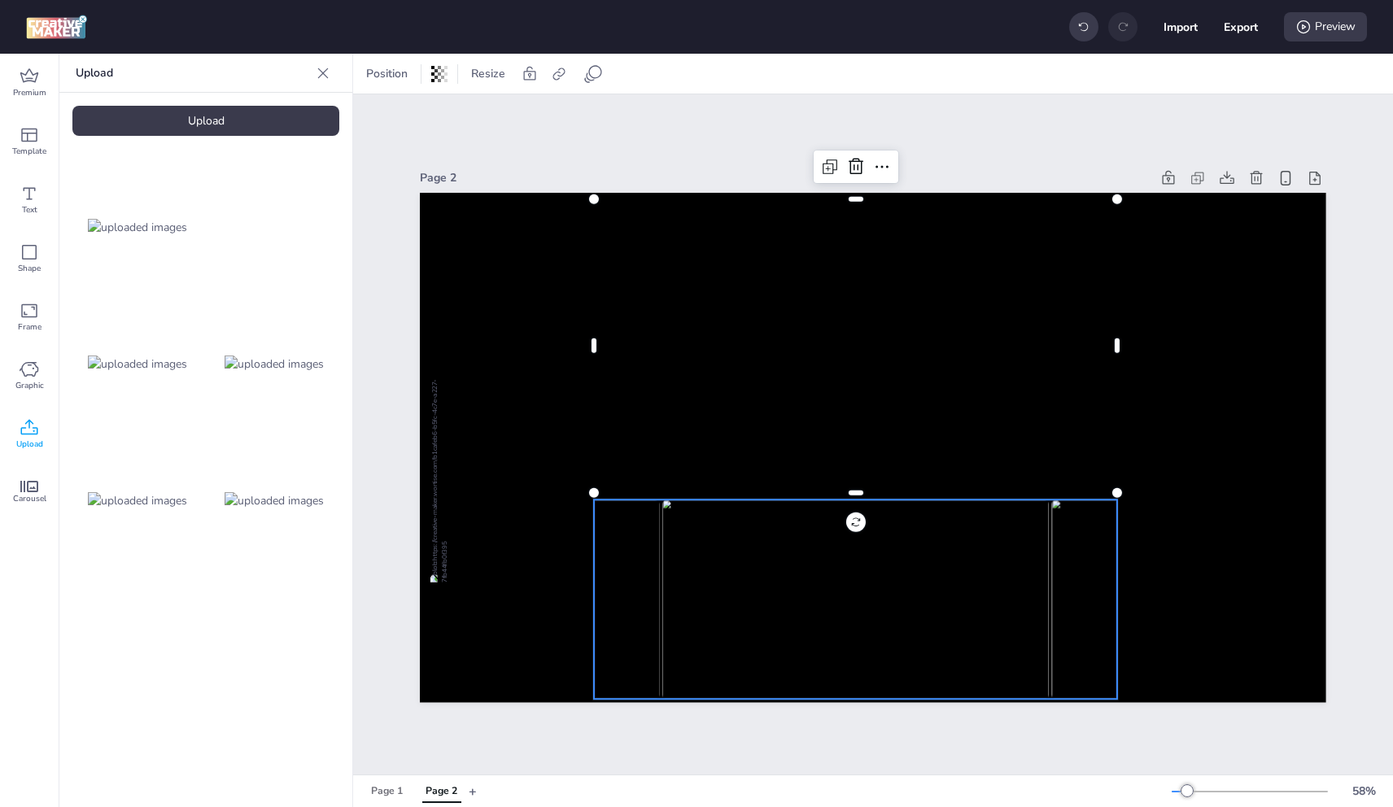
click at [943, 539] on img at bounding box center [855, 599] width 387 height 199
select select "cover"
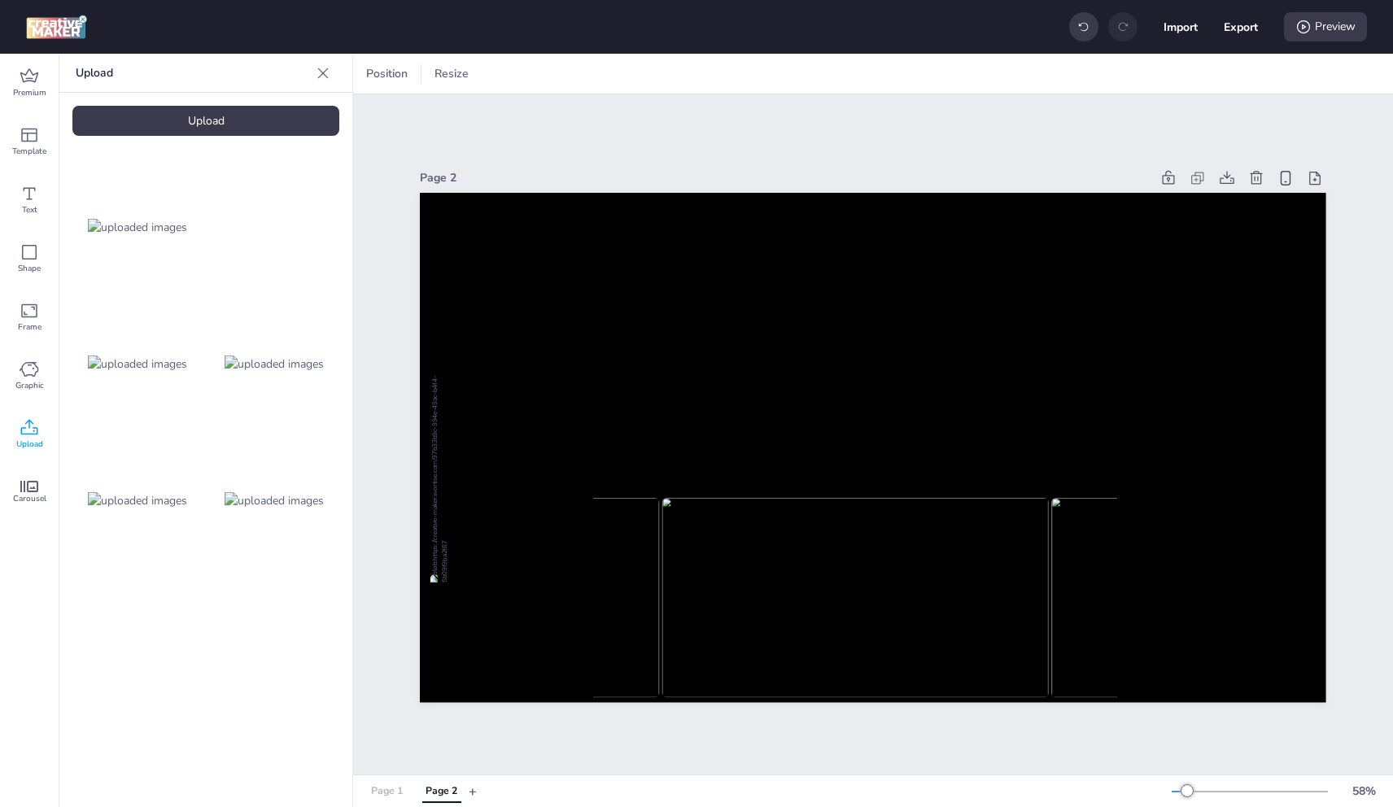
click at [379, 784] on div "Page 1" at bounding box center [387, 791] width 32 height 15
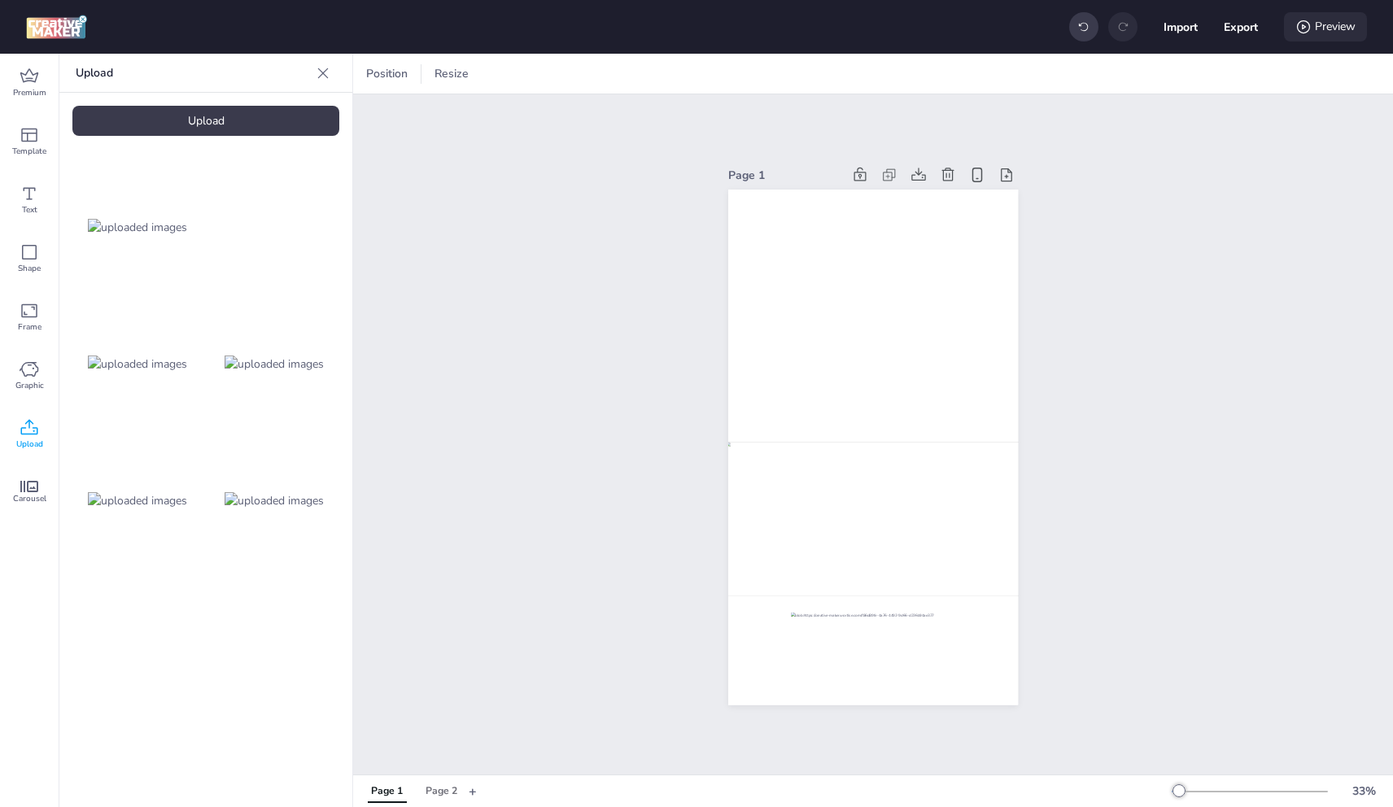
click at [1325, 36] on div "Preview" at bounding box center [1325, 26] width 83 height 29
select select "0"
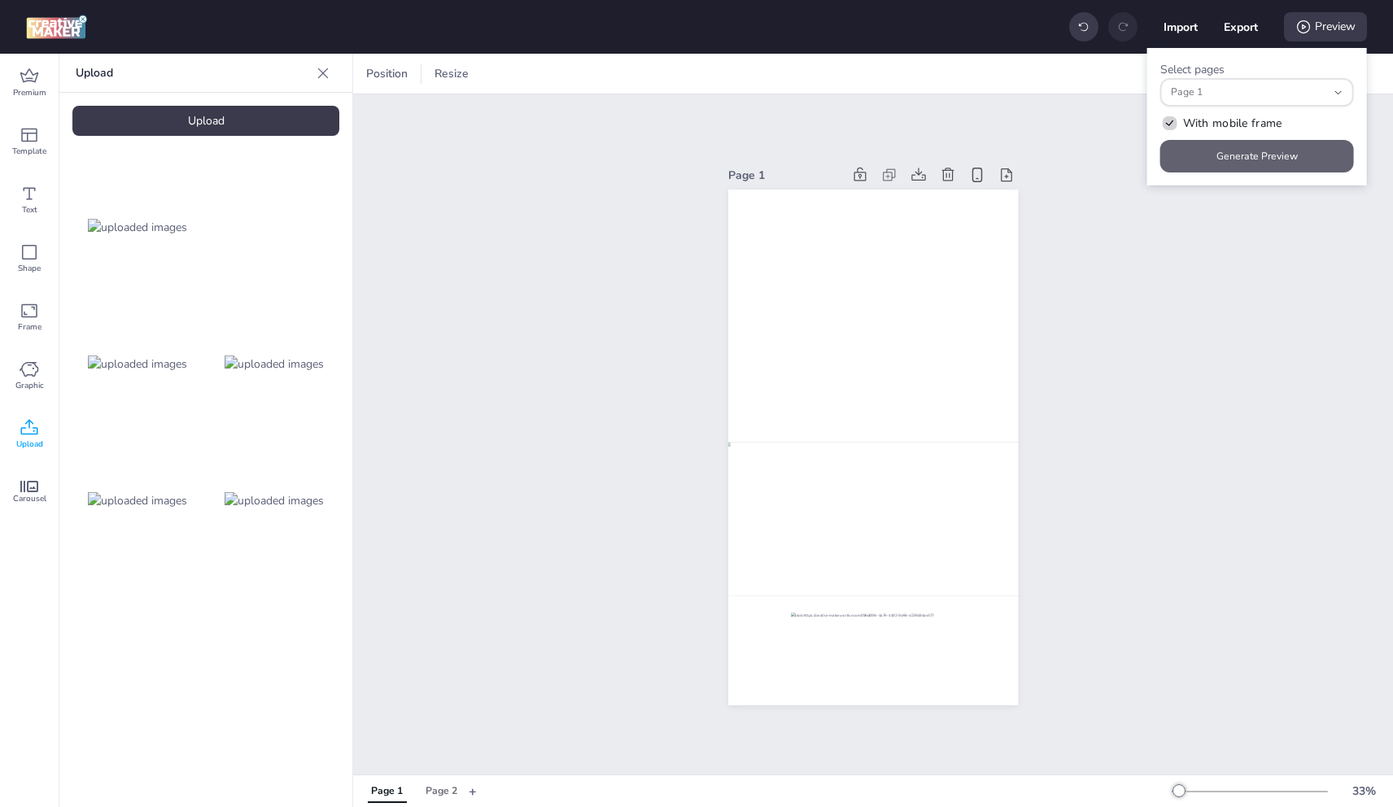
click at [1262, 151] on button "Generate Preview" at bounding box center [1257, 156] width 194 height 33
click at [440, 790] on div "Page 2" at bounding box center [442, 791] width 32 height 15
type input "1"
select select "1"
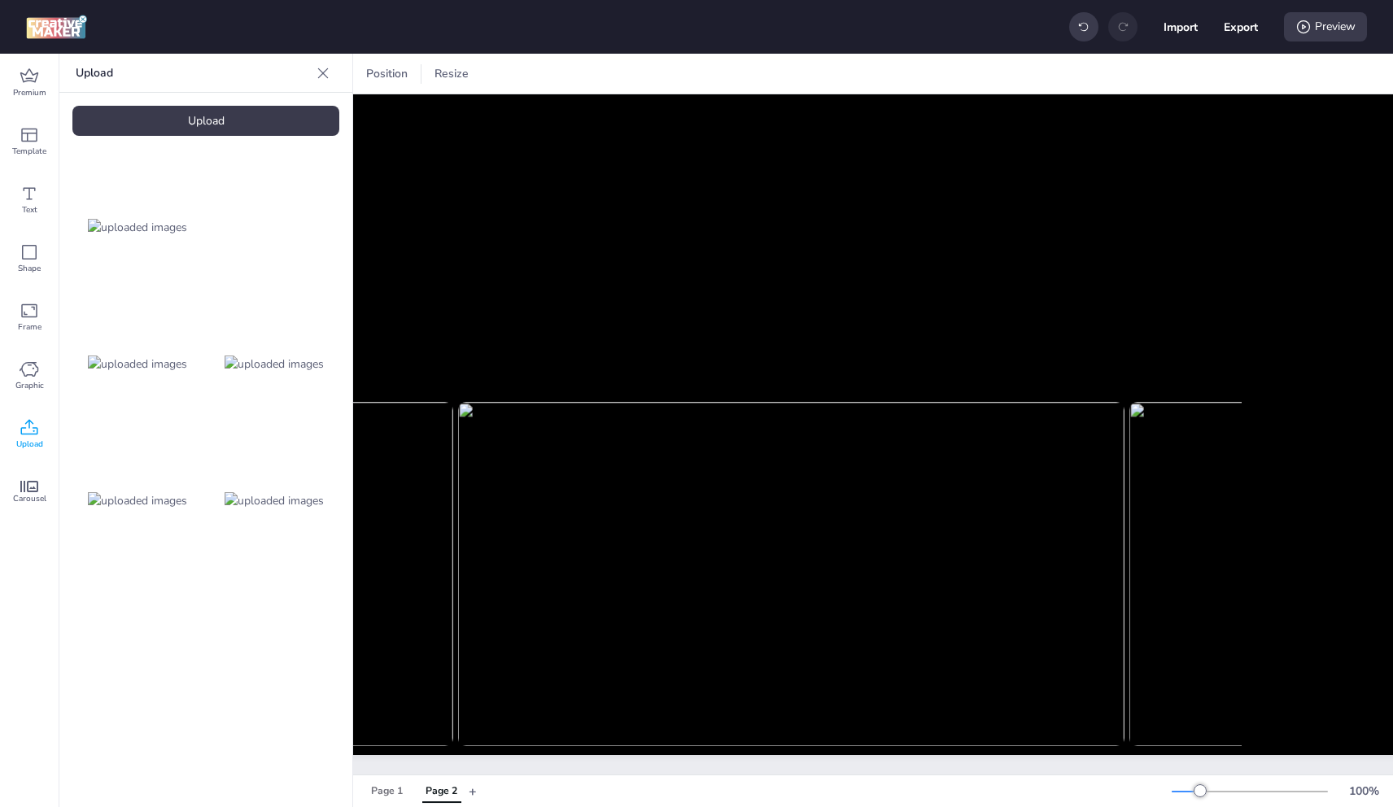
scroll to position [276, 301]
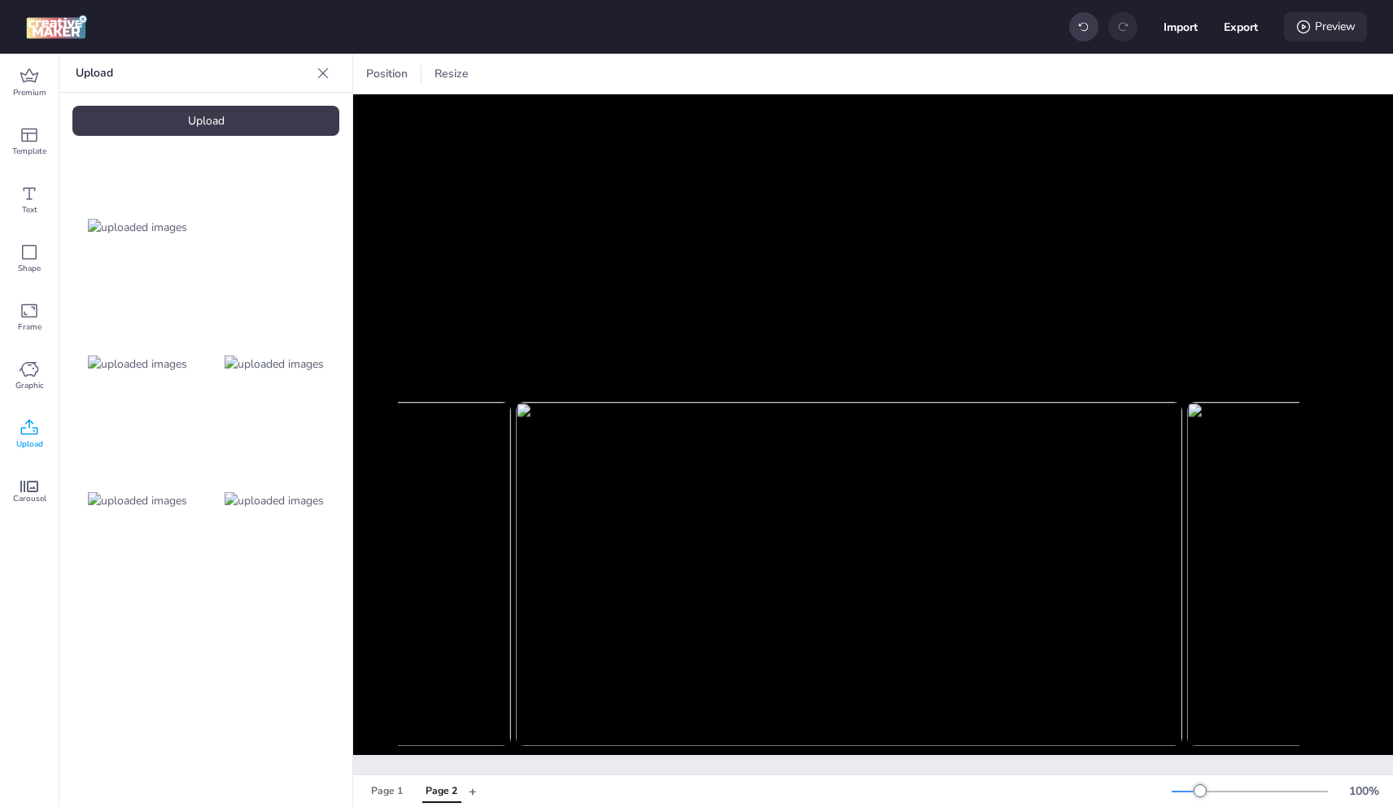
click at [1317, 21] on div "Preview" at bounding box center [1325, 26] width 83 height 29
select select "1"
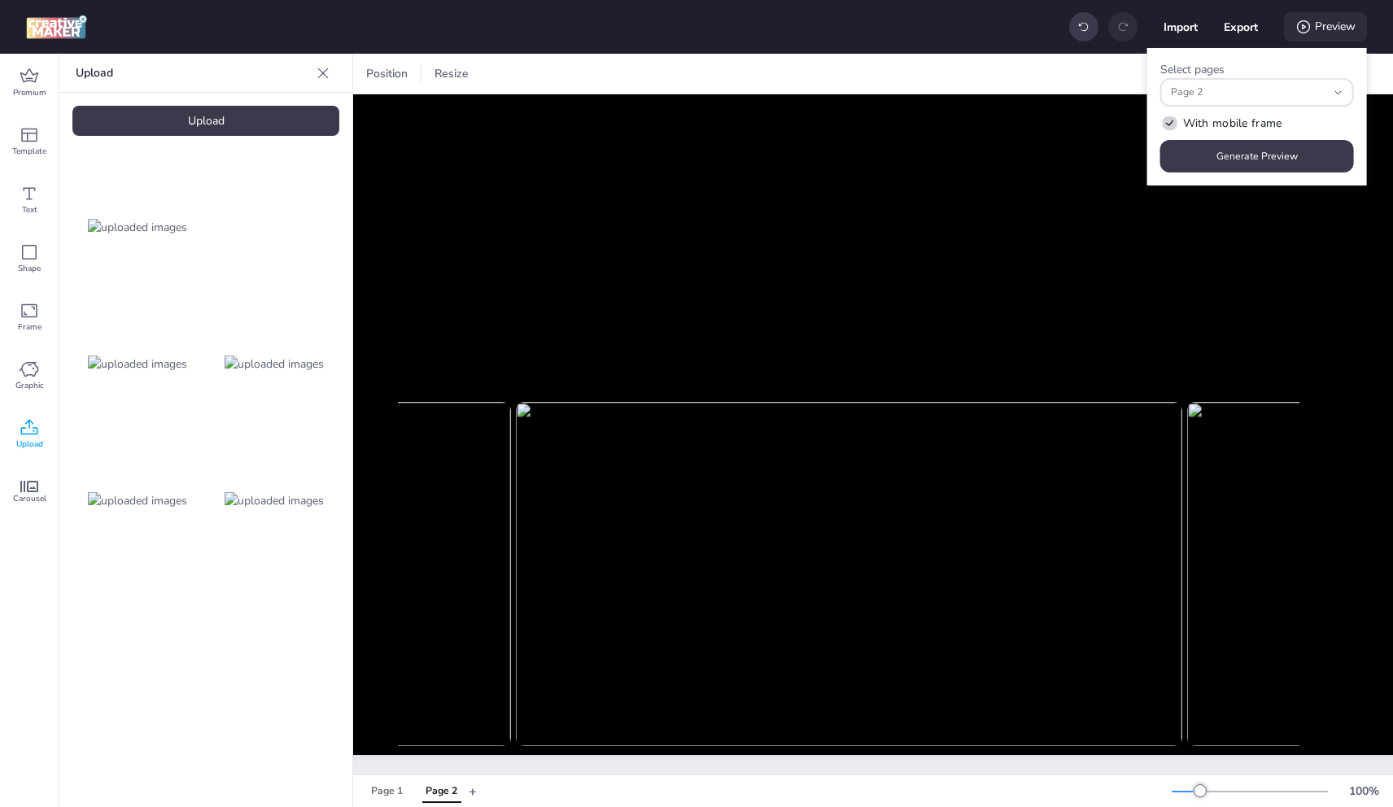
scroll to position [14, 0]
click at [1210, 122] on span "With mobile frame" at bounding box center [1232, 123] width 99 height 17
click at [1173, 124] on input "With mobile frame" at bounding box center [1167, 129] width 11 height 11
checkbox input "false"
click at [1211, 146] on button "Generate Preview" at bounding box center [1258, 157] width 188 height 32
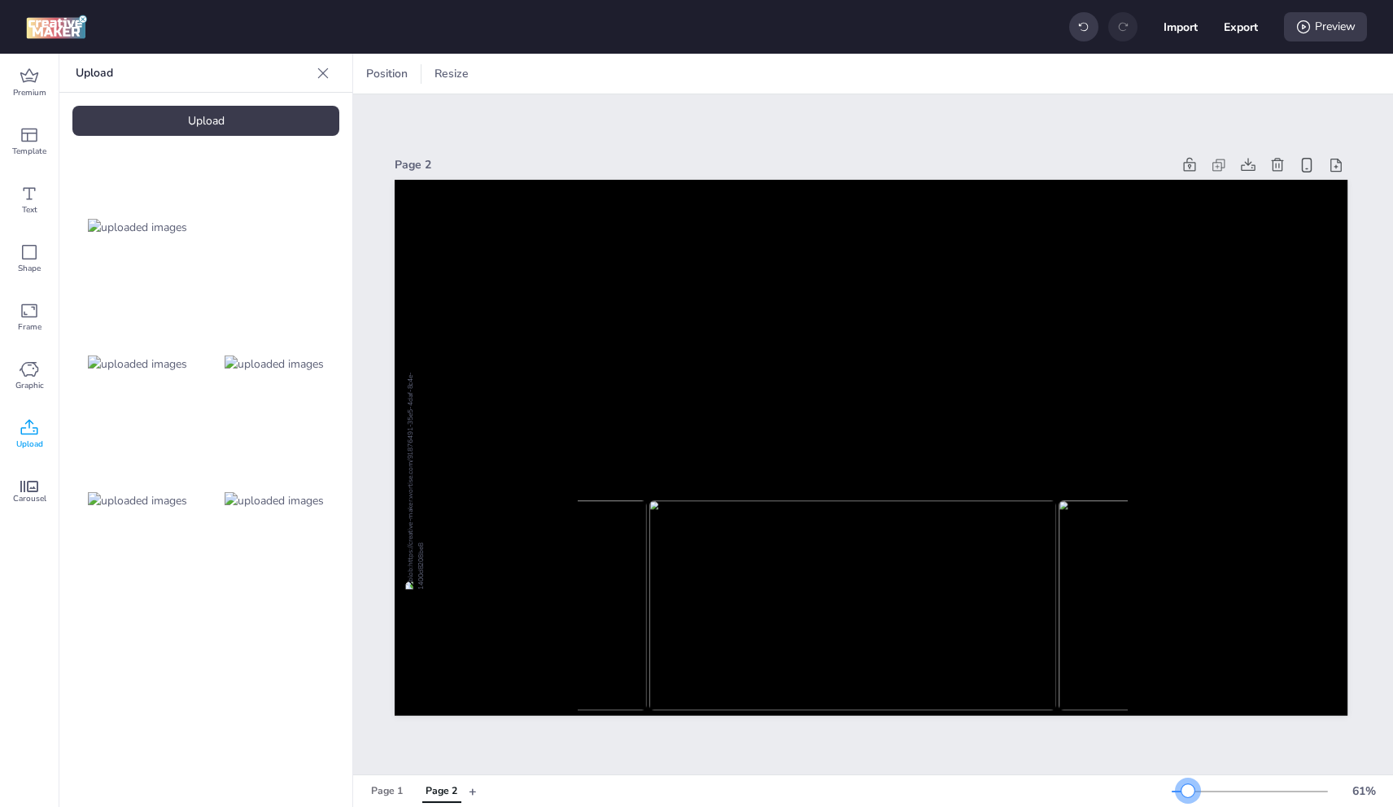
scroll to position [0, 16]
click at [1188, 793] on div at bounding box center [1187, 790] width 13 height 13
click at [1328, 30] on div "Preview" at bounding box center [1325, 26] width 83 height 29
select select "1"
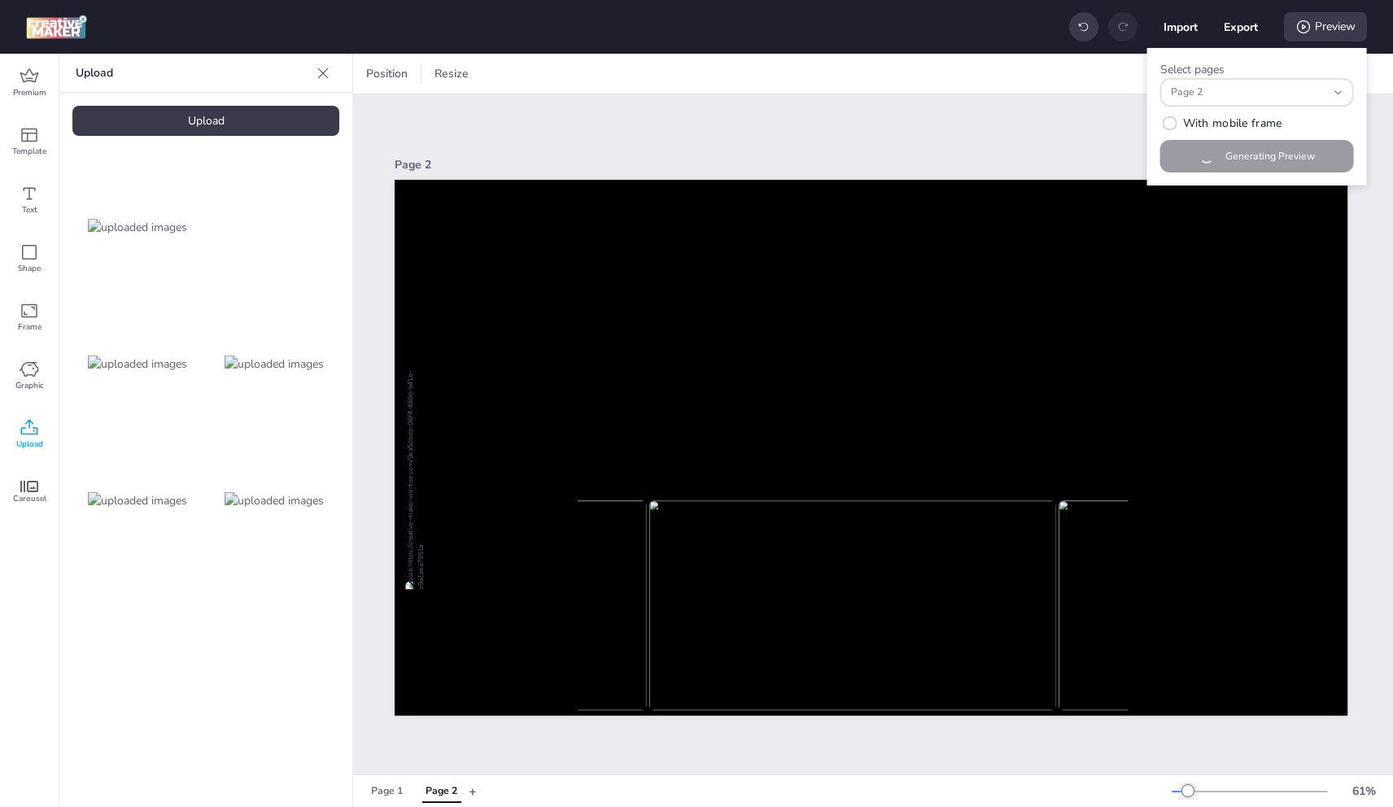
scroll to position [14, 0]
